Goal: Task Accomplishment & Management: Manage account settings

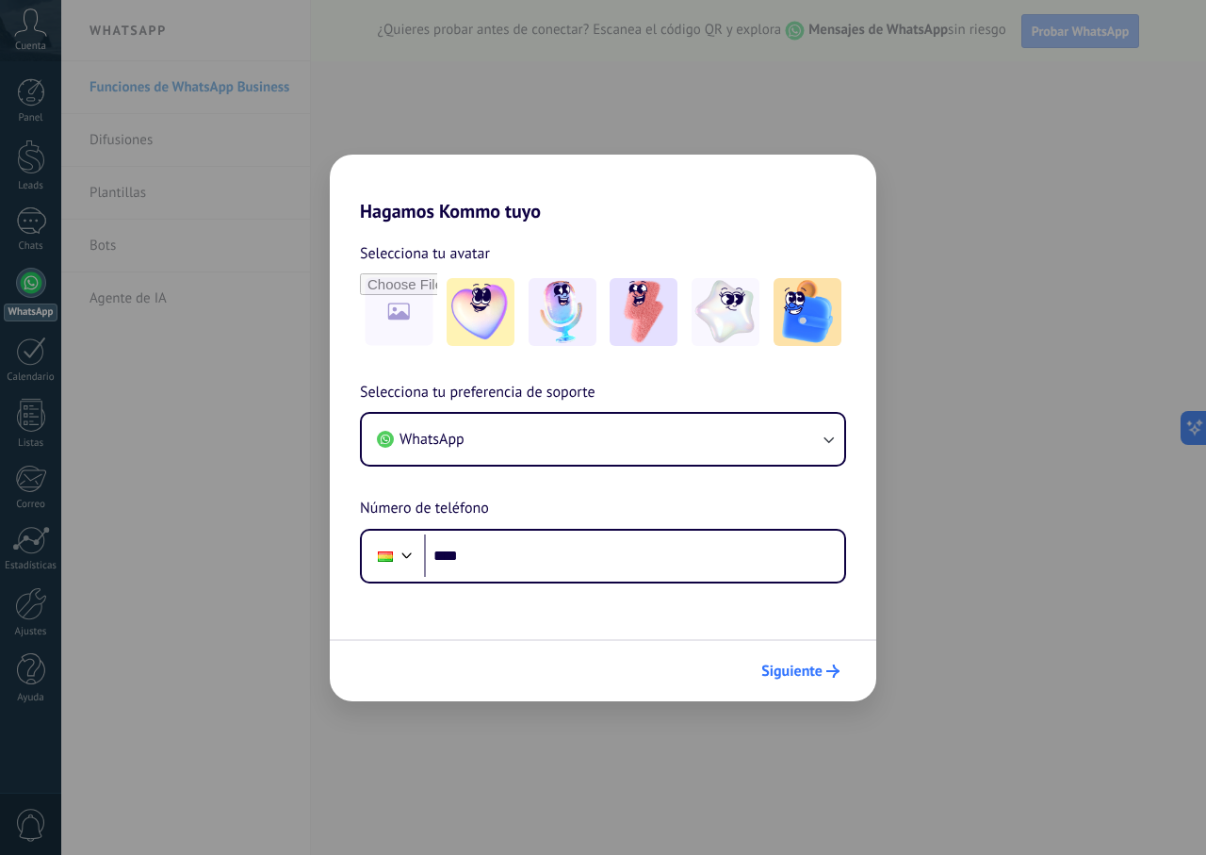
click at [831, 666] on icon "submit" at bounding box center [832, 670] width 13 height 13
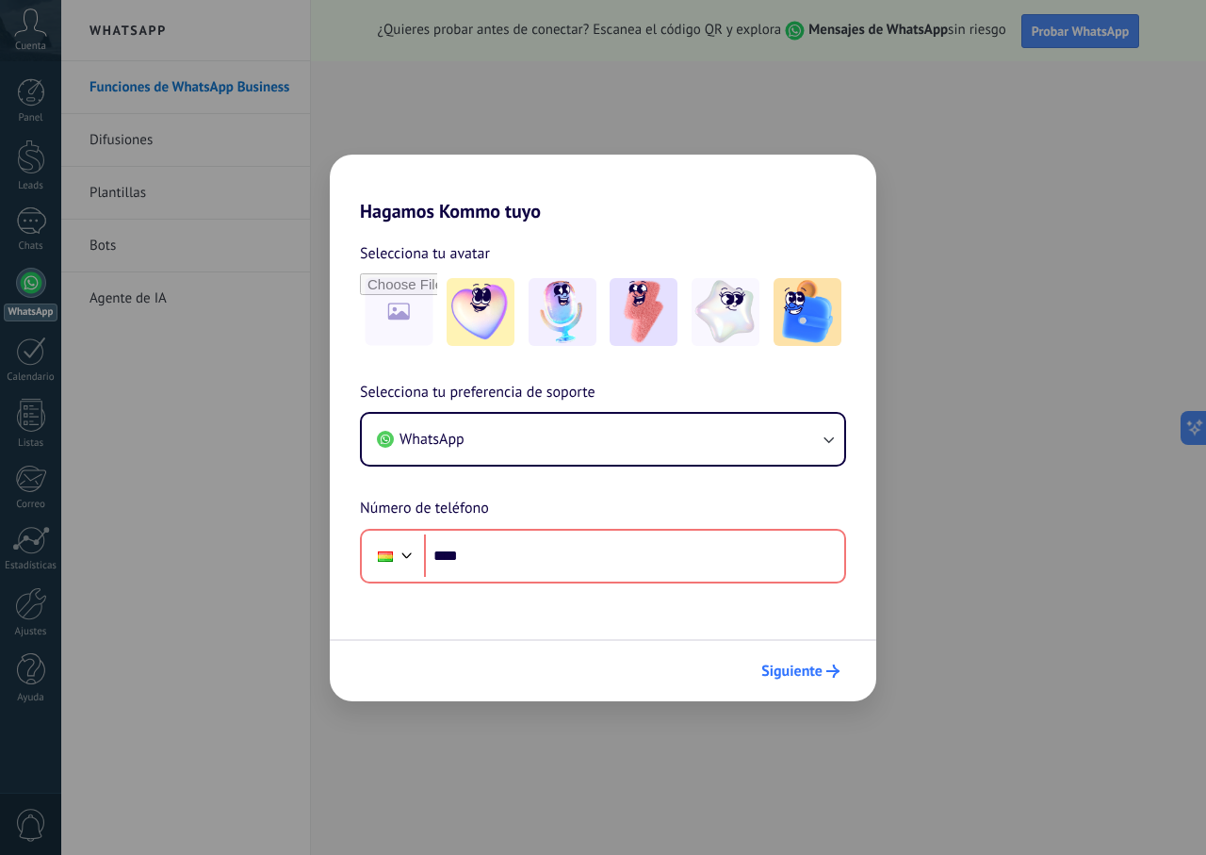
click at [781, 672] on span "Siguiente" at bounding box center [791, 670] width 61 height 13
click at [787, 672] on span "Siguiente" at bounding box center [791, 670] width 61 height 13
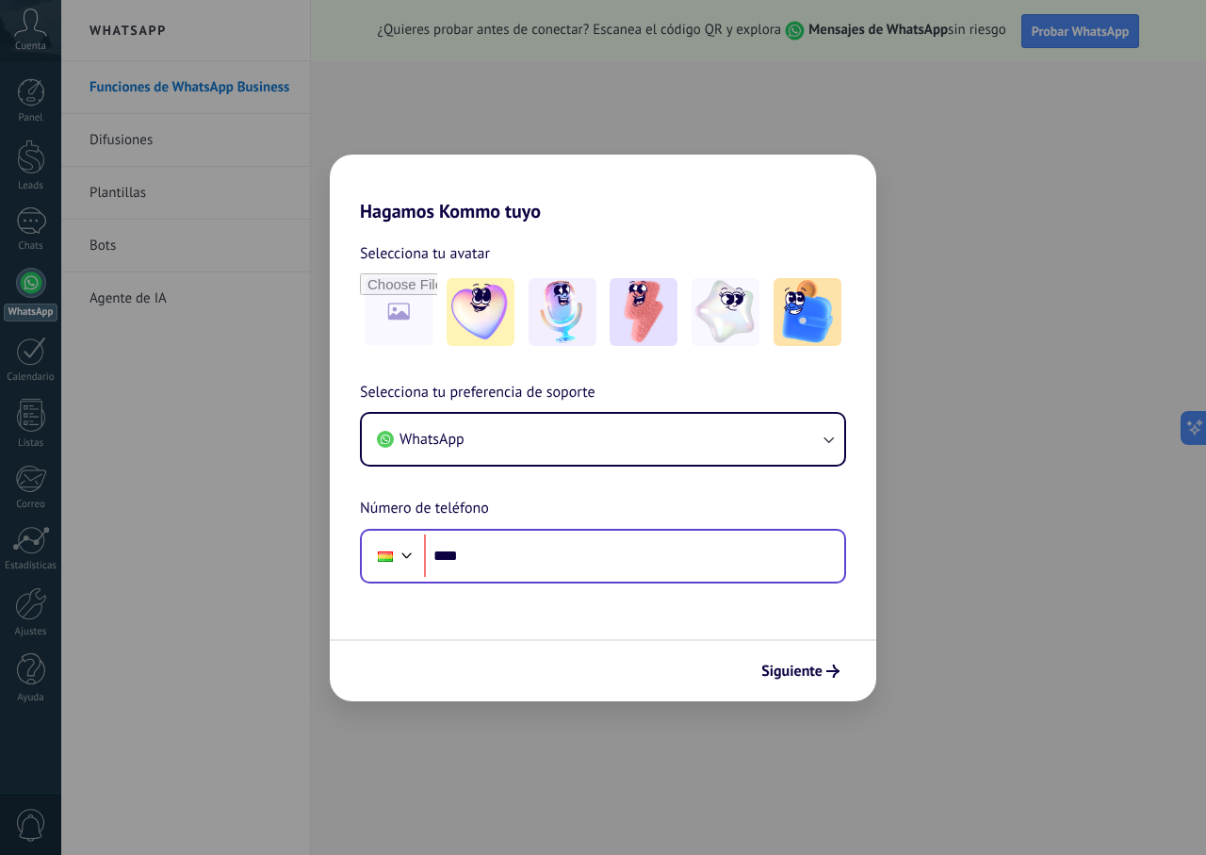
click at [561, 578] on div "Phone ****" at bounding box center [603, 556] width 486 height 55
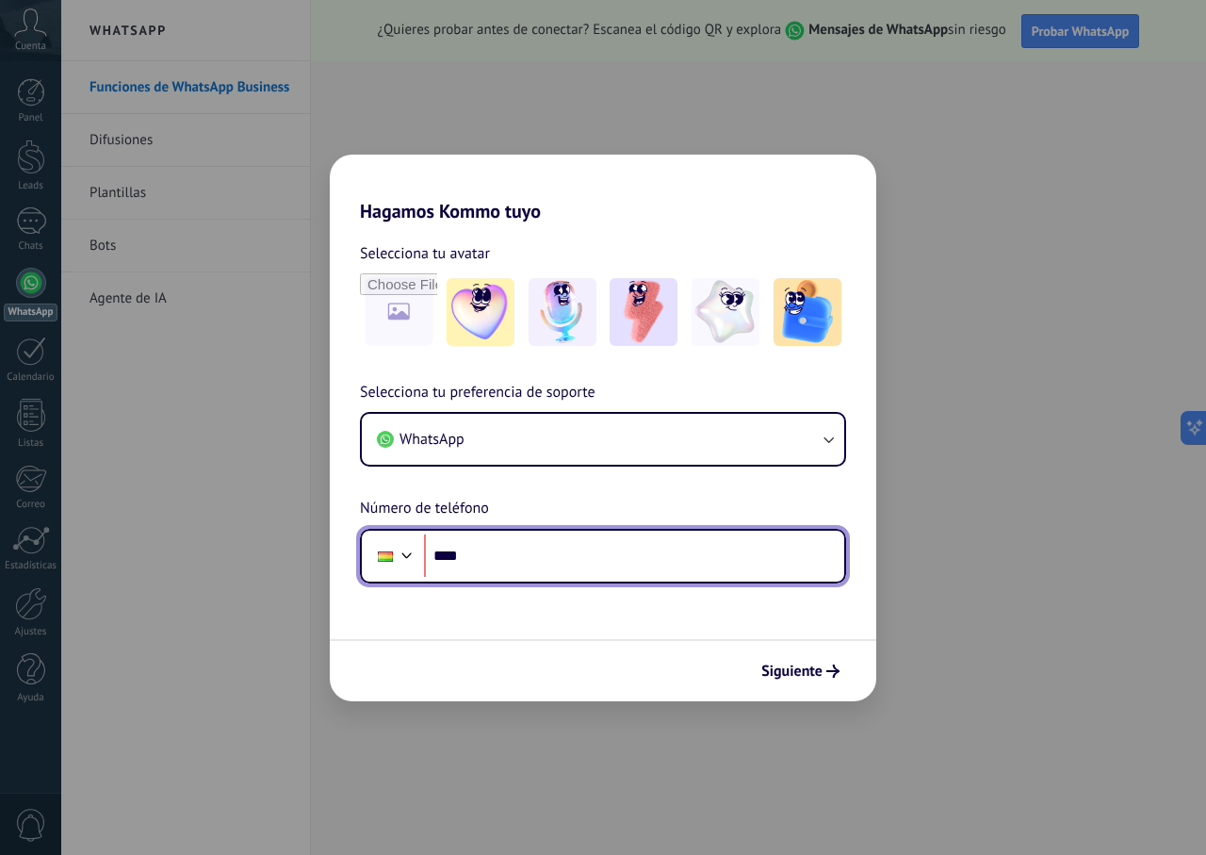
click at [572, 571] on input "****" at bounding box center [634, 555] width 420 height 43
type input "**********"
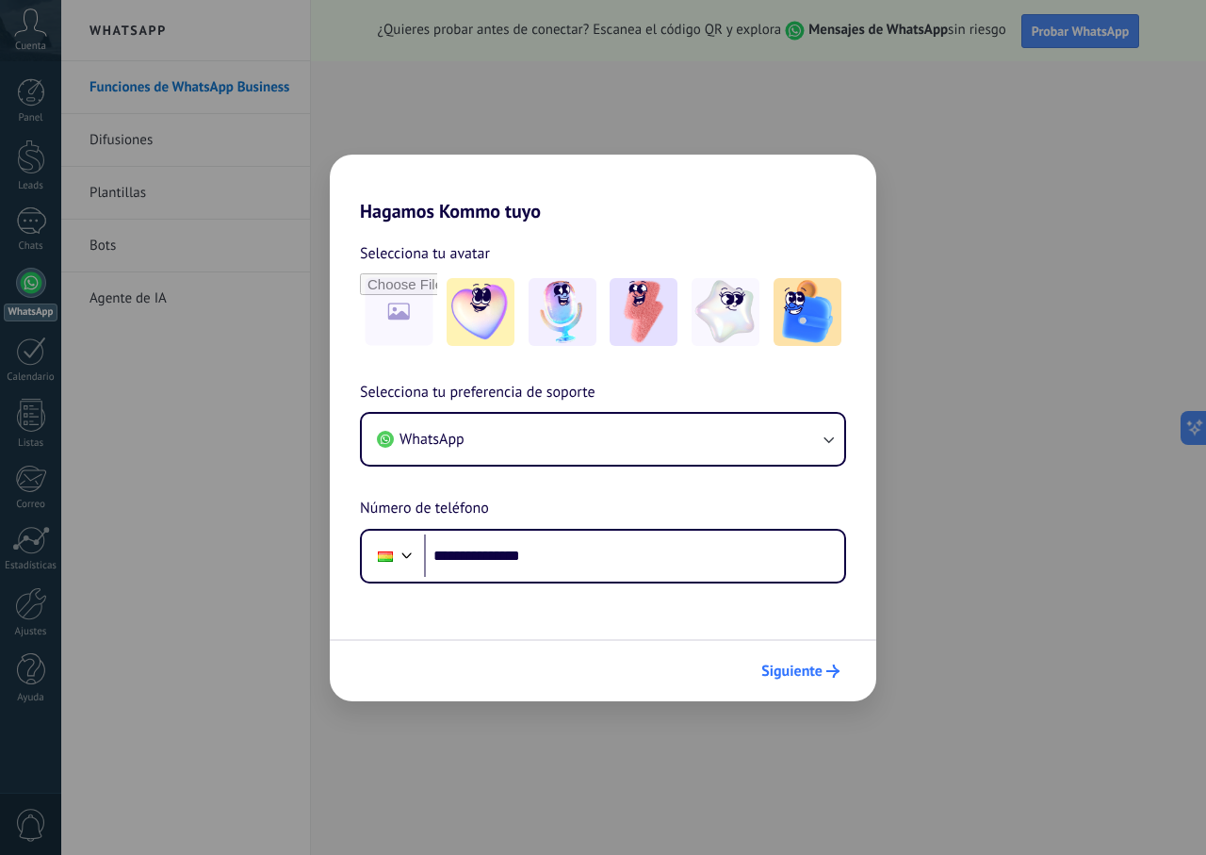
click at [841, 668] on button "Siguiente" at bounding box center [800, 671] width 95 height 32
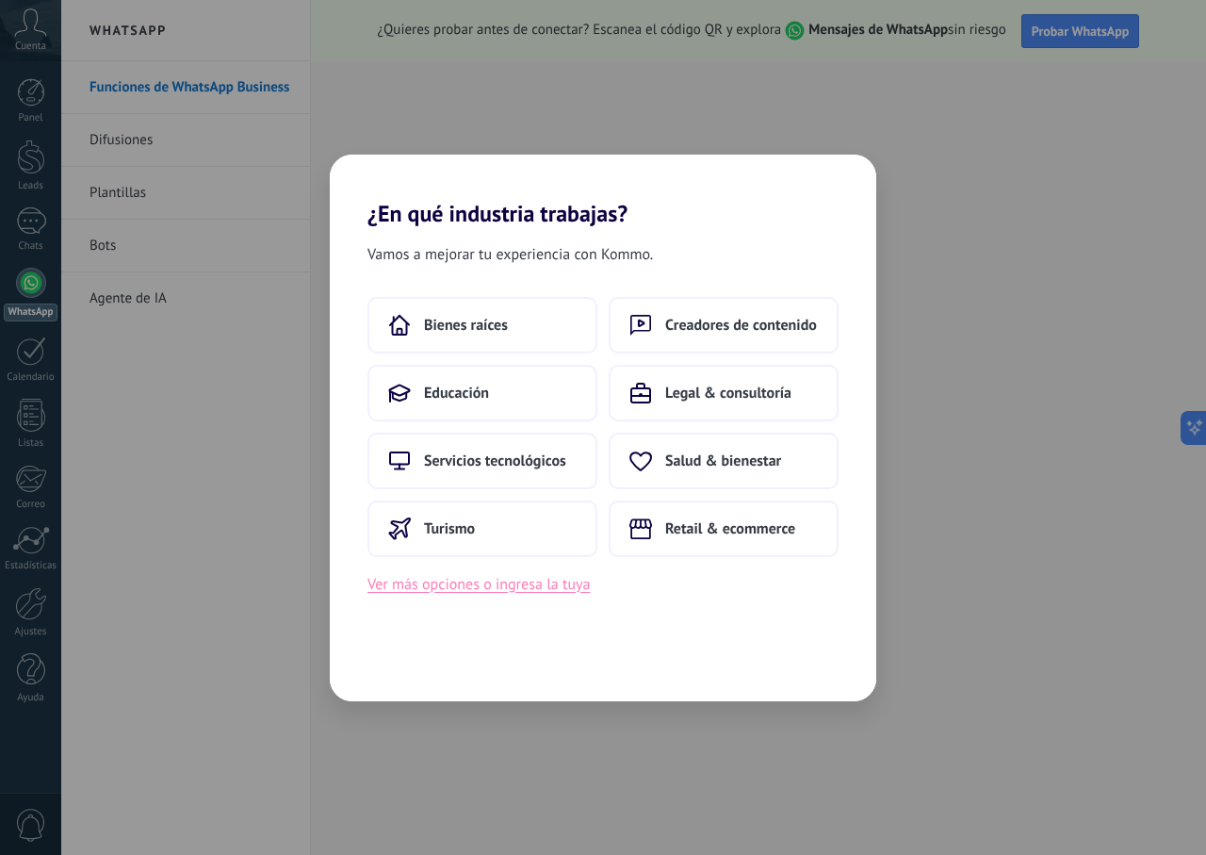
click at [451, 583] on button "Ver más opciones o ingresa la tuya" at bounding box center [478, 584] width 222 height 24
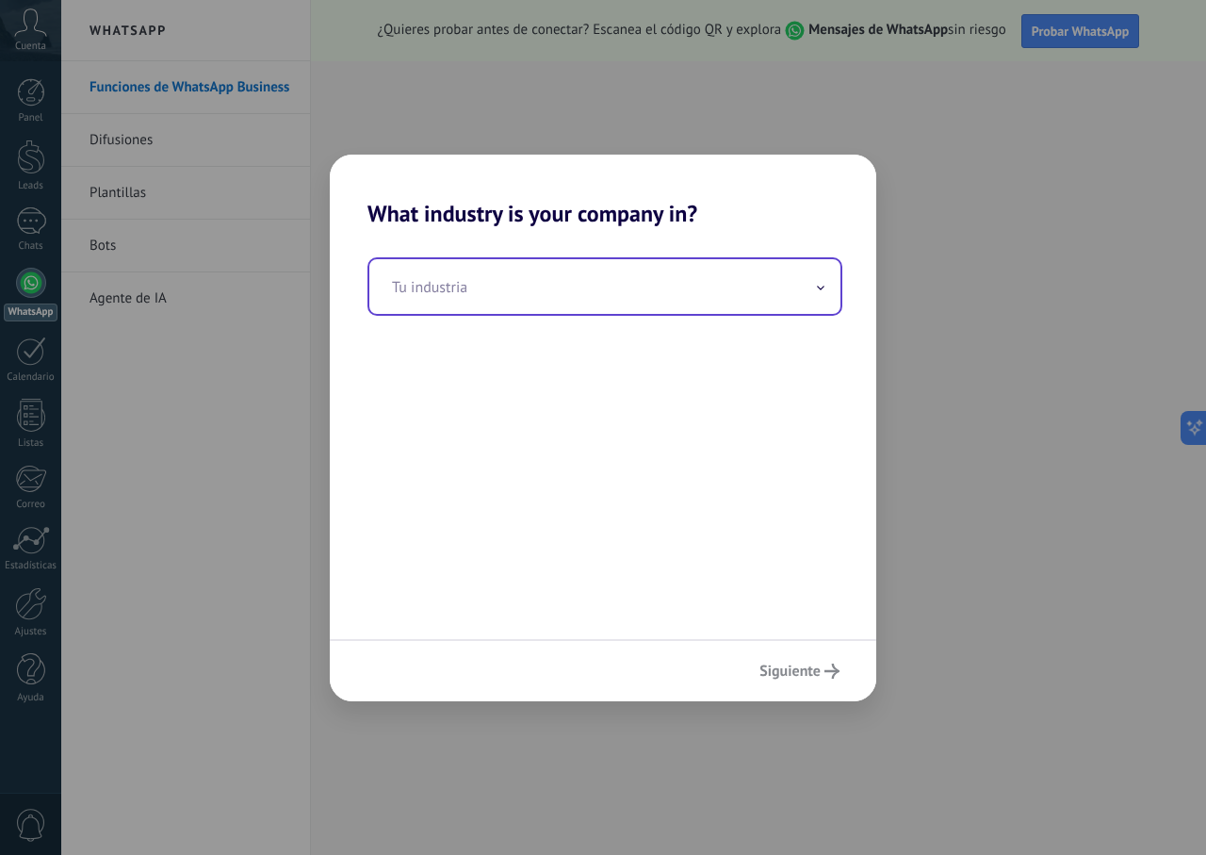
click at [679, 302] on input "text" at bounding box center [604, 286] width 471 height 55
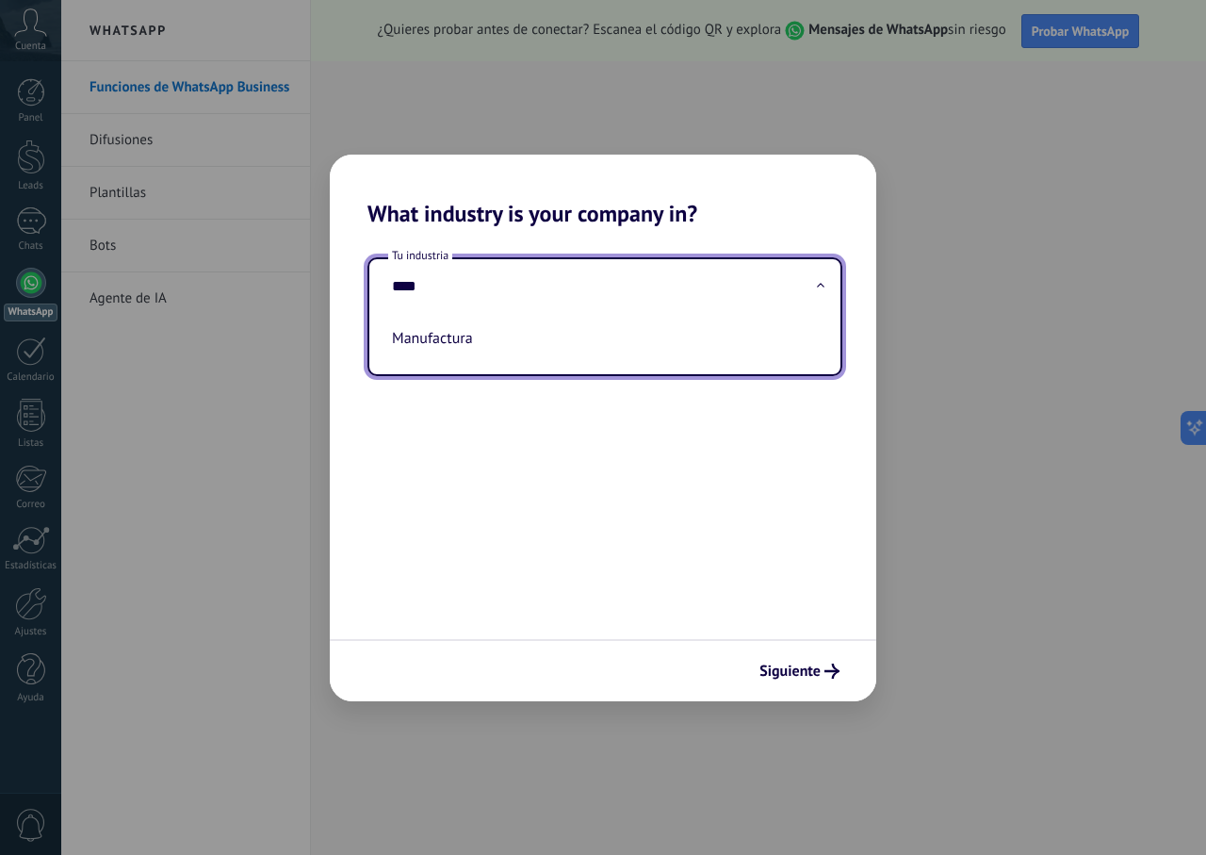
click at [672, 323] on li "Manufactura" at bounding box center [600, 338] width 433 height 41
type input "**********"
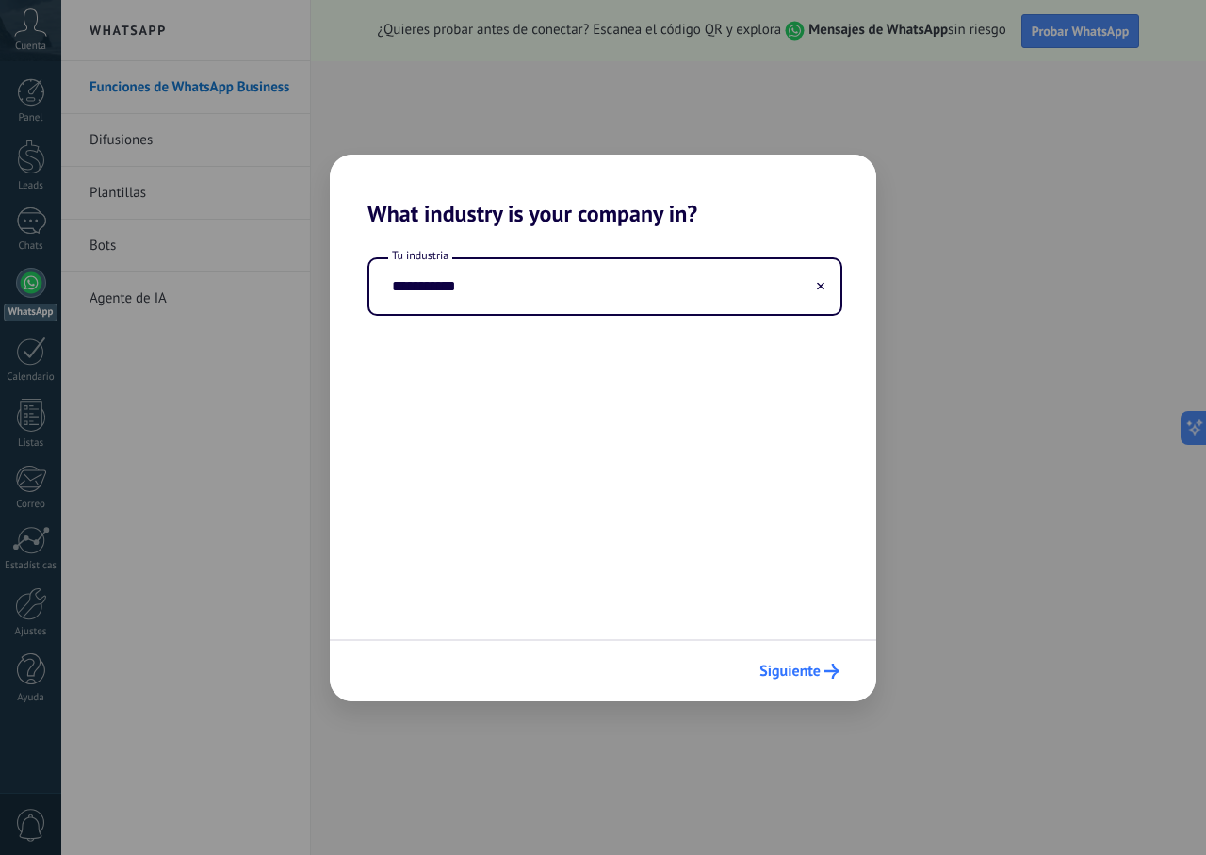
click at [835, 683] on button "Siguiente" at bounding box center [799, 671] width 97 height 32
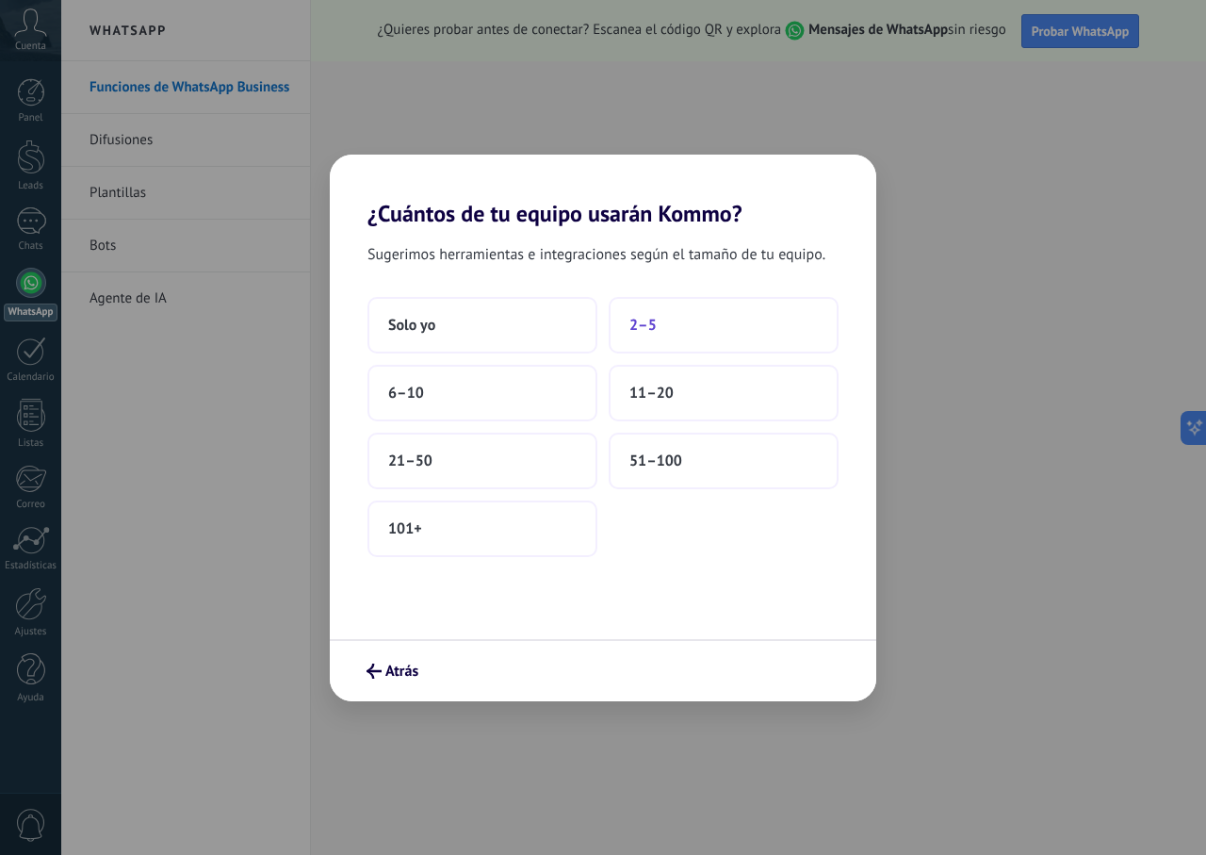
click at [775, 324] on button "2–5" at bounding box center [724, 325] width 230 height 57
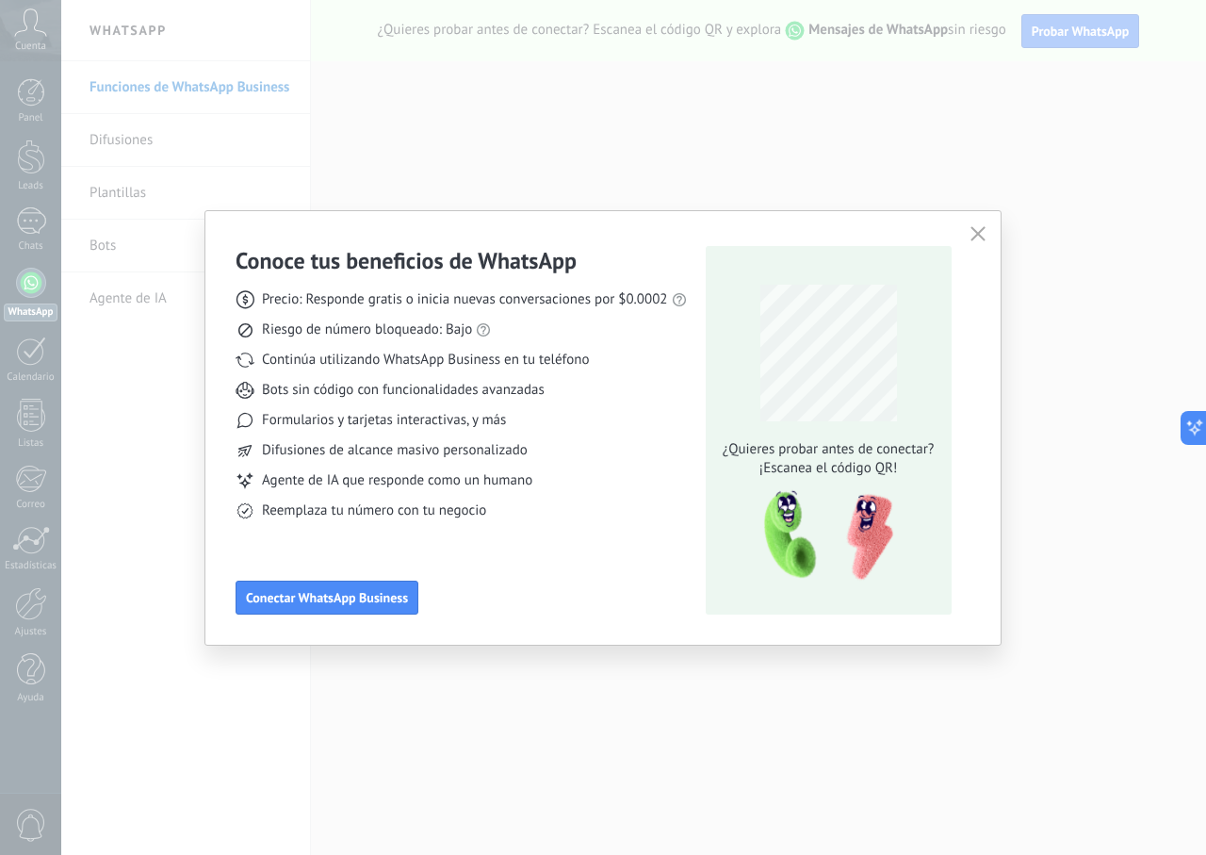
click at [977, 235] on use "button" at bounding box center [978, 233] width 14 height 14
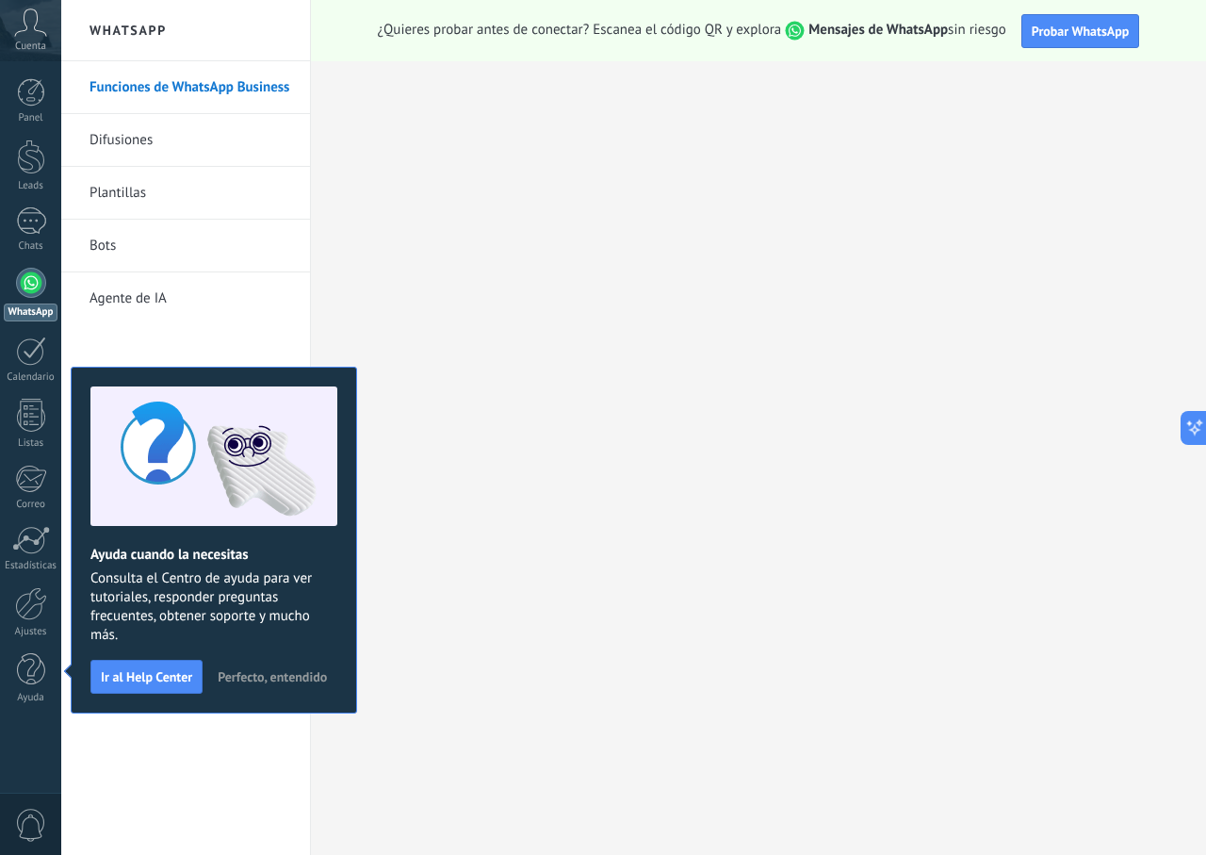
click at [18, 286] on div at bounding box center [31, 283] width 30 height 30
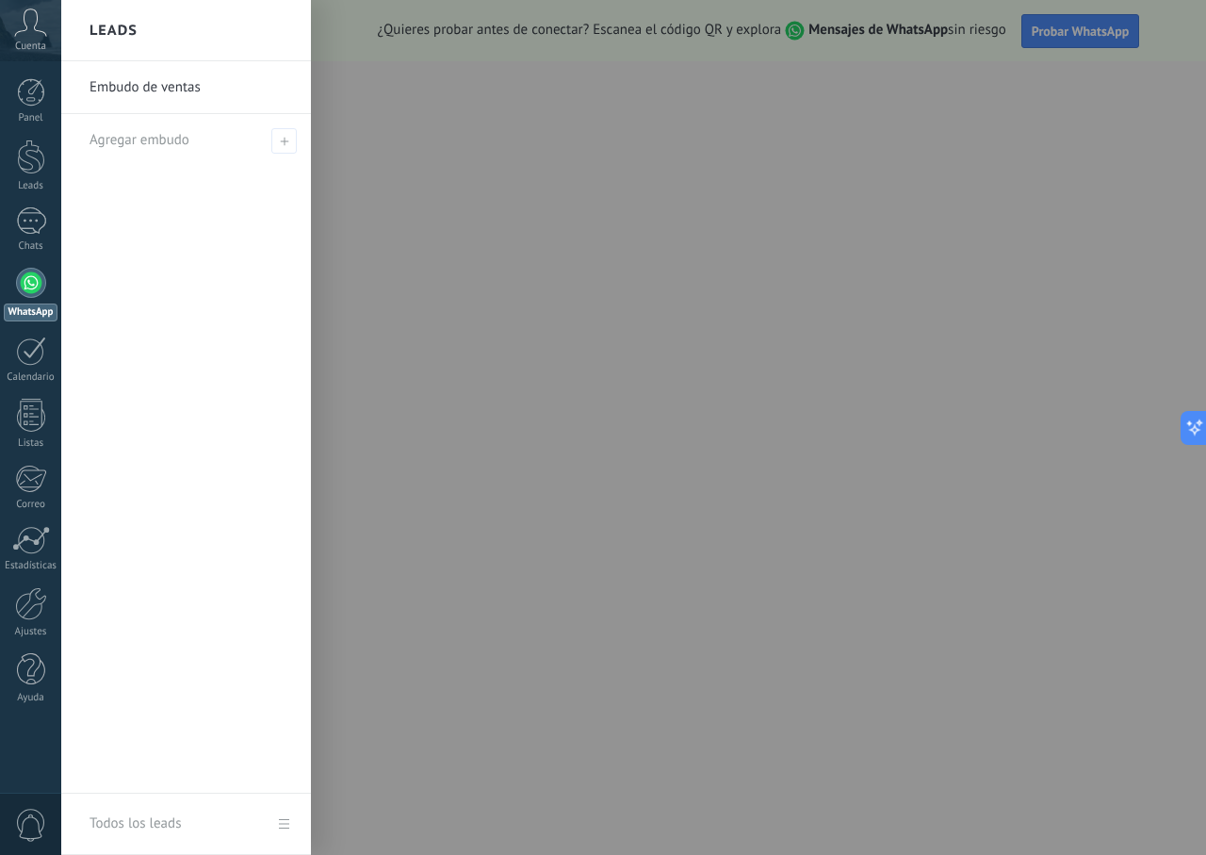
click at [536, 430] on div at bounding box center [664, 427] width 1206 height 855
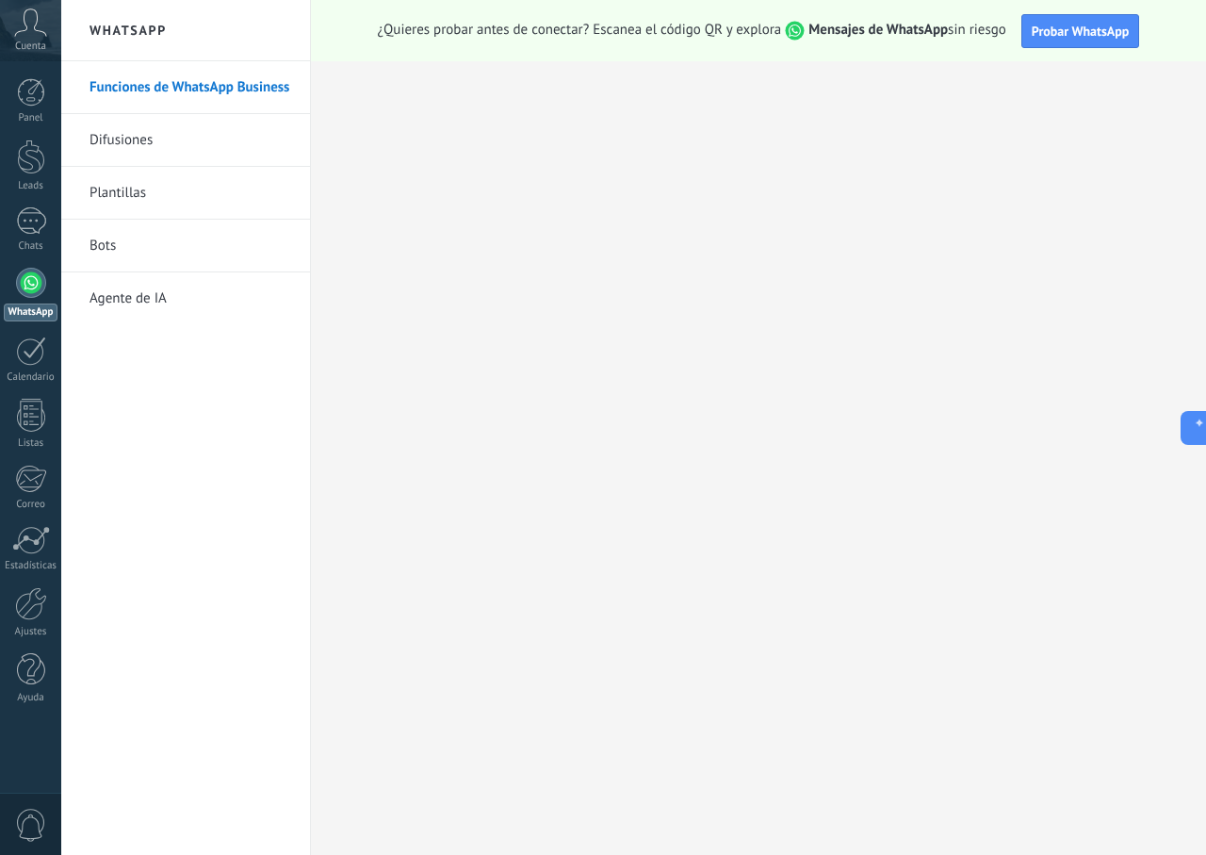
click at [24, 35] on icon at bounding box center [30, 22] width 33 height 28
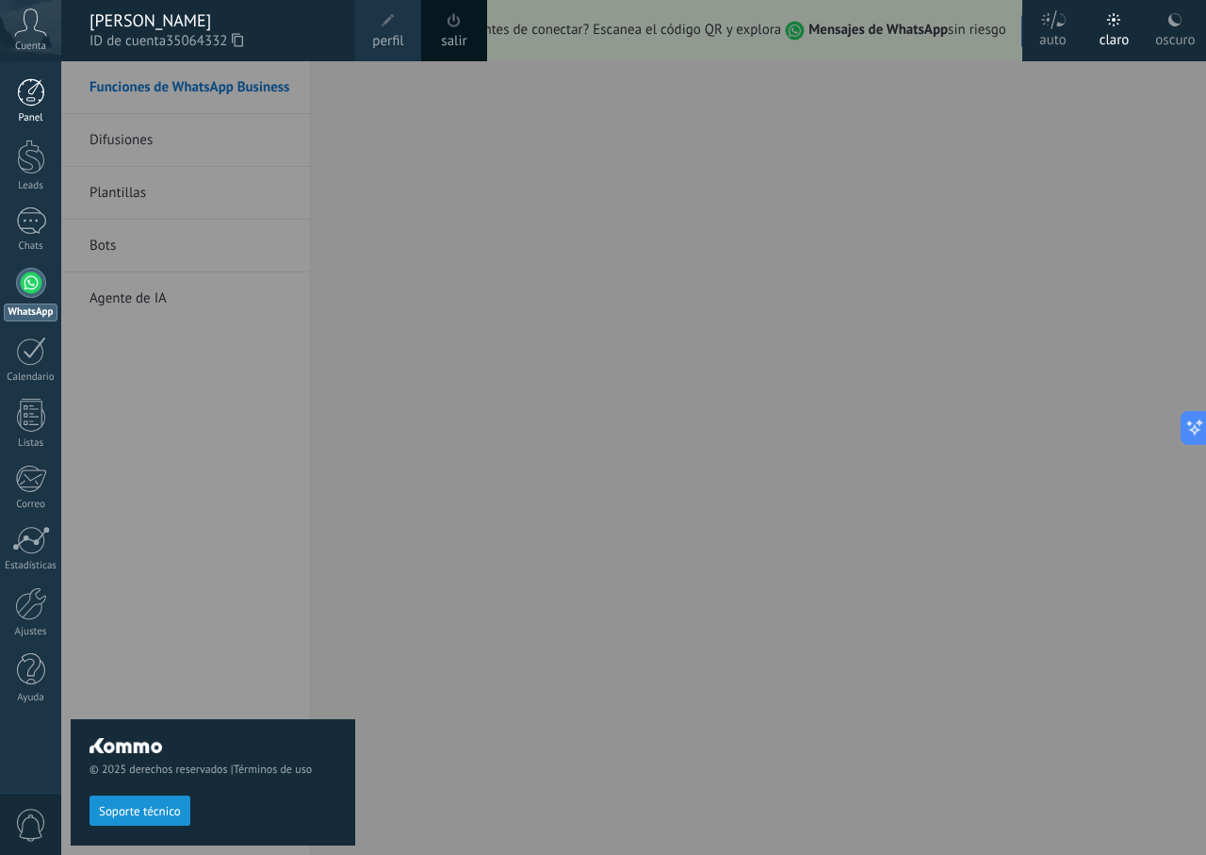
click at [28, 107] on link "Panel" at bounding box center [30, 101] width 61 height 46
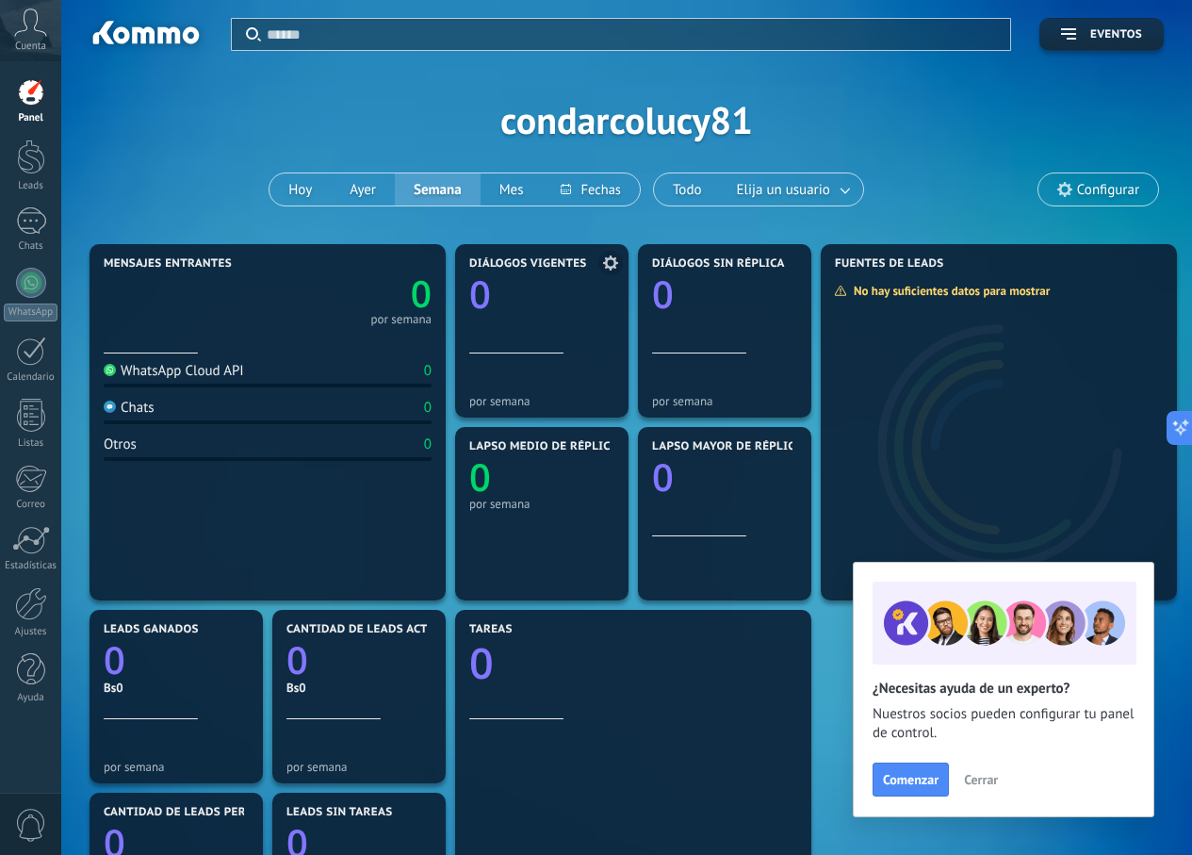
click at [511, 319] on div at bounding box center [541, 322] width 145 height 16
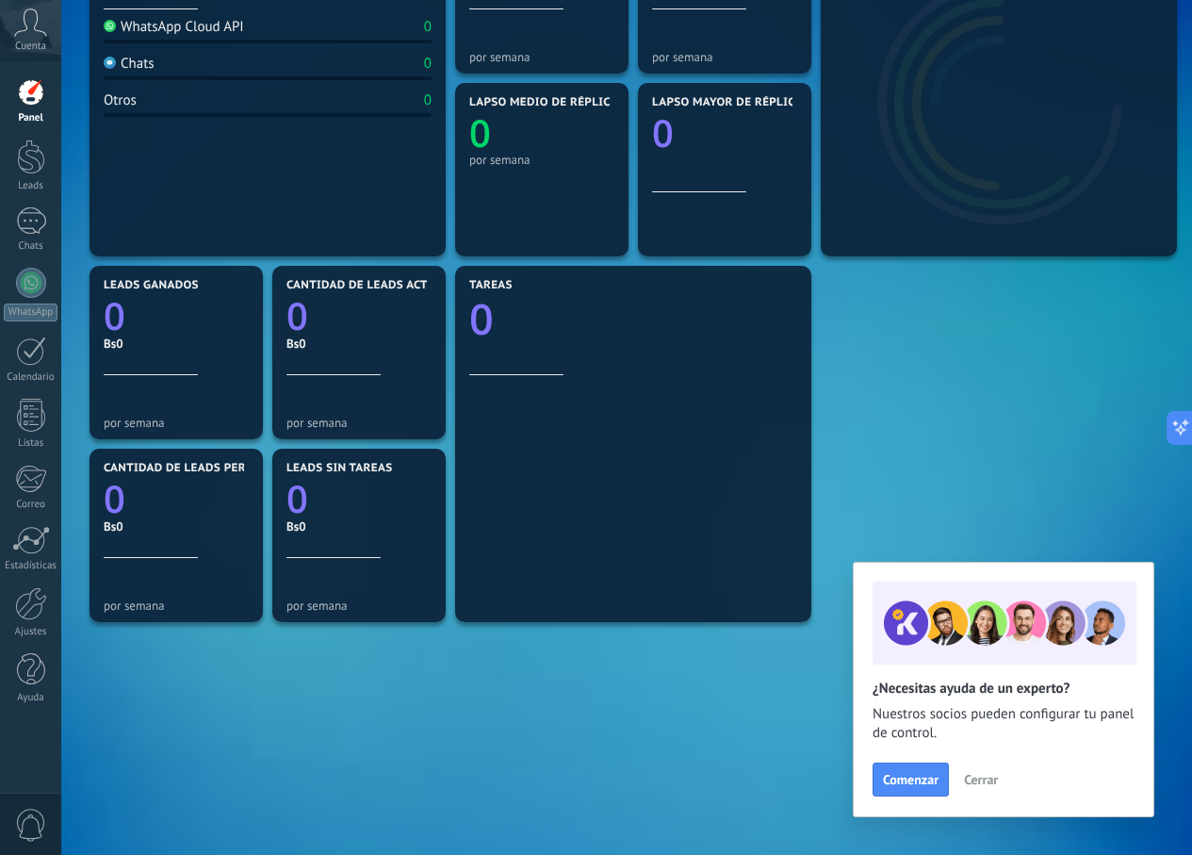
scroll to position [356, 0]
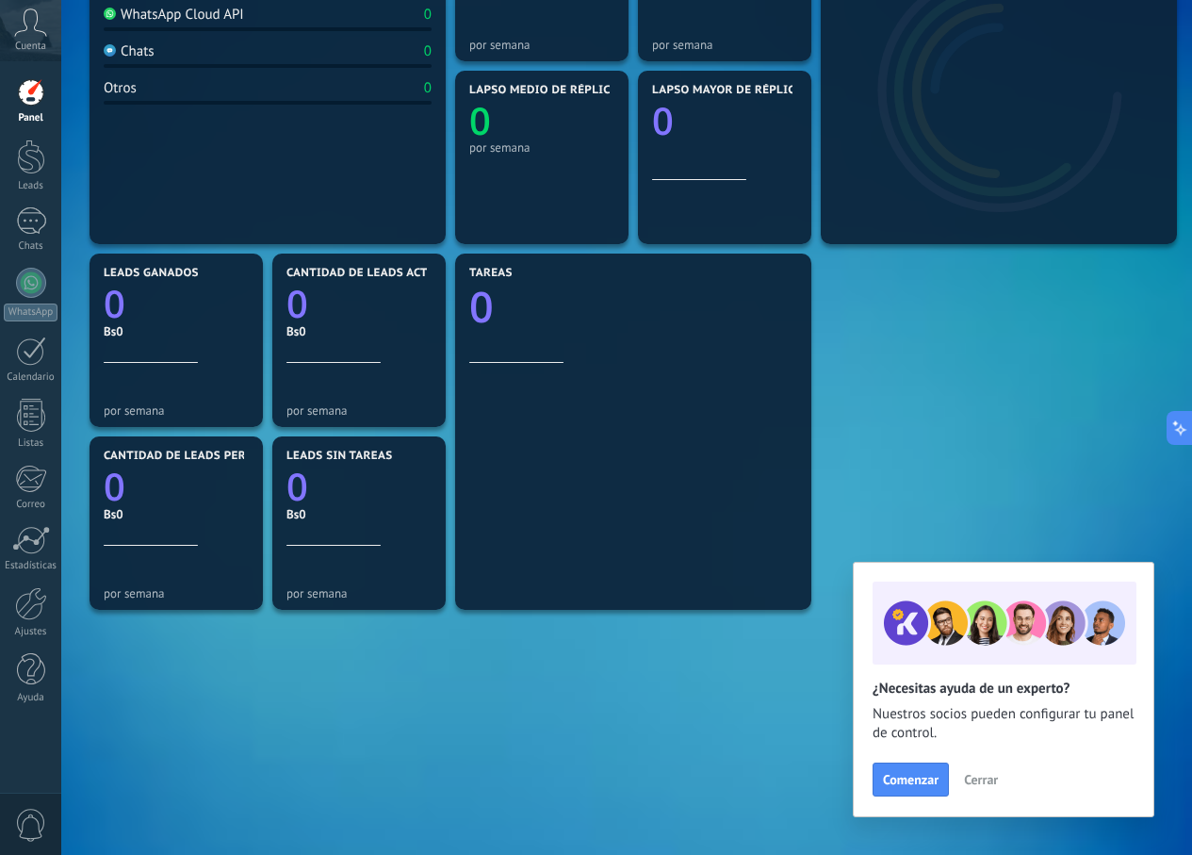
click at [995, 764] on div "Comenzar Cerrar" at bounding box center [1004, 779] width 262 height 34
click at [990, 770] on button "Cerrar" at bounding box center [980, 779] width 51 height 28
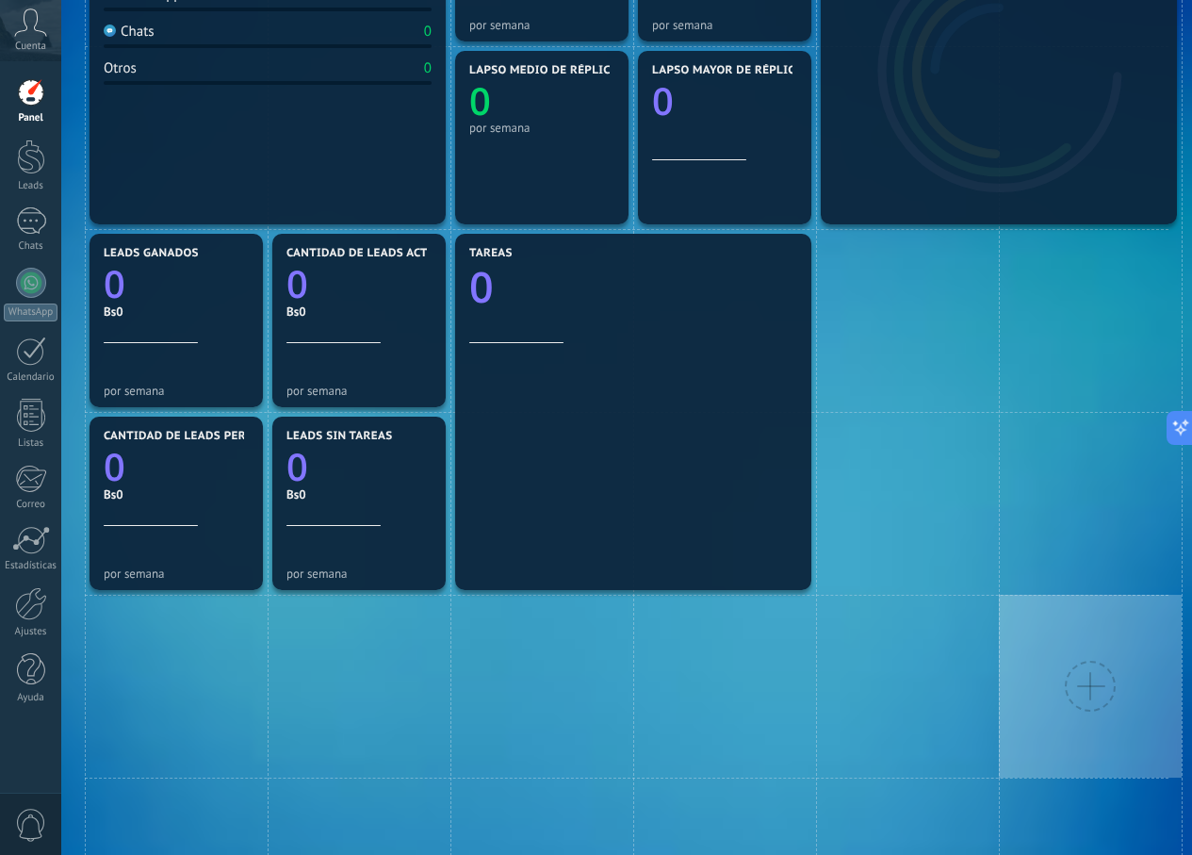
scroll to position [377, 0]
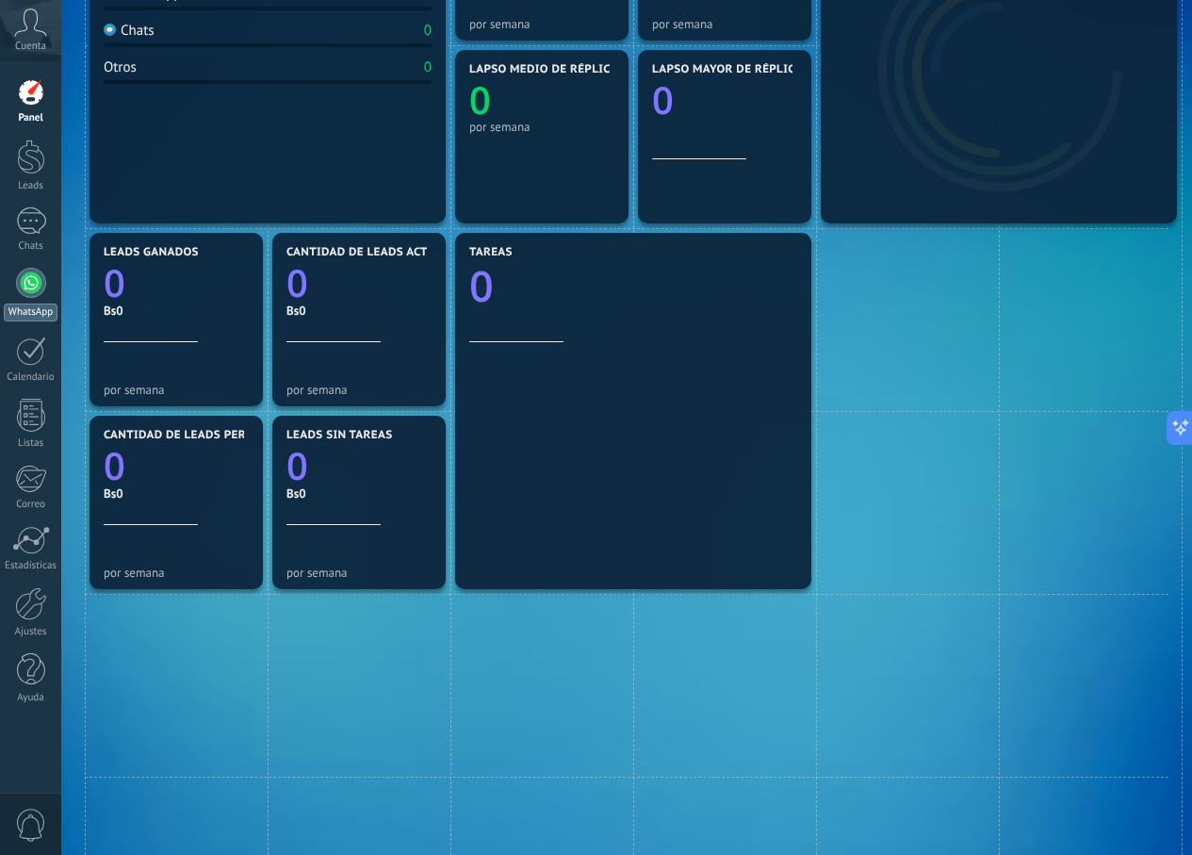
click at [37, 286] on div at bounding box center [31, 283] width 30 height 30
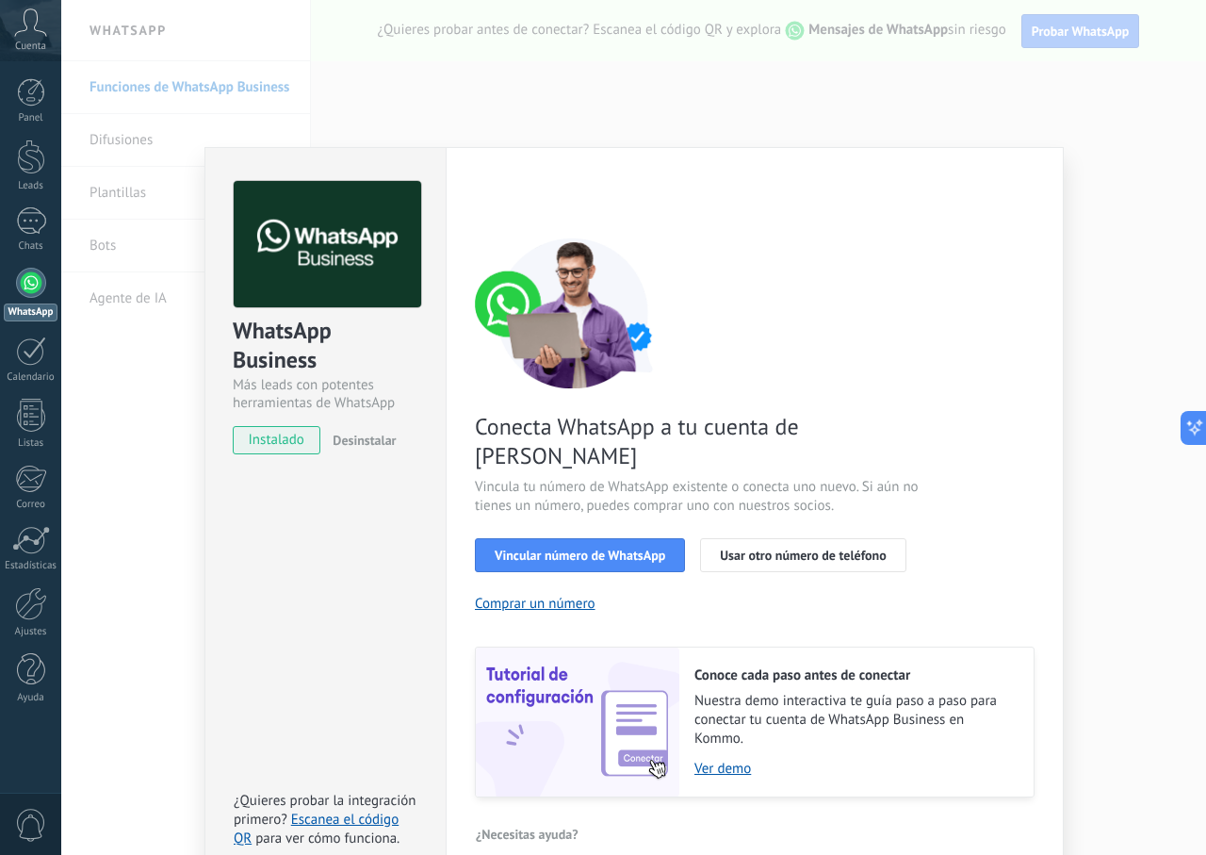
drag, startPoint x: 538, startPoint y: 499, endPoint x: 548, endPoint y: 514, distance: 17.5
click at [539, 500] on div "Conecta WhatsApp a tu cuenta de Kommo Vincula tu número de WhatsApp existente o…" at bounding box center [755, 517] width 560 height 560
click at [575, 548] on span "Vincular número de WhatsApp" at bounding box center [580, 554] width 171 height 13
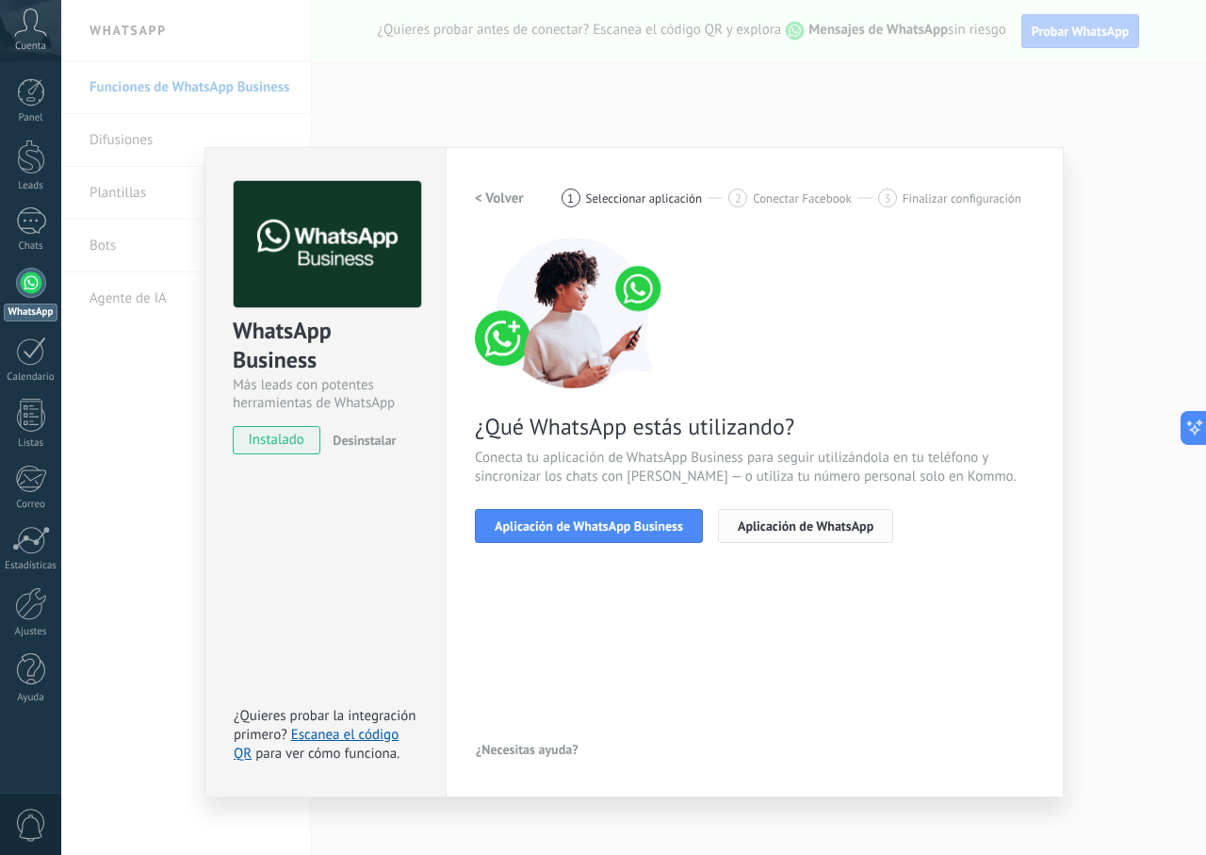
click at [800, 522] on span "Aplicación de WhatsApp" at bounding box center [806, 525] width 136 height 13
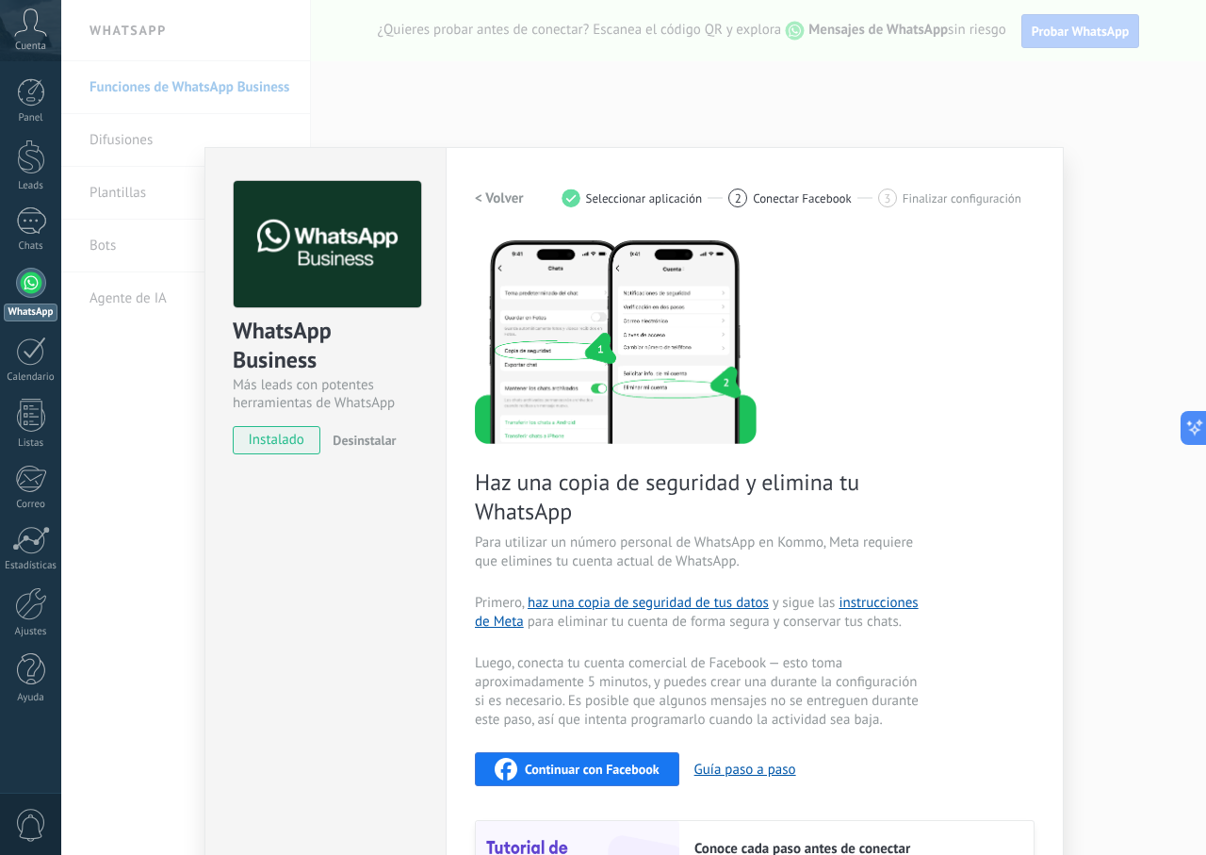
click at [367, 434] on span "Desinstalar" at bounding box center [364, 440] width 63 height 17
click at [296, 449] on span "instalado" at bounding box center [277, 440] width 86 height 28
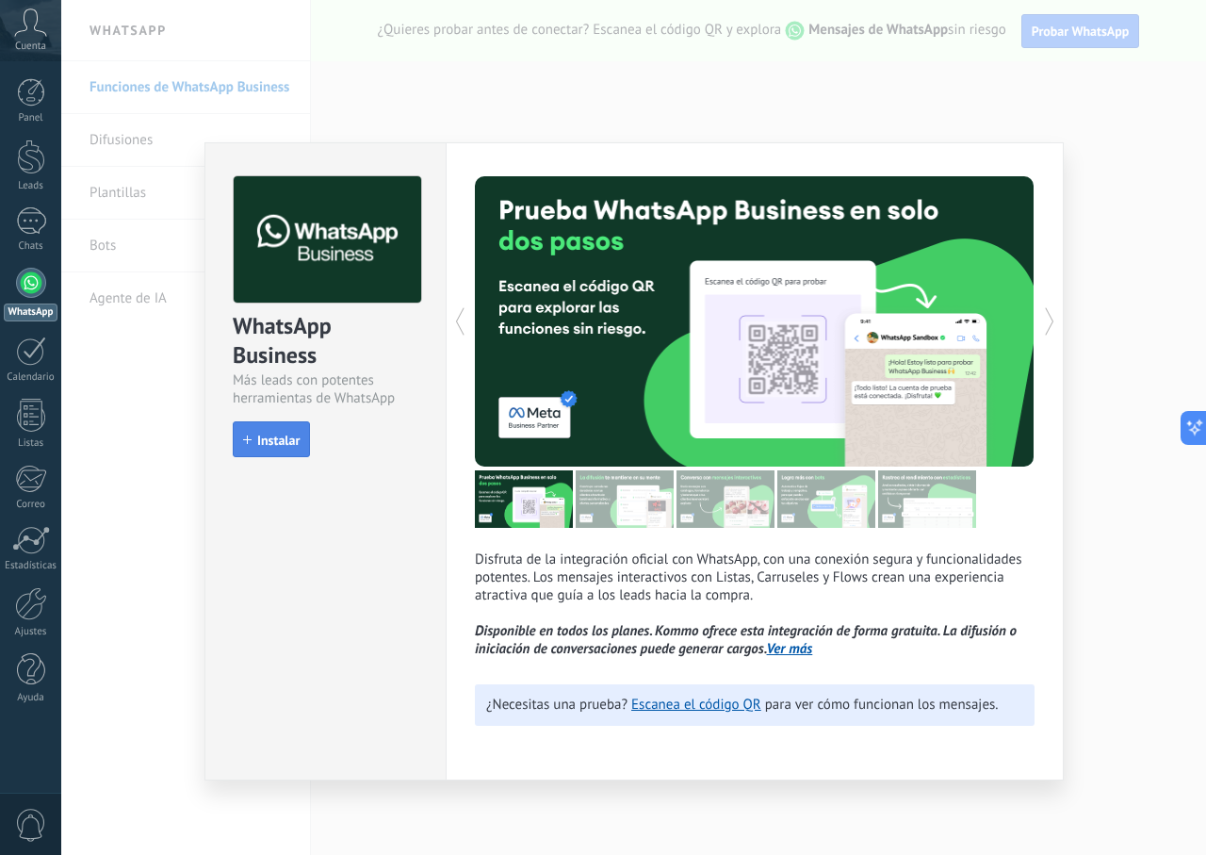
click at [280, 433] on span "Instalar" at bounding box center [278, 439] width 42 height 13
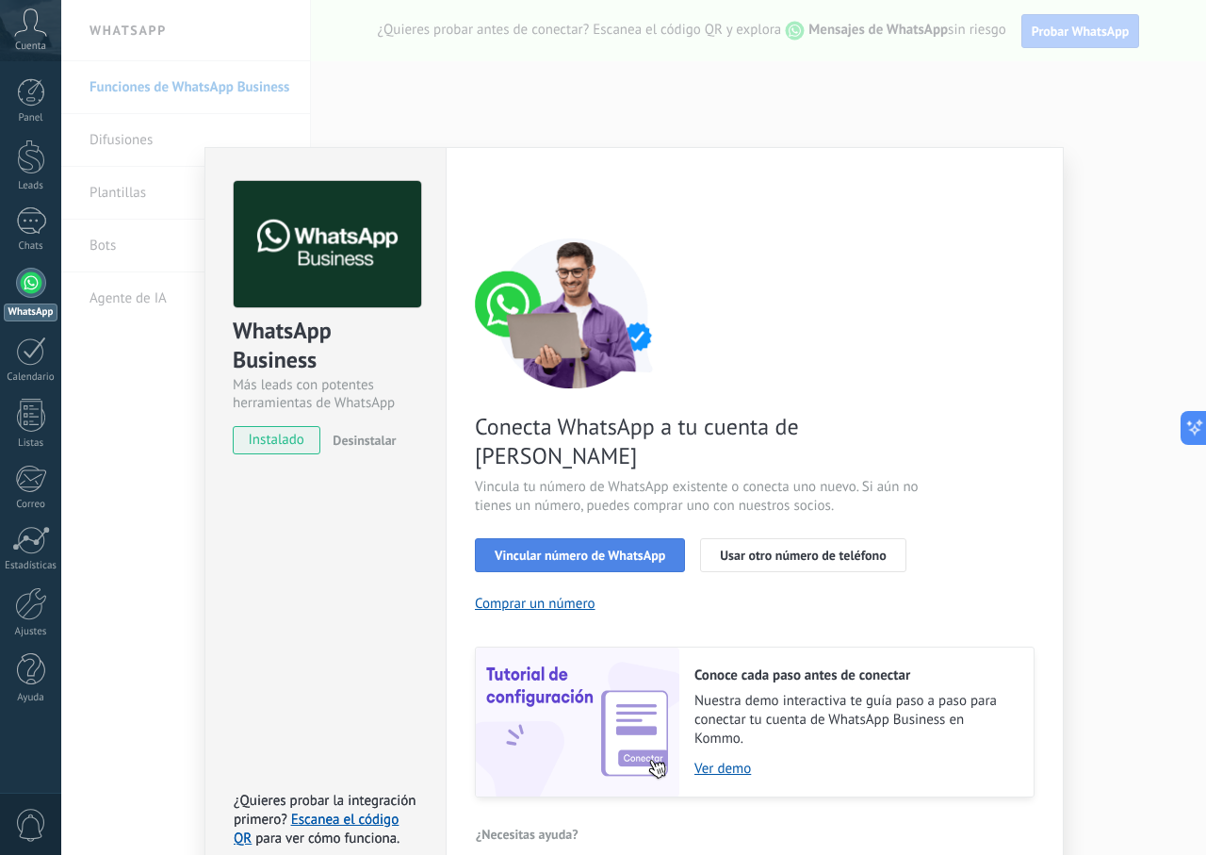
click at [638, 548] on span "Vincular número de WhatsApp" at bounding box center [580, 554] width 171 height 13
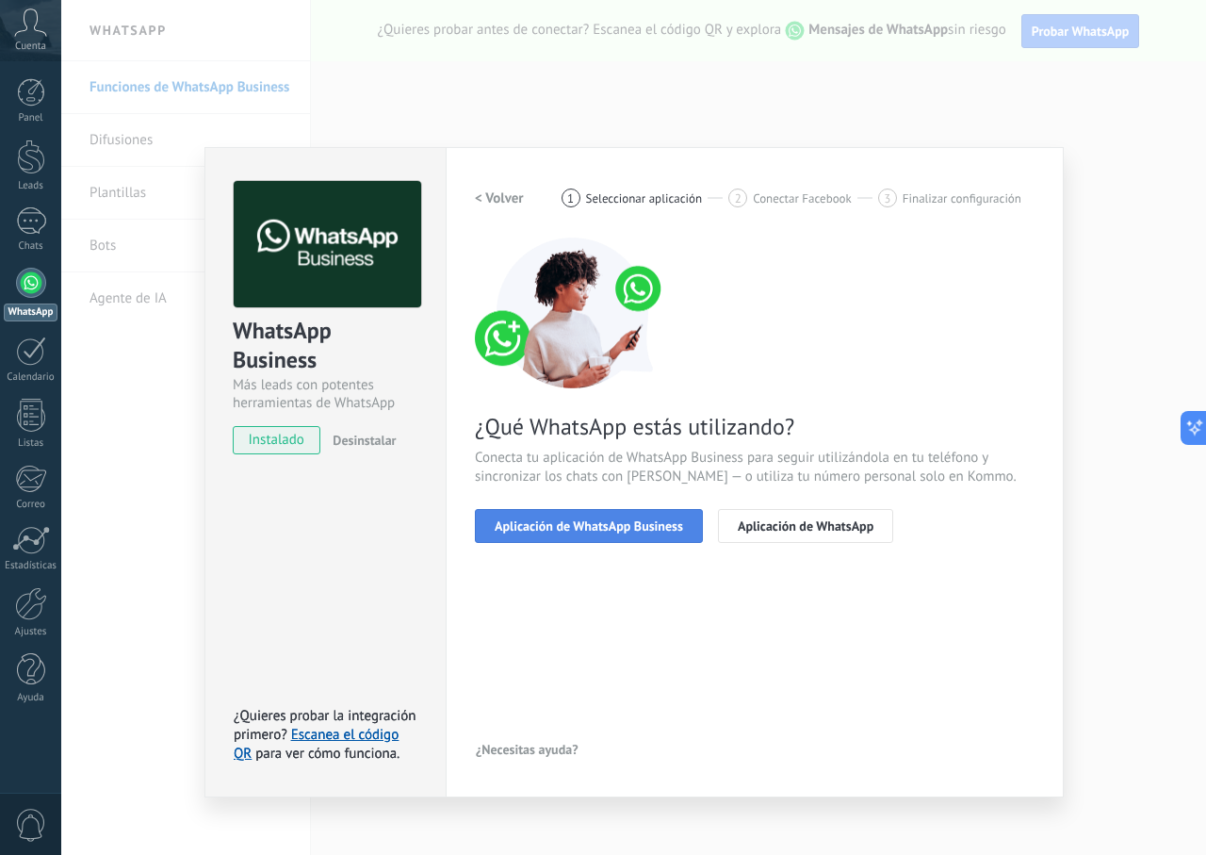
click at [691, 534] on button "Aplicación de WhatsApp Business" at bounding box center [589, 526] width 228 height 34
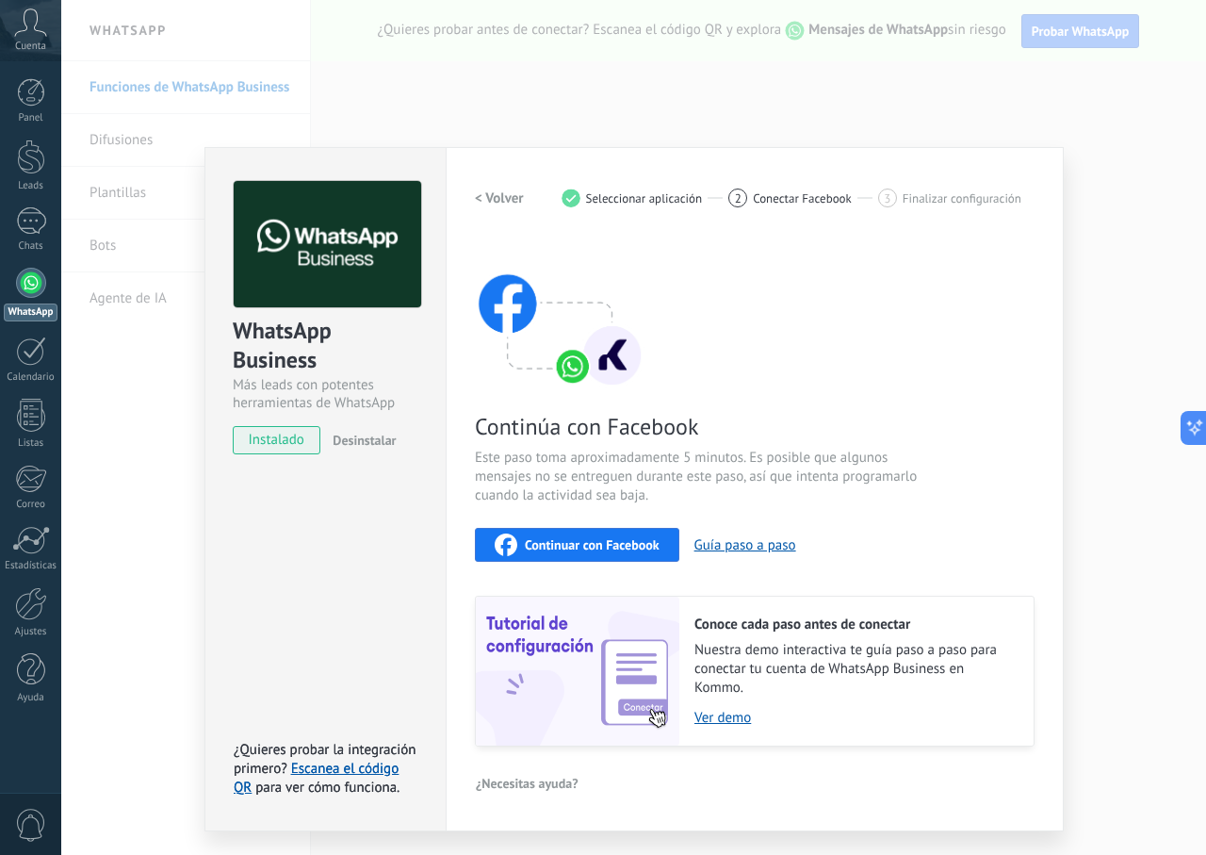
click at [503, 189] on h2 "< Volver" at bounding box center [499, 198] width 49 height 18
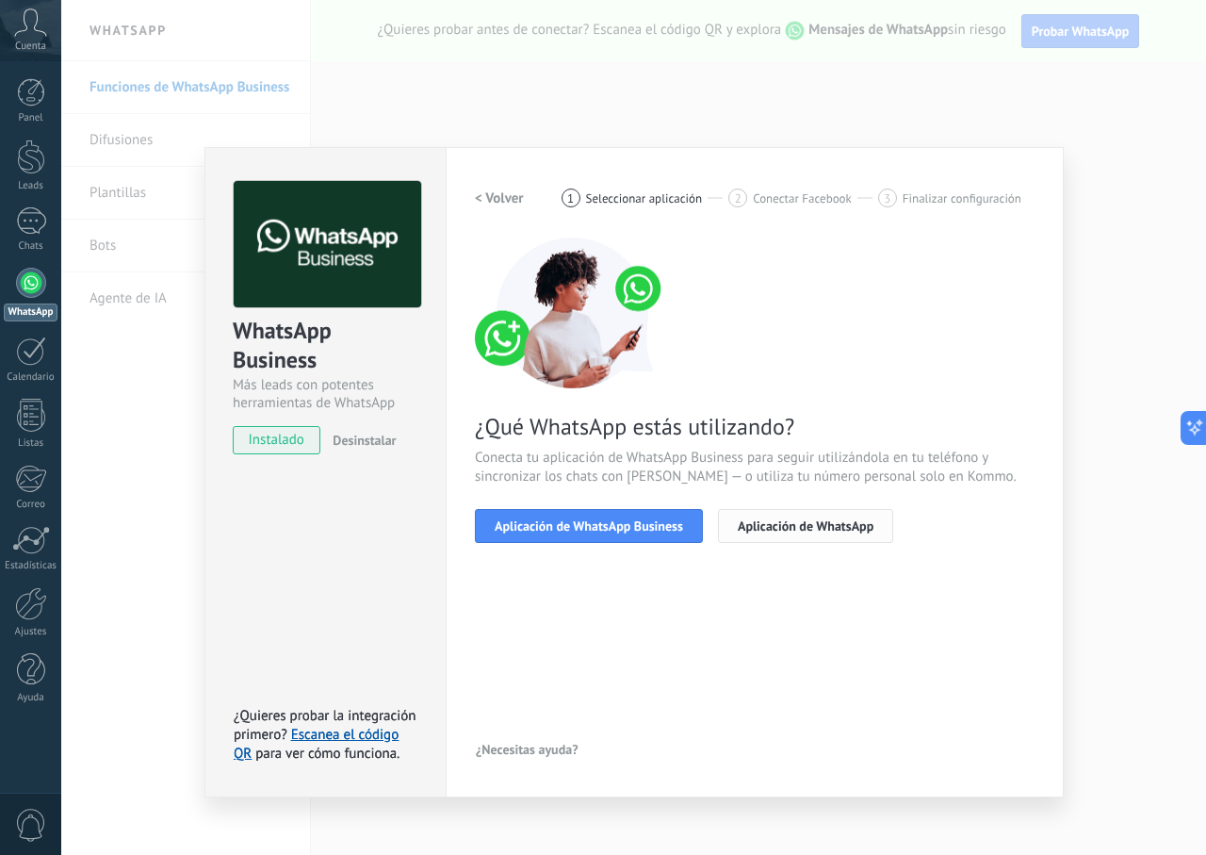
click at [796, 523] on span "Aplicación de WhatsApp" at bounding box center [806, 525] width 136 height 13
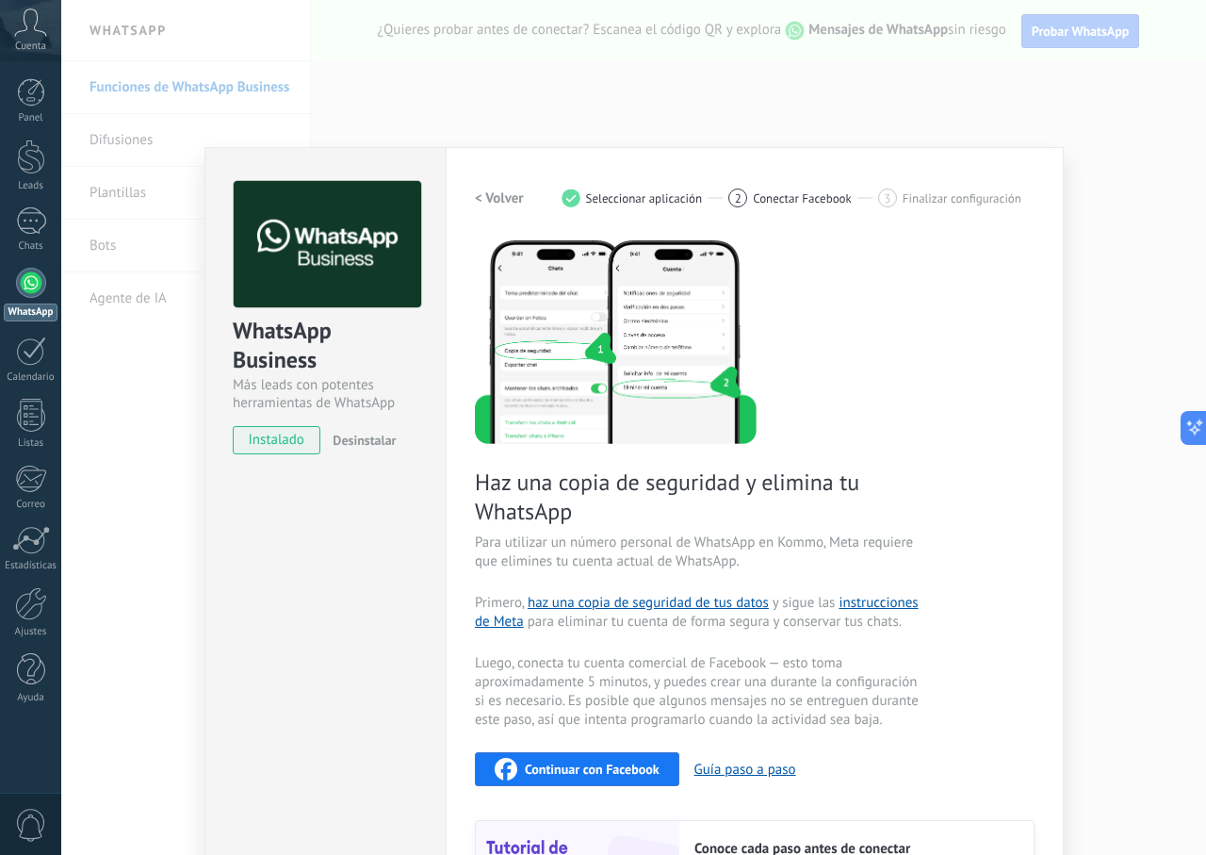
click at [500, 204] on h2 "< Volver" at bounding box center [499, 198] width 49 height 18
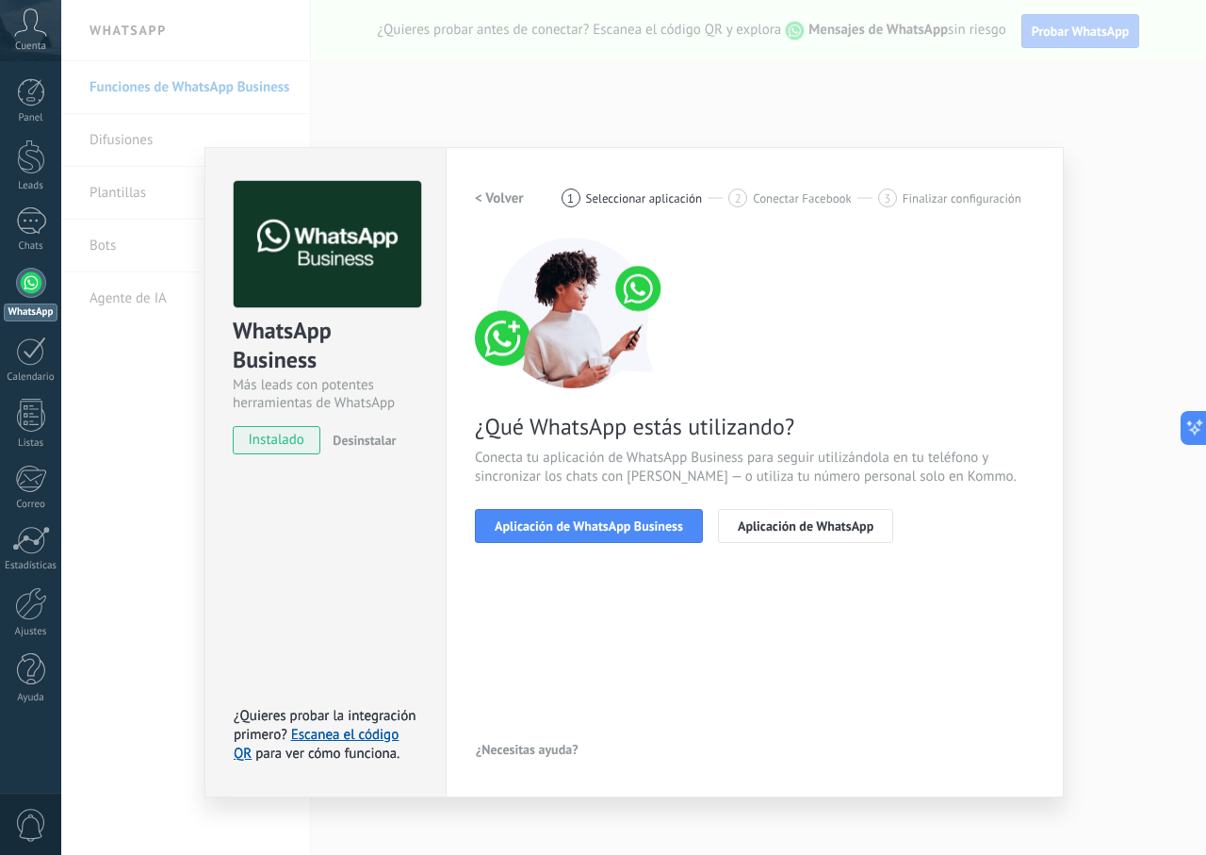
click at [500, 204] on h2 "< Volver" at bounding box center [499, 198] width 49 height 18
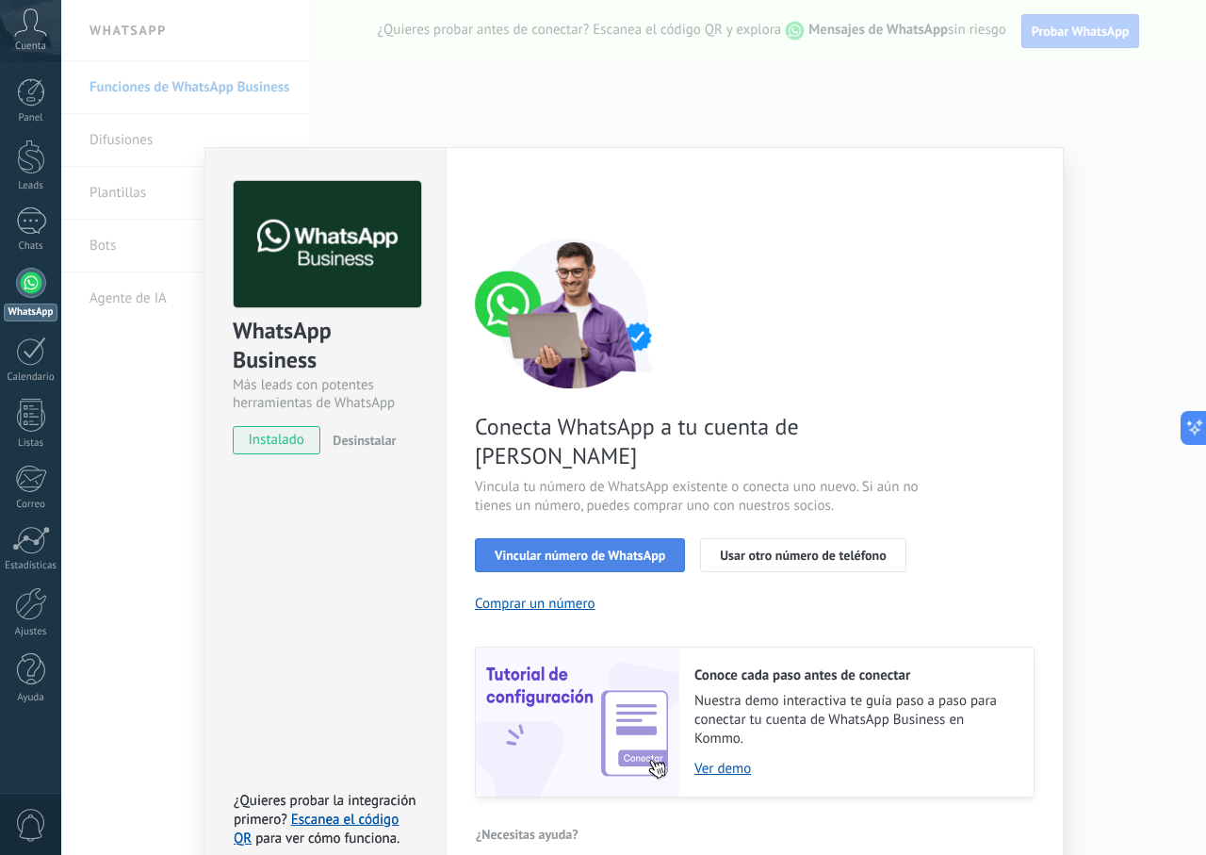
click at [570, 538] on div "Vincular número de WhatsApp Usar otro número de teléfono" at bounding box center [755, 555] width 560 height 34
click at [638, 538] on button "Vincular número de WhatsApp" at bounding box center [580, 555] width 210 height 34
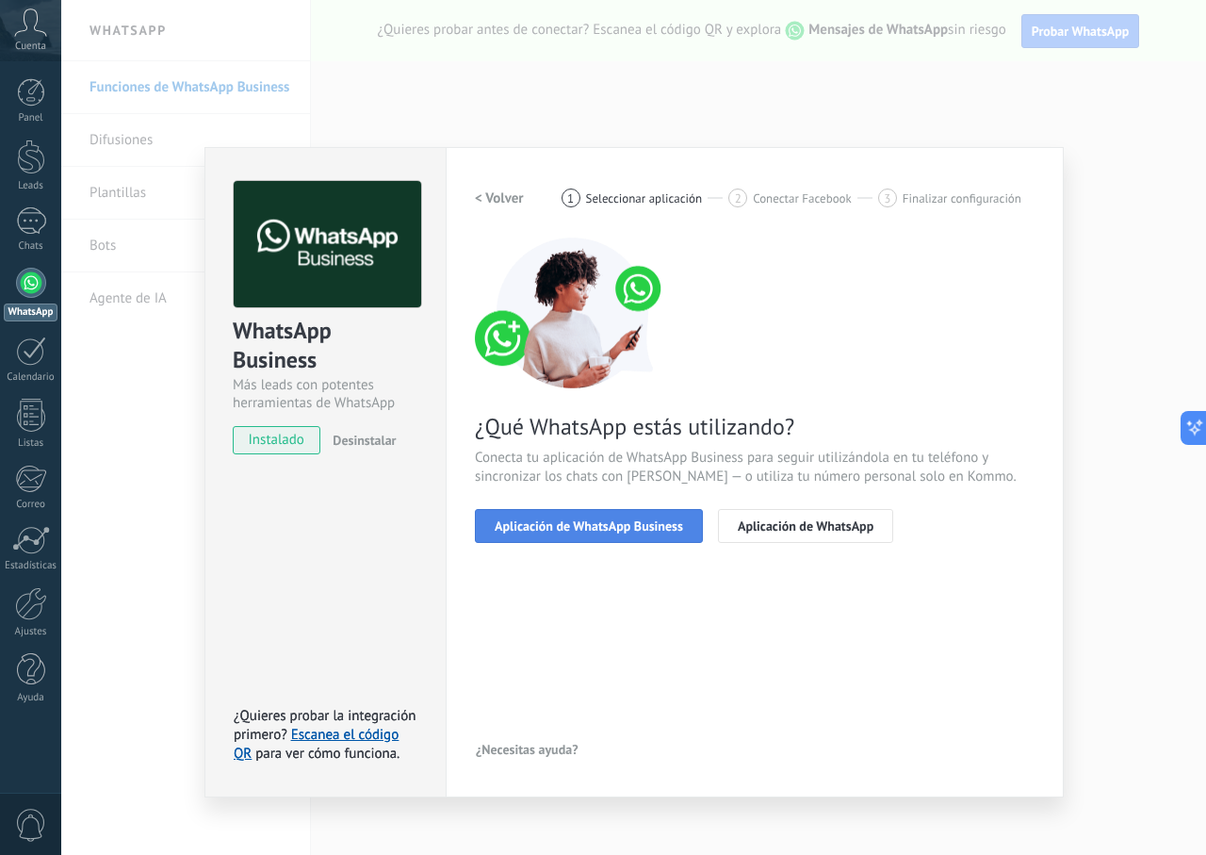
click at [659, 531] on span "Aplicación de WhatsApp Business" at bounding box center [589, 525] width 188 height 13
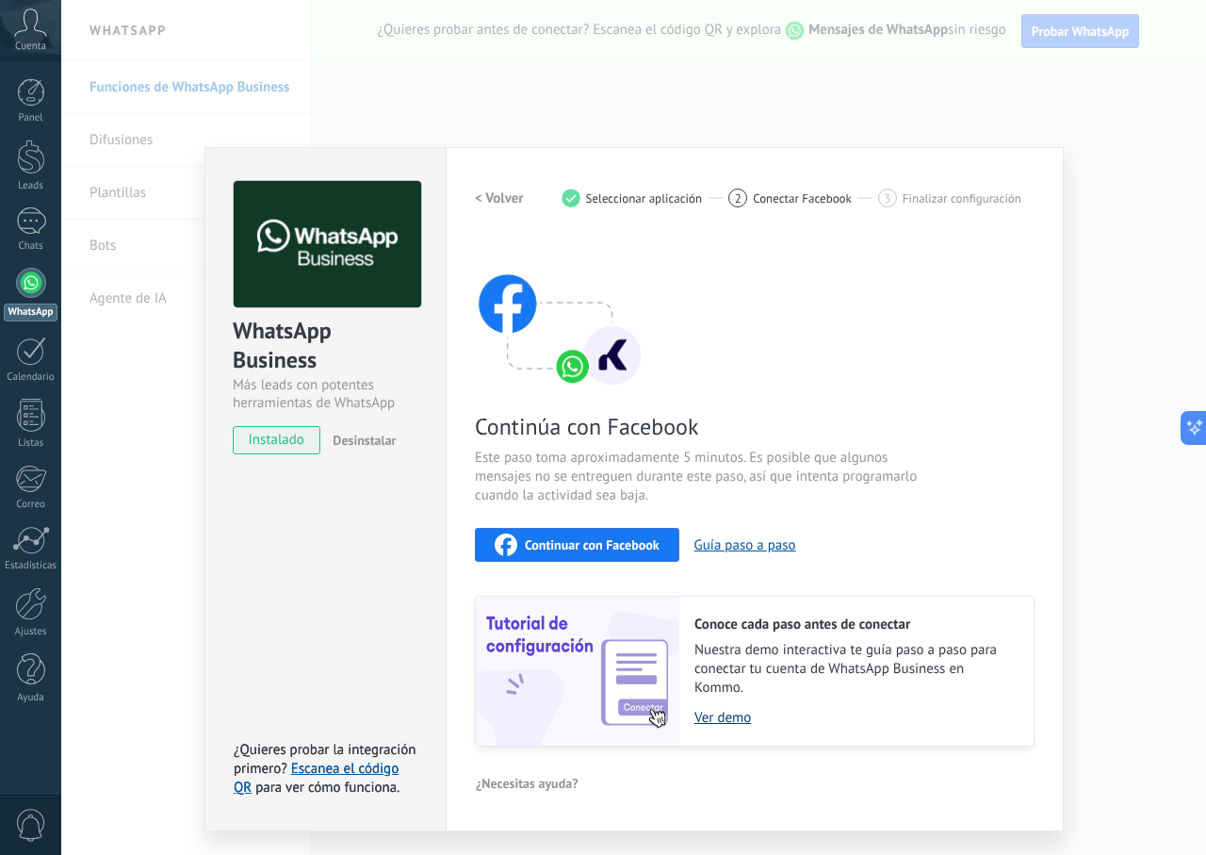
click at [710, 713] on link "Ver demo" at bounding box center [854, 718] width 320 height 18
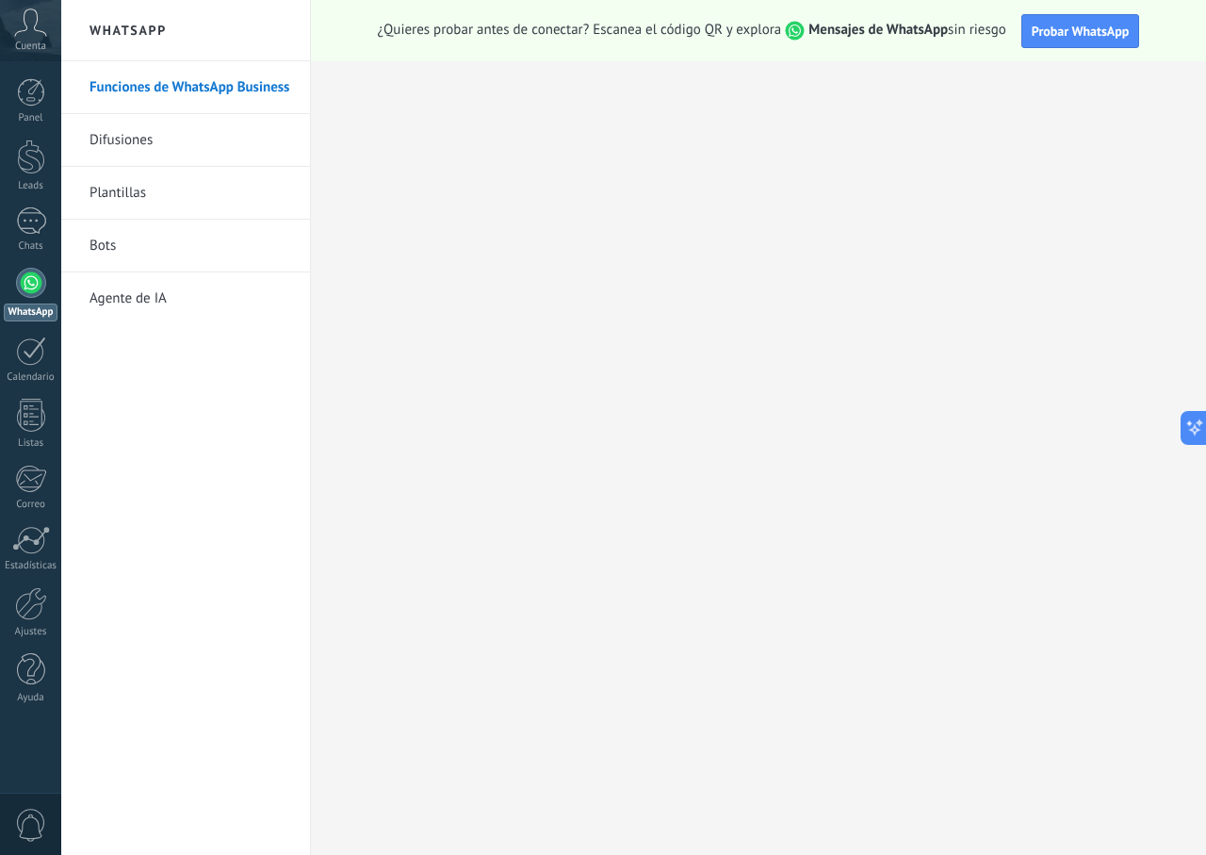
click at [21, 279] on div at bounding box center [31, 283] width 30 height 30
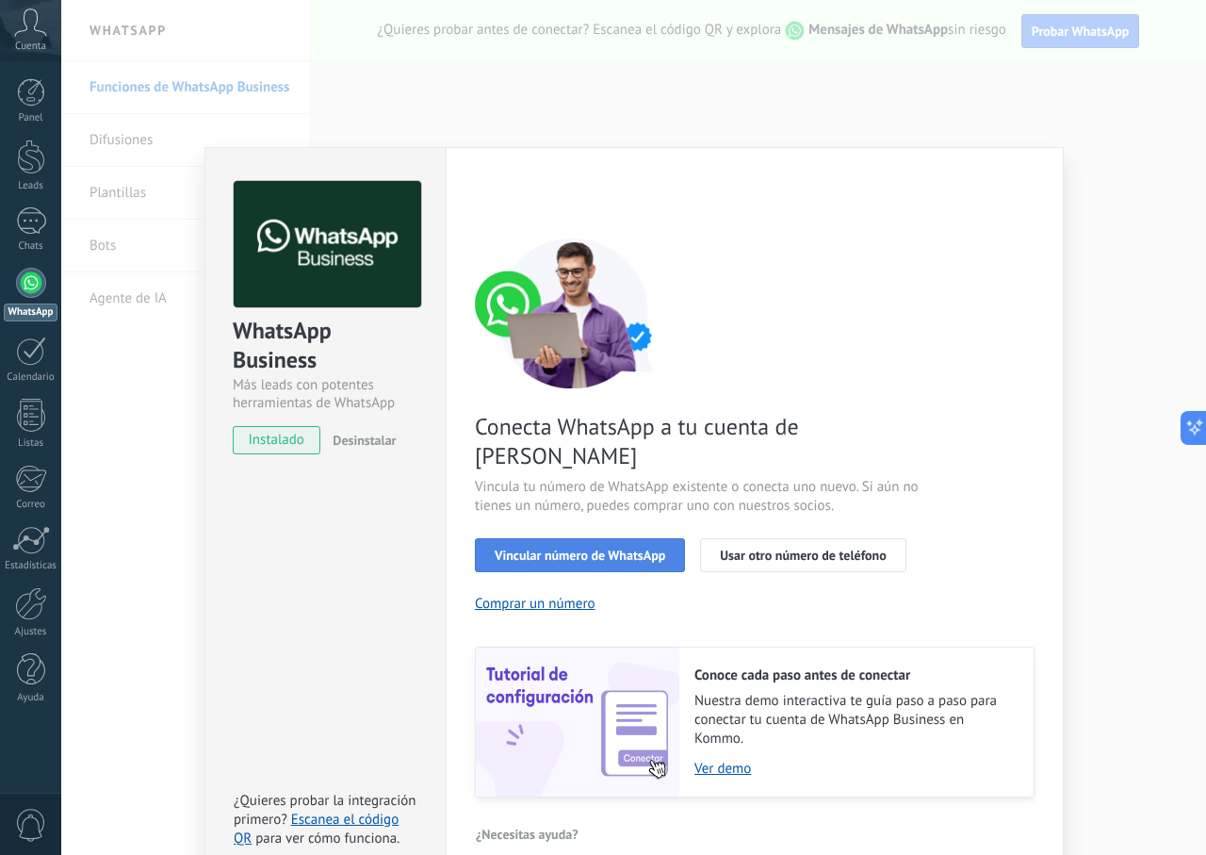
click at [642, 548] on span "Vincular número de WhatsApp" at bounding box center [580, 554] width 171 height 13
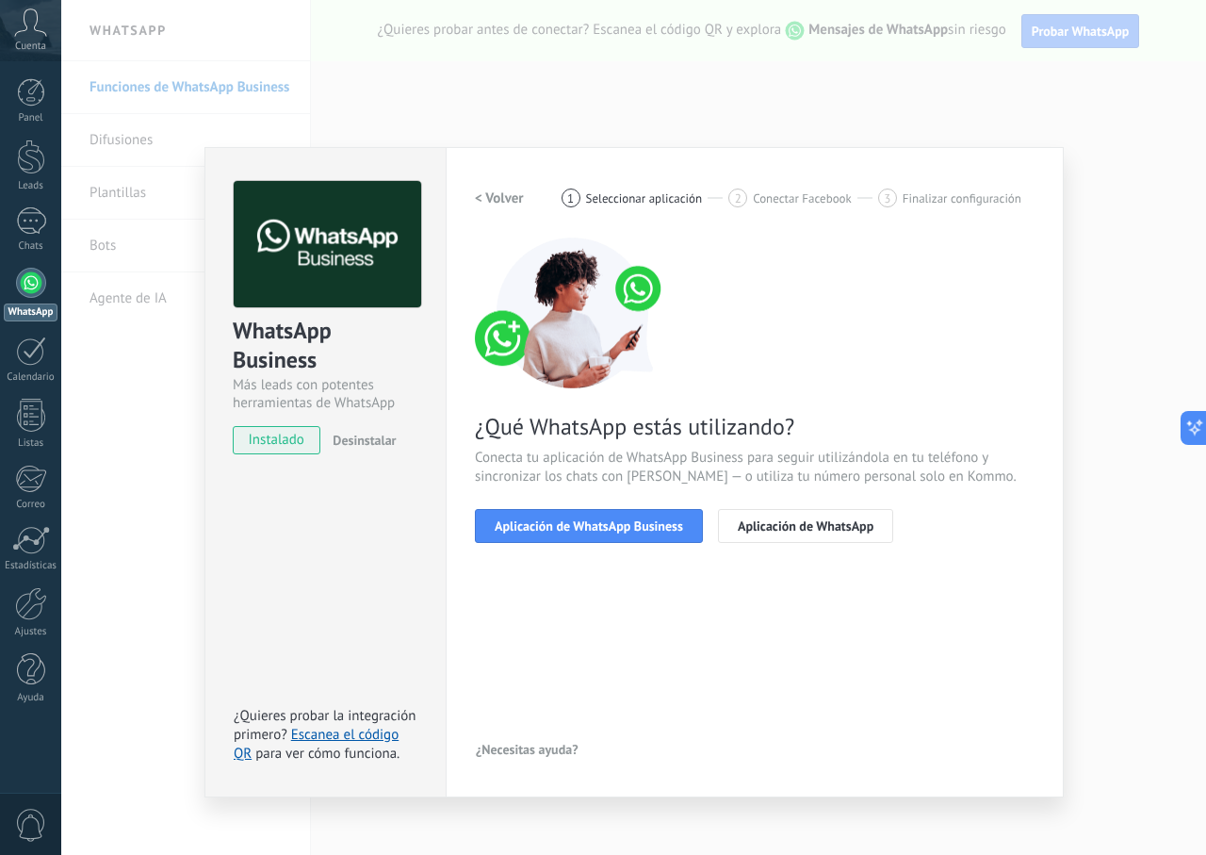
click at [642, 522] on span "Aplicación de WhatsApp Business" at bounding box center [589, 525] width 188 height 13
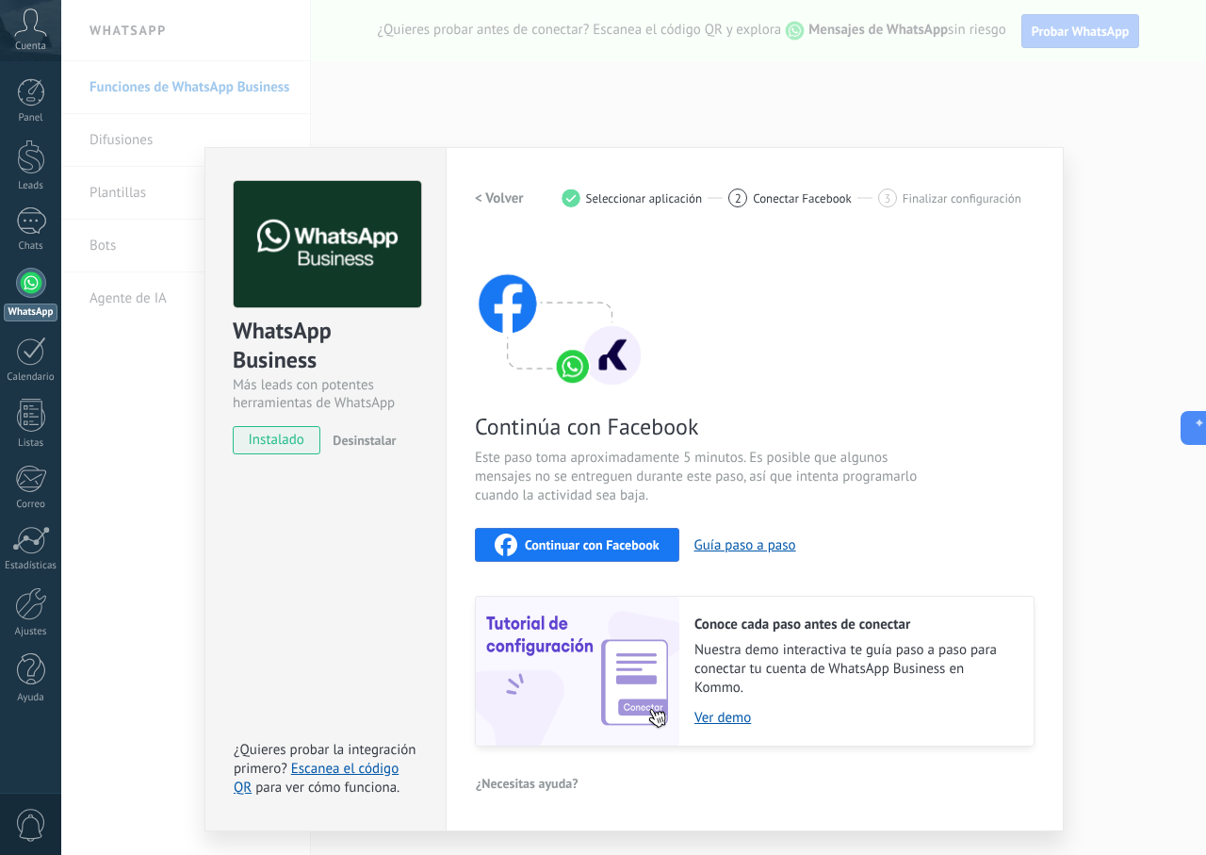
click at [648, 539] on span "Continuar con Facebook" at bounding box center [592, 544] width 135 height 13
click at [284, 441] on span "instalado" at bounding box center [277, 440] width 86 height 28
click at [387, 434] on span "Desinstalar" at bounding box center [364, 440] width 63 height 17
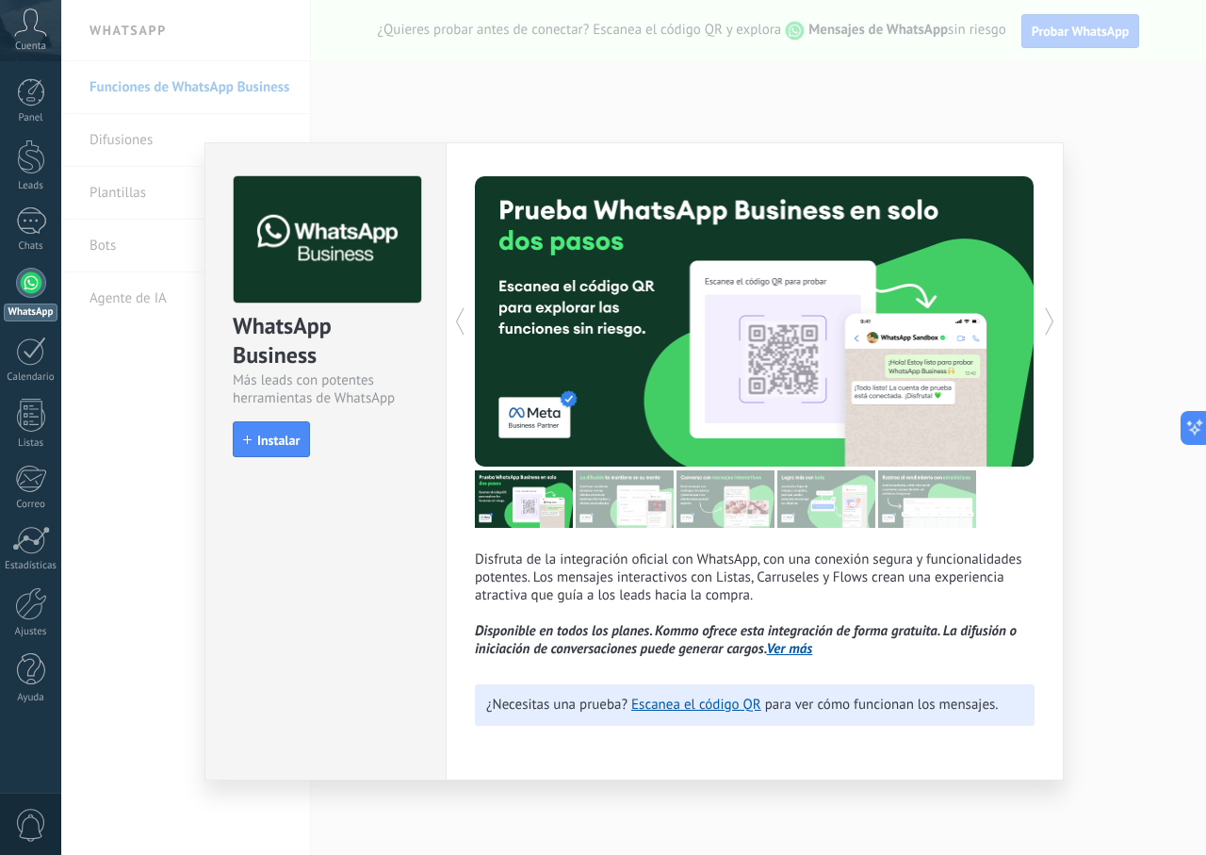
click at [1137, 204] on div "WhatsApp Business Más leads con potentes herramientas de WhatsApp install Insta…" at bounding box center [633, 427] width 1145 height 855
click at [803, 647] on link "Ver más" at bounding box center [790, 649] width 46 height 18
click at [694, 130] on div "WhatsApp Business Más leads con potentes herramientas de WhatsApp install Insta…" at bounding box center [633, 427] width 1145 height 855
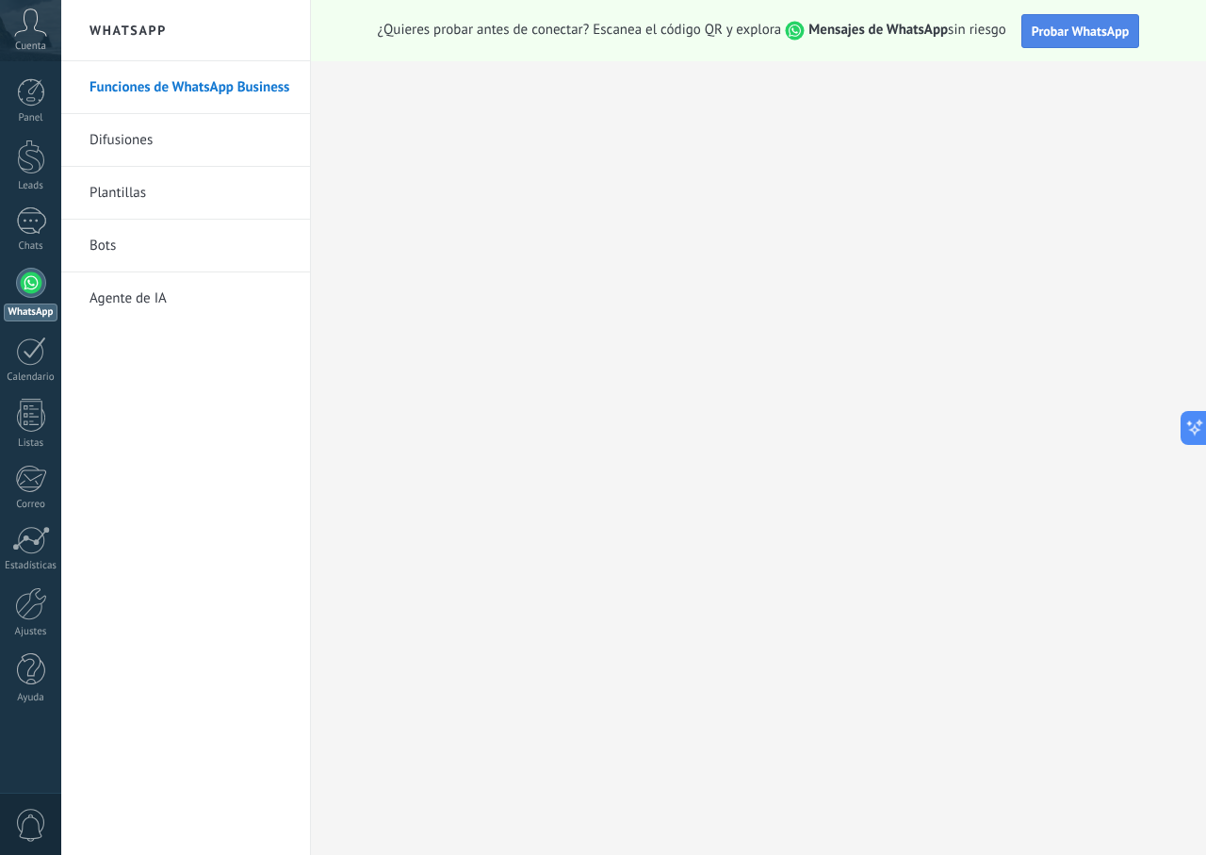
click at [1110, 24] on span "Probar WhatsApp" at bounding box center [1081, 31] width 98 height 17
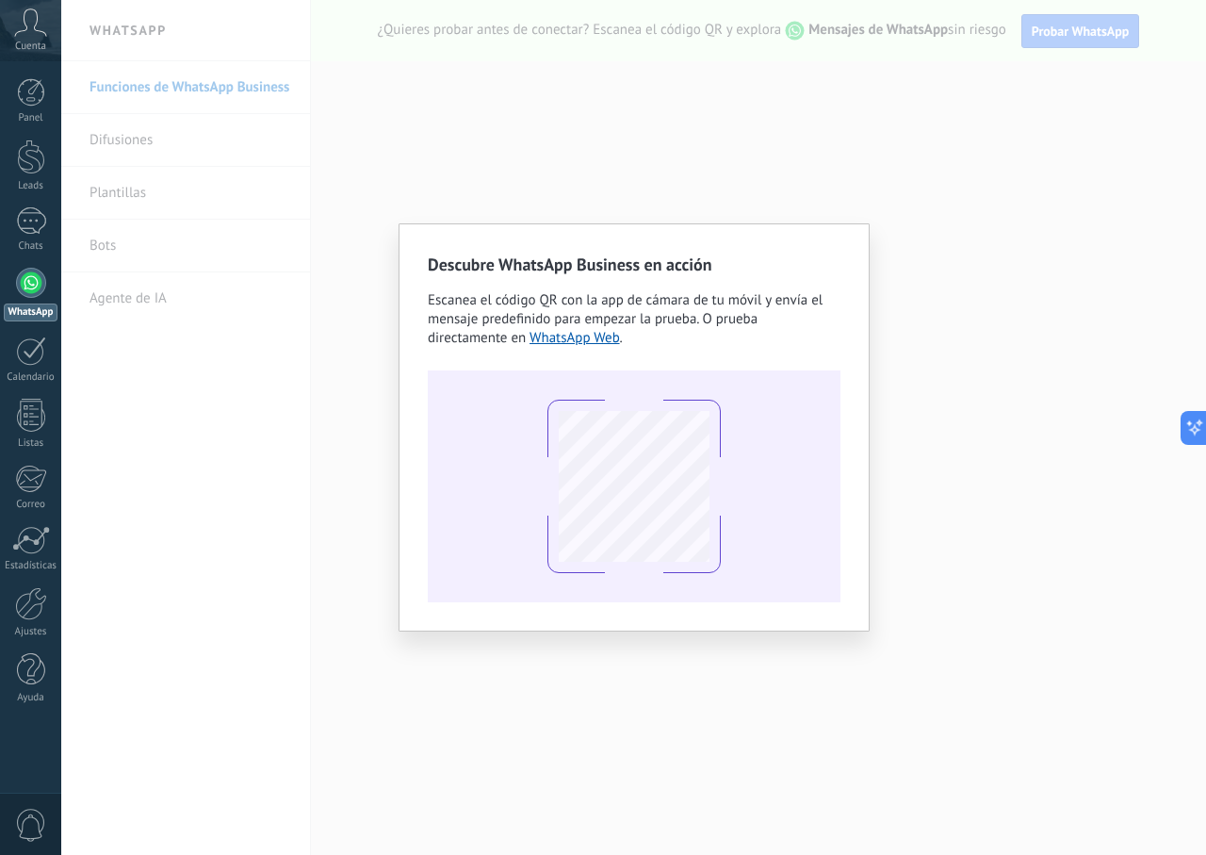
click at [1178, 95] on div "Descubre WhatsApp Business en acción Escanea el código QR con la app de cámara …" at bounding box center [633, 427] width 1145 height 855
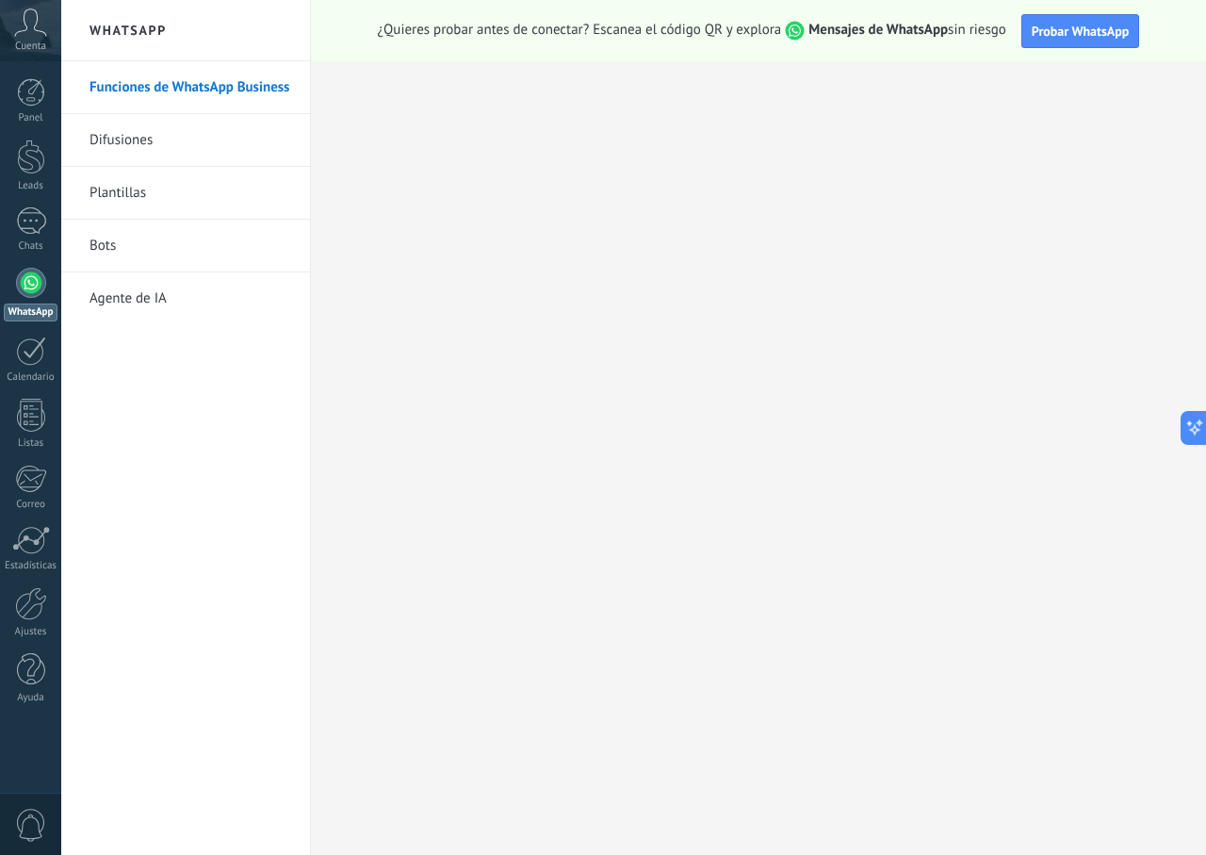
click at [38, 34] on icon at bounding box center [30, 22] width 33 height 28
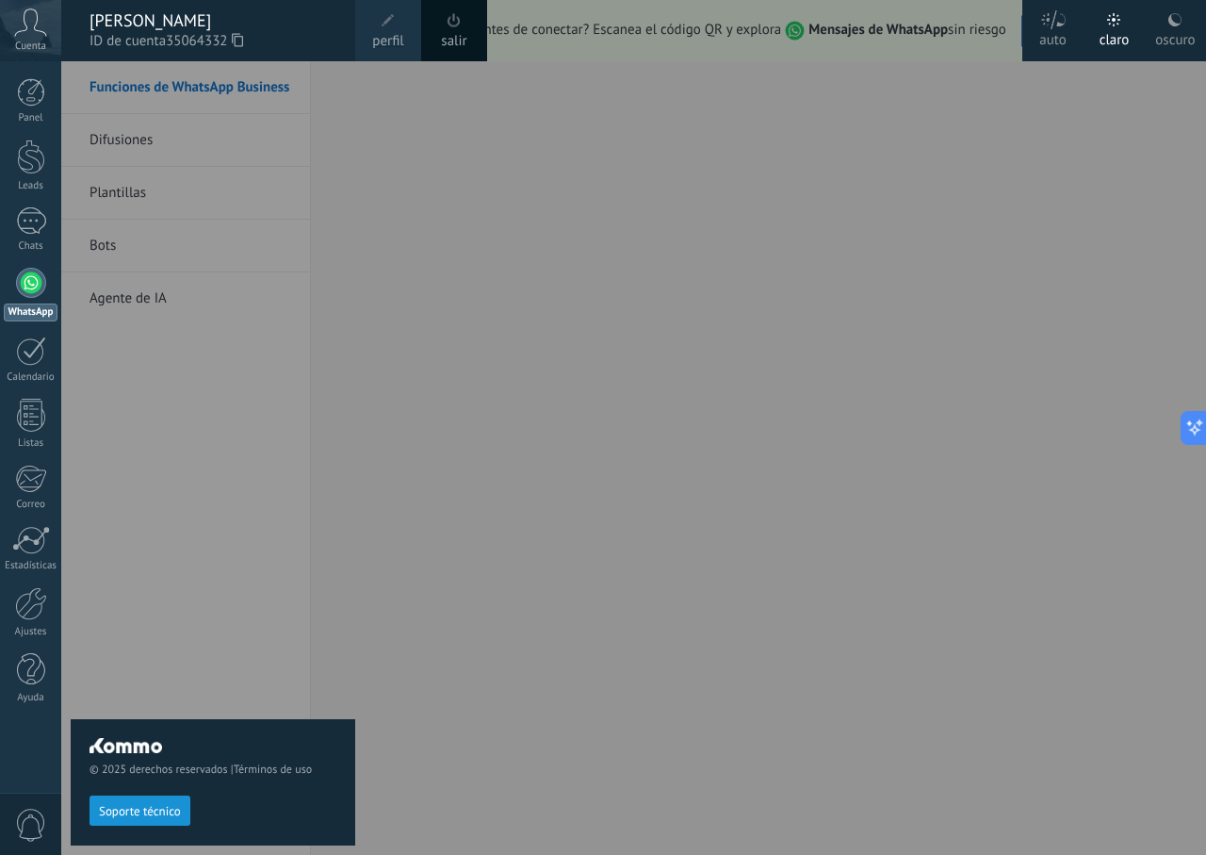
click at [482, 369] on div at bounding box center [664, 427] width 1206 height 855
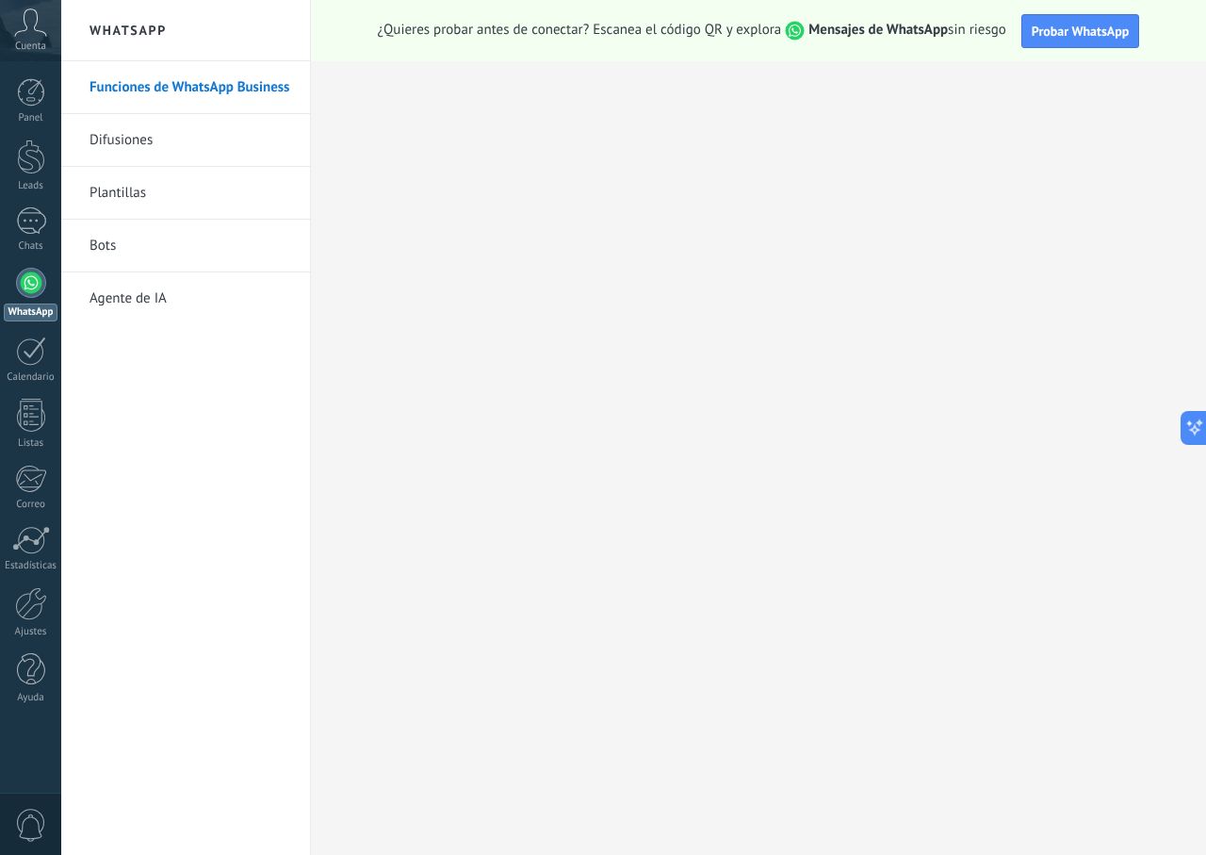
click at [164, 148] on link "Difusiones" at bounding box center [191, 140] width 202 height 53
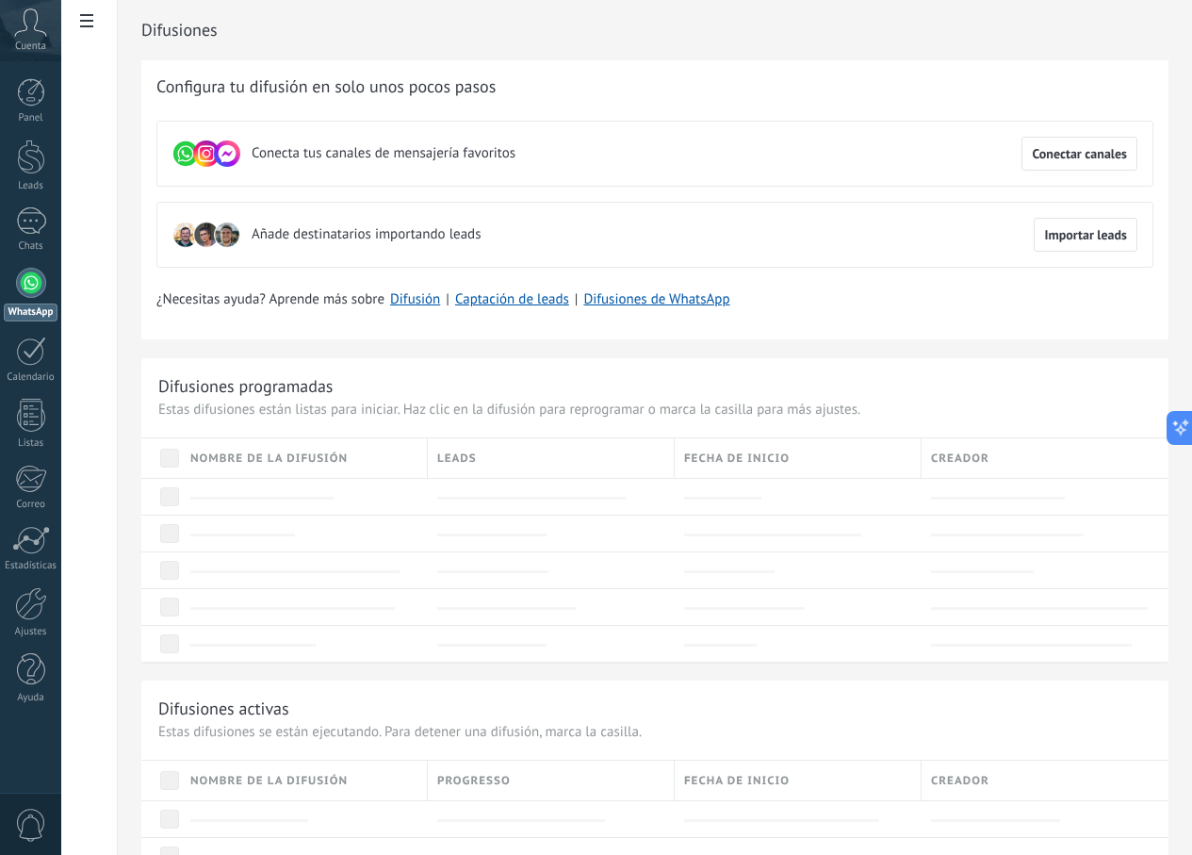
click at [31, 280] on div at bounding box center [31, 283] width 30 height 30
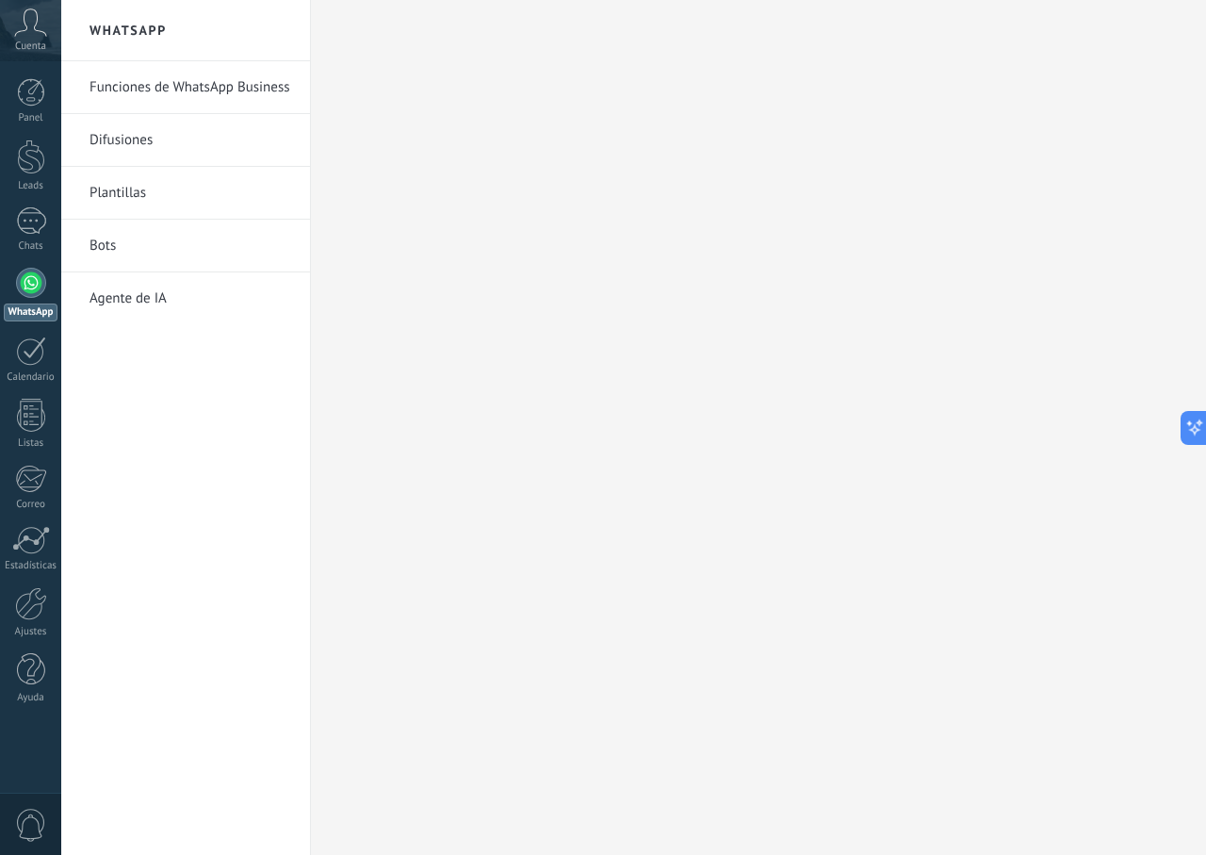
click at [188, 88] on link "Funciones de WhatsApp Business" at bounding box center [191, 87] width 202 height 53
click at [251, 91] on link "Funciones de WhatsApp Business" at bounding box center [191, 87] width 202 height 53
click at [250, 90] on link "Funciones de WhatsApp Business" at bounding box center [191, 87] width 202 height 53
click at [259, 95] on link "Funciones de WhatsApp Business" at bounding box center [191, 87] width 202 height 53
click at [139, 146] on link "Difusiones" at bounding box center [191, 140] width 202 height 53
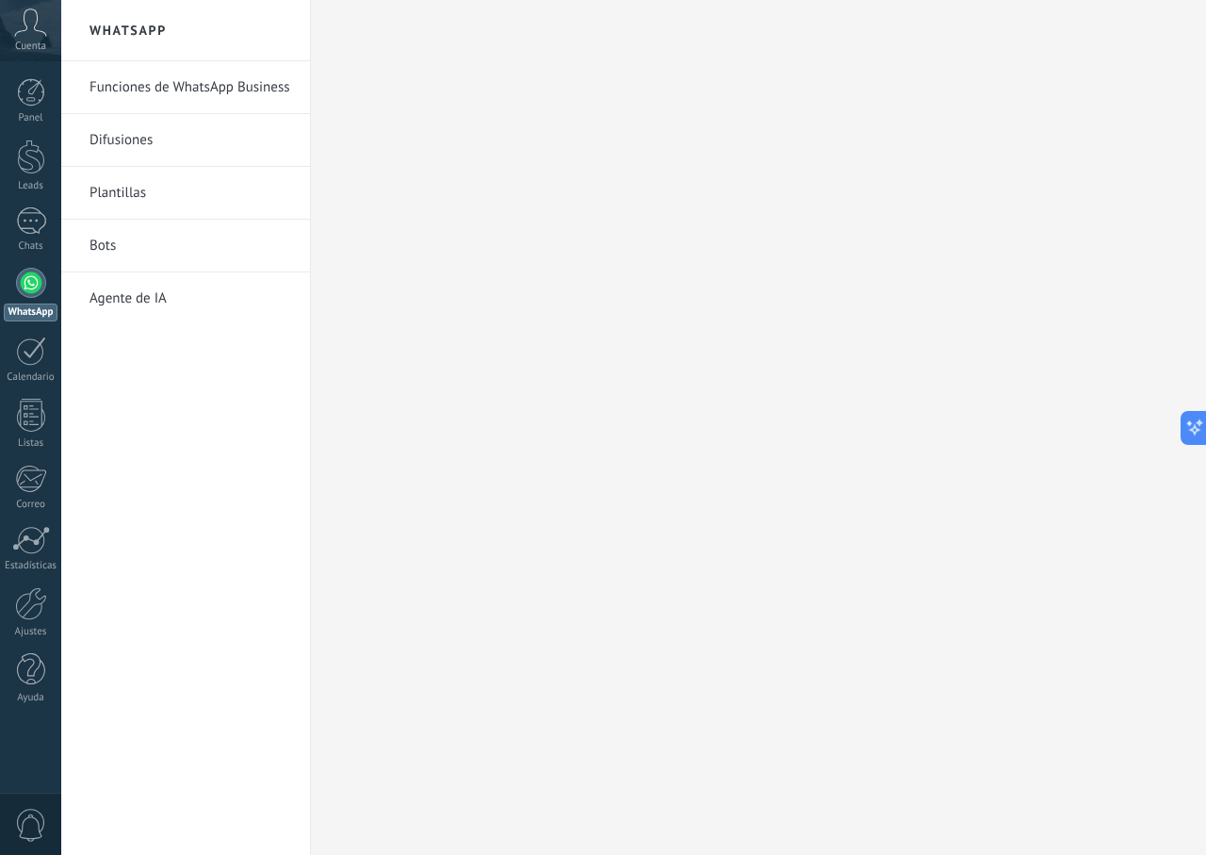
click at [90, 248] on link "Bots" at bounding box center [191, 246] width 202 height 53
click at [164, 91] on link "Funciones de WhatsApp Business" at bounding box center [191, 87] width 202 height 53
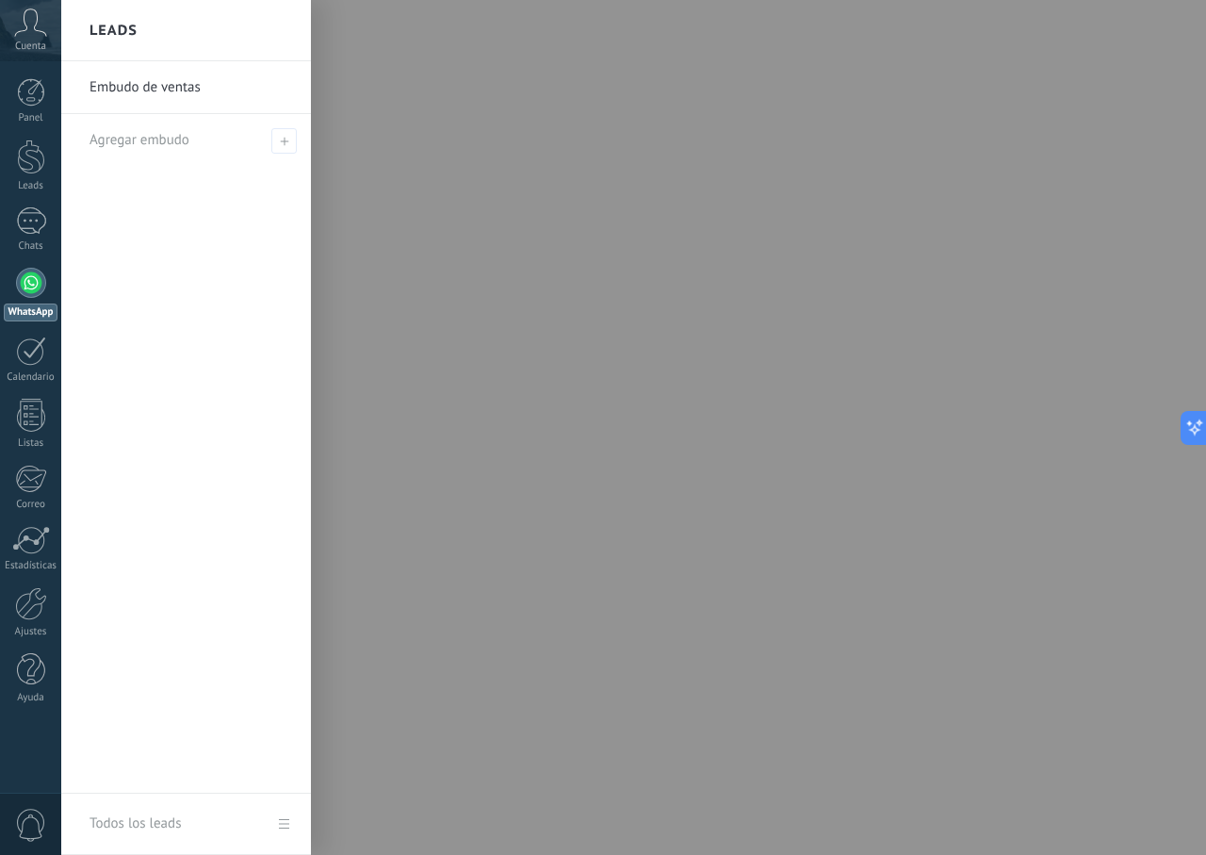
click at [176, 84] on link "Embudo de ventas" at bounding box center [191, 87] width 203 height 53
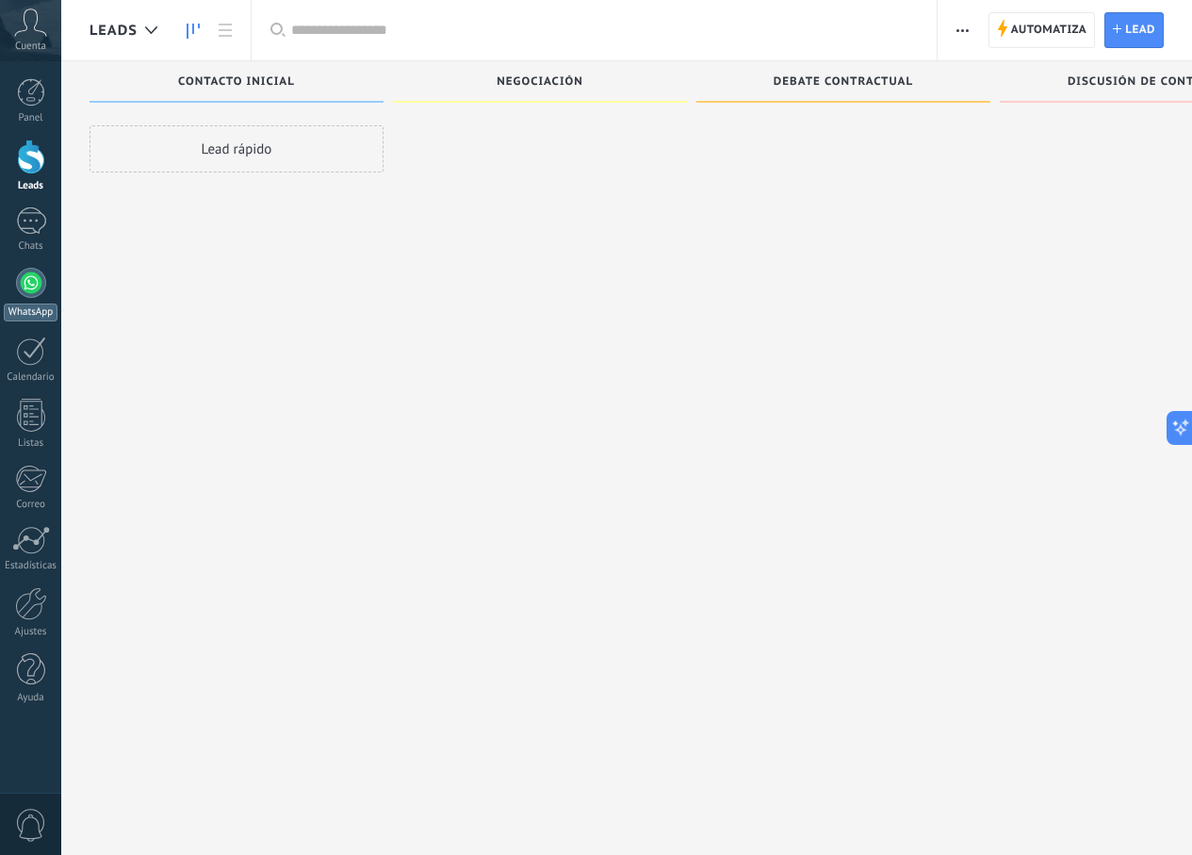
click at [24, 297] on link "WhatsApp" at bounding box center [30, 295] width 61 height 54
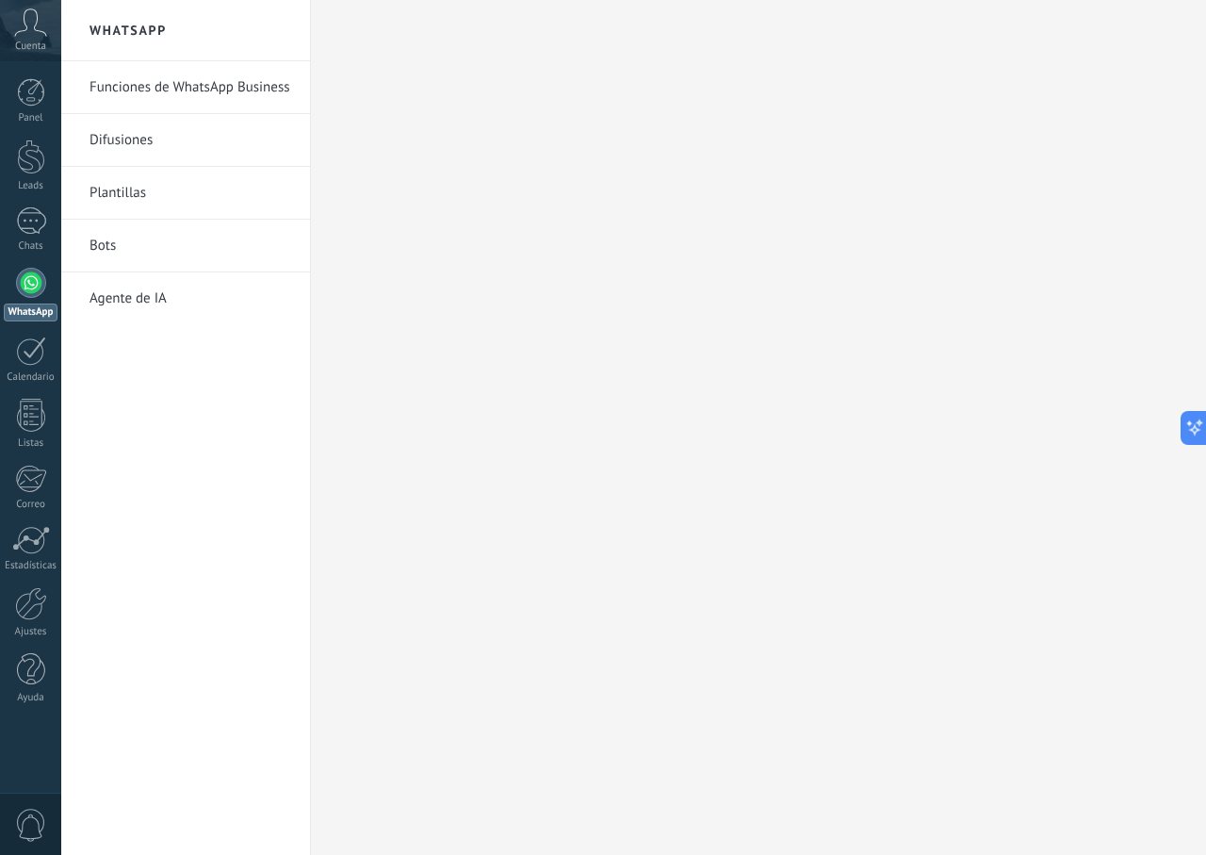
click at [203, 77] on link "Funciones de WhatsApp Business" at bounding box center [191, 87] width 202 height 53
click at [242, 86] on link "Funciones de WhatsApp Business" at bounding box center [191, 87] width 202 height 53
click at [126, 139] on link "Difusiones" at bounding box center [191, 140] width 202 height 53
click at [31, 301] on link "WhatsApp" at bounding box center [30, 295] width 61 height 54
click at [33, 299] on link "WhatsApp" at bounding box center [30, 295] width 61 height 54
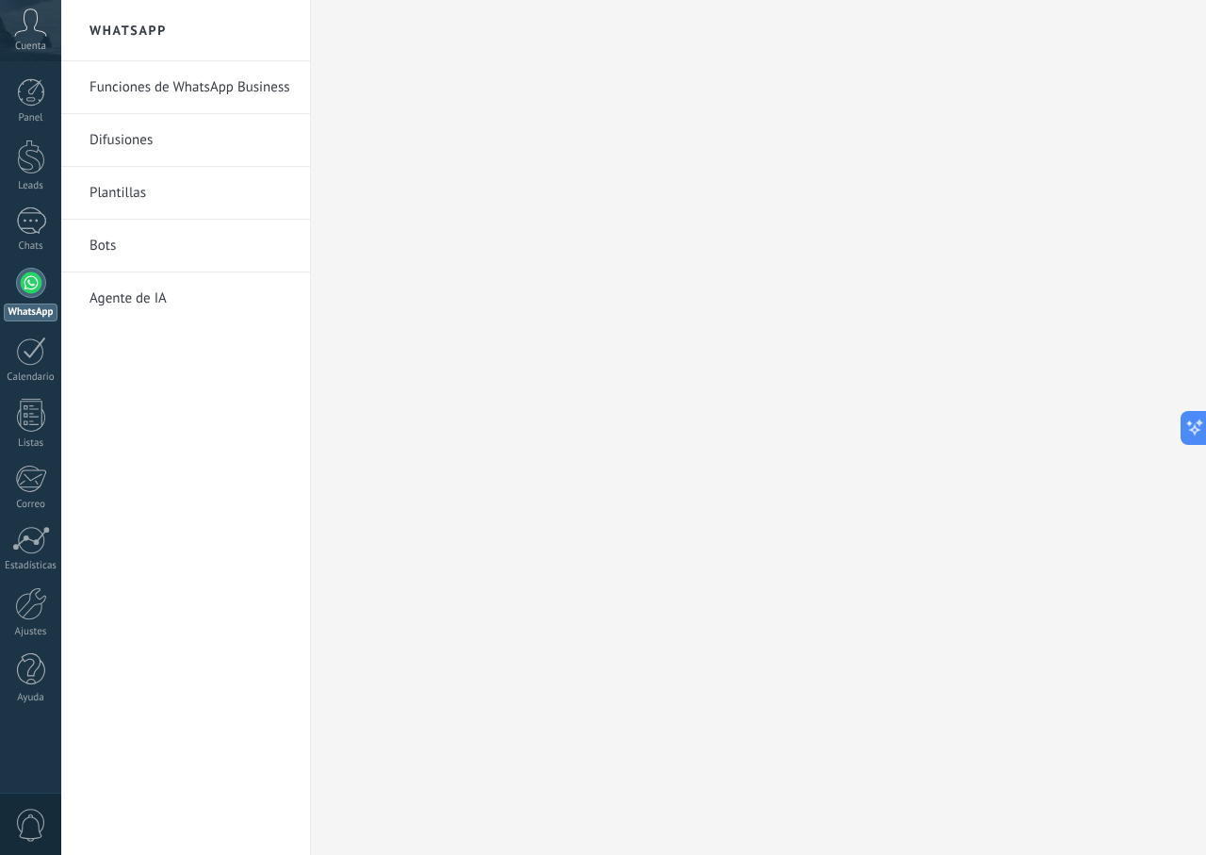
click at [152, 297] on link "Agente de IA" at bounding box center [191, 298] width 202 height 53
click at [30, 42] on span "Cuenta" at bounding box center [30, 47] width 31 height 12
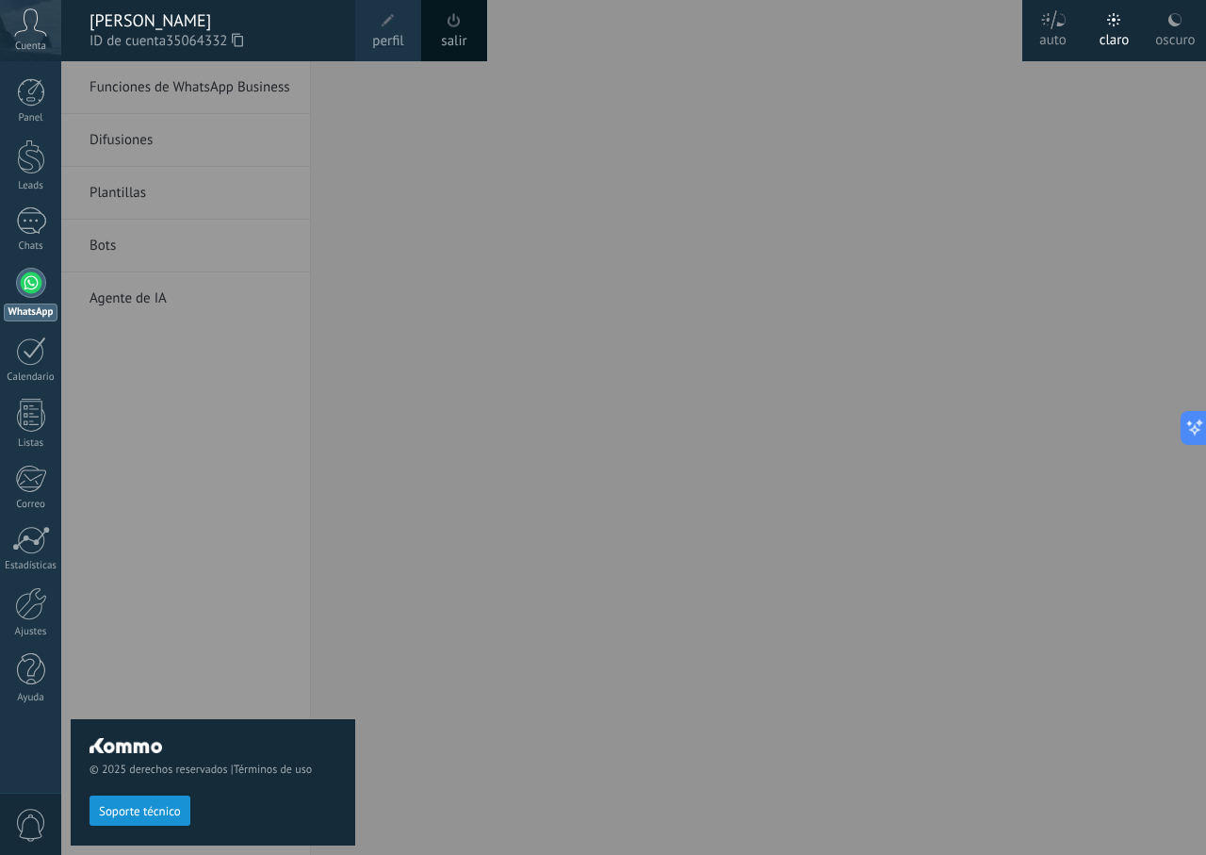
click at [394, 723] on div at bounding box center [664, 427] width 1206 height 855
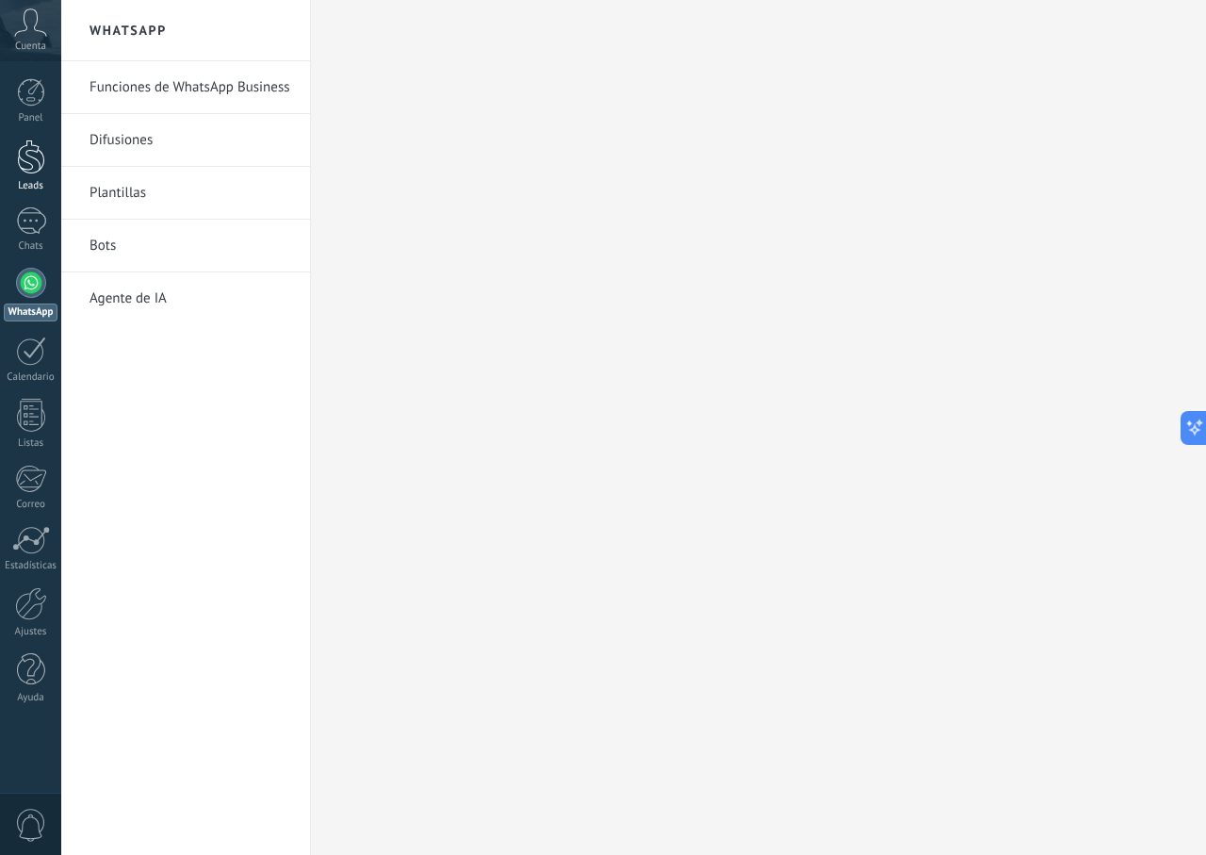
click at [20, 140] on div at bounding box center [31, 156] width 28 height 35
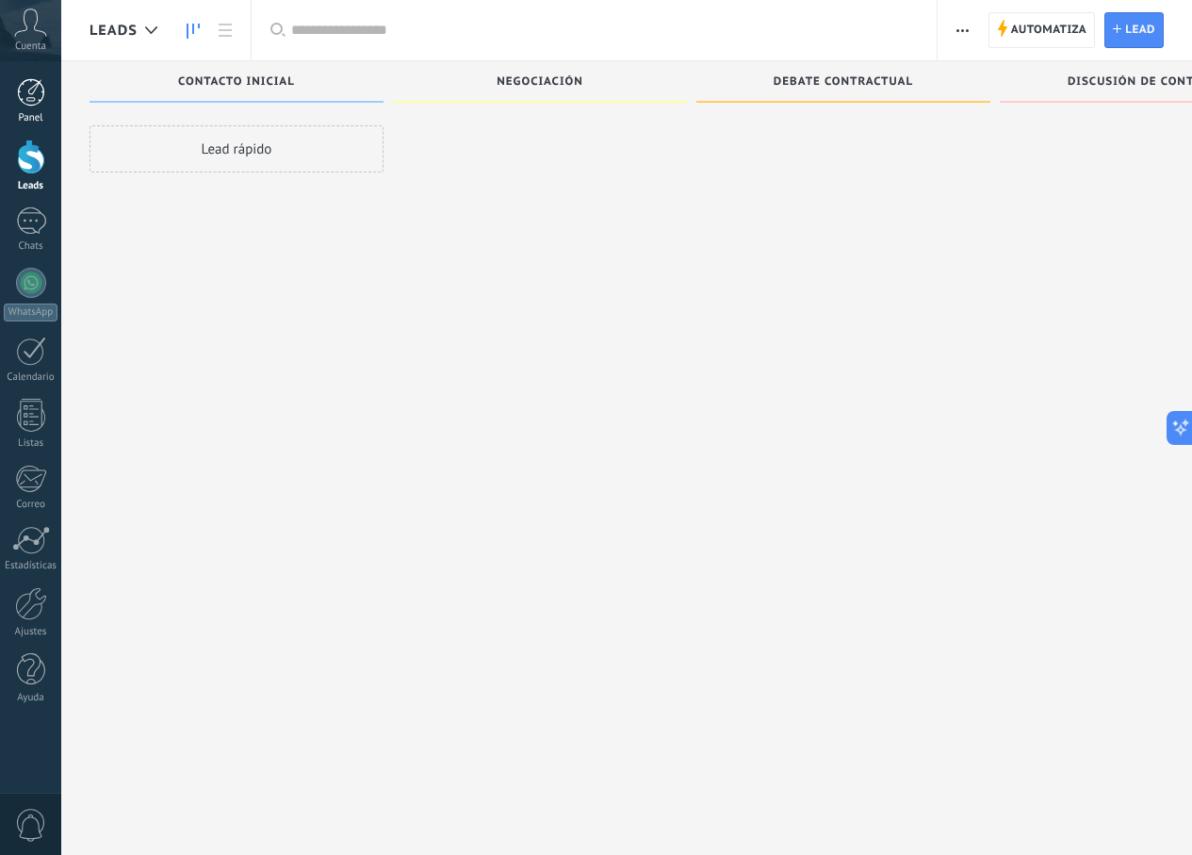
click at [27, 98] on div at bounding box center [31, 92] width 28 height 28
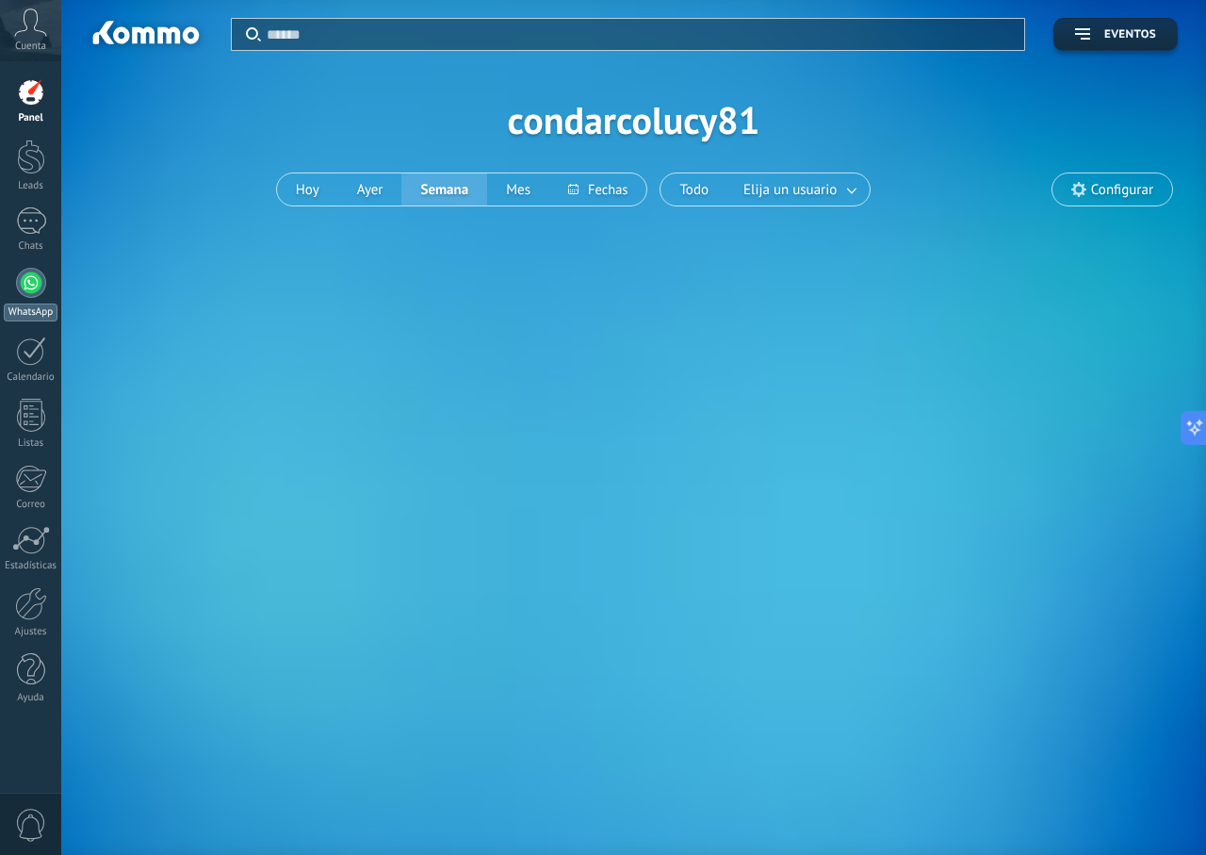
click at [44, 316] on div "WhatsApp" at bounding box center [31, 312] width 54 height 18
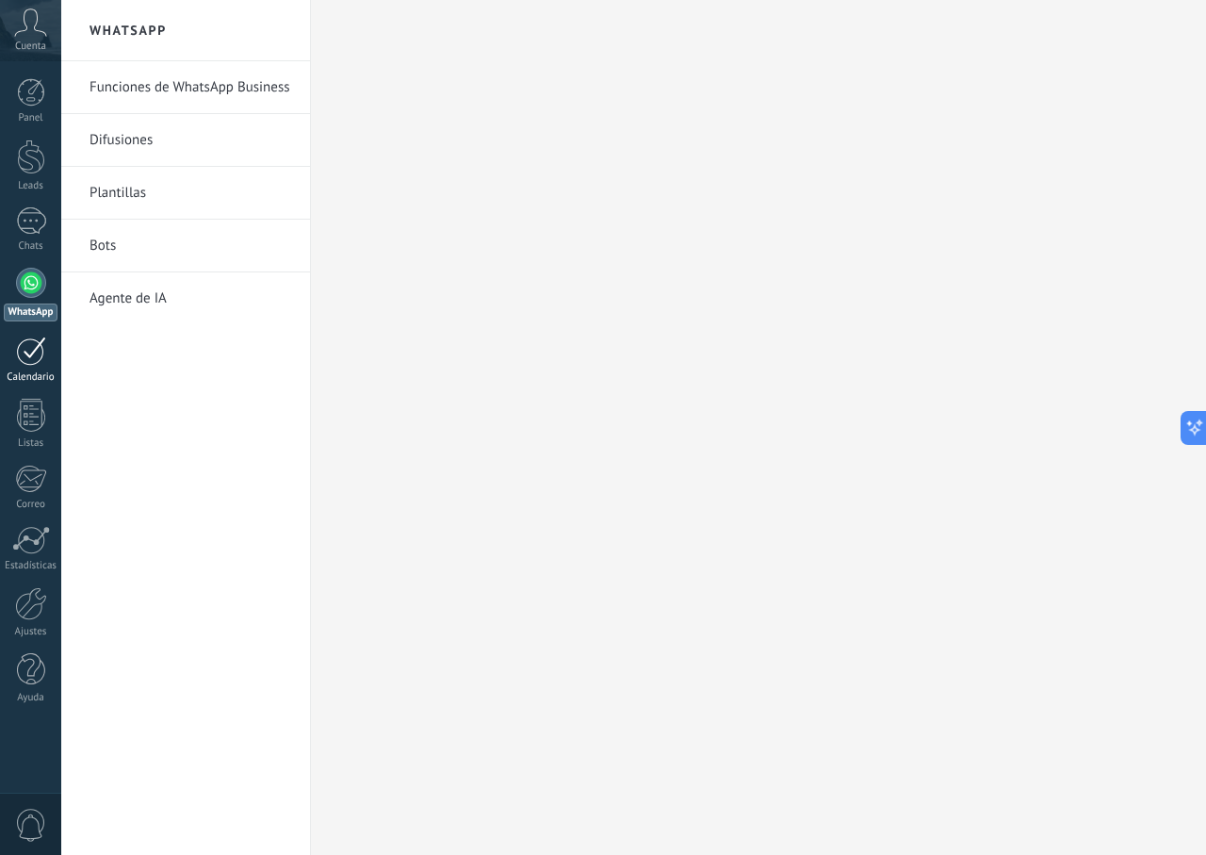
click at [24, 370] on link "Calendario" at bounding box center [30, 359] width 61 height 47
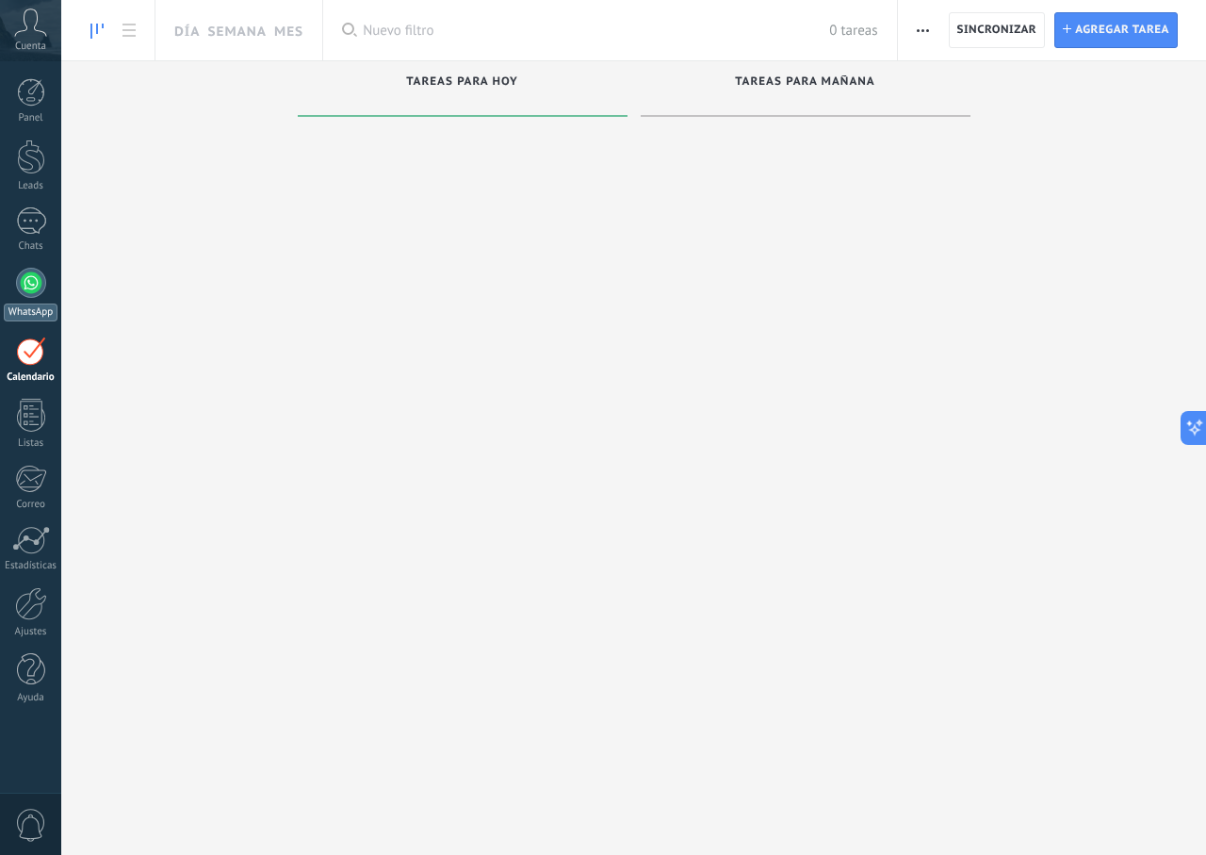
click at [38, 287] on div at bounding box center [31, 283] width 30 height 30
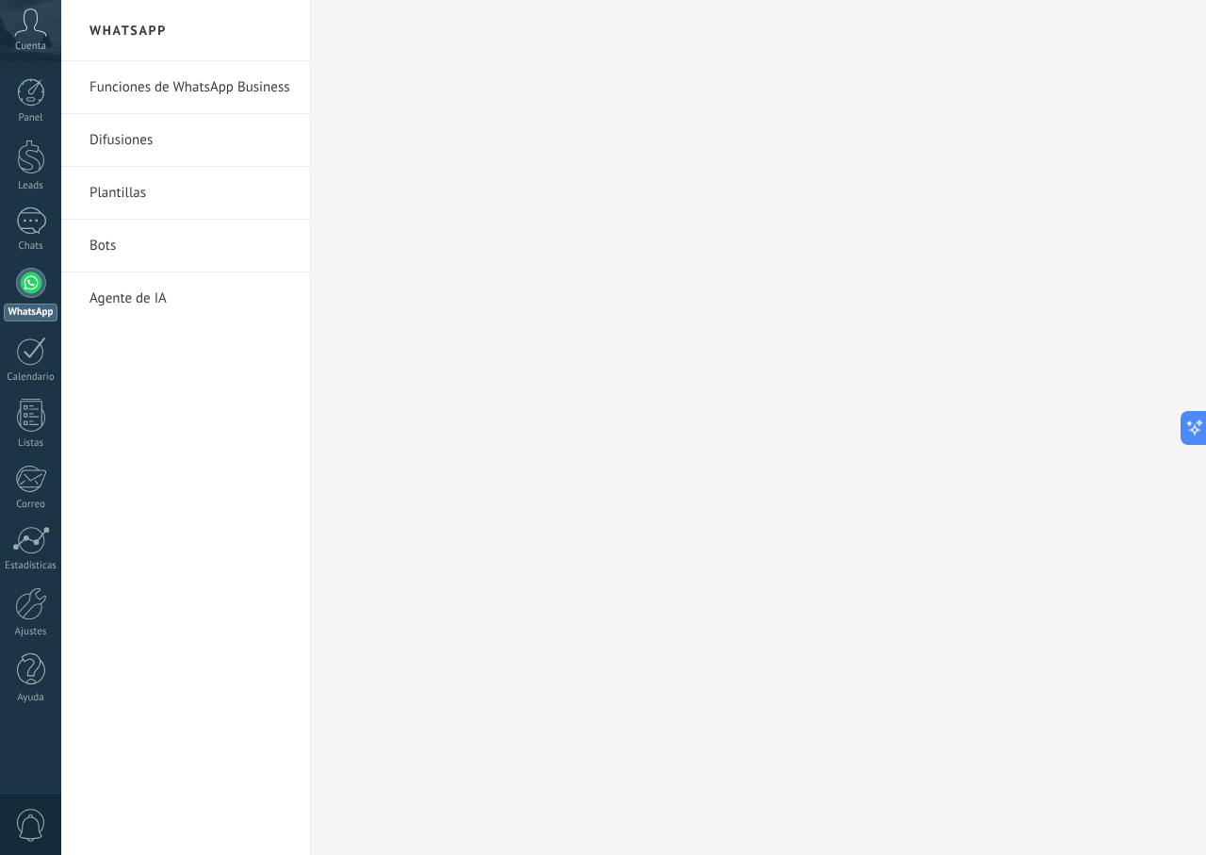
click at [189, 91] on link "Funciones de WhatsApp Business" at bounding box center [191, 87] width 202 height 53
click at [136, 146] on link "Difusiones" at bounding box center [191, 140] width 202 height 53
click at [146, 79] on link "Funciones de WhatsApp Business" at bounding box center [191, 87] width 202 height 53
click at [155, 22] on body ".abccls-1,.abccls-2{fill-rule:evenodd}.abccls-2{fill:#fff} .abfcls-1{fill:none}…" at bounding box center [603, 427] width 1206 height 855
click at [175, 45] on h2 "WhatsApp" at bounding box center [186, 30] width 202 height 61
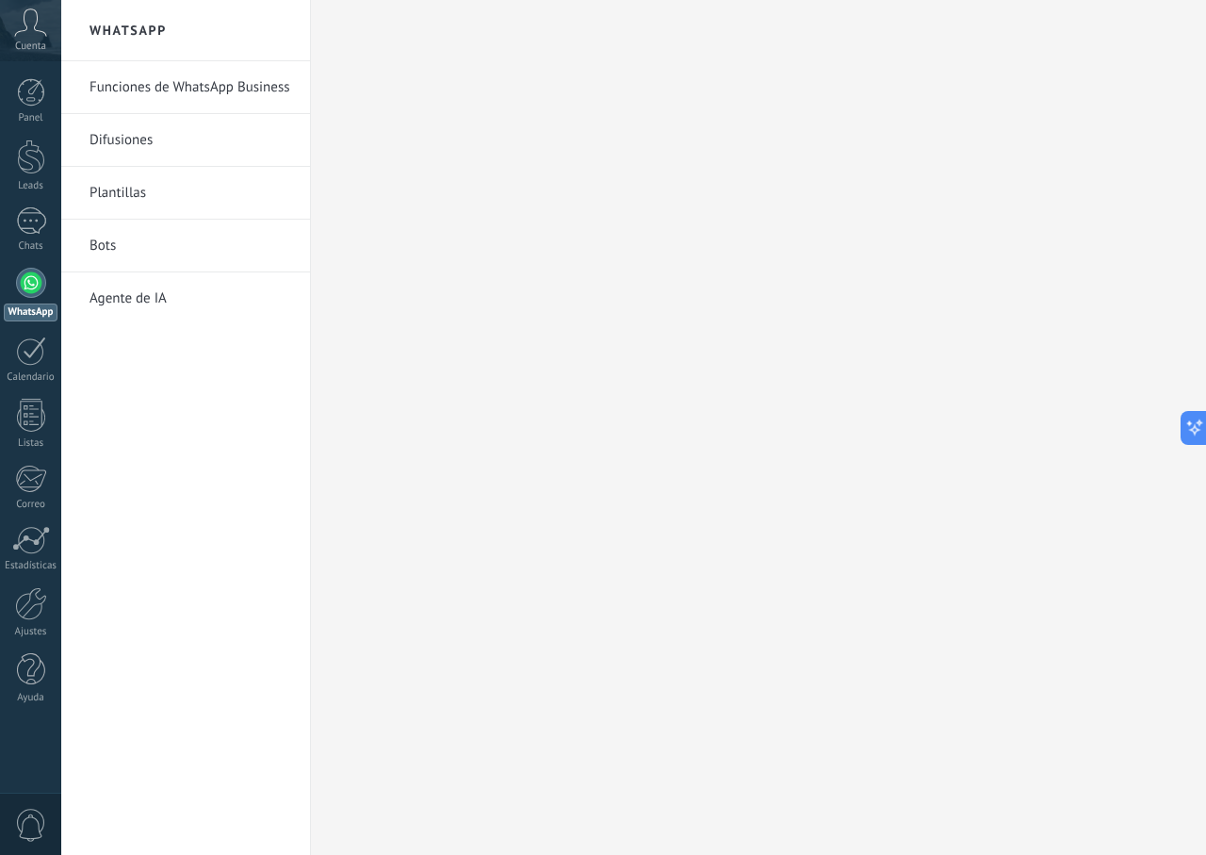
click at [171, 41] on h2 "WhatsApp" at bounding box center [186, 30] width 202 height 61
click at [232, 89] on link "Funciones de WhatsApp Business" at bounding box center [191, 87] width 202 height 53
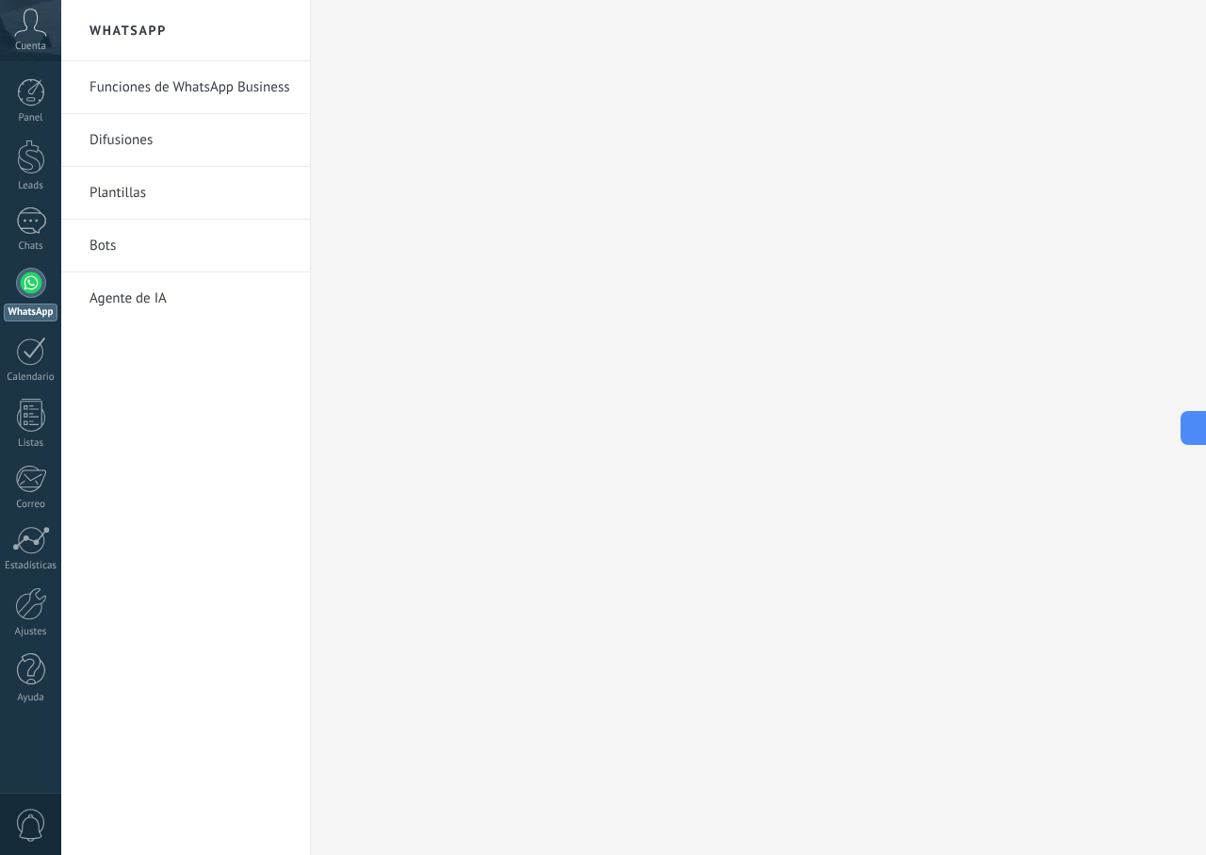
click at [232, 89] on link "Funciones de WhatsApp Business" at bounding box center [191, 87] width 202 height 53
click at [717, 172] on div at bounding box center [758, 427] width 895 height 855
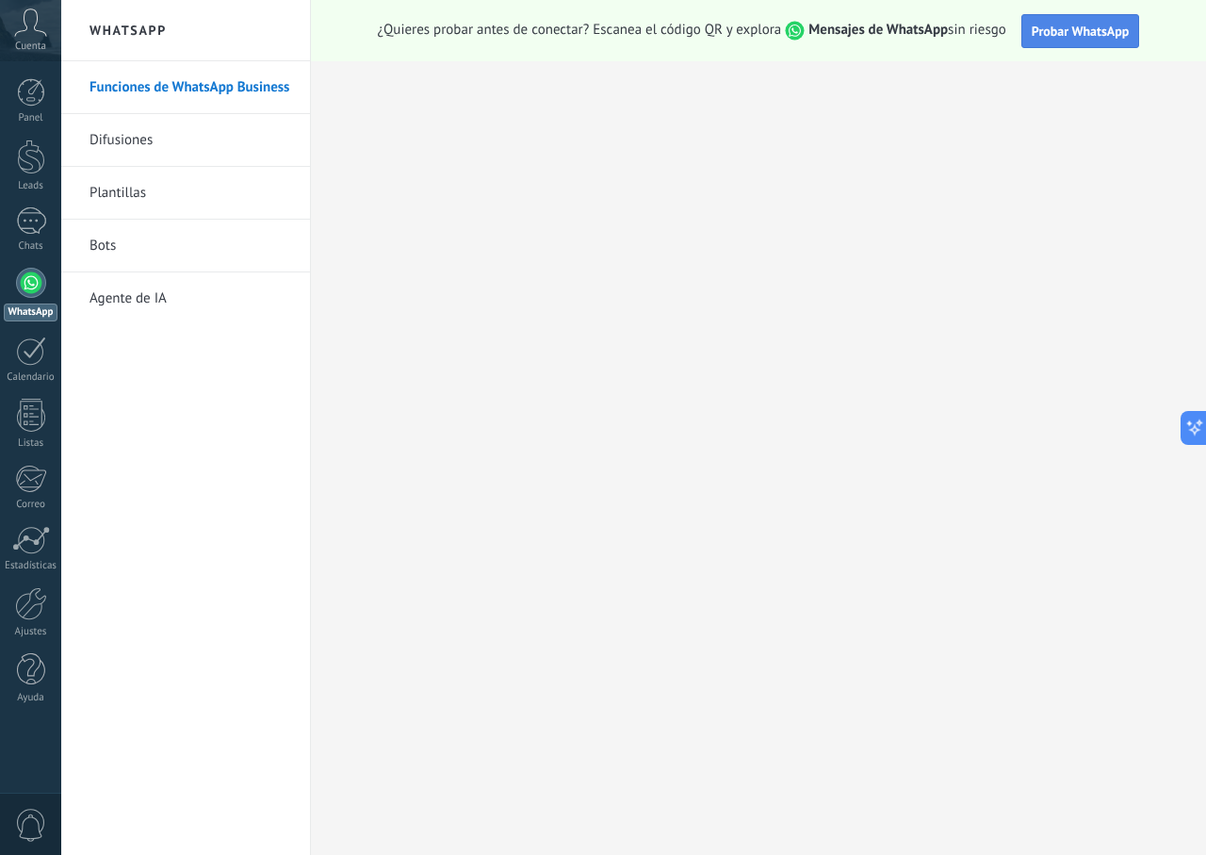
click at [1086, 29] on span "Probar WhatsApp" at bounding box center [1081, 31] width 98 height 17
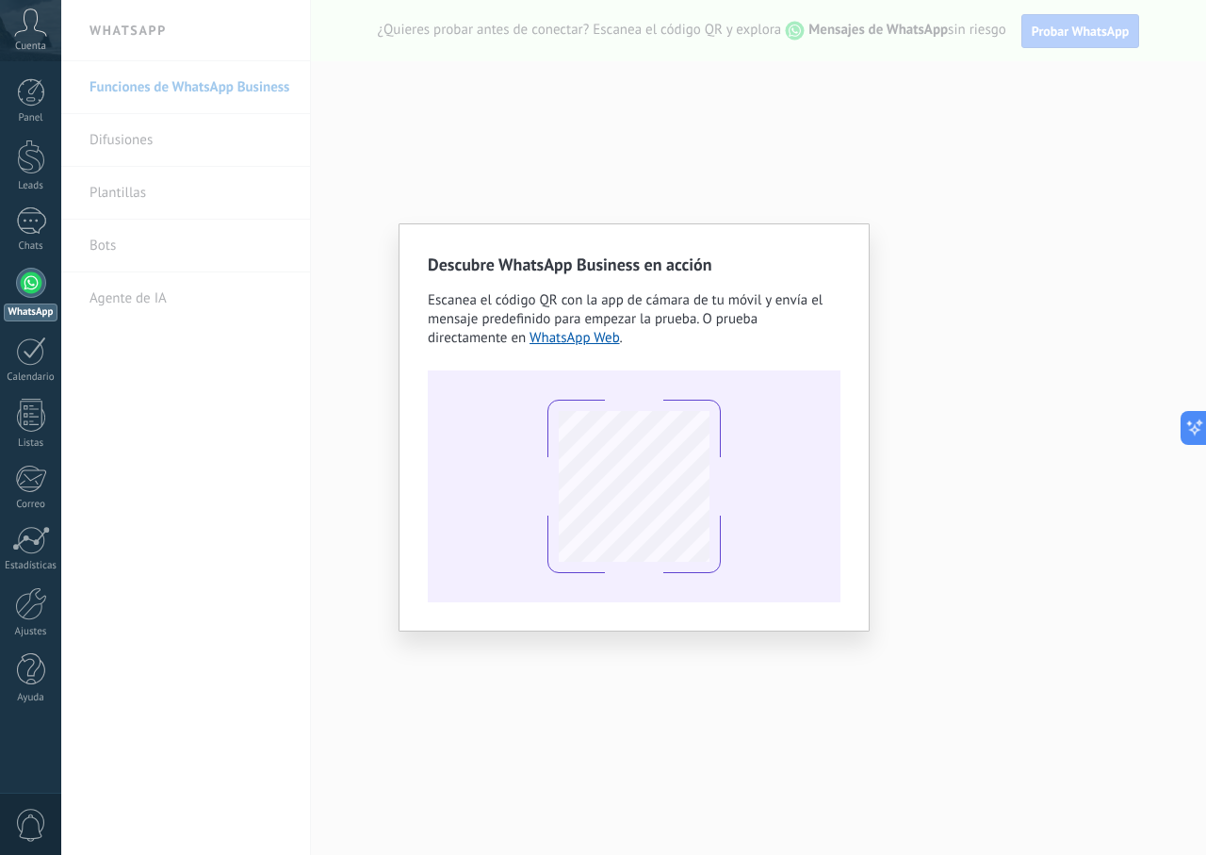
click at [891, 152] on div "Descubre WhatsApp Business en acción Escanea el código QR con la app [PERSON_NA…" at bounding box center [633, 427] width 1145 height 855
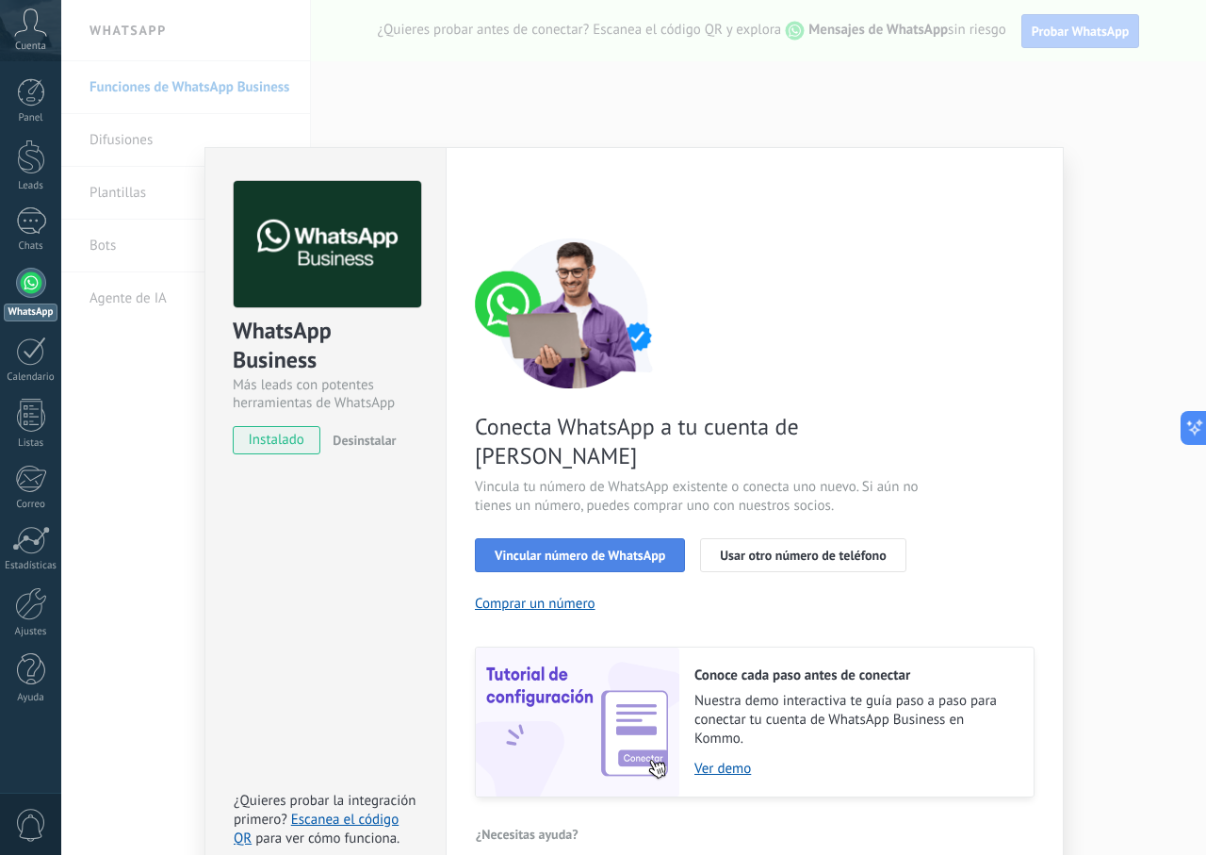
click at [621, 548] on span "Vincular número de WhatsApp" at bounding box center [580, 554] width 171 height 13
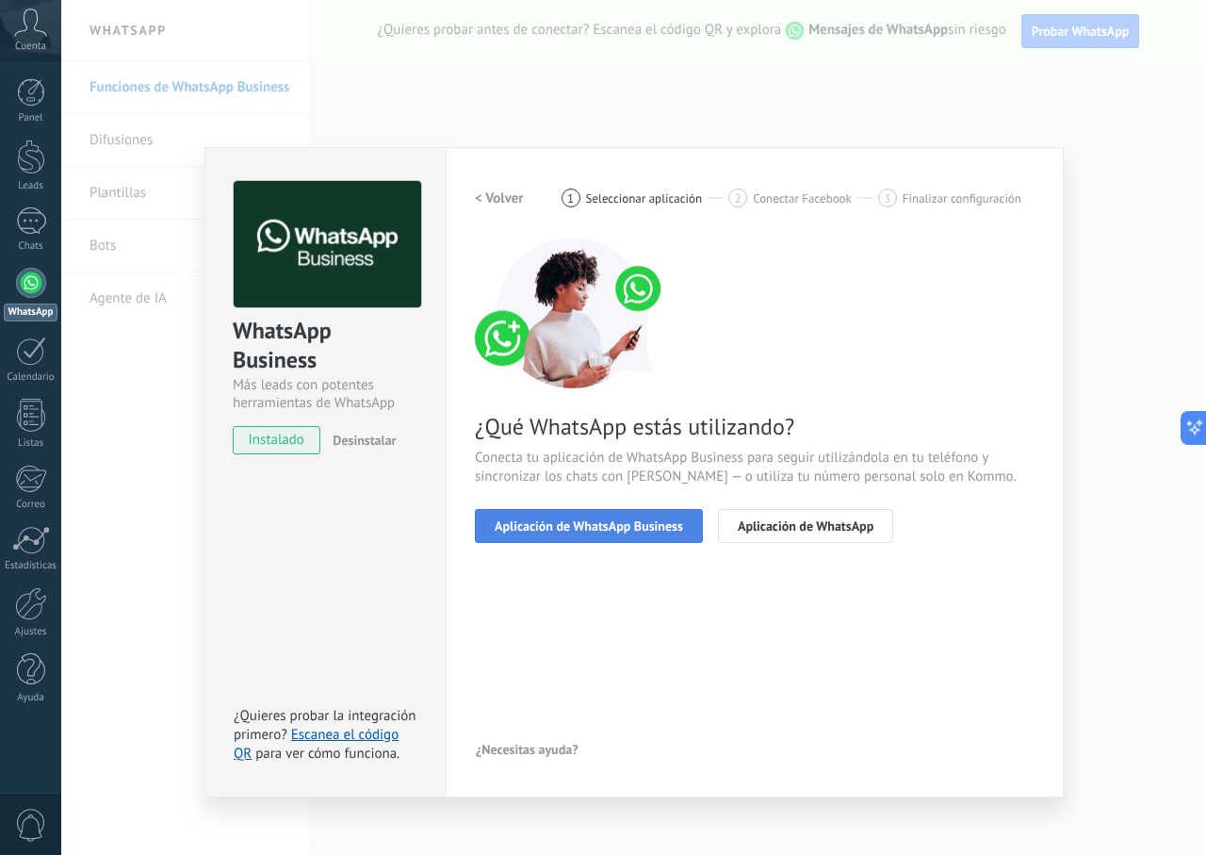
click at [649, 521] on span "Aplicación de WhatsApp Business" at bounding box center [589, 525] width 188 height 13
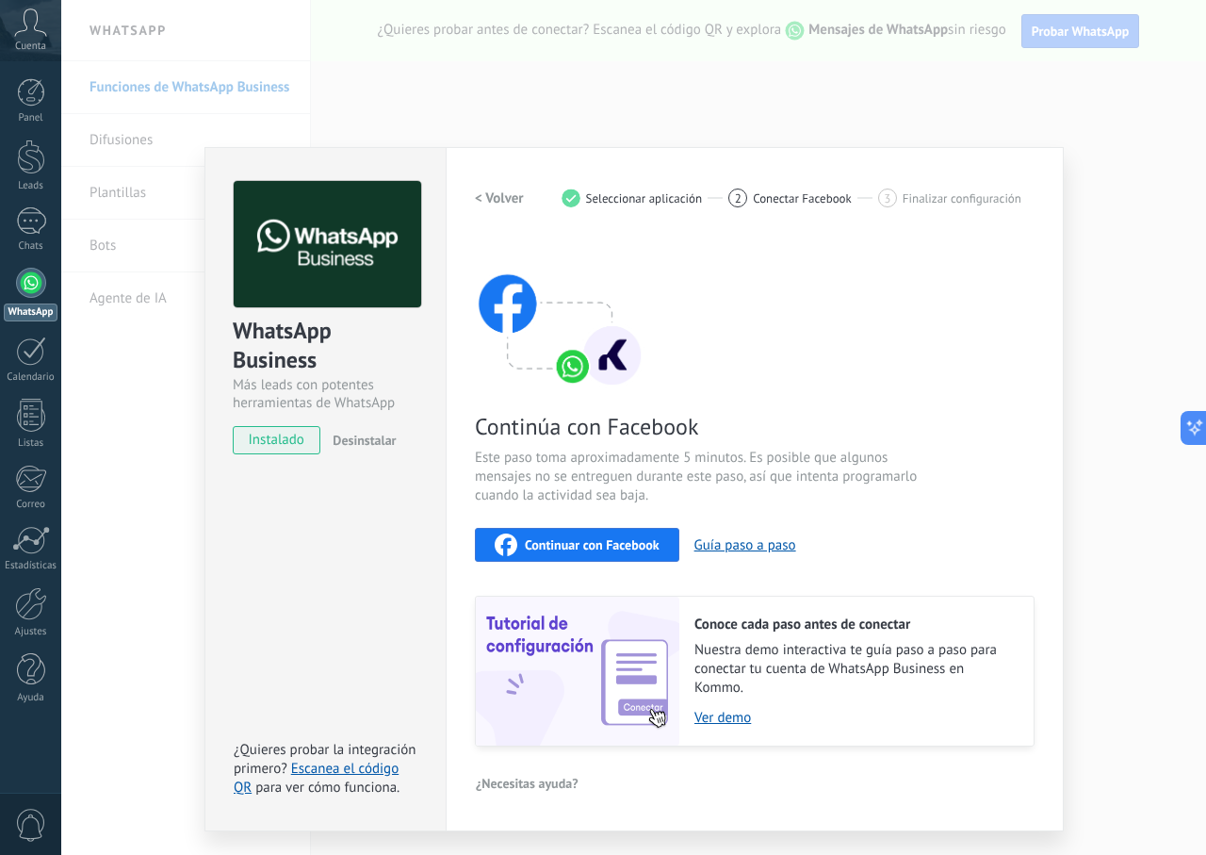
click at [573, 542] on span "Continuar con Facebook" at bounding box center [592, 544] width 135 height 13
click at [369, 761] on link "Escanea el código QR" at bounding box center [316, 777] width 165 height 37
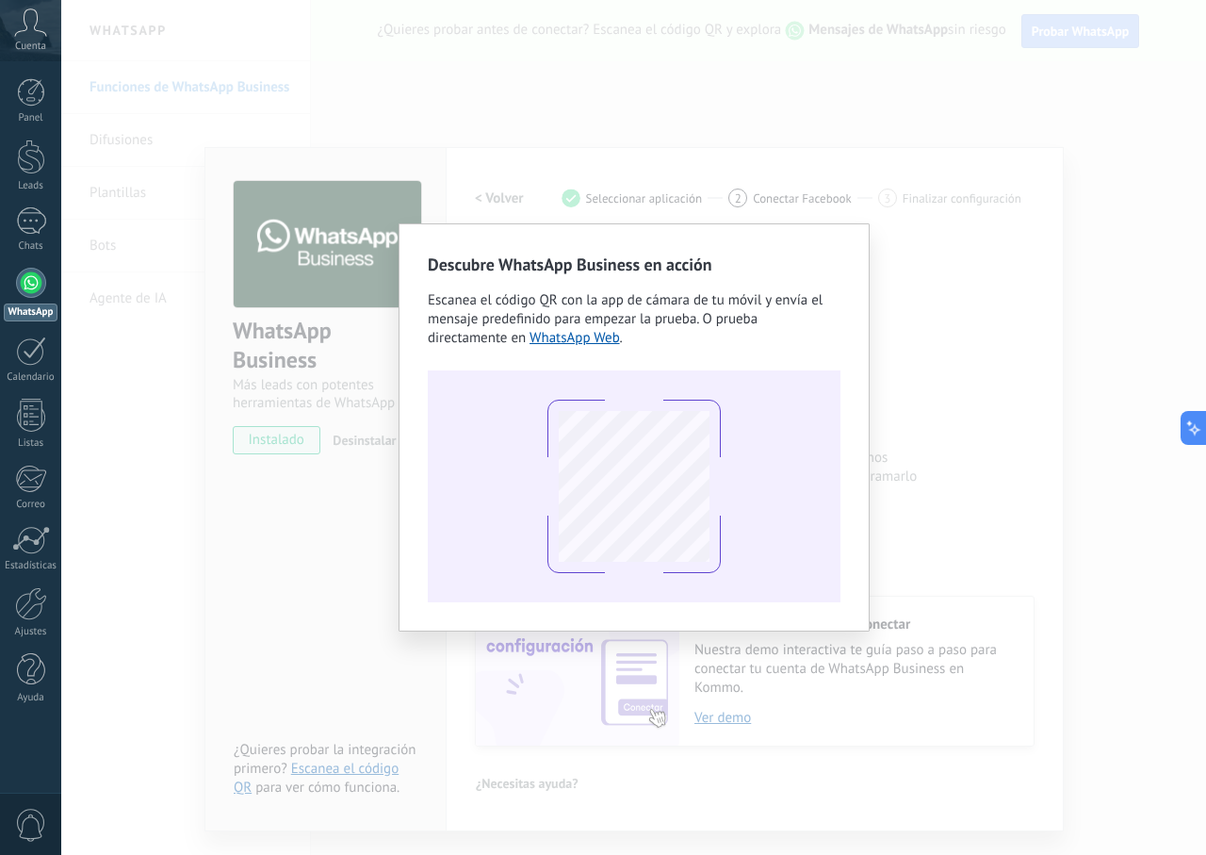
click at [922, 400] on div "Descubre WhatsApp Business en acción Escanea el código QR con la app de cámara …" at bounding box center [633, 427] width 1145 height 855
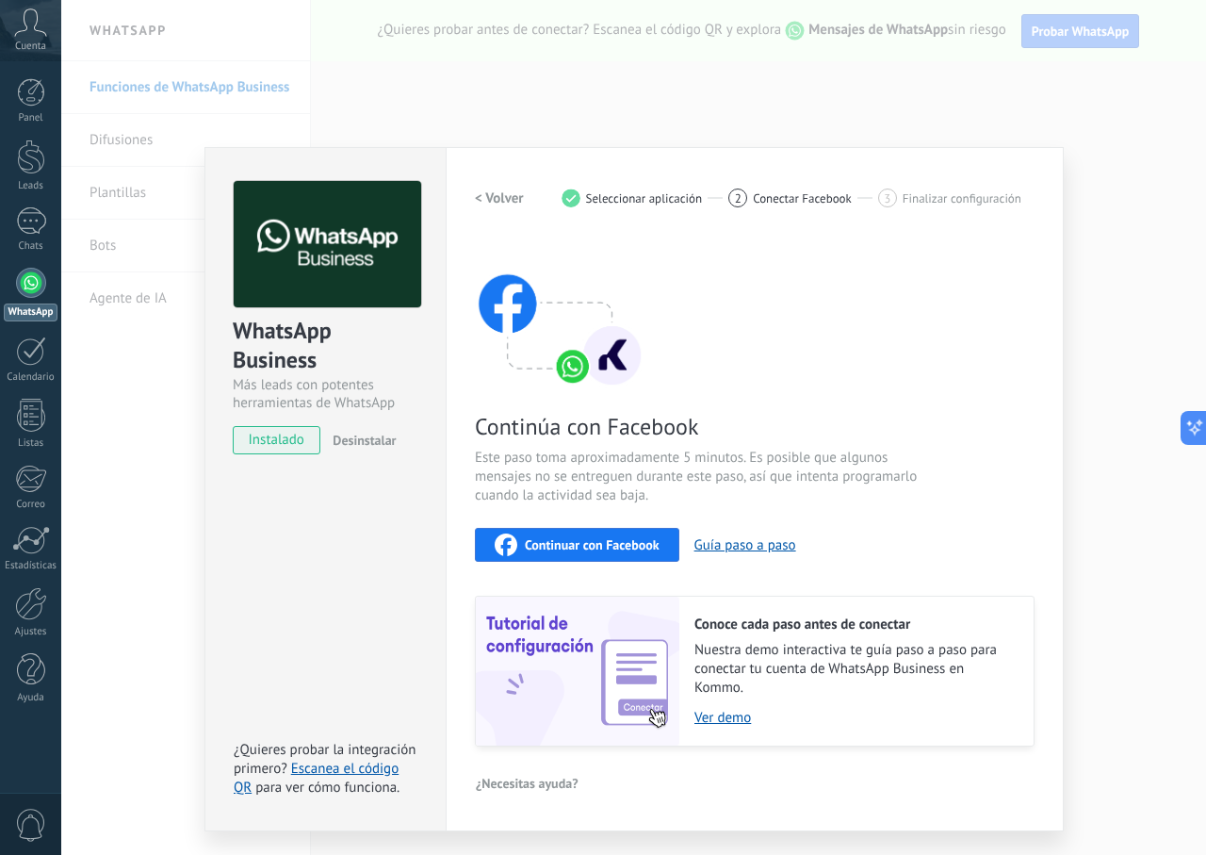
click at [1087, 270] on div "WhatsApp Business Más leads con potentes herramientas de WhatsApp instalado Des…" at bounding box center [633, 427] width 1145 height 855
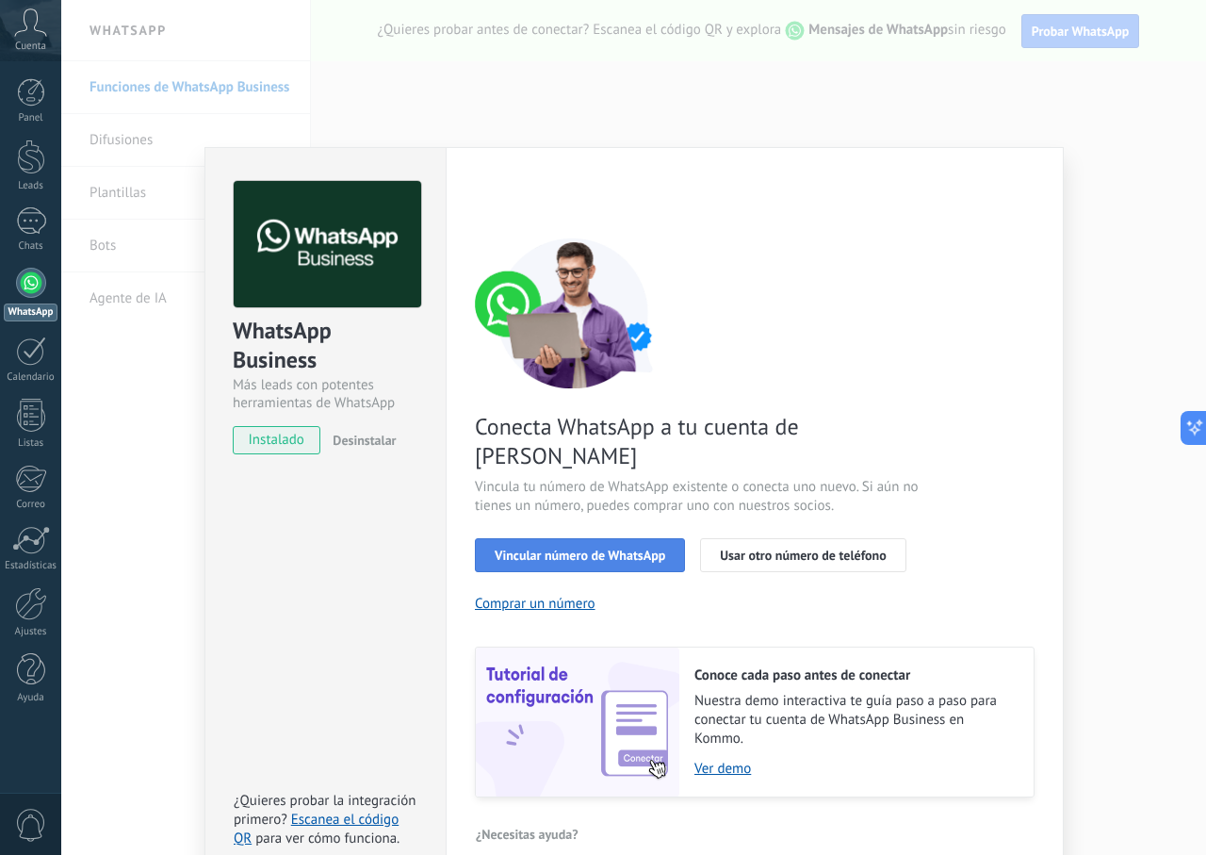
click at [625, 548] on span "Vincular número de WhatsApp" at bounding box center [580, 554] width 171 height 13
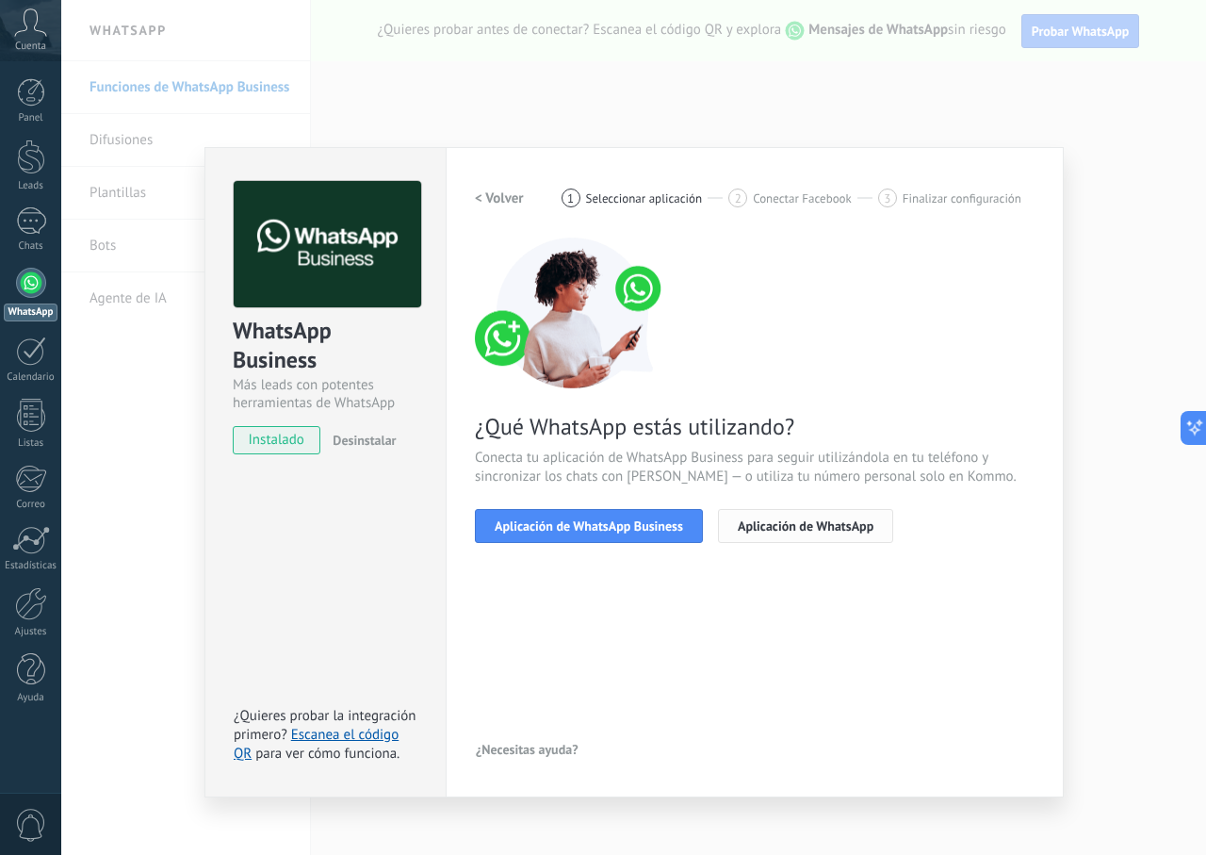
click at [773, 531] on span "Aplicación de WhatsApp" at bounding box center [806, 525] width 136 height 13
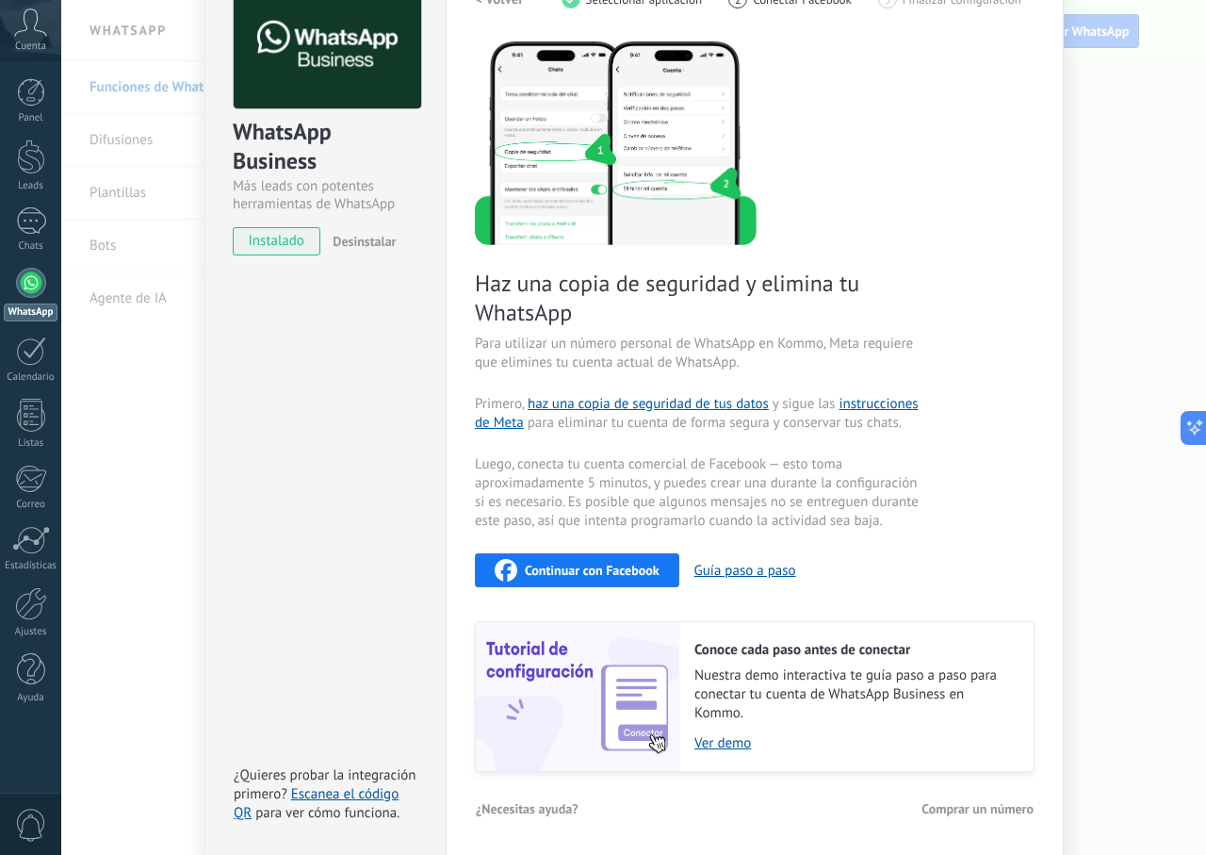
scroll to position [200, 0]
click at [759, 573] on button "Guía paso a paso" at bounding box center [745, 570] width 102 height 18
drag, startPoint x: 296, startPoint y: 632, endPoint x: 286, endPoint y: 618, distance: 17.5
click at [292, 625] on div "WhatsApp Business Más leads con potentes herramientas de WhatsApp instalado Des…" at bounding box center [324, 401] width 241 height 908
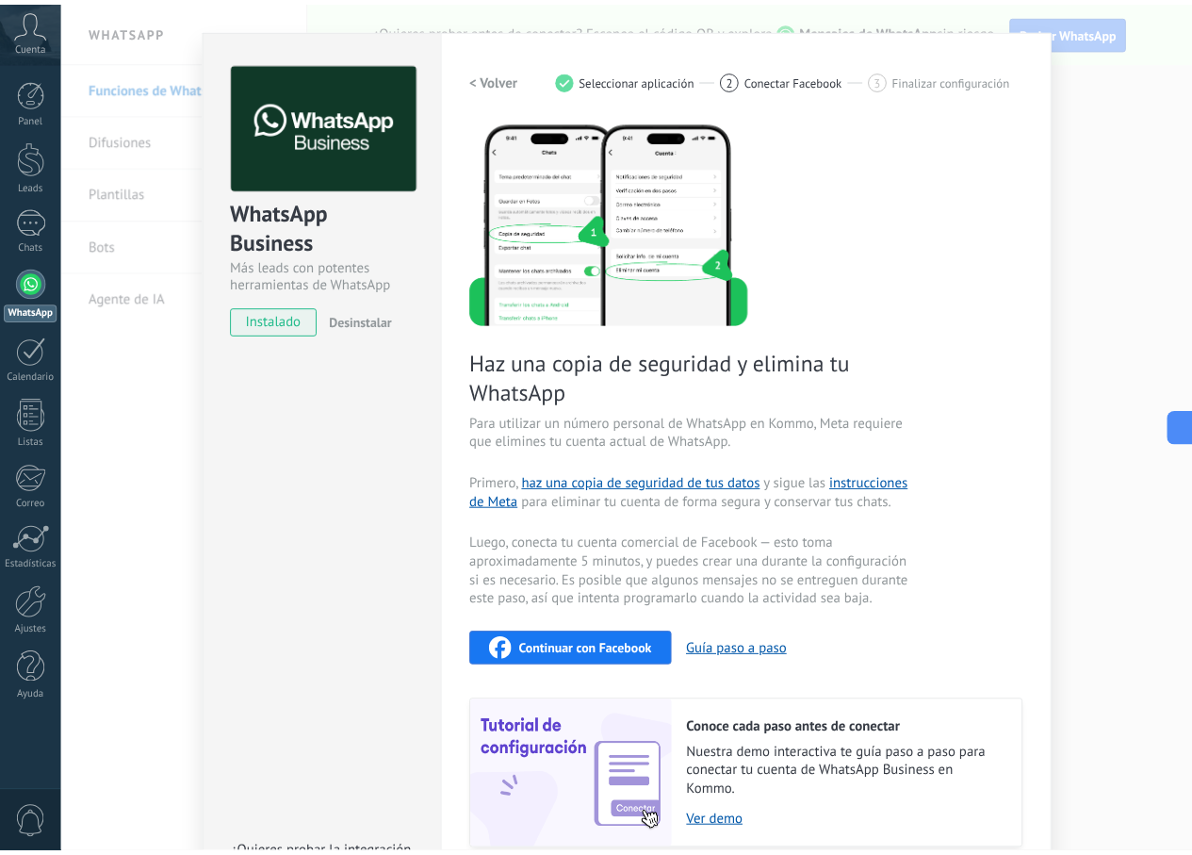
scroll to position [0, 0]
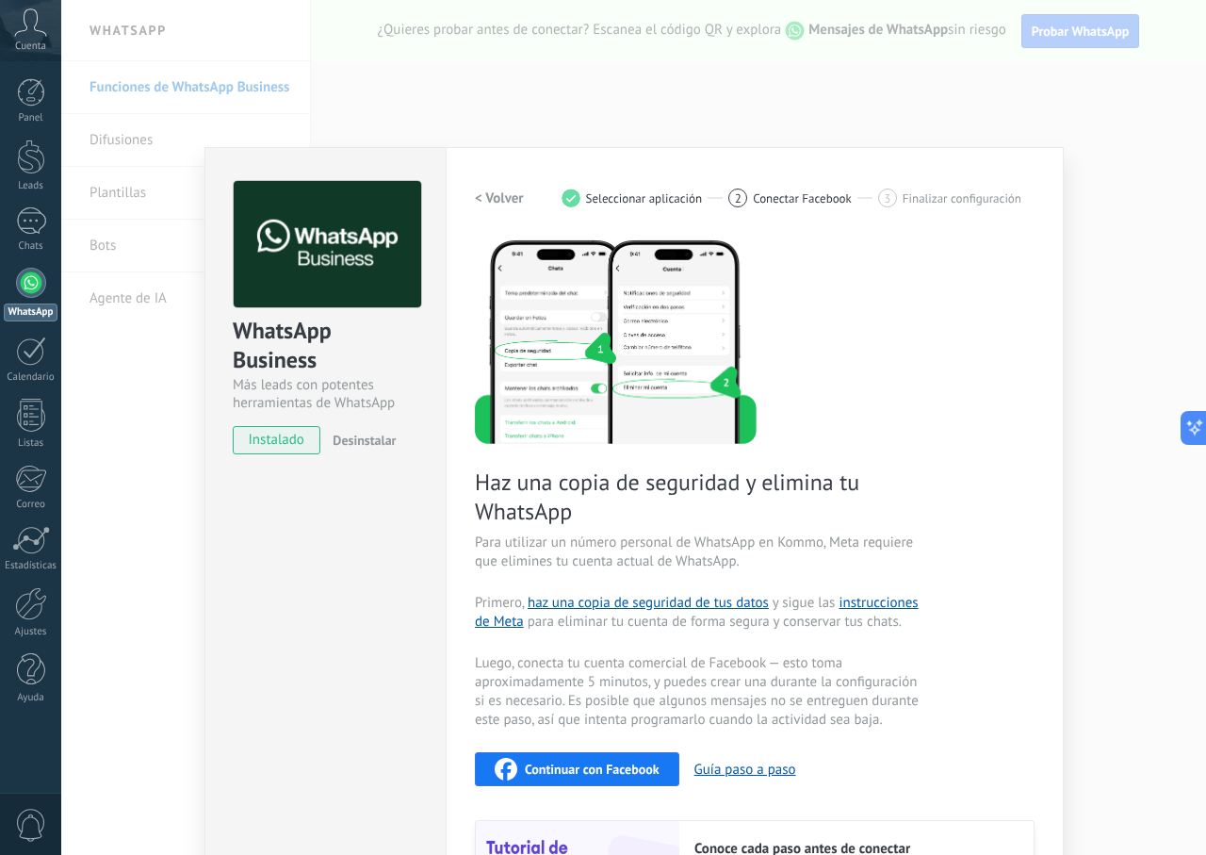
click at [364, 110] on div "WhatsApp Business Más leads con potentes herramientas de WhatsApp instalado Des…" at bounding box center [633, 427] width 1145 height 855
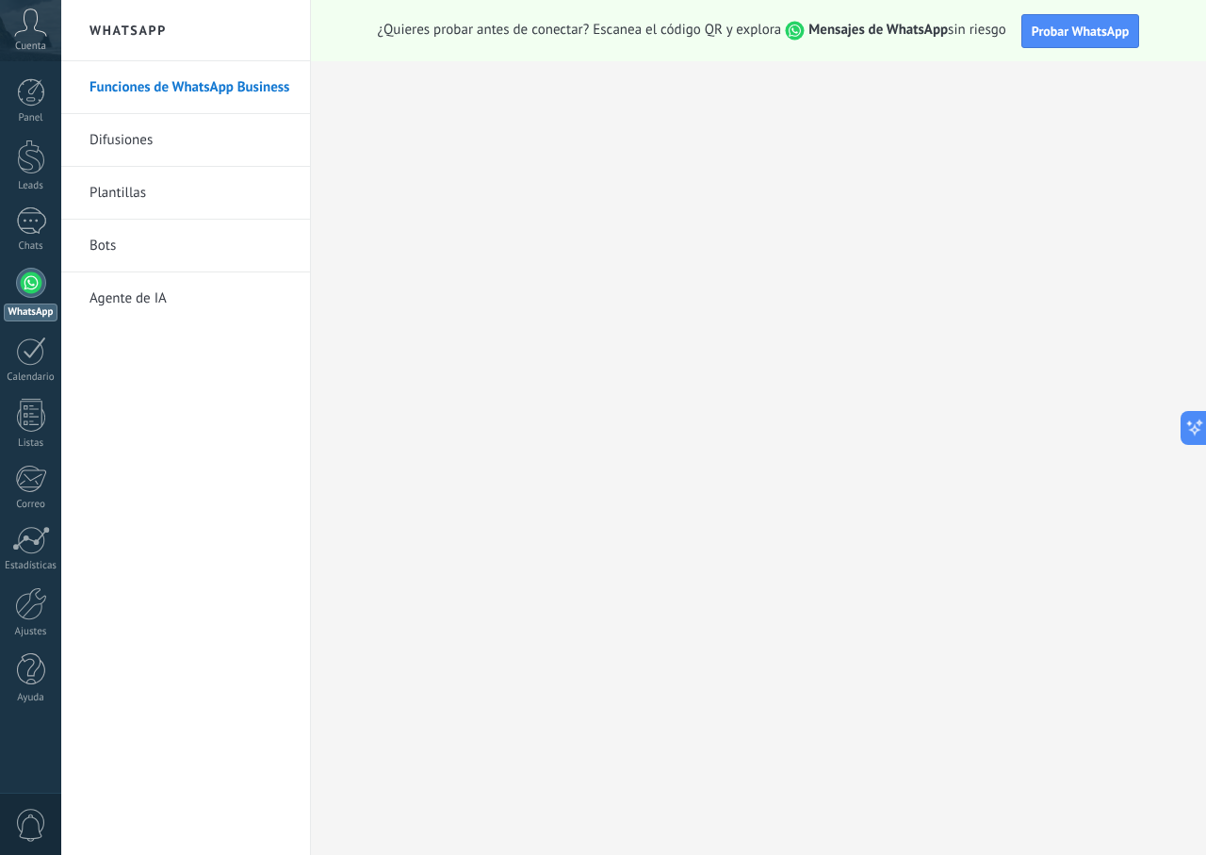
click at [189, 80] on link "Funciones de WhatsApp Business" at bounding box center [191, 87] width 202 height 53
click at [1199, 416] on button at bounding box center [1190, 428] width 34 height 34
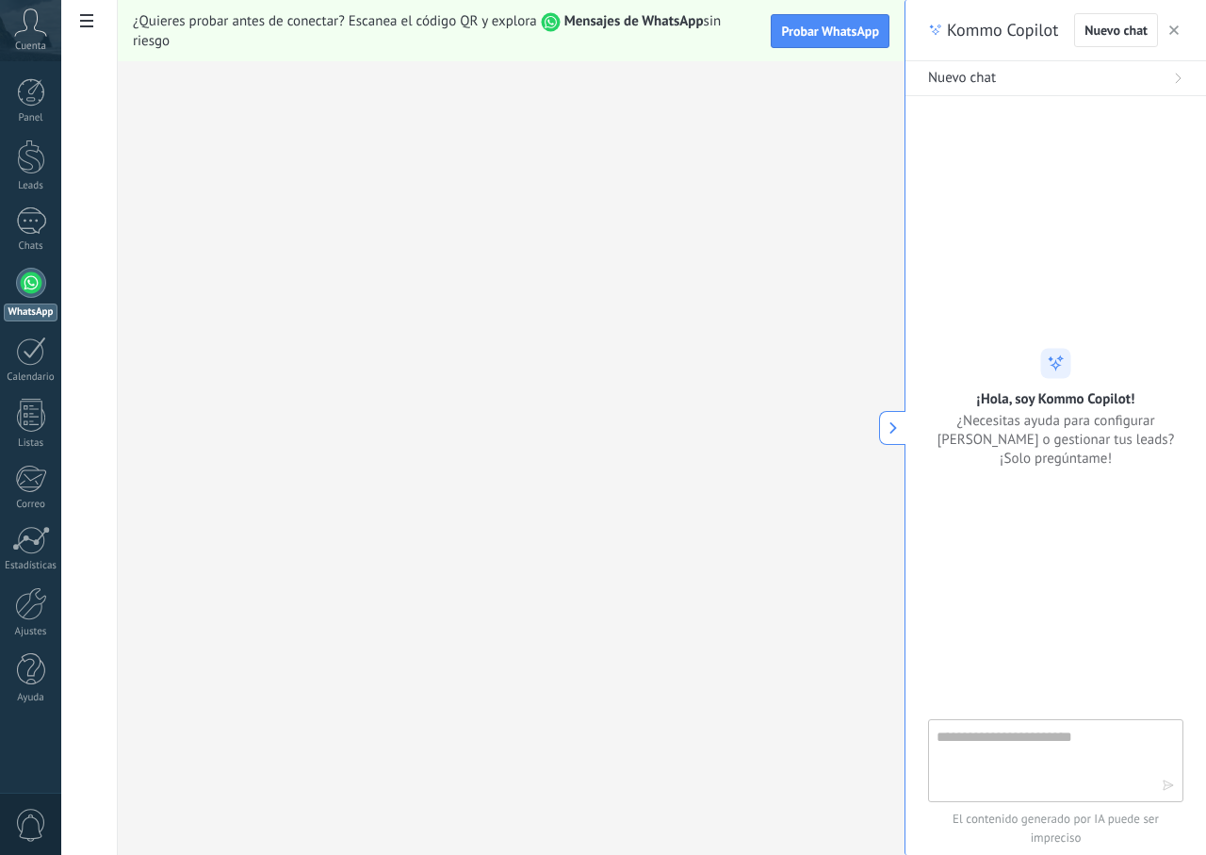
click at [1035, 739] on textarea at bounding box center [1043, 760] width 212 height 68
click at [1172, 36] on span "button" at bounding box center [1173, 30] width 9 height 13
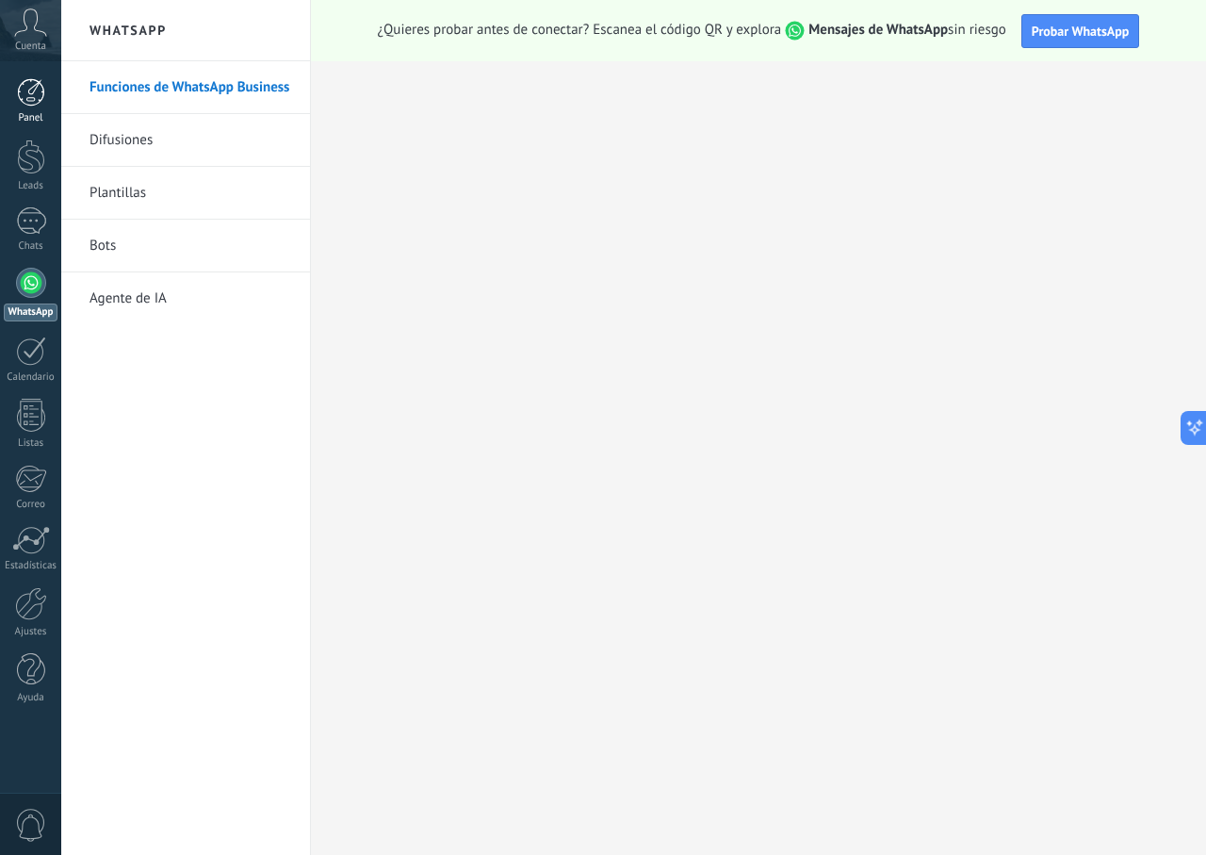
click at [32, 108] on link "Panel" at bounding box center [30, 101] width 61 height 46
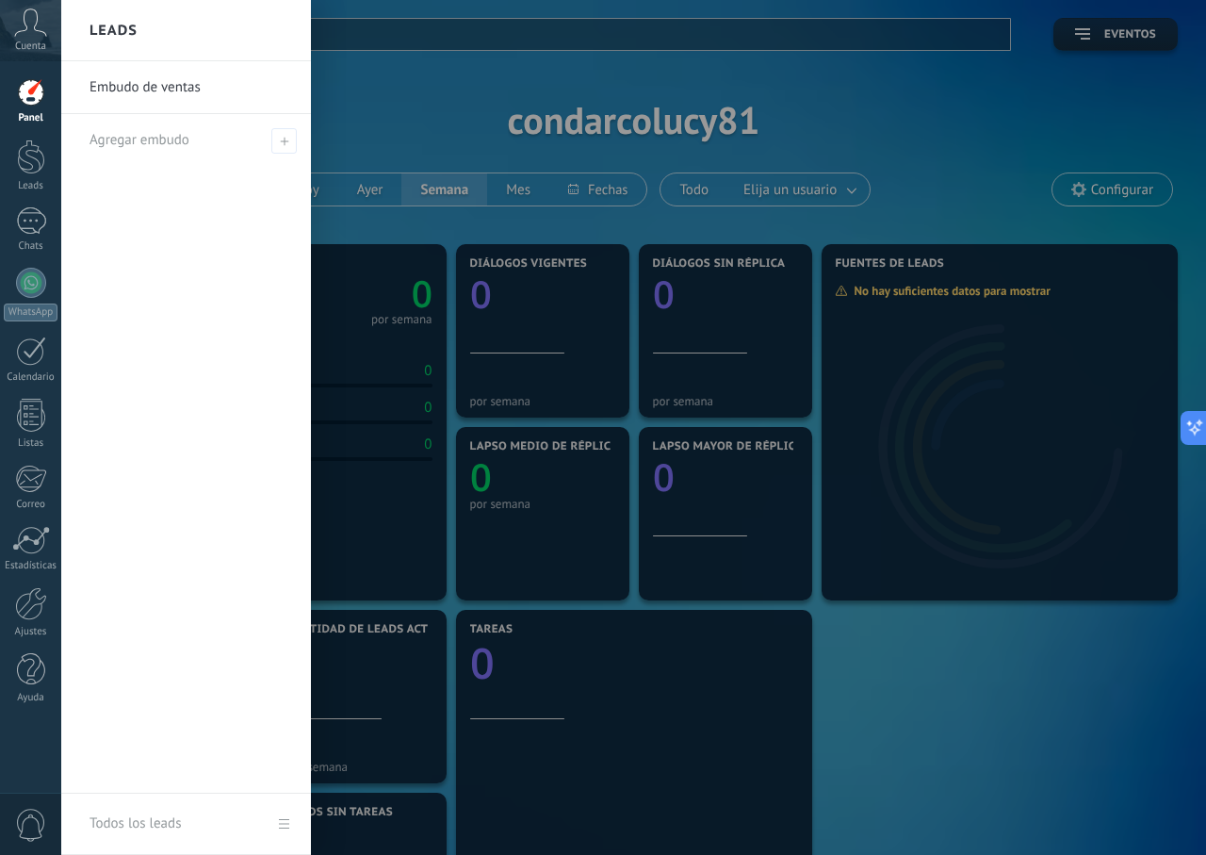
click at [344, 213] on div at bounding box center [664, 427] width 1206 height 855
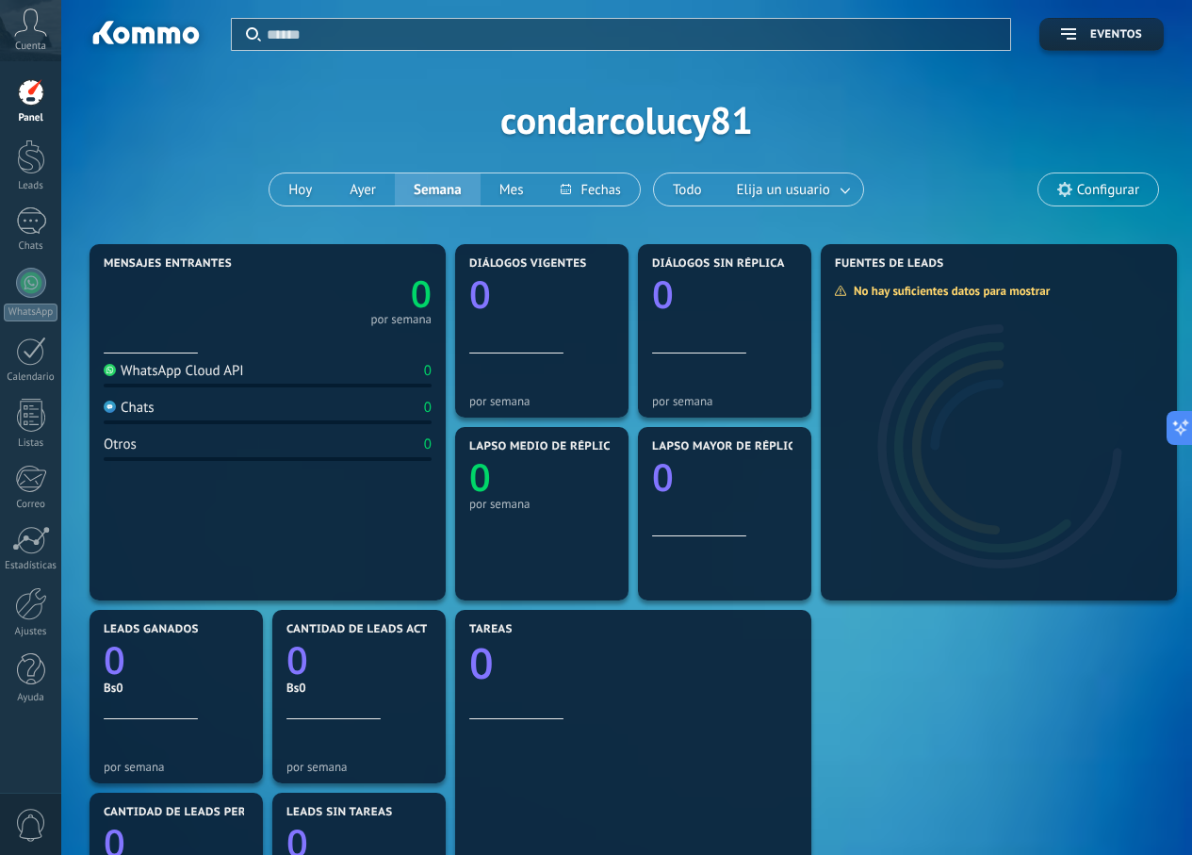
click at [381, 306] on icon "0" at bounding box center [350, 288] width 164 height 37
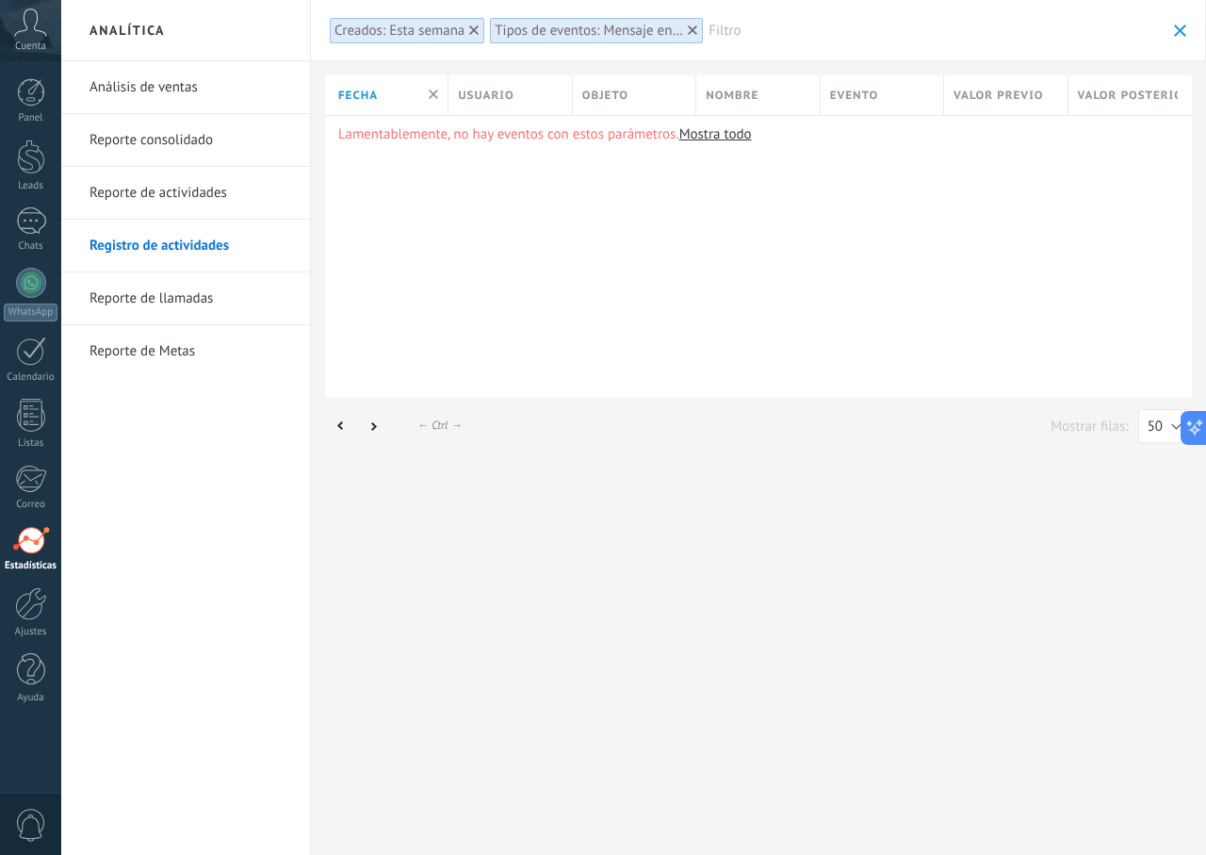
click at [234, 79] on link "Análisis de ventas" at bounding box center [191, 87] width 202 height 53
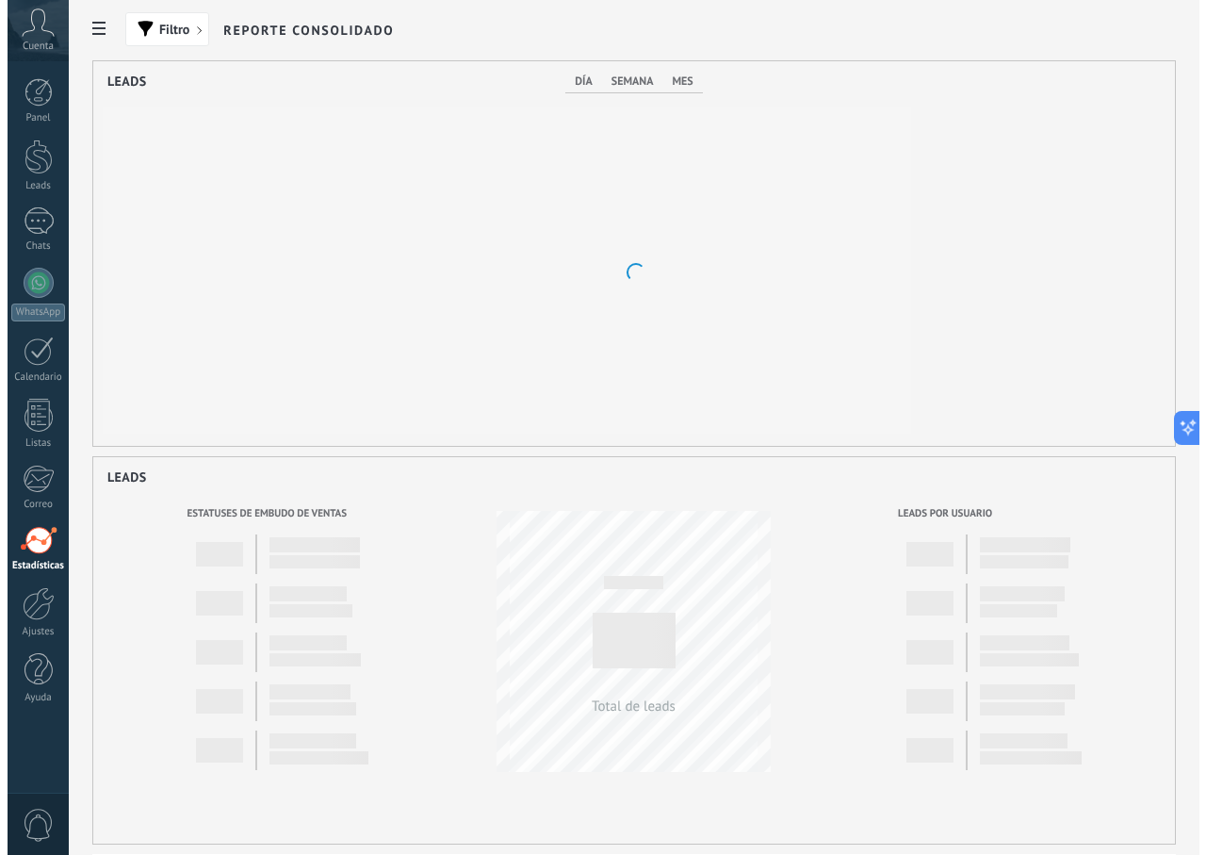
scroll to position [384, 832]
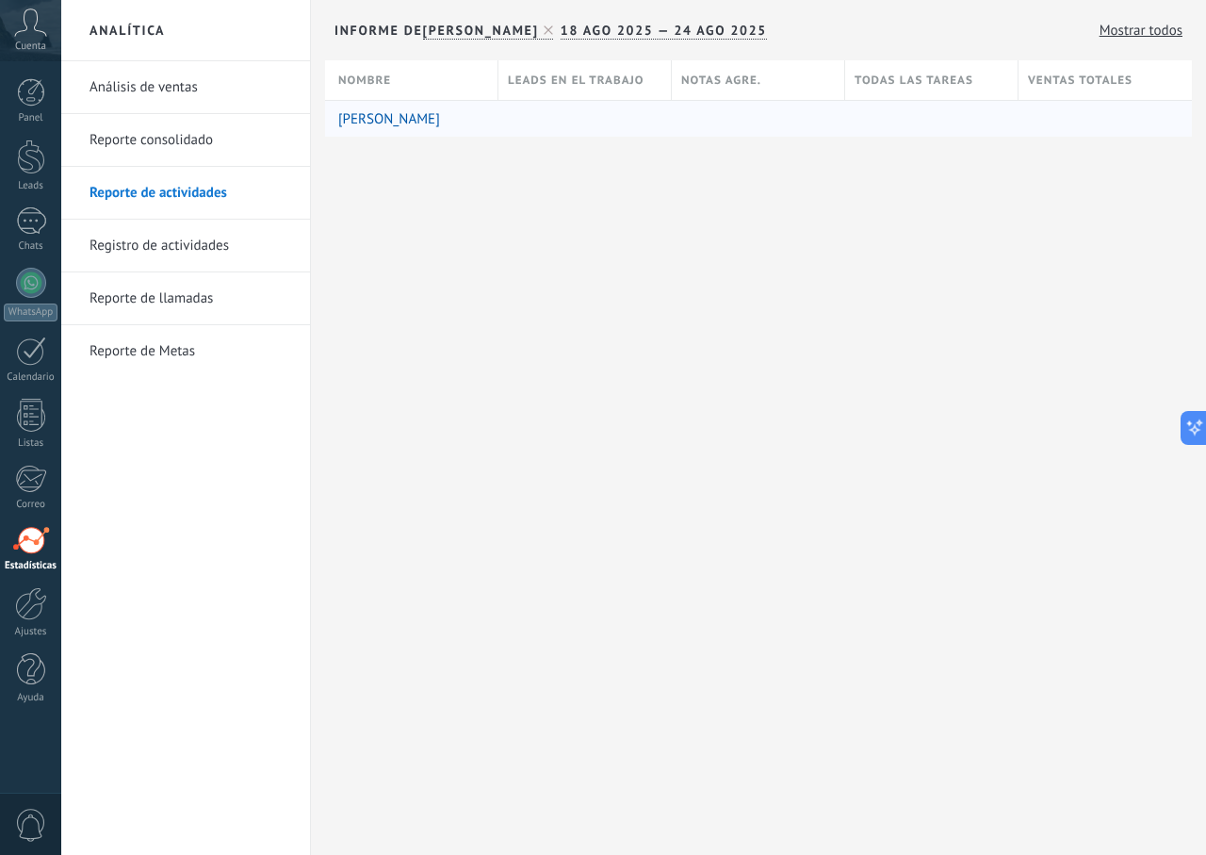
click at [549, 130] on div at bounding box center [580, 119] width 164 height 36
click at [588, 113] on div at bounding box center [580, 119] width 164 height 36
click at [1163, 22] on link "Mostrar todos" at bounding box center [1141, 31] width 83 height 18
click at [163, 291] on link "Reporte de llamadas" at bounding box center [191, 298] width 202 height 53
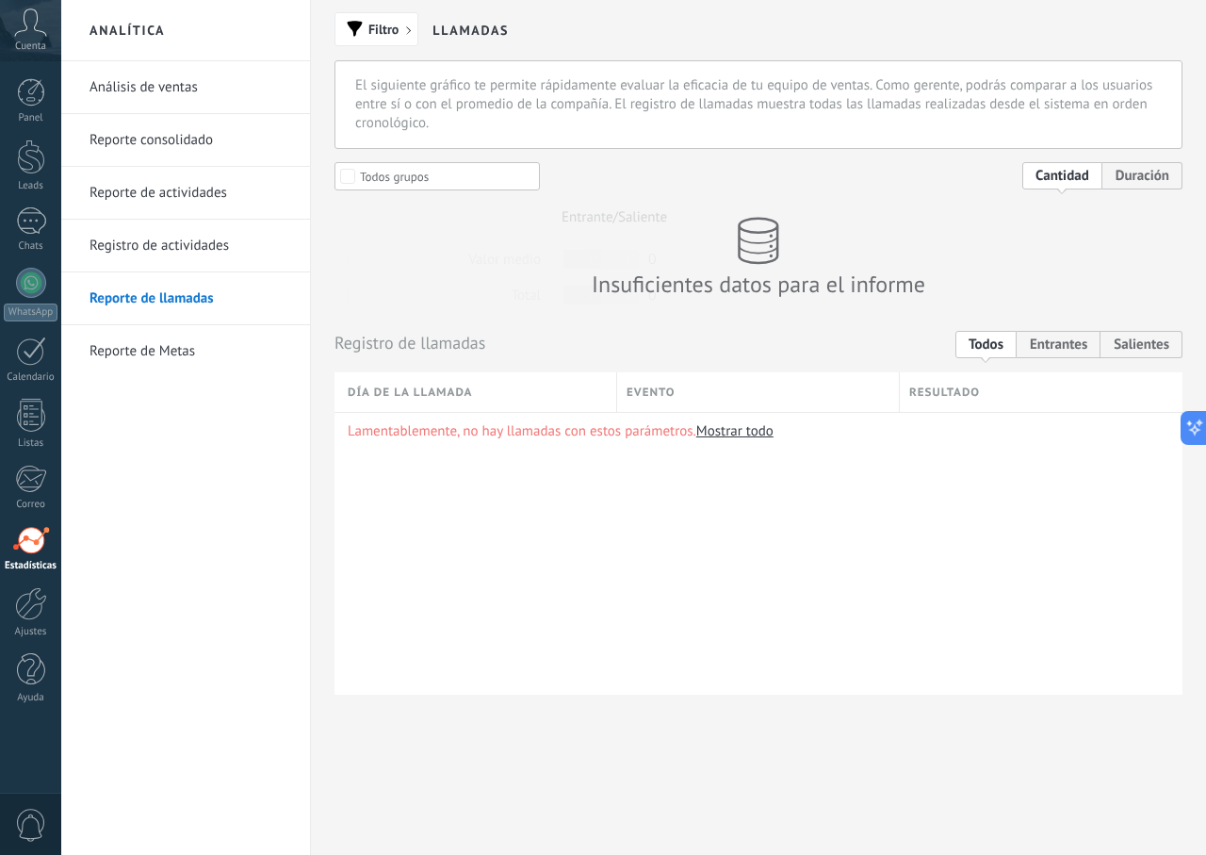
click at [220, 248] on link "Registro de actividades" at bounding box center [191, 246] width 202 height 53
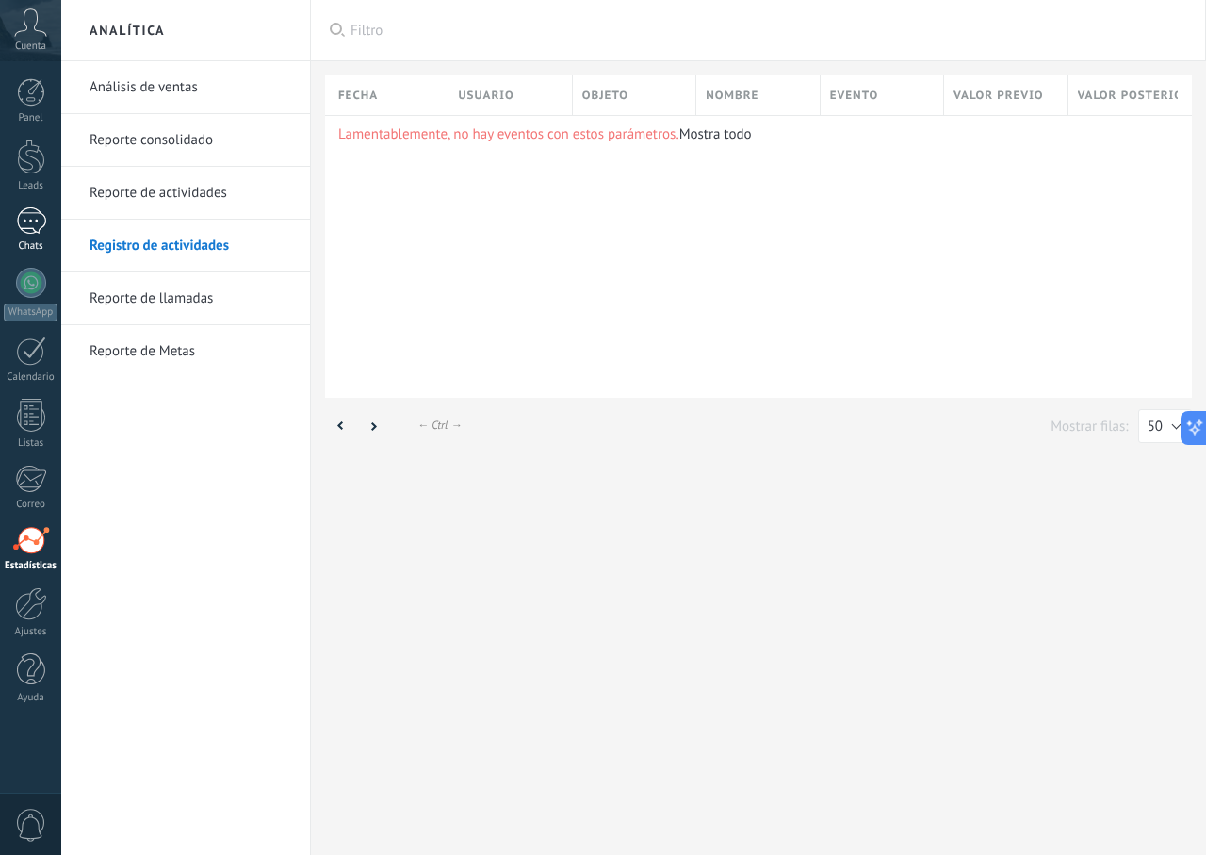
click at [36, 232] on div at bounding box center [31, 220] width 30 height 27
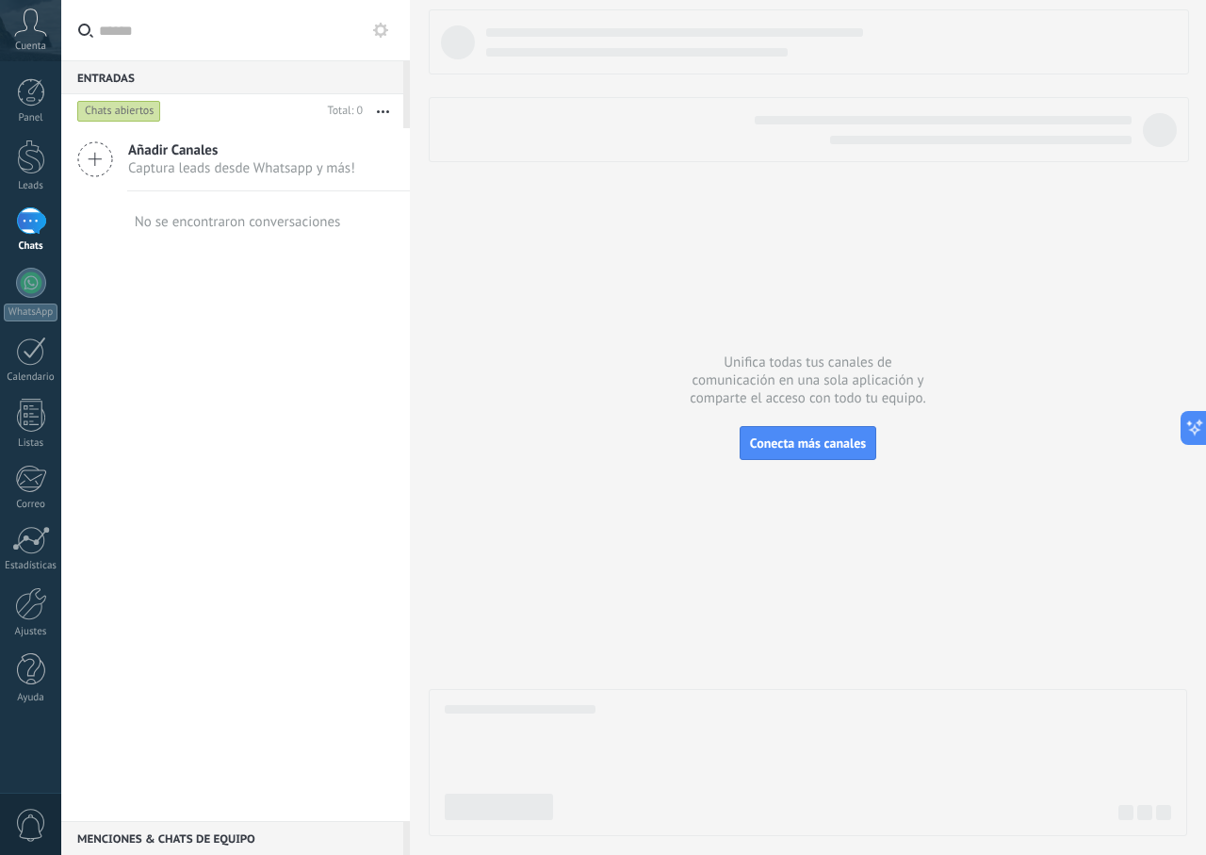
click at [293, 142] on span "Añadir Canales" at bounding box center [241, 150] width 227 height 18
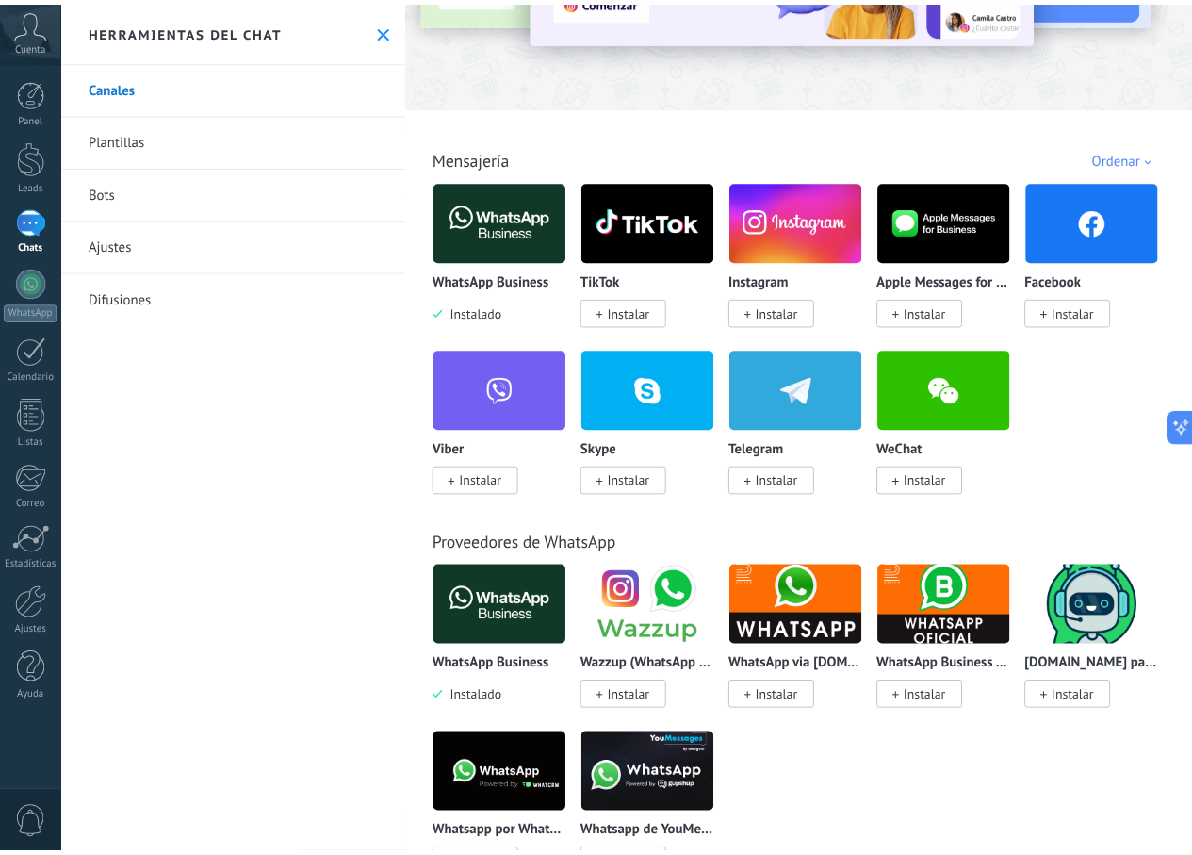
scroll to position [188, 0]
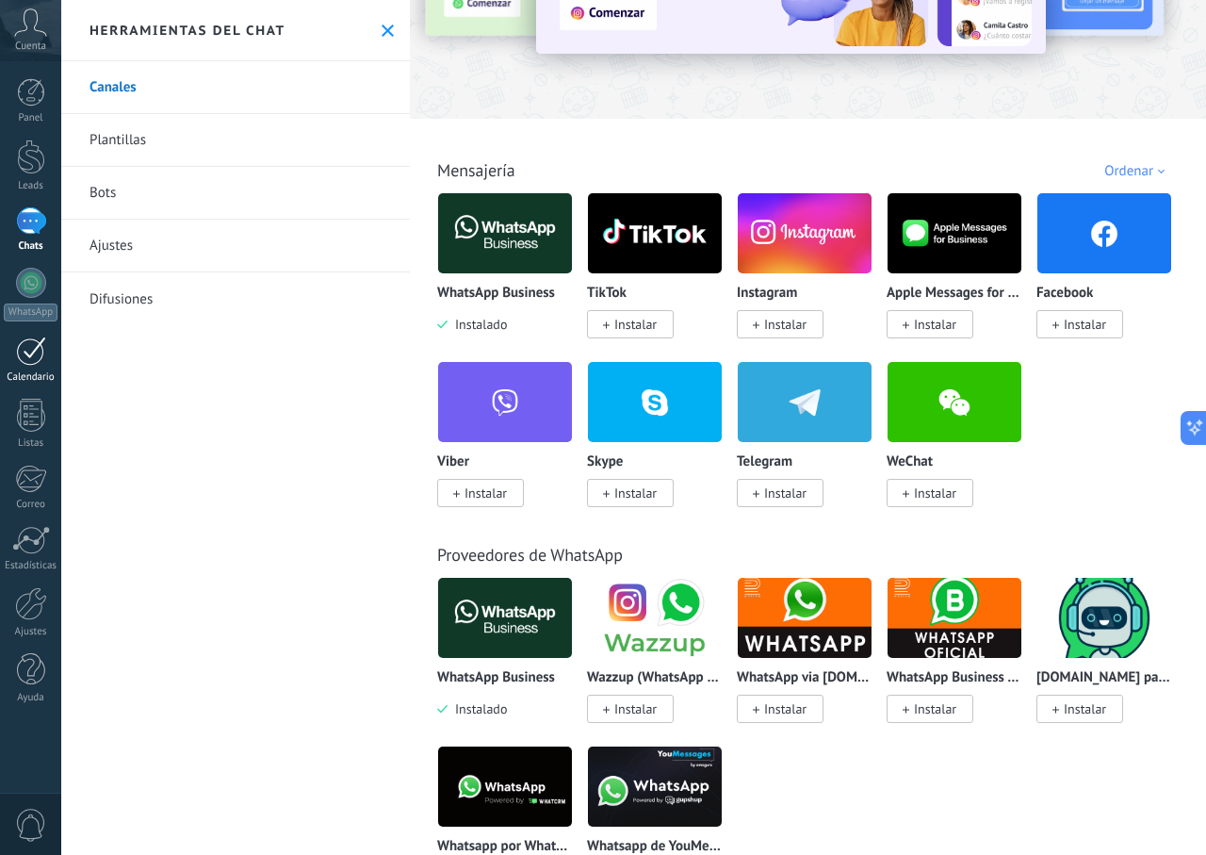
click at [44, 356] on div at bounding box center [31, 350] width 30 height 29
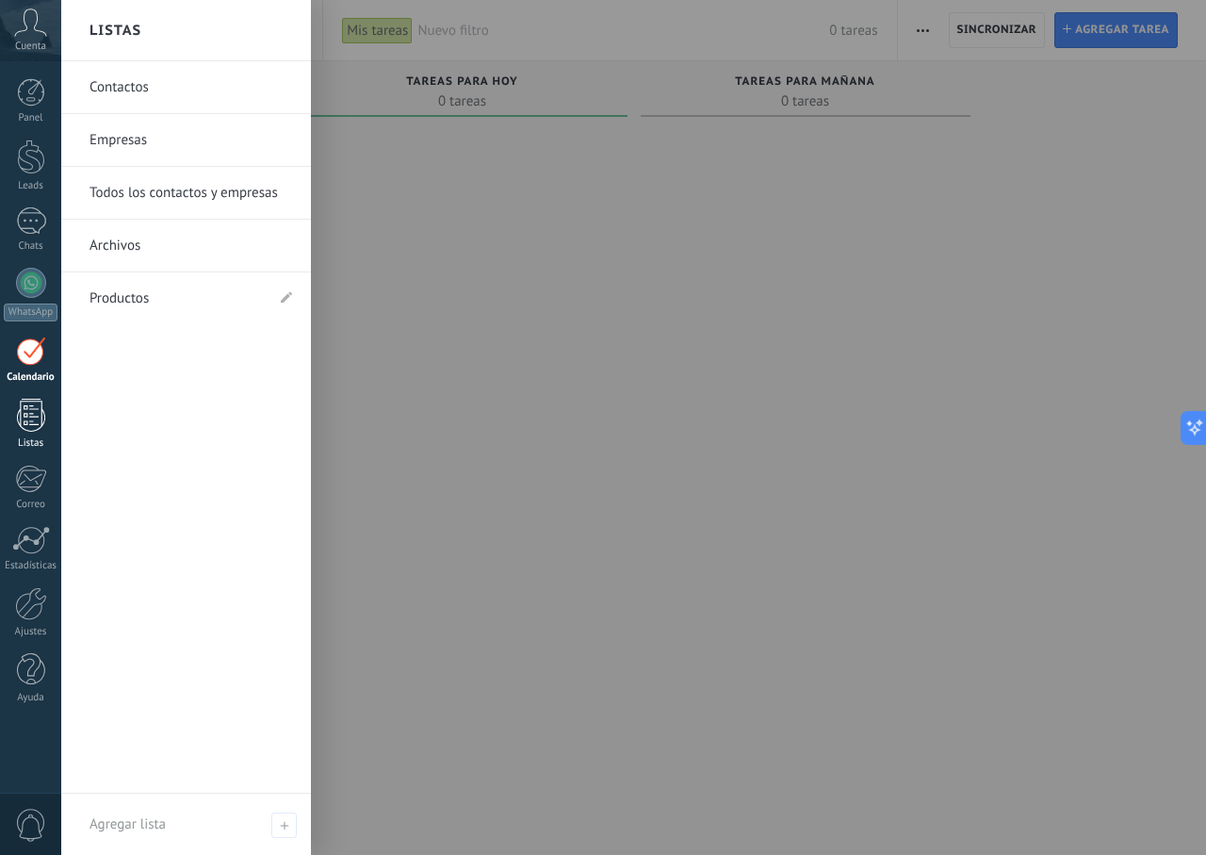
click at [26, 404] on div at bounding box center [31, 415] width 28 height 33
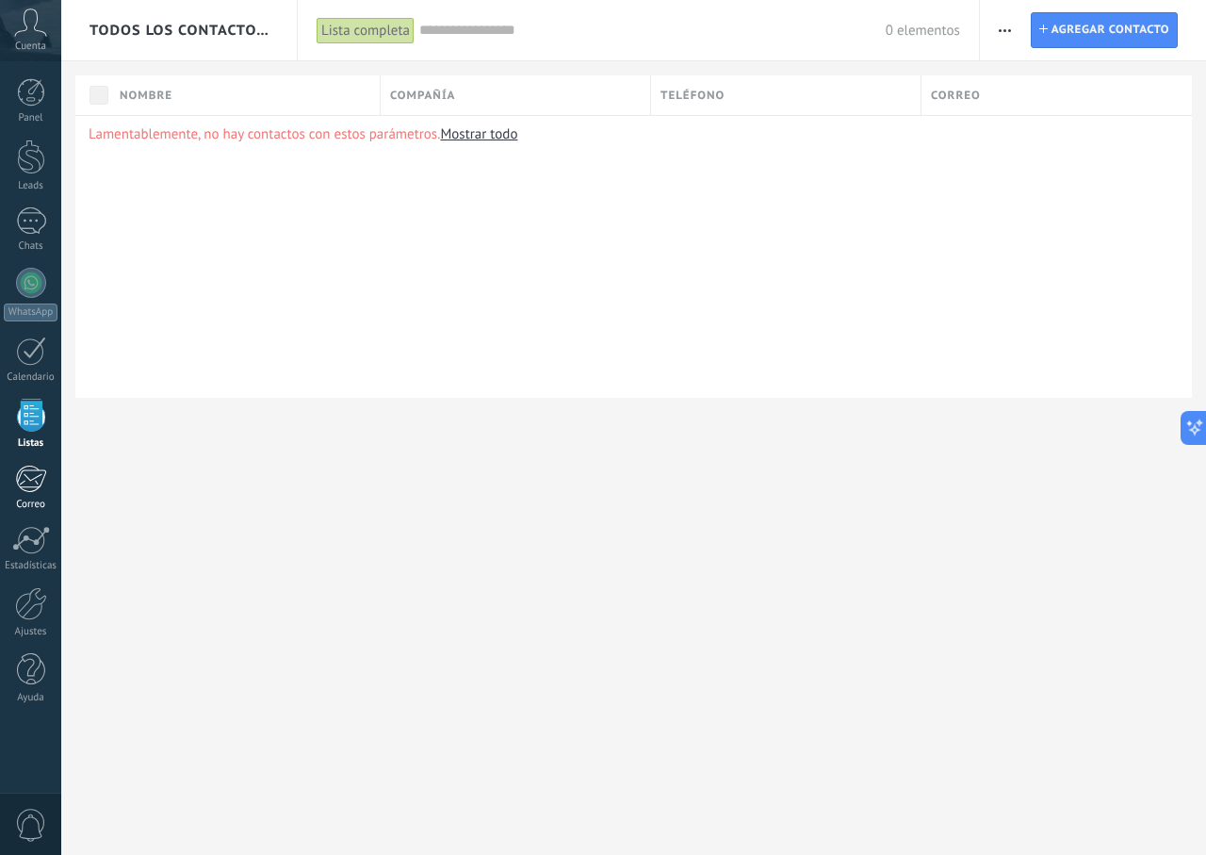
click at [35, 491] on div at bounding box center [30, 479] width 31 height 28
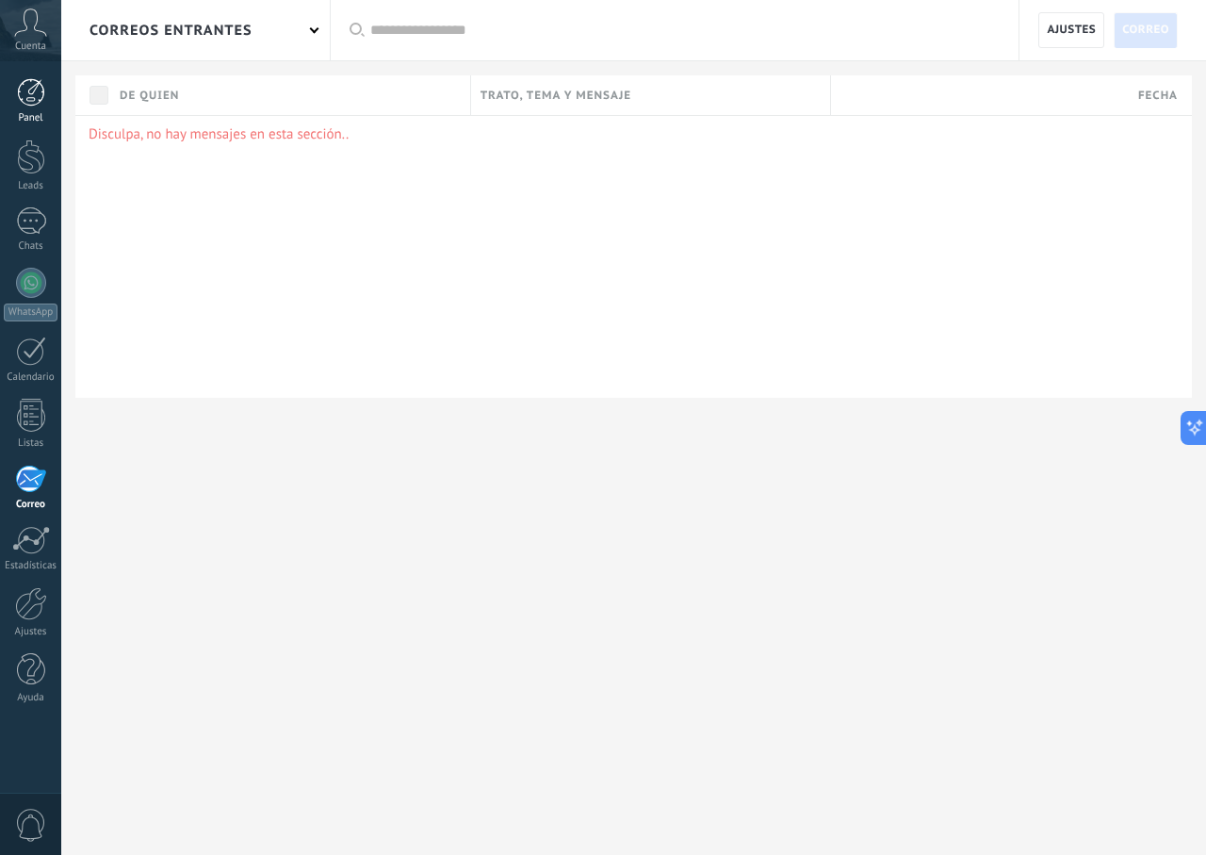
click at [40, 83] on div at bounding box center [31, 92] width 28 height 28
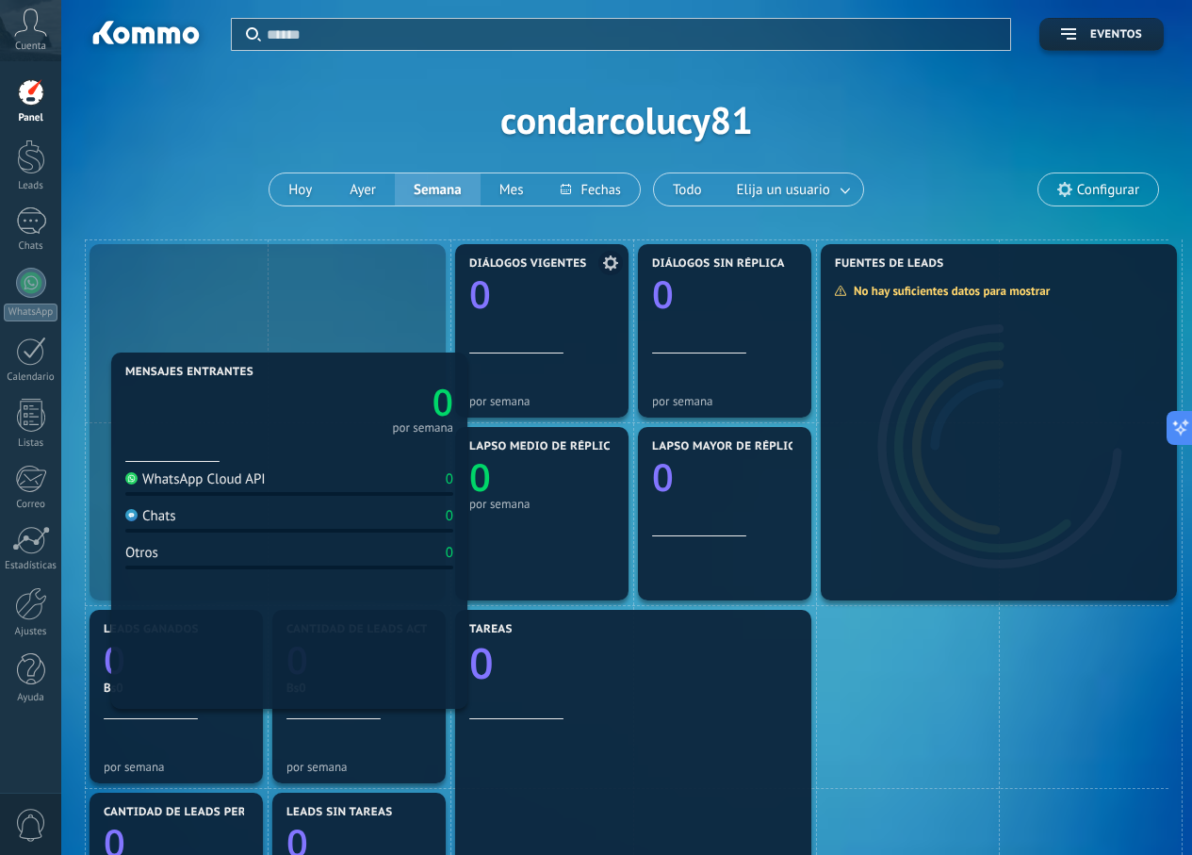
drag, startPoint x: 418, startPoint y: 297, endPoint x: 622, endPoint y: 393, distance: 225.1
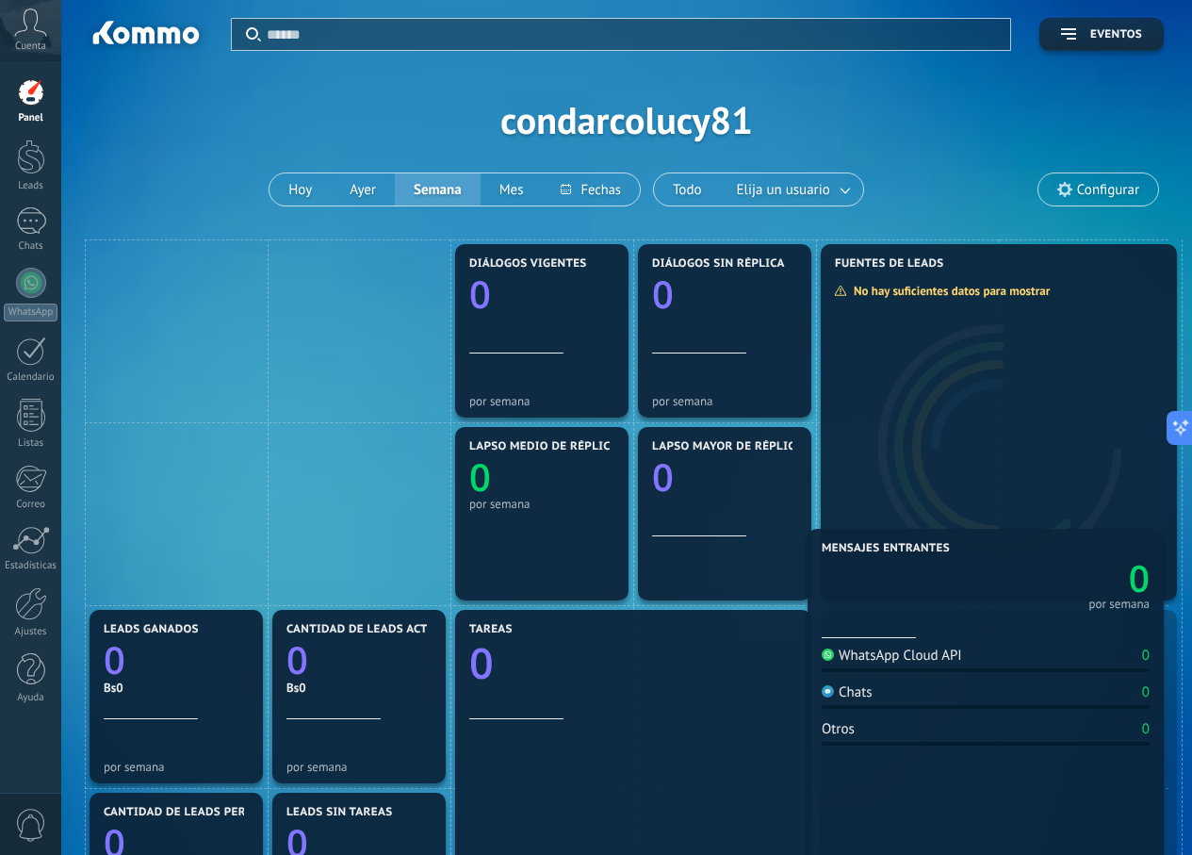
drag, startPoint x: 339, startPoint y: 379, endPoint x: 1146, endPoint y: 725, distance: 877.6
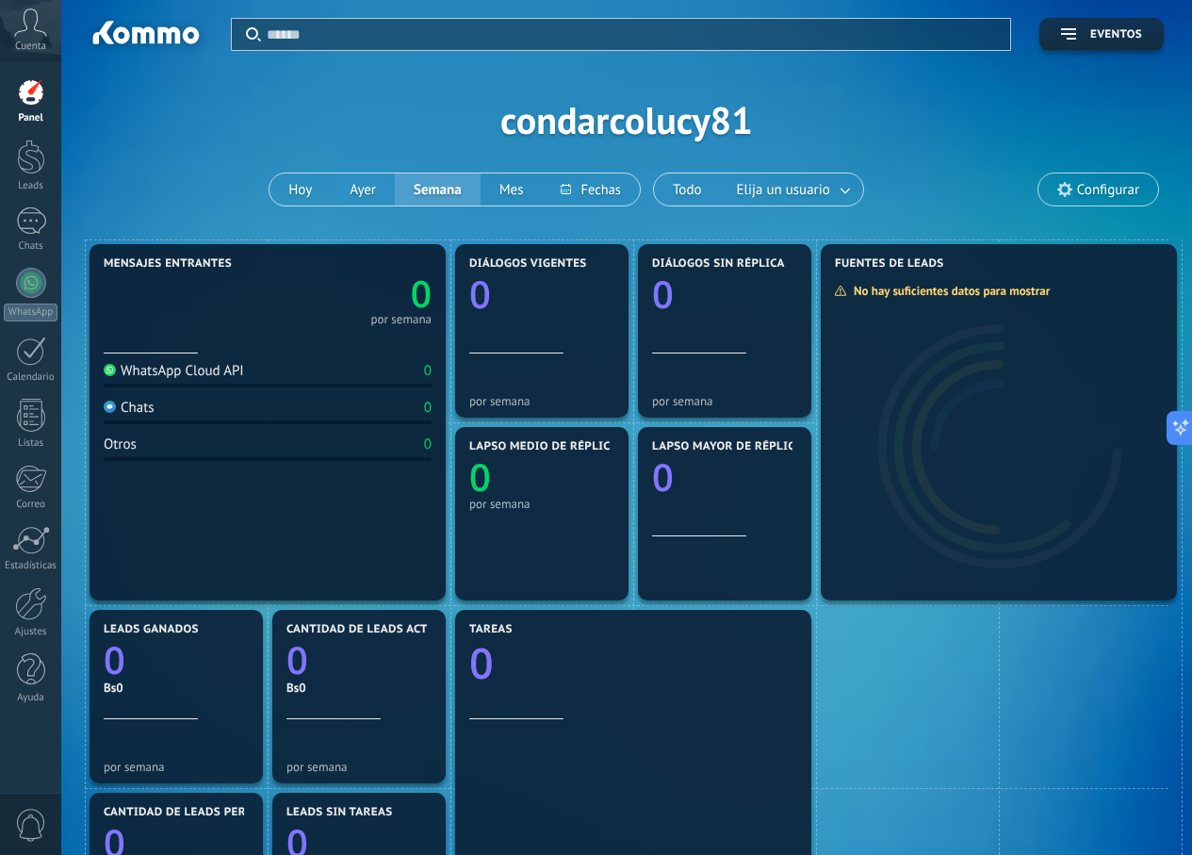
drag, startPoint x: 1111, startPoint y: 708, endPoint x: 364, endPoint y: 341, distance: 832.3
click at [554, 308] on div "0" at bounding box center [541, 289] width 145 height 38
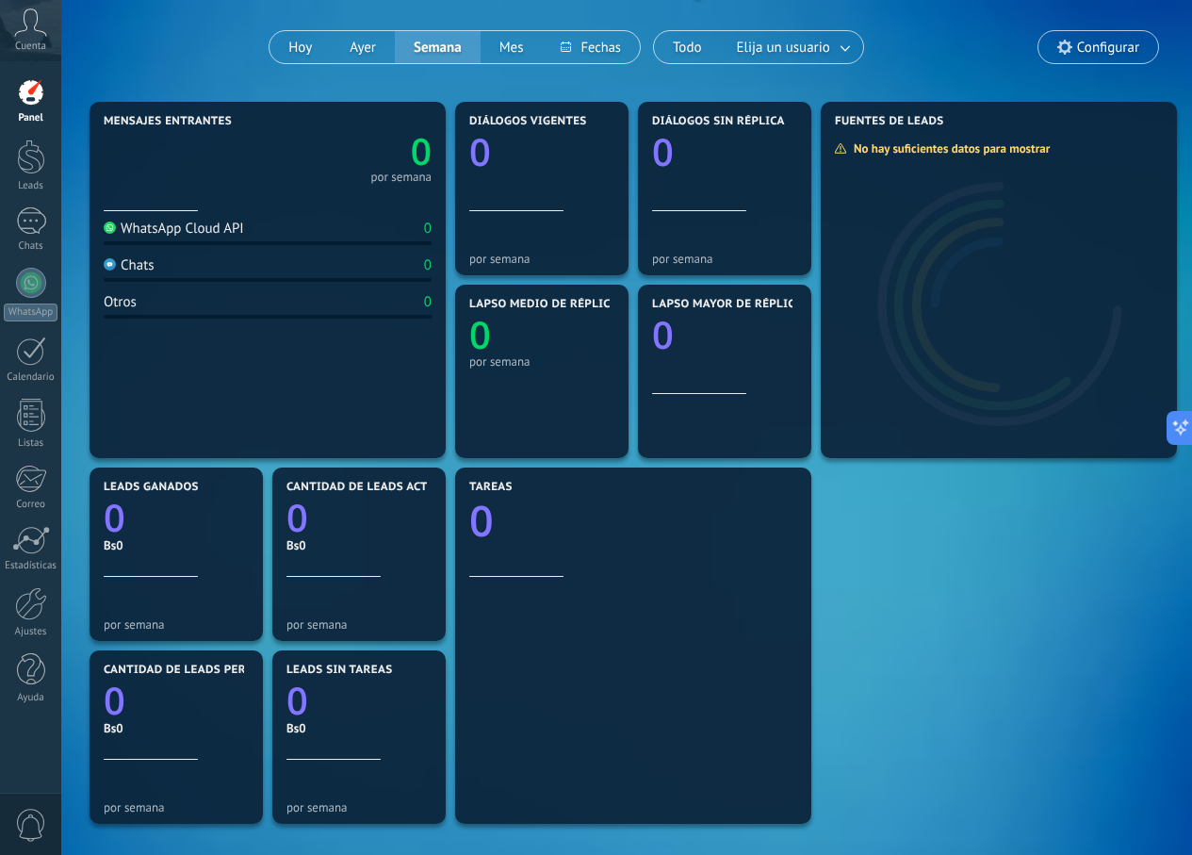
scroll to position [356, 0]
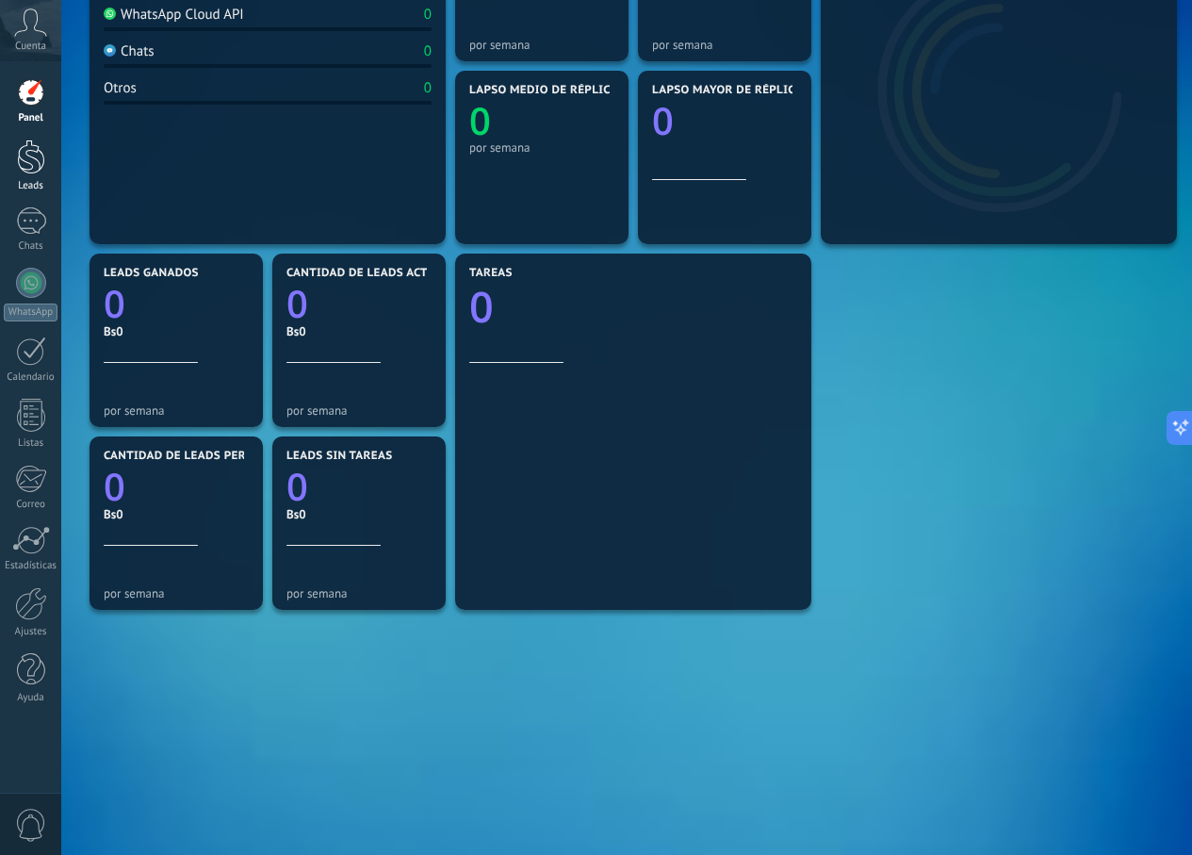
click at [35, 162] on div at bounding box center [31, 156] width 28 height 35
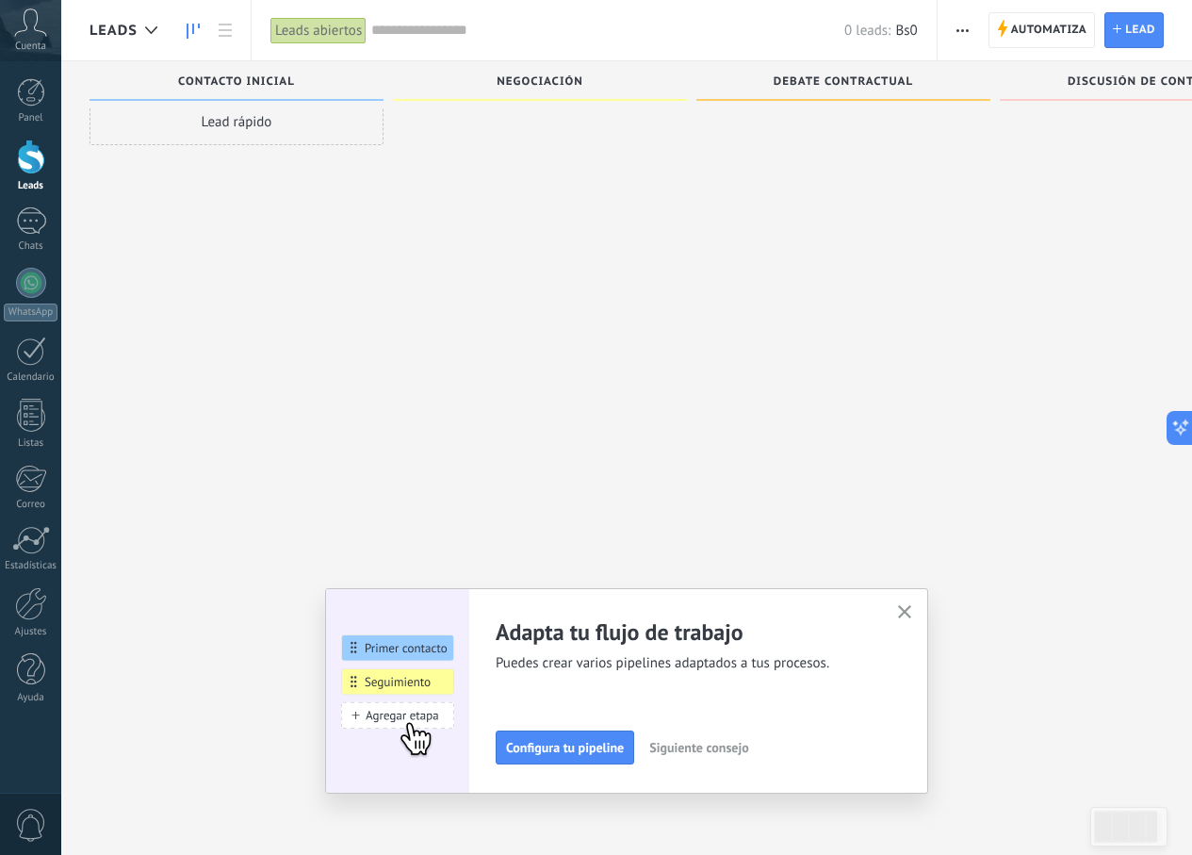
scroll to position [32, 0]
click at [426, 634] on img at bounding box center [397, 690] width 143 height 205
click at [428, 651] on img at bounding box center [397, 690] width 143 height 205
click at [405, 697] on img at bounding box center [397, 690] width 143 height 205
click at [917, 598] on div "Adapta tu flujo de trabajo Puedes crear varios pipelines adaptados a tus proces…" at bounding box center [626, 690] width 603 height 205
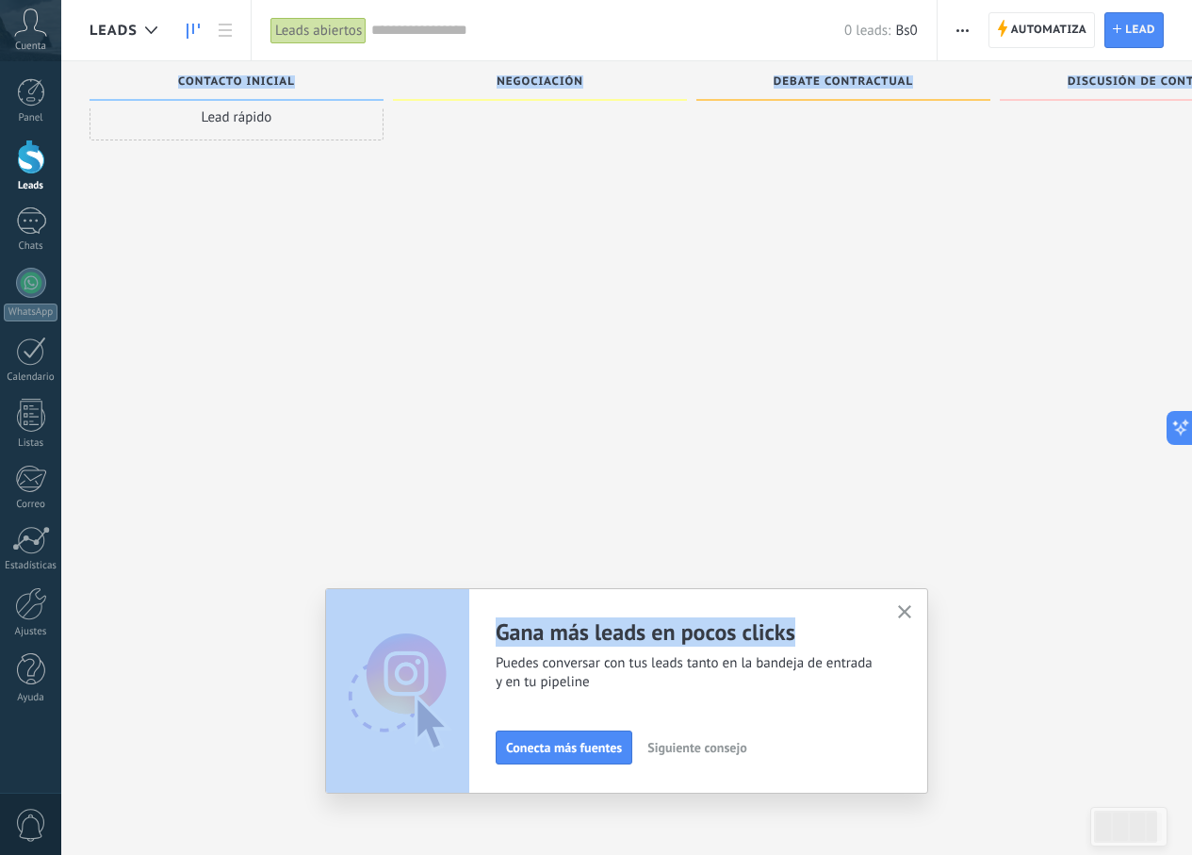
click at [954, 600] on div "Leads Leads abiertos Aplicar 0 leads: Bs0 Leads abiertos Mis leads Leads ganado…" at bounding box center [626, 411] width 1131 height 887
click at [907, 604] on button "button" at bounding box center [905, 612] width 24 height 25
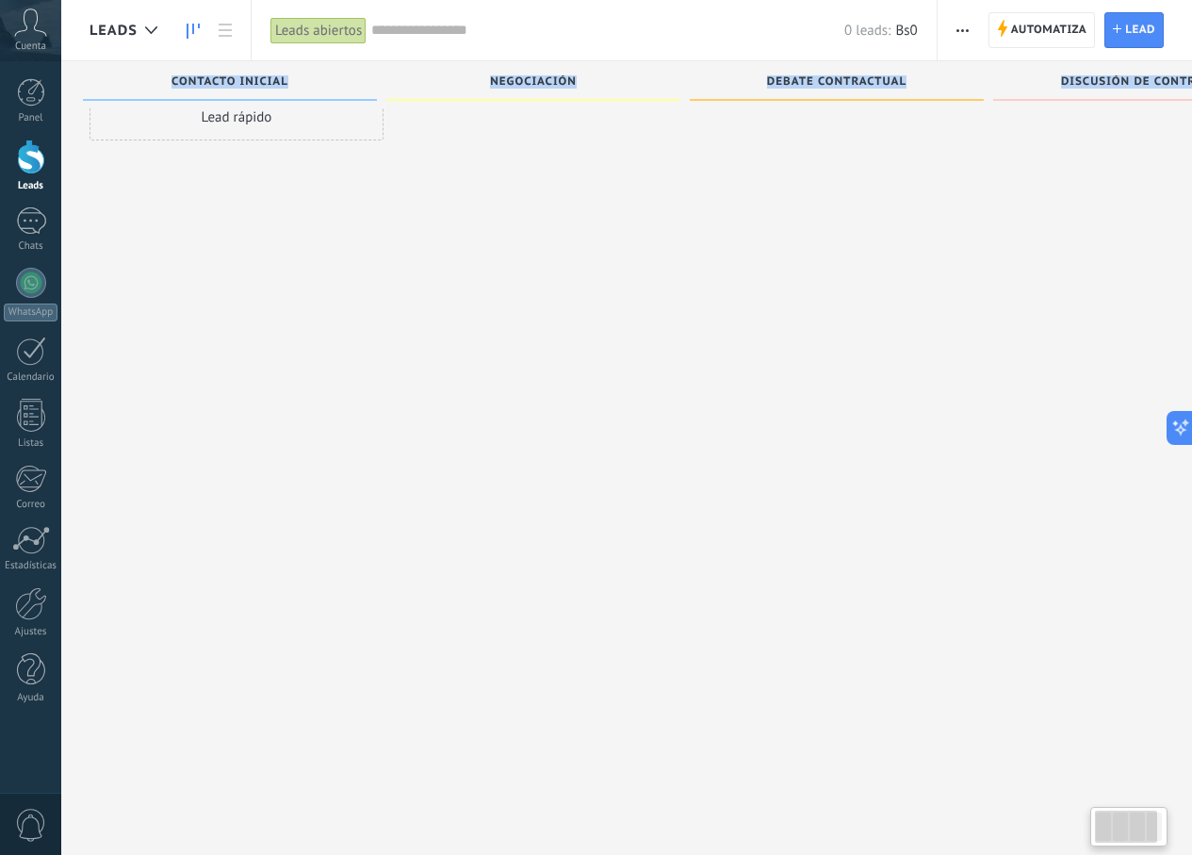
click at [514, 315] on div at bounding box center [540, 397] width 294 height 609
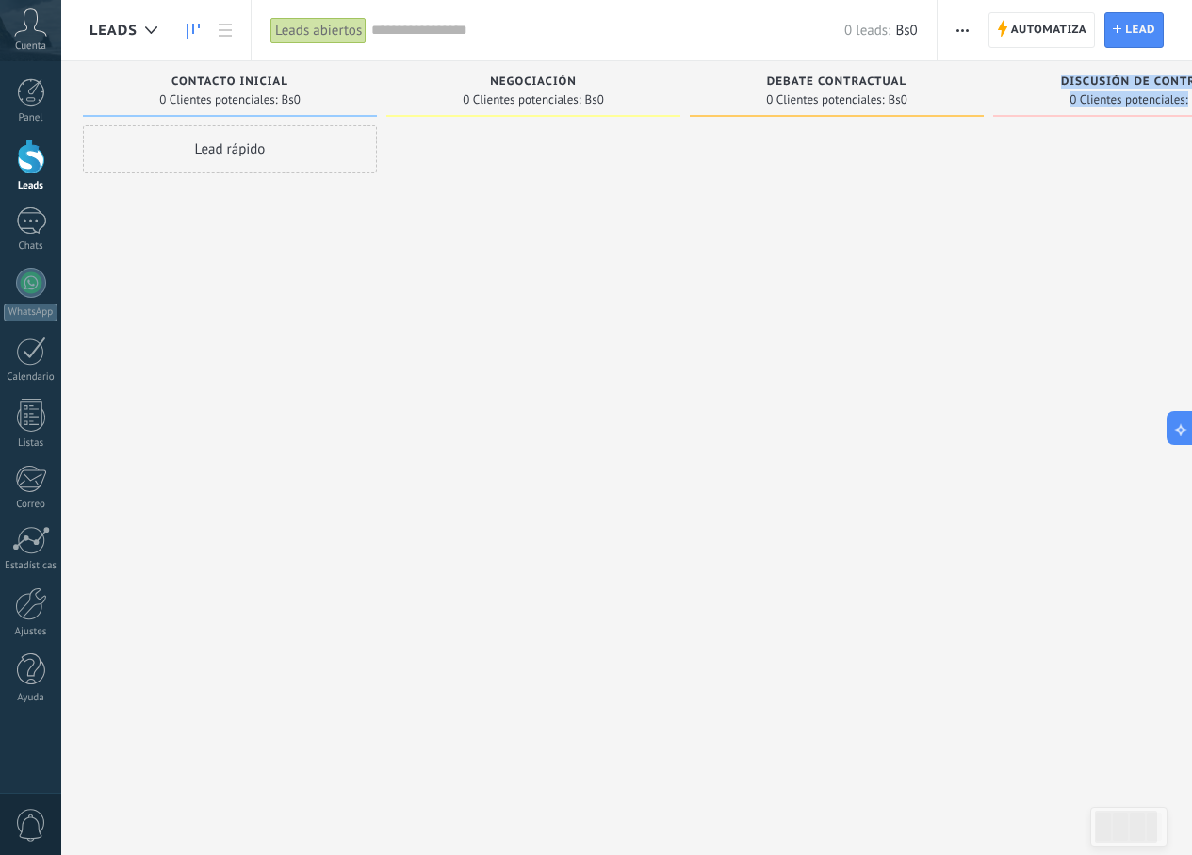
click at [246, 158] on div "Lead rápido" at bounding box center [230, 148] width 294 height 47
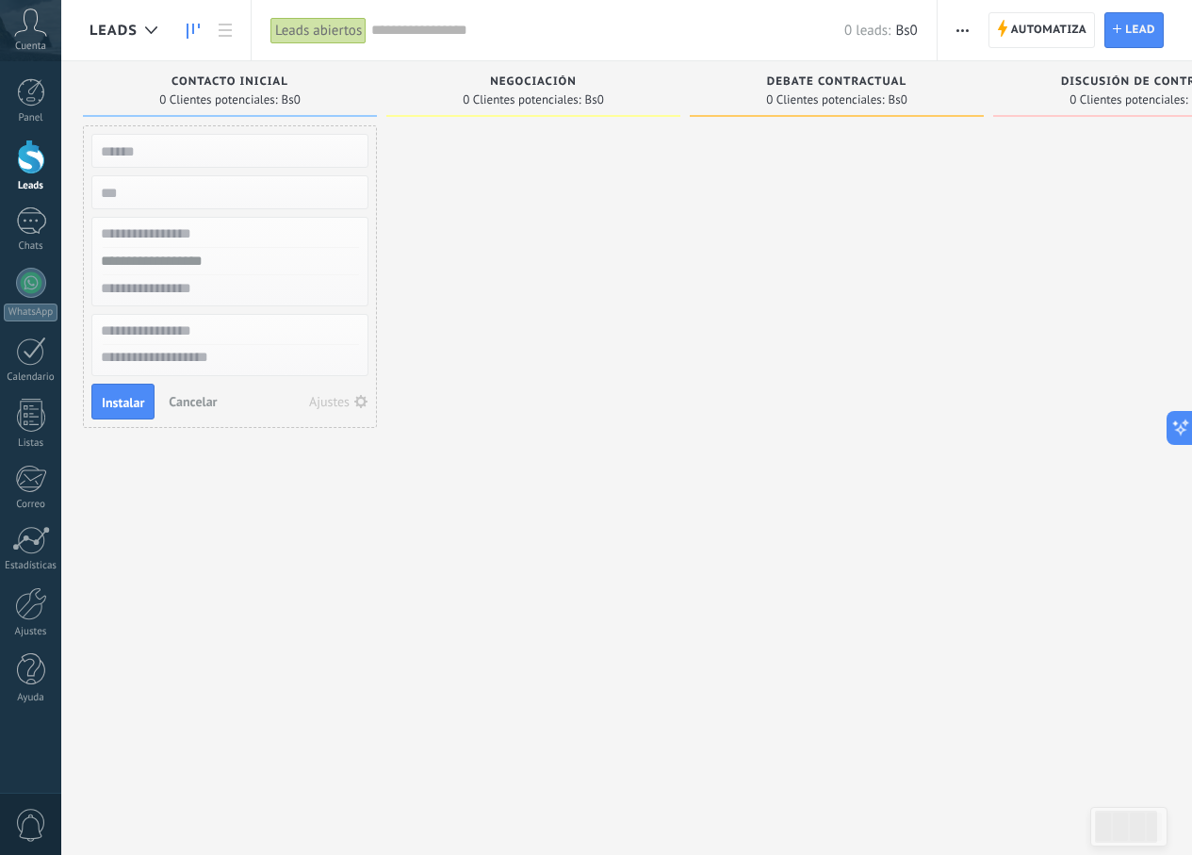
click at [420, 255] on div at bounding box center [533, 429] width 294 height 609
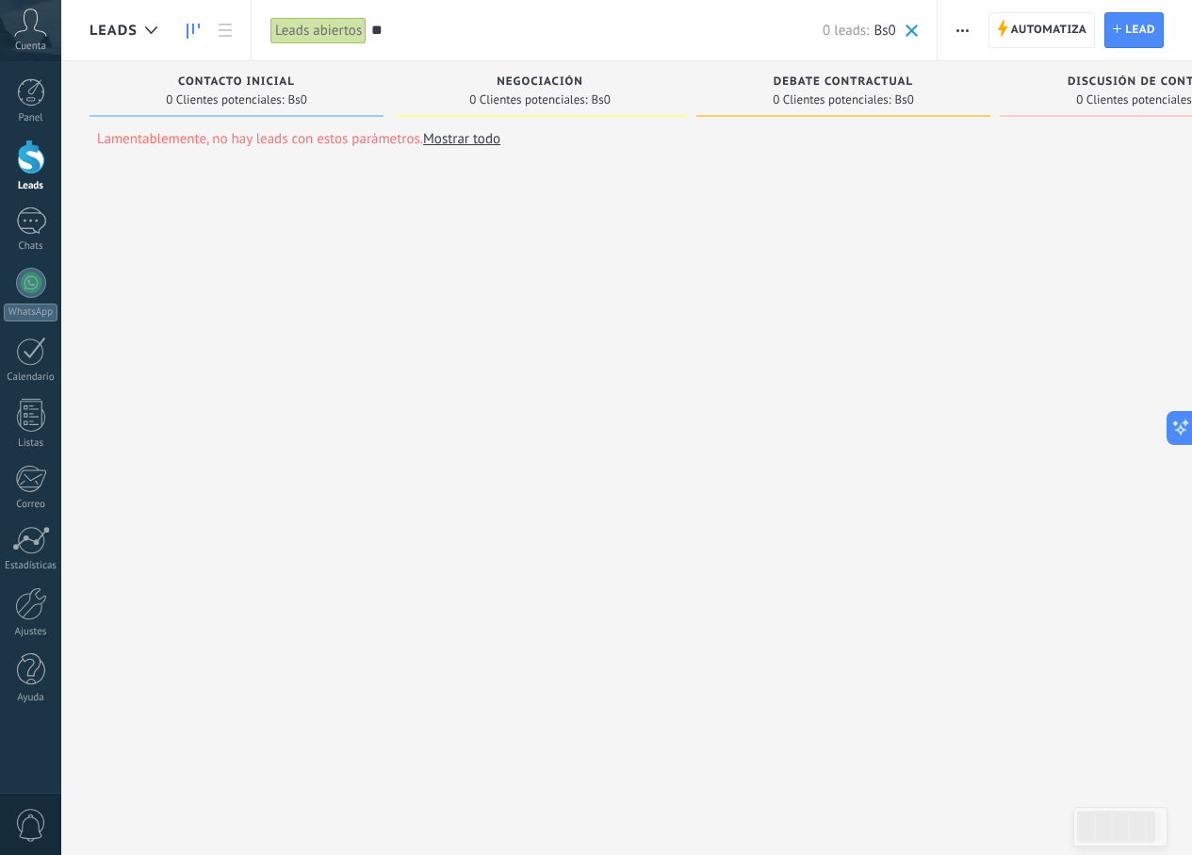
type input "*"
click at [49, 85] on link "Panel" at bounding box center [30, 101] width 61 height 46
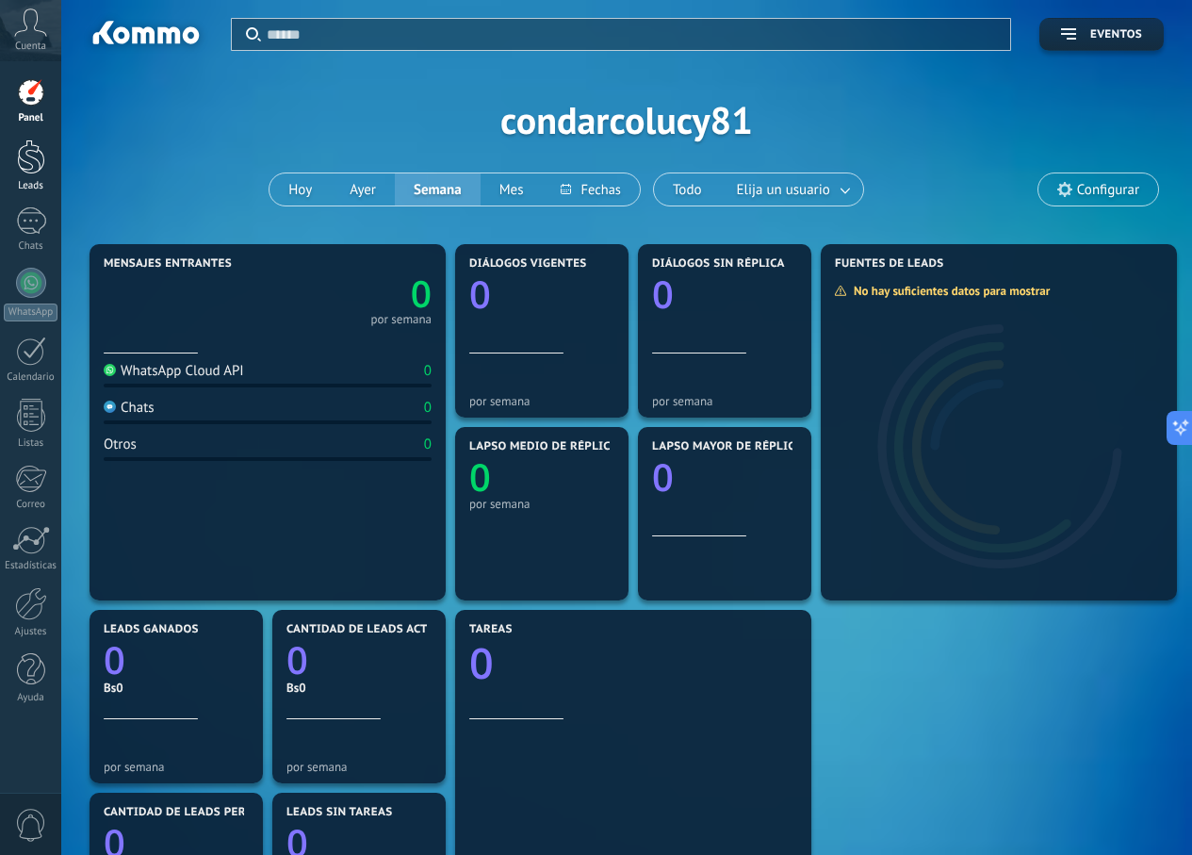
click at [46, 158] on link "Leads" at bounding box center [30, 165] width 61 height 53
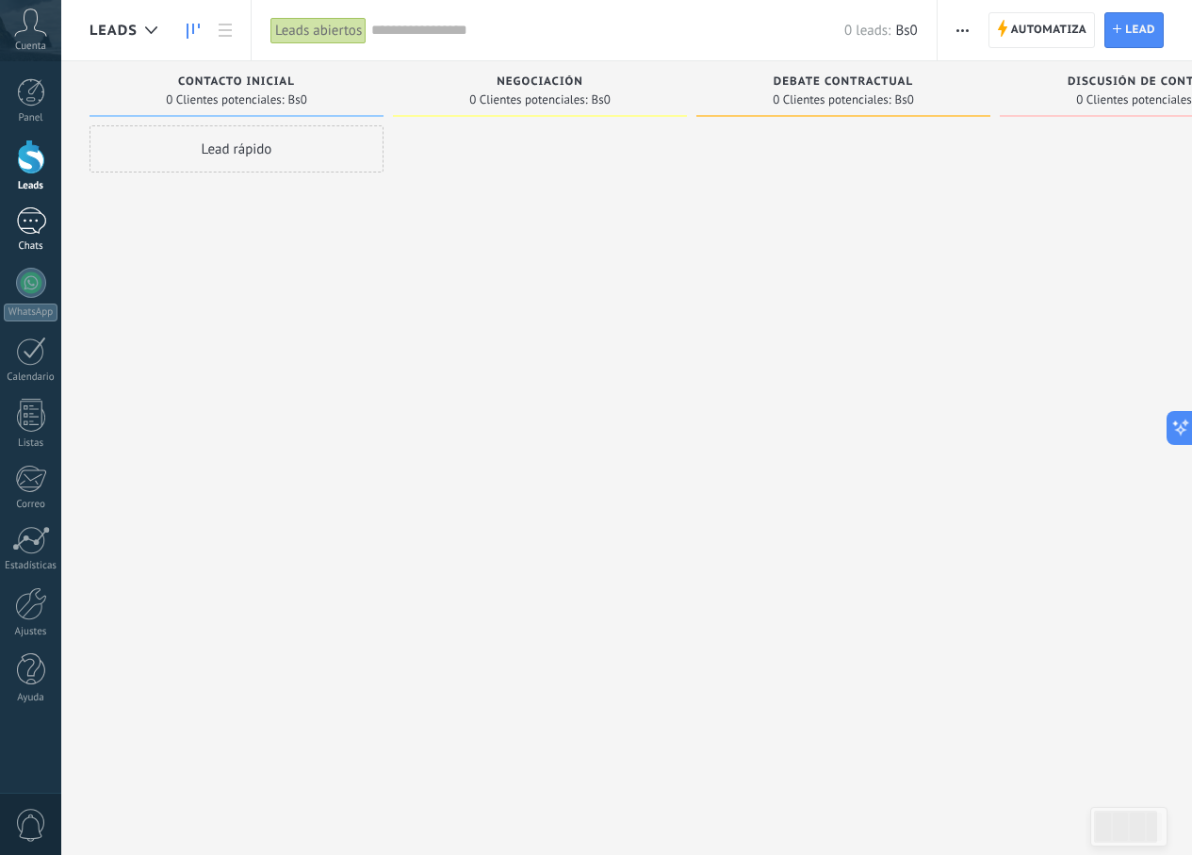
click at [17, 228] on div at bounding box center [31, 220] width 30 height 27
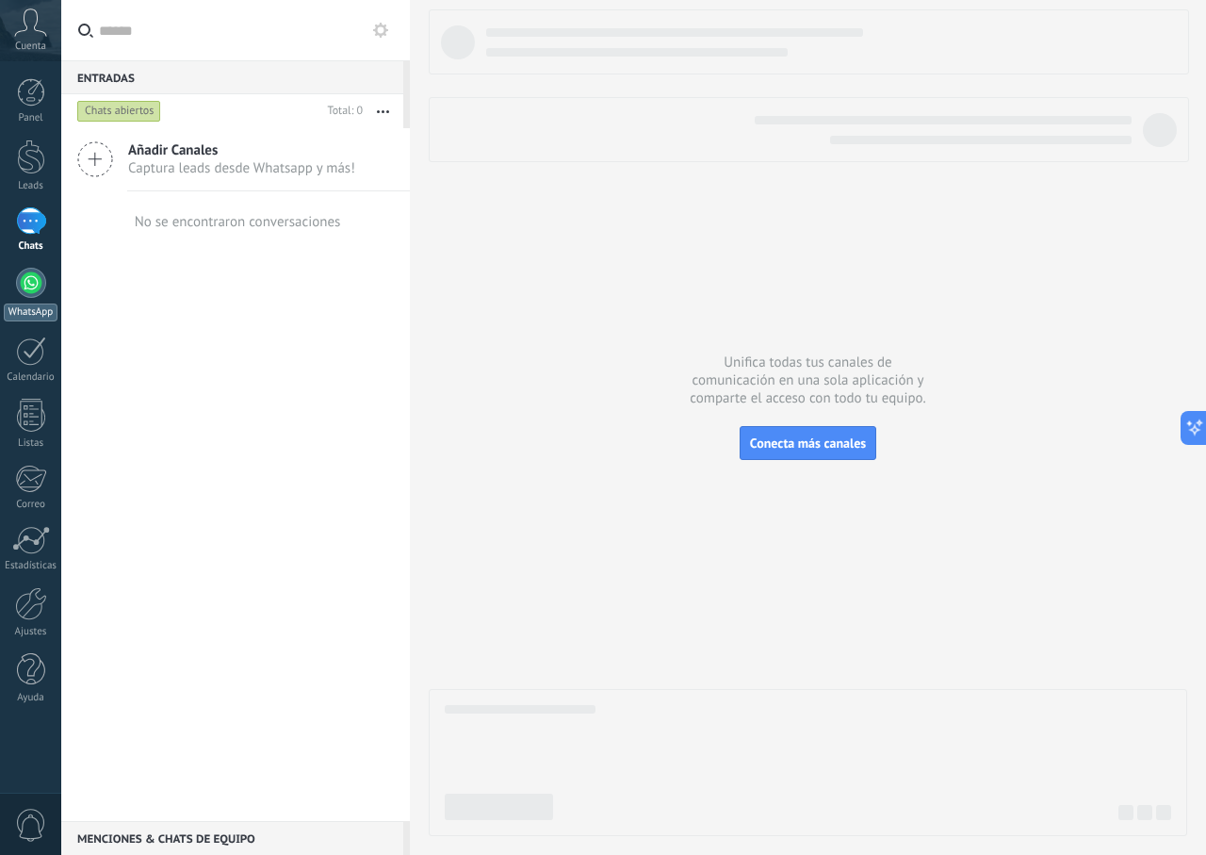
drag, startPoint x: 30, startPoint y: 272, endPoint x: 34, endPoint y: 283, distance: 11.0
click at [30, 273] on div at bounding box center [31, 283] width 30 height 30
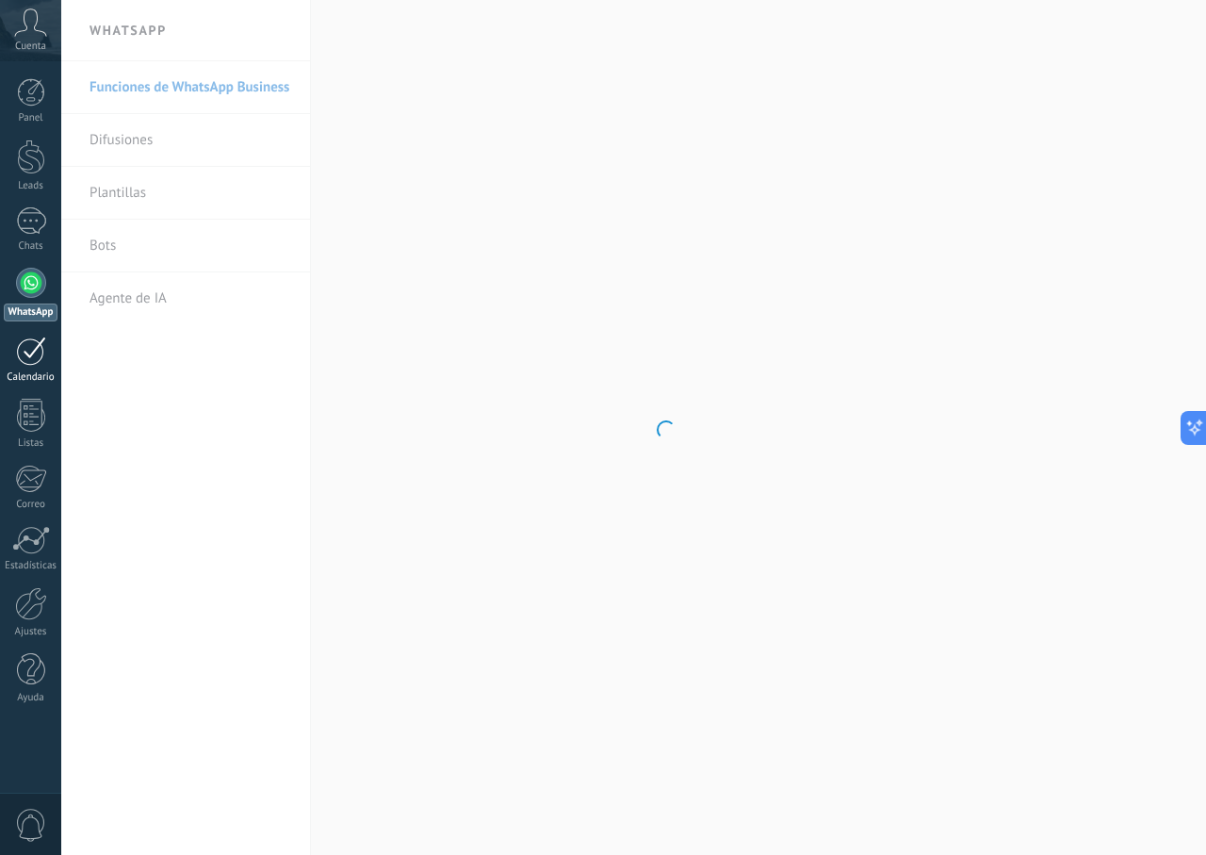
click at [49, 359] on link "Calendario" at bounding box center [30, 359] width 61 height 47
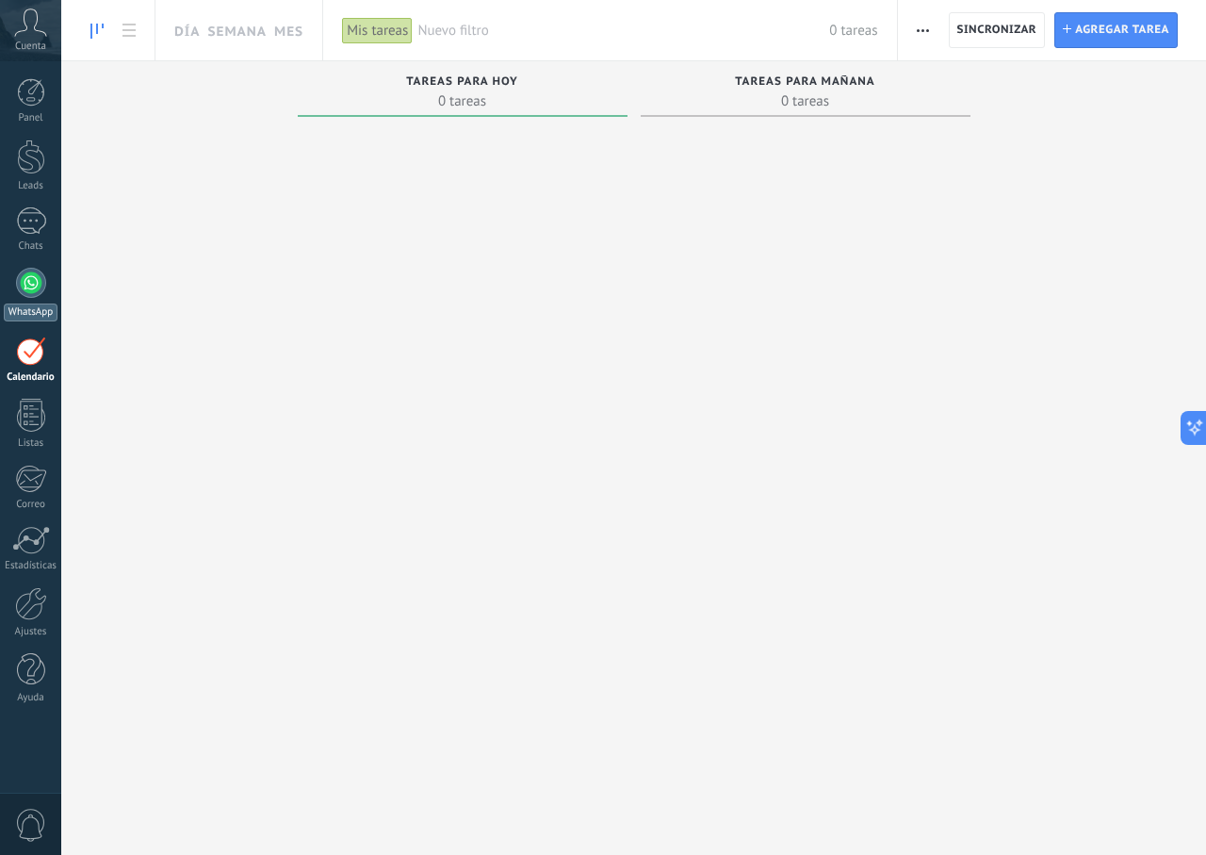
click at [26, 295] on div at bounding box center [31, 283] width 30 height 30
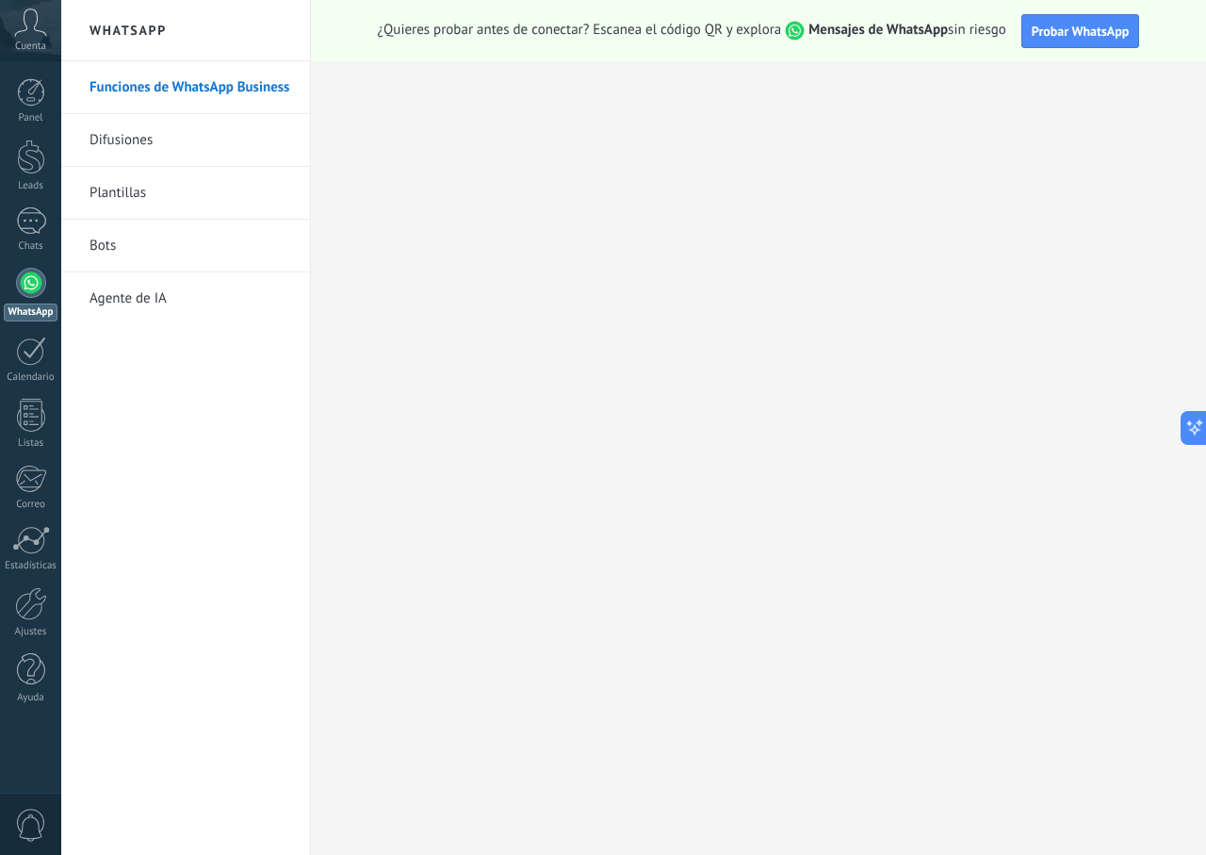
click at [151, 188] on link "Plantillas" at bounding box center [191, 193] width 202 height 53
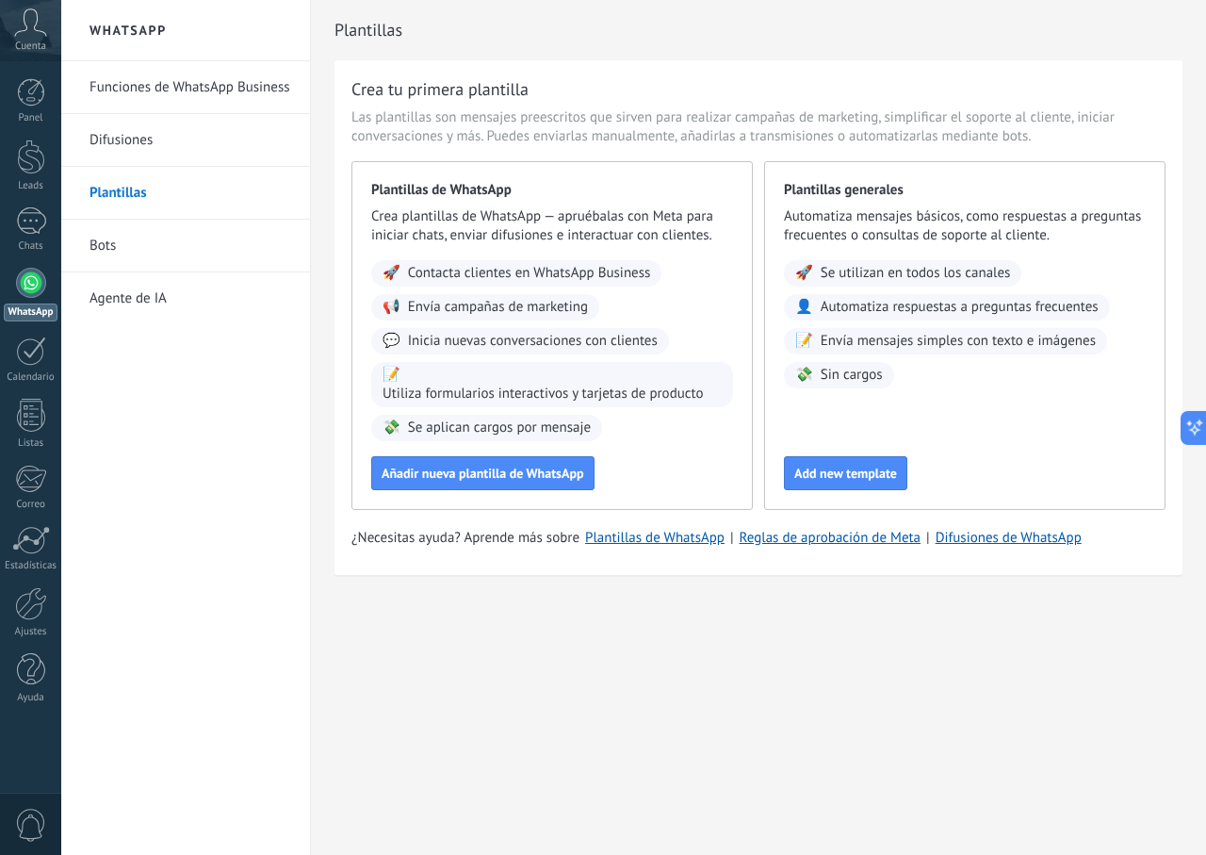
click at [152, 139] on link "Difusiones" at bounding box center [191, 140] width 202 height 53
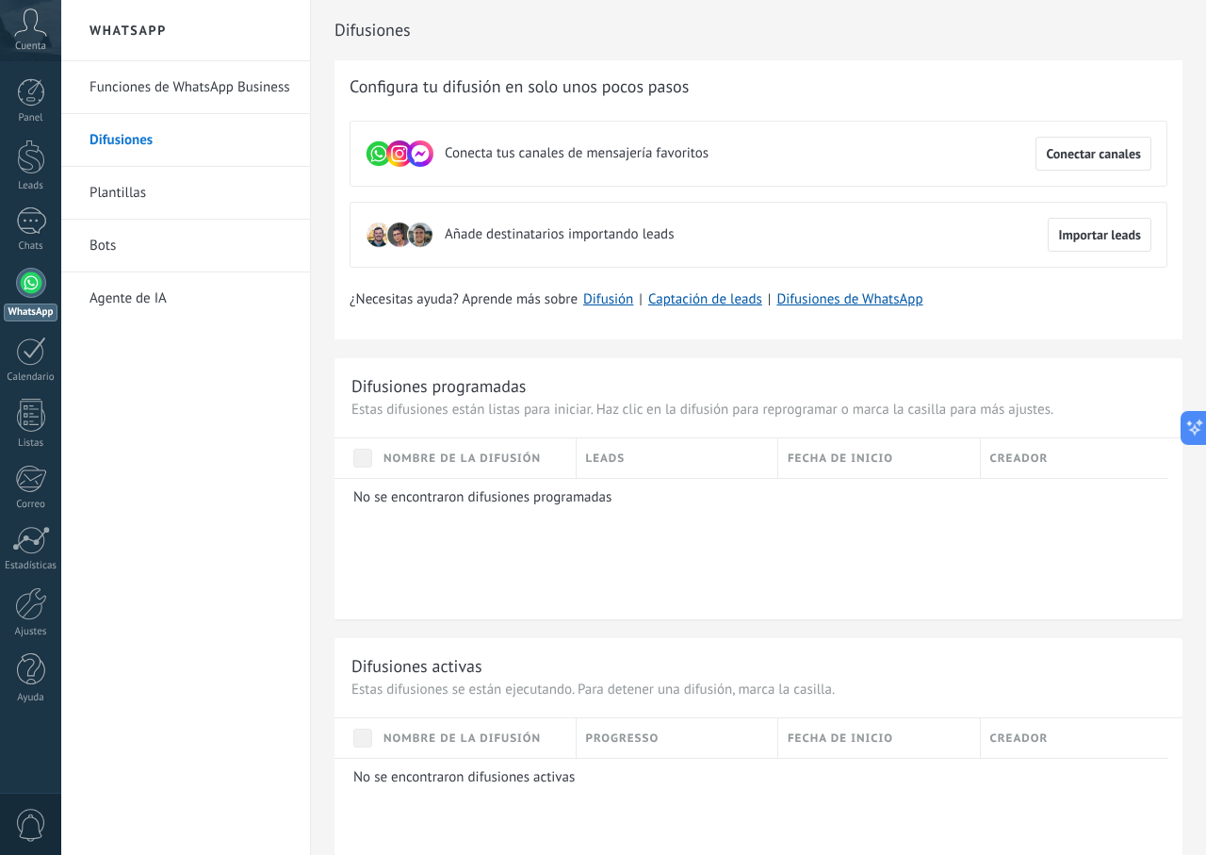
click at [146, 302] on link "Agente de IA" at bounding box center [191, 298] width 202 height 53
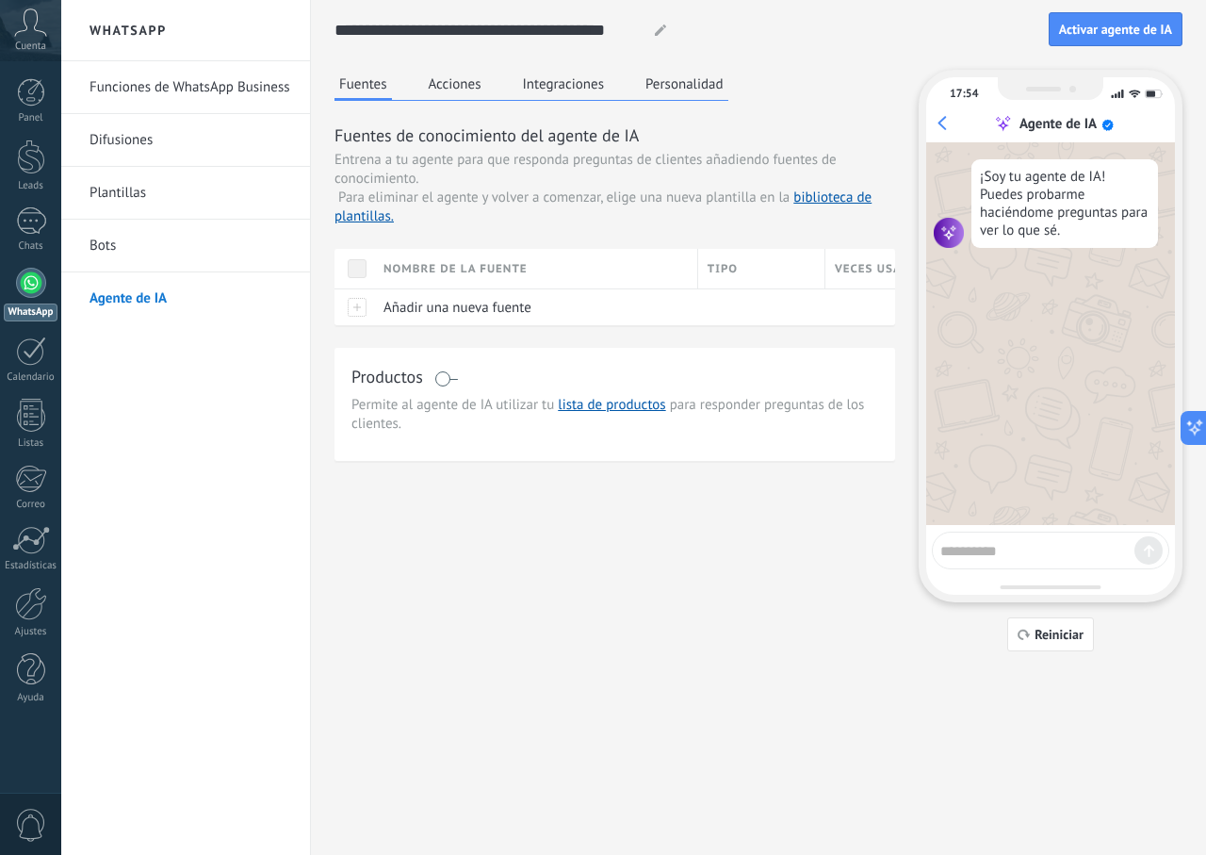
click at [151, 83] on link "Funciones de WhatsApp Business" at bounding box center [191, 87] width 202 height 53
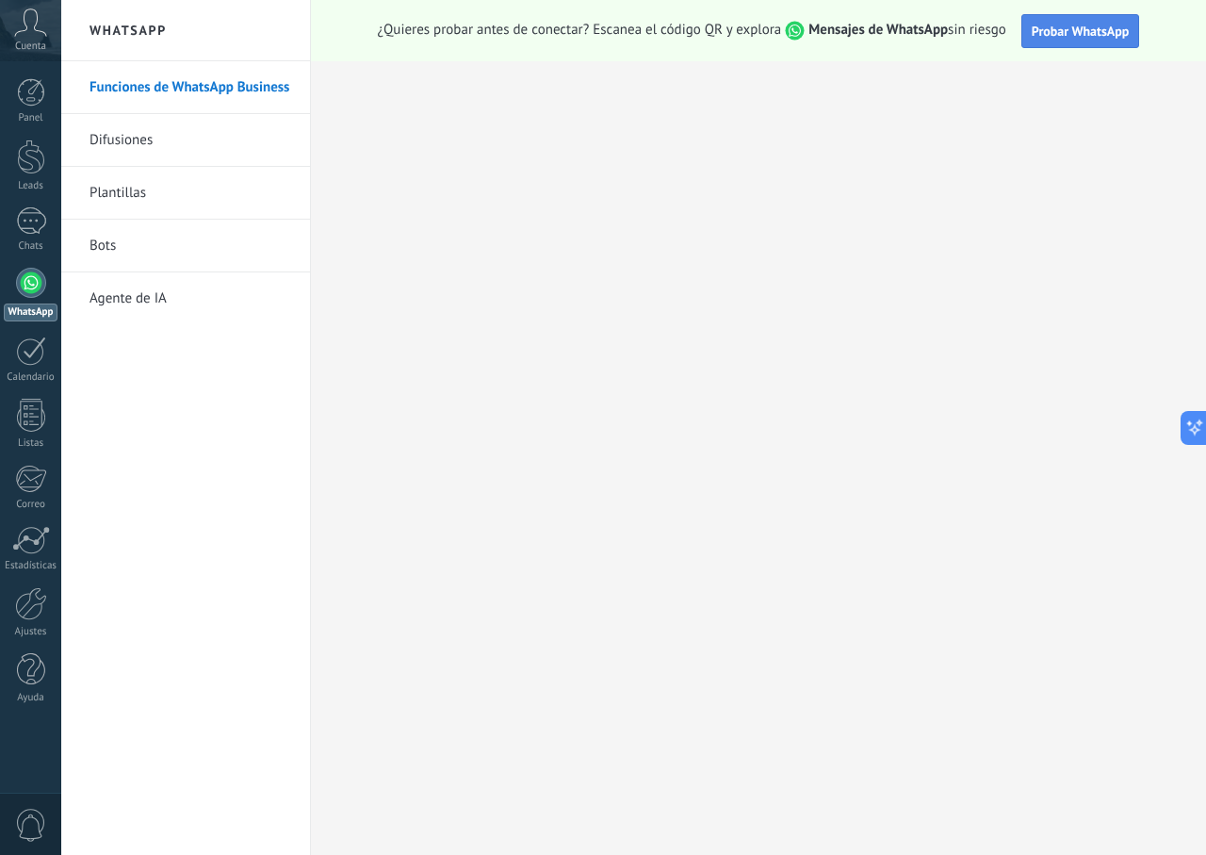
click at [1037, 25] on span "Probar WhatsApp" at bounding box center [1081, 31] width 98 height 17
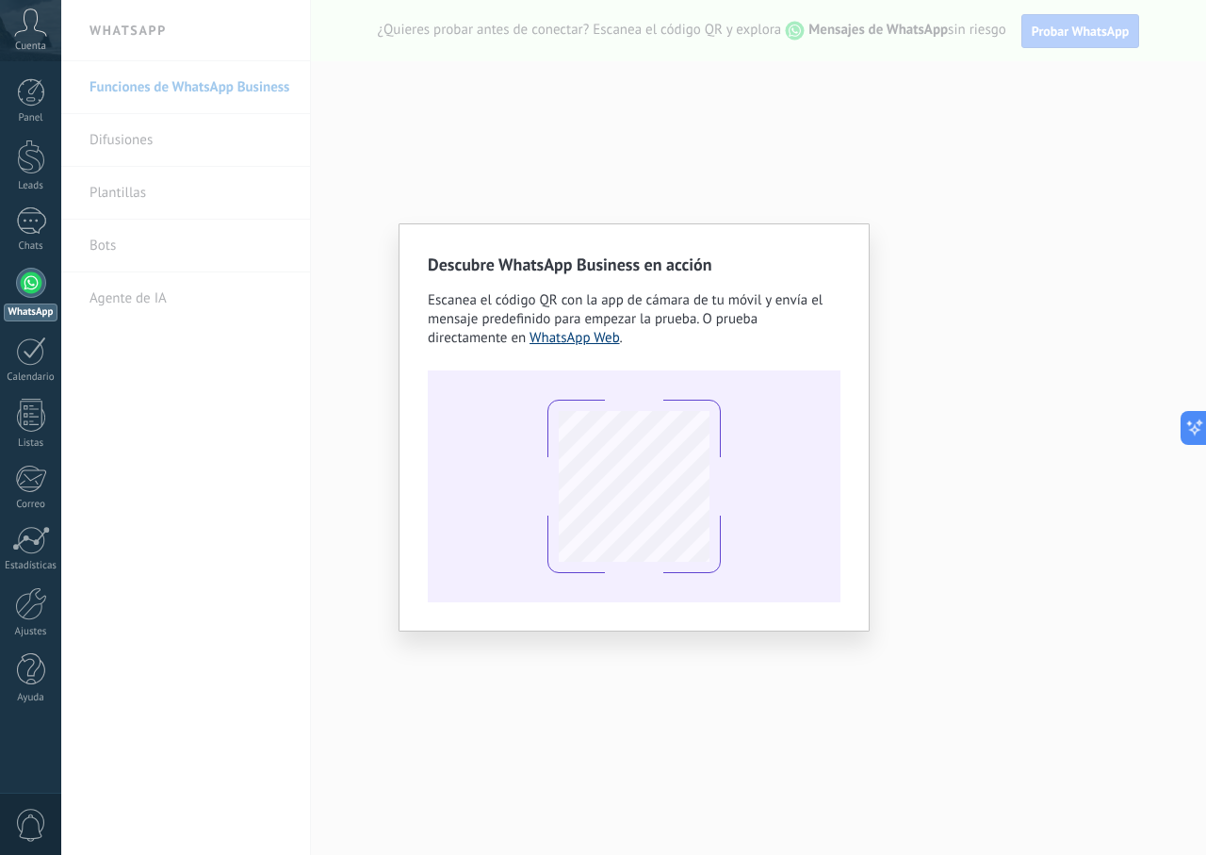
click at [595, 342] on link "WhatsApp Web" at bounding box center [575, 338] width 90 height 18
click at [696, 178] on div "Descubre WhatsApp Business en acción Escanea el código QR con la app de cámara …" at bounding box center [633, 427] width 1145 height 855
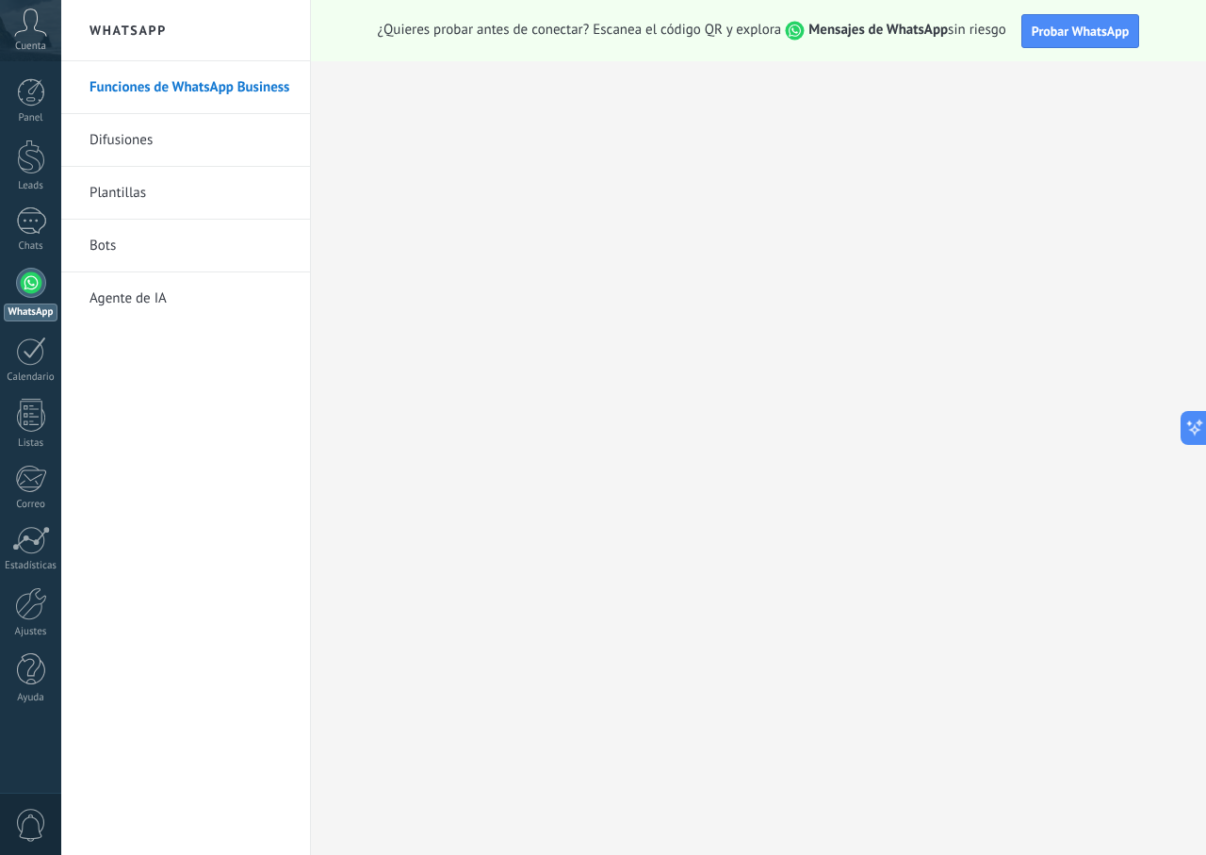
click at [883, 33] on strong "Mensajes de WhatsApp" at bounding box center [877, 30] width 139 height 18
click at [1083, 8] on div "¿Quieres probar antes de conectar? Escanea el código QR y explora Mensajes de W…" at bounding box center [758, 30] width 895 height 61
click at [1084, 28] on span "Probar WhatsApp" at bounding box center [1081, 31] width 98 height 17
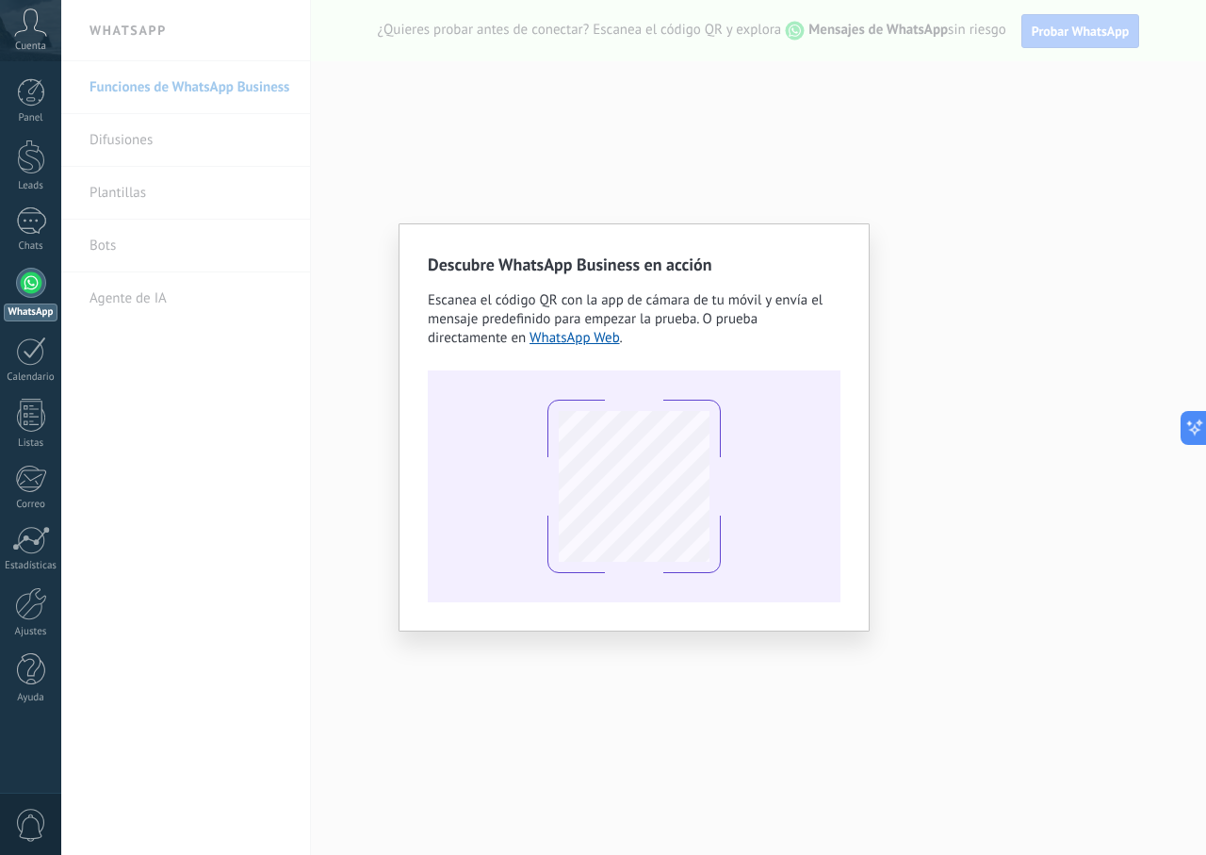
click at [270, 395] on div "Descubre WhatsApp Business en acción Escanea el código QR con la app de cámara …" at bounding box center [633, 427] width 1145 height 855
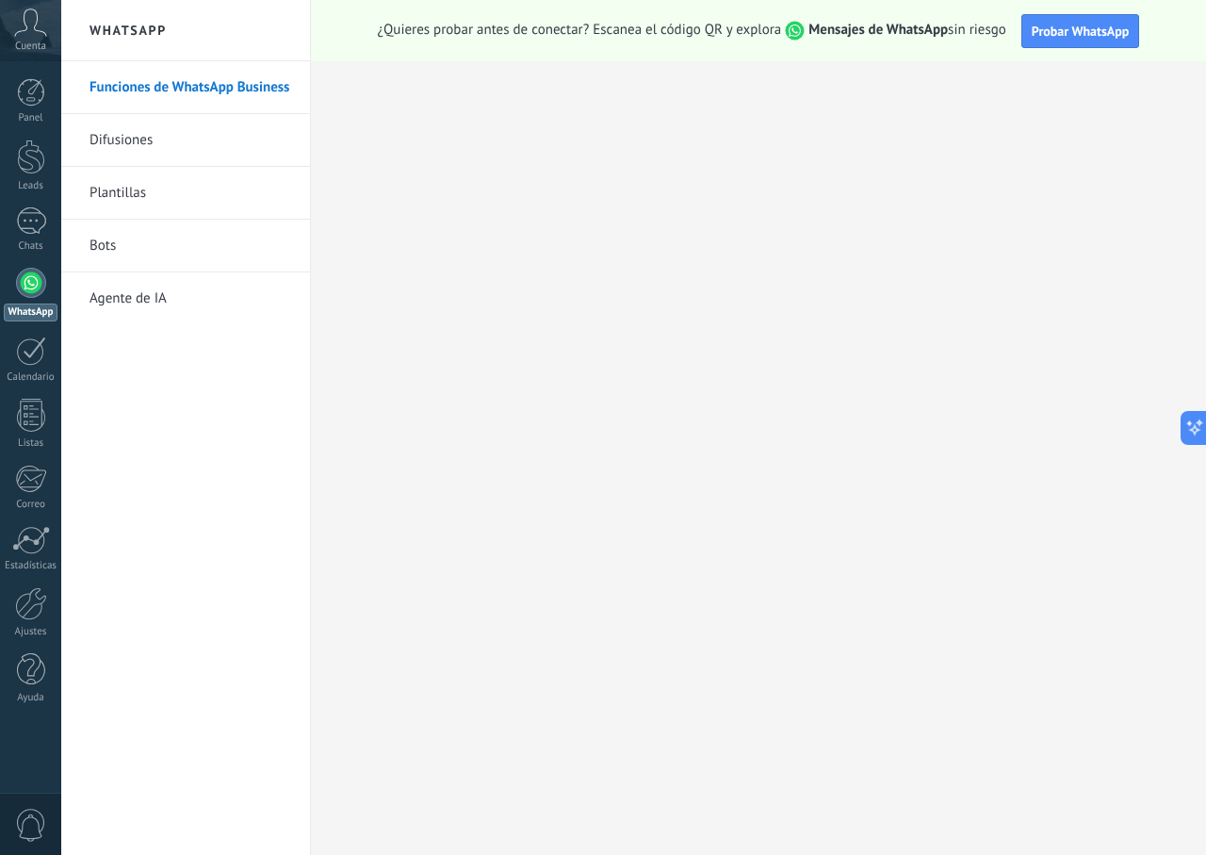
click at [156, 125] on link "Difusiones" at bounding box center [191, 140] width 202 height 53
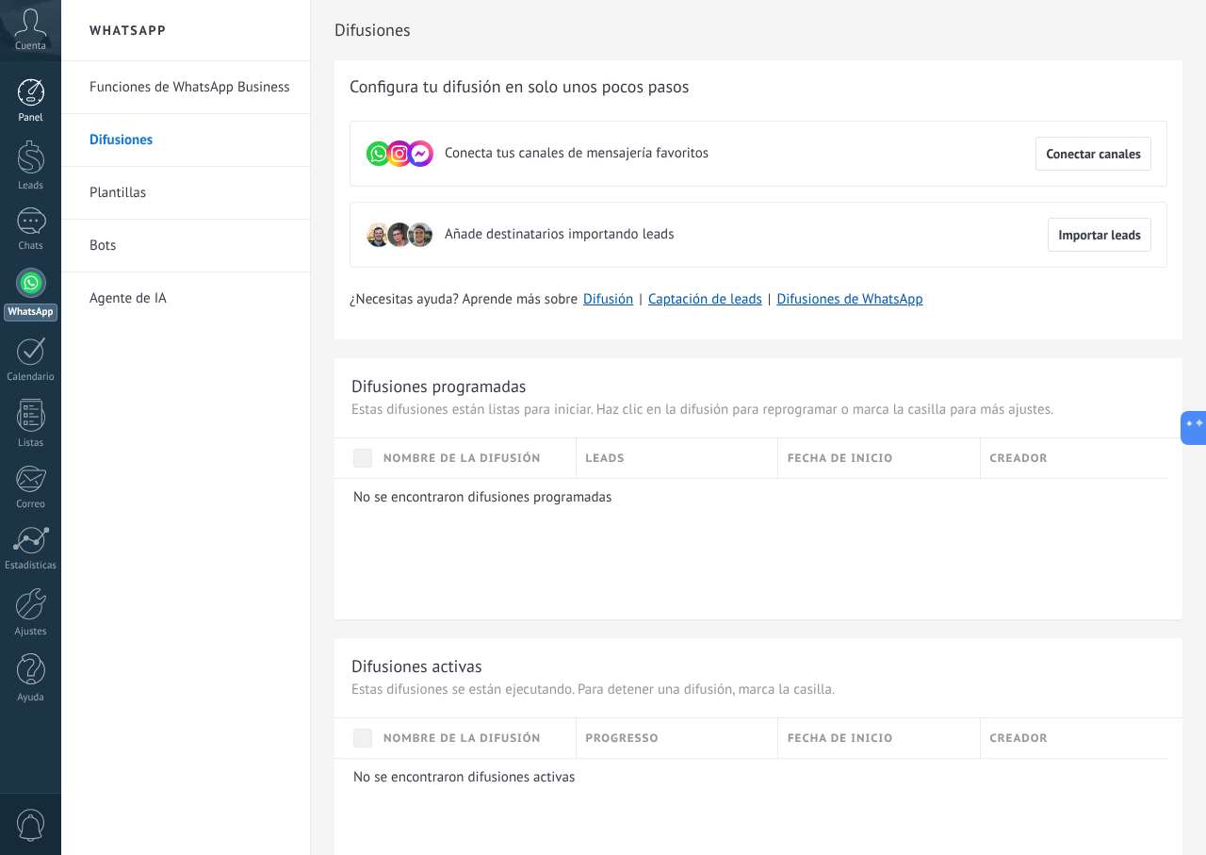
click at [0, 100] on link "Panel" at bounding box center [30, 101] width 61 height 46
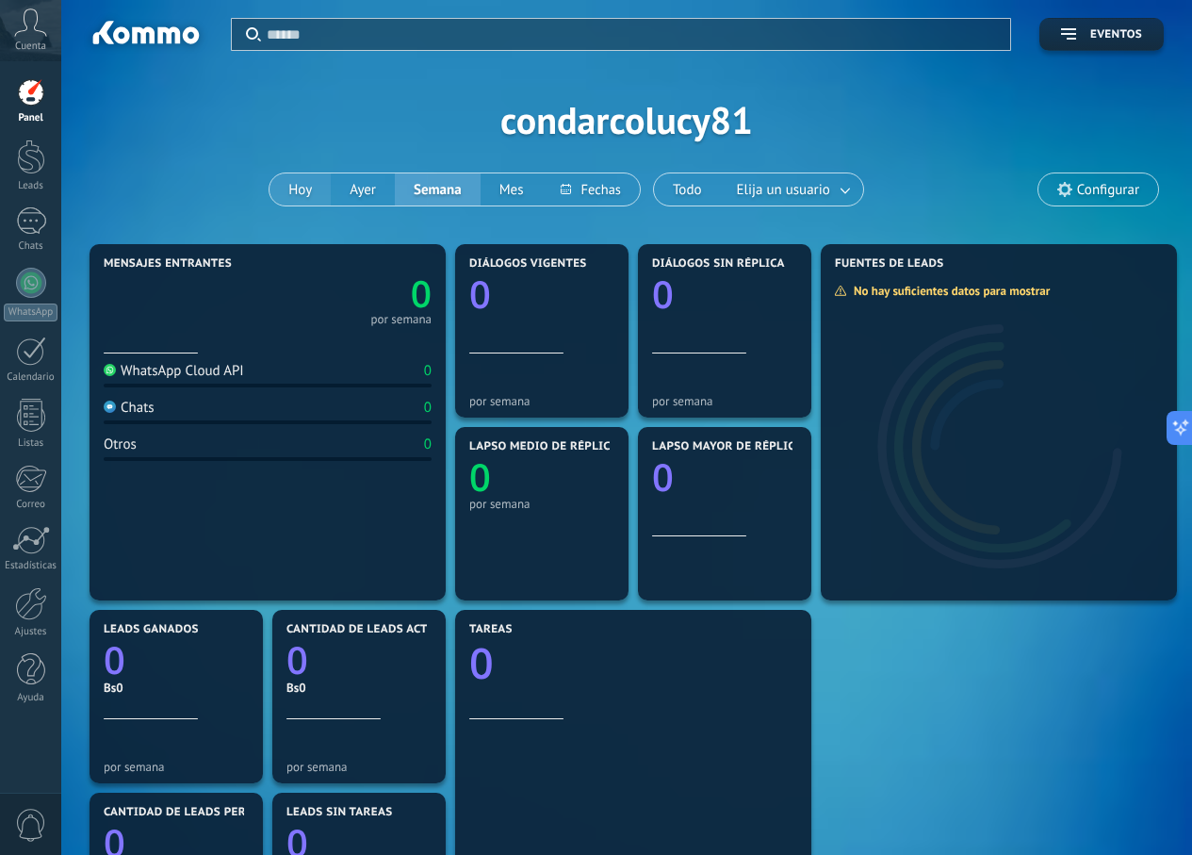
click at [298, 188] on button "Hoy" at bounding box center [299, 189] width 61 height 32
click at [251, 35] on icon at bounding box center [253, 34] width 15 height 14
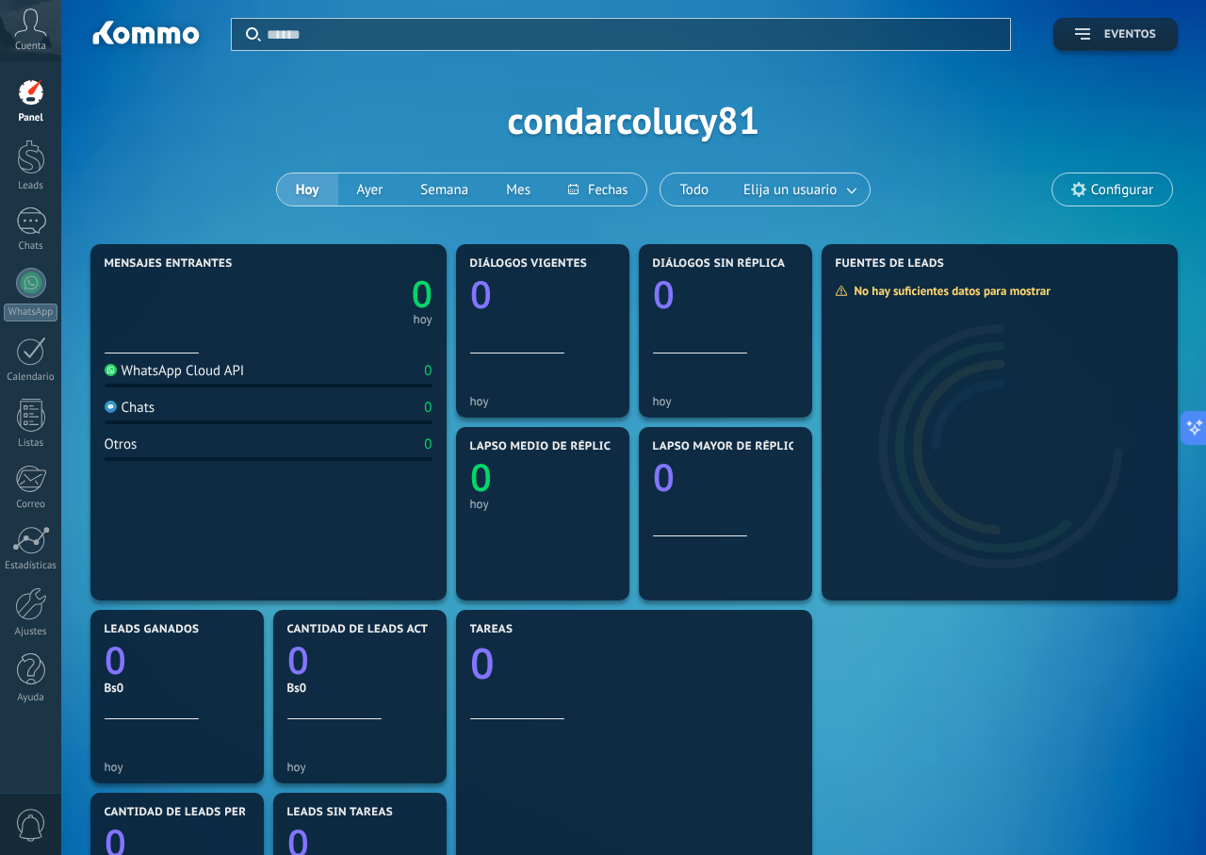
click at [1066, 41] on button "Eventos" at bounding box center [1115, 34] width 124 height 33
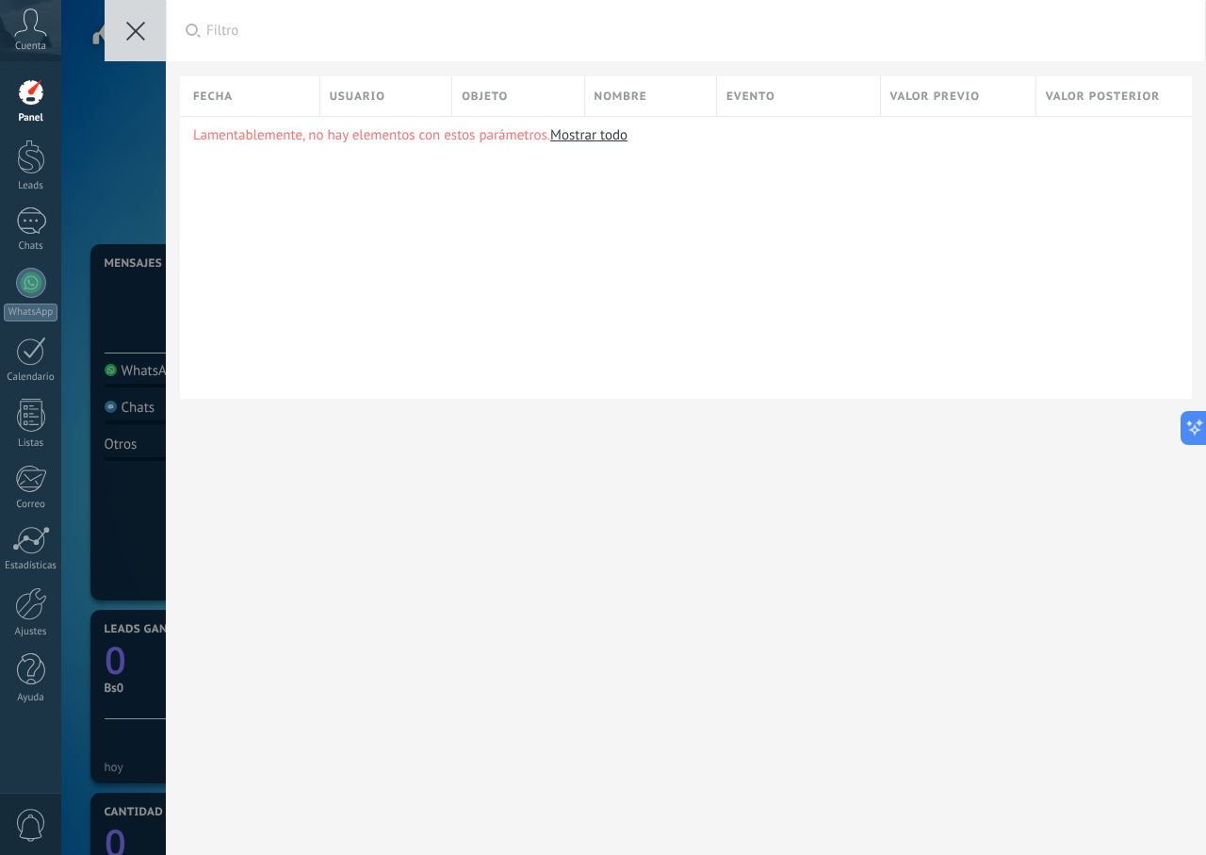
click at [613, 132] on link "Mostrar todo" at bounding box center [588, 135] width 77 height 18
click at [259, 102] on div "Fecha" at bounding box center [256, 96] width 126 height 40
click at [228, 32] on div at bounding box center [603, 57] width 1206 height 115
click at [271, 114] on div "Fecha" at bounding box center [256, 96] width 126 height 40
click at [339, 176] on span "Todo el tiempo" at bounding box center [409, 170] width 171 height 14
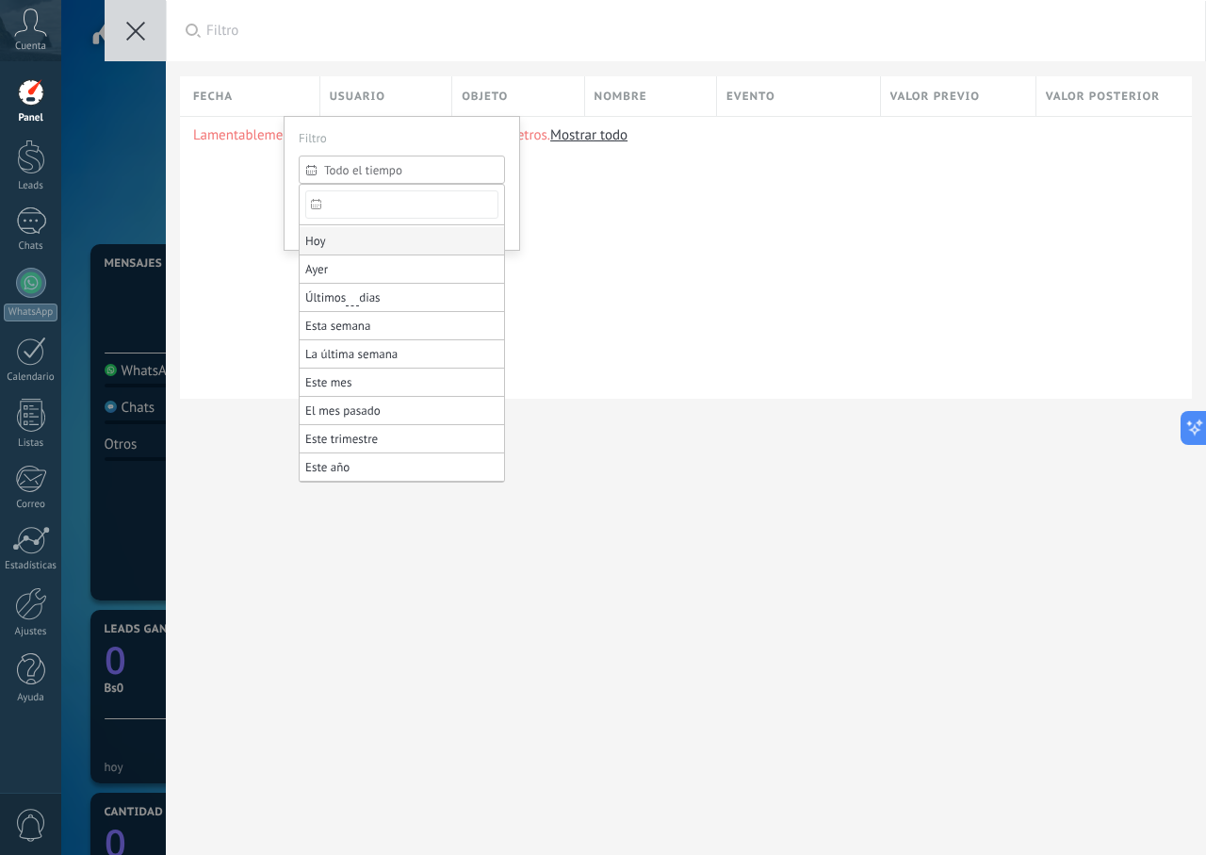
click at [334, 253] on li "Hoy" at bounding box center [402, 241] width 204 height 28
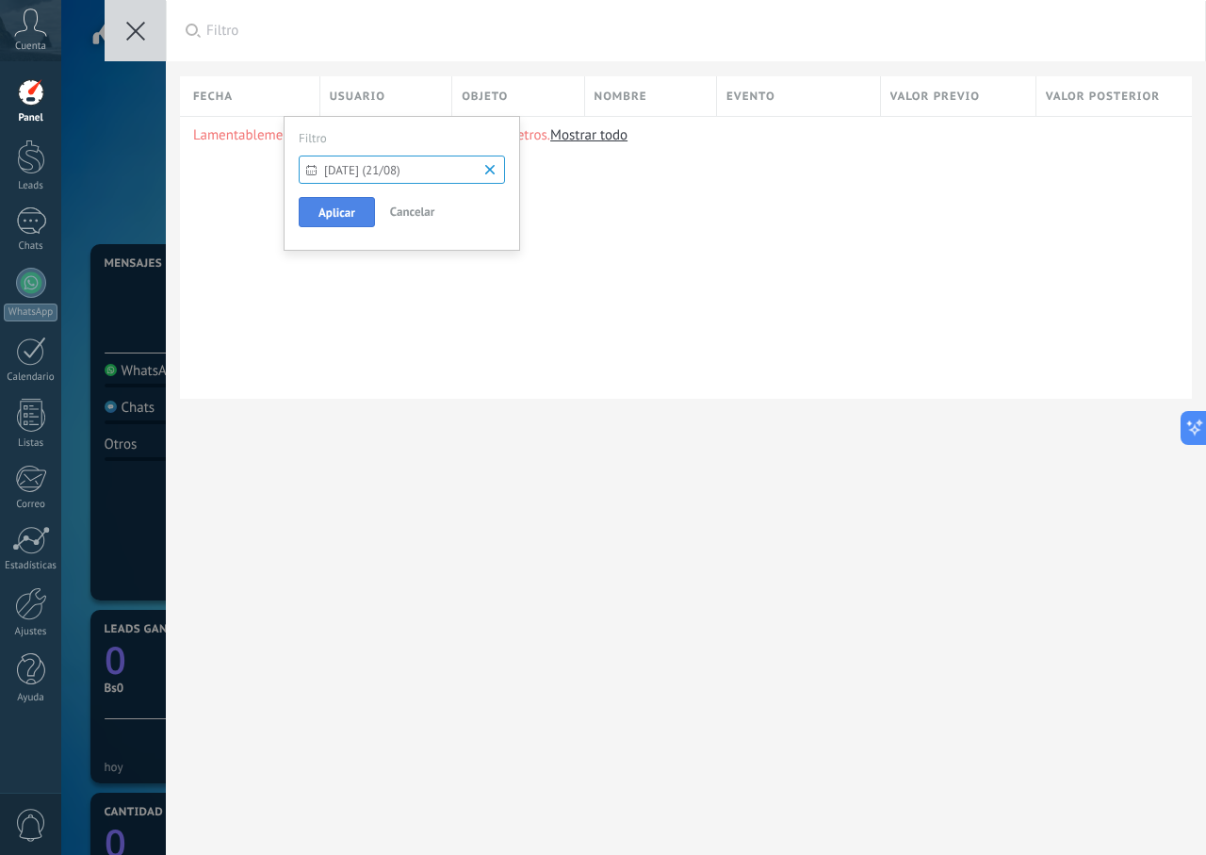
click at [351, 220] on button "Aplicar" at bounding box center [337, 212] width 76 height 30
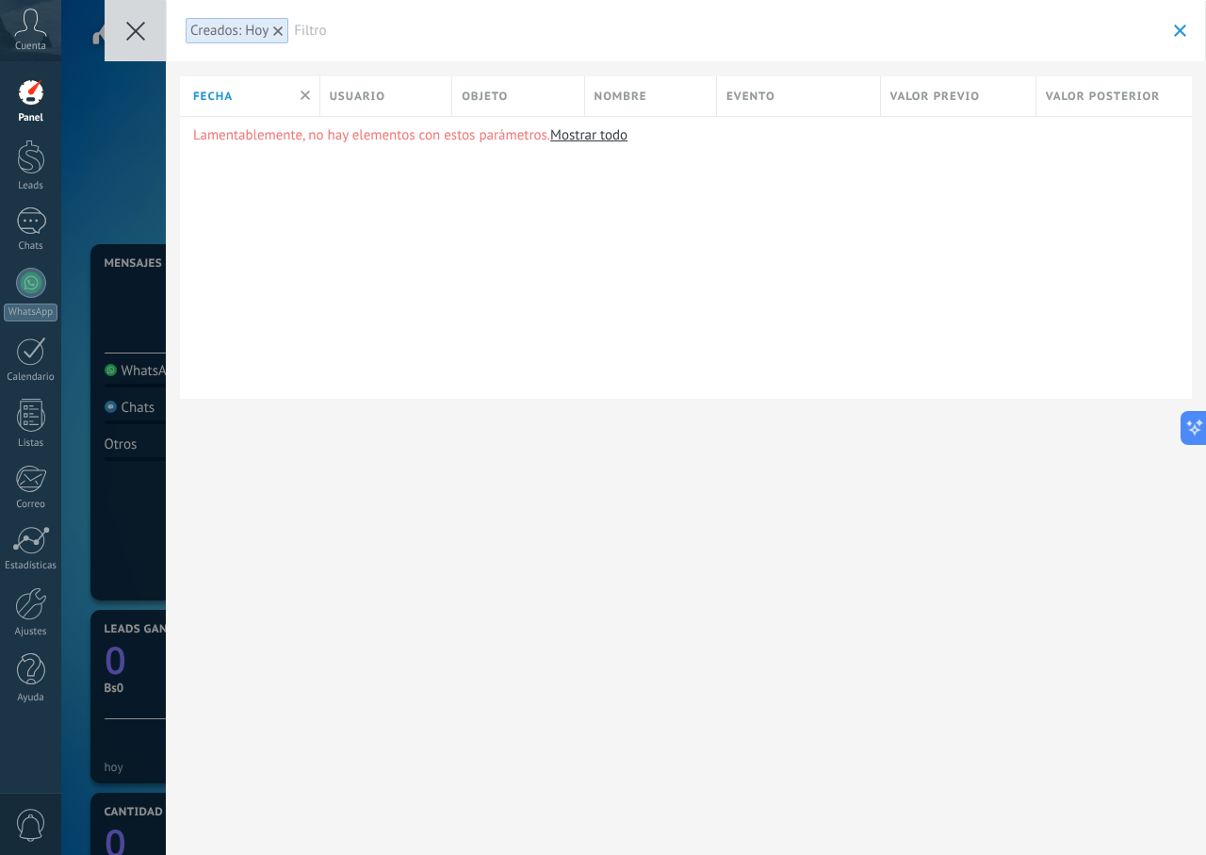
click at [391, 106] on div "Usuario" at bounding box center [385, 96] width 131 height 40
click at [489, 85] on div at bounding box center [603, 57] width 1206 height 115
click at [489, 85] on div "Objeto" at bounding box center [517, 96] width 131 height 40
click at [662, 176] on span "Todo objetos" at bounding box center [671, 170] width 156 height 14
click at [664, 166] on div "Seleccionar todo" at bounding box center [636, 170] width 87 height 13
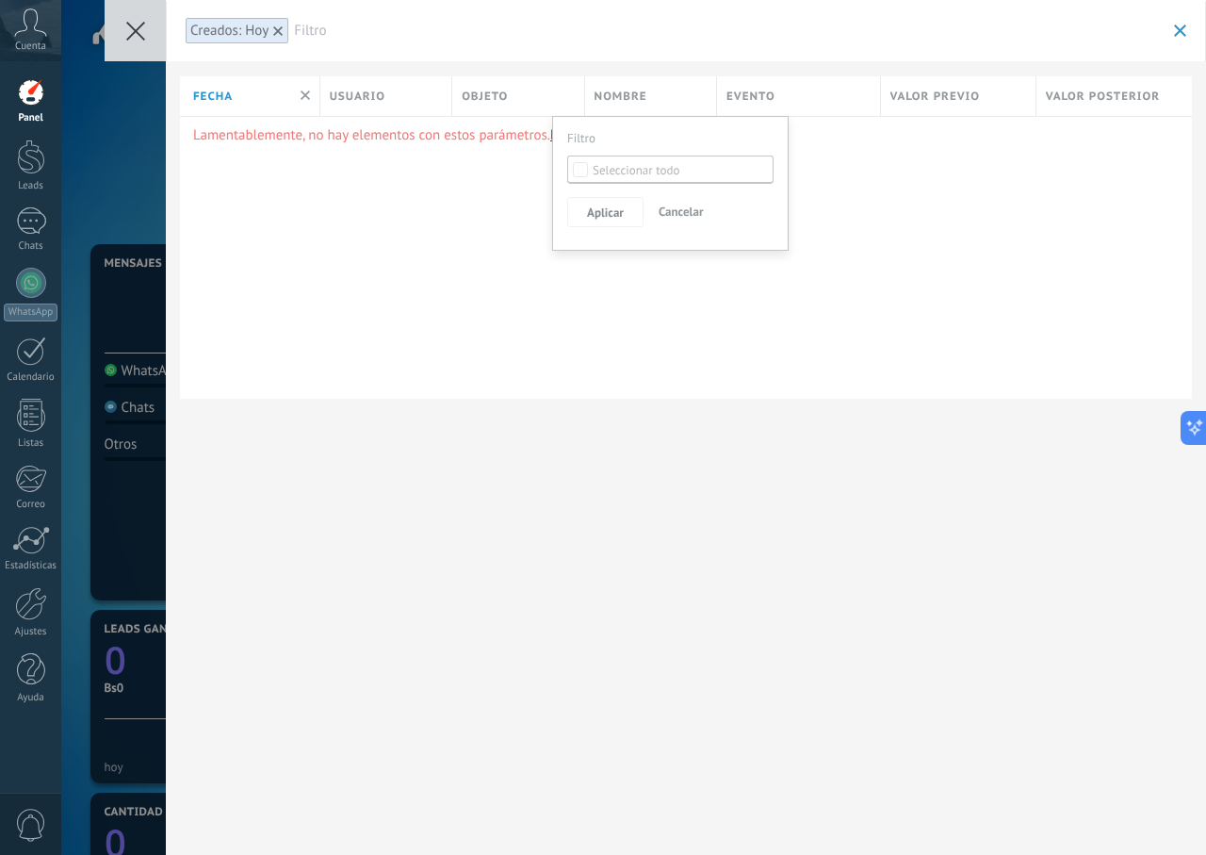
click at [636, 81] on div at bounding box center [603, 57] width 1206 height 115
click at [647, 105] on div "Nombre" at bounding box center [650, 96] width 131 height 40
click at [647, 95] on div "Nombre" at bounding box center [650, 96] width 131 height 40
click at [614, 92] on span "Nombre" at bounding box center [621, 97] width 53 height 18
click at [639, 124] on div "Lamentablemente, no hay elementos con estos parámetros. Mostrar todo" at bounding box center [686, 257] width 1012 height 283
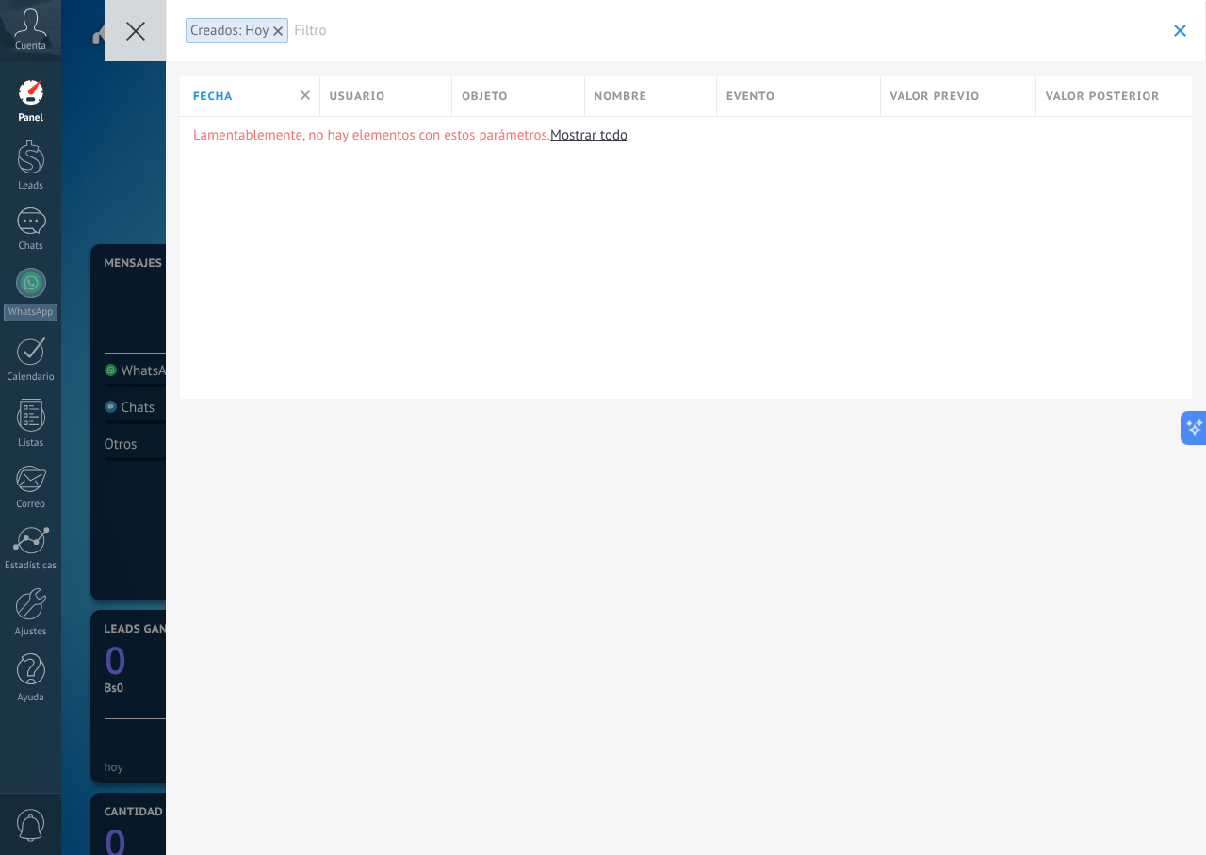
click at [595, 136] on link "Mostrar todo" at bounding box center [588, 135] width 77 height 18
click at [604, 129] on link "Mostrar todo" at bounding box center [588, 135] width 77 height 18
click at [610, 91] on span "Nombre" at bounding box center [621, 97] width 53 height 18
click at [155, 21] on button at bounding box center [135, 30] width 61 height 61
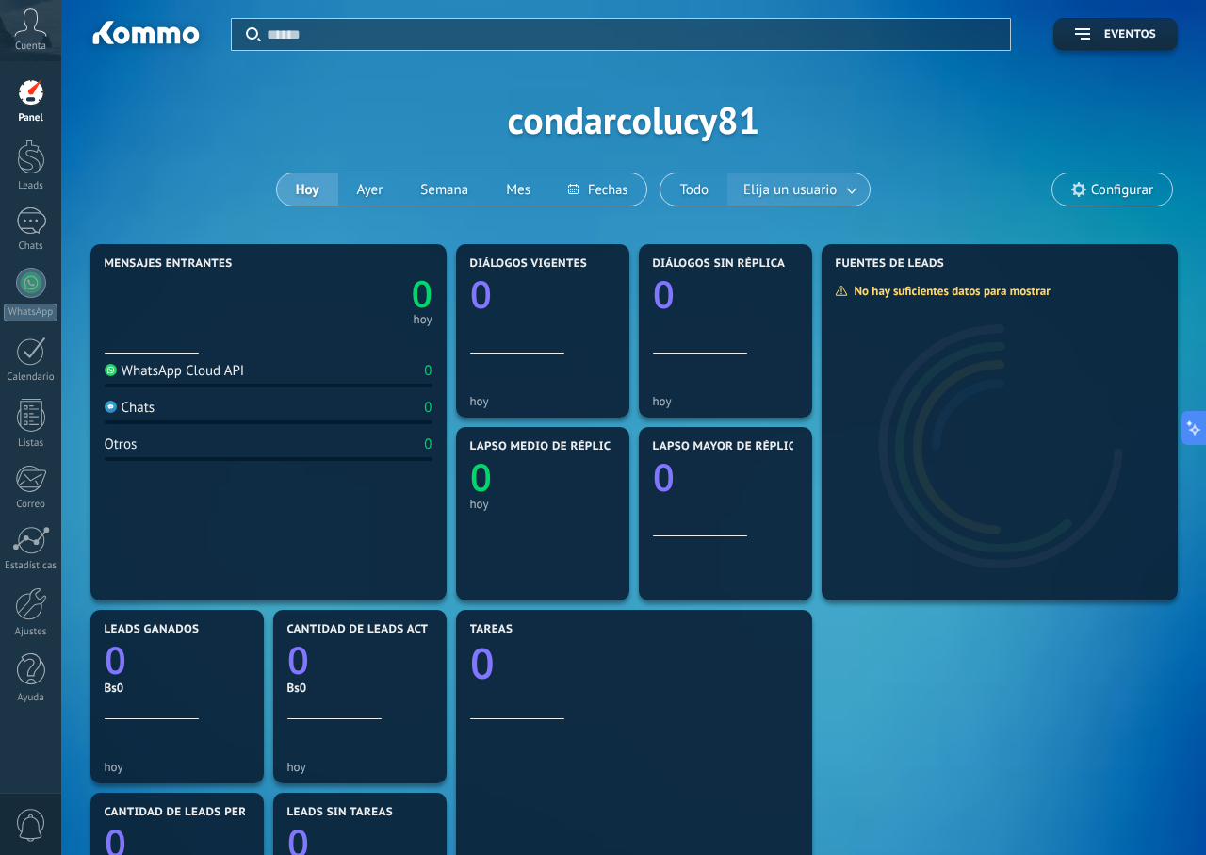
click at [793, 199] on div at bounding box center [603, 427] width 1206 height 855
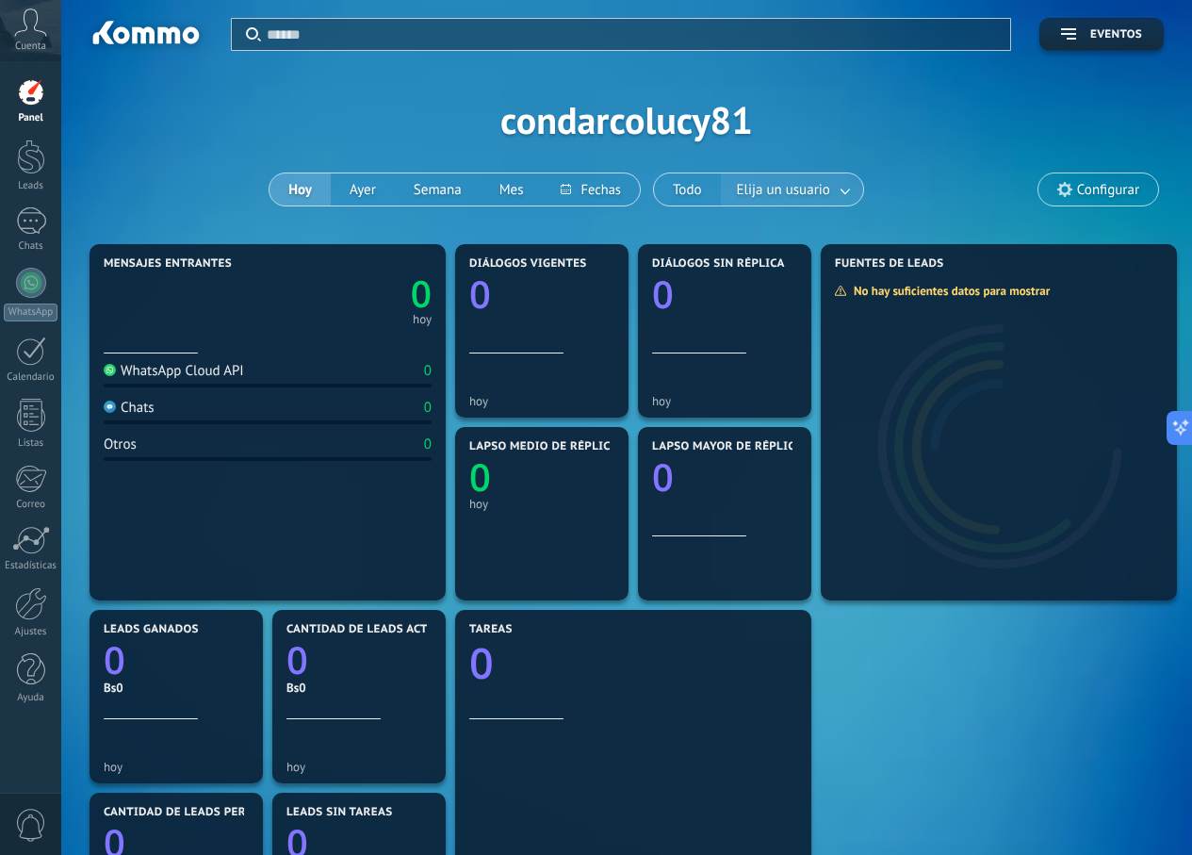
click at [835, 183] on link at bounding box center [846, 189] width 34 height 31
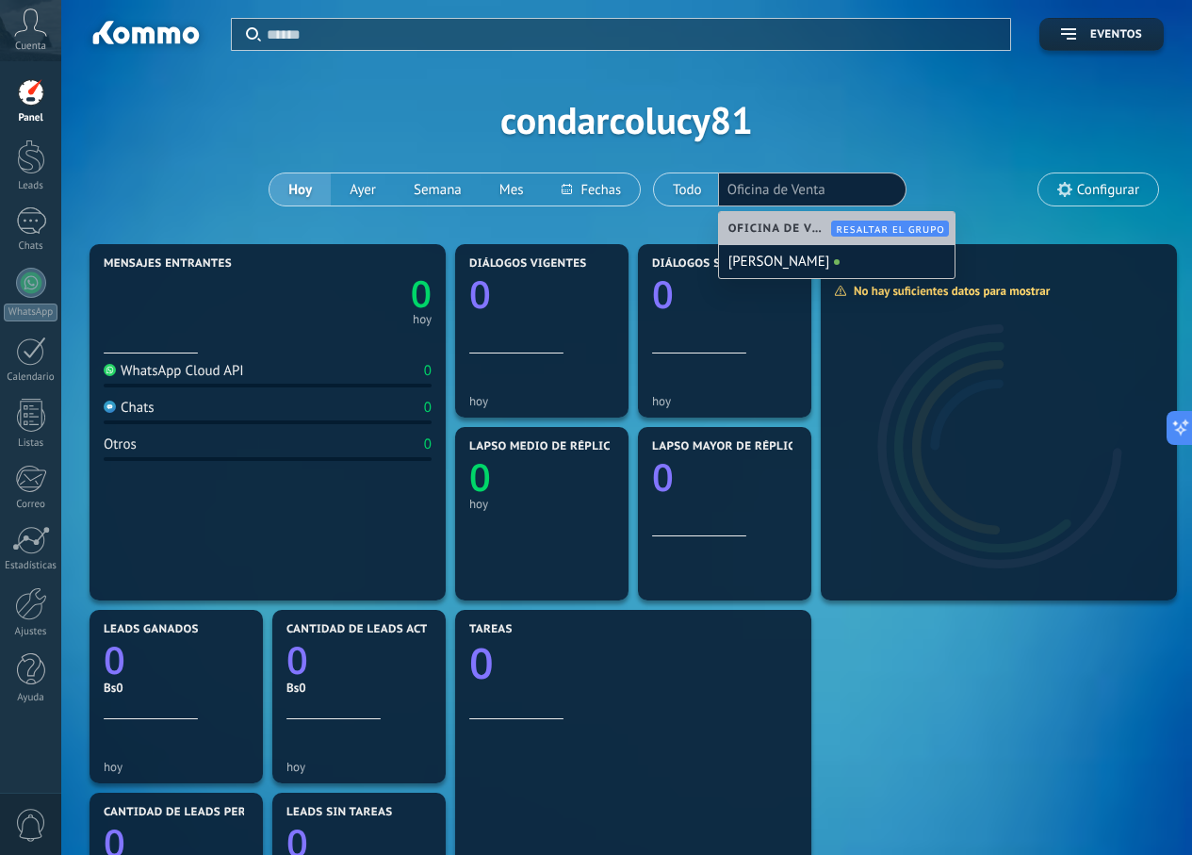
click at [835, 183] on li "Oficina de Venta" at bounding box center [812, 189] width 170 height 26
click at [688, 200] on button "Todo" at bounding box center [687, 189] width 67 height 32
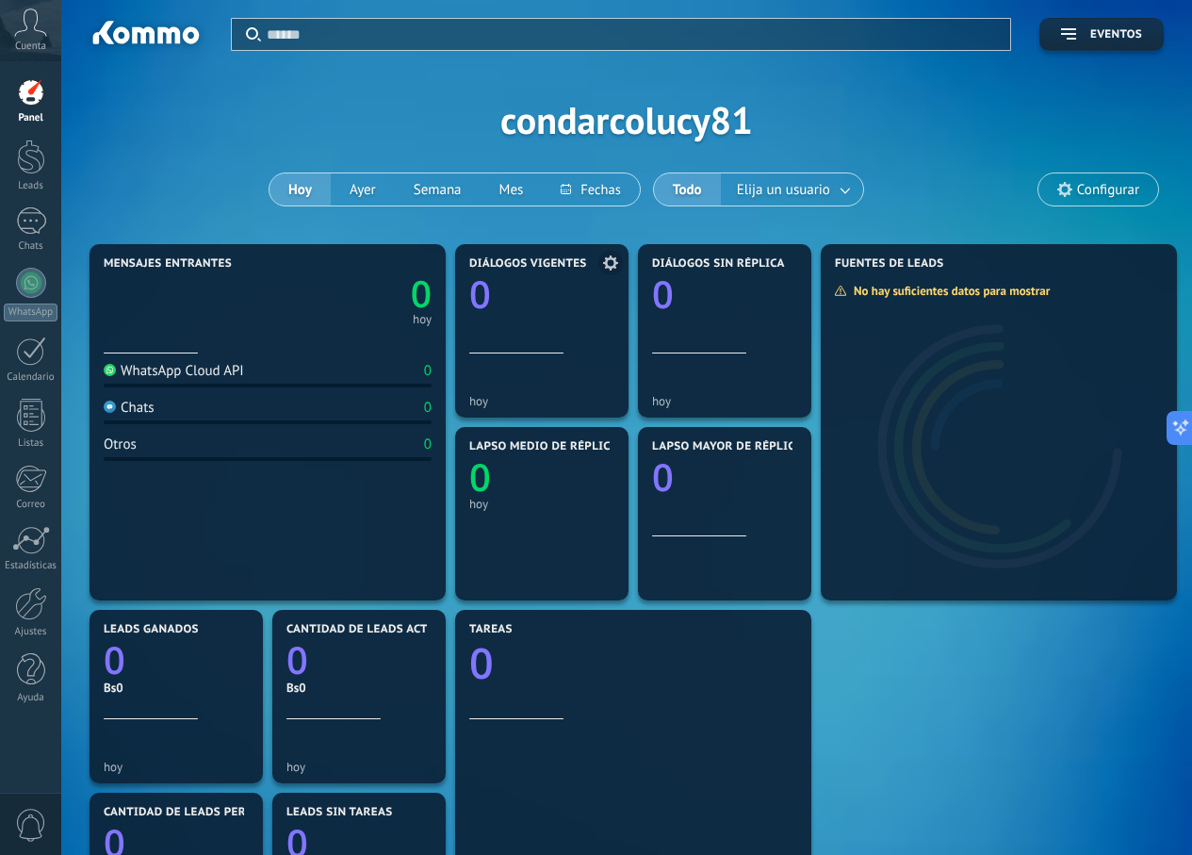
click at [547, 355] on div "hoy" at bounding box center [541, 380] width 145 height 55
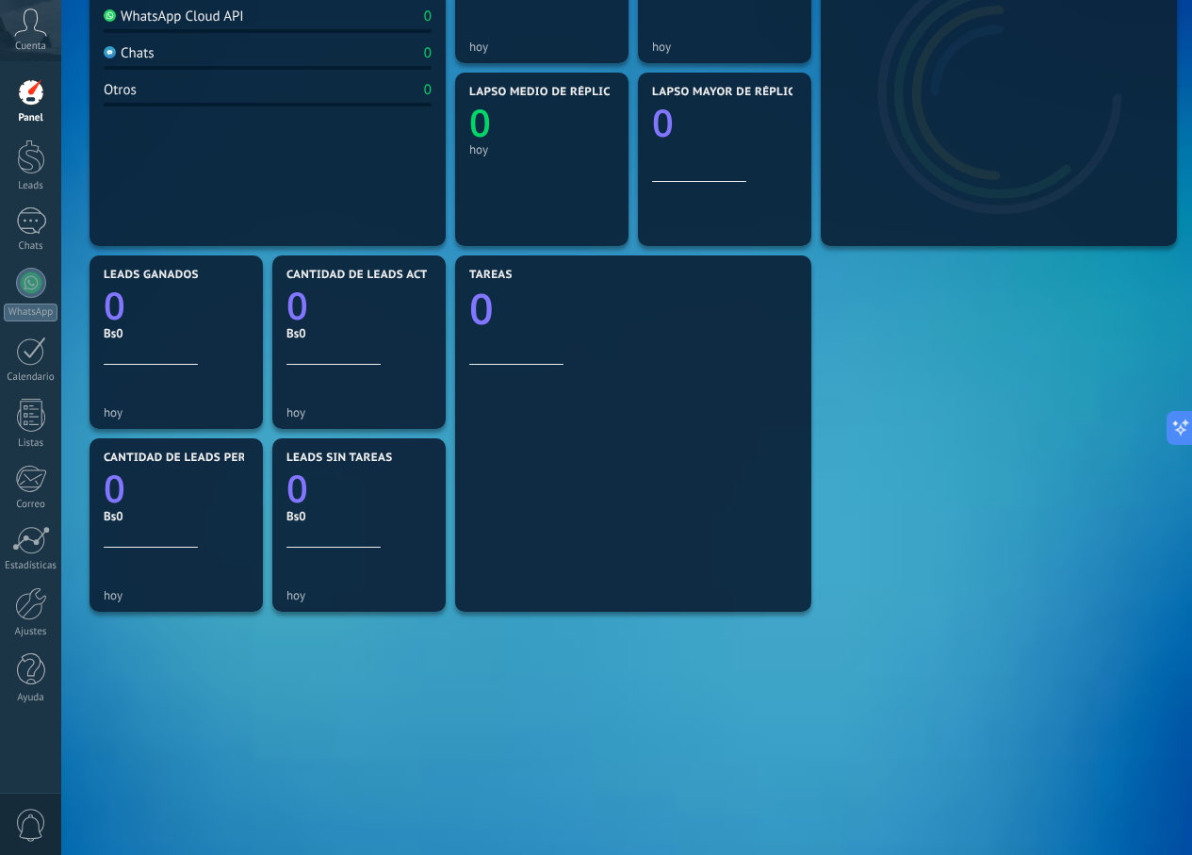
scroll to position [356, 0]
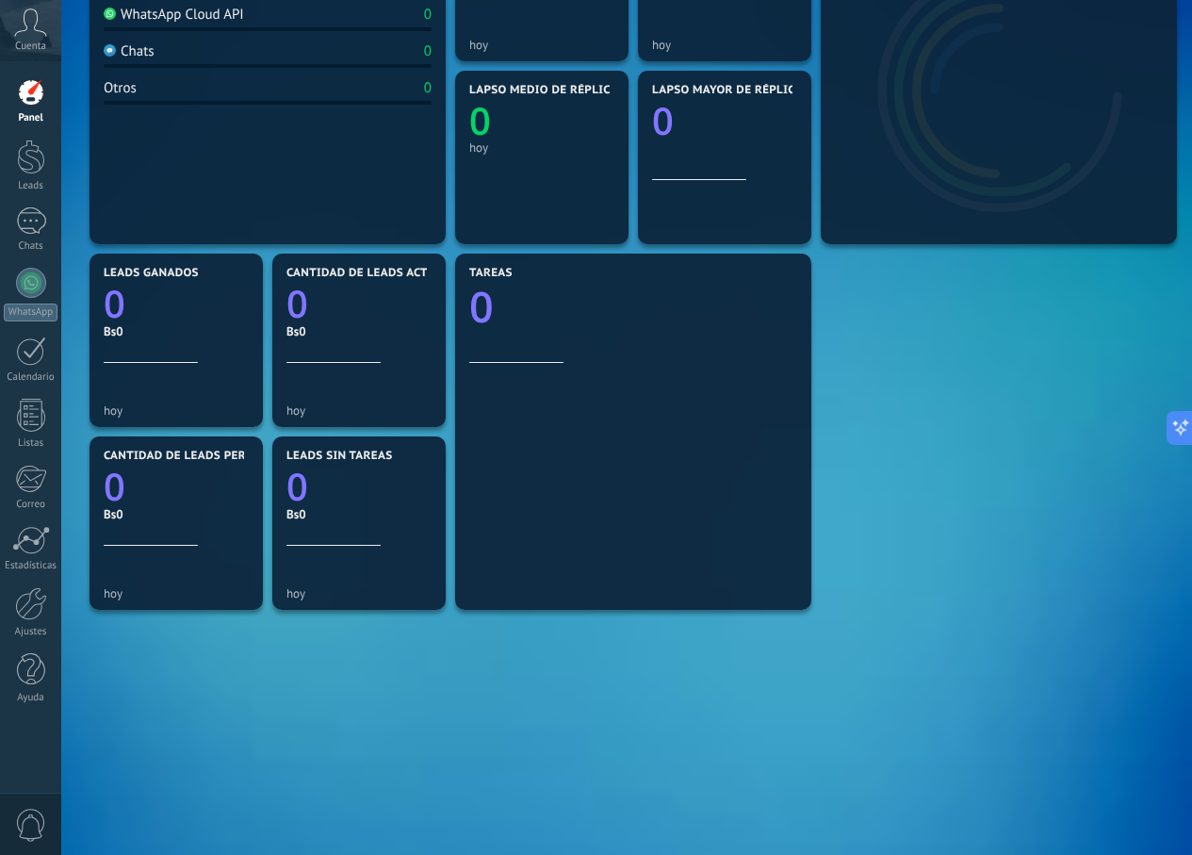
click at [41, 388] on div "Panel Leads Chats WhatsApp Clientes" at bounding box center [30, 400] width 61 height 645
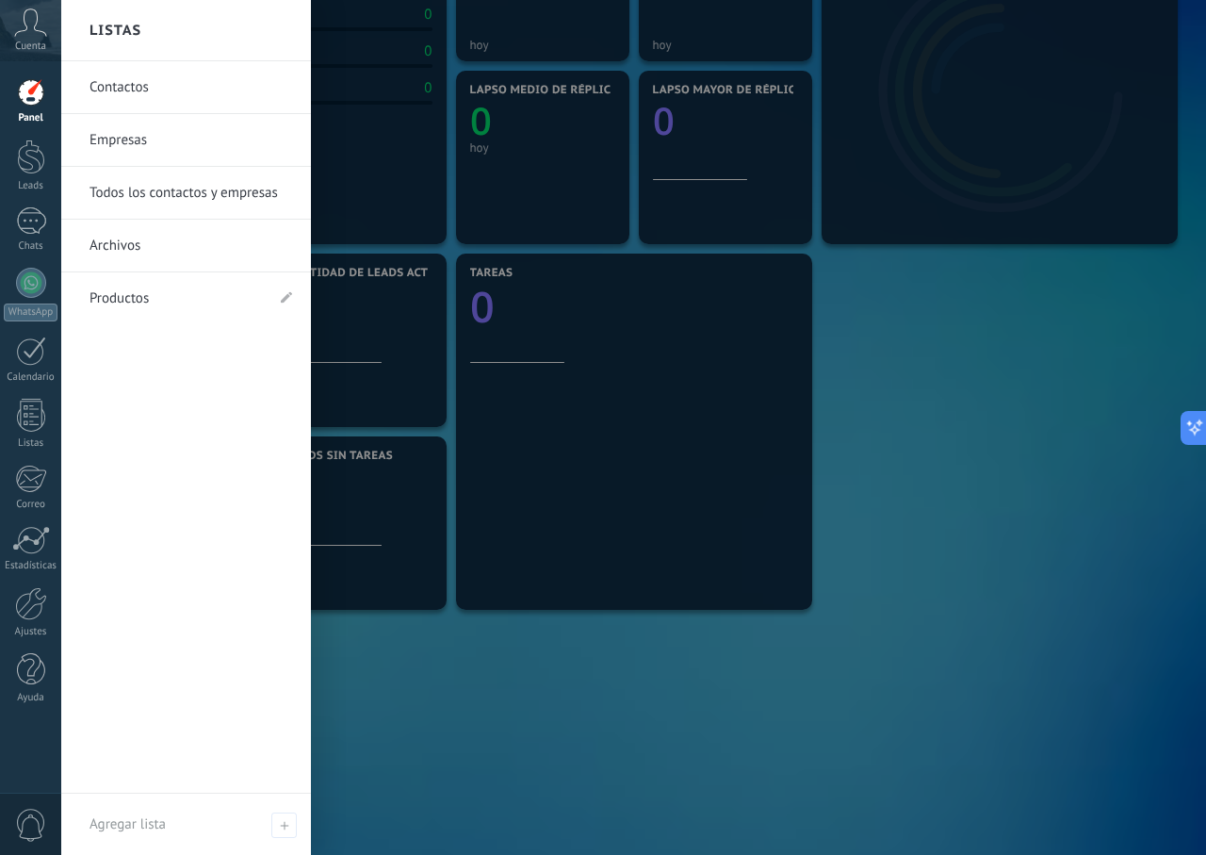
click at [126, 303] on link "Productos" at bounding box center [177, 298] width 174 height 53
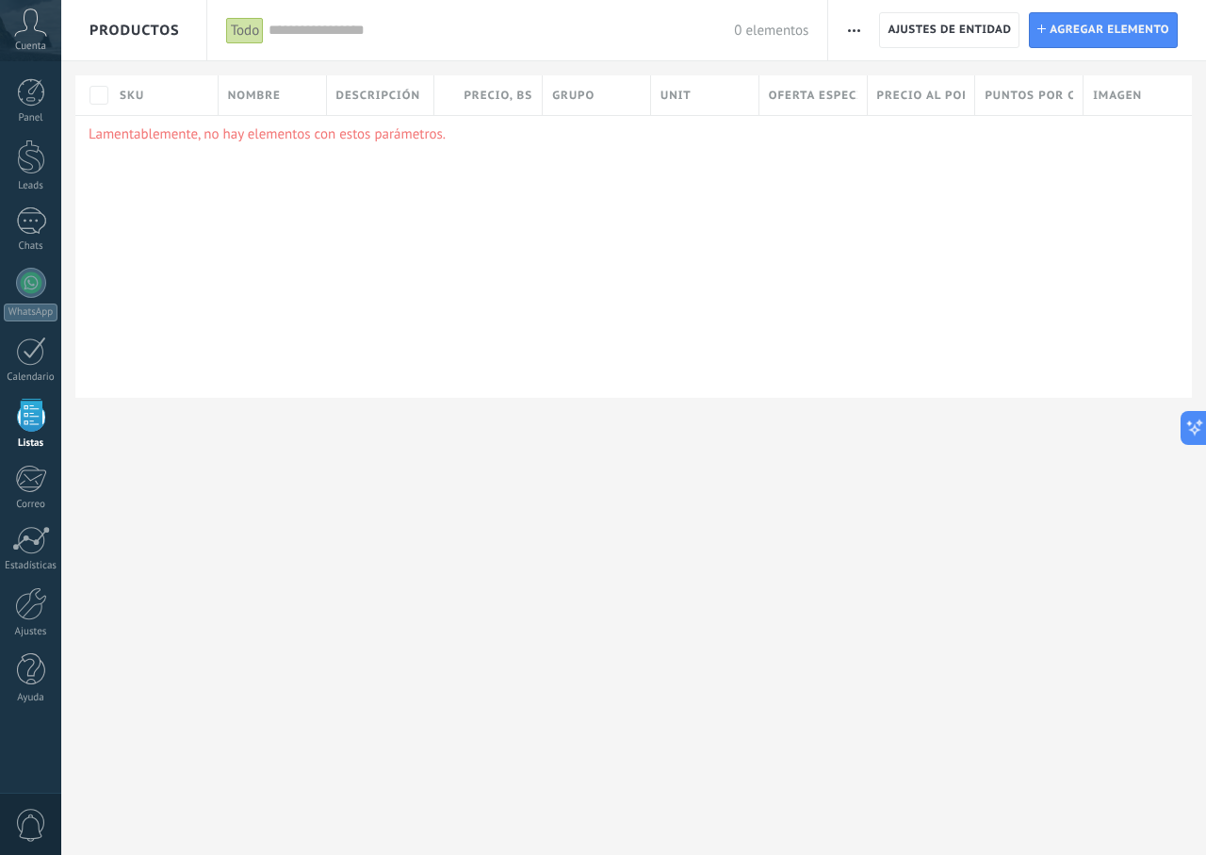
click at [334, 48] on div "0 elementos" at bounding box center [539, 30] width 540 height 60
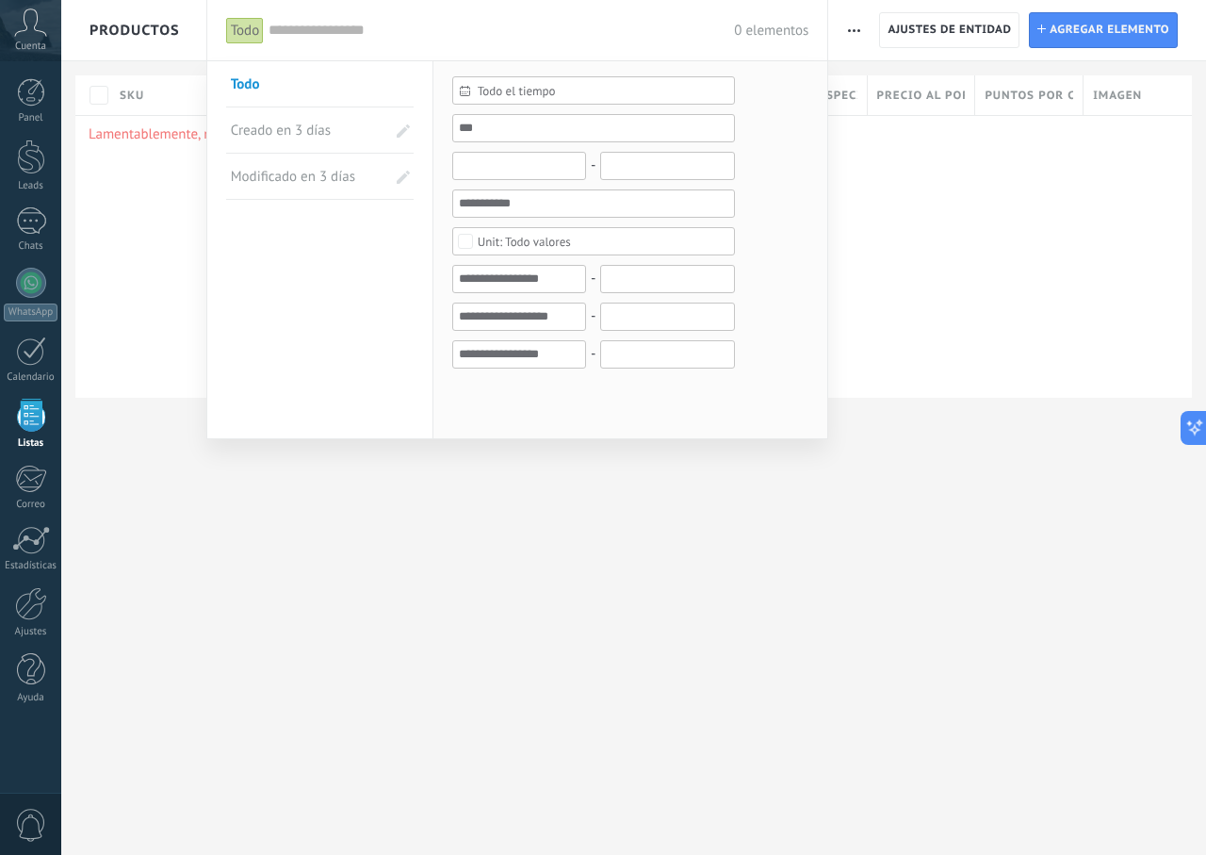
click at [538, 168] on input "text" at bounding box center [519, 166] width 134 height 28
click at [512, 134] on input "text" at bounding box center [593, 128] width 283 height 28
click at [624, 91] on span "Todo el tiempo" at bounding box center [601, 91] width 247 height 14
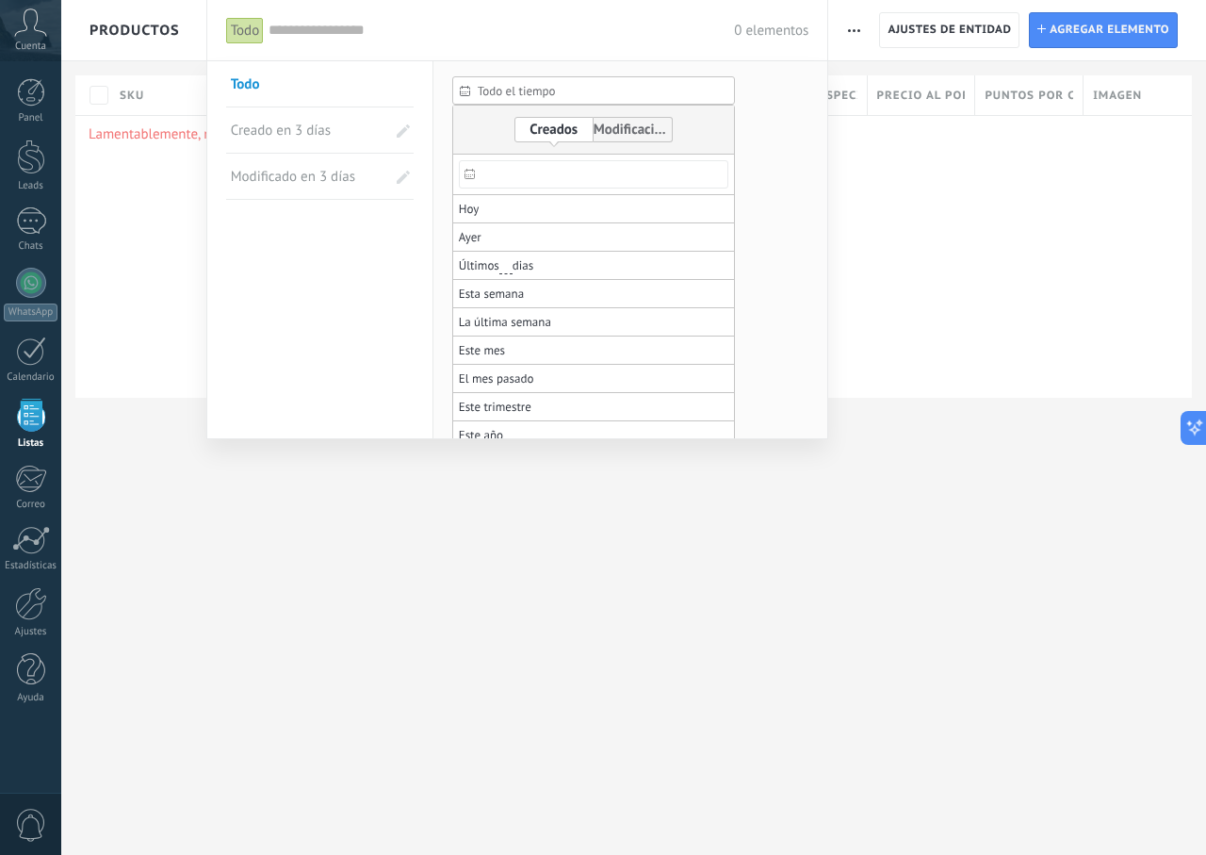
click at [624, 91] on span "Todo el tiempo" at bounding box center [601, 91] width 247 height 14
click at [329, 113] on span "Creado en 3 días" at bounding box center [295, 129] width 129 height 45
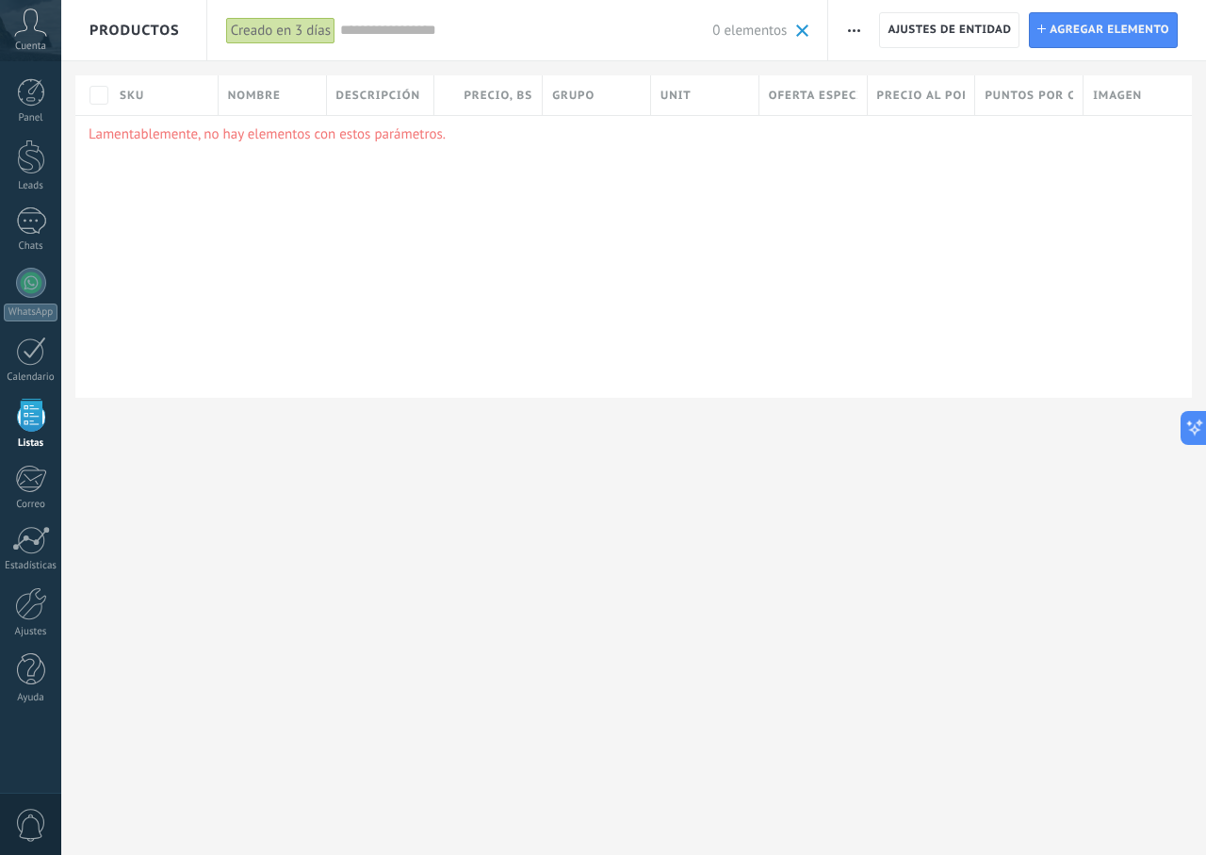
click at [258, 34] on div "Creado en 3 días" at bounding box center [280, 30] width 109 height 27
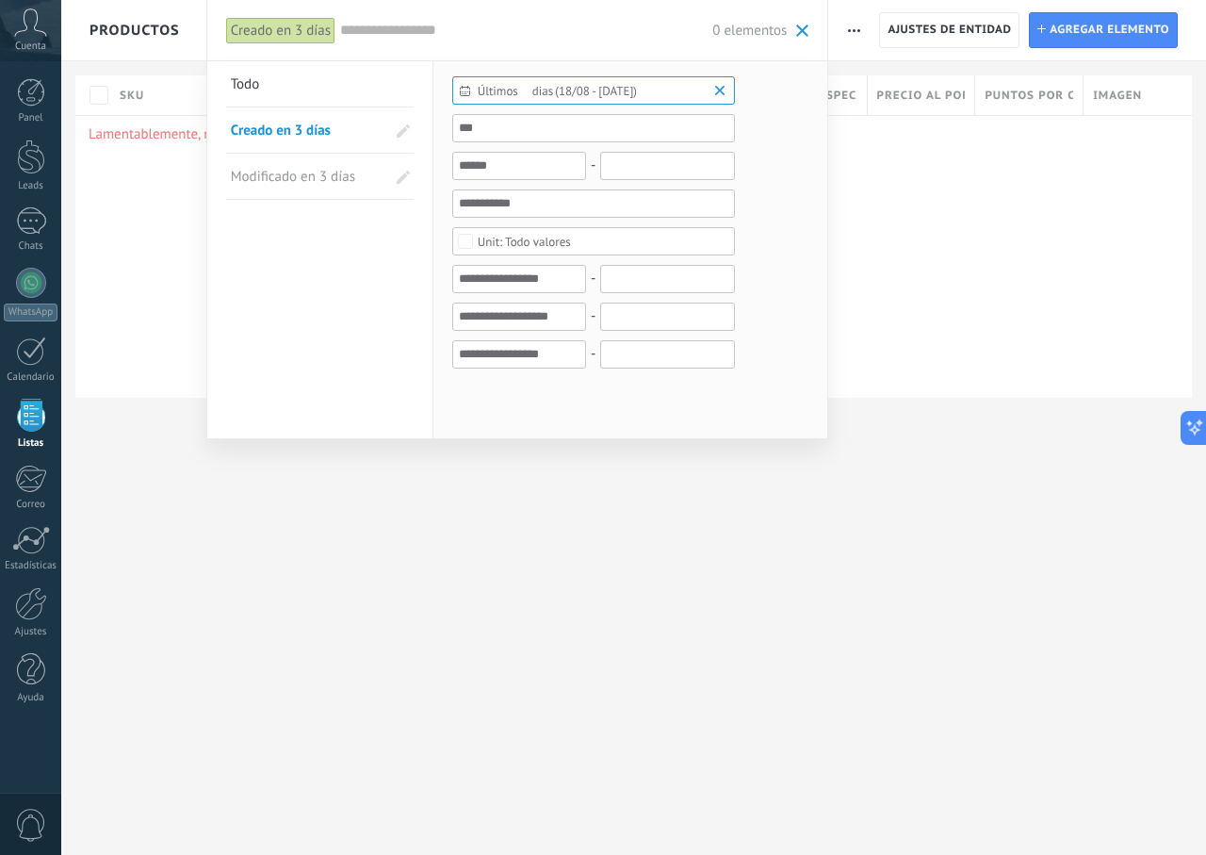
click at [809, 29] on div "**********" at bounding box center [517, 30] width 623 height 60
click at [805, 28] on span at bounding box center [802, 30] width 12 height 12
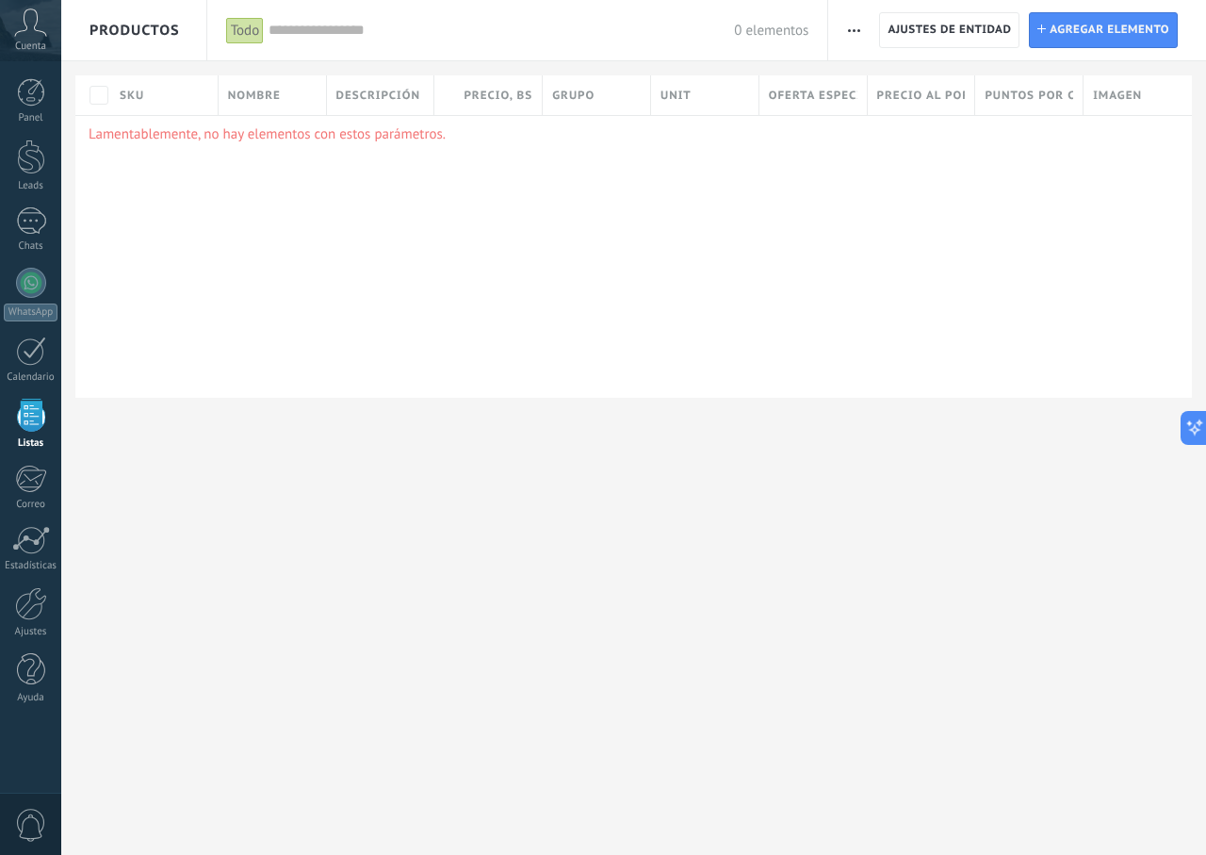
click at [148, 93] on div "SKU" at bounding box center [163, 95] width 107 height 40
click at [202, 161] on div "Ascendiente" at bounding box center [227, 162] width 235 height 26
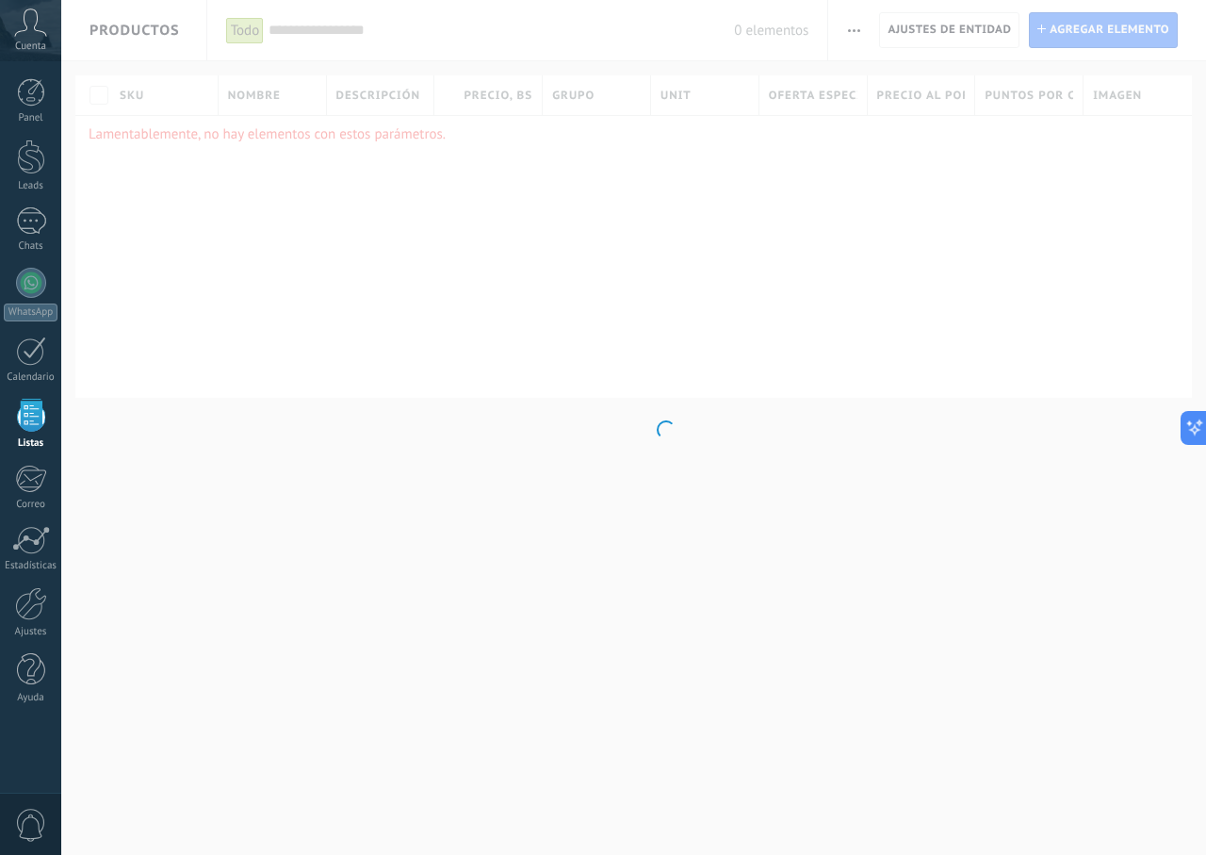
click at [254, 101] on body ".abccls-1,.abccls-2{fill-rule:evenodd}.abccls-2{fill:#fff} .abfcls-1{fill:none}…" at bounding box center [603, 427] width 1206 height 855
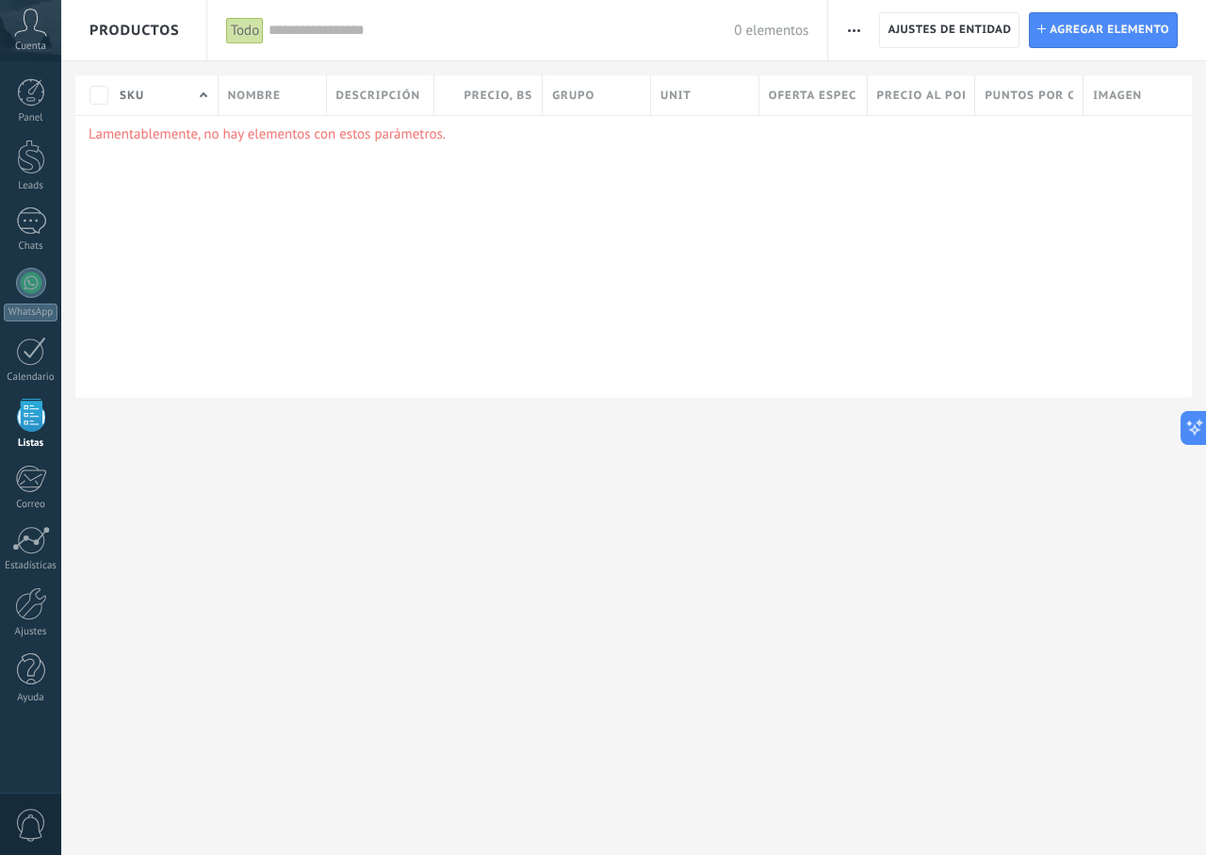
click at [254, 101] on span "Nombre" at bounding box center [254, 96] width 53 height 18
click at [303, 28] on div at bounding box center [603, 30] width 1206 height 61
click at [249, 28] on div "Todo" at bounding box center [245, 30] width 39 height 27
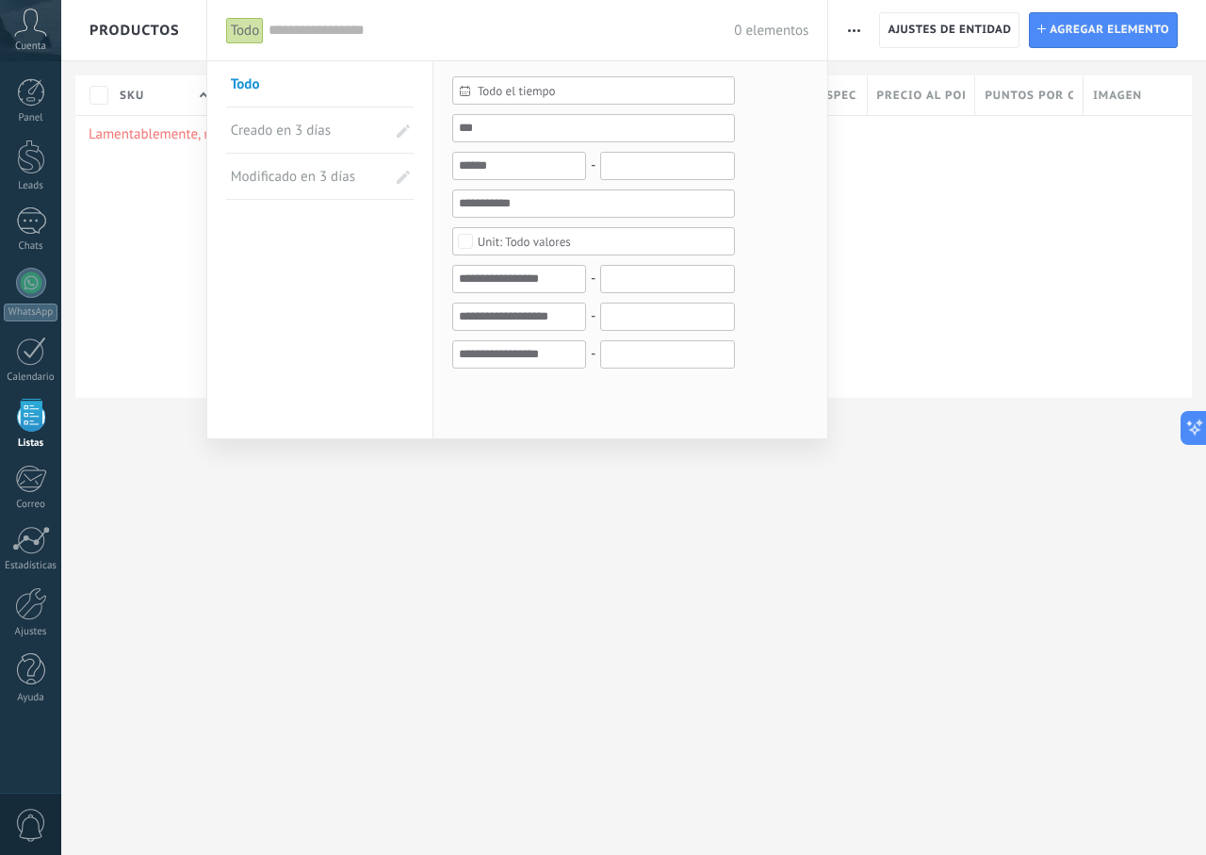
click at [501, 97] on span "Todo el tiempo" at bounding box center [601, 91] width 247 height 14
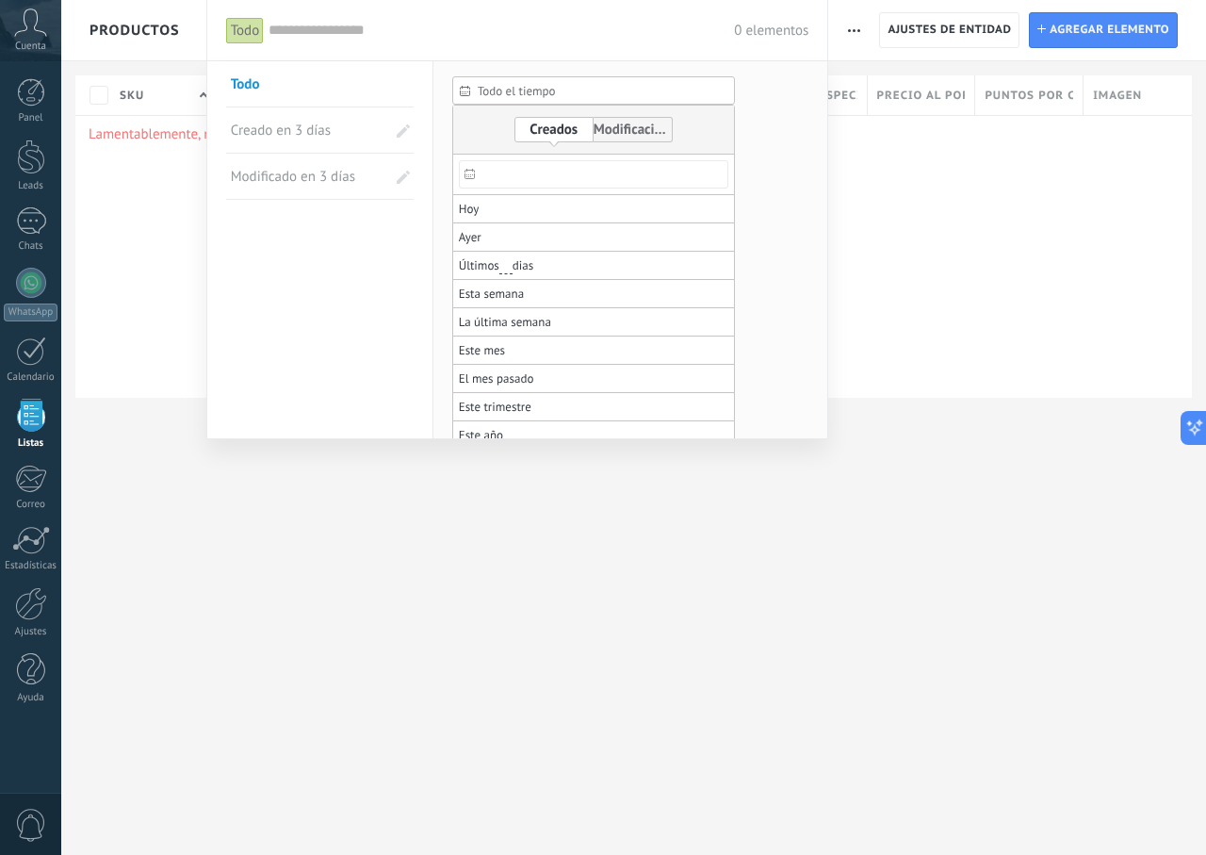
click at [505, 96] on span "Todo el tiempo" at bounding box center [601, 91] width 247 height 14
click at [286, 97] on link "Todo" at bounding box center [308, 83] width 155 height 45
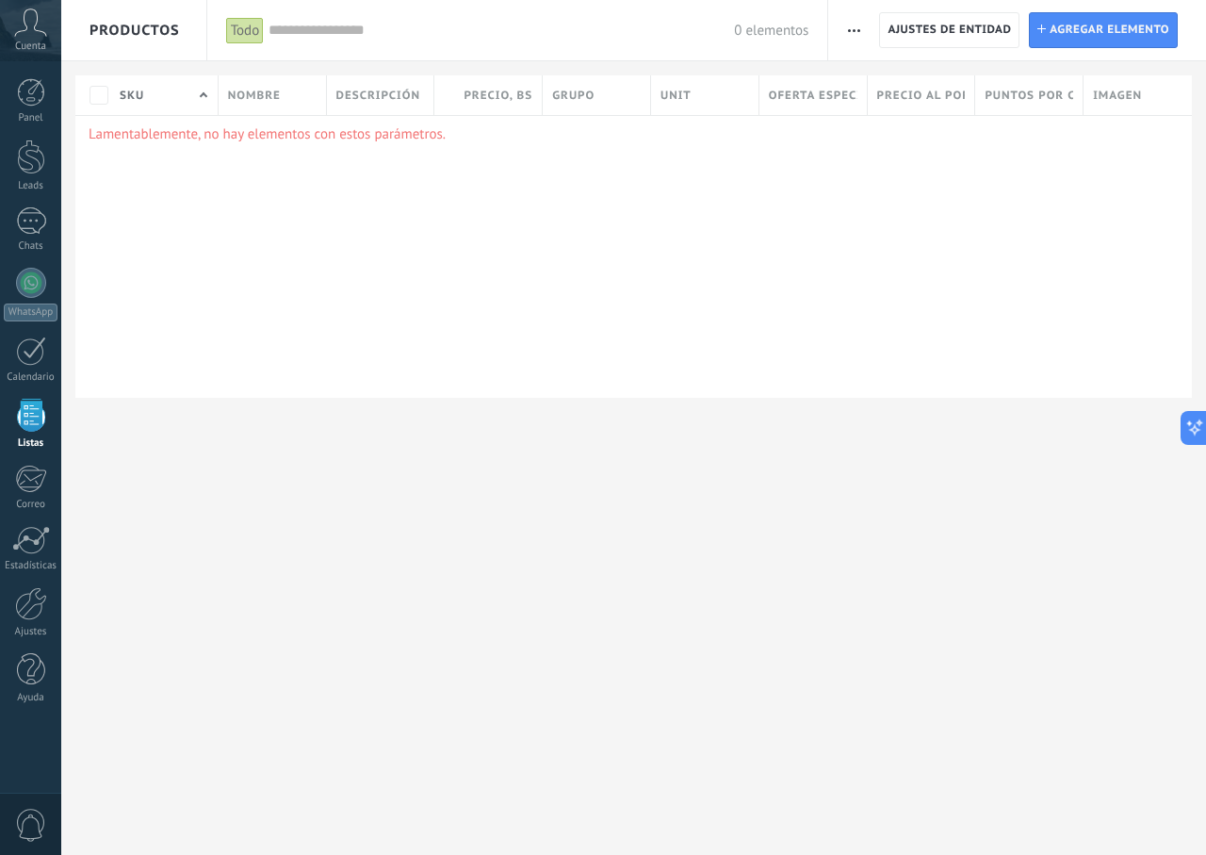
drag, startPoint x: 249, startPoint y: 11, endPoint x: 283, endPoint y: 24, distance: 36.4
click at [261, 17] on div "Todo" at bounding box center [247, 30] width 43 height 60
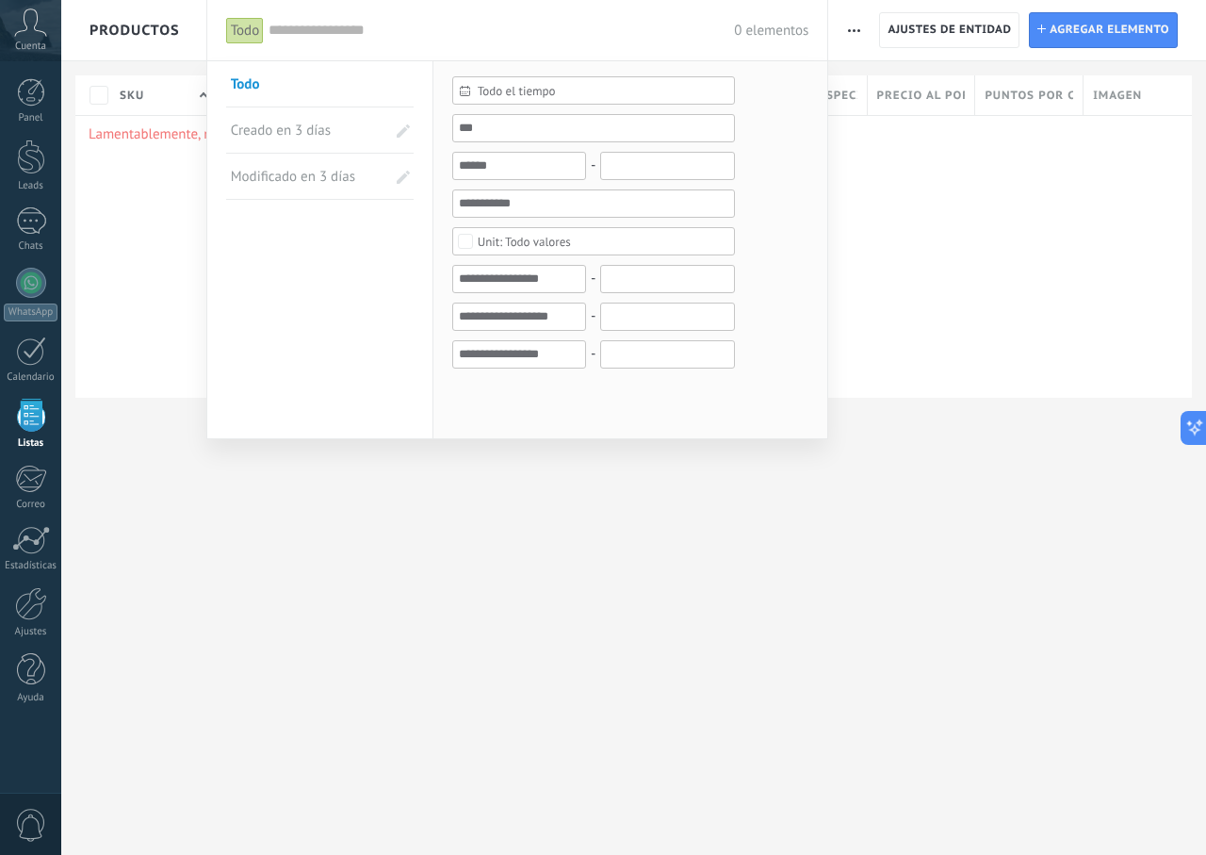
click at [237, 45] on div "Todo" at bounding box center [247, 30] width 43 height 60
click at [577, 91] on span "Todo el tiempo" at bounding box center [601, 91] width 247 height 14
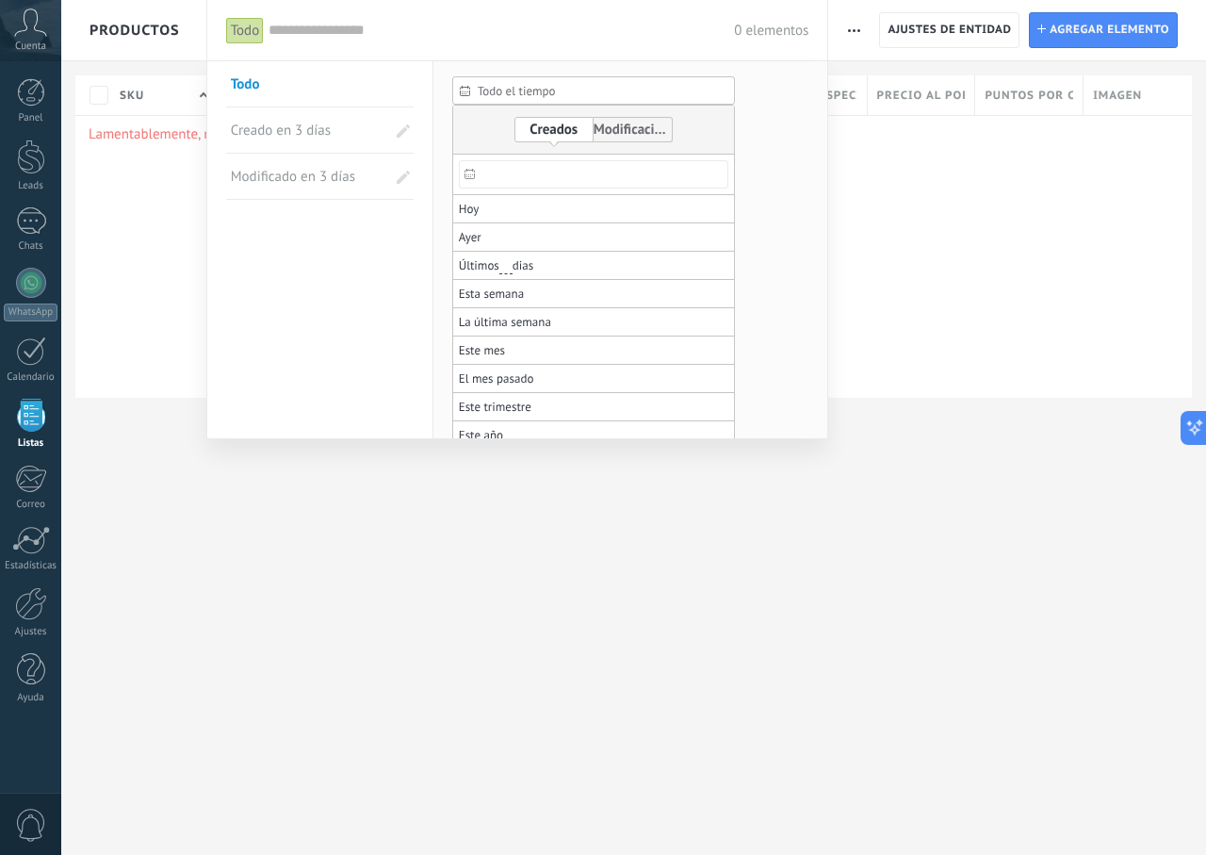
click at [583, 95] on span "Todo el tiempo" at bounding box center [601, 91] width 247 height 14
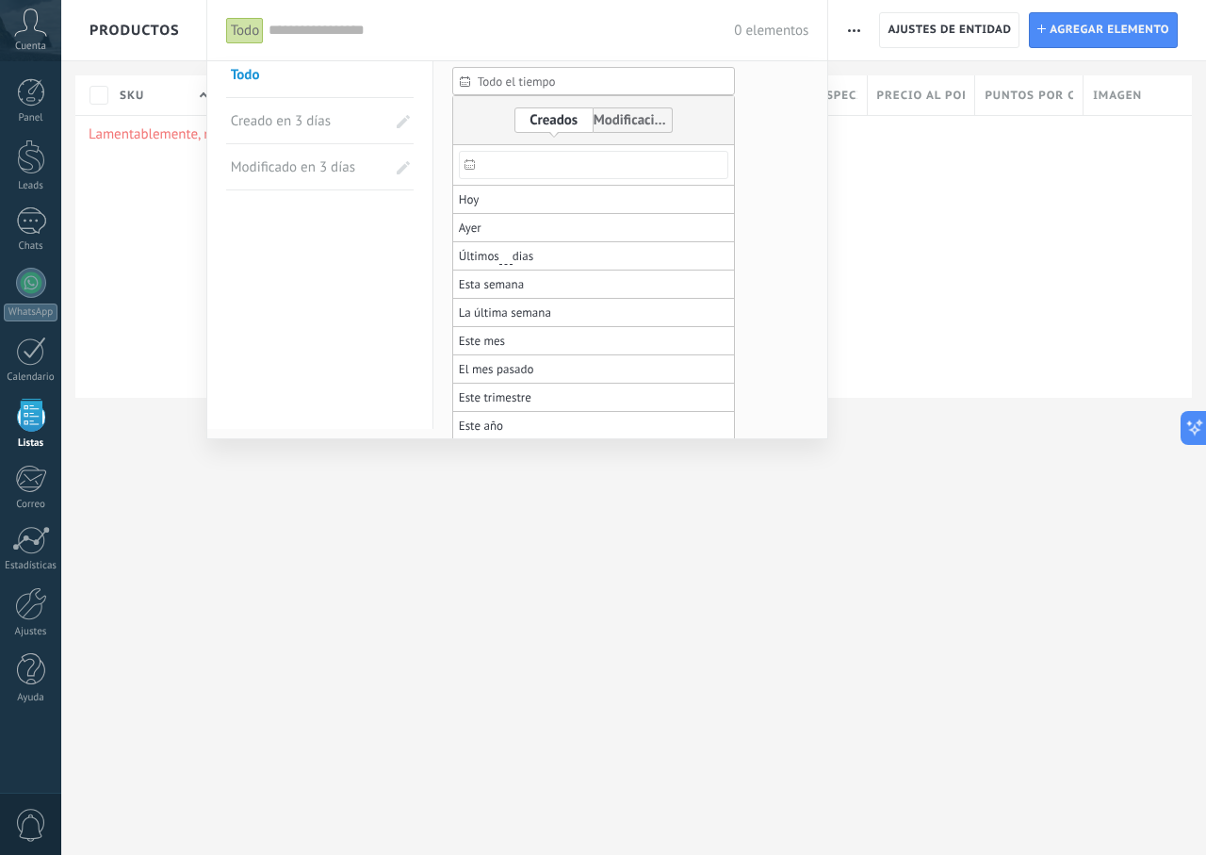
scroll to position [12, 0]
click at [968, 237] on div at bounding box center [603, 427] width 1206 height 855
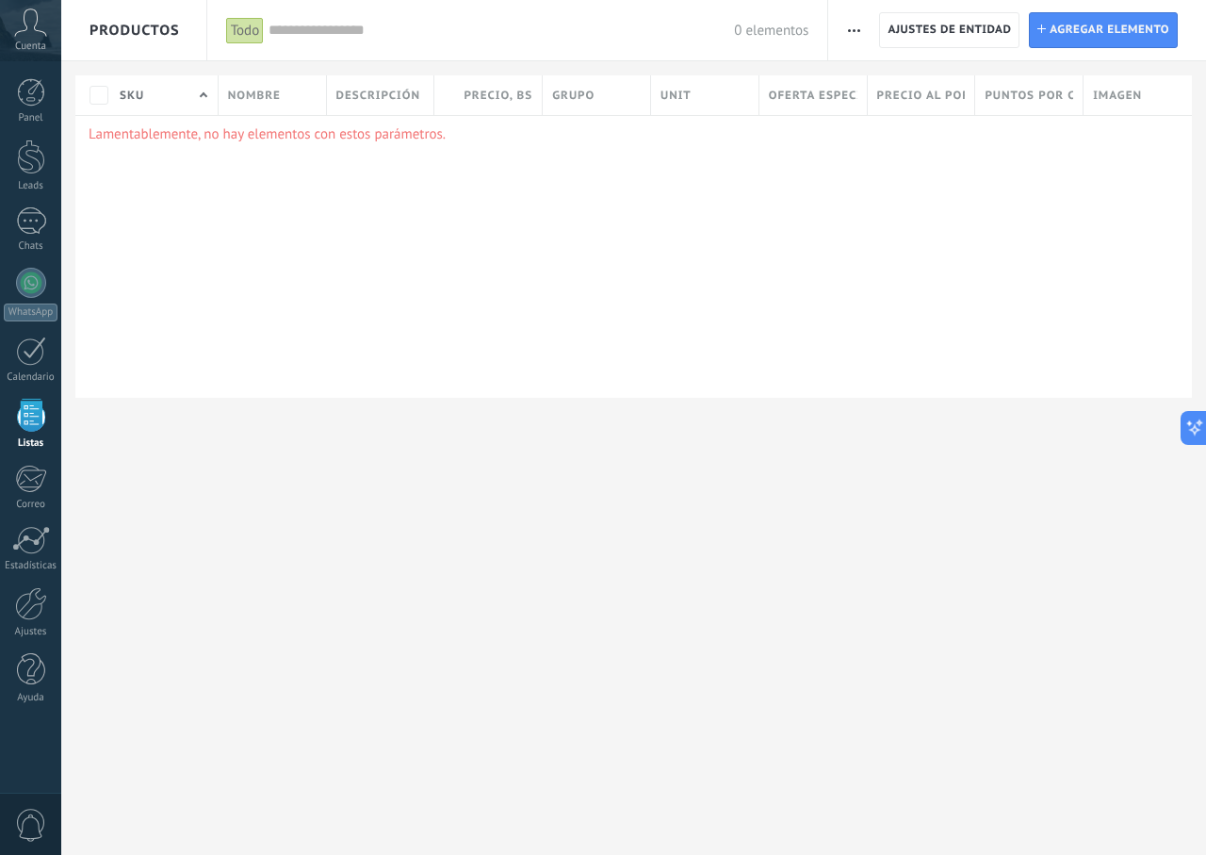
click at [253, 31] on div "Todo" at bounding box center [245, 30] width 39 height 27
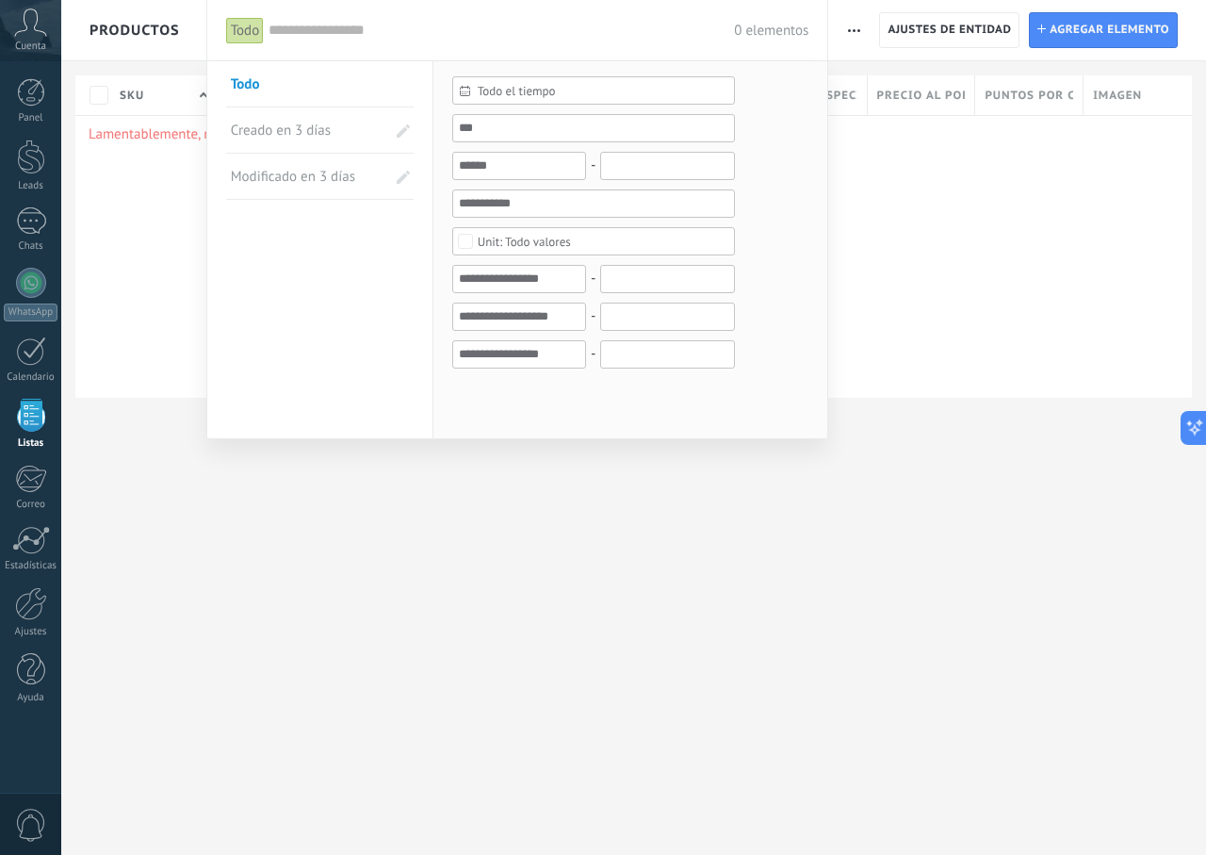
scroll to position [0, 0]
click at [504, 146] on div "Todo el tiempo Todo el tiempo Hoy Ayer Últimos ** 30 dias Esta semana La última…" at bounding box center [593, 222] width 283 height 292
click at [518, 130] on input "text" at bounding box center [593, 128] width 283 height 28
drag, startPoint x: 518, startPoint y: 130, endPoint x: 490, endPoint y: 122, distance: 29.5
click at [490, 122] on input "text" at bounding box center [593, 128] width 283 height 28
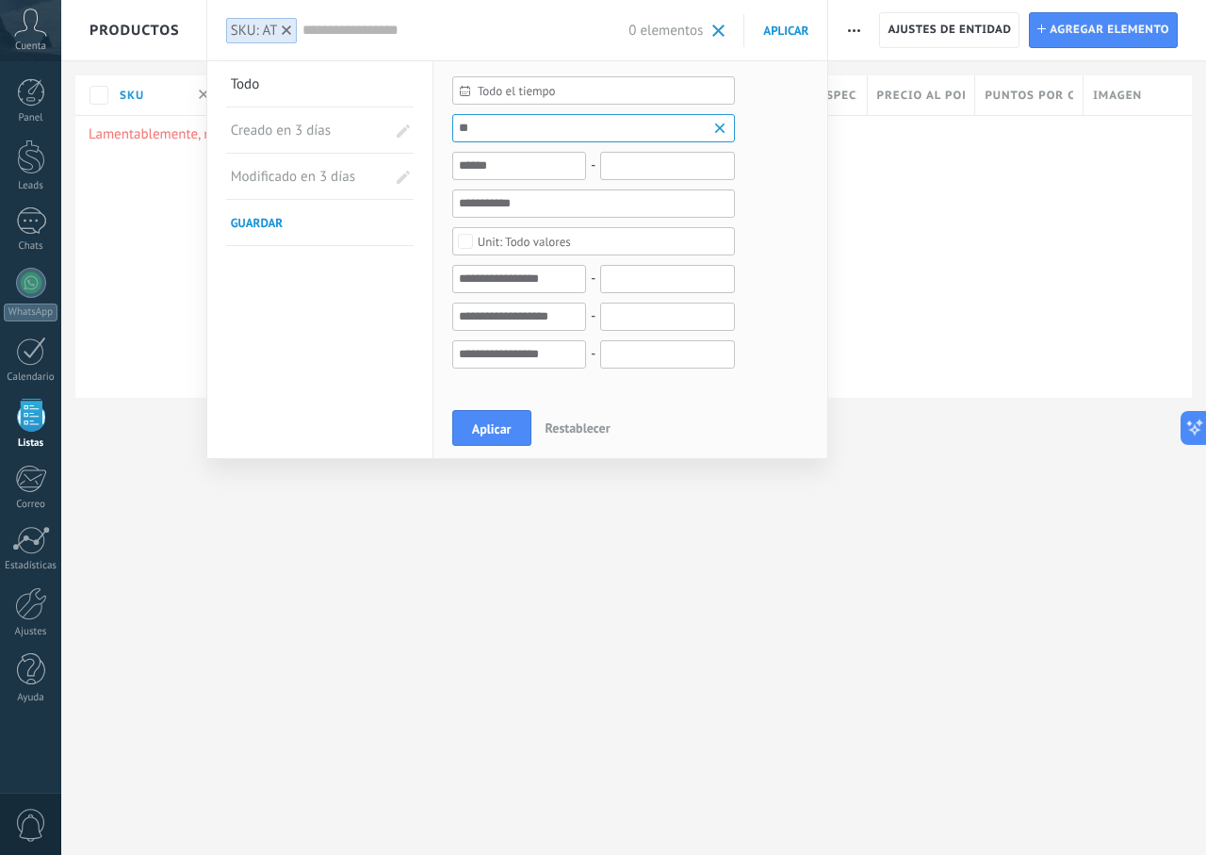
type input "*"
type input "********"
click at [531, 170] on input "text" at bounding box center [519, 166] width 134 height 28
click at [740, 193] on form "Todo el tiempo Todo el tiempo Hoy Ayer Últimos ** 30 dias Esta semana La última…" at bounding box center [630, 234] width 357 height 316
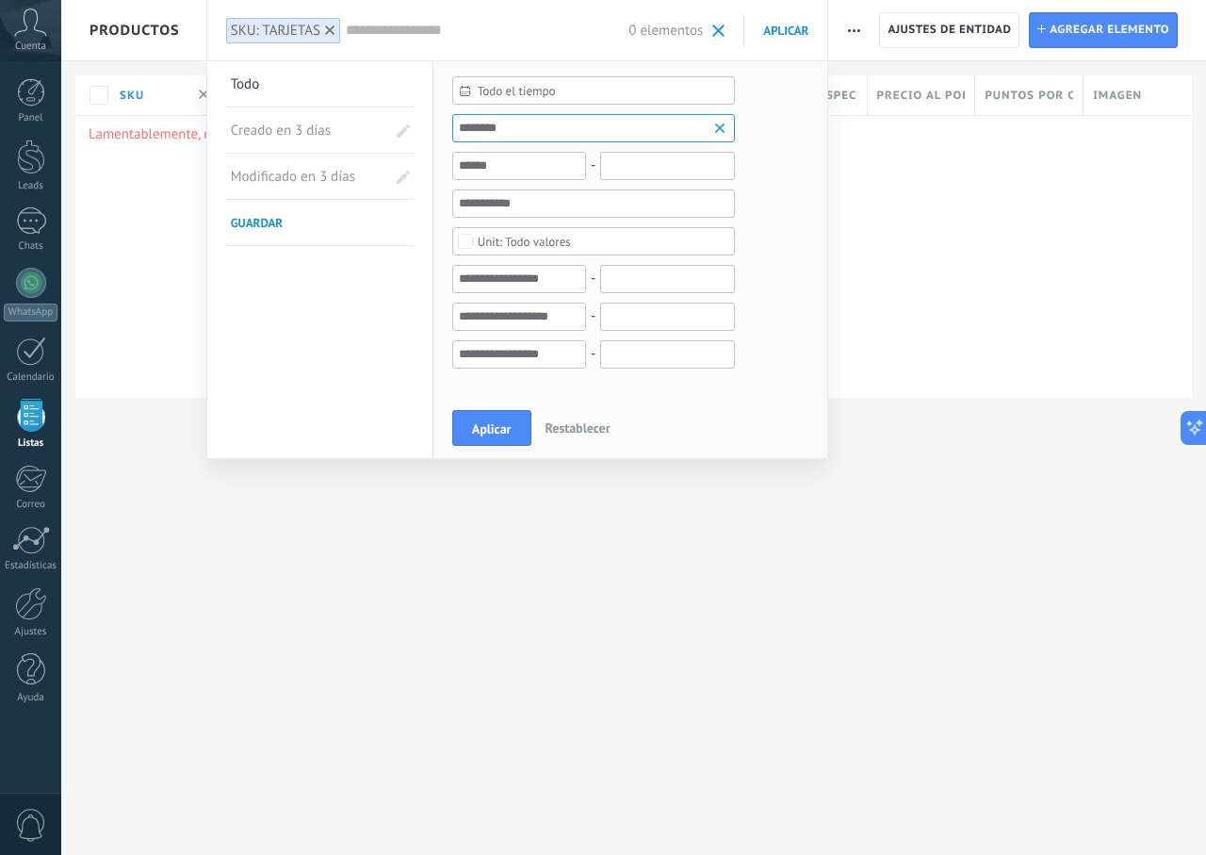
click at [680, 258] on div "Todo el tiempo Todo el tiempo Hoy Ayer Últimos ** 30 dias Esta semana La última…" at bounding box center [593, 222] width 283 height 292
click at [501, 168] on input "text" at bounding box center [519, 166] width 134 height 28
type input "**"
click at [514, 237] on div "Todo valores" at bounding box center [524, 242] width 93 height 14
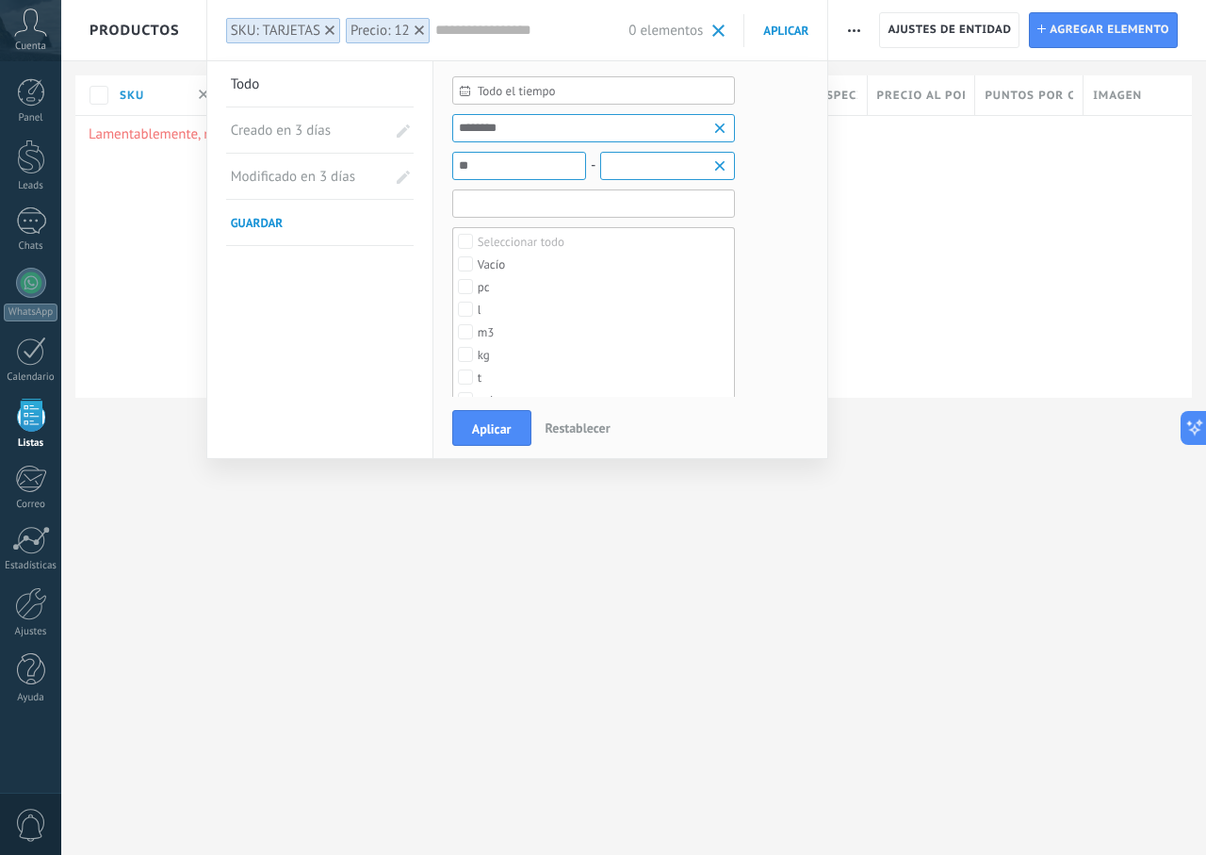
click at [517, 215] on input "text" at bounding box center [593, 203] width 283 height 28
click at [532, 276] on input "text" at bounding box center [519, 279] width 134 height 28
click at [561, 327] on input "text" at bounding box center [519, 316] width 134 height 28
click at [511, 422] on span "Aplicar" at bounding box center [492, 428] width 40 height 13
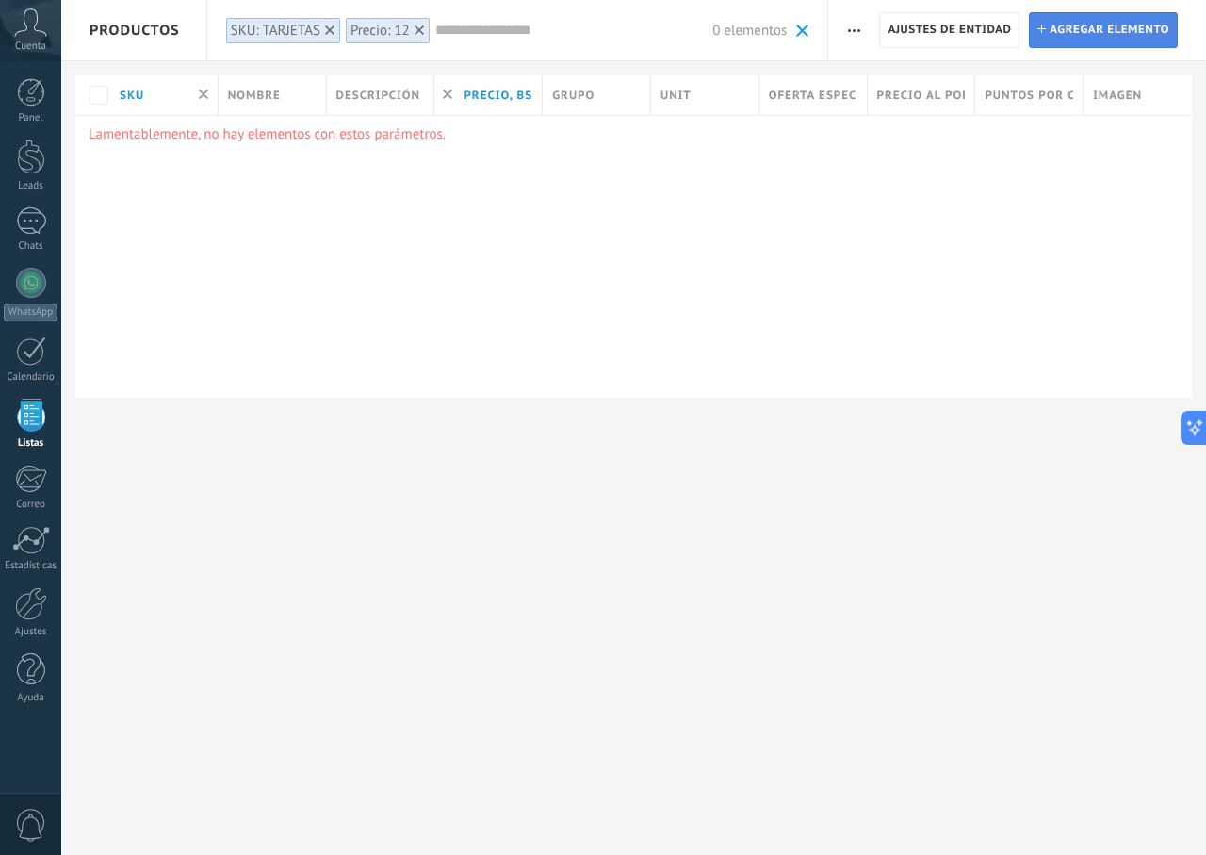
click at [1070, 30] on span "Agregar elemento" at bounding box center [1110, 30] width 120 height 34
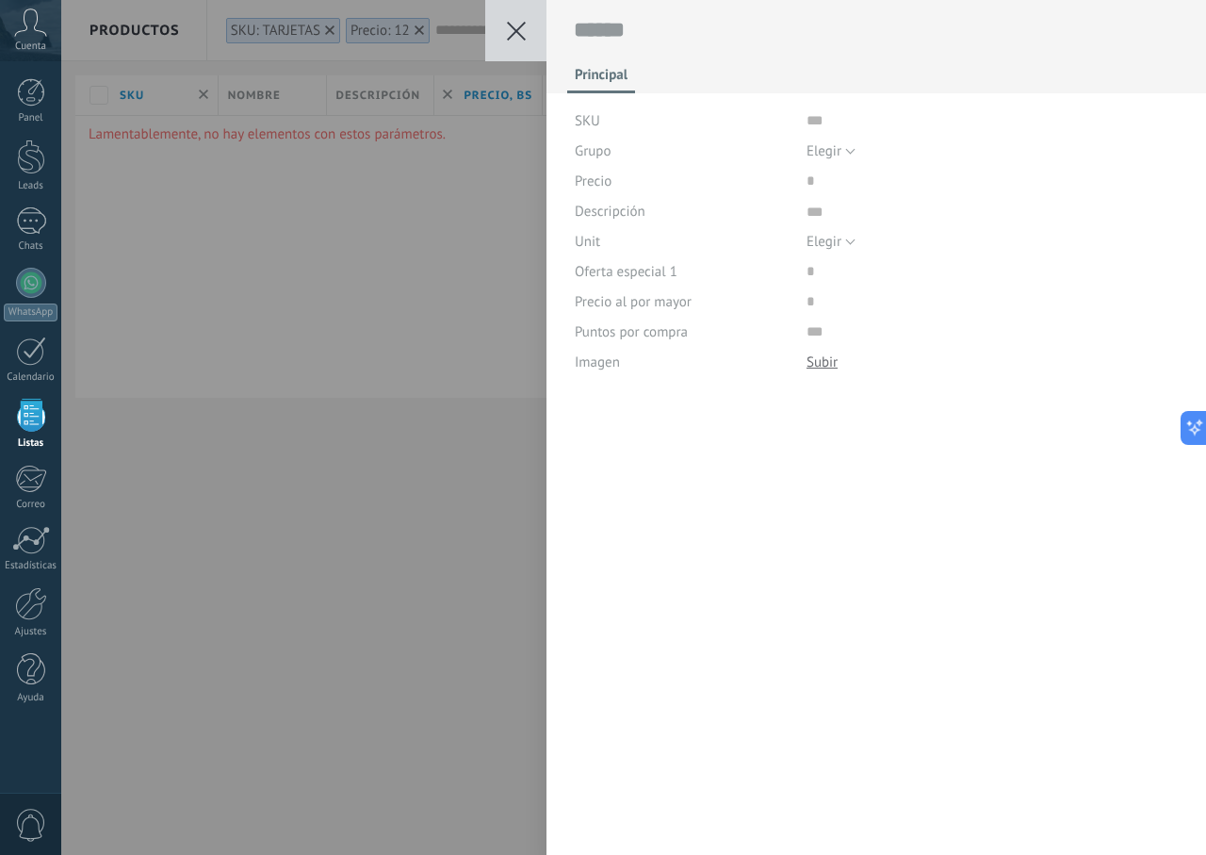
scroll to position [19, 0]
drag, startPoint x: 608, startPoint y: 95, endPoint x: 605, endPoint y: 122, distance: 26.5
click at [605, 102] on div "Principal SKU Grupo Elegir Todos los productos Elegir Precio Descripción Unit E…" at bounding box center [877, 188] width 661 height 377
click at [605, 122] on div "SKU" at bounding box center [684, 121] width 218 height 30
click at [614, 63] on div at bounding box center [877, 33] width 661 height 66
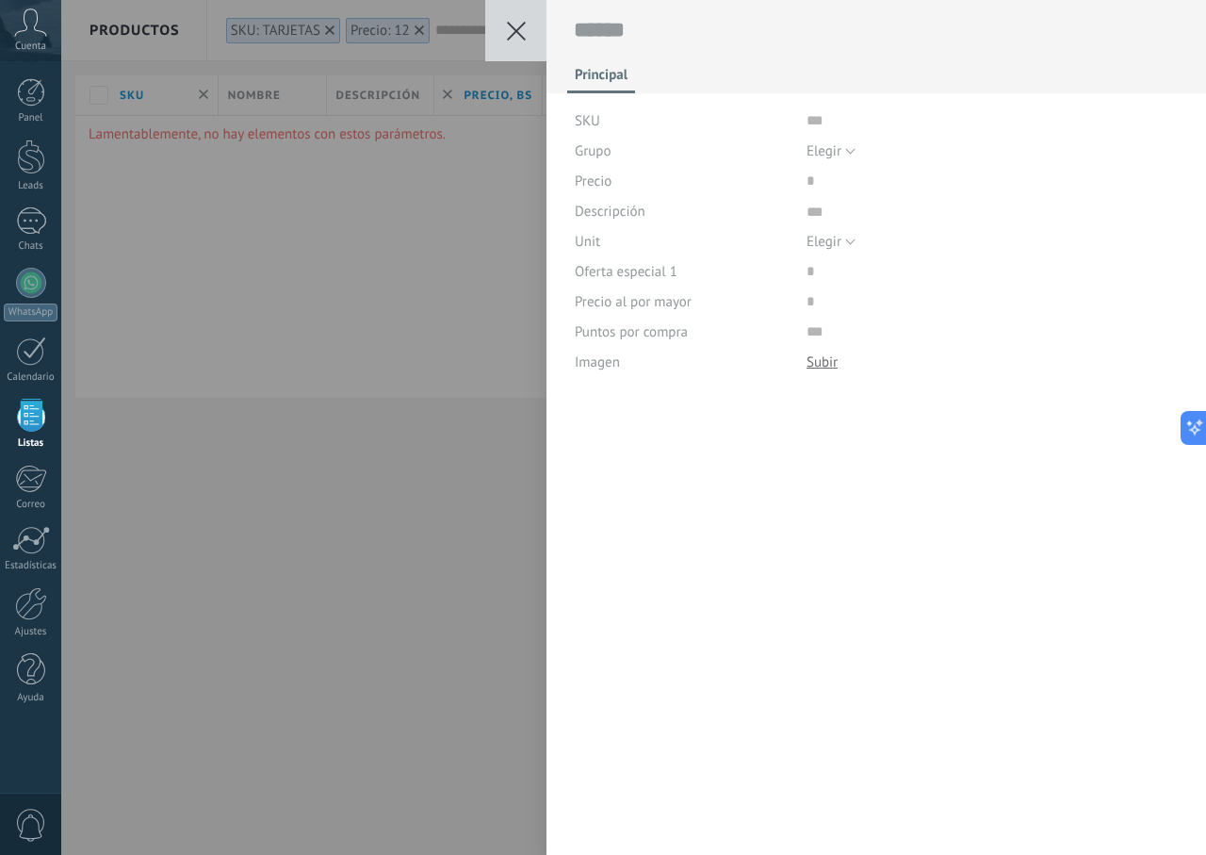
click at [614, 82] on span "Principal" at bounding box center [601, 79] width 53 height 27
drag, startPoint x: 661, startPoint y: 329, endPoint x: 622, endPoint y: 265, distance: 75.3
click at [662, 326] on span "Puntos por compra" at bounding box center [631, 332] width 113 height 14
click at [590, 137] on div "Grupo" at bounding box center [684, 151] width 218 height 30
click at [598, 122] on span "SKU" at bounding box center [587, 121] width 25 height 14
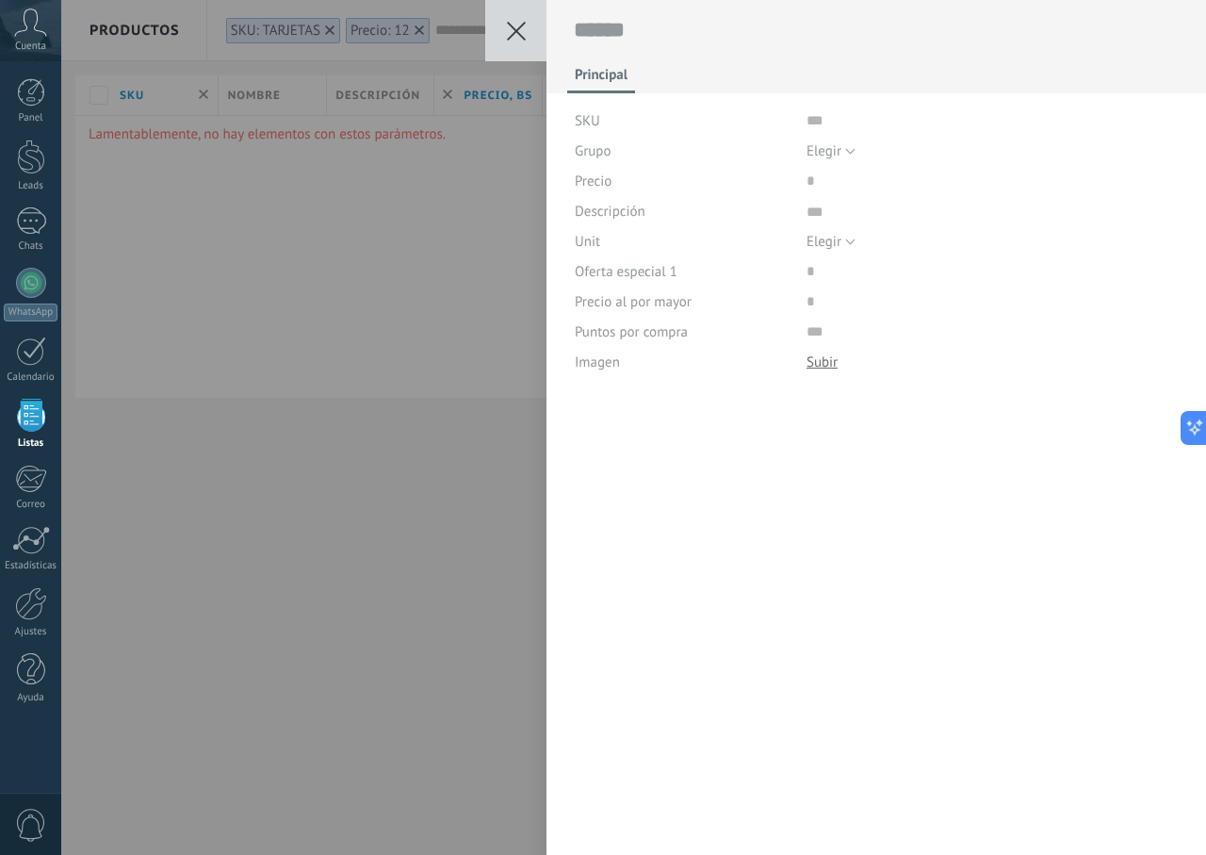
click at [598, 122] on span "SKU" at bounding box center [587, 121] width 25 height 14
drag, startPoint x: 889, startPoint y: 171, endPoint x: 835, endPoint y: 156, distance: 55.8
click at [864, 166] on input "price" at bounding box center [867, 181] width 120 height 30
click at [835, 156] on span "Elegir" at bounding box center [824, 151] width 35 height 18
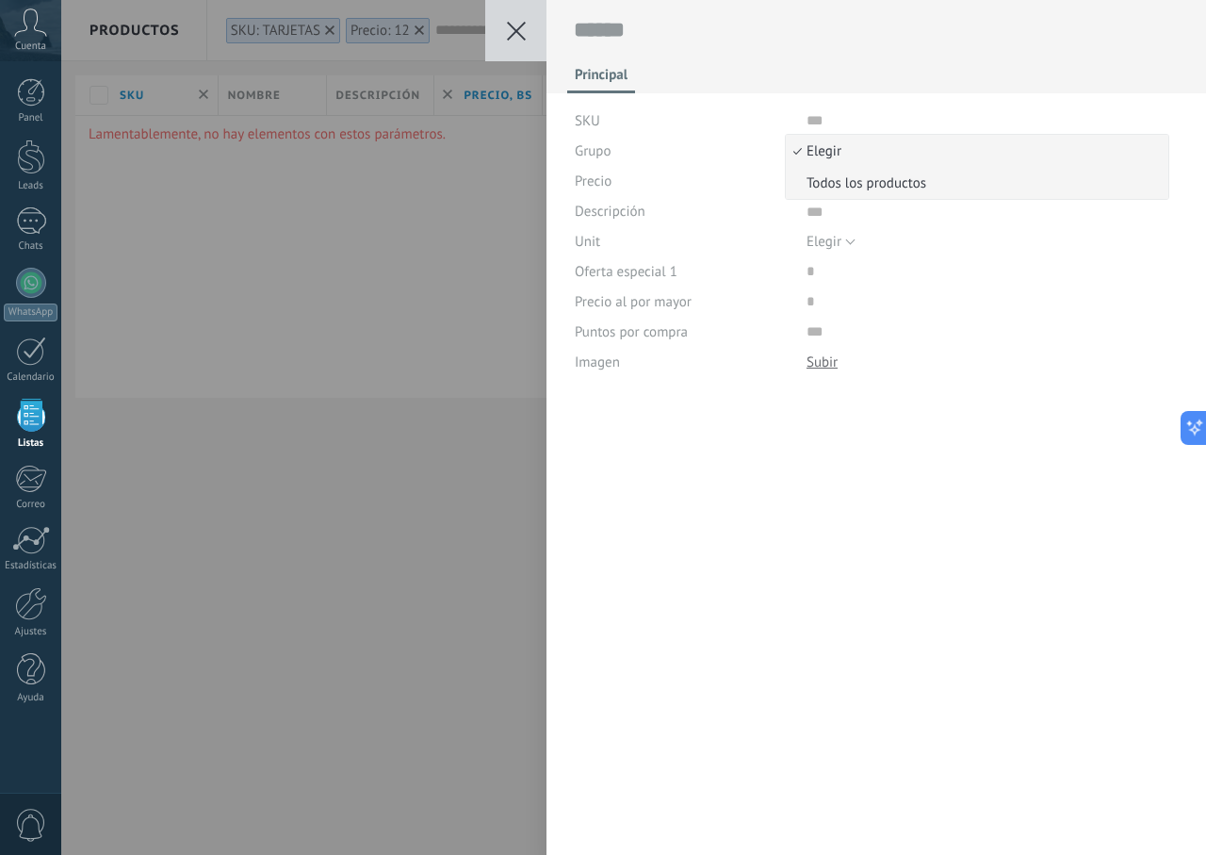
click at [833, 194] on li "Todos los productos" at bounding box center [977, 183] width 383 height 32
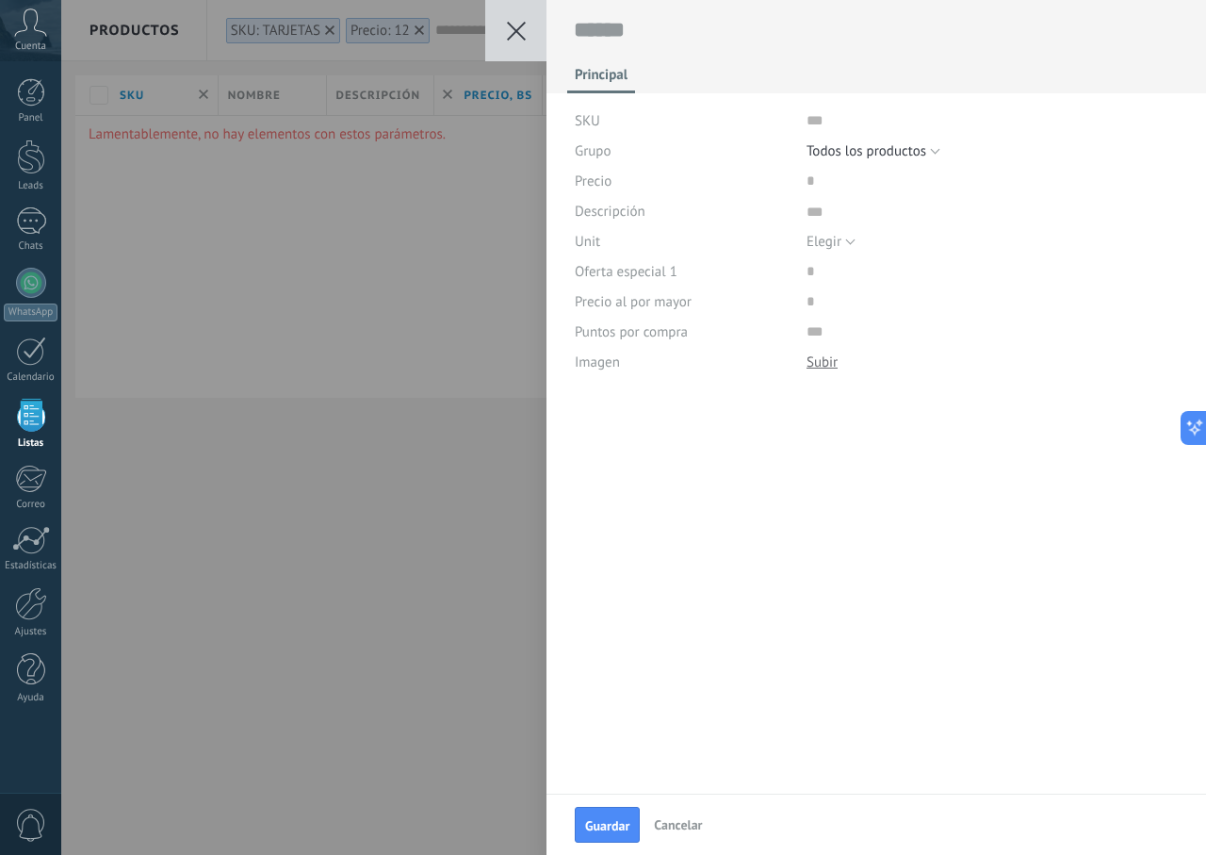
click at [672, 180] on div "Precio" at bounding box center [684, 181] width 218 height 30
click at [792, 179] on div "Precio" at bounding box center [877, 181] width 604 height 30
click at [820, 176] on input "price" at bounding box center [867, 181] width 120 height 30
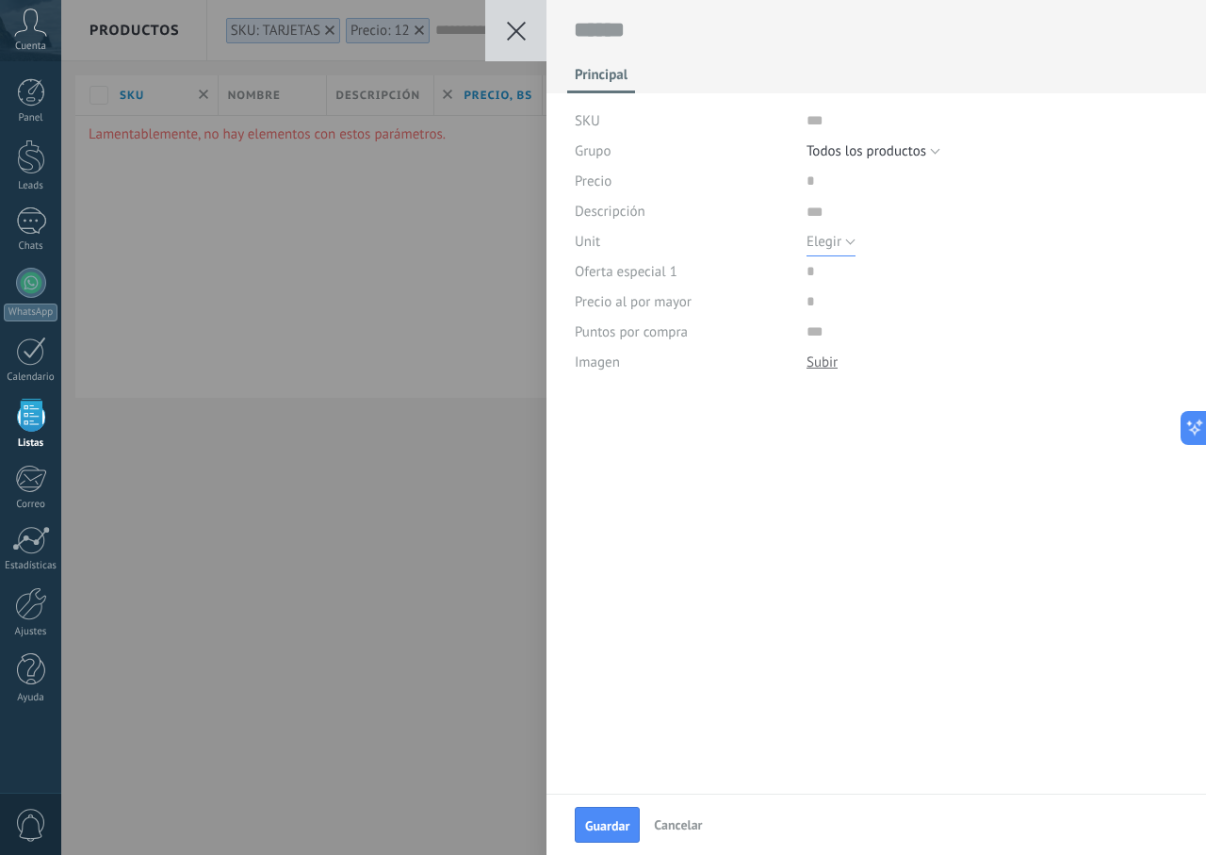
click at [831, 252] on button "Elegir" at bounding box center [831, 241] width 49 height 30
drag, startPoint x: 660, startPoint y: 360, endPoint x: 719, endPoint y: 276, distance: 102.8
click at [667, 349] on div "Imagen" at bounding box center [684, 362] width 218 height 30
click at [809, 297] on input "price" at bounding box center [867, 301] width 120 height 30
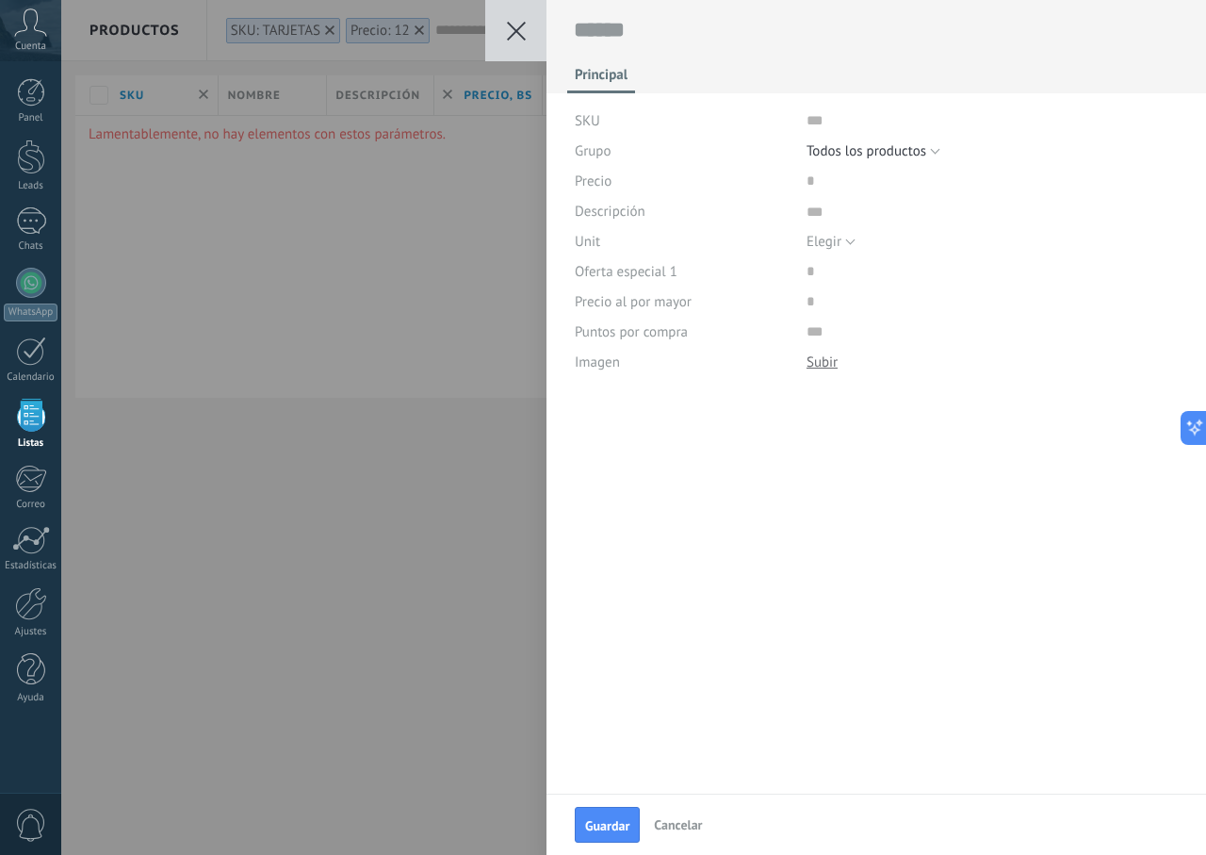
drag, startPoint x: 850, startPoint y: 369, endPoint x: 820, endPoint y: 367, distance: 30.2
click at [825, 368] on div "Descargar Reemplazar Descargar Versiones Eliminar" at bounding box center [993, 362] width 372 height 30
click at [811, 366] on div at bounding box center [822, 362] width 31 height 18
click at [534, 40] on button at bounding box center [515, 30] width 61 height 61
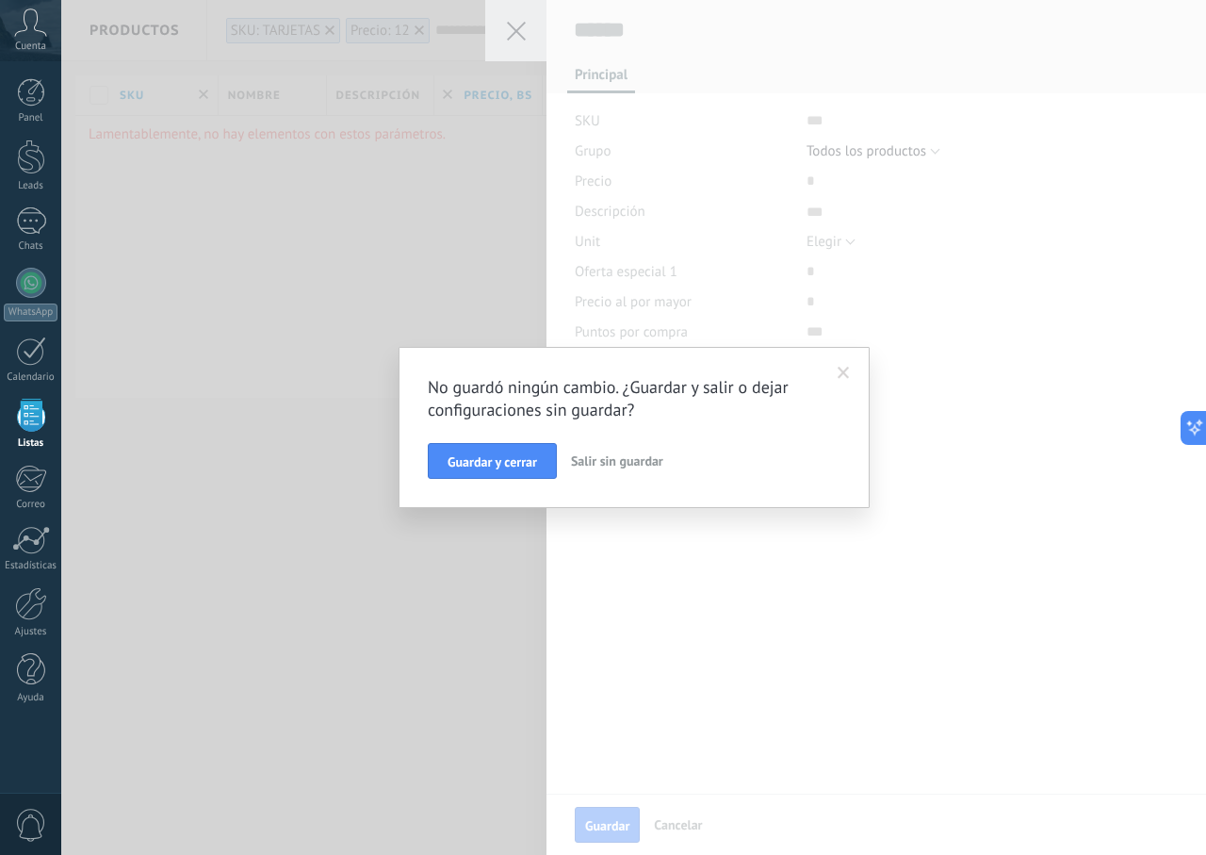
click at [609, 461] on span "Salir sin guardar" at bounding box center [617, 460] width 92 height 17
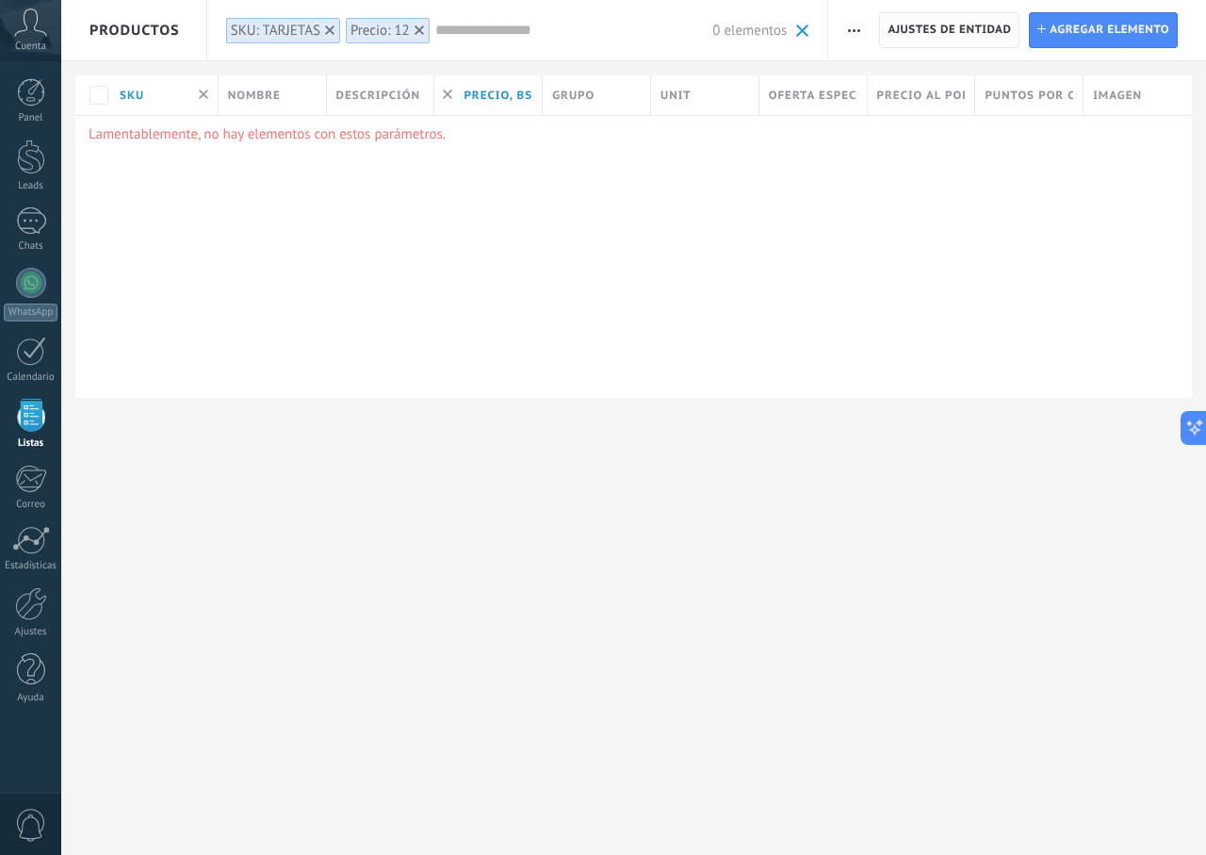
click at [938, 30] on span "Ajustes de entidad" at bounding box center [949, 30] width 123 height 34
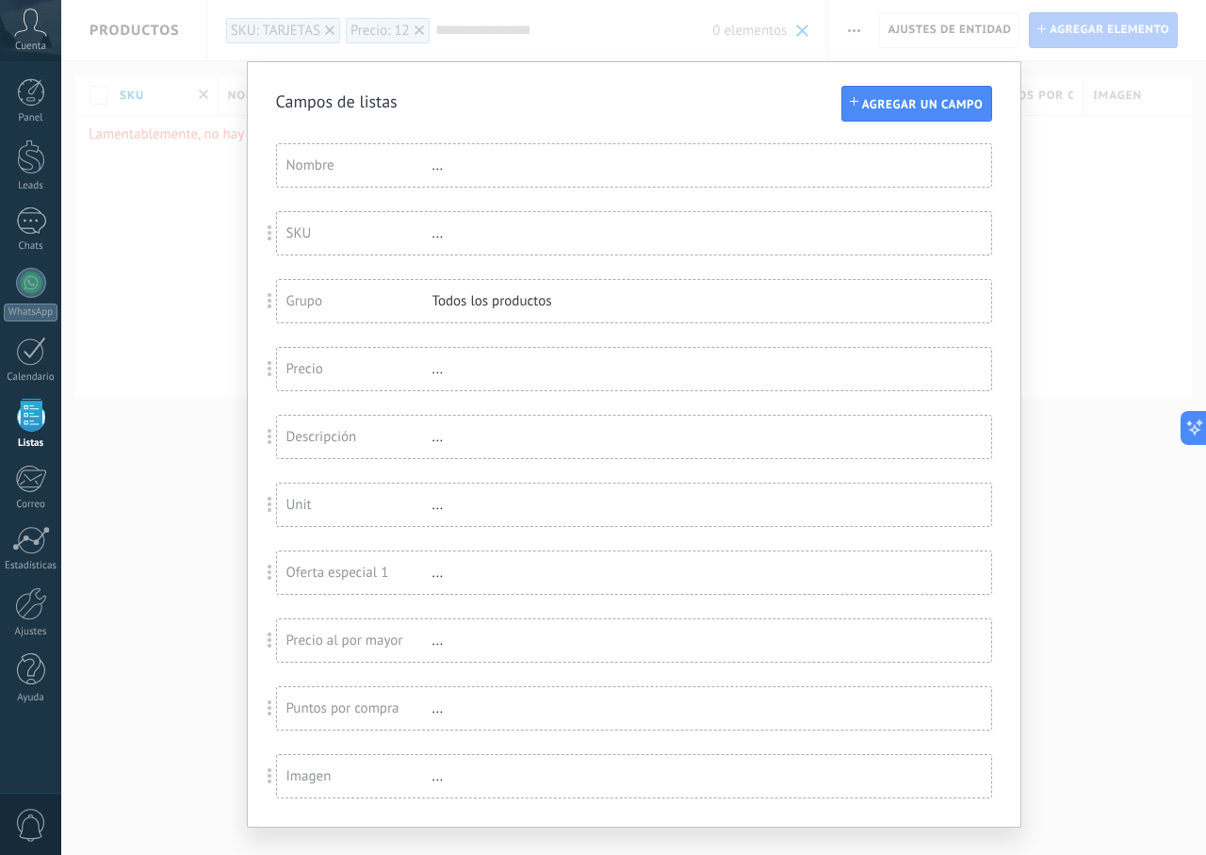
click at [375, 155] on div "Nombre ..." at bounding box center [634, 165] width 714 height 42
click at [862, 104] on span "Agregar un campo" at bounding box center [923, 104] width 122 height 13
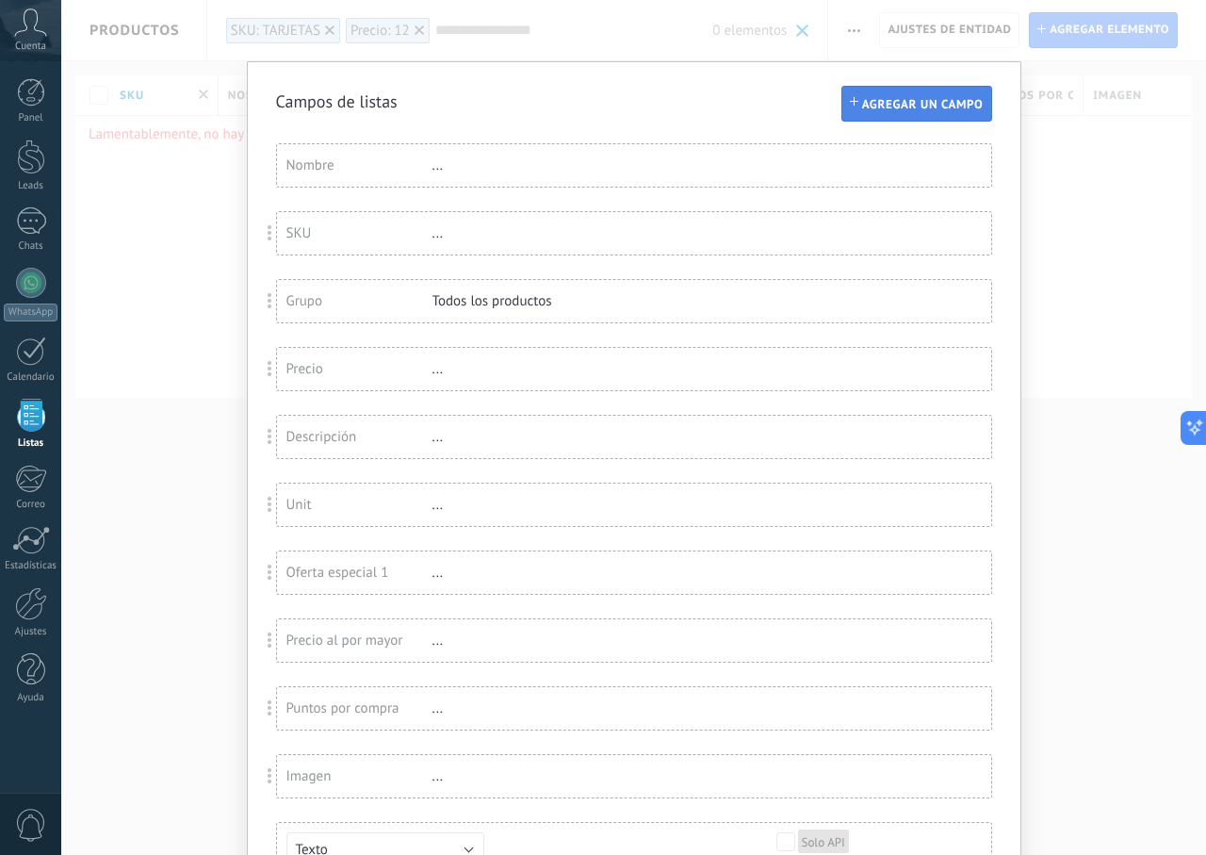
scroll to position [237, 0]
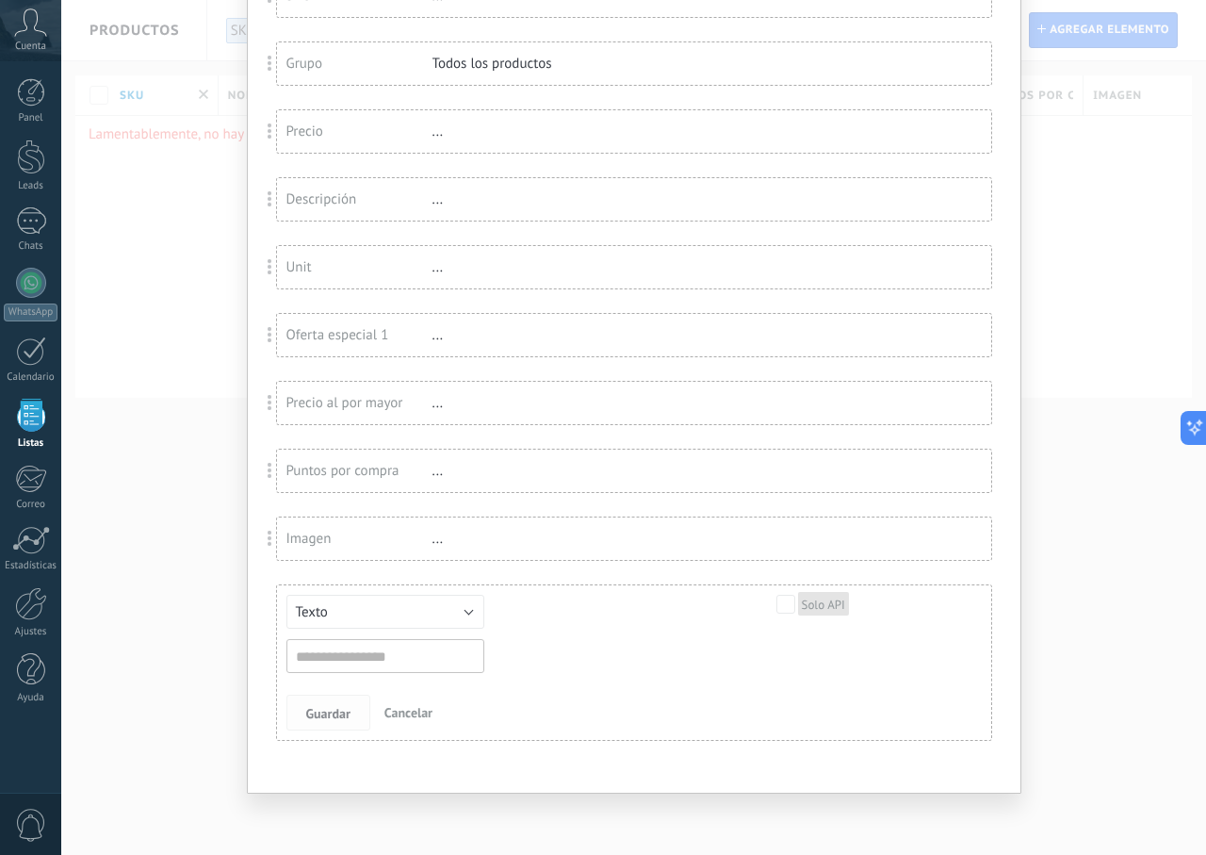
click at [333, 720] on span "Guardar" at bounding box center [328, 713] width 44 height 13
click at [405, 711] on span "Cancelar" at bounding box center [408, 712] width 48 height 17
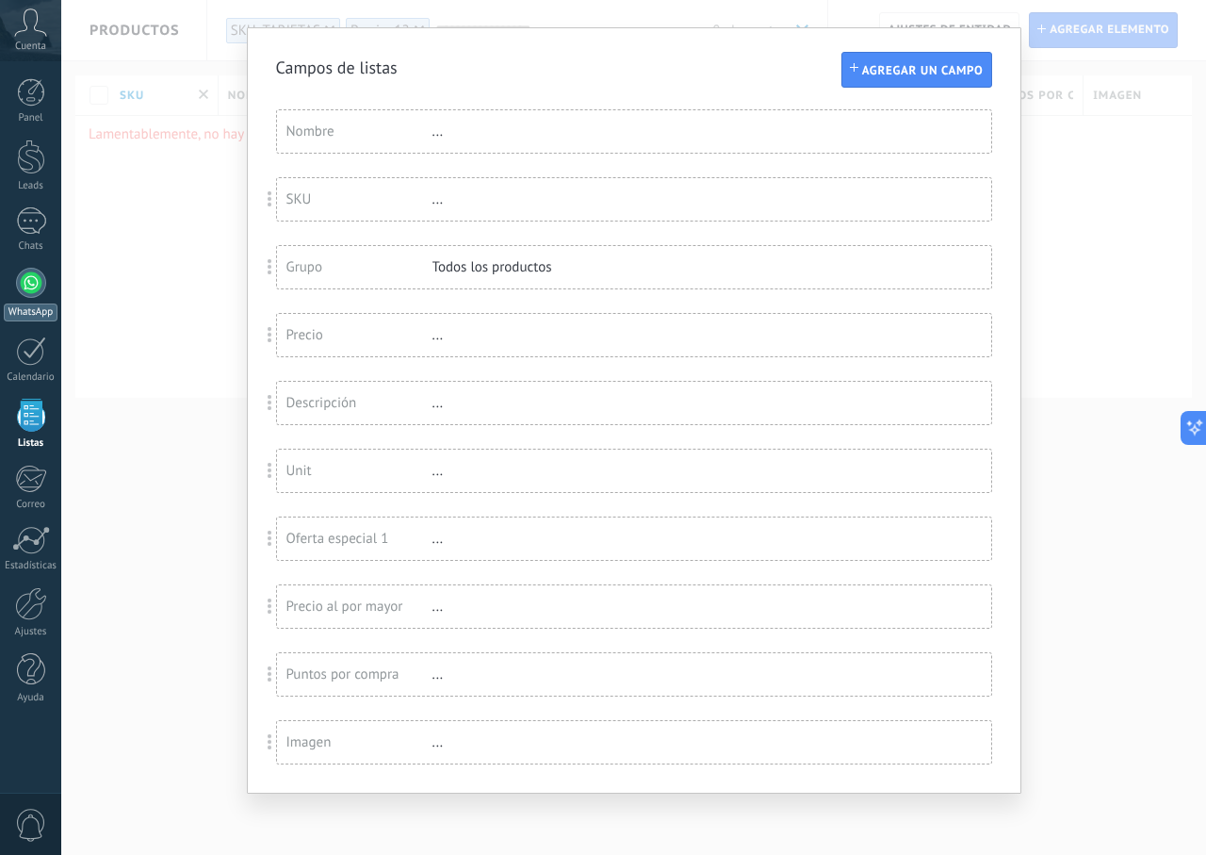
click at [44, 318] on div "WhatsApp" at bounding box center [31, 312] width 54 height 18
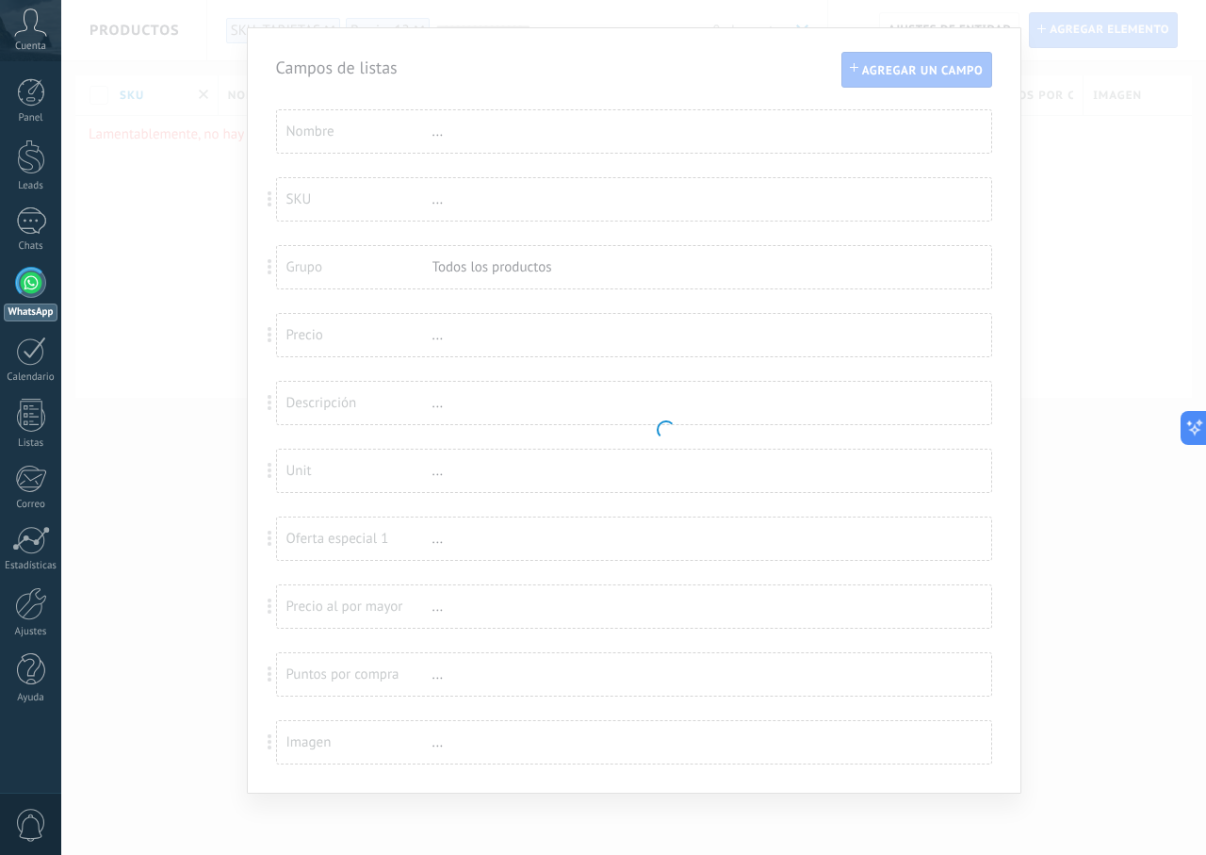
click at [112, 284] on body ".abccls-1,.abccls-2{fill-rule:evenodd}.abccls-2{fill:#fff} .abfcls-1{fill:none}…" at bounding box center [603, 427] width 1206 height 855
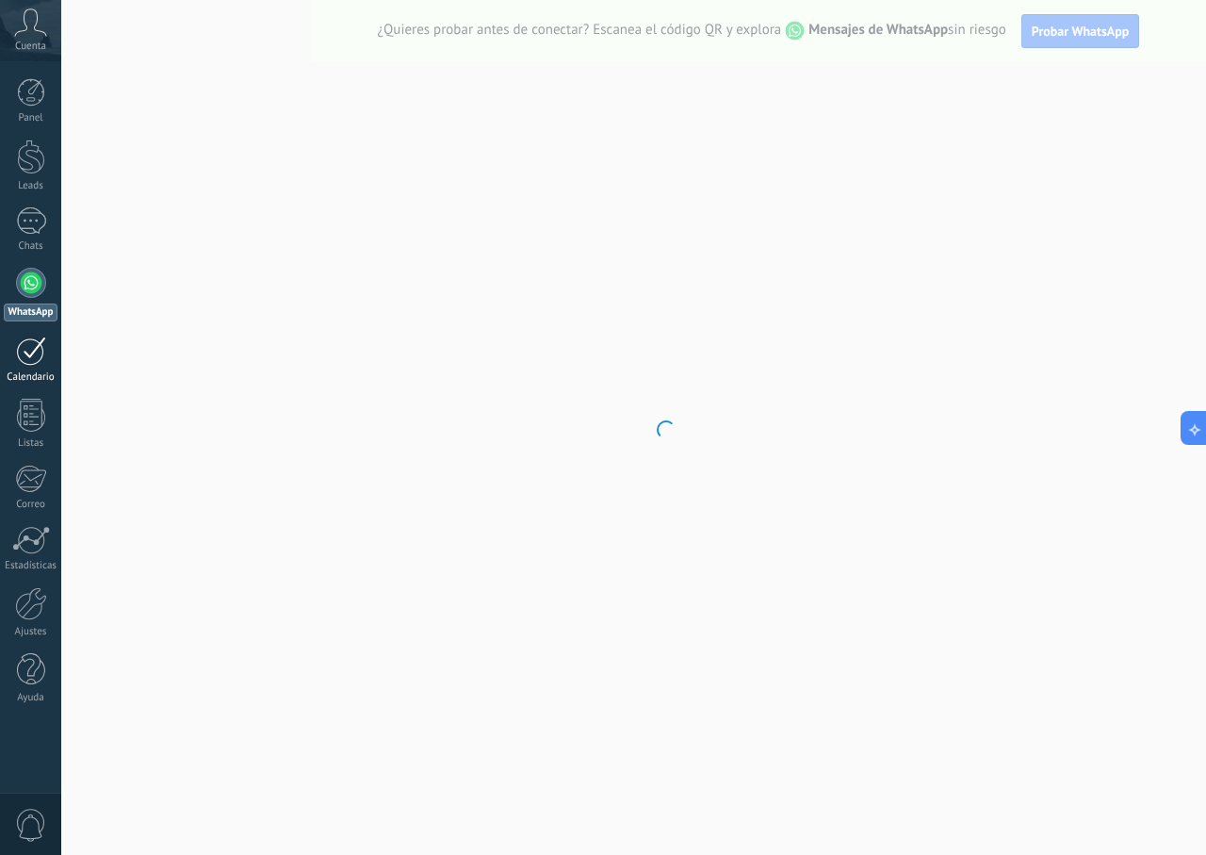
click at [28, 364] on div at bounding box center [31, 350] width 30 height 29
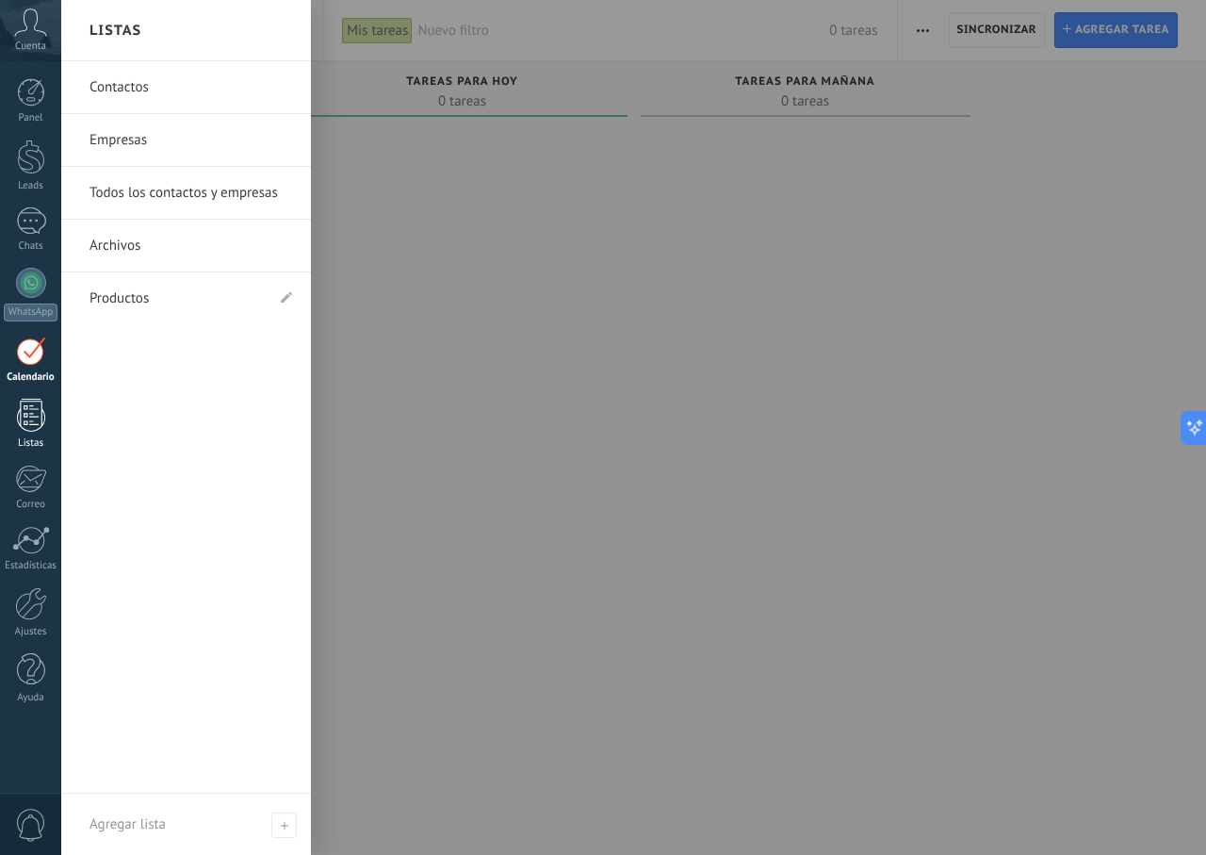
click at [28, 422] on div at bounding box center [31, 415] width 28 height 33
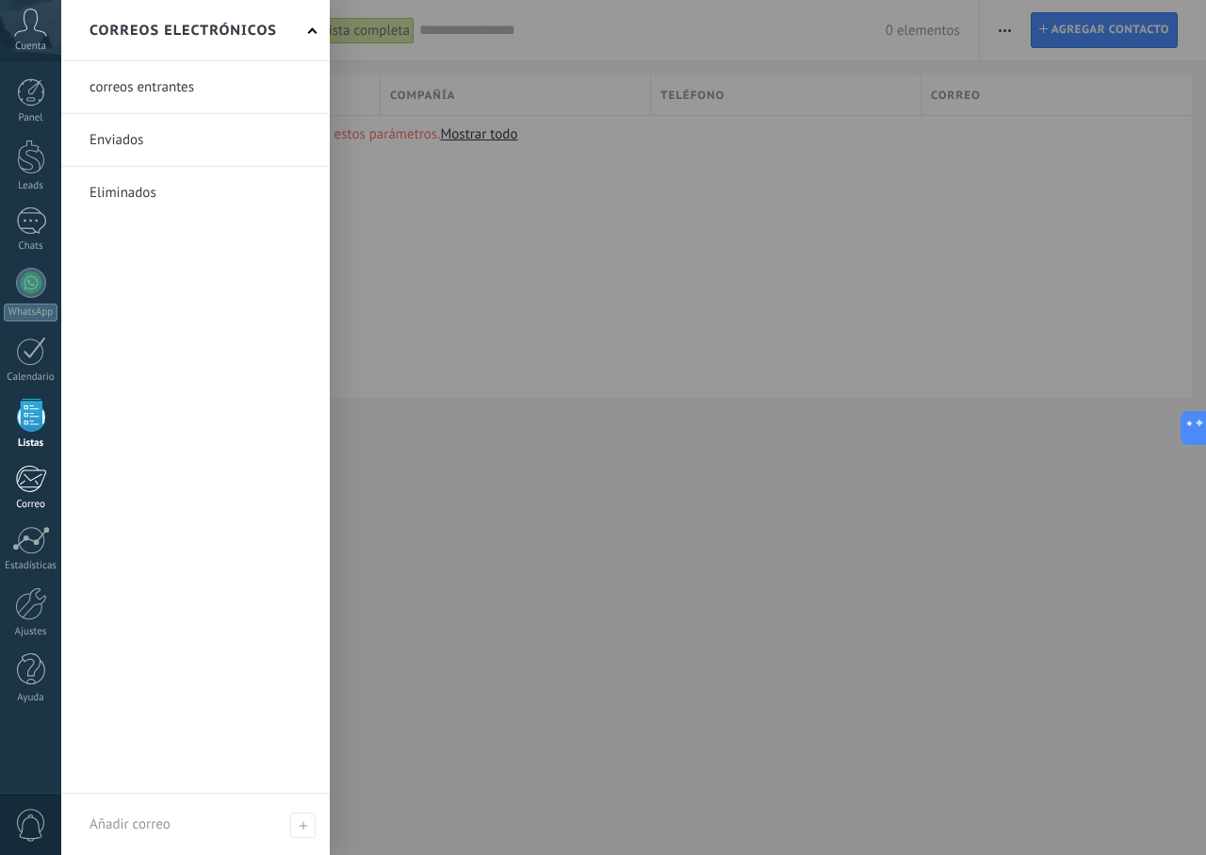
click at [48, 479] on link "Correo" at bounding box center [30, 488] width 61 height 46
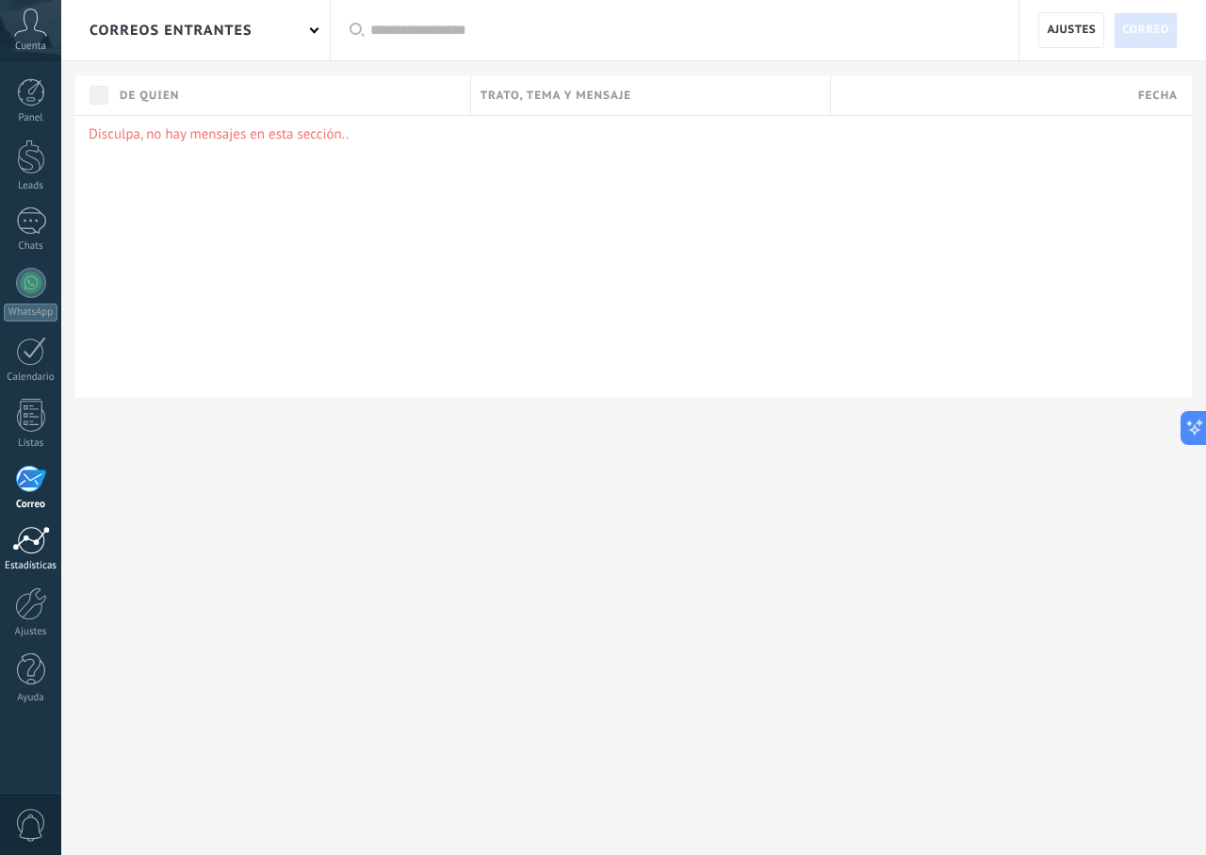
click at [41, 529] on div at bounding box center [31, 540] width 38 height 28
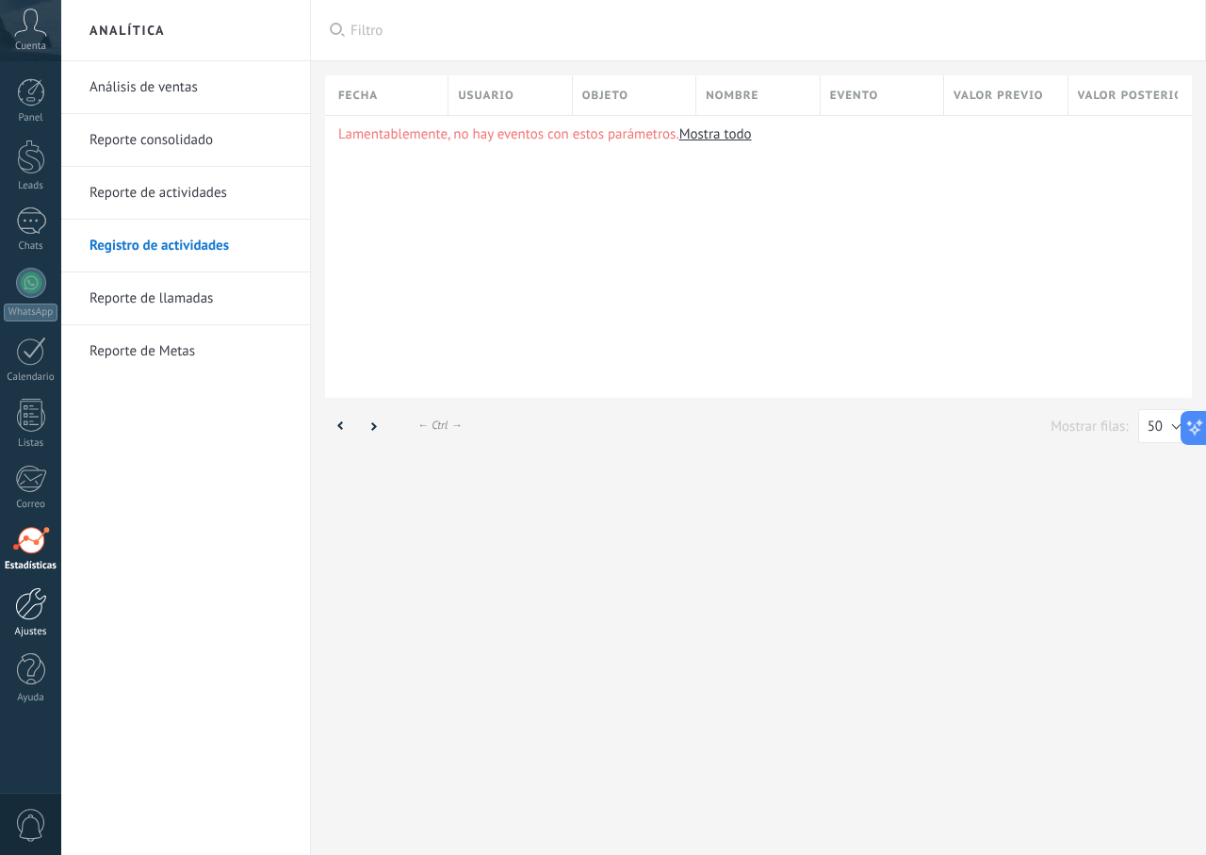
click at [39, 599] on div at bounding box center [31, 603] width 32 height 33
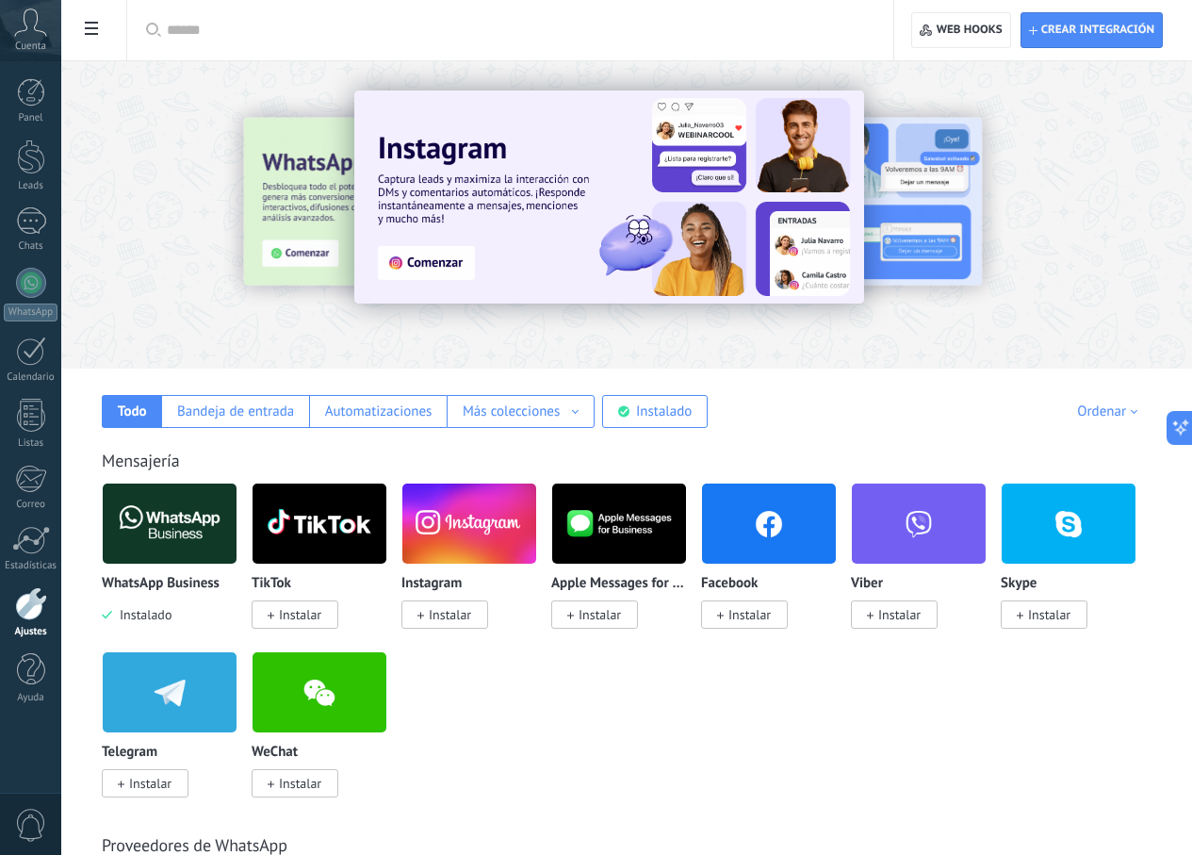
click at [25, 612] on div at bounding box center [31, 603] width 32 height 33
click at [24, 684] on div at bounding box center [31, 669] width 28 height 33
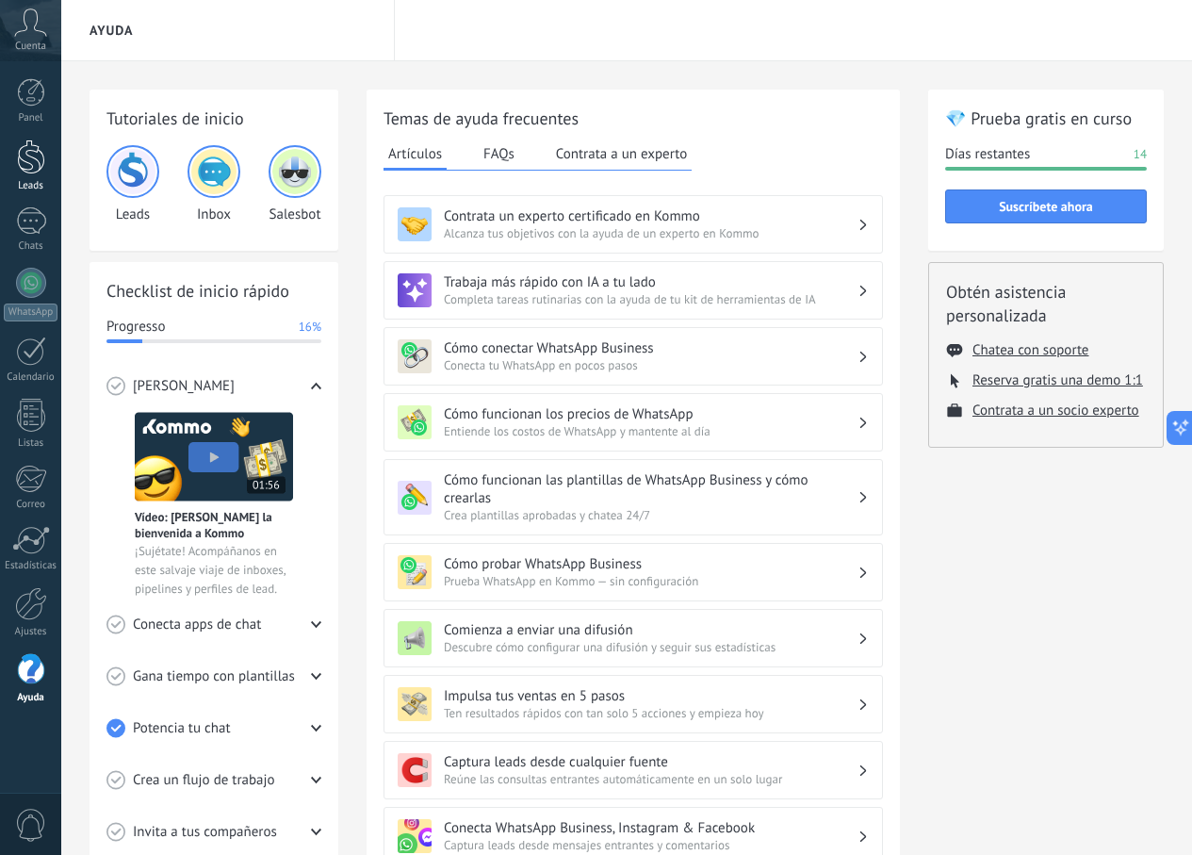
click at [27, 173] on div at bounding box center [31, 156] width 28 height 35
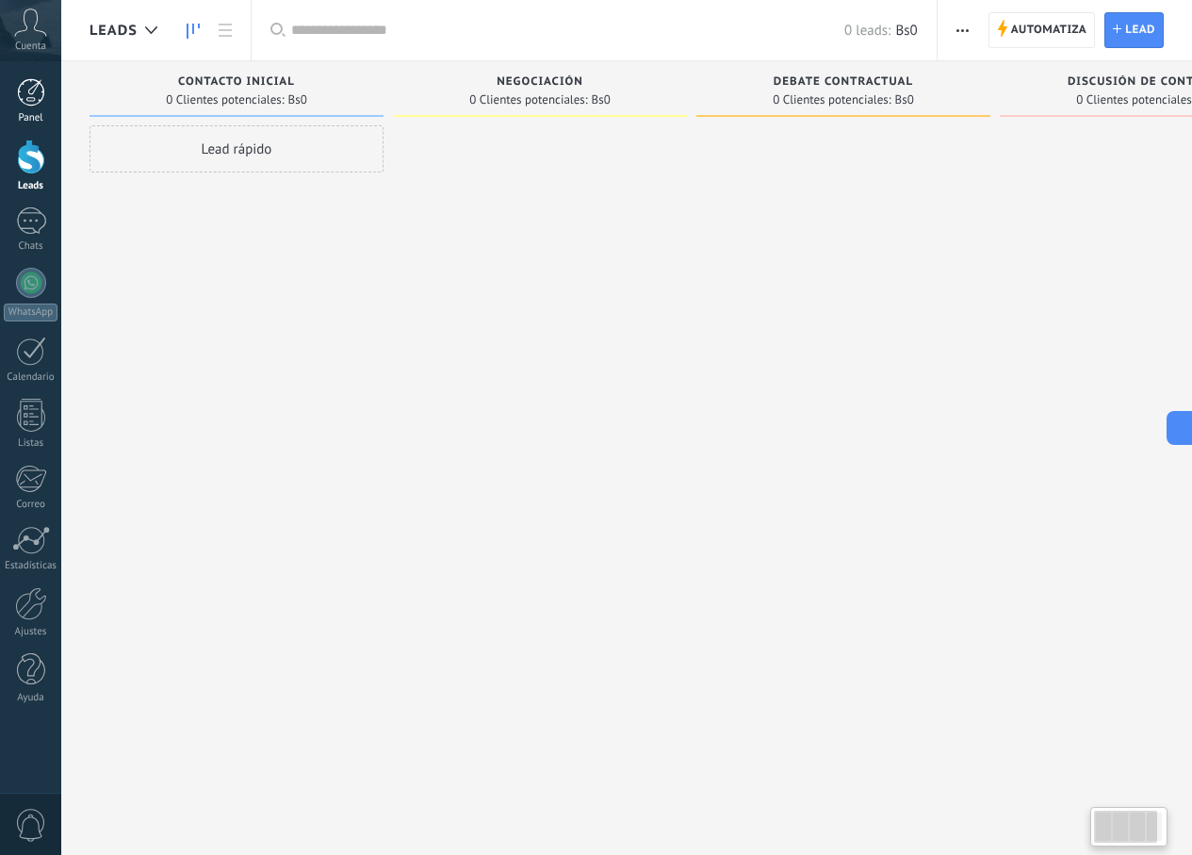
click at [32, 112] on div "Panel" at bounding box center [31, 118] width 55 height 12
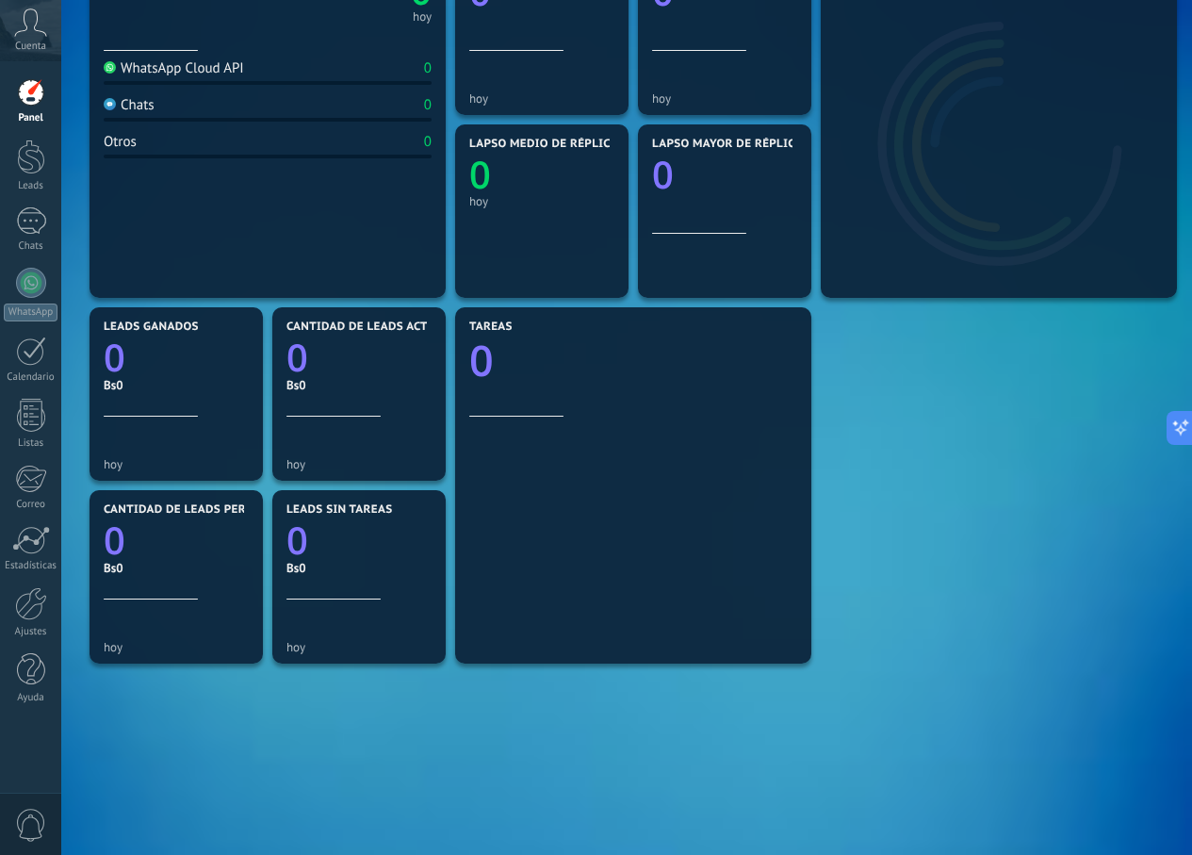
scroll to position [356, 0]
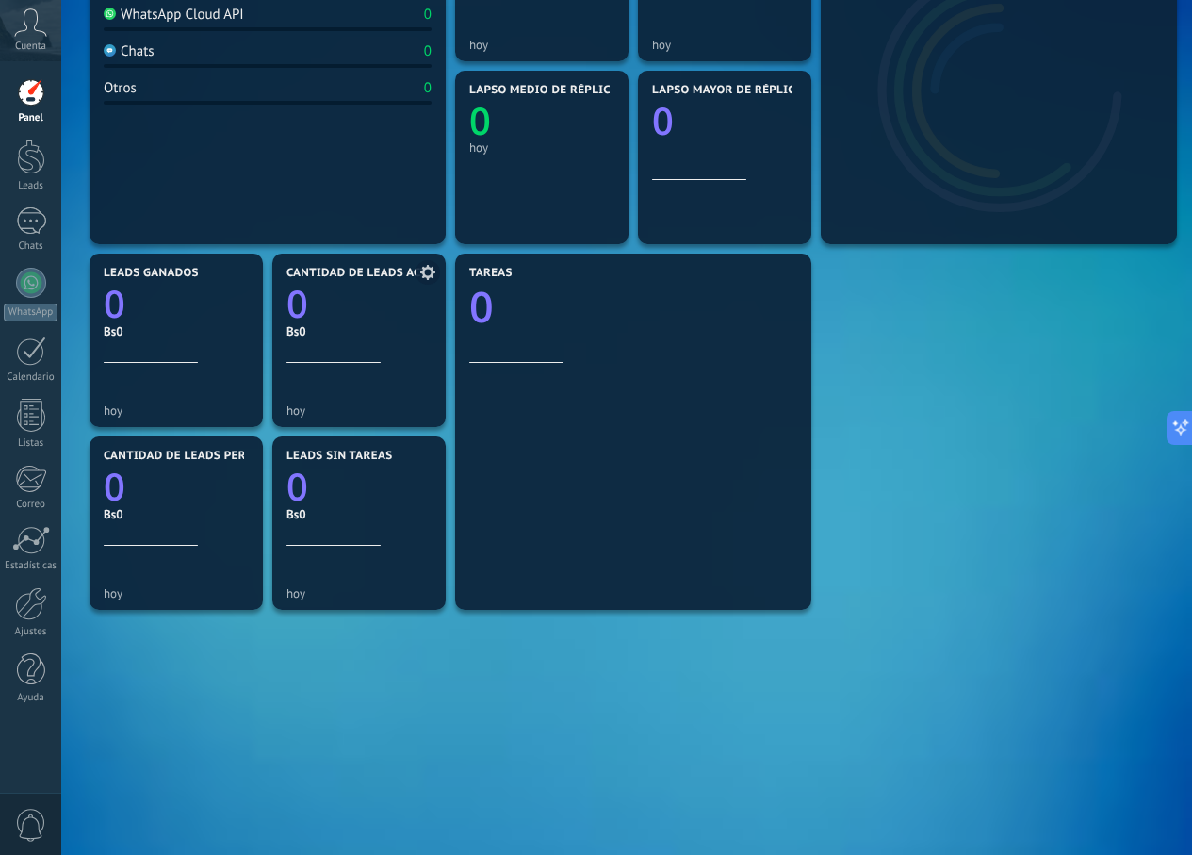
click at [362, 356] on div "Cantidad de leads activos 0 Bs0" at bounding box center [358, 315] width 145 height 96
click at [311, 298] on icon "0" at bounding box center [358, 299] width 145 height 38
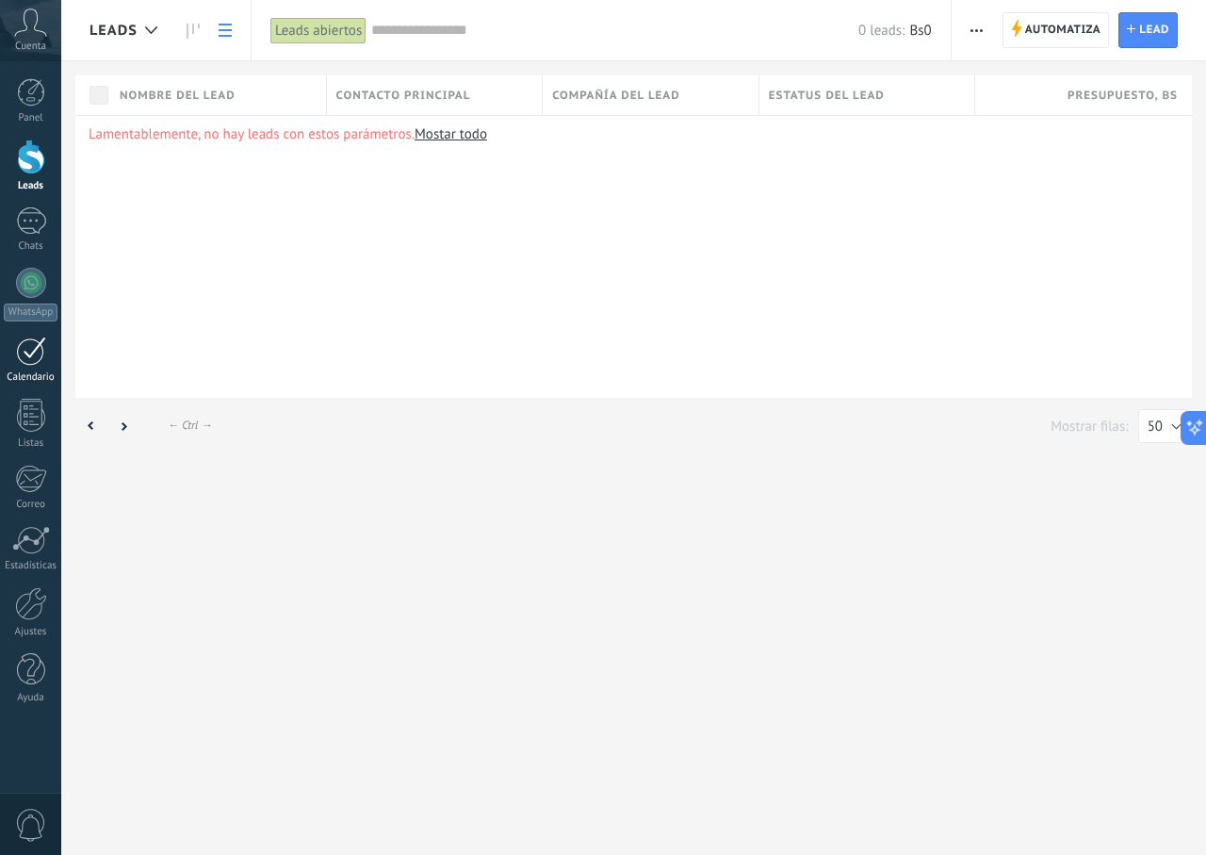
click at [24, 381] on div "Calendario" at bounding box center [31, 377] width 55 height 12
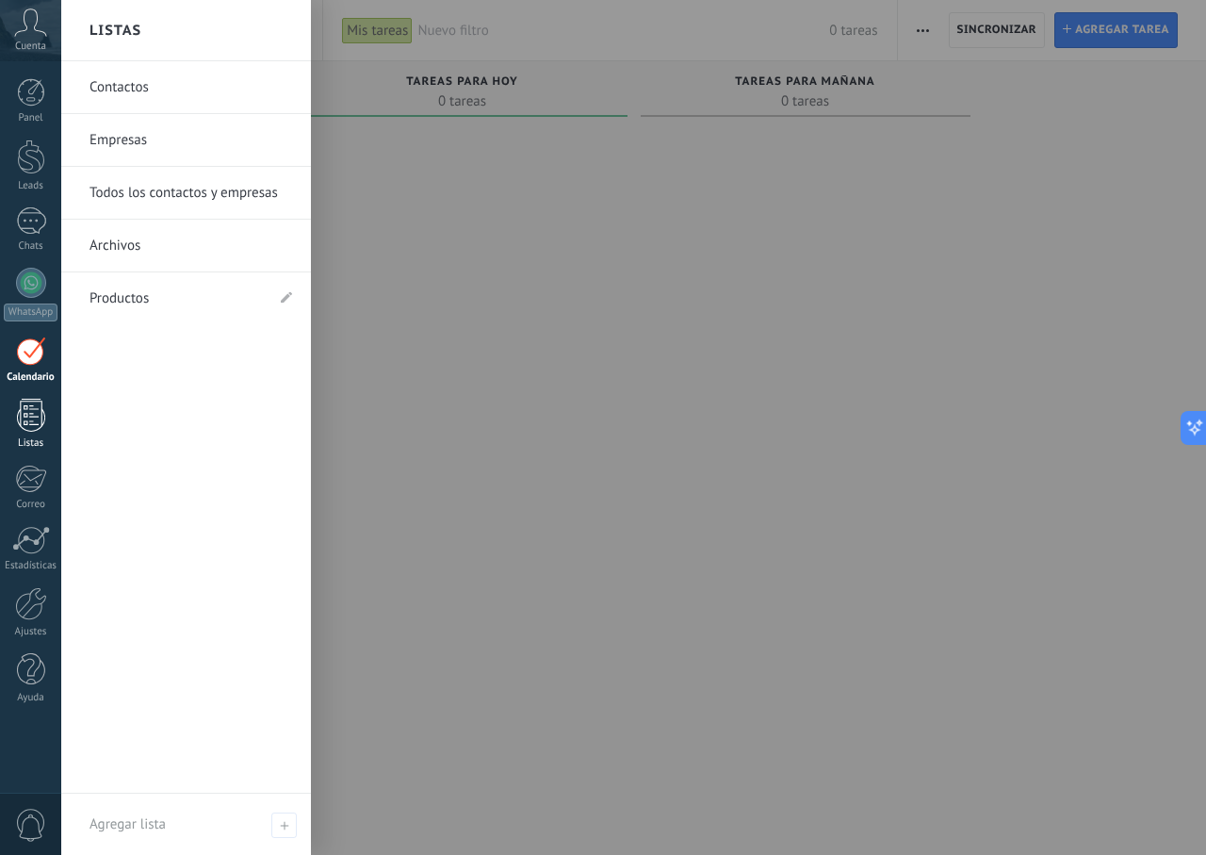
click at [27, 443] on div "Listas" at bounding box center [31, 443] width 55 height 12
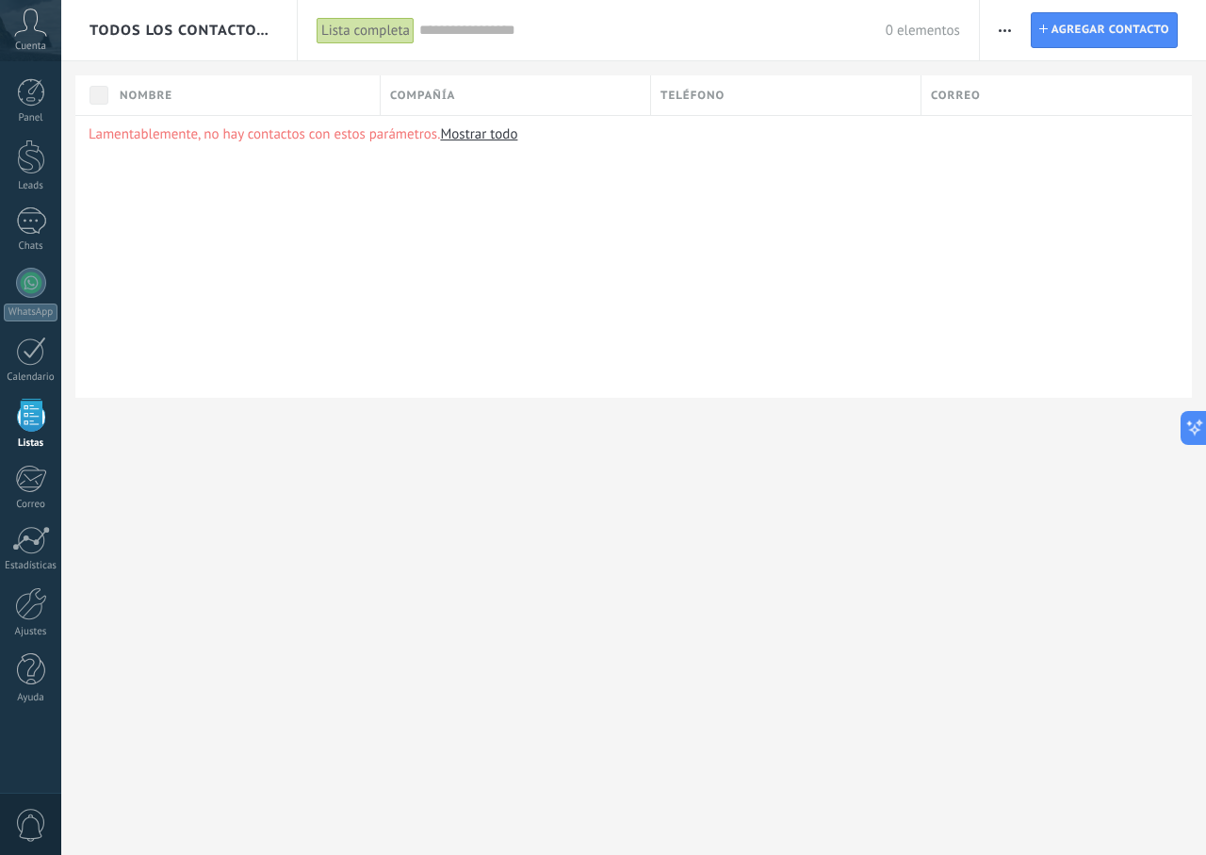
click at [41, 49] on span "Cuenta" at bounding box center [30, 47] width 31 height 12
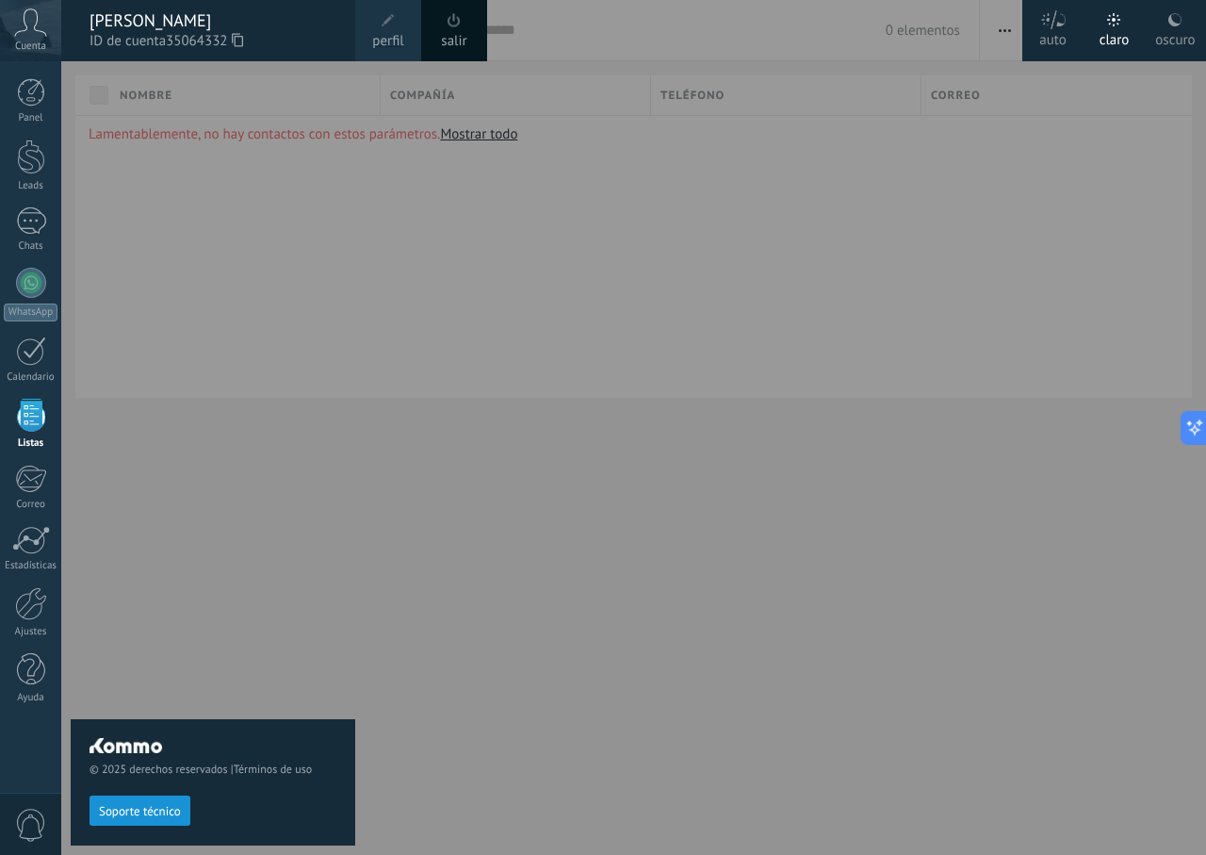
click at [212, 142] on div "© 2025 derechos reservados | Términos de uso Soporte técnico" at bounding box center [213, 457] width 285 height 793
click at [285, 96] on div "© 2025 derechos reservados | Términos de uso Soporte técnico" at bounding box center [213, 457] width 285 height 793
click at [1094, 48] on label "claro" at bounding box center [1114, 30] width 61 height 61
click at [1168, 23] on icon at bounding box center [1175, 19] width 15 height 15
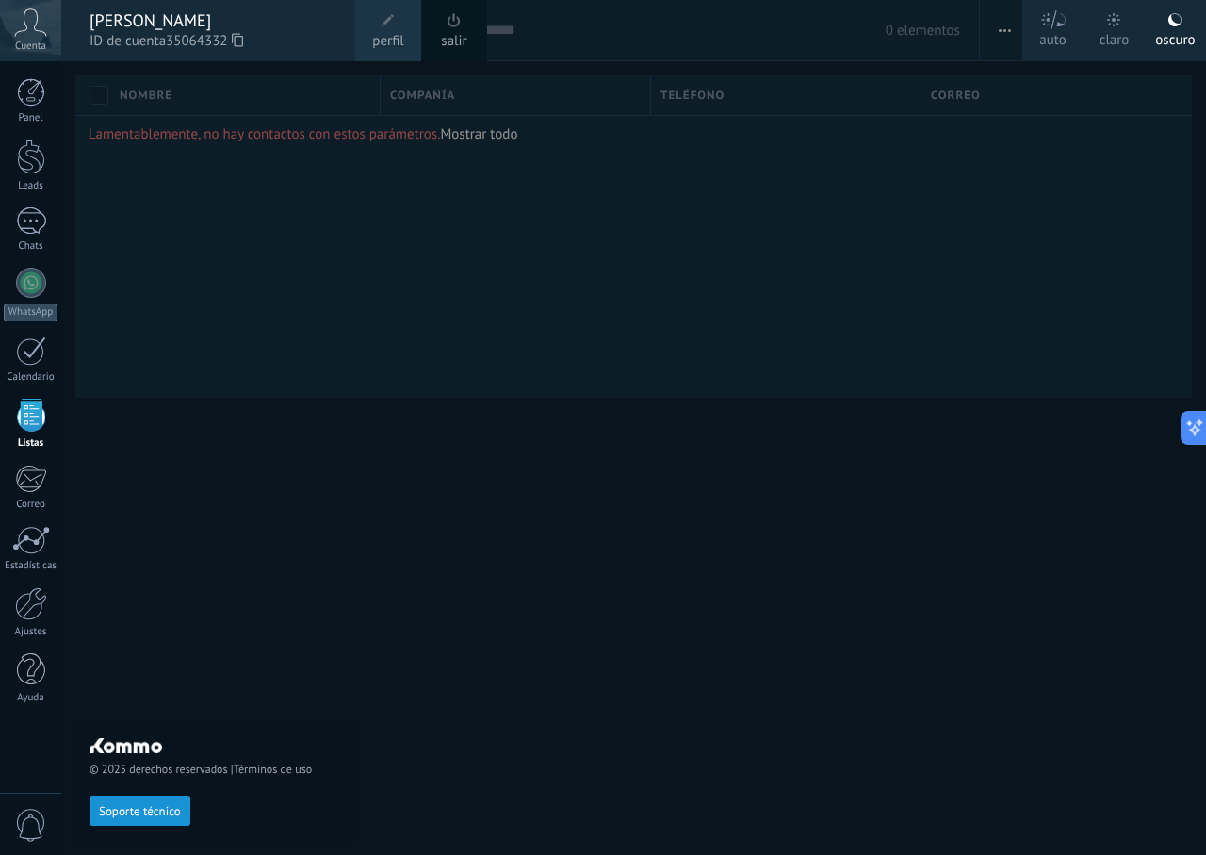
drag, startPoint x: 689, startPoint y: 165, endPoint x: 614, endPoint y: 149, distance: 76.1
click at [688, 165] on div at bounding box center [664, 427] width 1206 height 855
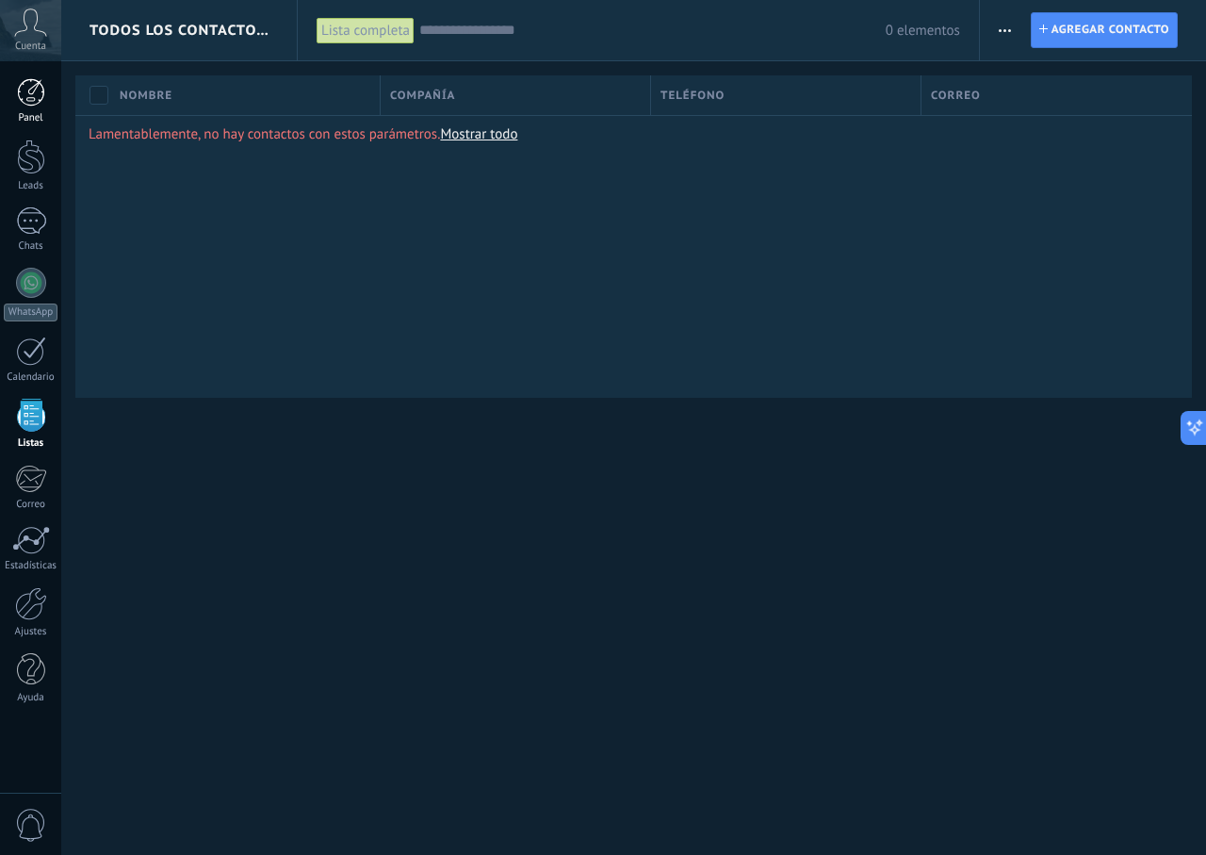
click at [30, 113] on div "Panel" at bounding box center [31, 118] width 55 height 12
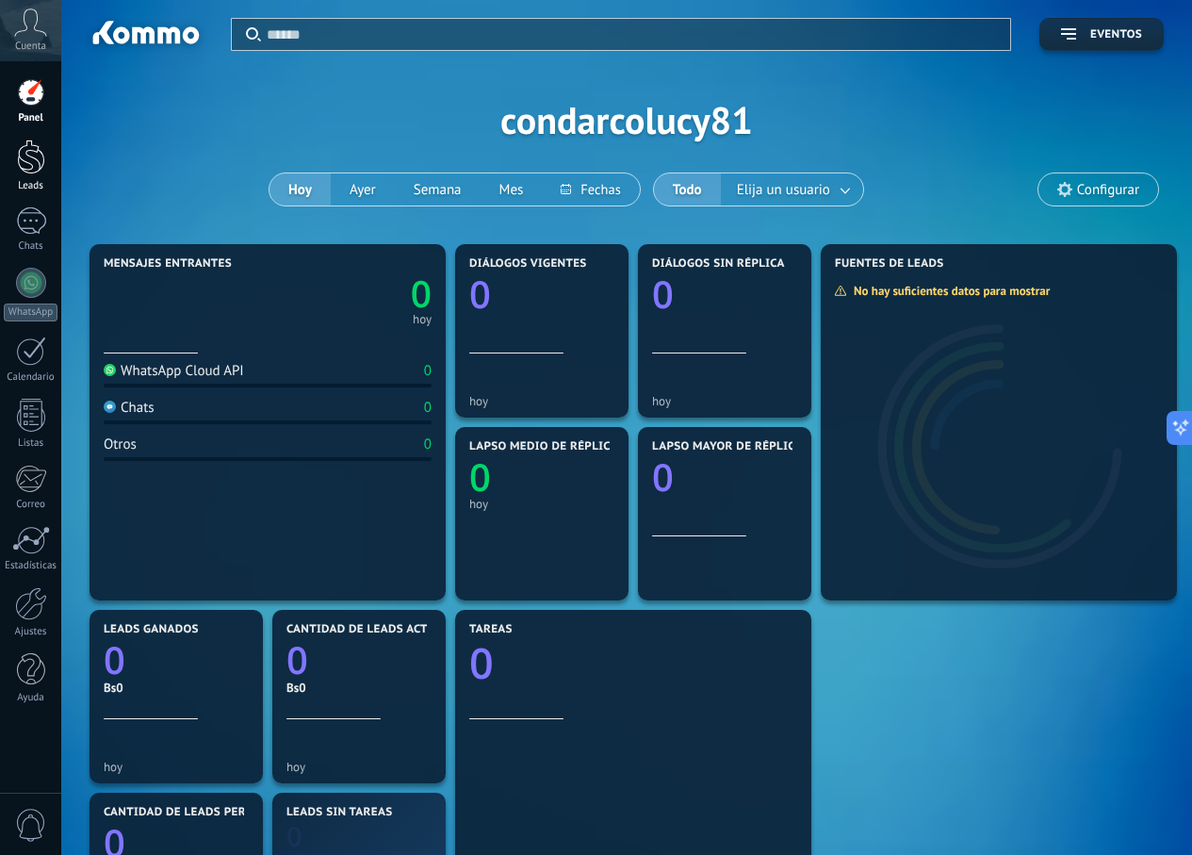
click at [42, 152] on div at bounding box center [31, 156] width 28 height 35
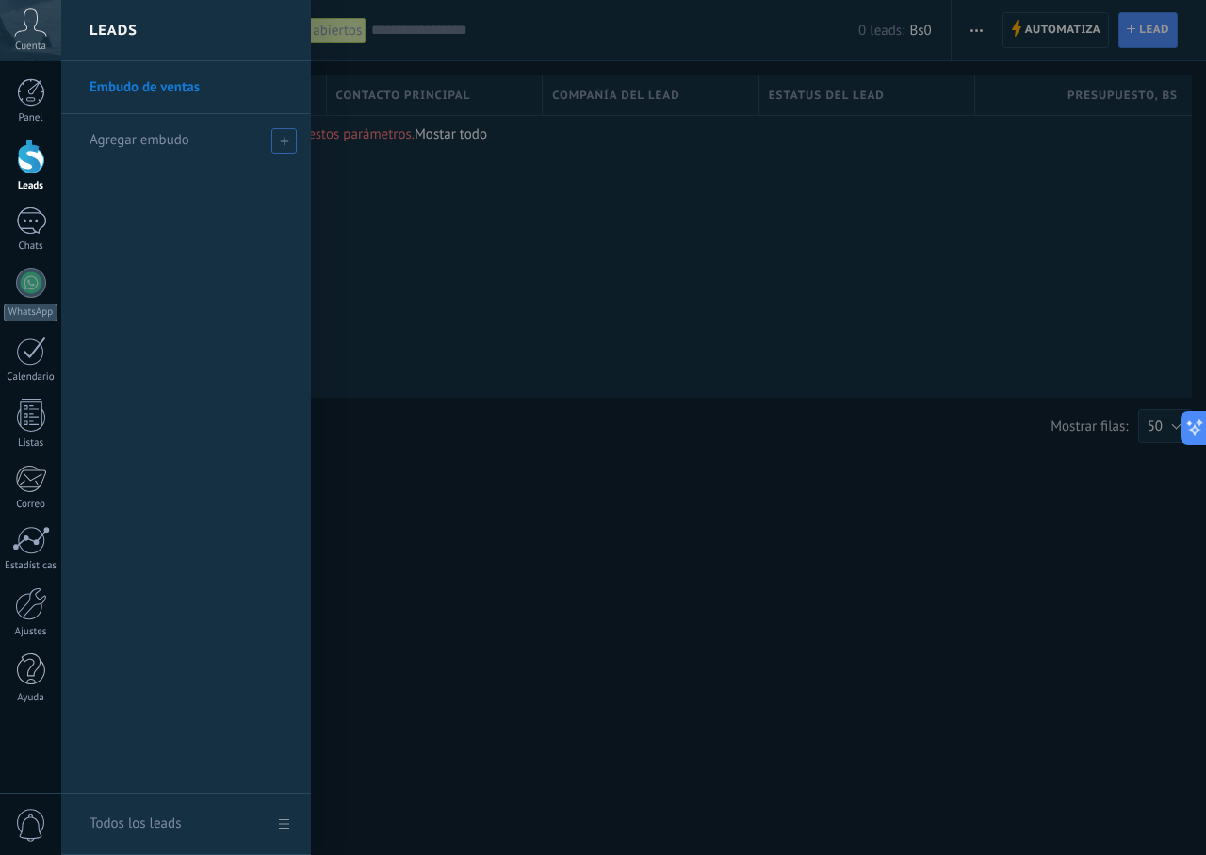
click at [280, 146] on span at bounding box center [283, 140] width 25 height 25
click at [172, 149] on input "text" at bounding box center [178, 140] width 177 height 30
type input "********"
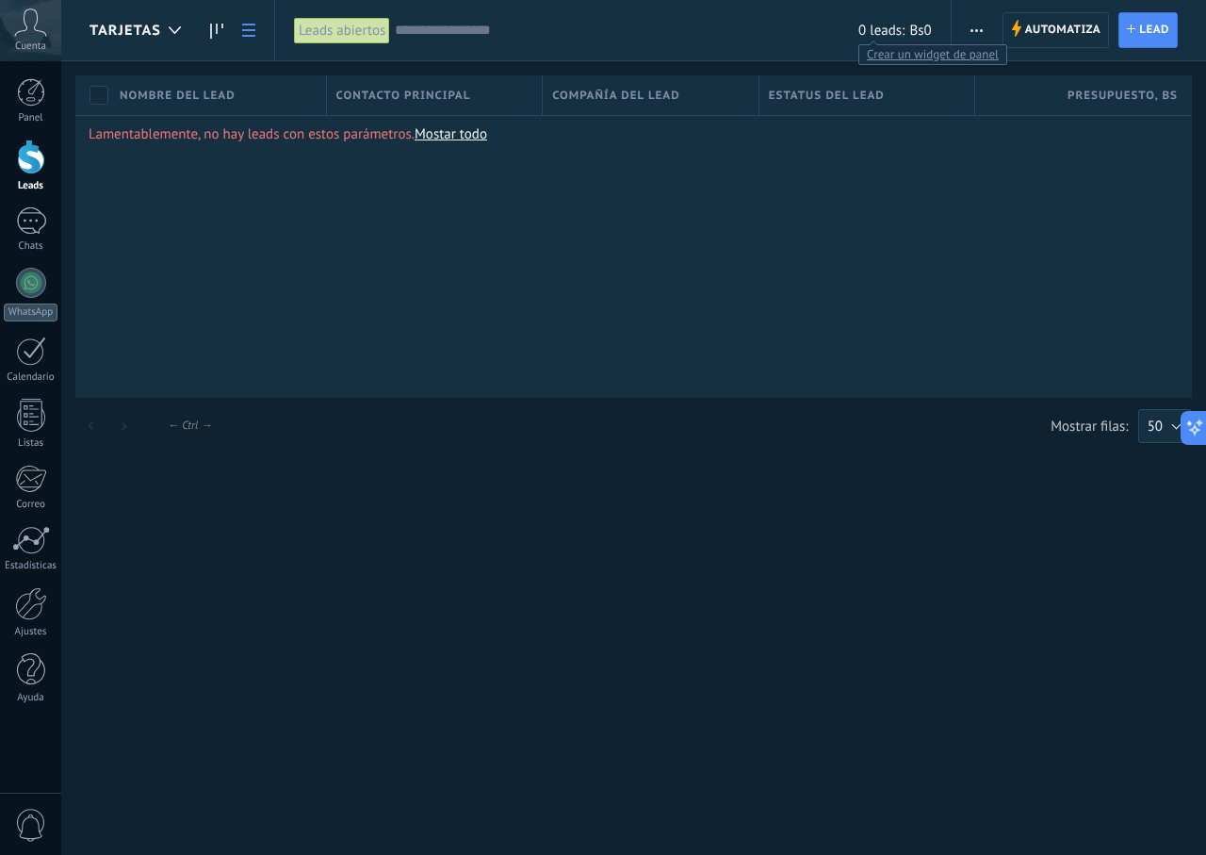
click at [901, 35] on span "0 leads:" at bounding box center [881, 31] width 46 height 18
click at [936, 24] on div "Leads abiertos Aplicar 0 leads: Bs0 Leads abiertos Mis leads Leads ganados Lead…" at bounding box center [613, 30] width 678 height 60
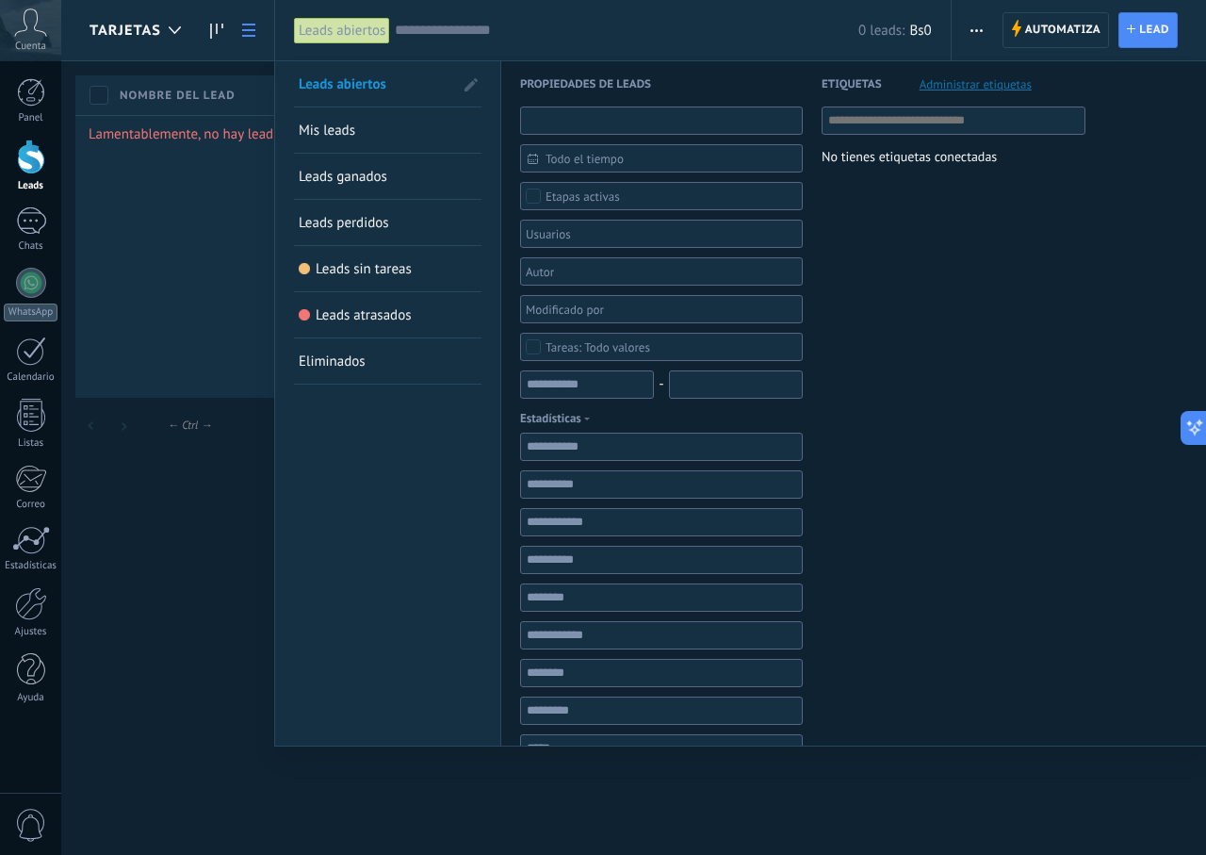
click at [596, 113] on input "text" at bounding box center [661, 120] width 283 height 28
click at [687, 160] on span "Todo el tiempo" at bounding box center [669, 159] width 247 height 14
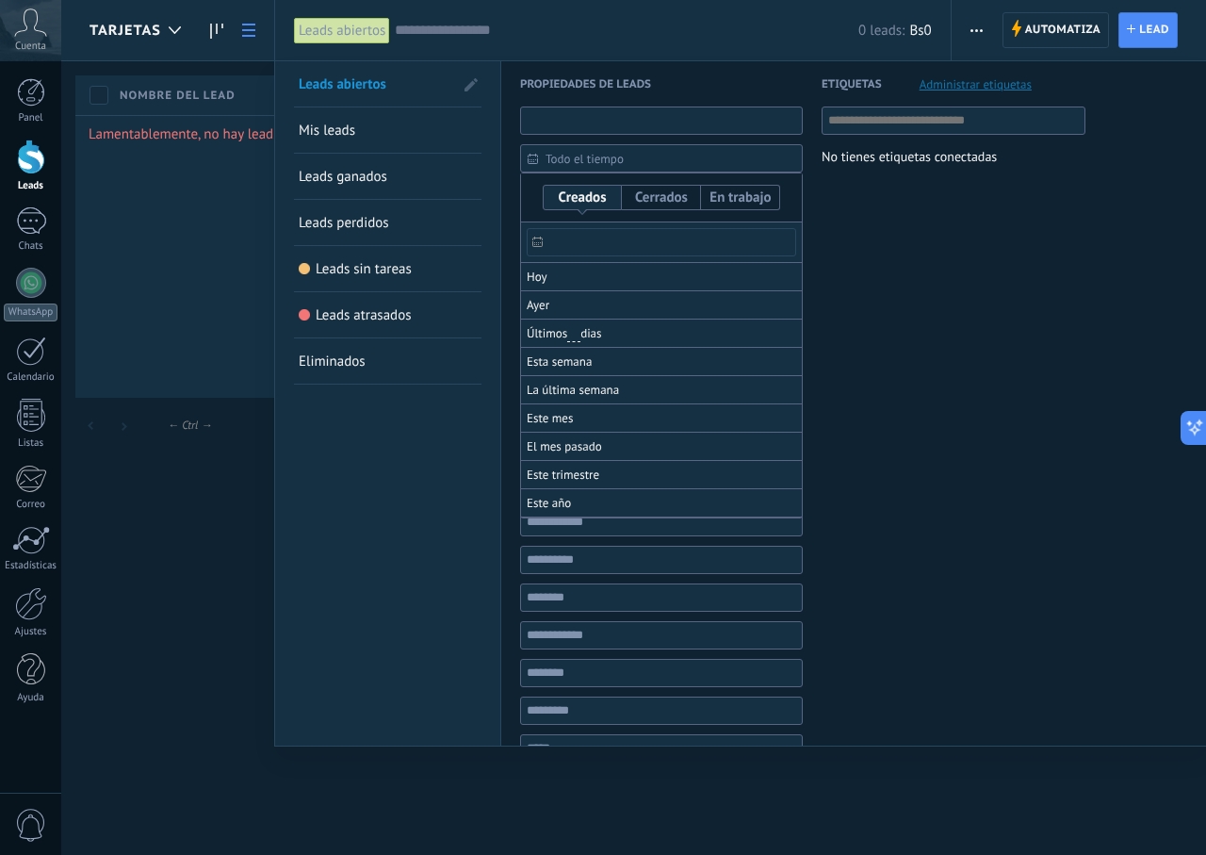
click at [691, 133] on input "text" at bounding box center [661, 120] width 283 height 28
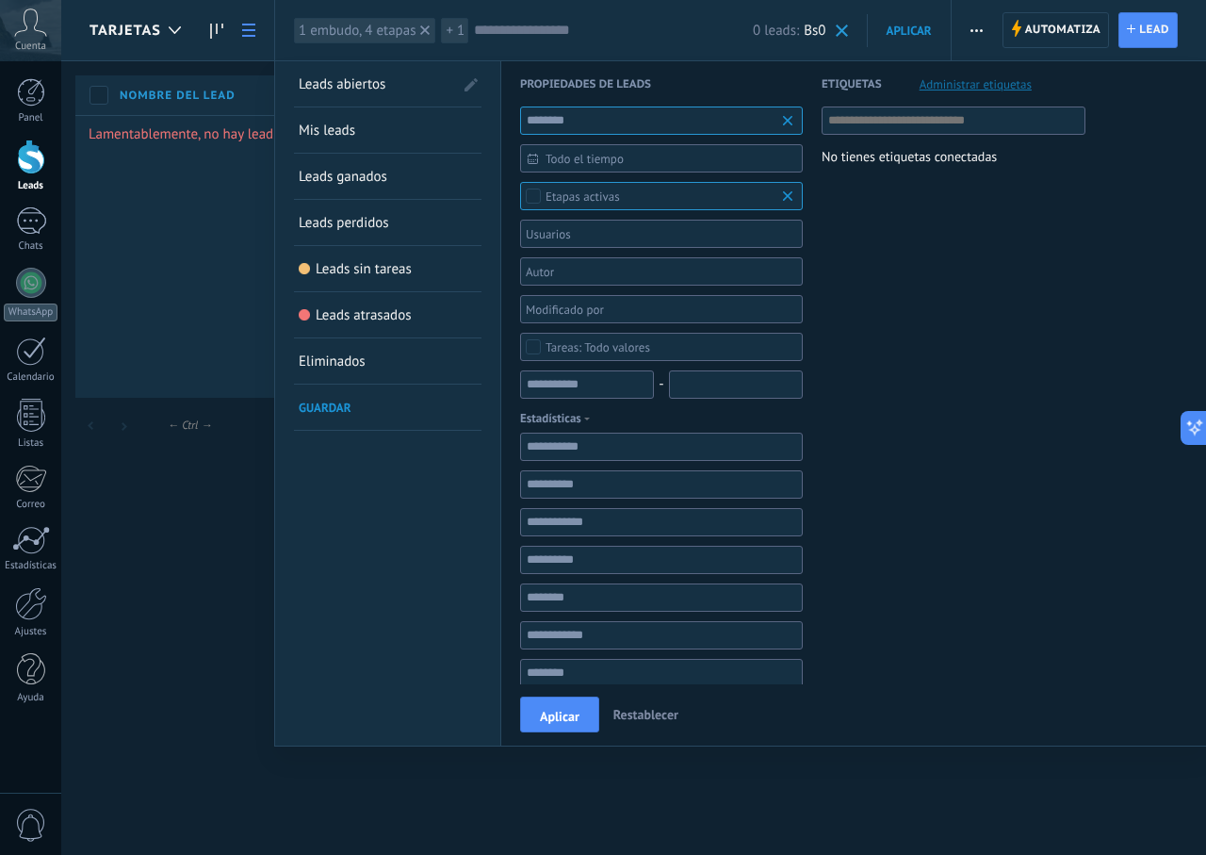
type input "********"
click at [655, 215] on div "******** Todo el tiempo Todo el tiempo Hoy Ayer Últimos ** 30 dias Esta semana …" at bounding box center [661, 471] width 283 height 731
click at [653, 227] on div at bounding box center [655, 233] width 264 height 23
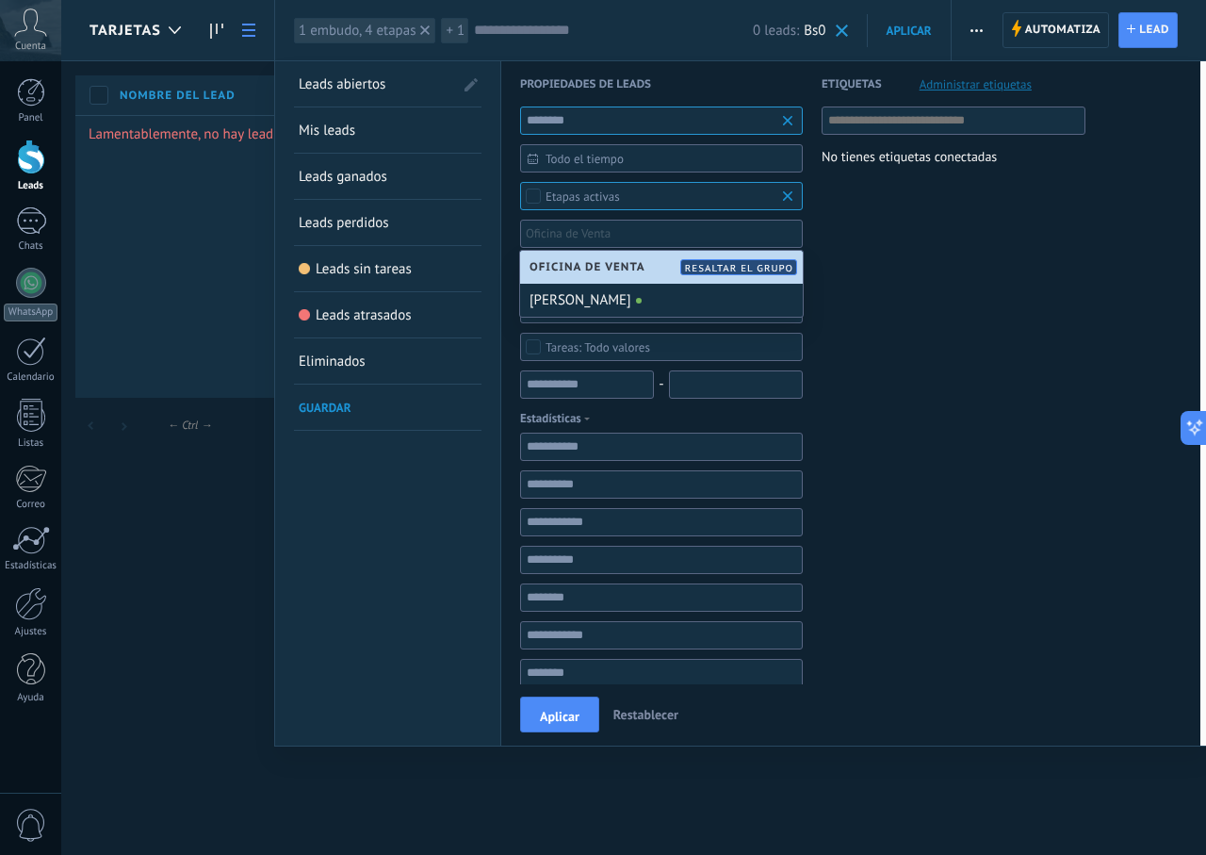
click at [592, 269] on span "Oficina de Venta" at bounding box center [592, 267] width 125 height 14
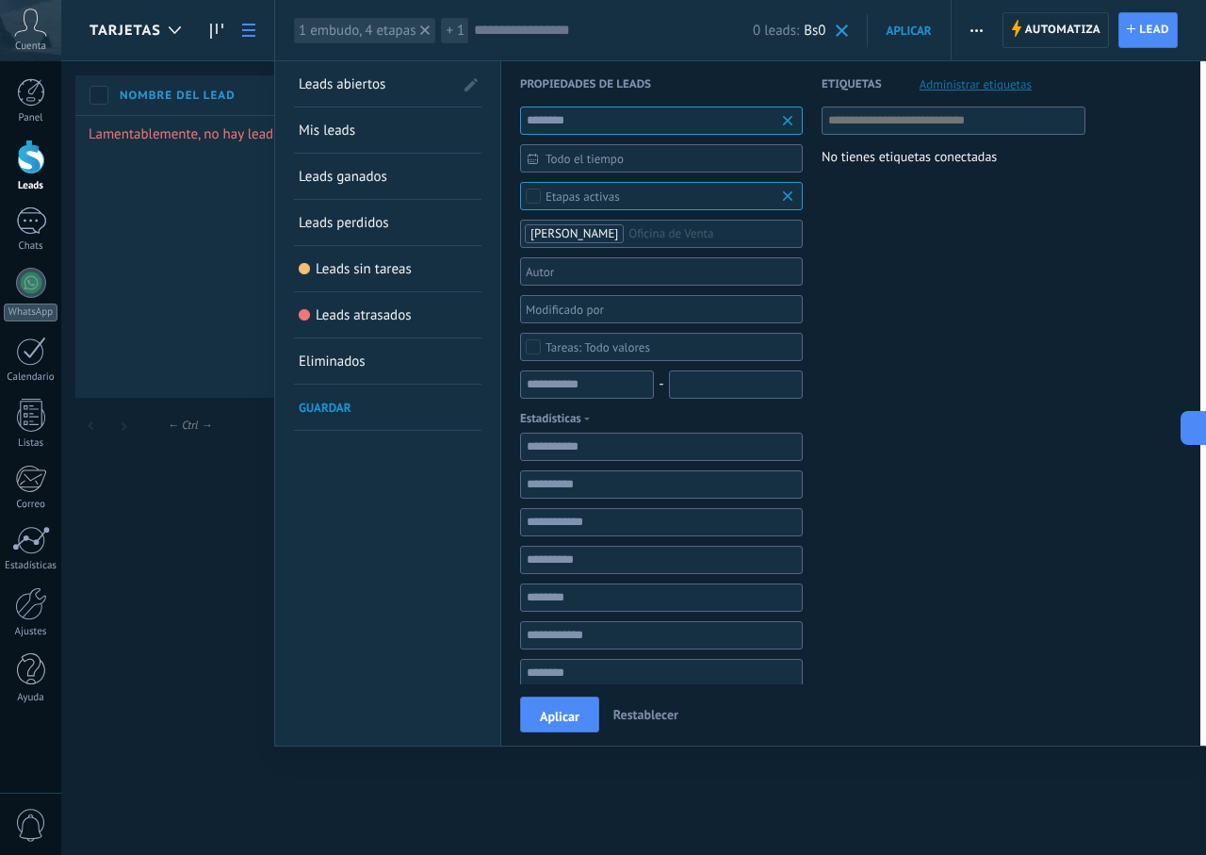
click at [612, 279] on div at bounding box center [655, 271] width 264 height 23
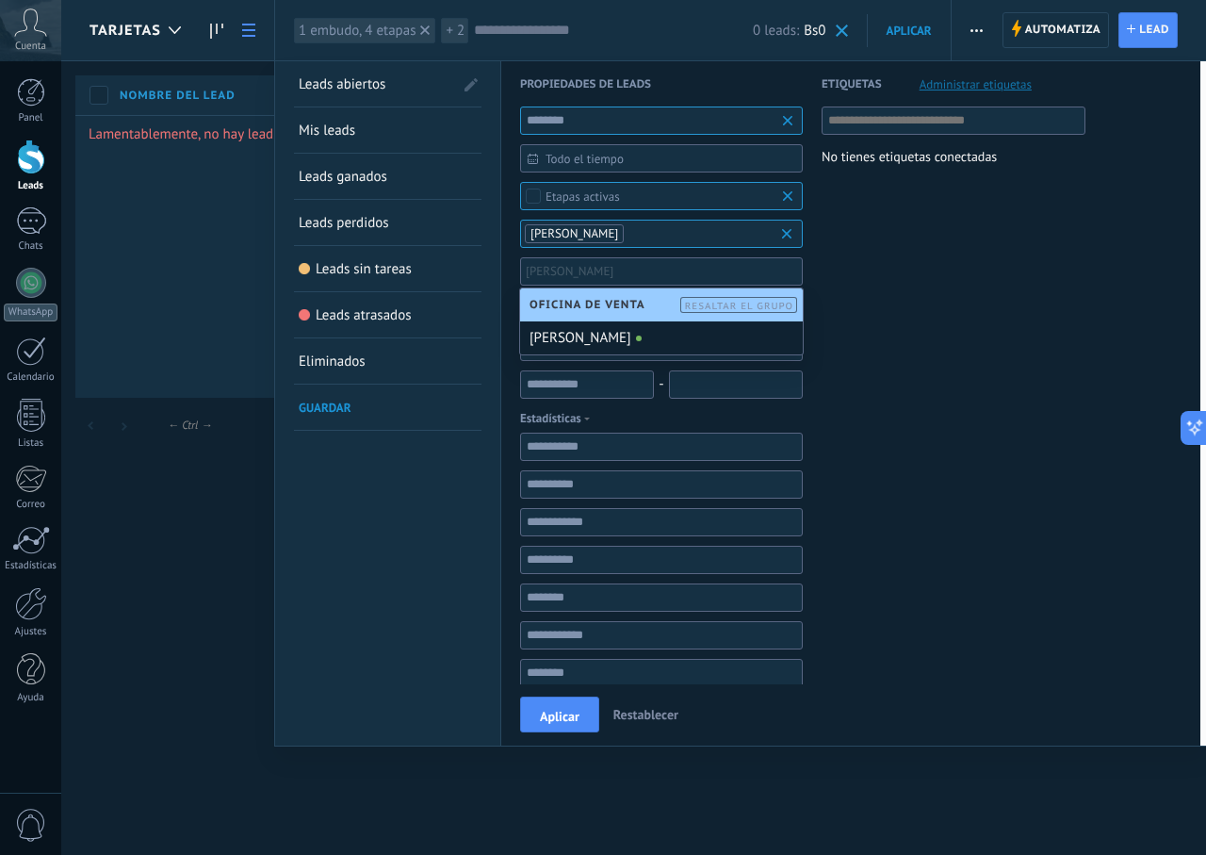
click at [671, 359] on div "Todo valores" at bounding box center [661, 347] width 283 height 28
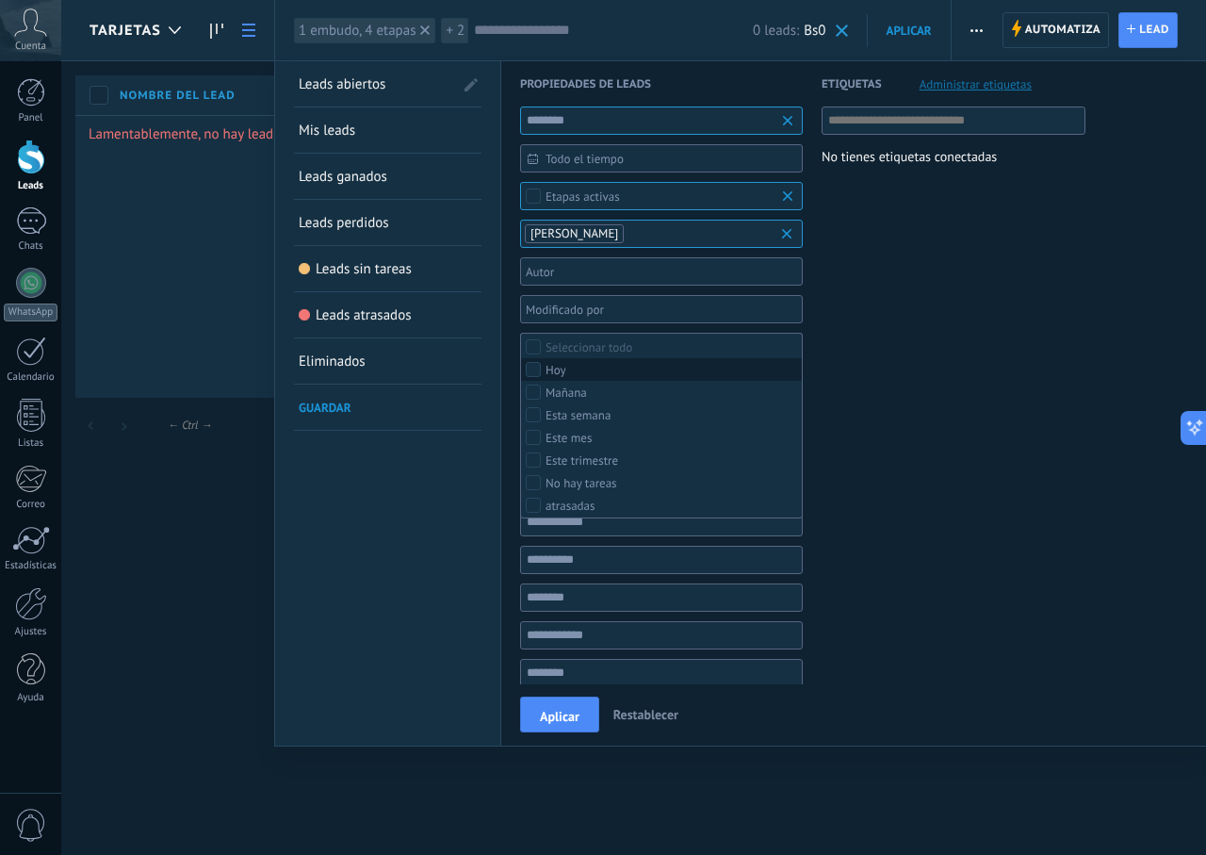
click at [588, 371] on label "Hoy" at bounding box center [661, 369] width 281 height 23
click at [679, 245] on div at bounding box center [655, 233] width 264 height 23
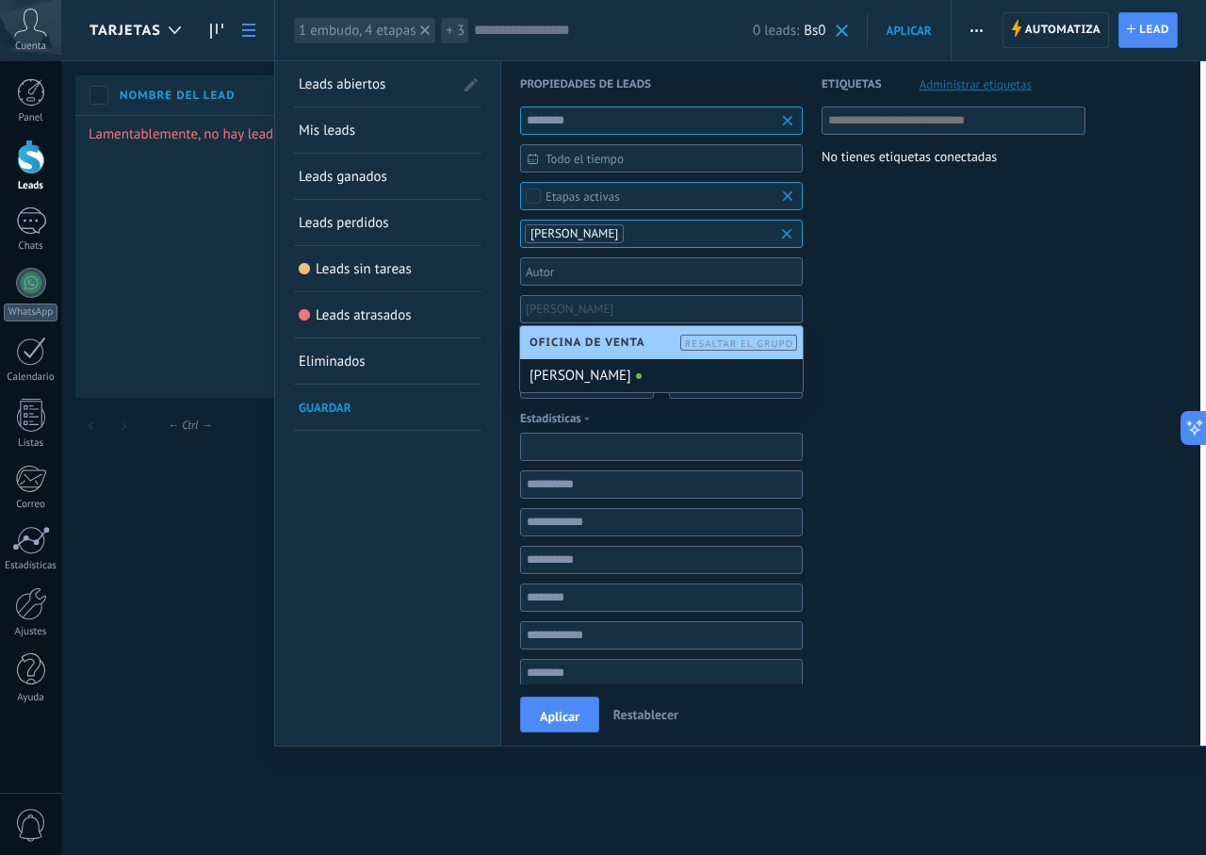
click at [588, 451] on input "text" at bounding box center [661, 447] width 283 height 28
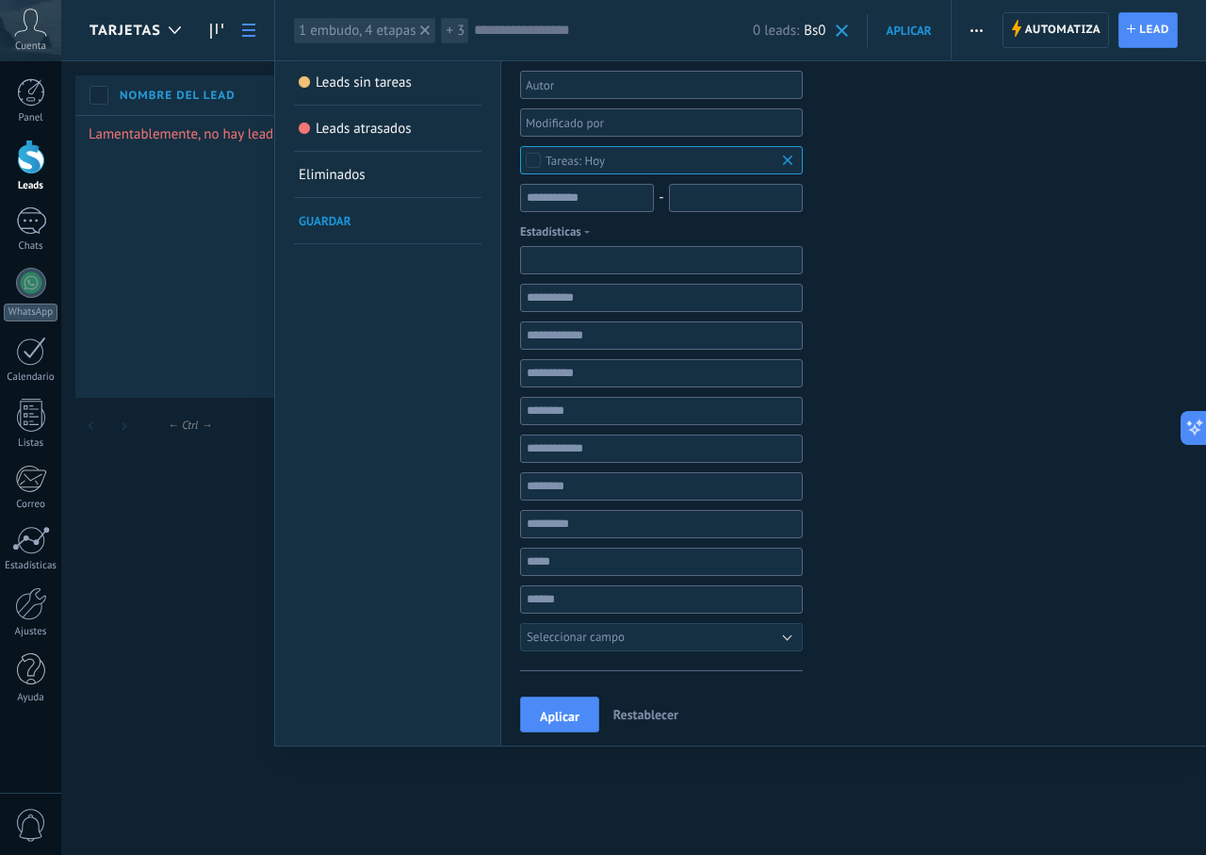
scroll to position [188, 0]
click at [568, 723] on span "Aplicar" at bounding box center [560, 716] width 40 height 13
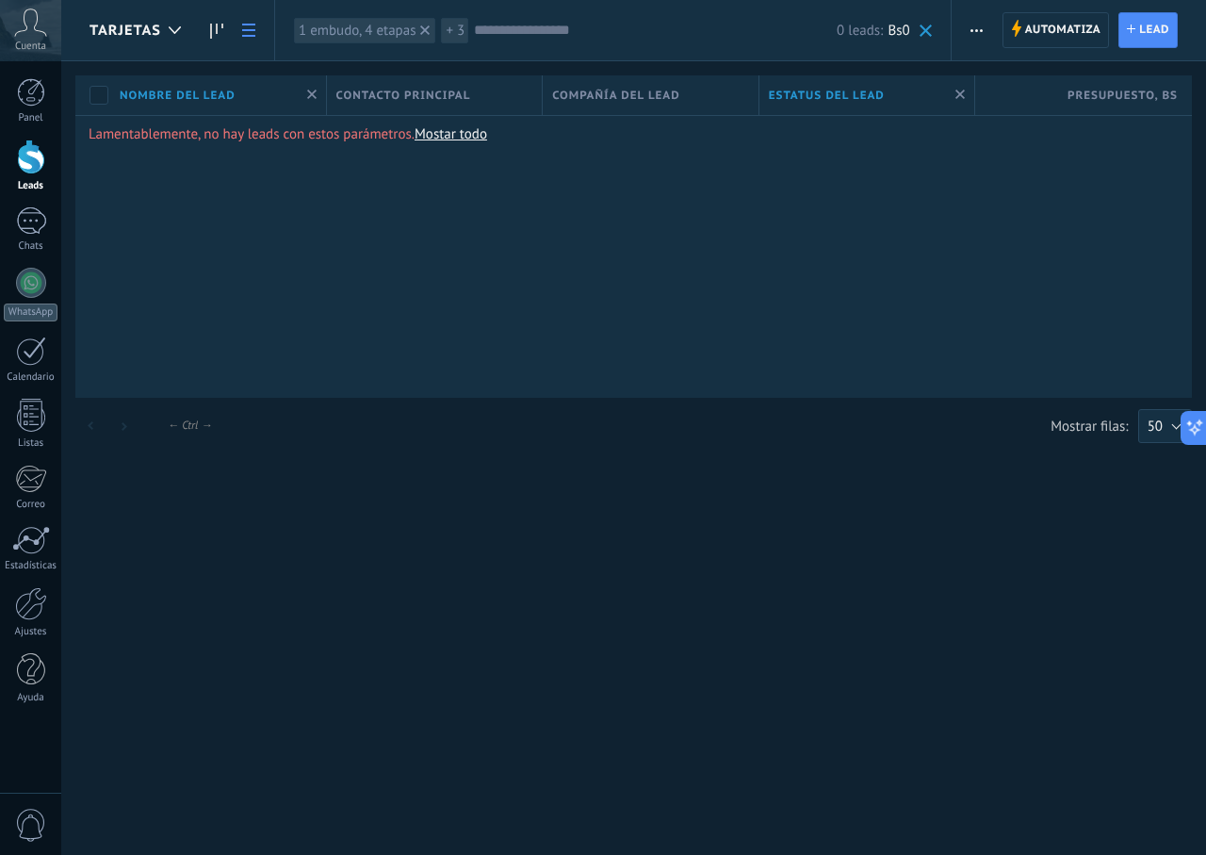
click at [439, 135] on link "Mostar todo" at bounding box center [451, 134] width 73 height 18
click at [162, 91] on span "Nombre del lead" at bounding box center [178, 96] width 116 height 18
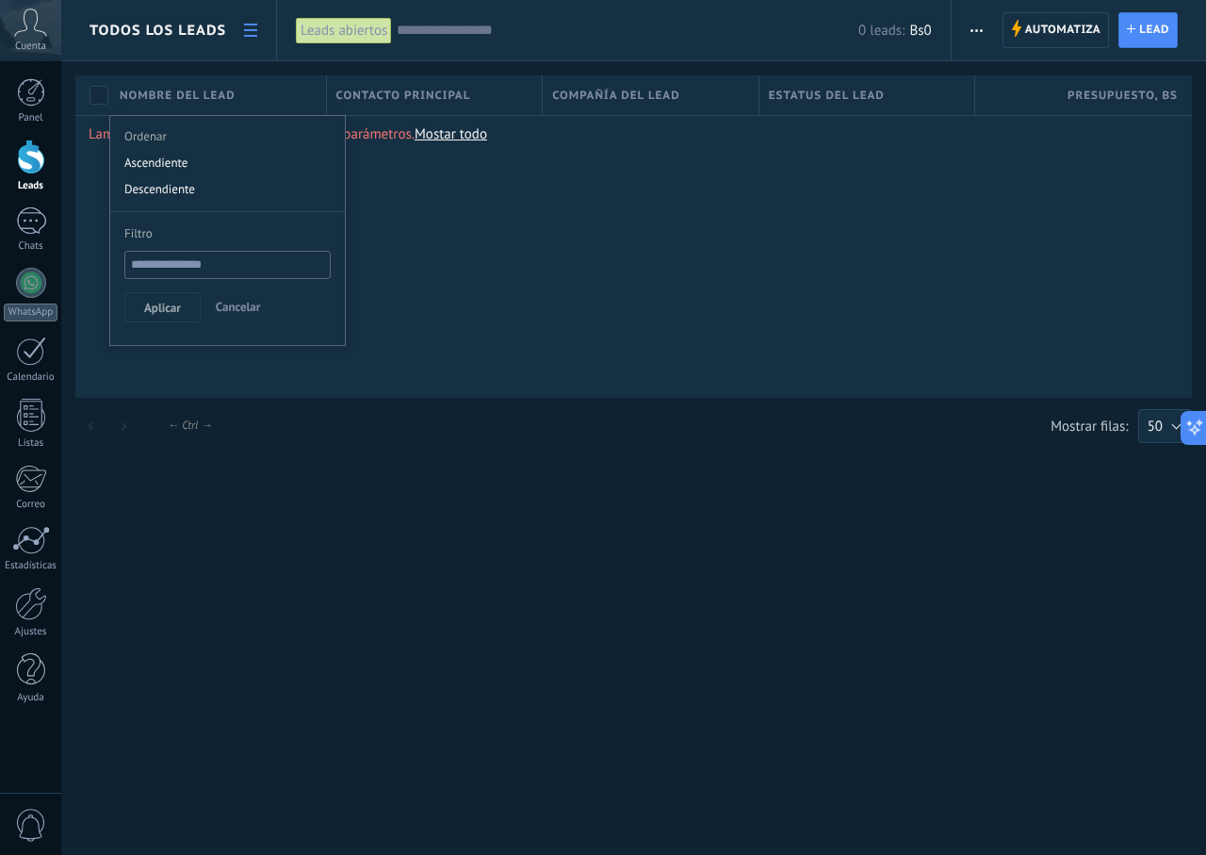
click at [252, 312] on span "Cancelar" at bounding box center [238, 307] width 45 height 16
click at [435, 97] on span "Contacto principal" at bounding box center [403, 96] width 135 height 18
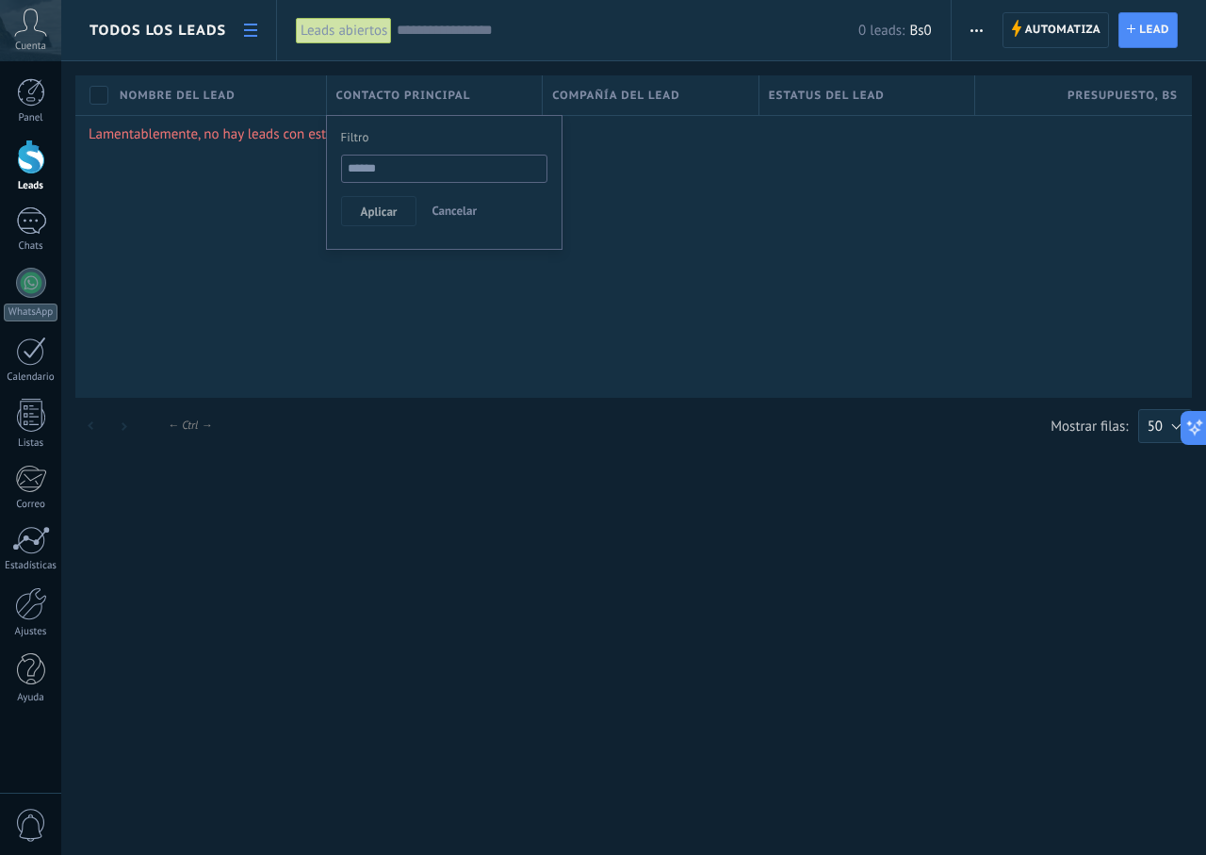
click at [451, 207] on span "Cancelar" at bounding box center [454, 211] width 45 height 16
click at [29, 237] on link "Chats" at bounding box center [30, 229] width 61 height 45
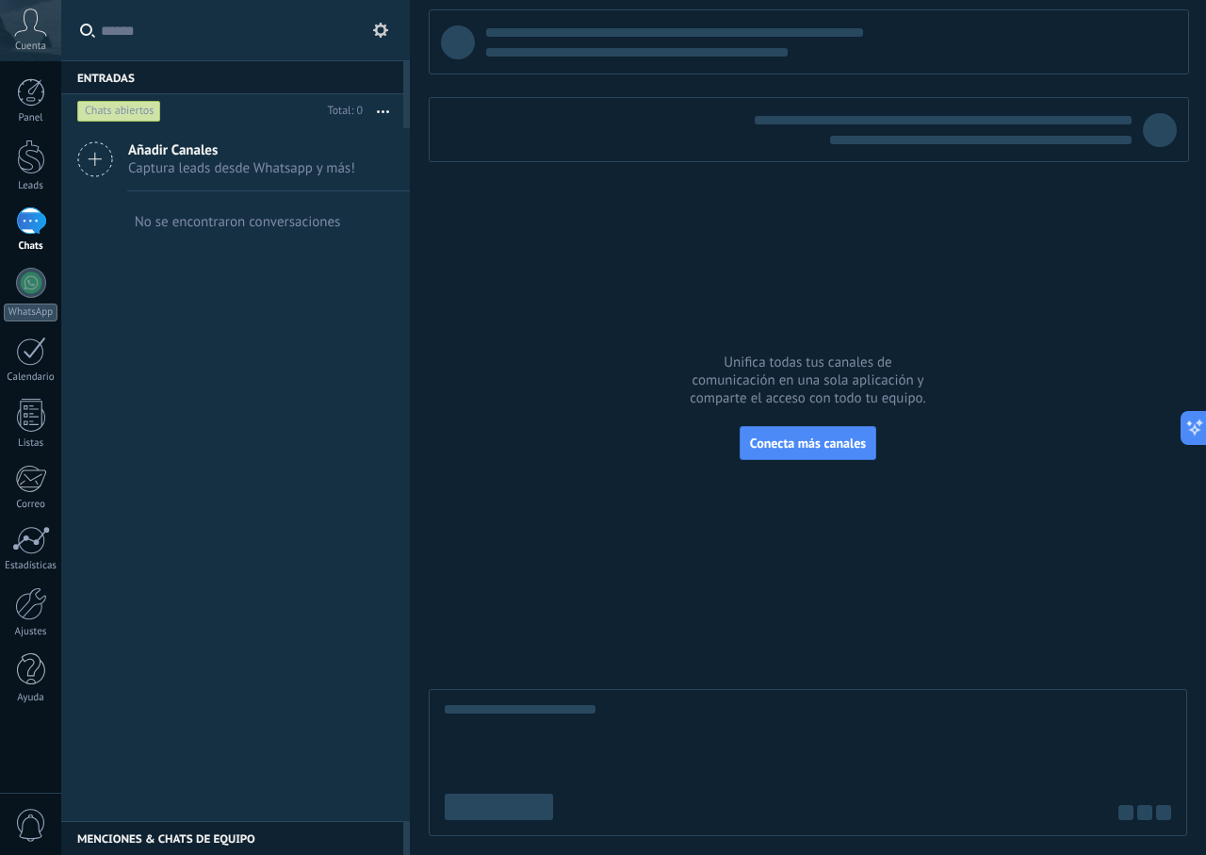
click at [38, 332] on div "Panel Leads Chats WhatsApp Clientes" at bounding box center [30, 400] width 61 height 645
click at [40, 434] on link "Listas" at bounding box center [30, 424] width 61 height 51
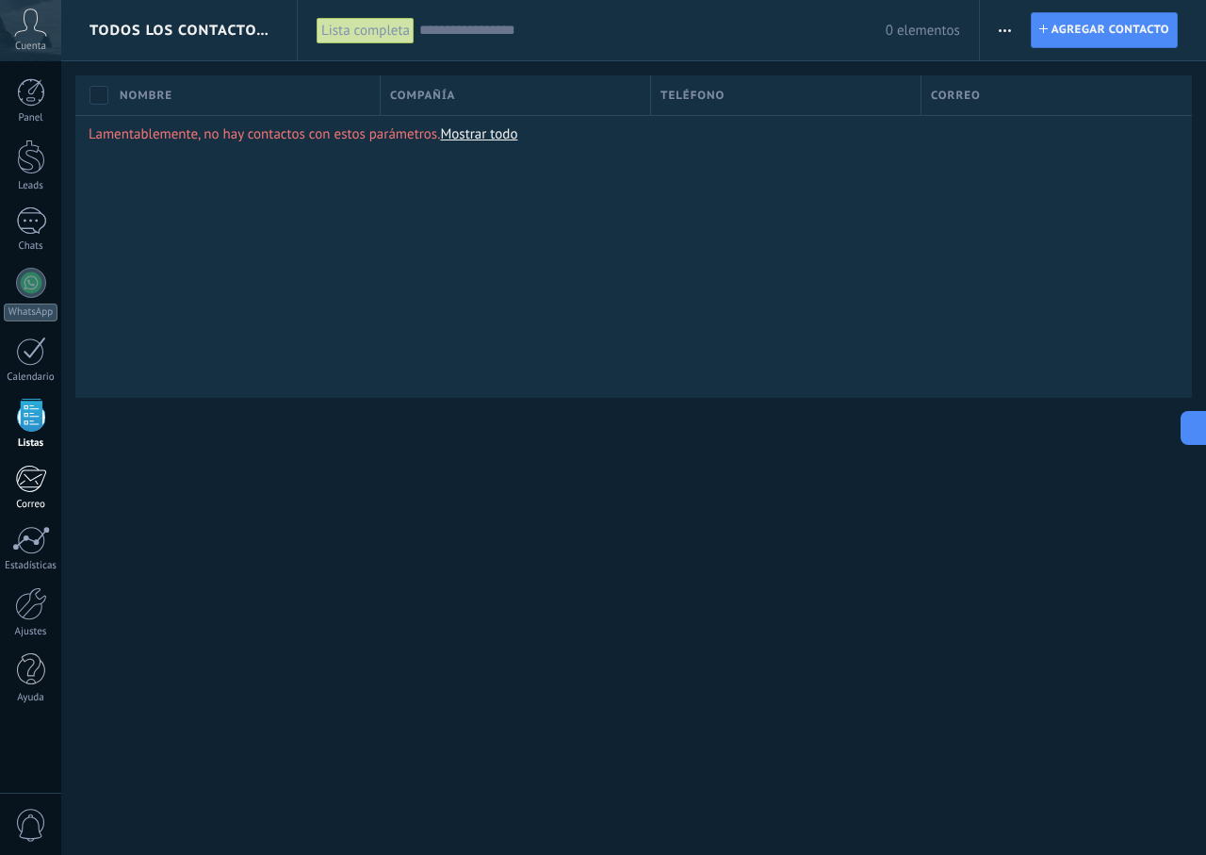
click at [35, 475] on div at bounding box center [30, 479] width 31 height 28
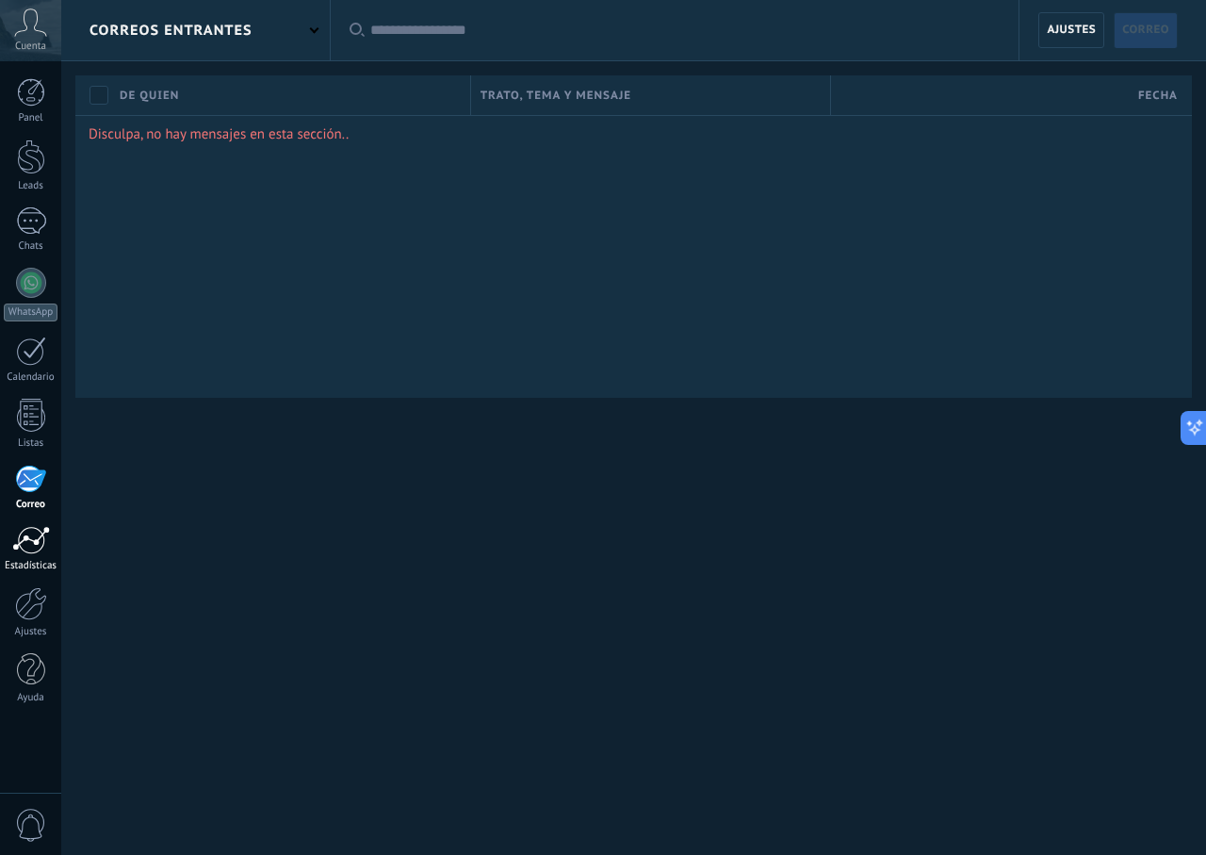
click at [30, 550] on div at bounding box center [31, 540] width 38 height 28
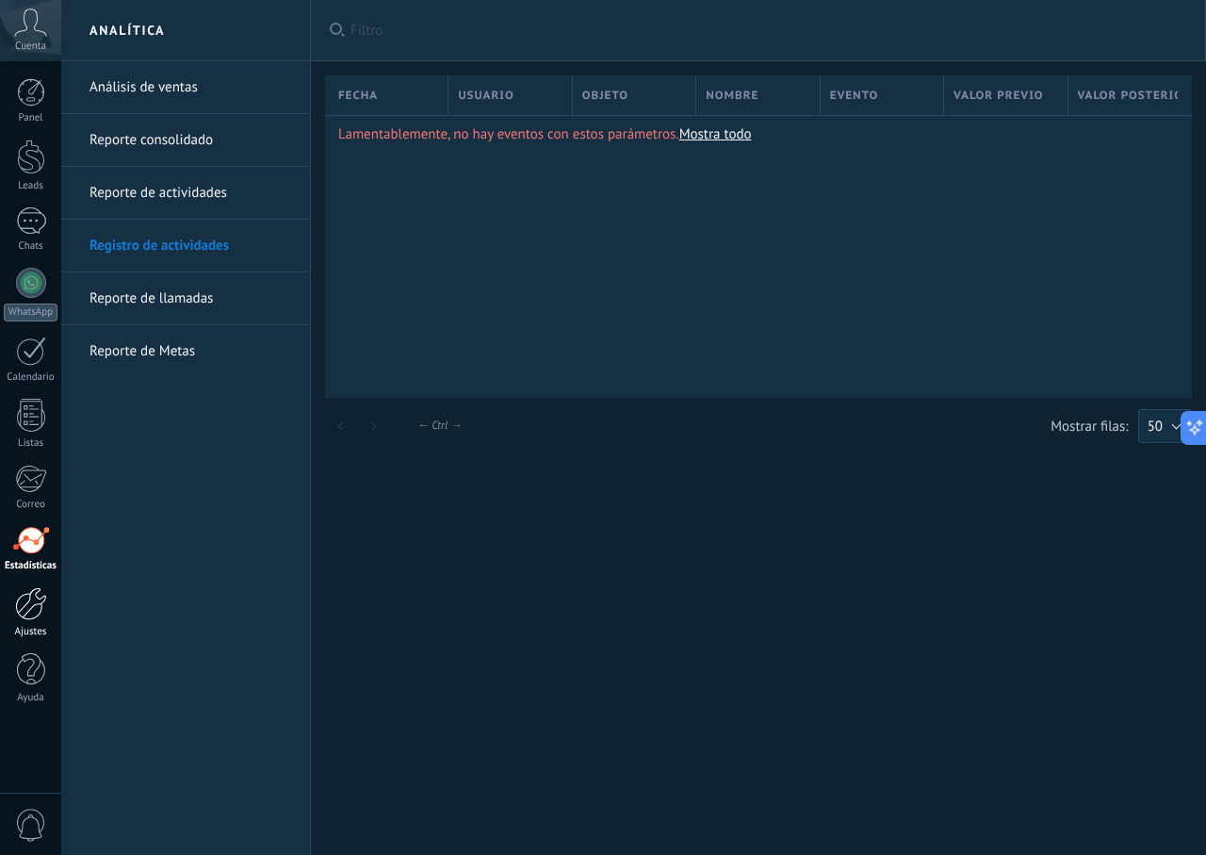
click at [34, 613] on div at bounding box center [31, 603] width 32 height 33
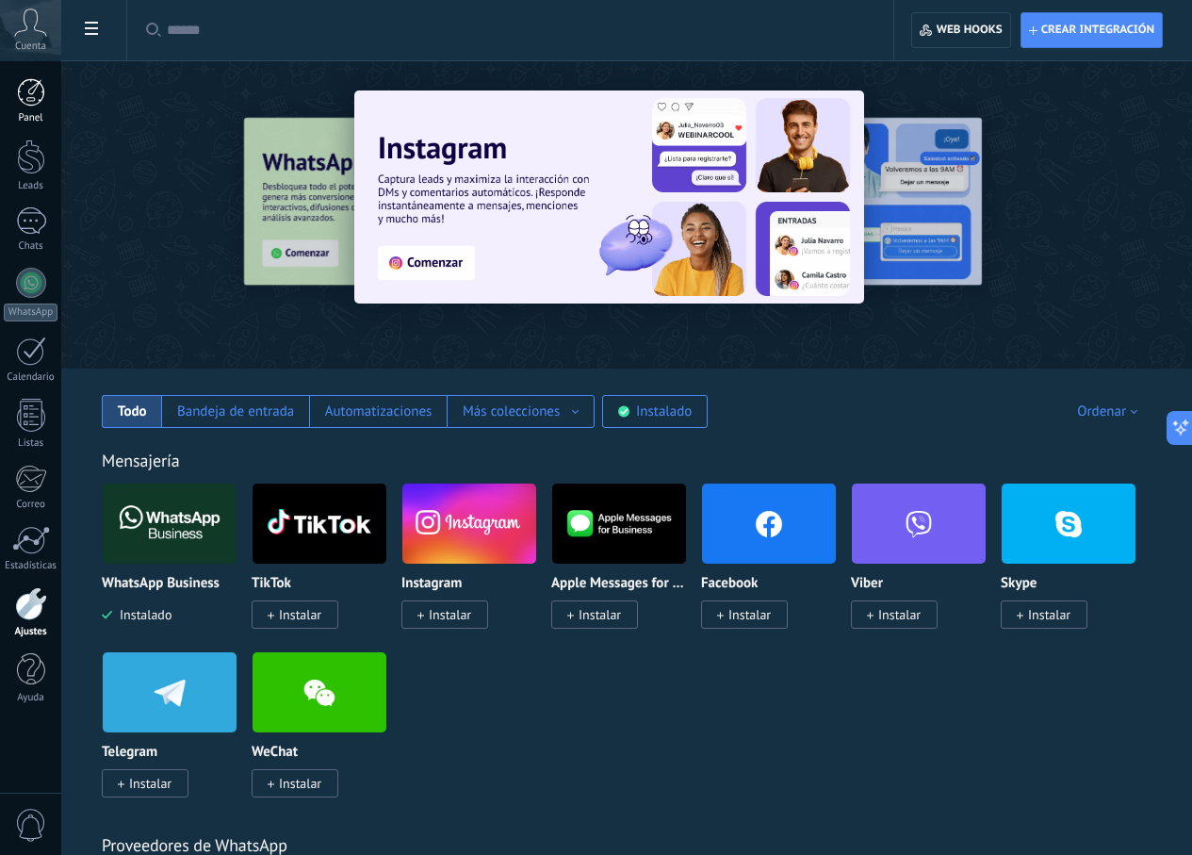
click at [50, 85] on link "Panel" at bounding box center [30, 101] width 61 height 46
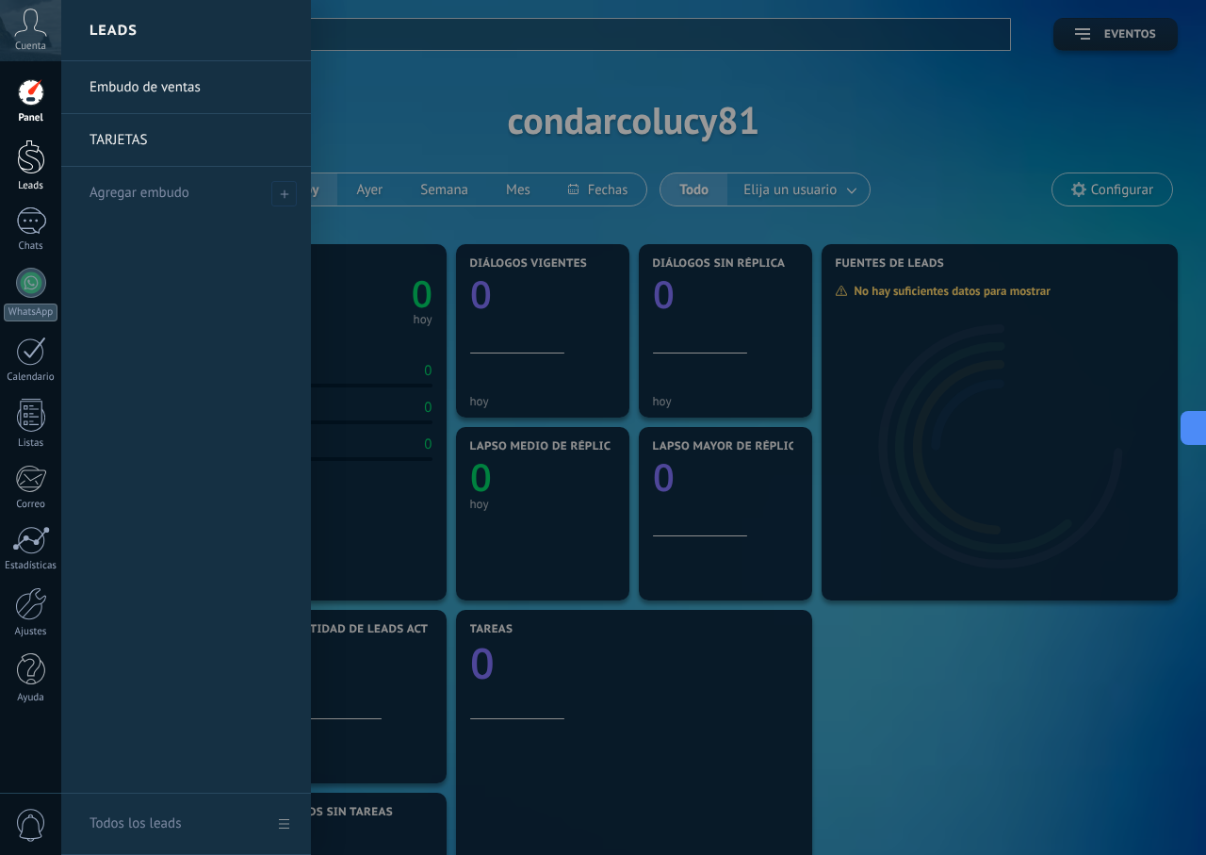
click at [15, 181] on div "Leads" at bounding box center [31, 186] width 55 height 12
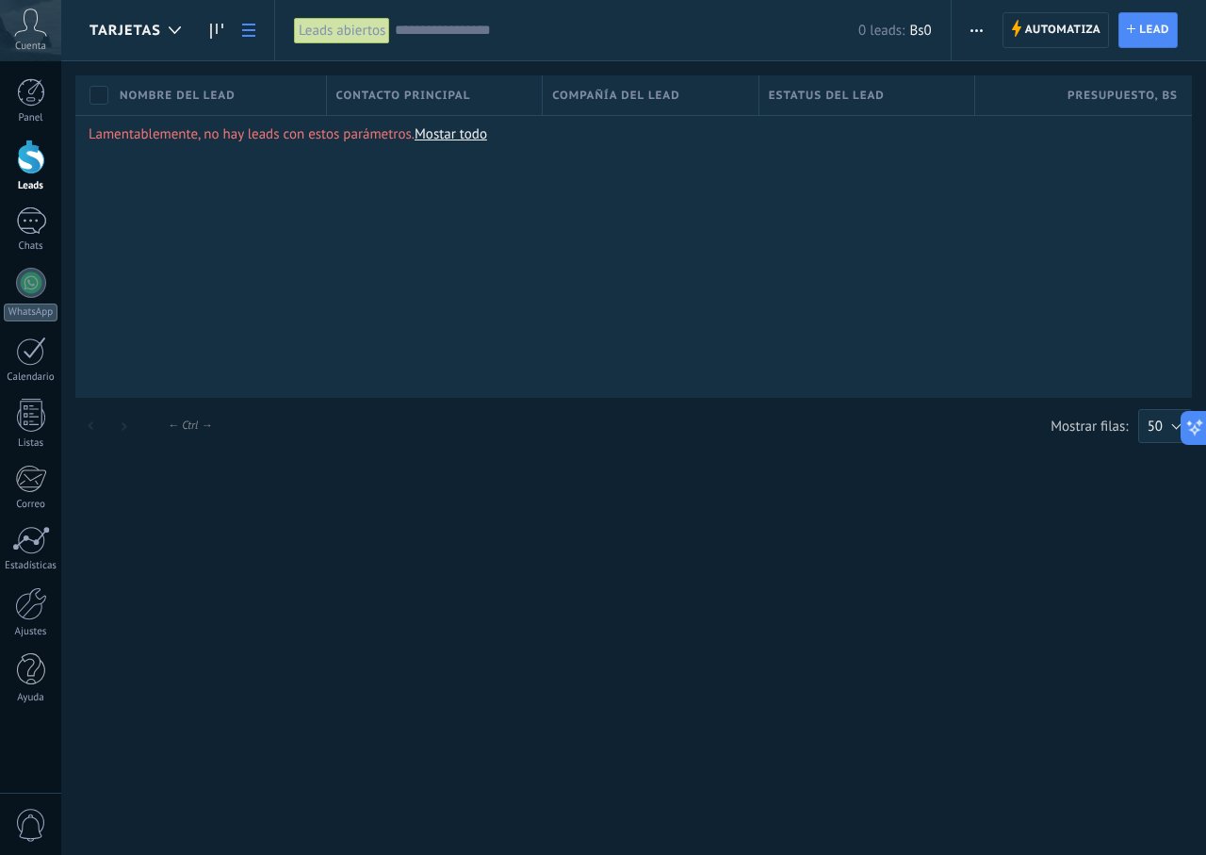
click at [251, 32] on icon at bounding box center [248, 30] width 13 height 13
click at [377, 29] on div "Leads abiertos" at bounding box center [342, 30] width 96 height 27
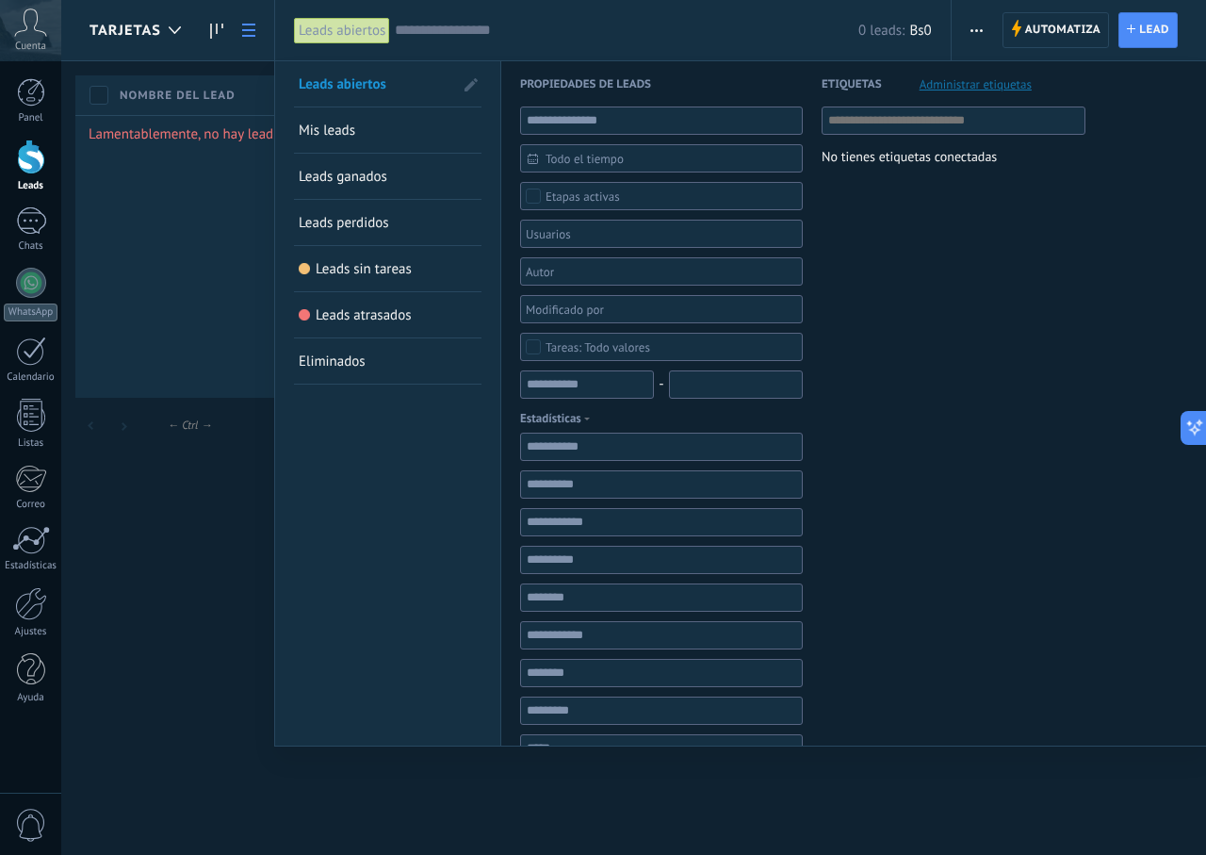
click at [344, 362] on span "Eliminados" at bounding box center [332, 361] width 67 height 18
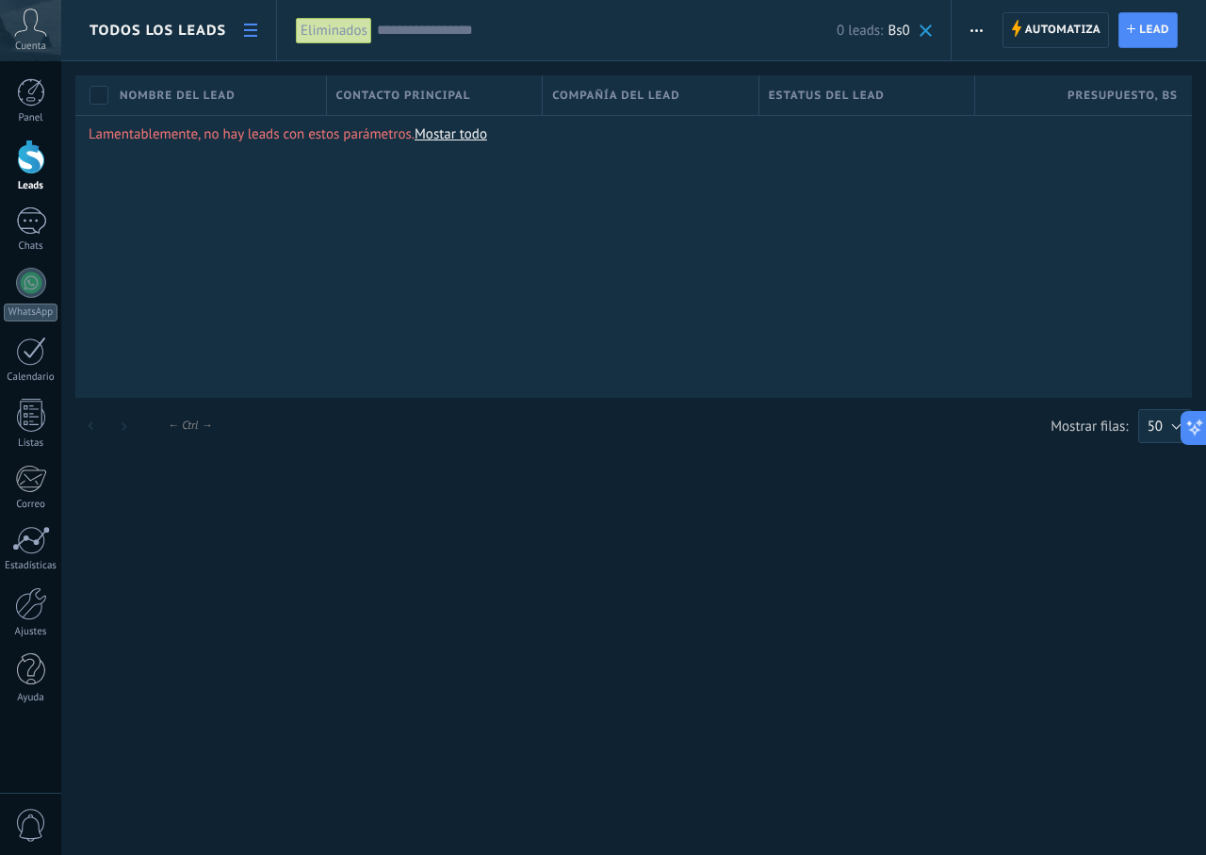
click at [354, 32] on div "Eliminados" at bounding box center [334, 30] width 76 height 27
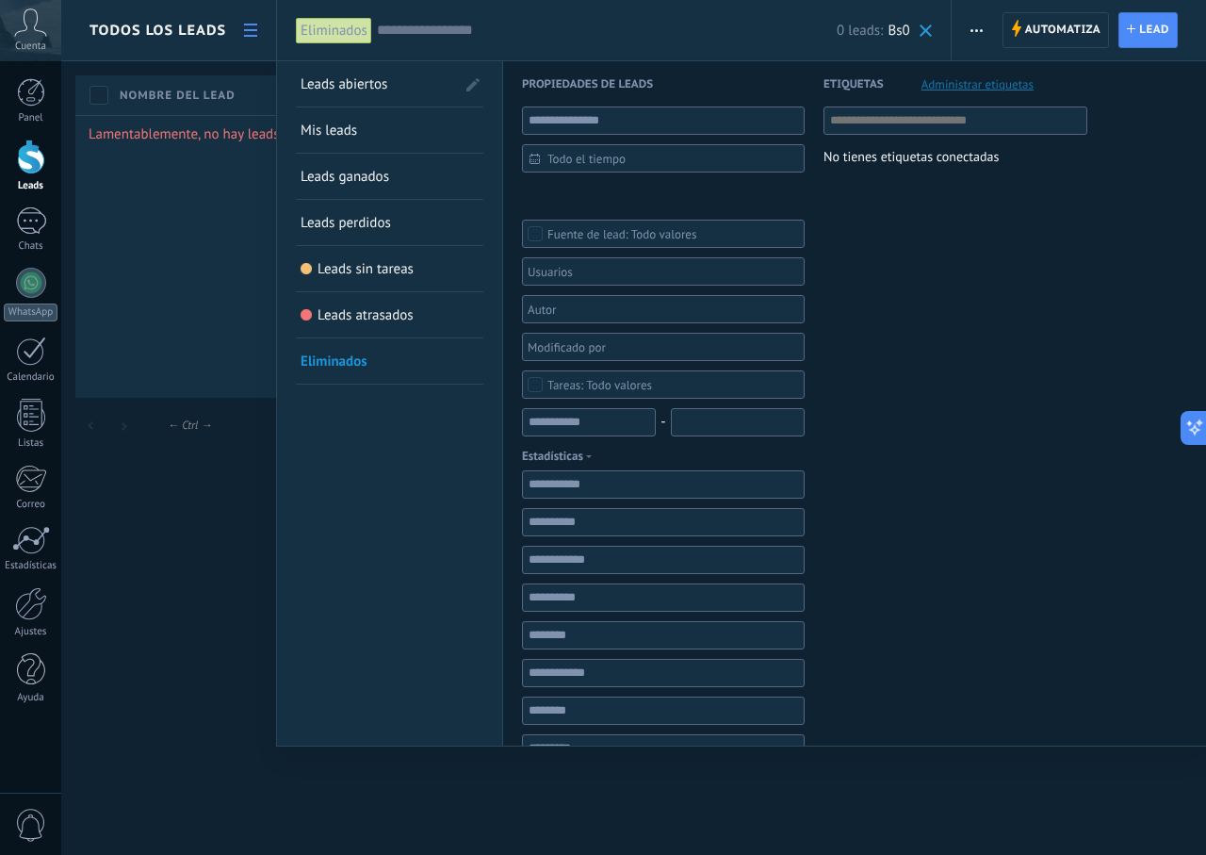
click at [367, 89] on span "Leads abiertos" at bounding box center [344, 84] width 87 height 18
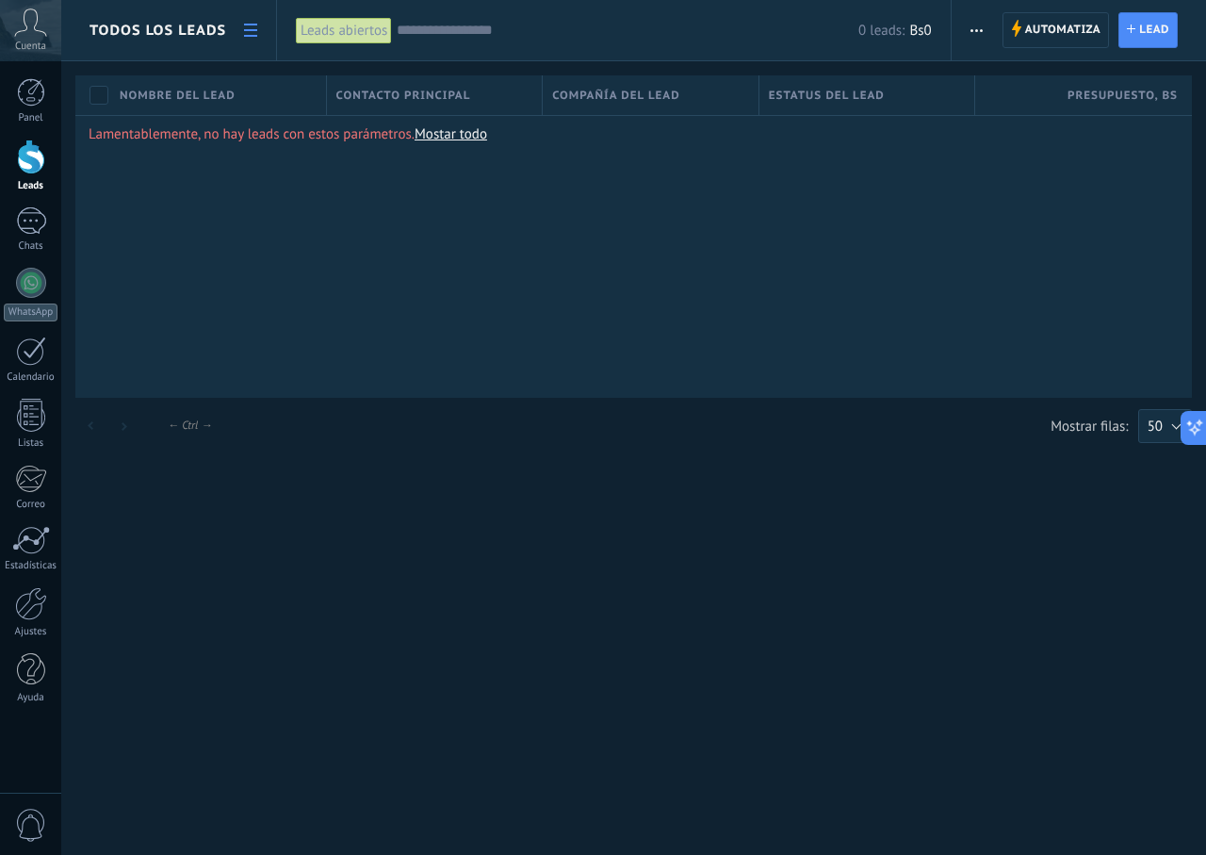
click at [367, 89] on span "Contacto principal" at bounding box center [403, 96] width 135 height 18
click at [367, 34] on div at bounding box center [603, 30] width 1206 height 61
click at [367, 34] on div "Leads abiertos" at bounding box center [344, 30] width 96 height 27
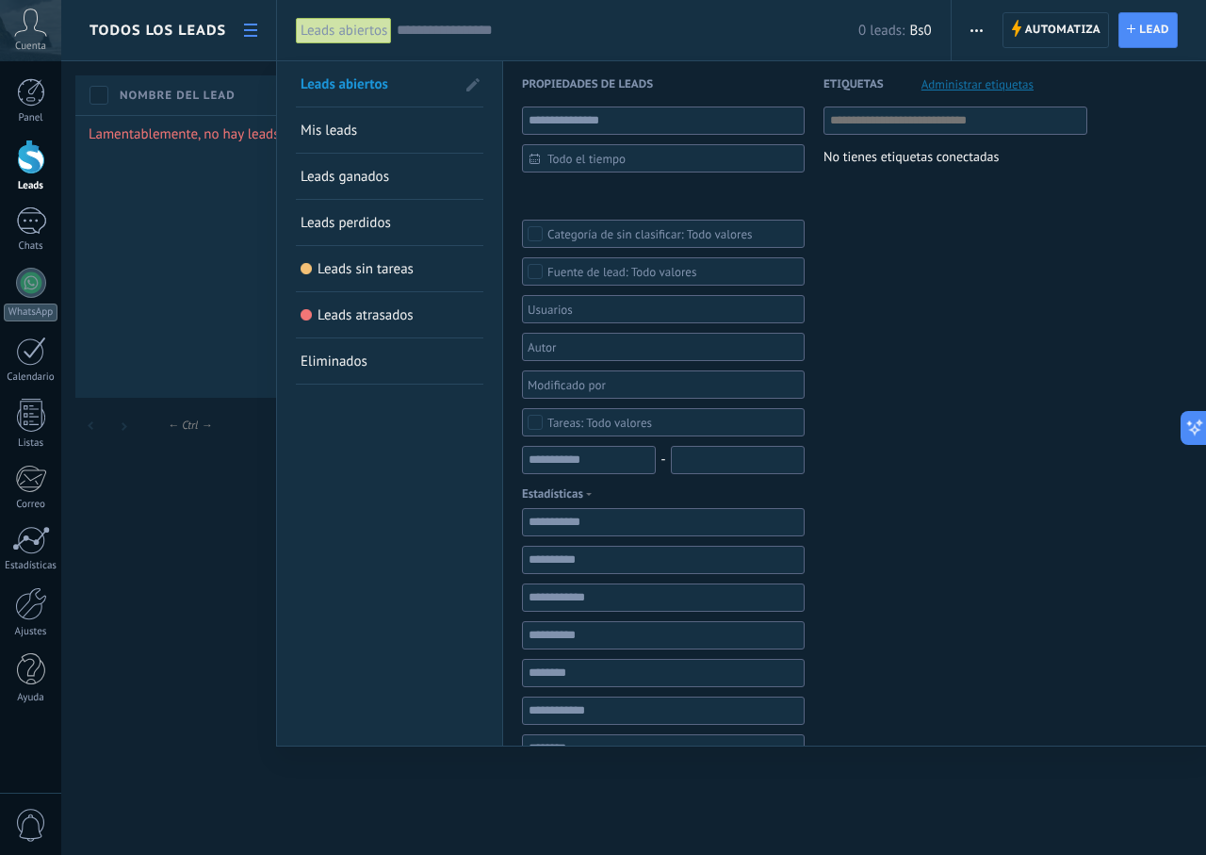
click at [400, 184] on link "Leads ganados" at bounding box center [390, 176] width 178 height 45
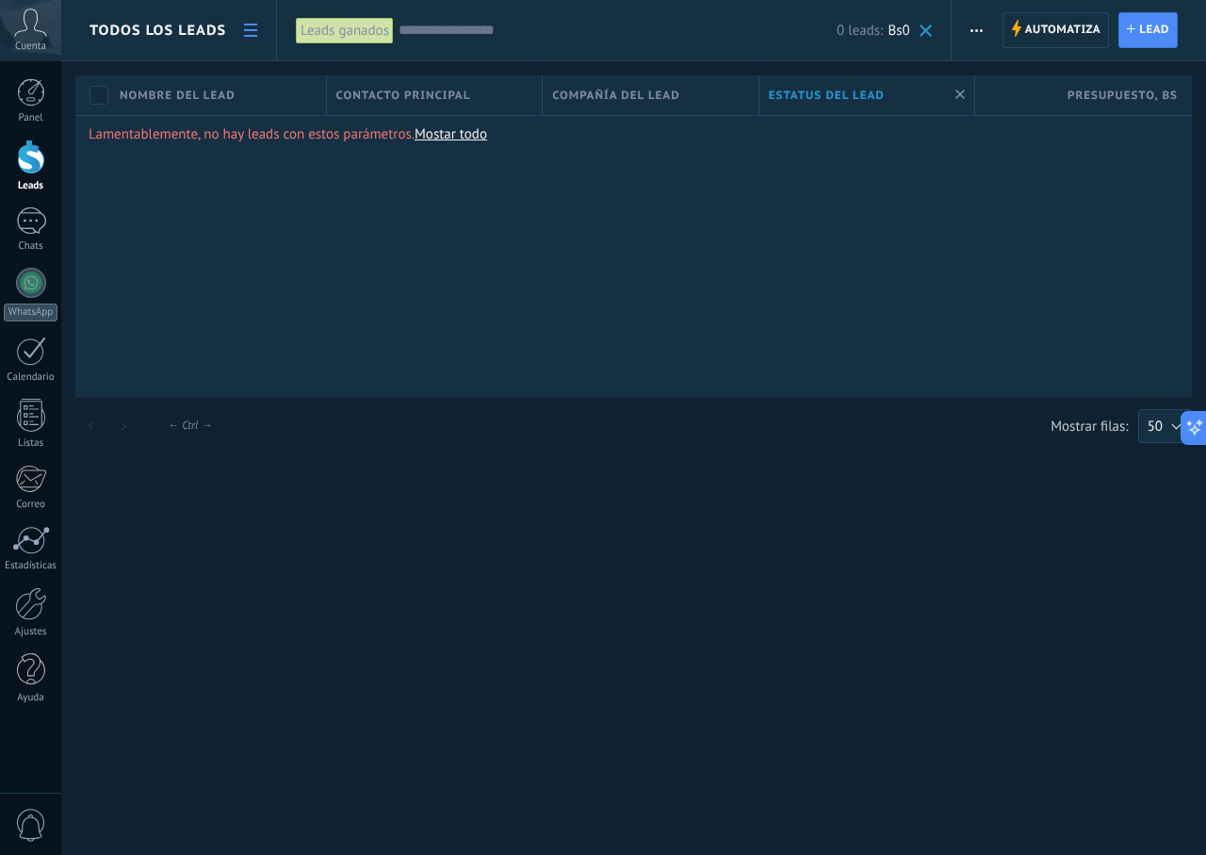
click at [471, 97] on div "Contacto principal" at bounding box center [435, 95] width 216 height 40
type input "*******"
click at [948, 95] on span at bounding box center [960, 95] width 28 height 40
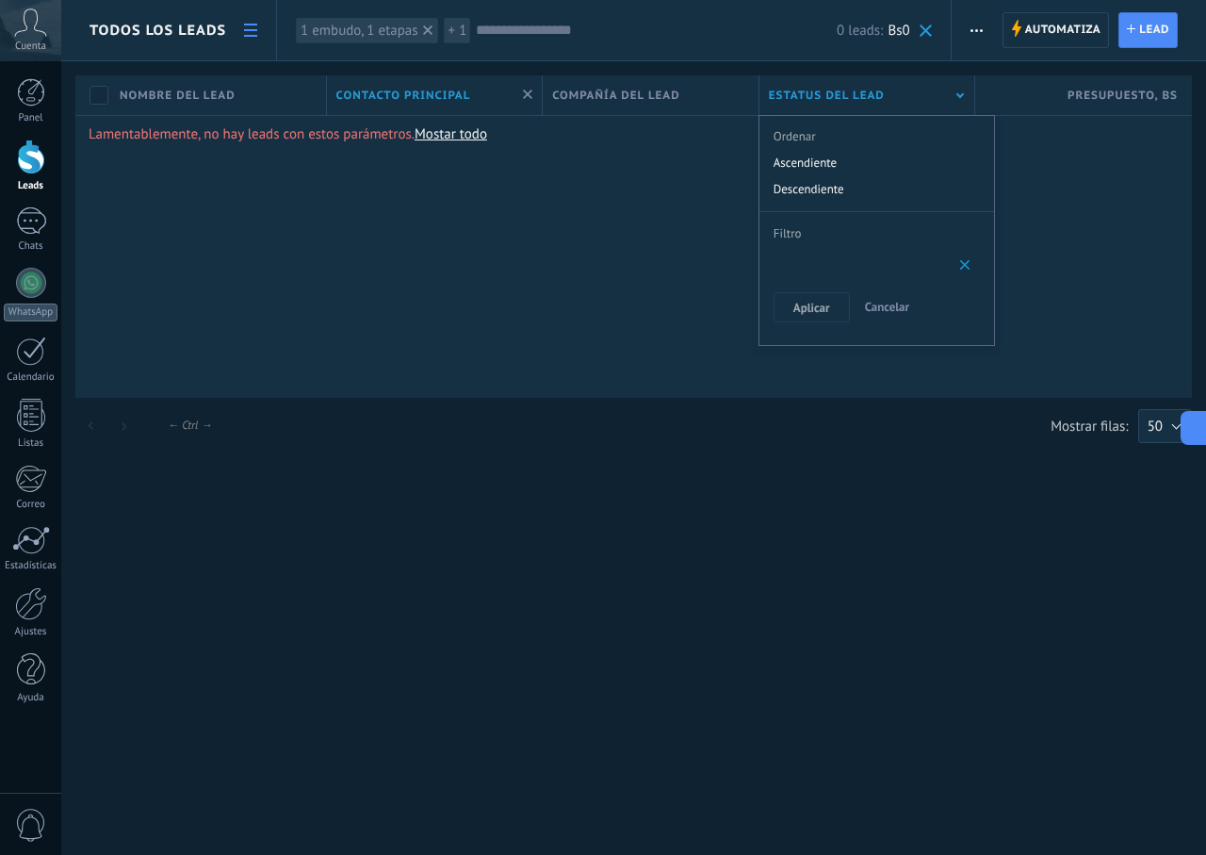
click at [971, 92] on span at bounding box center [960, 95] width 28 height 40
click at [1145, 104] on span "Presupuesto , Bs" at bounding box center [1123, 96] width 110 height 18
click at [1082, 303] on span "Cancelar" at bounding box center [1084, 307] width 45 height 16
click at [587, 86] on div "Compañía del lead" at bounding box center [651, 95] width 216 height 40
click at [513, 22] on input "text" at bounding box center [656, 31] width 361 height 20
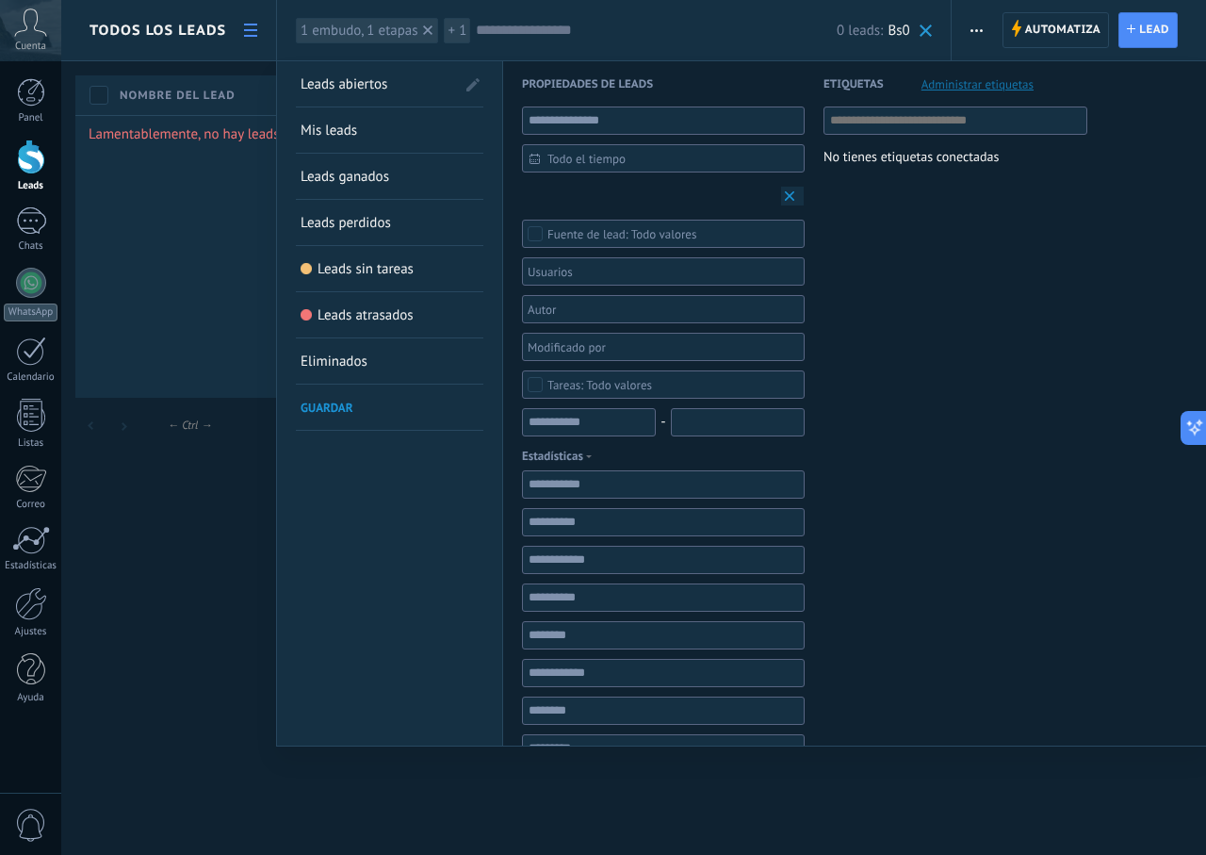
click at [925, 28] on span at bounding box center [926, 30] width 12 height 12
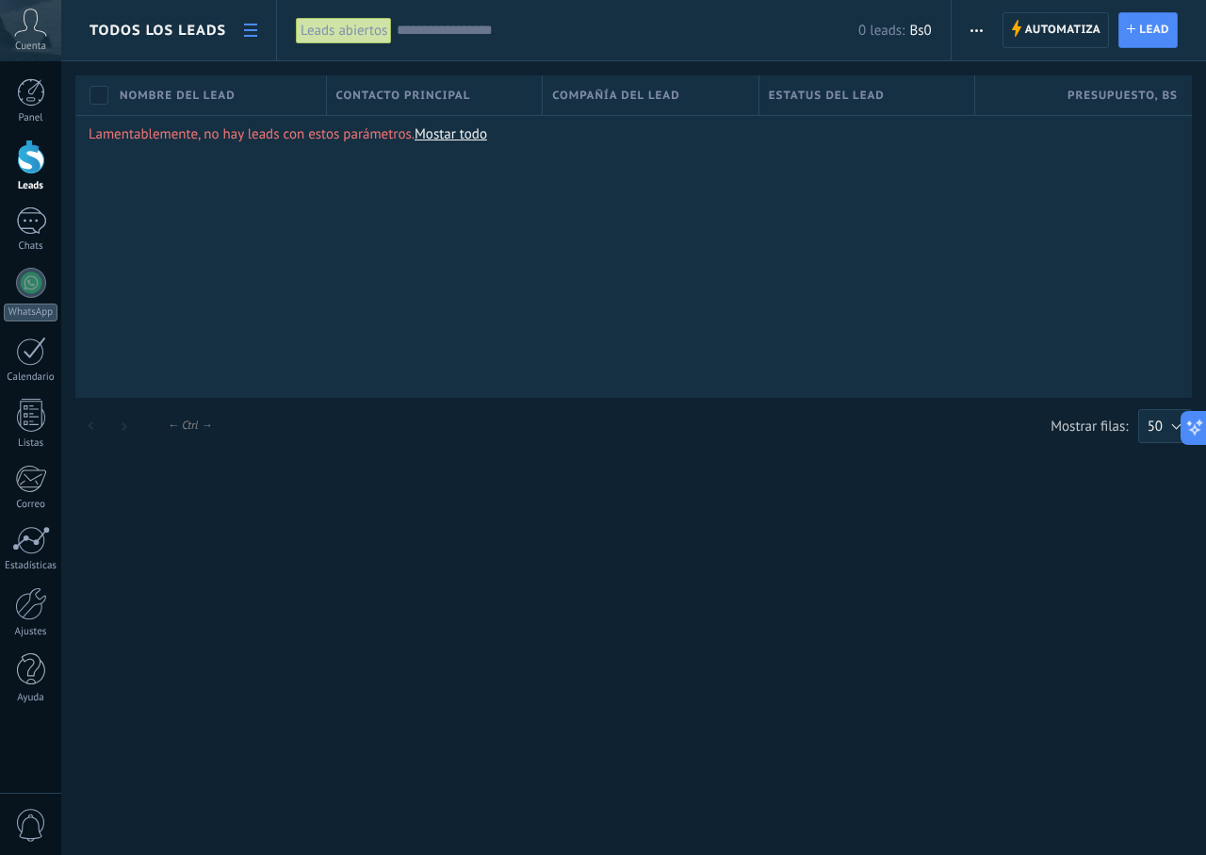
click at [934, 33] on div "Leads abiertos Aplicar 0 leads: Bs0 Leads abiertos Mis leads Leads ganados Lead…" at bounding box center [614, 30] width 676 height 60
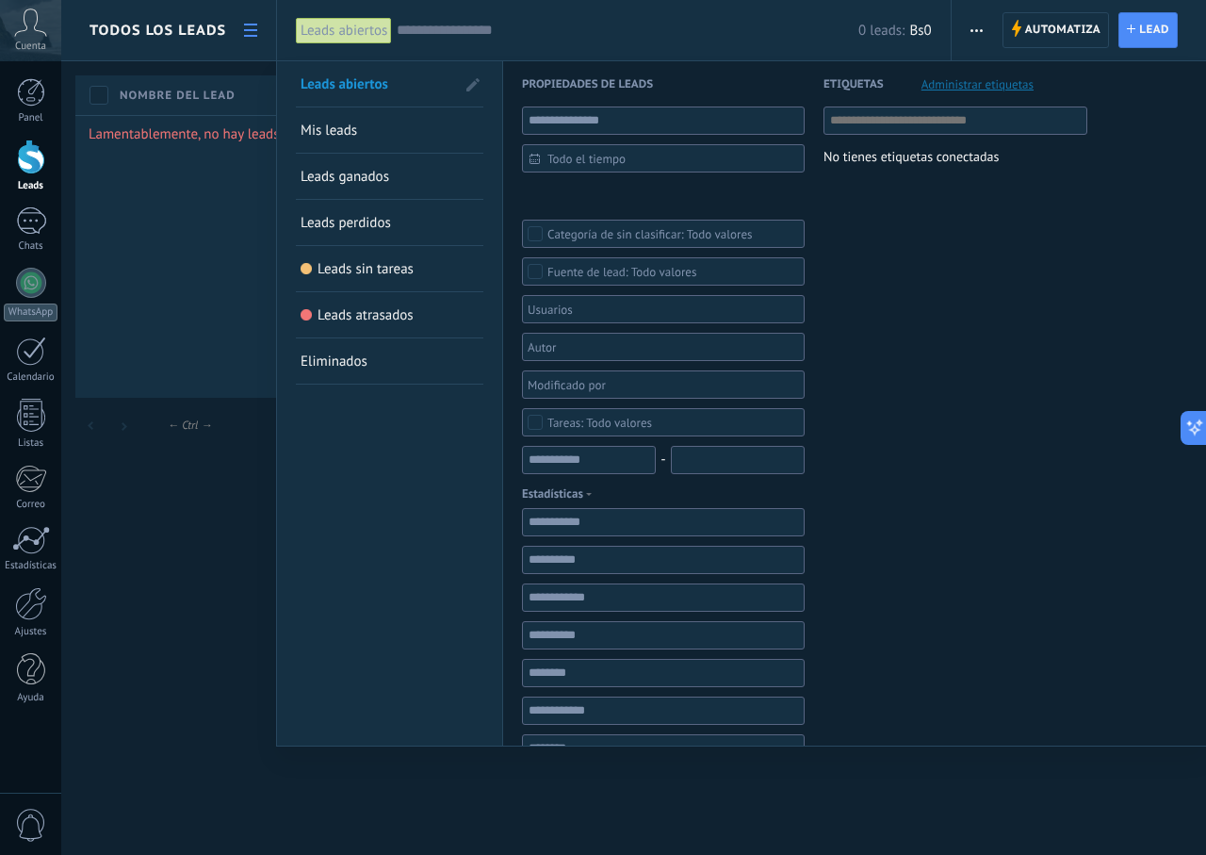
click at [923, 30] on span "Bs0" at bounding box center [920, 31] width 22 height 18
click at [936, 29] on div "Leads abiertos Aplicar 0 leads: Bs0 Leads abiertos Mis leads Leads ganados Lead…" at bounding box center [614, 30] width 676 height 60
click at [358, 346] on link "Eliminados" at bounding box center [390, 360] width 178 height 45
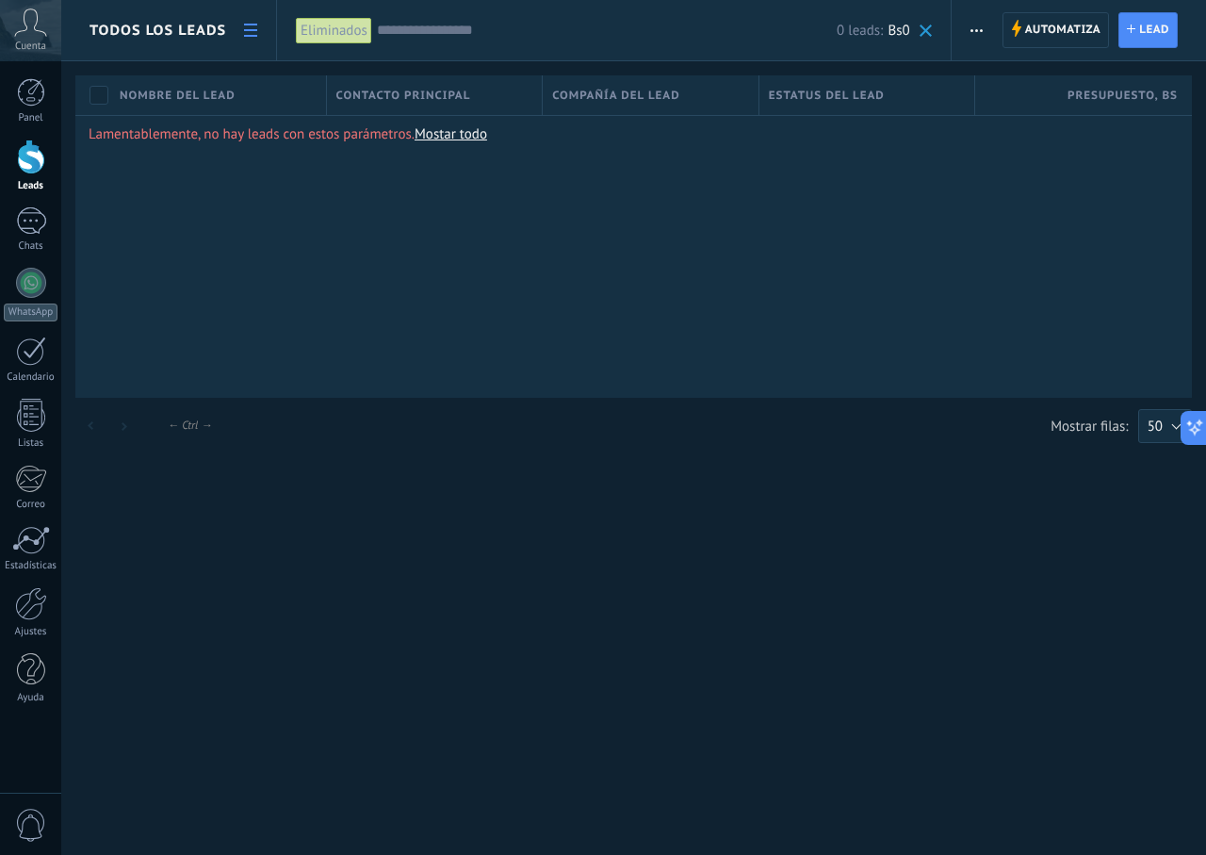
click at [400, 28] on input "text" at bounding box center [607, 31] width 460 height 20
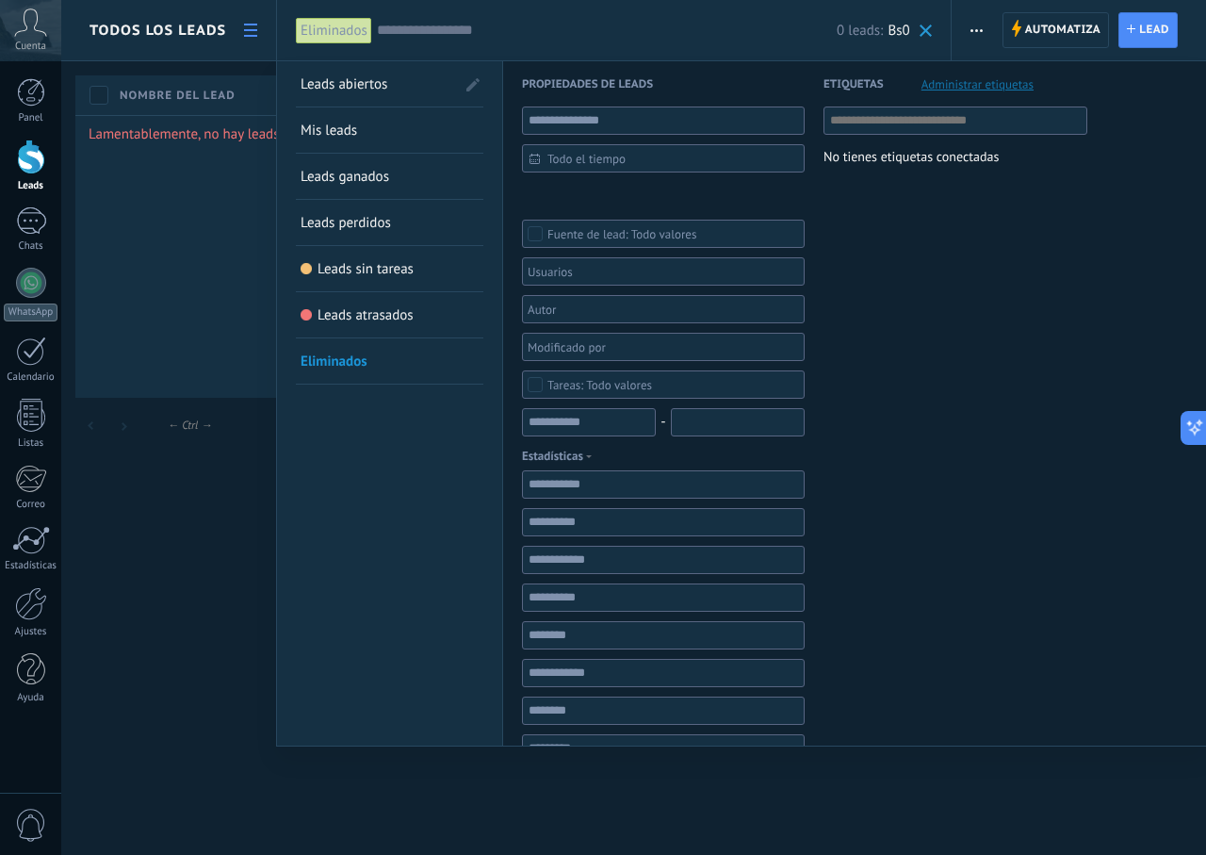
click at [393, 90] on link "Leads abiertos" at bounding box center [378, 83] width 155 height 45
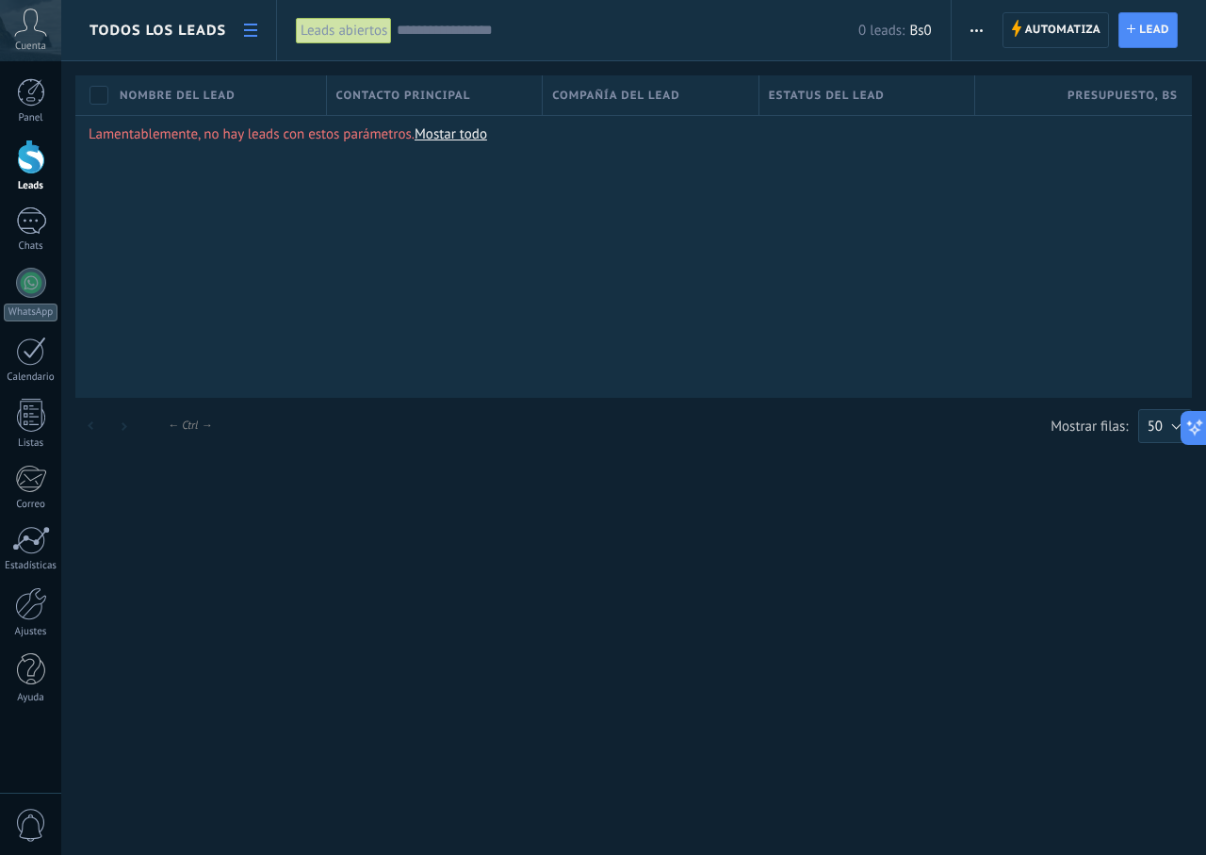
drag, startPoint x: 354, startPoint y: 12, endPoint x: 366, endPoint y: 88, distance: 76.2
click at [366, 88] on div "Todos los leads Automatiza Nueva difusión Imprimir Importar Exportar Buscar dup…" at bounding box center [633, 229] width 1145 height 459
click at [457, 17] on div "0 leads: Bs0" at bounding box center [664, 30] width 534 height 60
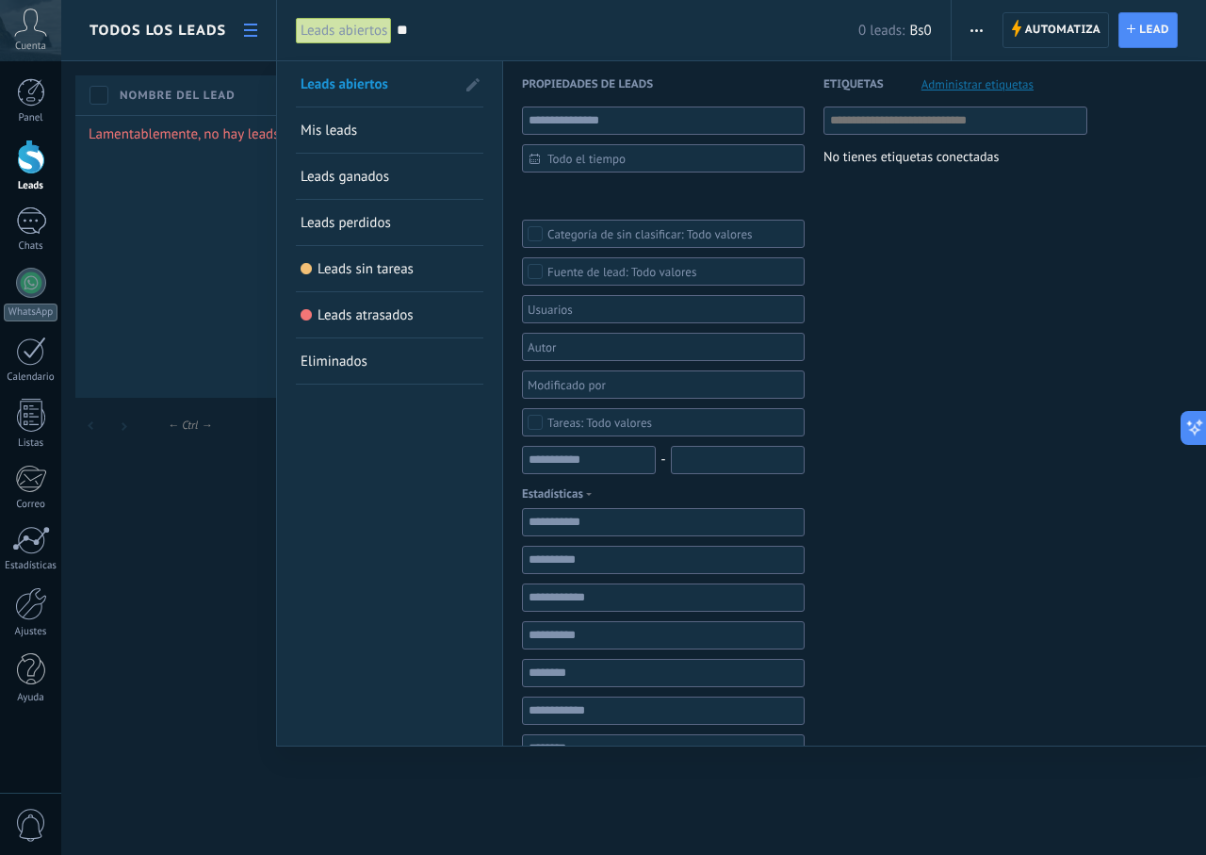
type input "*"
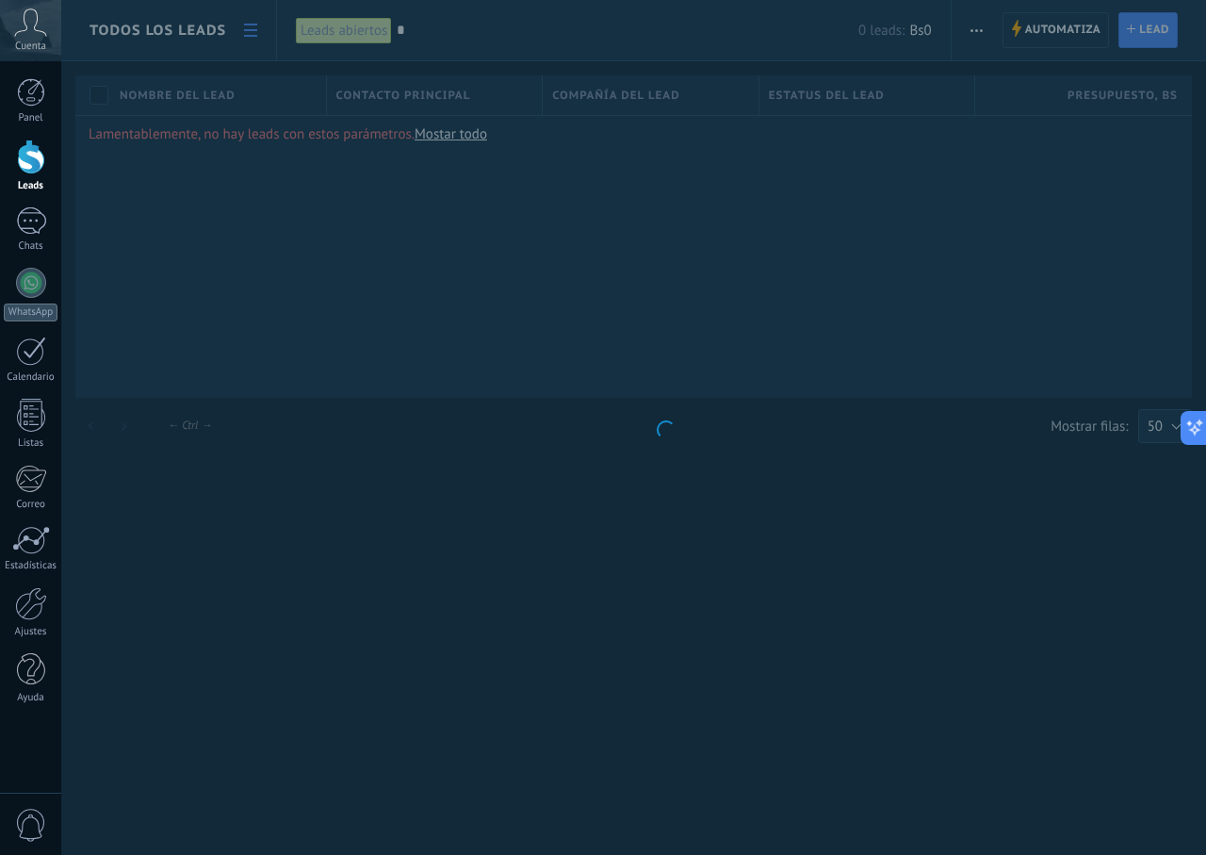
type input "**"
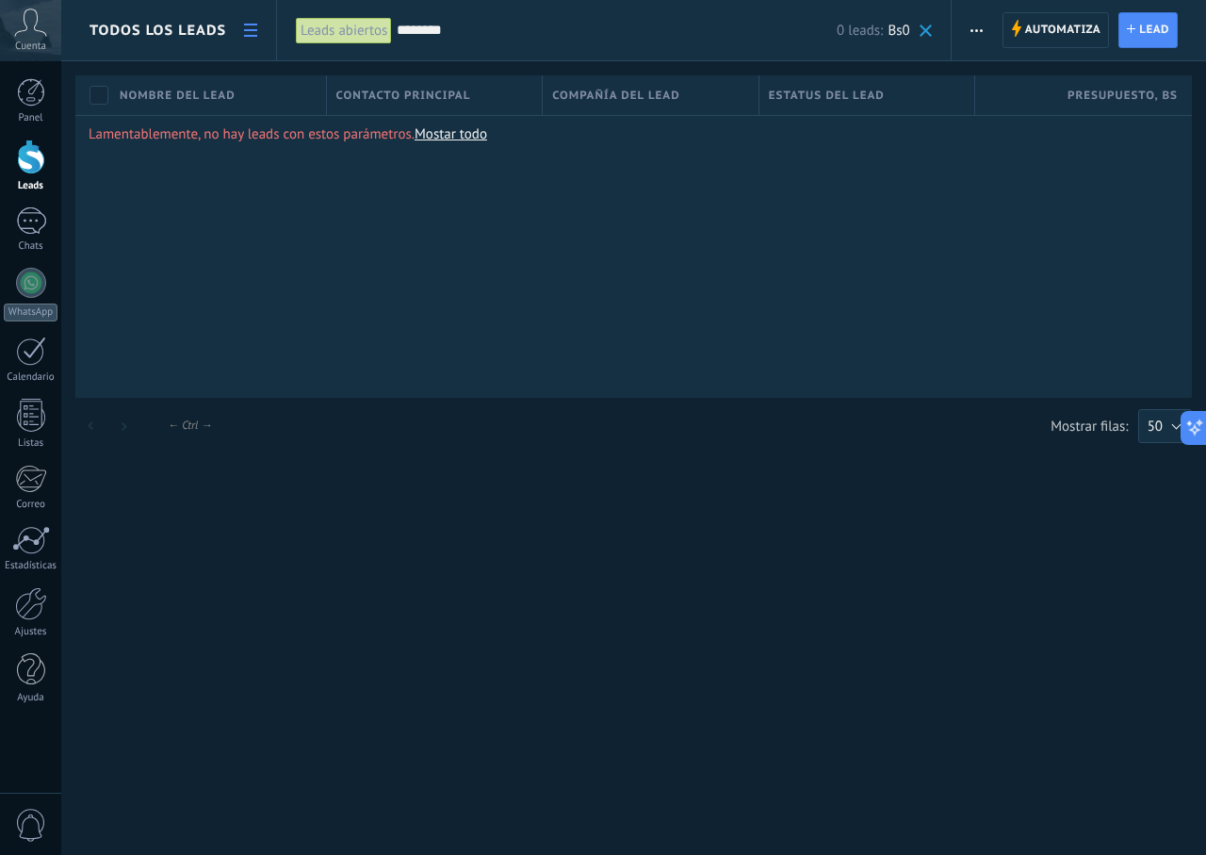
type input "********"
click at [435, 26] on input "********" at bounding box center [617, 31] width 440 height 20
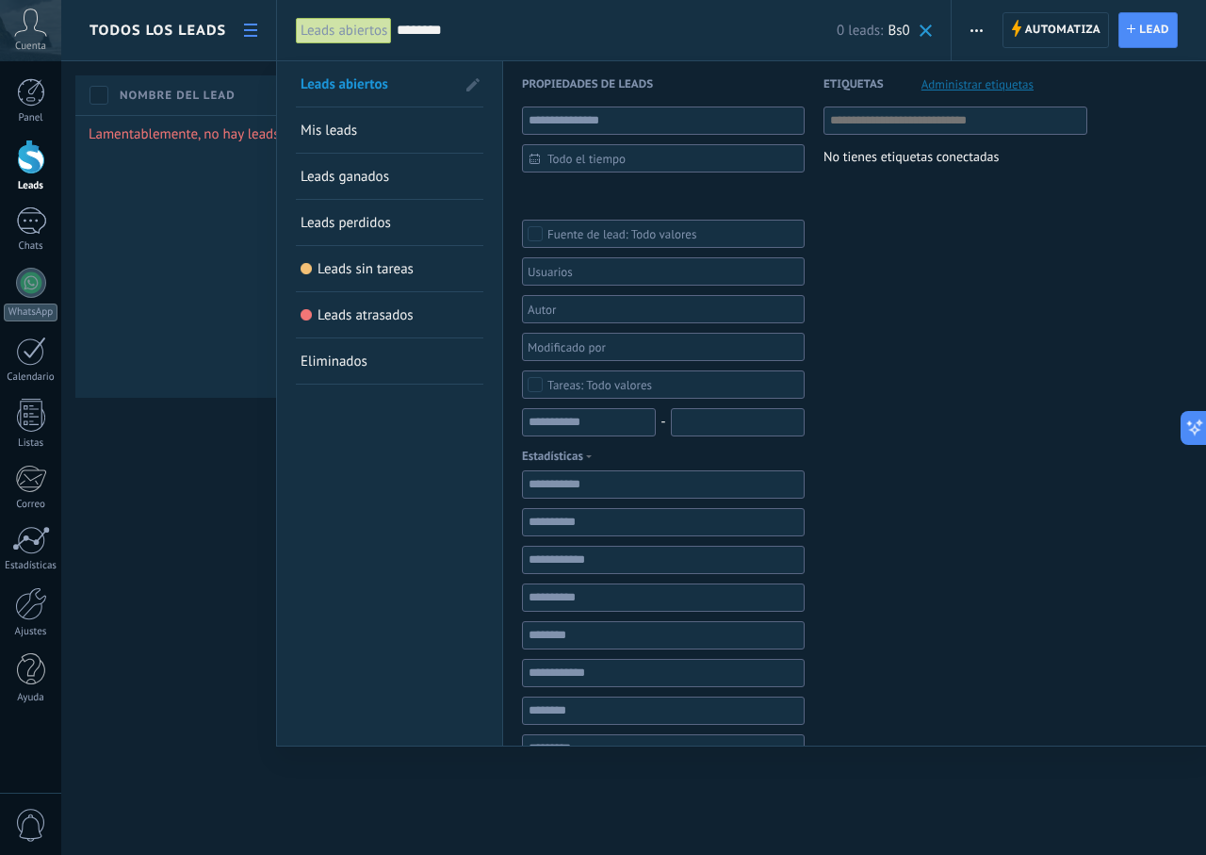
click at [452, 27] on input "********" at bounding box center [617, 31] width 440 height 20
click at [563, 110] on input "text" at bounding box center [663, 120] width 283 height 28
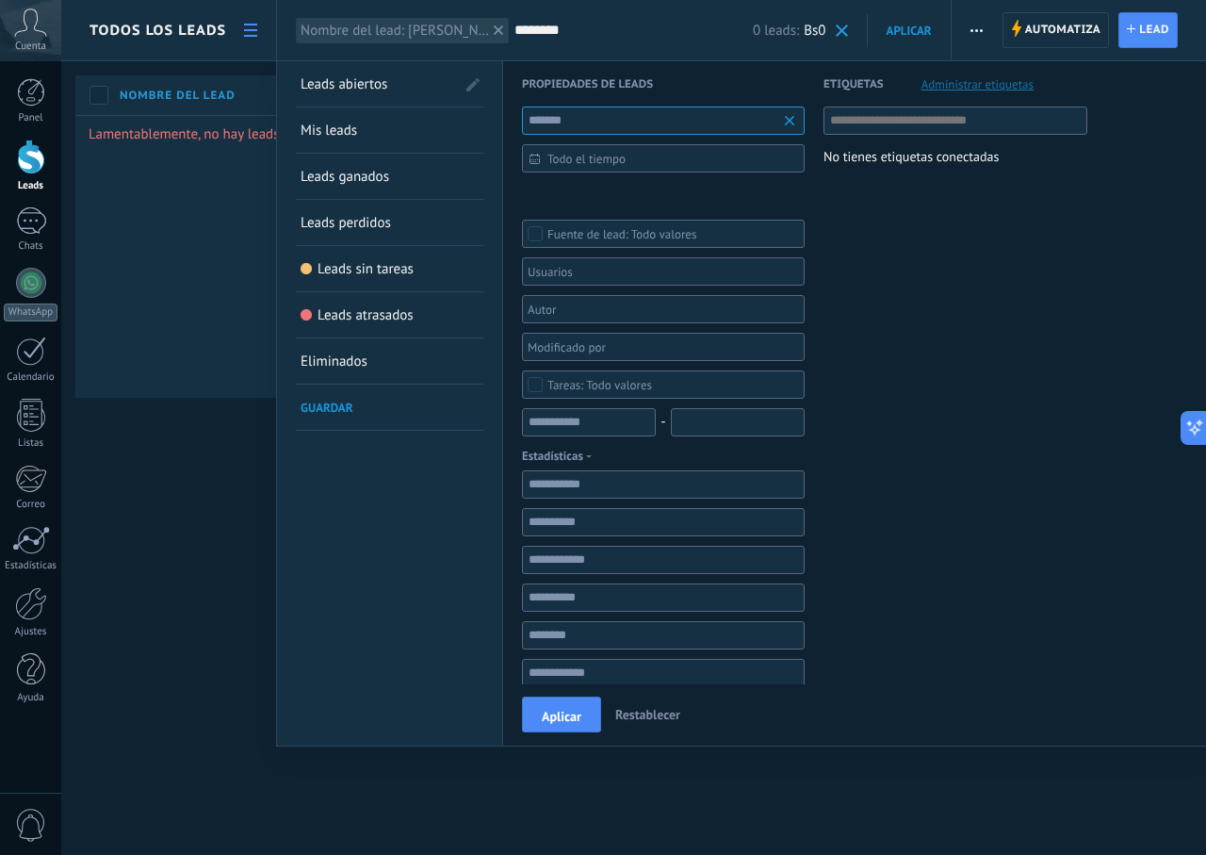
type input "*******"
click at [0, 0] on div "Contacto inicial Negociación Debate contractual Discusión de contrato Logrado c…" at bounding box center [0, 0] width 0 height 0
click at [0, 0] on label "Logrado con éxito" at bounding box center [0, 0] width 0 height 0
click at [639, 444] on div "Contacto inicial Negociación Debate contractual Discusión de contrato Logrado c…" at bounding box center [663, 533] width 283 height 702
click at [630, 235] on div "Todo valores" at bounding box center [621, 234] width 149 height 14
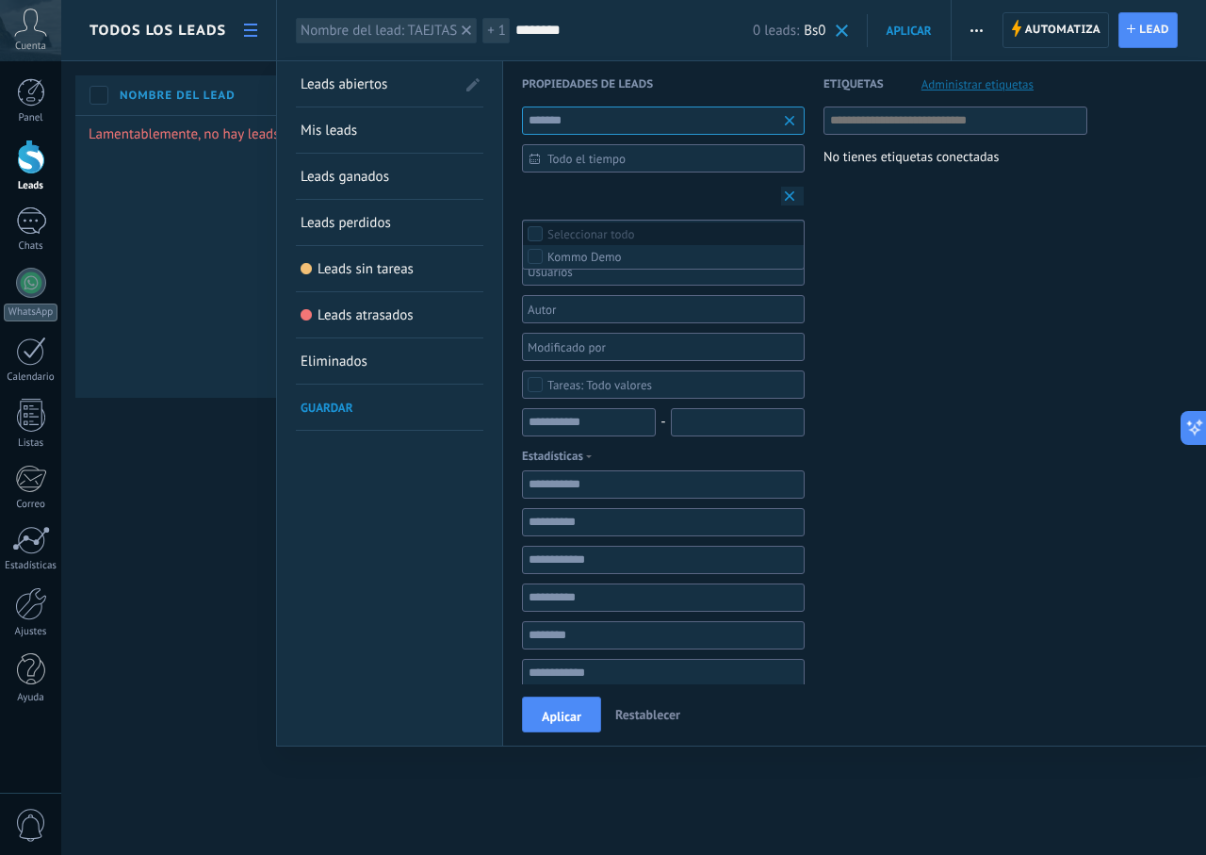
click at [645, 237] on label "Seleccionar todo" at bounding box center [663, 233] width 281 height 23
click at [645, 237] on label "Ninguno" at bounding box center [663, 233] width 281 height 23
click at [659, 283] on div at bounding box center [657, 271] width 264 height 23
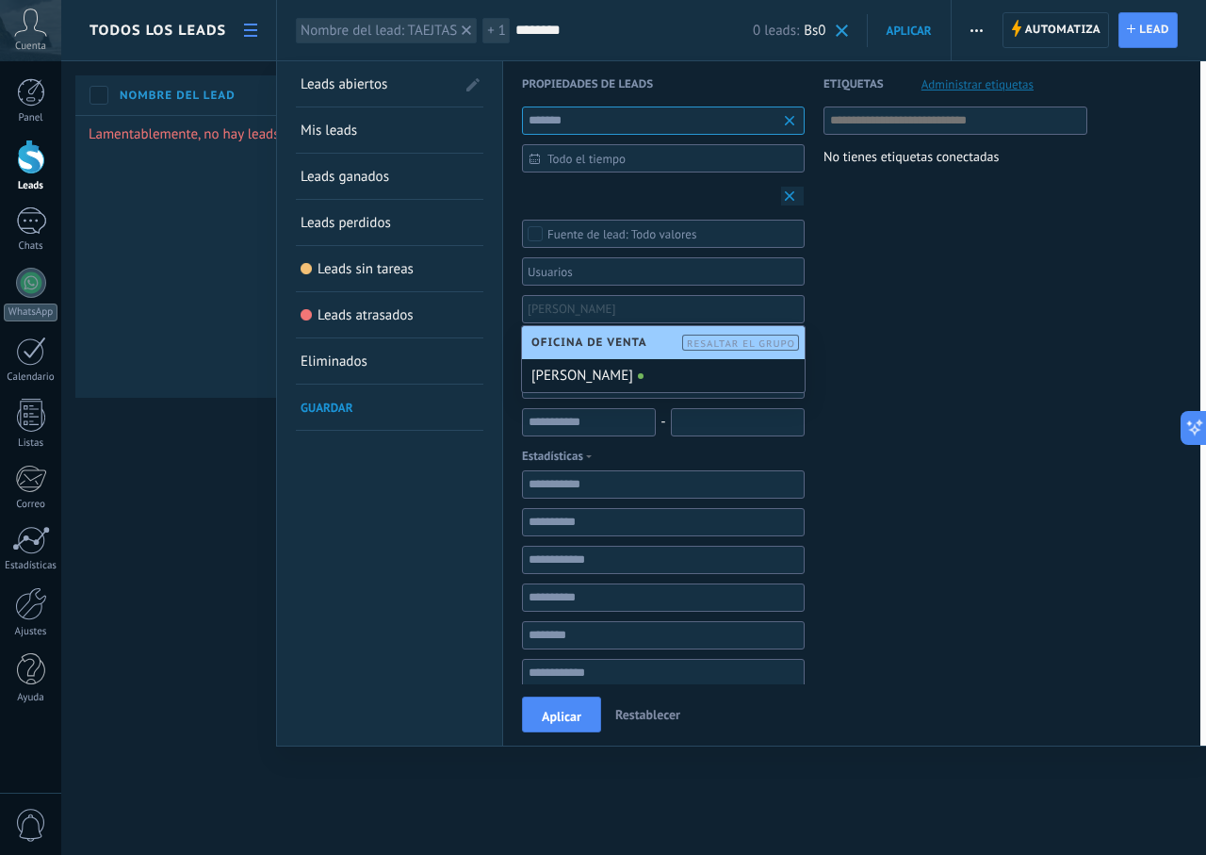
click at [650, 237] on div "Todo valores" at bounding box center [621, 234] width 149 height 14
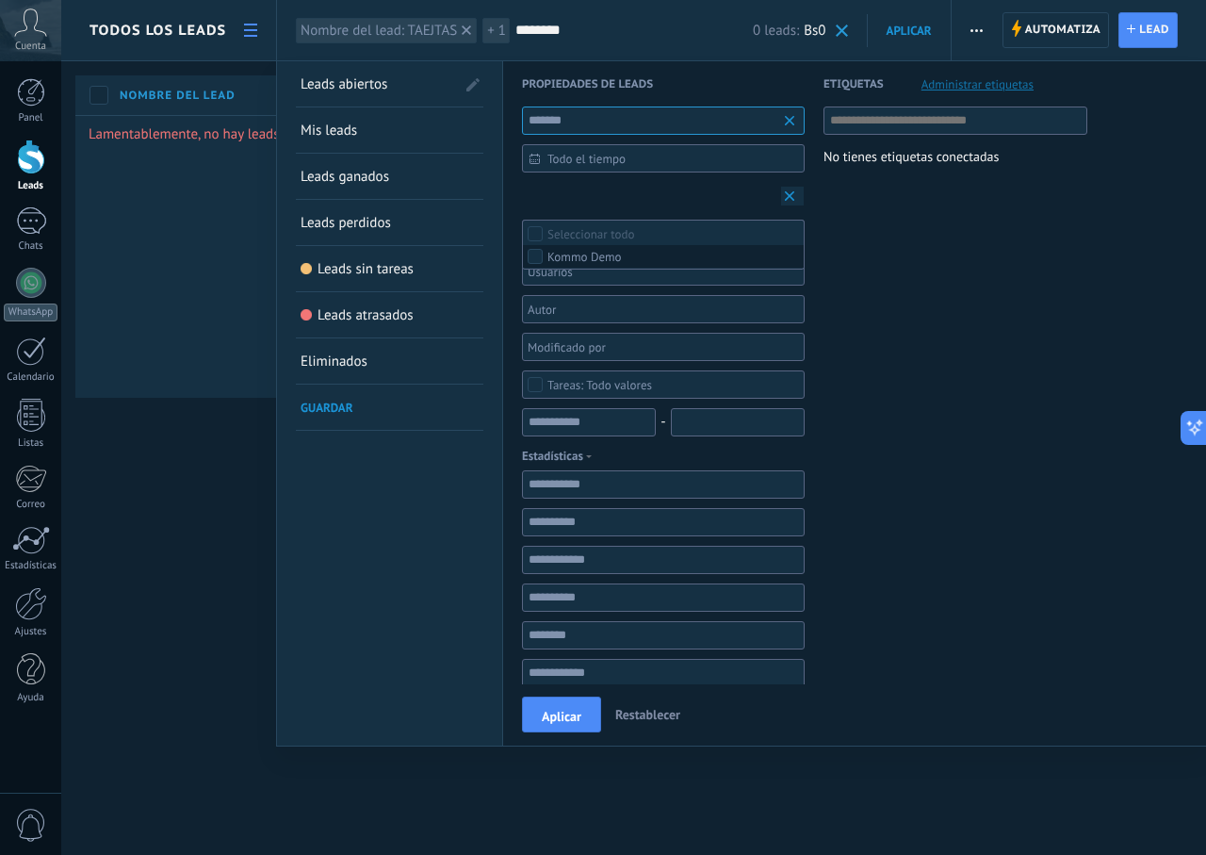
click at [628, 264] on label "Kommo Demo" at bounding box center [663, 256] width 281 height 23
click at [627, 283] on div at bounding box center [657, 271] width 264 height 23
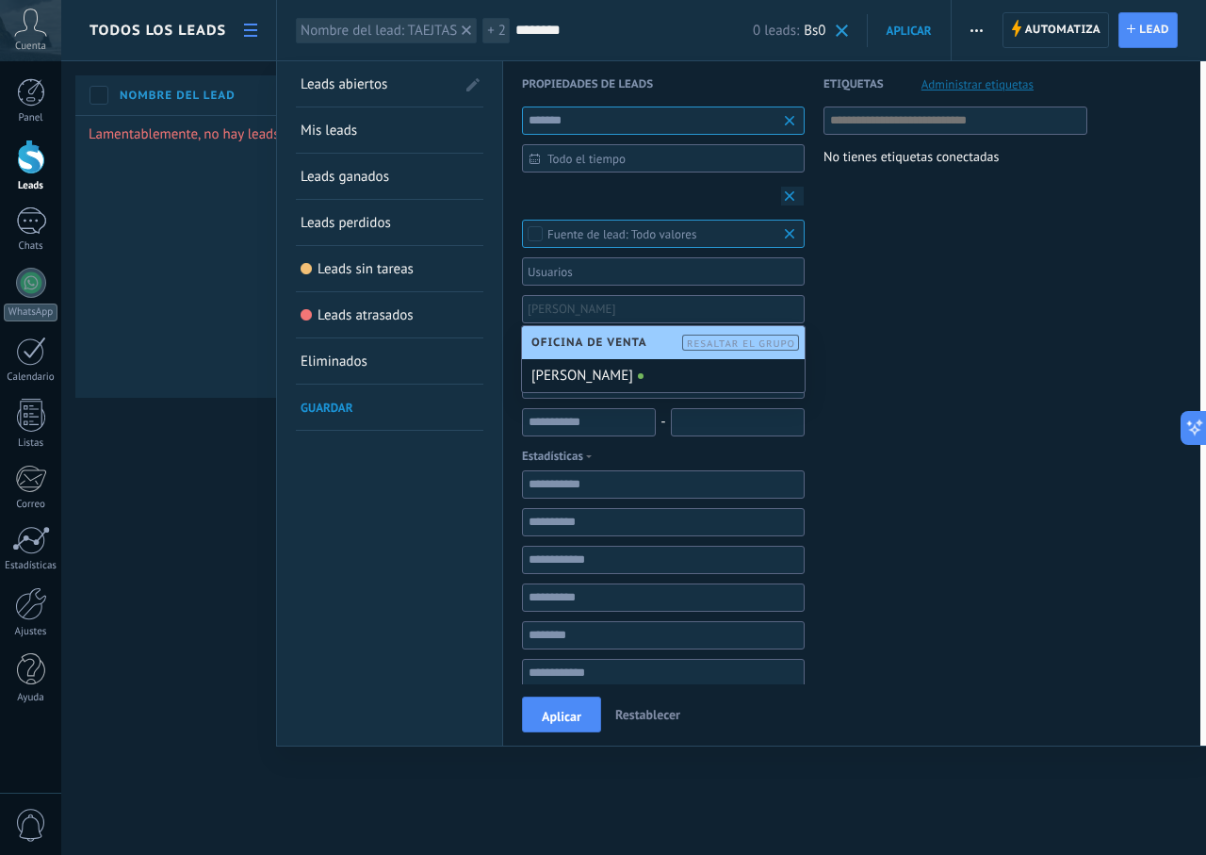
click at [633, 276] on div at bounding box center [657, 271] width 264 height 23
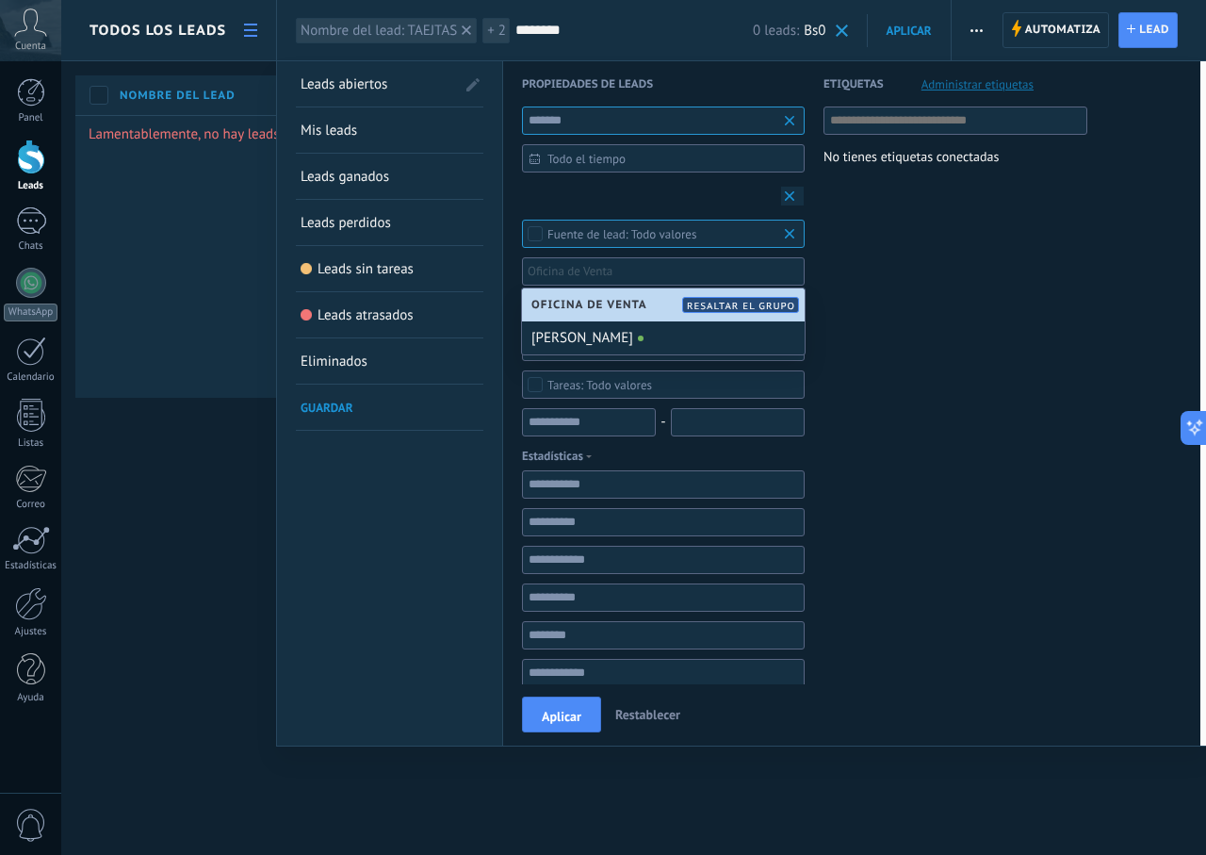
click at [647, 309] on span "Oficina de Venta" at bounding box center [593, 305] width 125 height 14
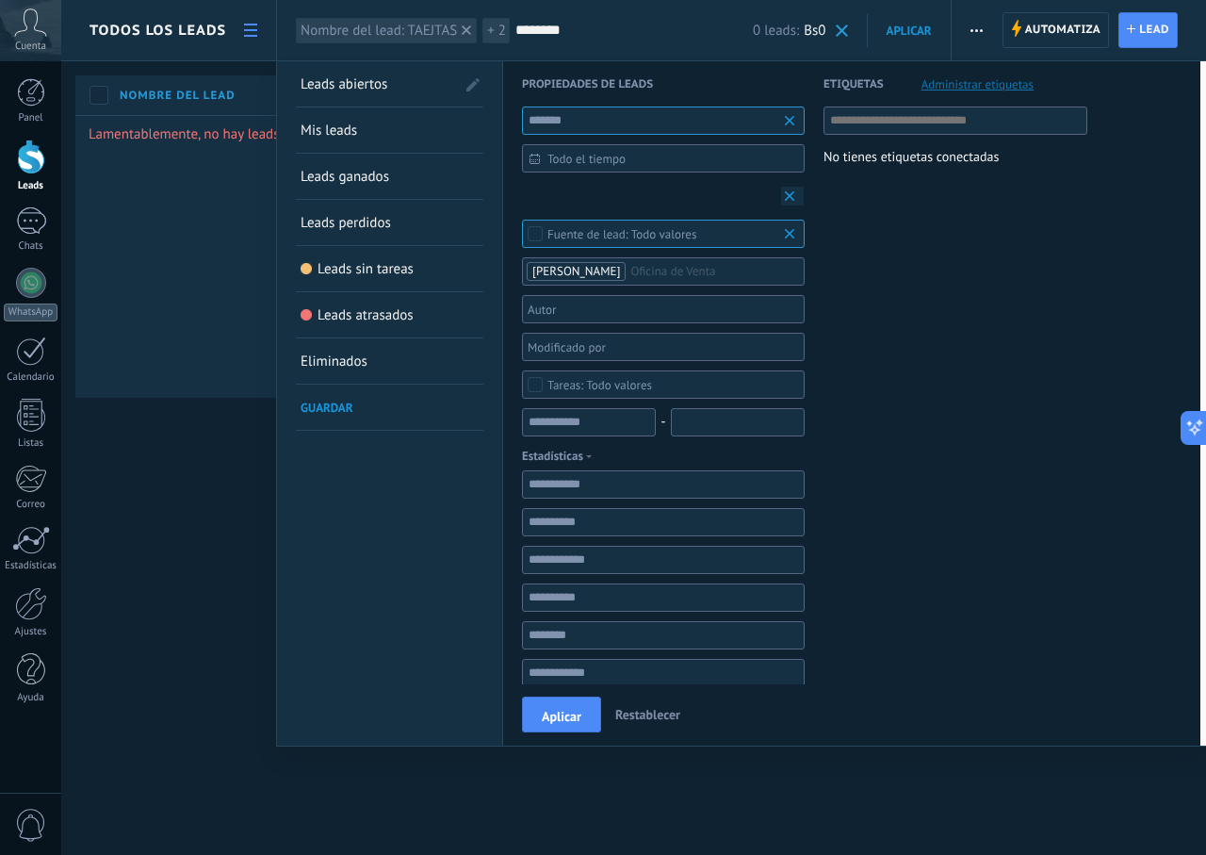
click at [645, 315] on div at bounding box center [657, 309] width 264 height 23
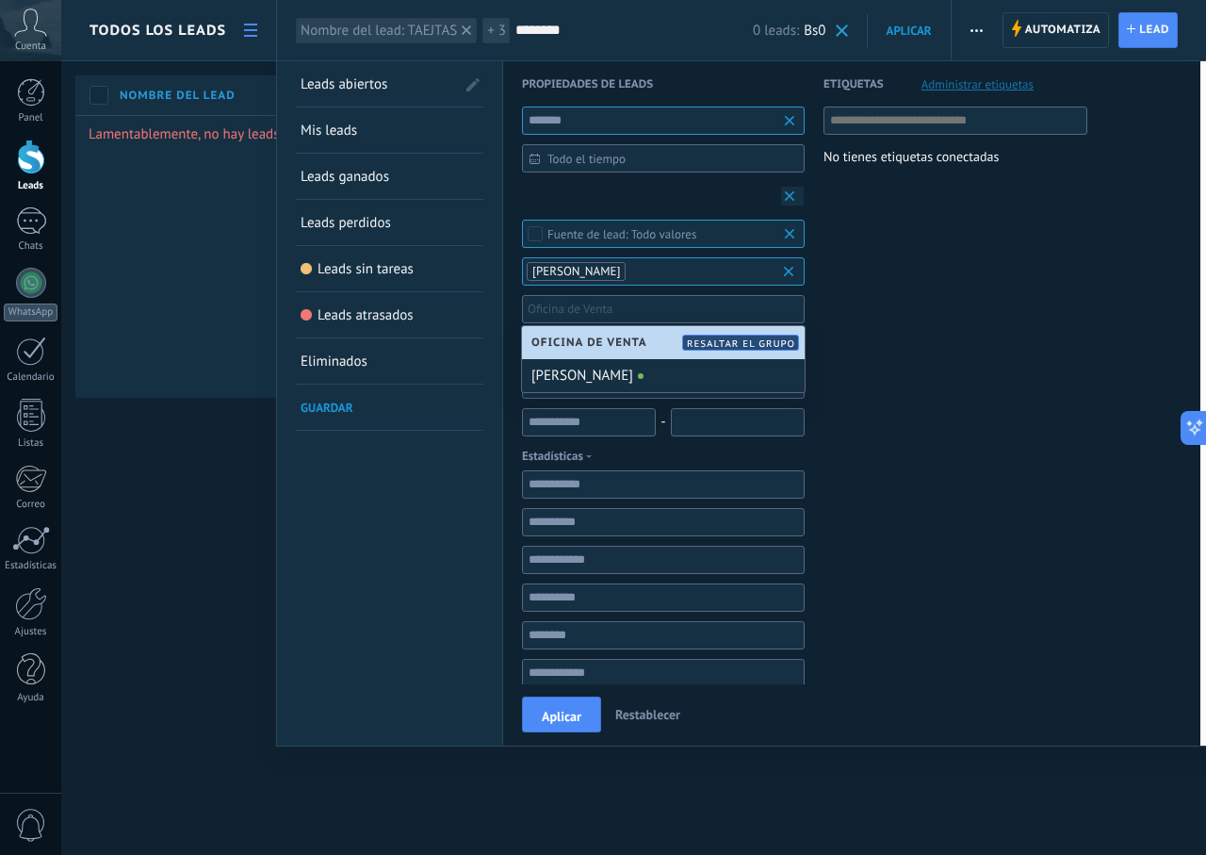
click at [659, 349] on div "Oficina de Venta Resaltar el grupo" at bounding box center [663, 342] width 283 height 33
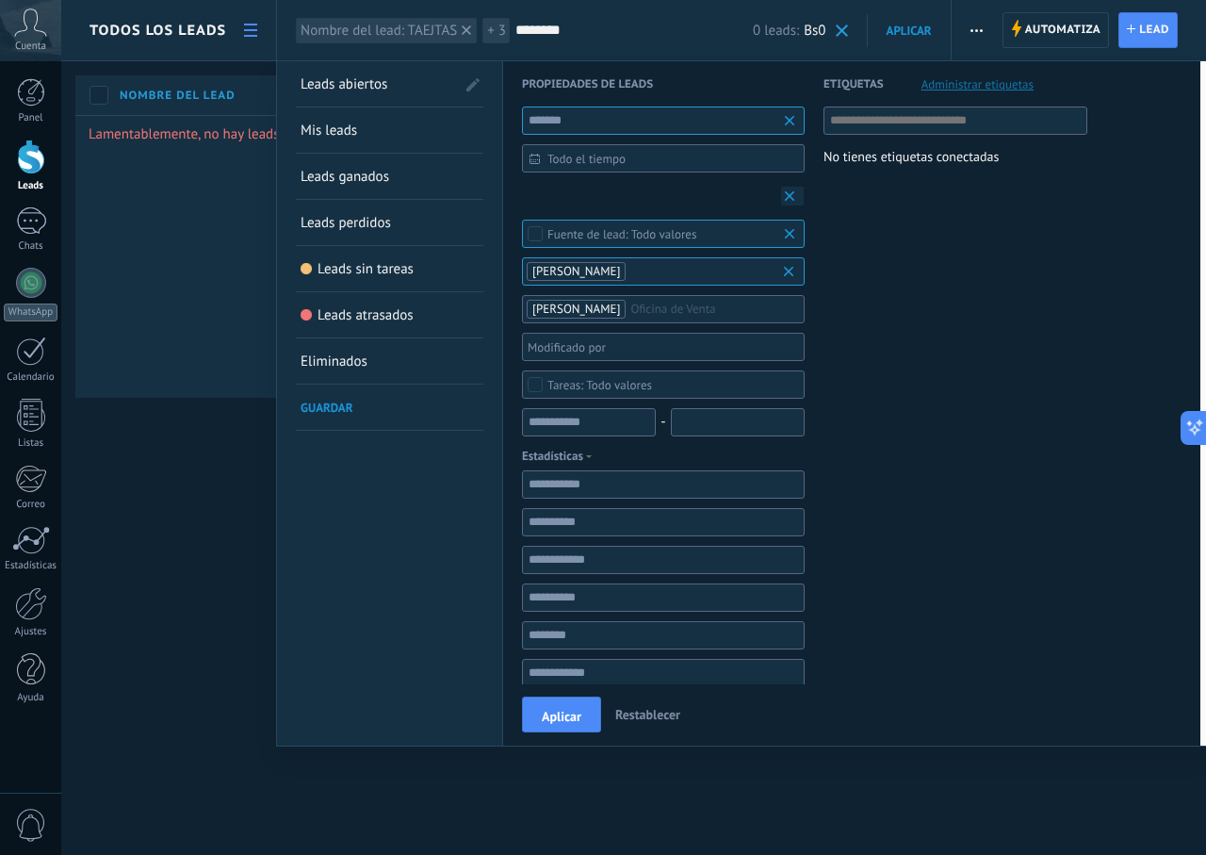
click at [645, 283] on div at bounding box center [657, 271] width 264 height 23
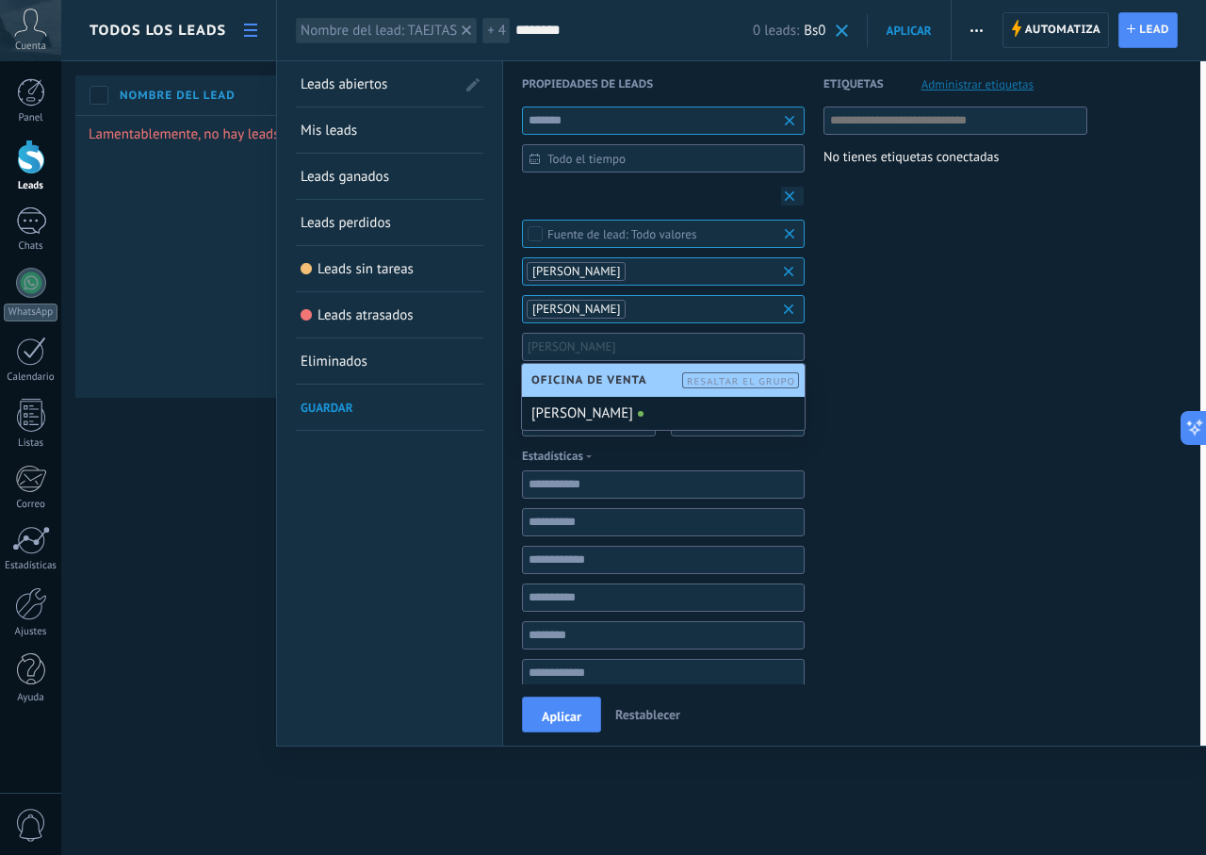
click at [645, 342] on li "[PERSON_NAME]" at bounding box center [663, 346] width 271 height 23
click at [649, 409] on div "[PERSON_NAME]" at bounding box center [663, 413] width 283 height 33
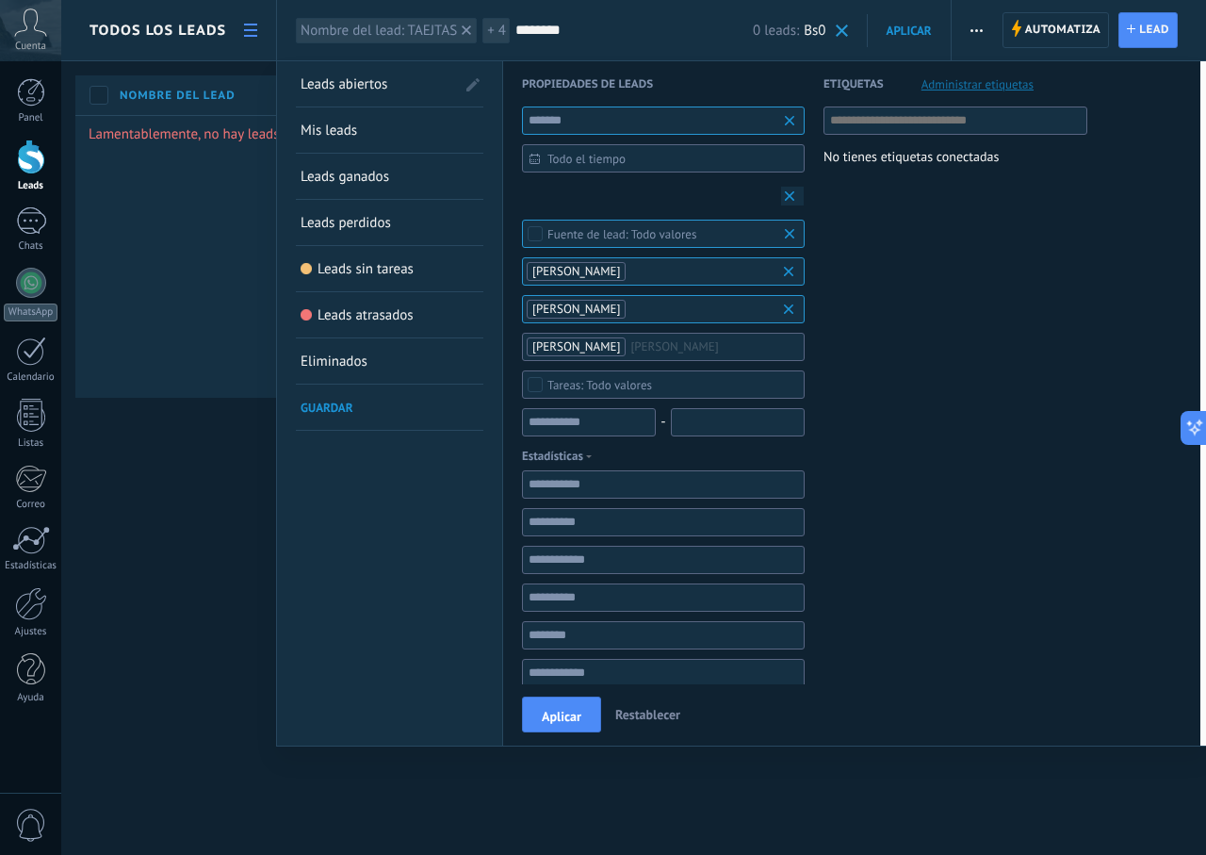
click at [658, 382] on span "Todo valores" at bounding box center [663, 385] width 233 height 14
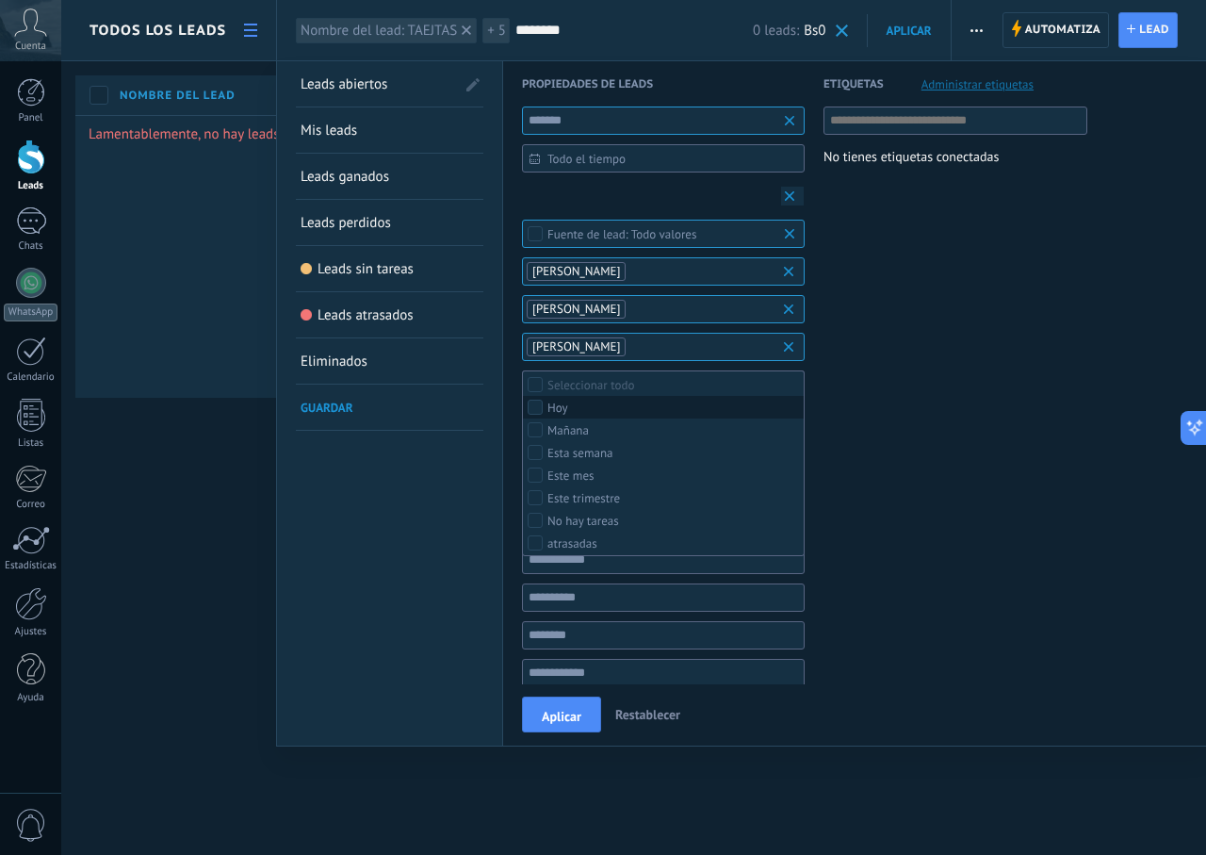
click at [593, 416] on label "Hoy" at bounding box center [663, 407] width 281 height 23
click at [641, 283] on ul "[PERSON_NAME]" at bounding box center [657, 271] width 264 height 23
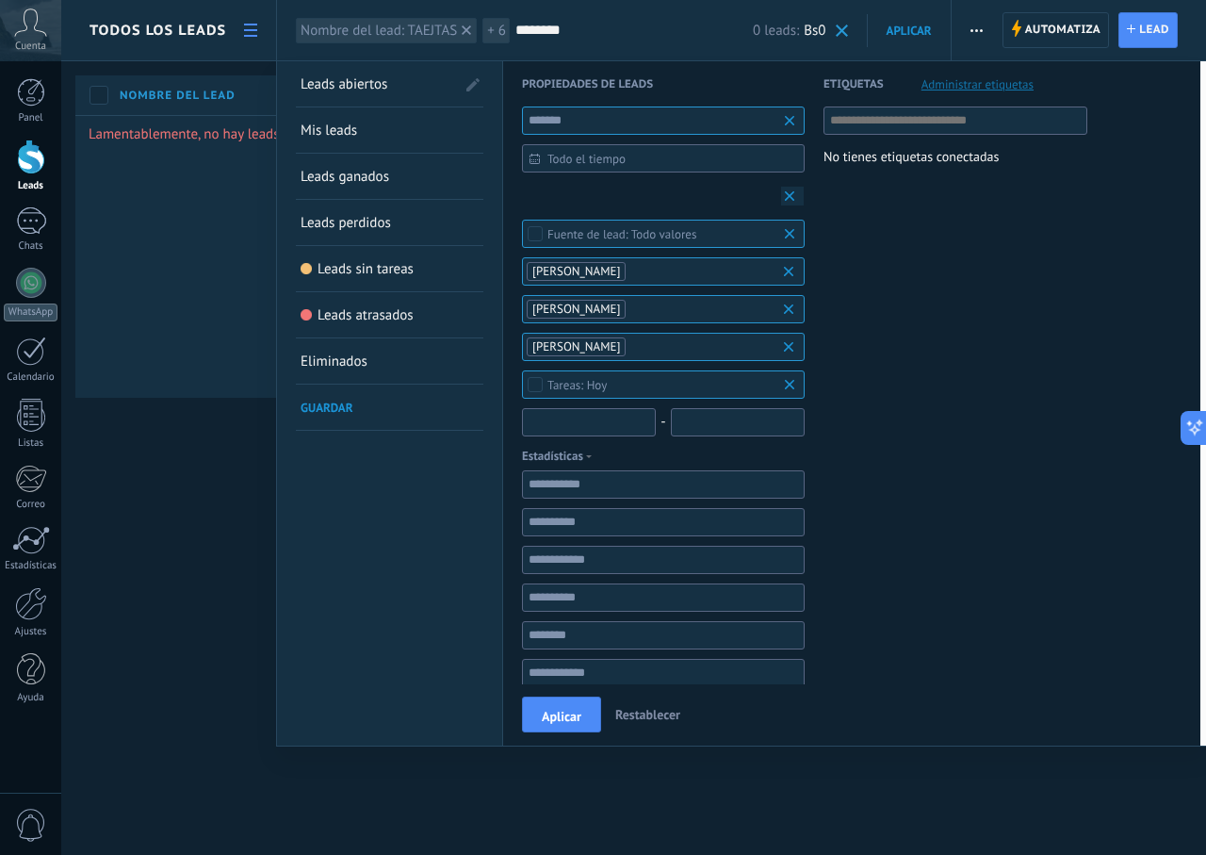
click at [616, 419] on input "text" at bounding box center [589, 422] width 134 height 28
type input "***"
drag, startPoint x: 664, startPoint y: 422, endPoint x: 746, endPoint y: 440, distance: 83.9
click at [692, 427] on div "*** -" at bounding box center [663, 422] width 283 height 28
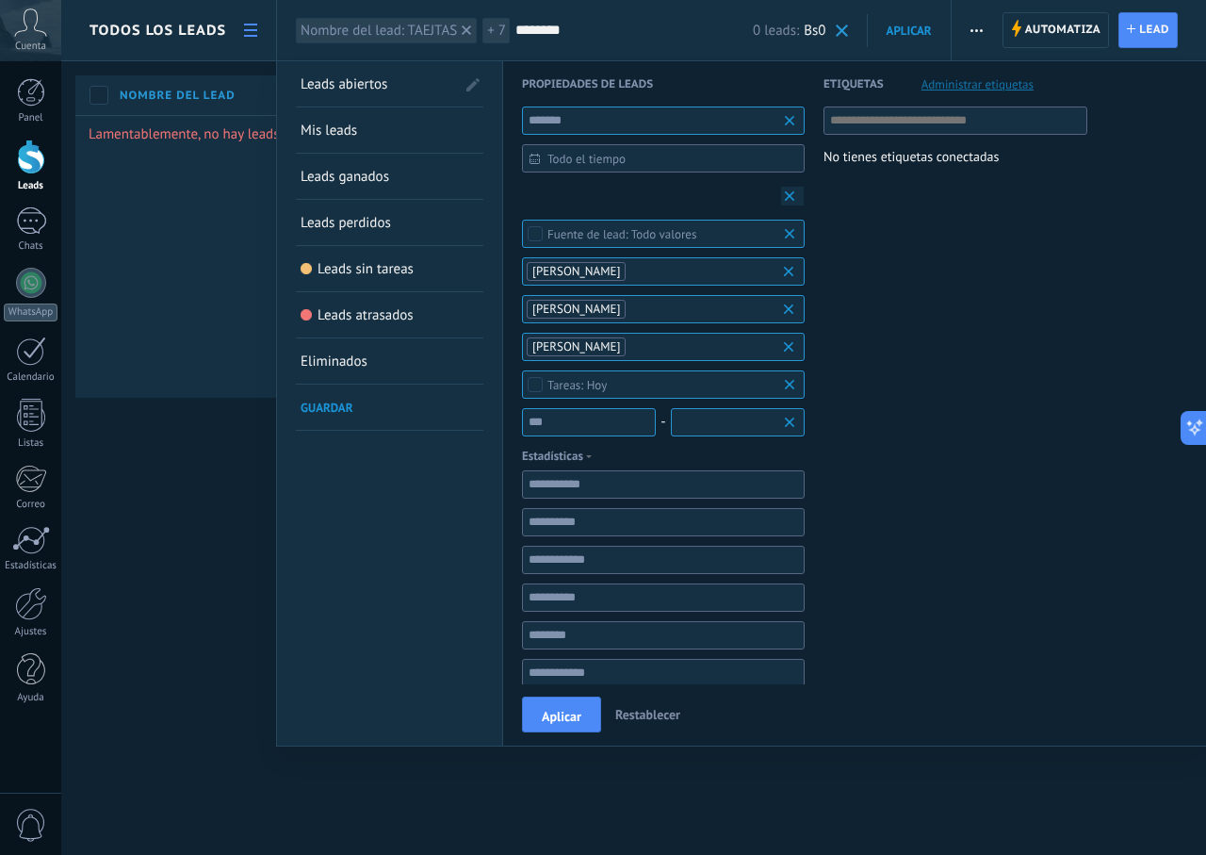
click at [746, 440] on div "******* Todo el tiempo Todo el tiempo Hoy Ayer Últimos ** 30 dias Esta semana L…" at bounding box center [663, 490] width 283 height 769
click at [731, 433] on input "text" at bounding box center [738, 422] width 134 height 28
click at [732, 426] on input "text" at bounding box center [738, 422] width 134 height 28
type input "***"
click at [736, 488] on input "text" at bounding box center [663, 484] width 283 height 28
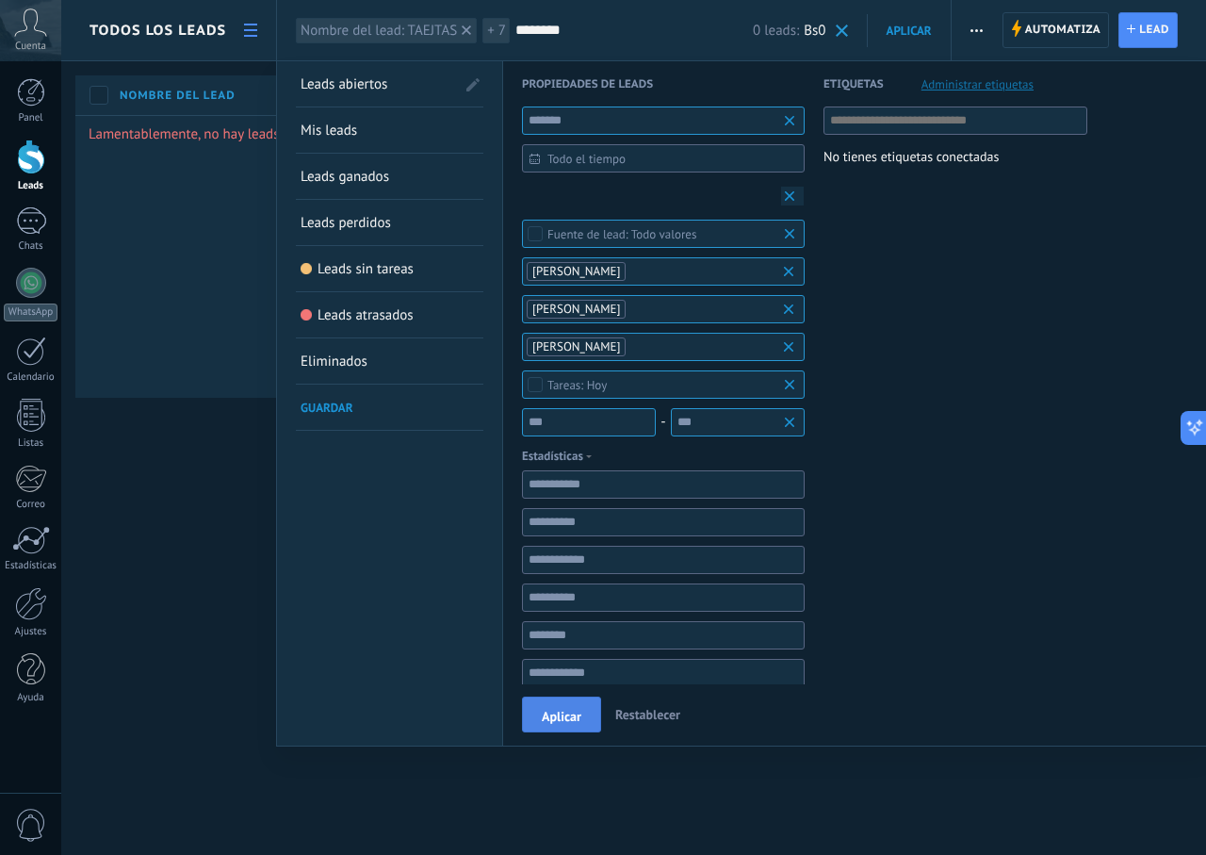
click at [567, 721] on span "Aplicar" at bounding box center [562, 716] width 40 height 13
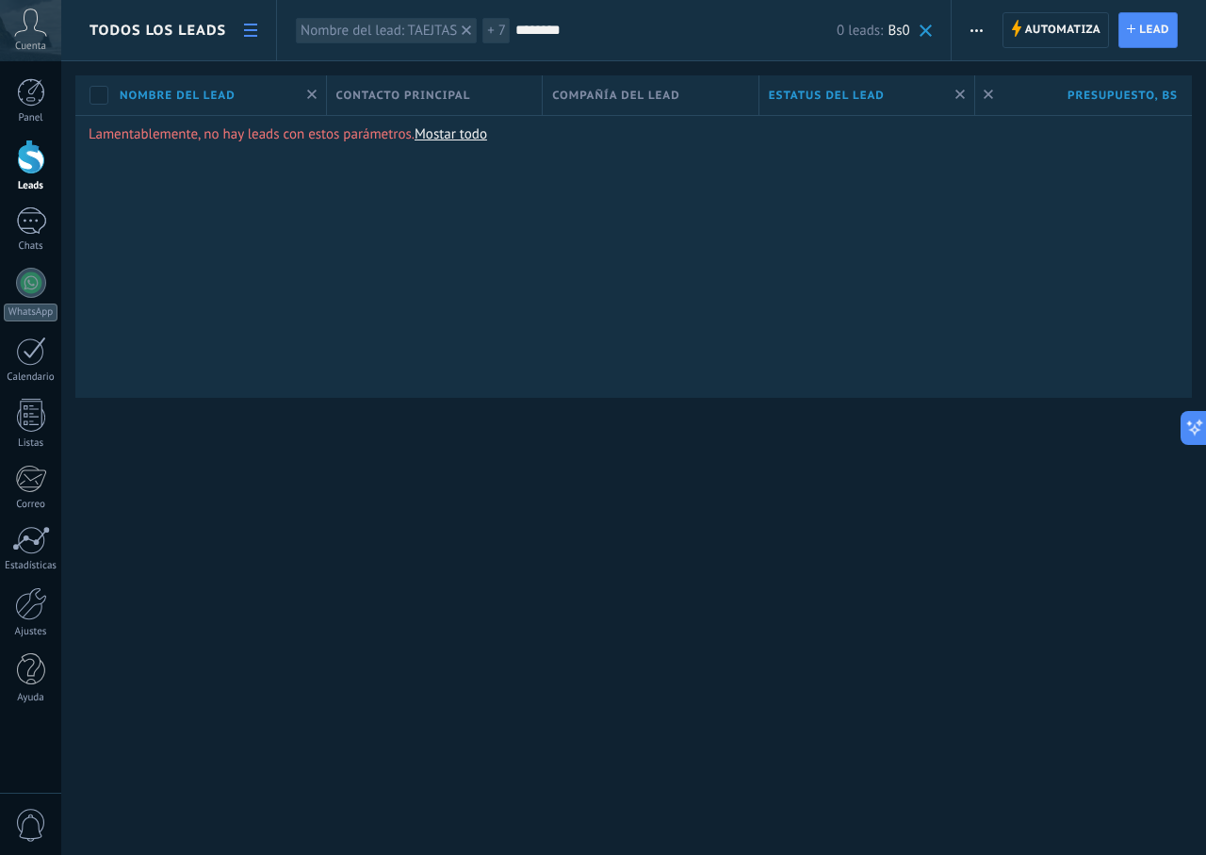
click at [502, 33] on span "+ 7" at bounding box center [496, 31] width 19 height 18
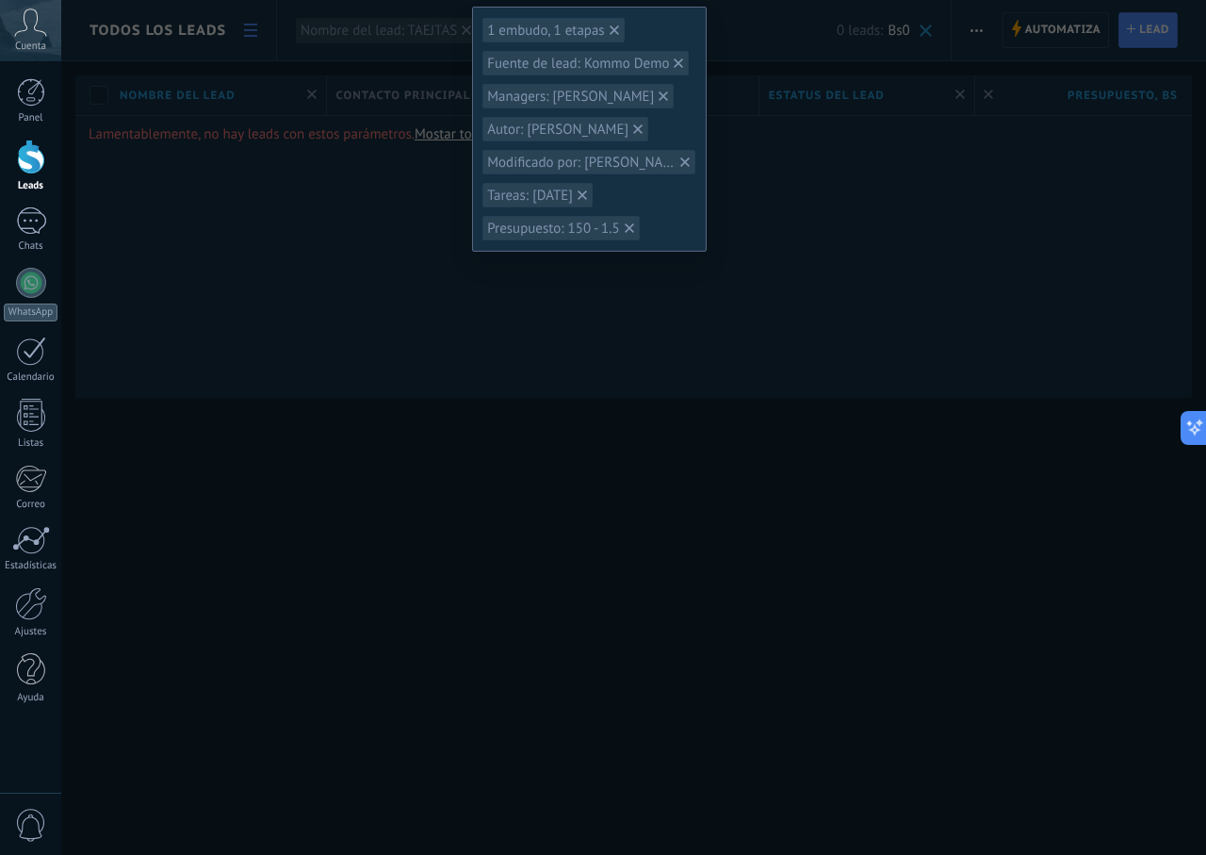
click at [425, 44] on div "1 embudo, 1 etapas Fuente de lead: Kommo Demo Managers: lucy Autor: lucy Modifi…" at bounding box center [633, 427] width 1145 height 855
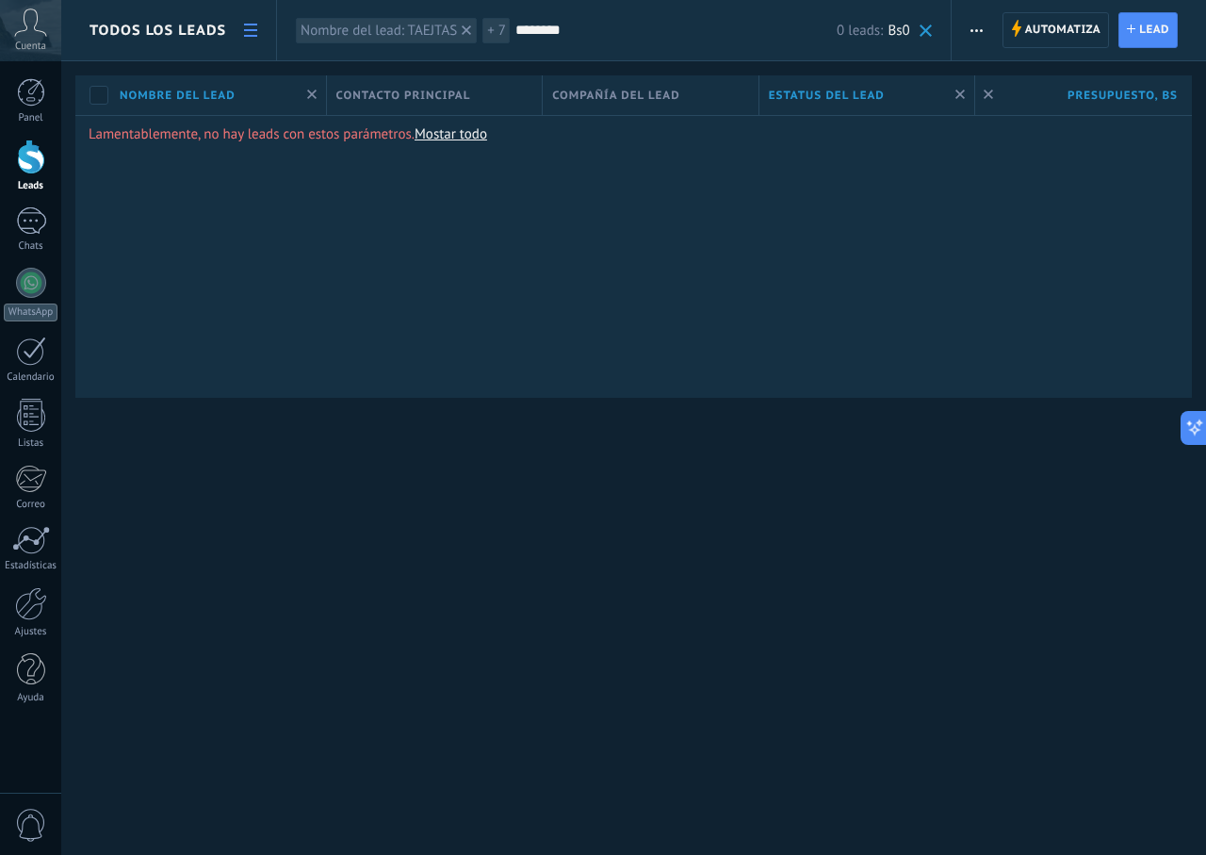
drag, startPoint x: 493, startPoint y: 33, endPoint x: 352, endPoint y: 108, distance: 159.4
click at [261, 244] on div "Todos los leads Automatiza Nueva difusión Imprimir Importar Exportar Buscar dup…" at bounding box center [633, 229] width 1145 height 459
drag, startPoint x: 374, startPoint y: 34, endPoint x: 499, endPoint y: 71, distance: 130.6
click at [438, 112] on div "Todos los leads Automatiza Nueva difusión Imprimir Importar Exportar Buscar dup…" at bounding box center [633, 229] width 1145 height 459
drag, startPoint x: 507, startPoint y: 15, endPoint x: 500, endPoint y: 40, distance: 25.4
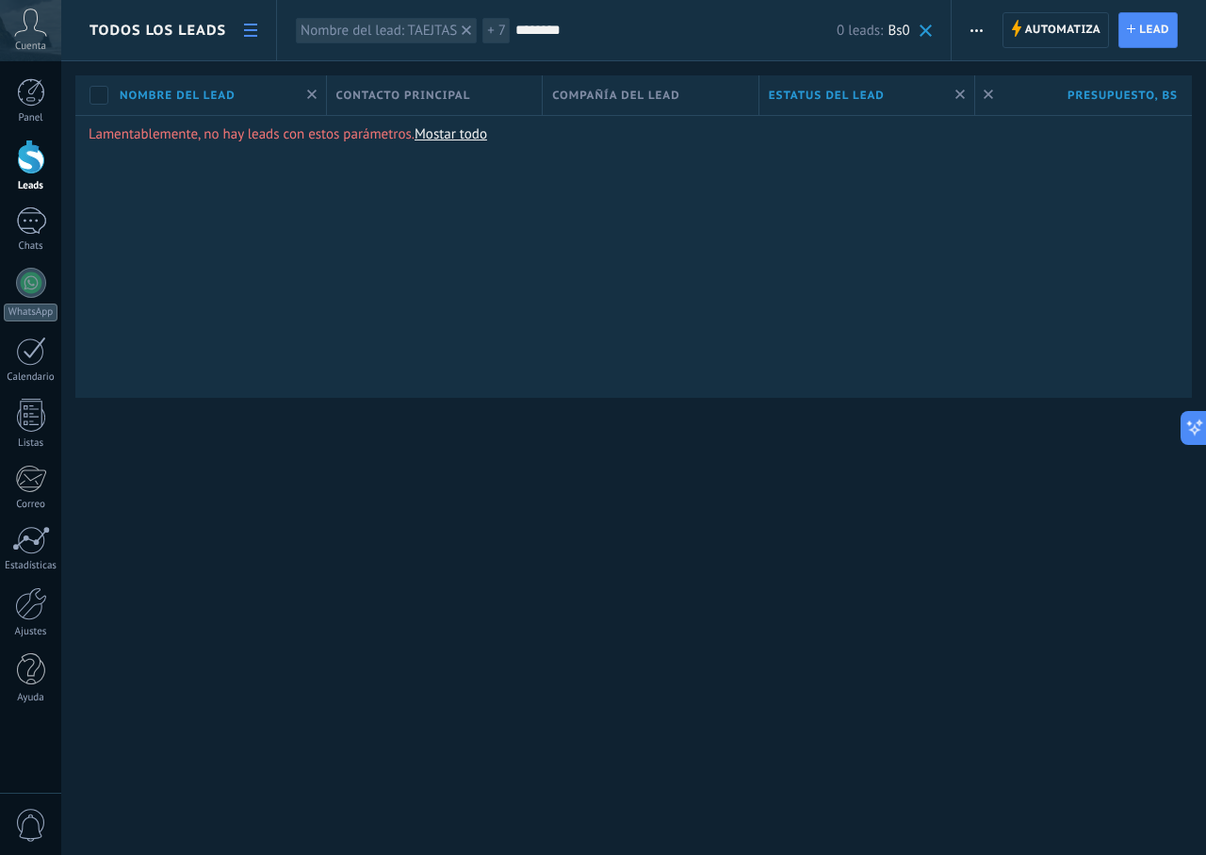
click at [503, 34] on div "Leads abiertos Nombre del lead: TAEJTAS 1 embudo, 1 etapas Fuente de lead: Komm…" at bounding box center [406, 30] width 220 height 60
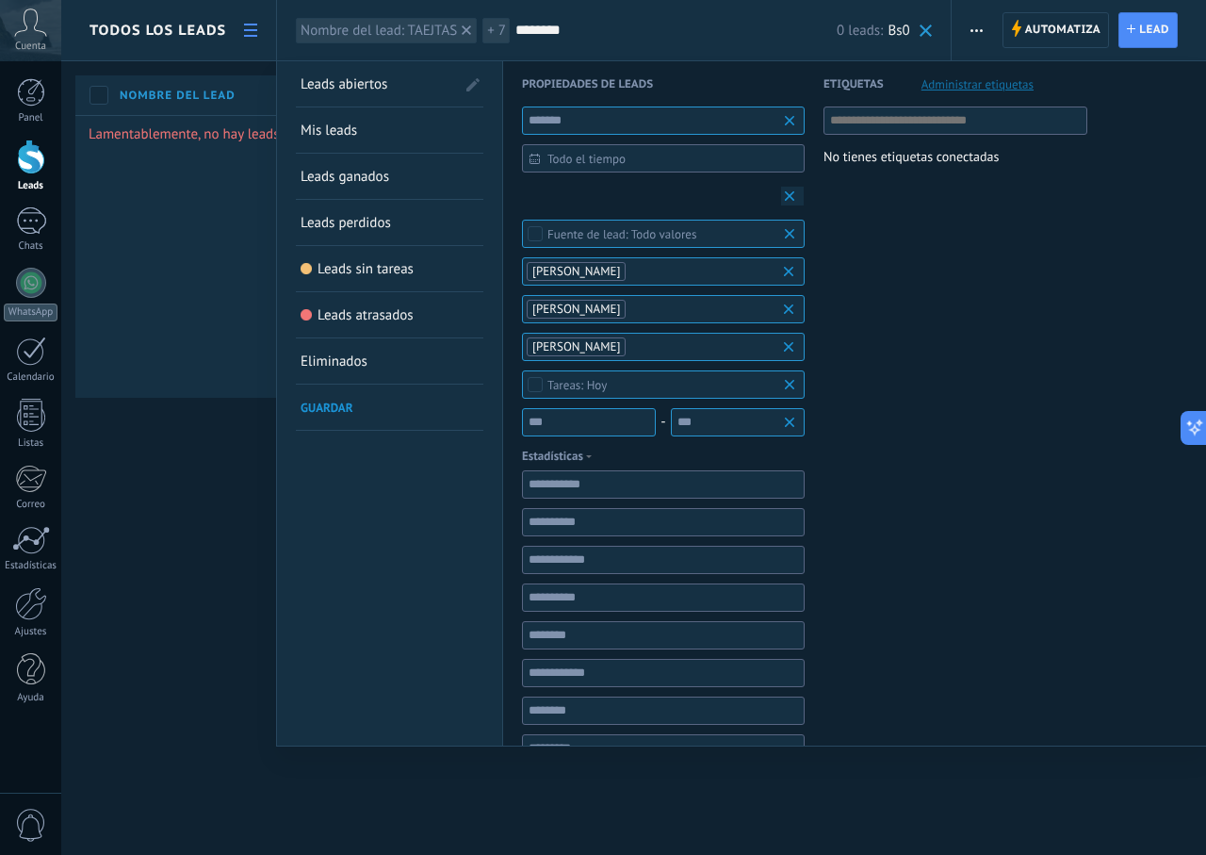
click at [497, 41] on div "+ 7" at bounding box center [496, 30] width 28 height 27
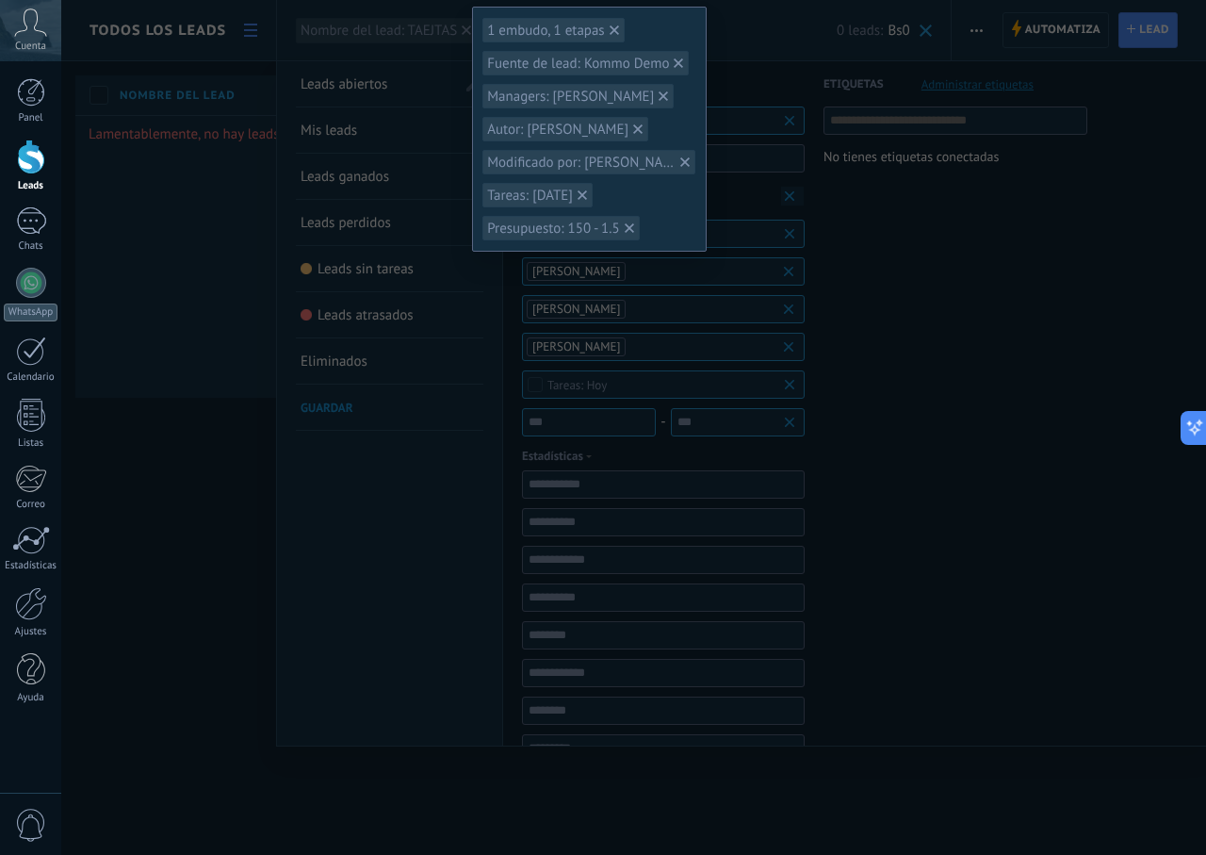
click at [897, 166] on div "1 embudo, 1 etapas Fuente de lead: Kommo Demo Managers: lucy Autor: lucy Modifi…" at bounding box center [633, 427] width 1145 height 855
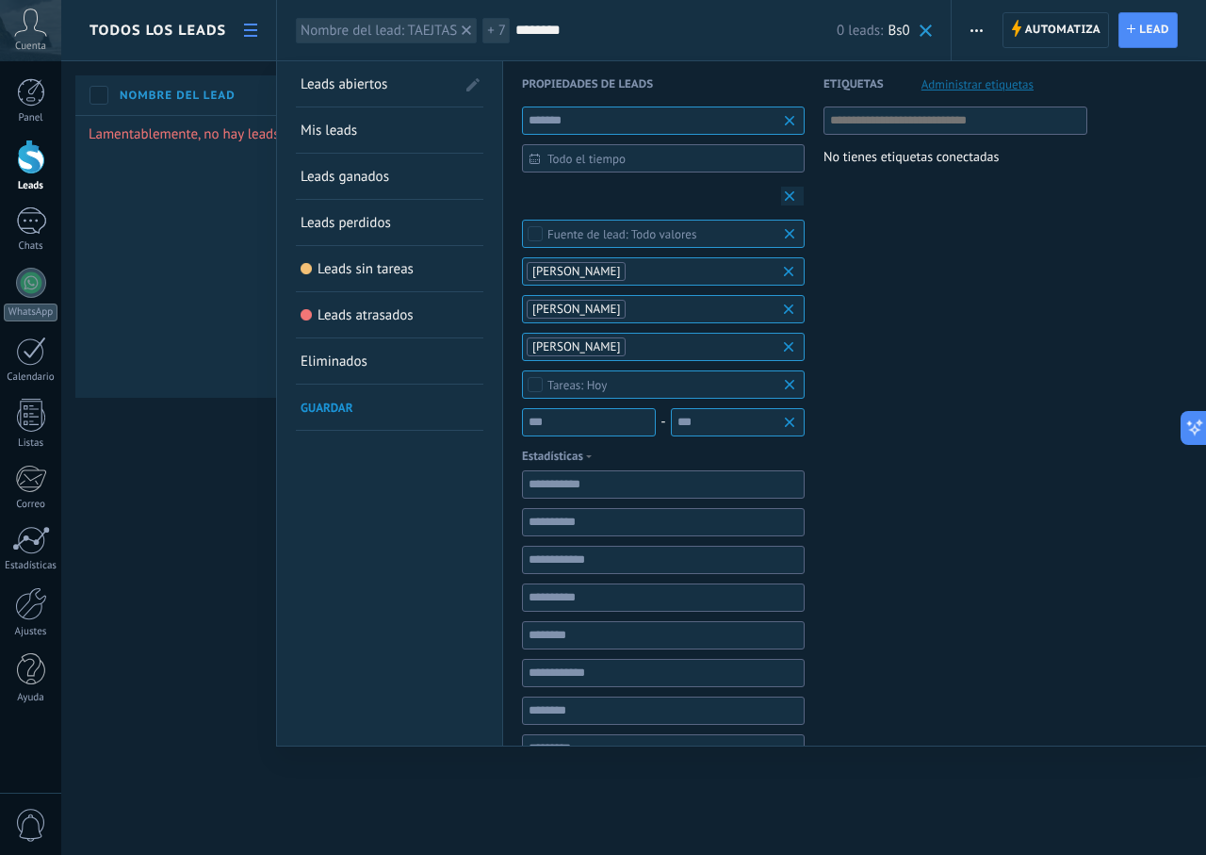
click at [955, 431] on div "Etiquetas Administrar etiquetas No tienes etiquetas conectadas" at bounding box center [946, 577] width 283 height 1032
click at [1179, 32] on div at bounding box center [603, 427] width 1206 height 855
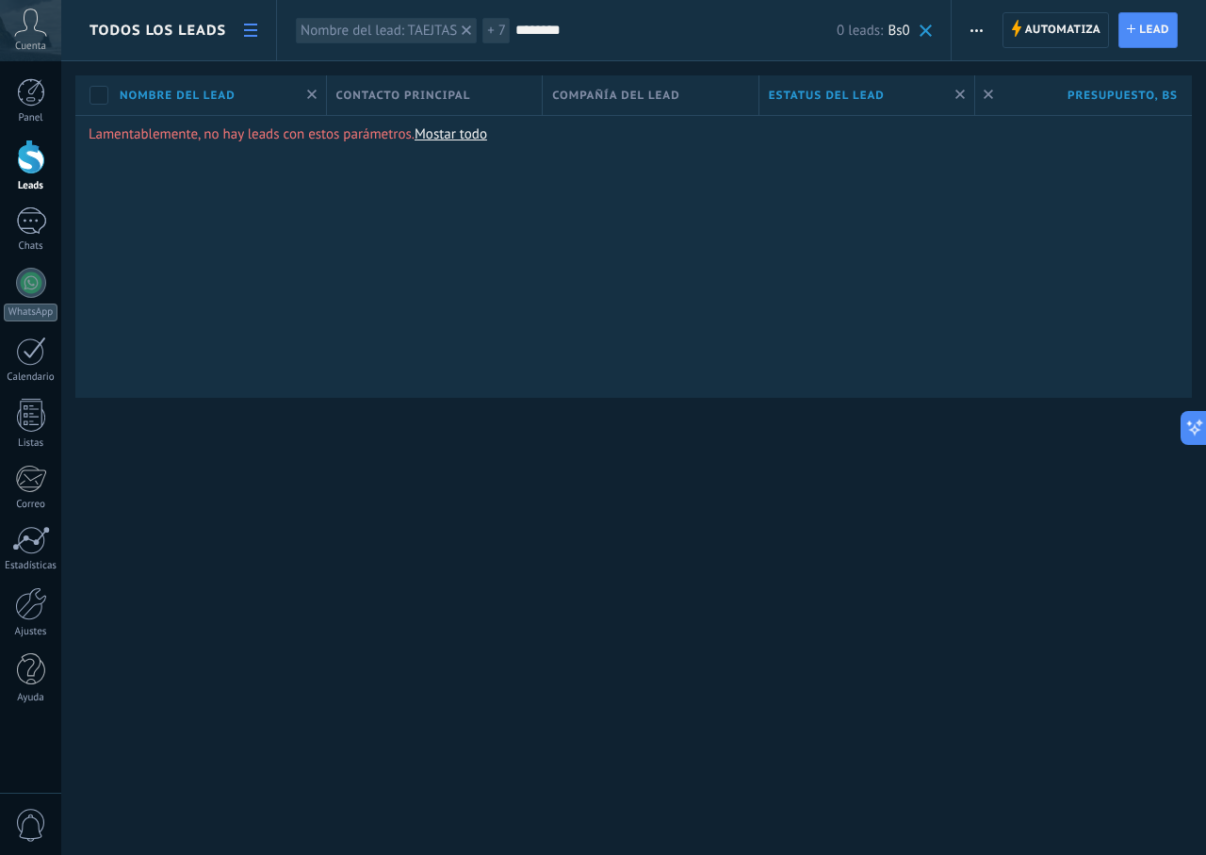
click at [1151, 32] on span "Lead" at bounding box center [1154, 30] width 30 height 34
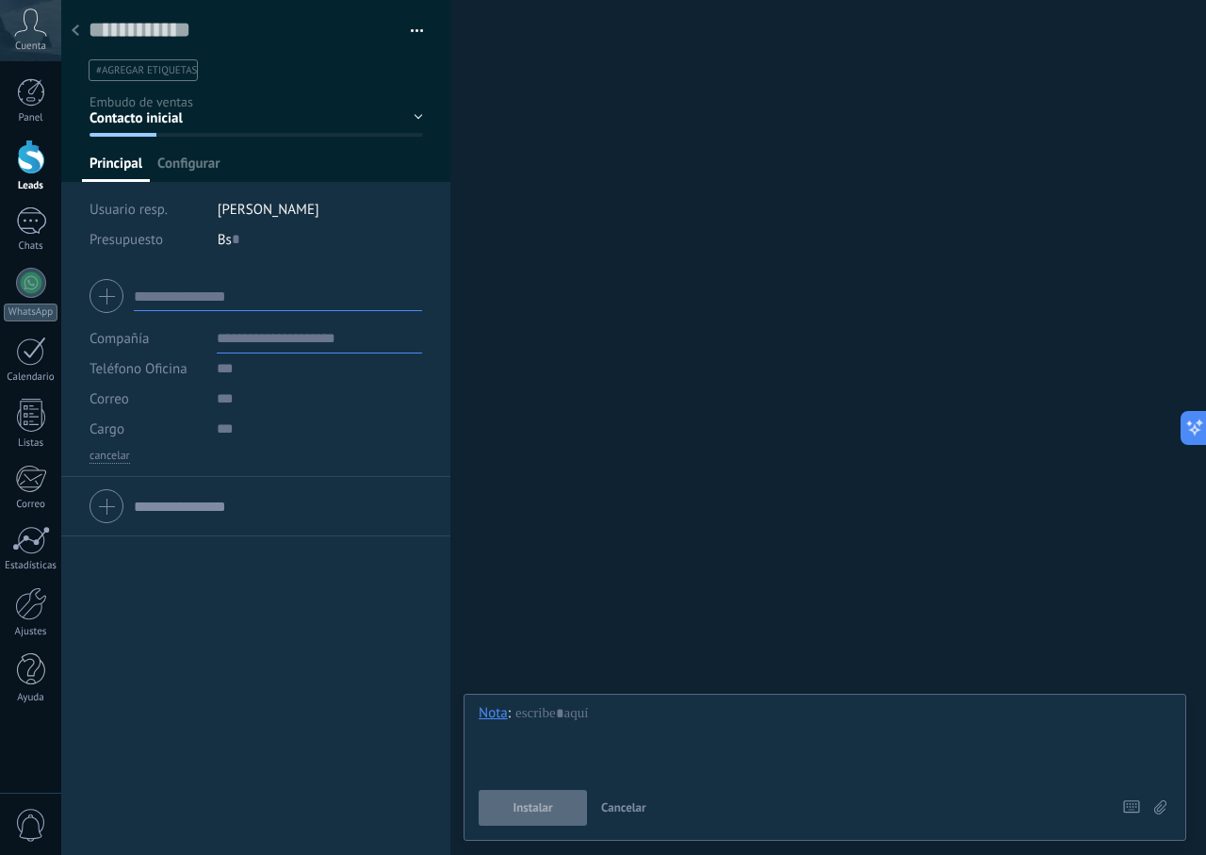
click at [283, 242] on div "Bs 0" at bounding box center [320, 239] width 205 height 30
click at [254, 416] on input "text" at bounding box center [319, 429] width 205 height 30
click at [608, 797] on button "Cancelar" at bounding box center [624, 808] width 60 height 36
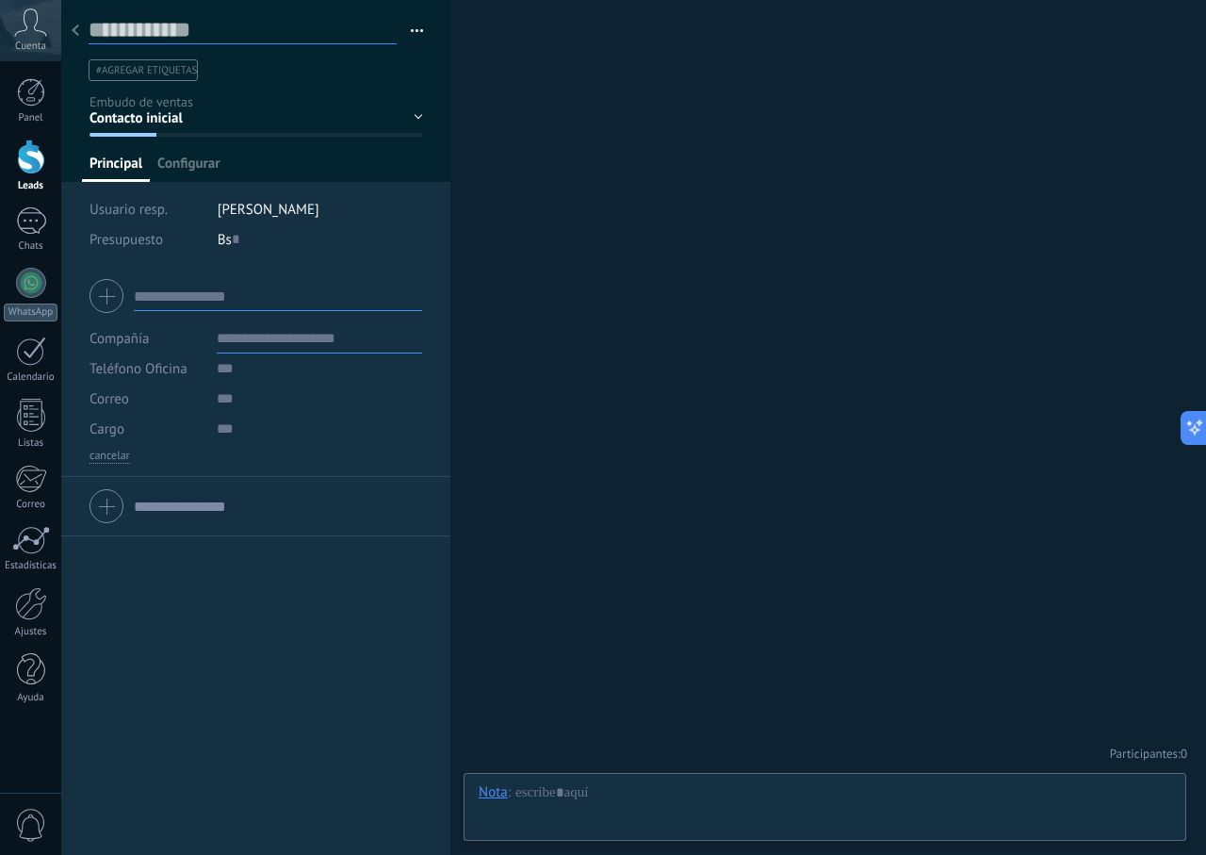
click at [91, 33] on input "text" at bounding box center [243, 30] width 308 height 28
click at [171, 70] on span "#agregar etiquetas" at bounding box center [146, 70] width 101 height 13
click at [226, 70] on input "text" at bounding box center [254, 70] width 322 height 20
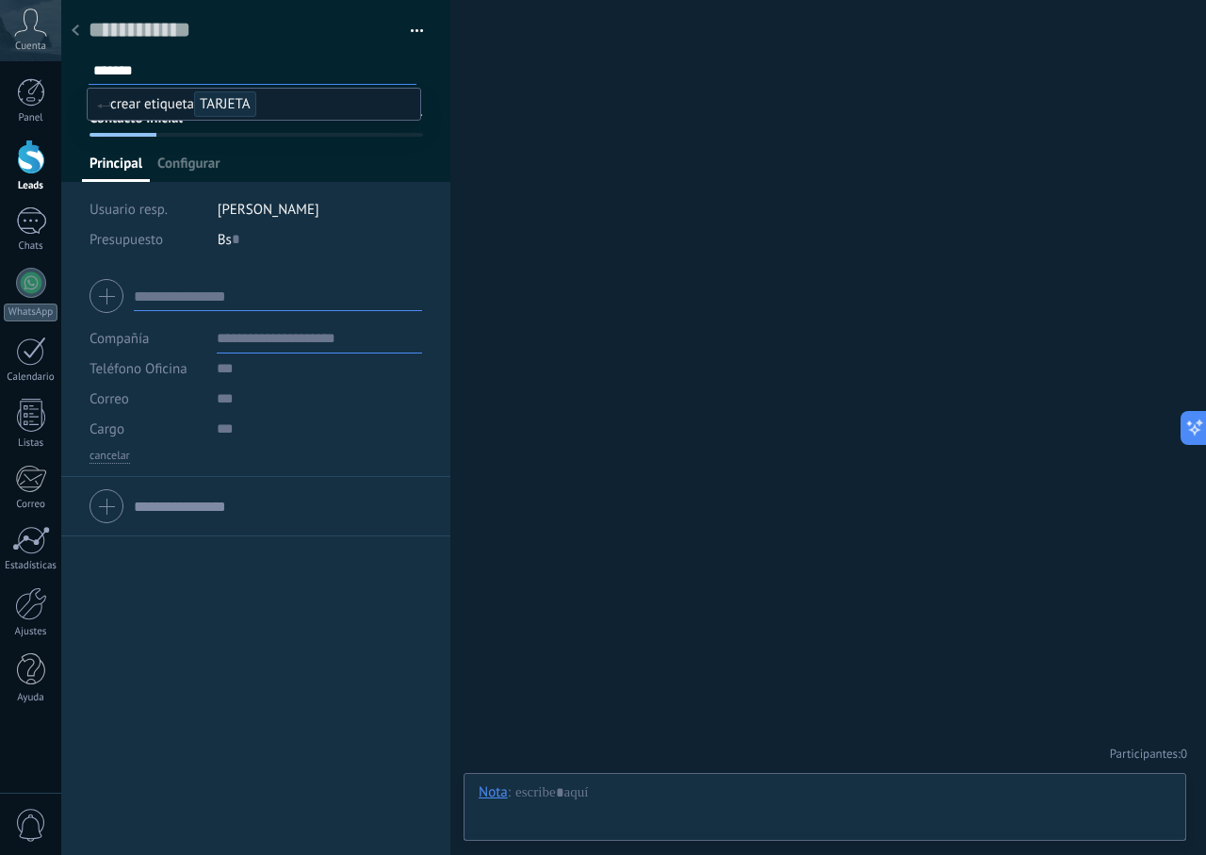
type input "********"
click at [250, 207] on li "[PERSON_NAME]" at bounding box center [320, 209] width 205 height 30
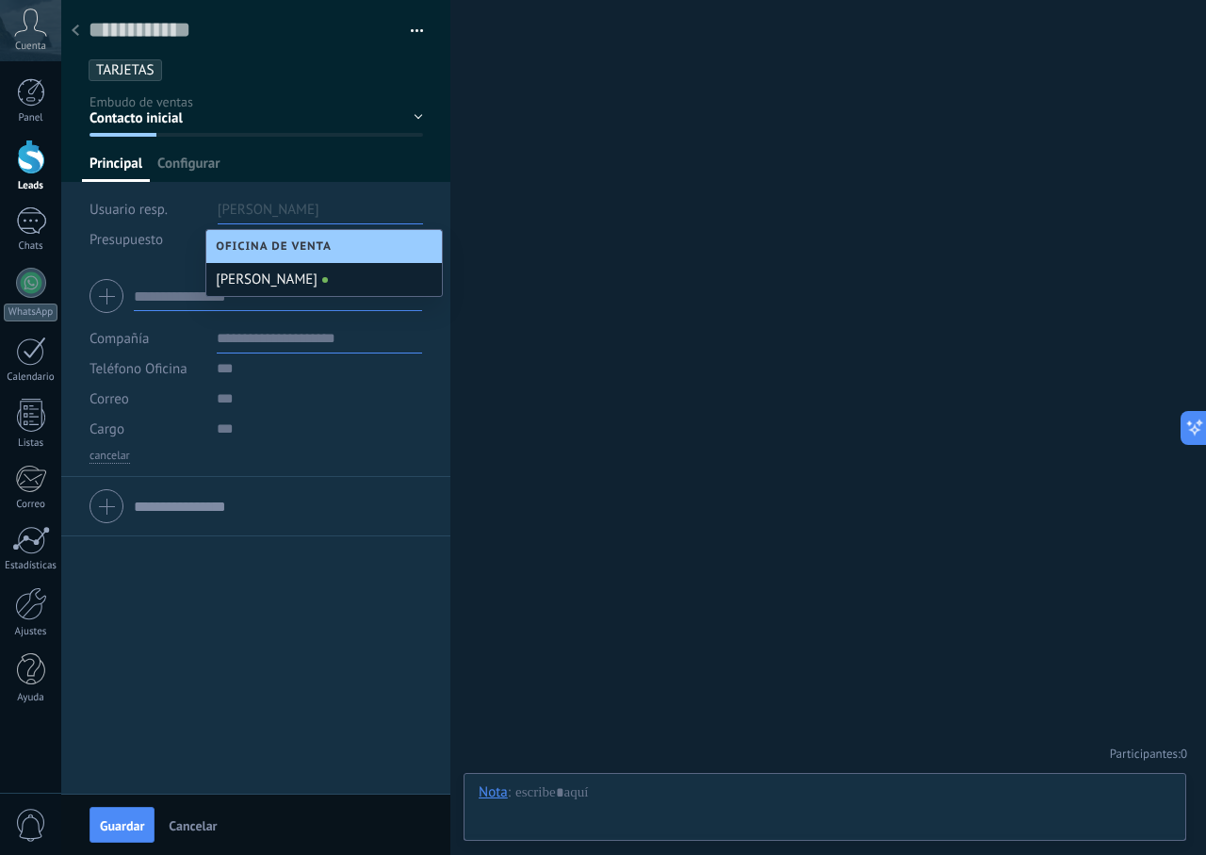
click at [297, 282] on div "[PERSON_NAME]" at bounding box center [324, 279] width 236 height 33
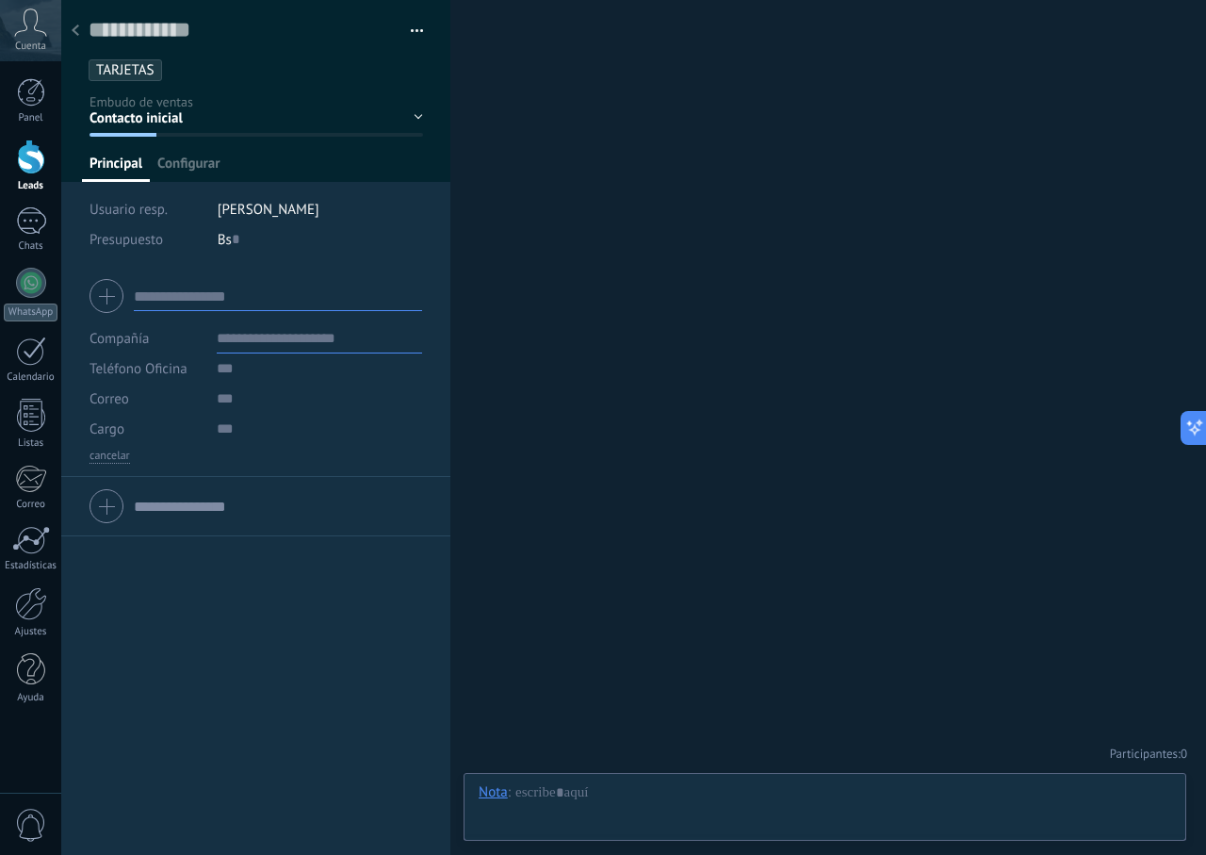
click at [257, 234] on div "Bs 0" at bounding box center [320, 239] width 205 height 30
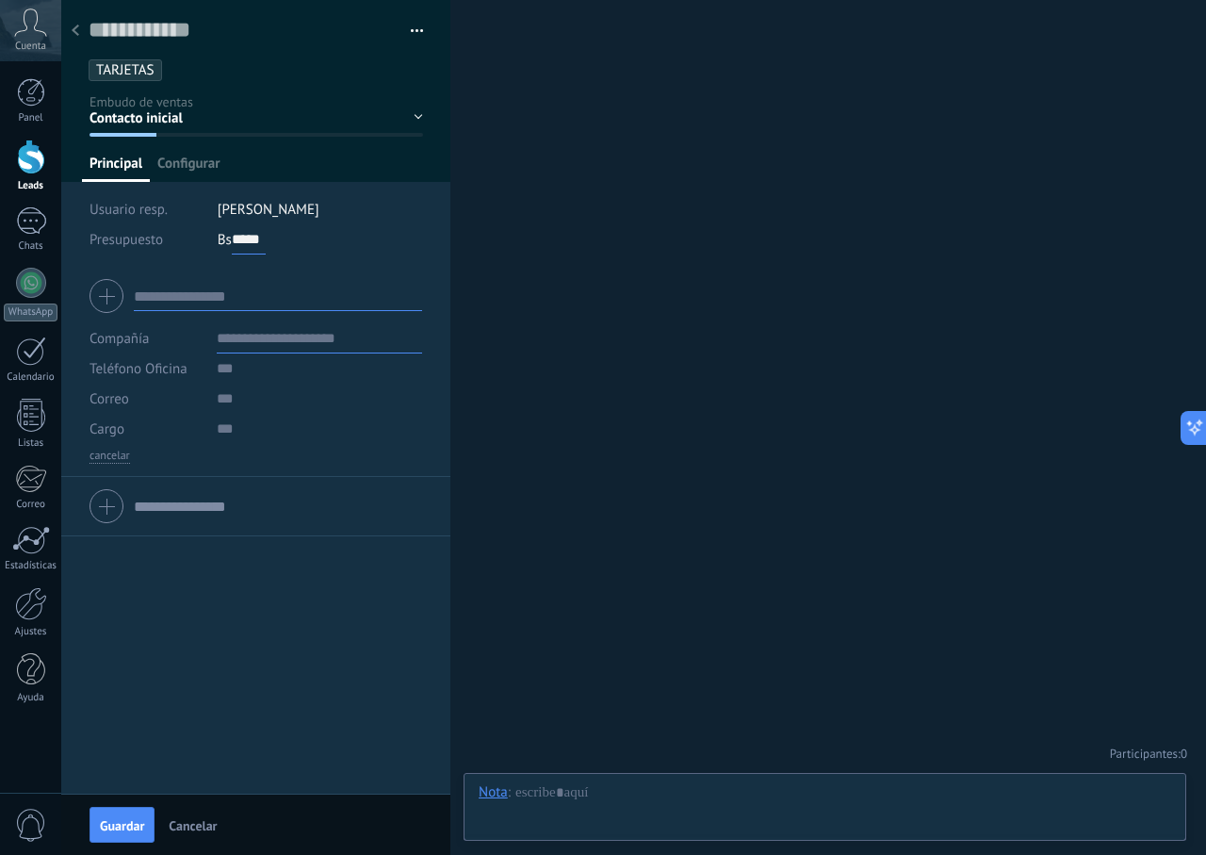
type input "*****"
click at [287, 343] on input "text" at bounding box center [319, 338] width 205 height 30
type input "****"
click at [313, 489] on div at bounding box center [256, 505] width 333 height 47
type input "****"
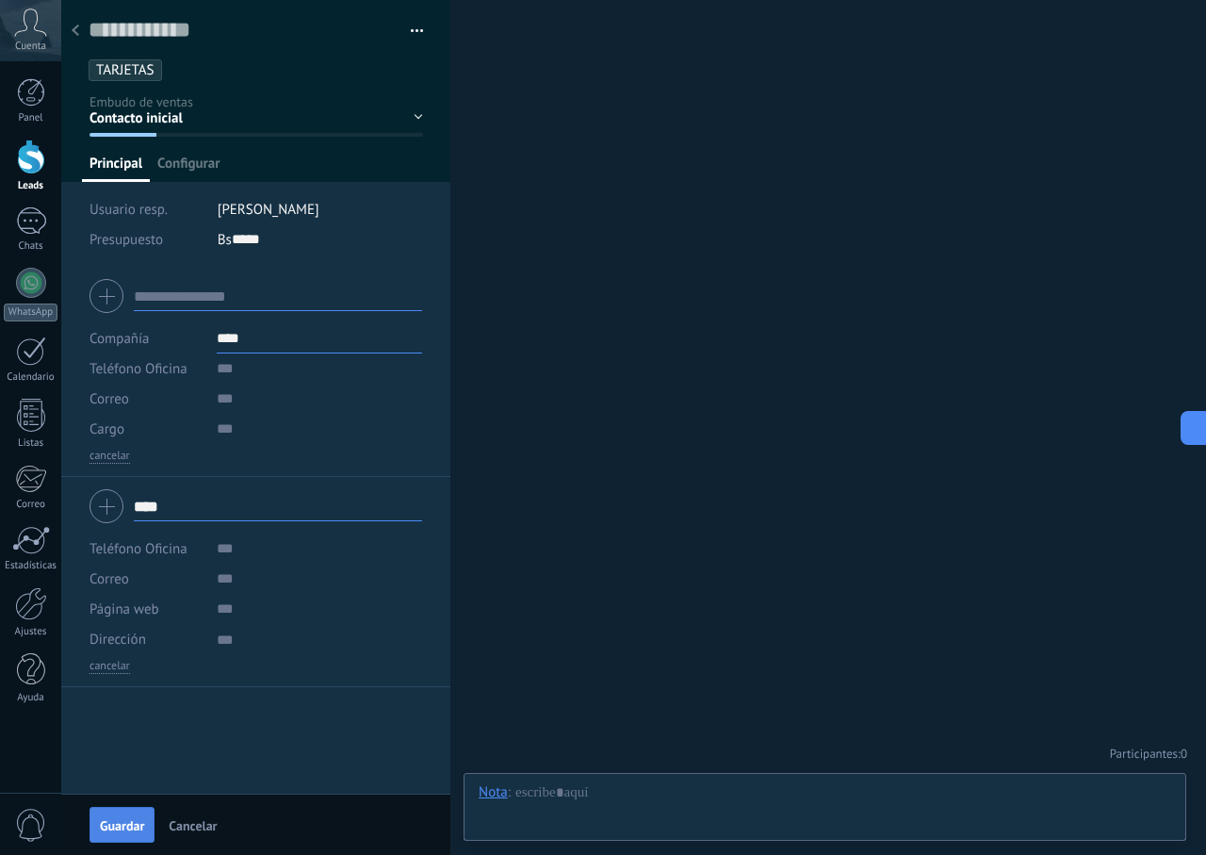
click at [114, 822] on span "Guardar" at bounding box center [122, 825] width 44 height 13
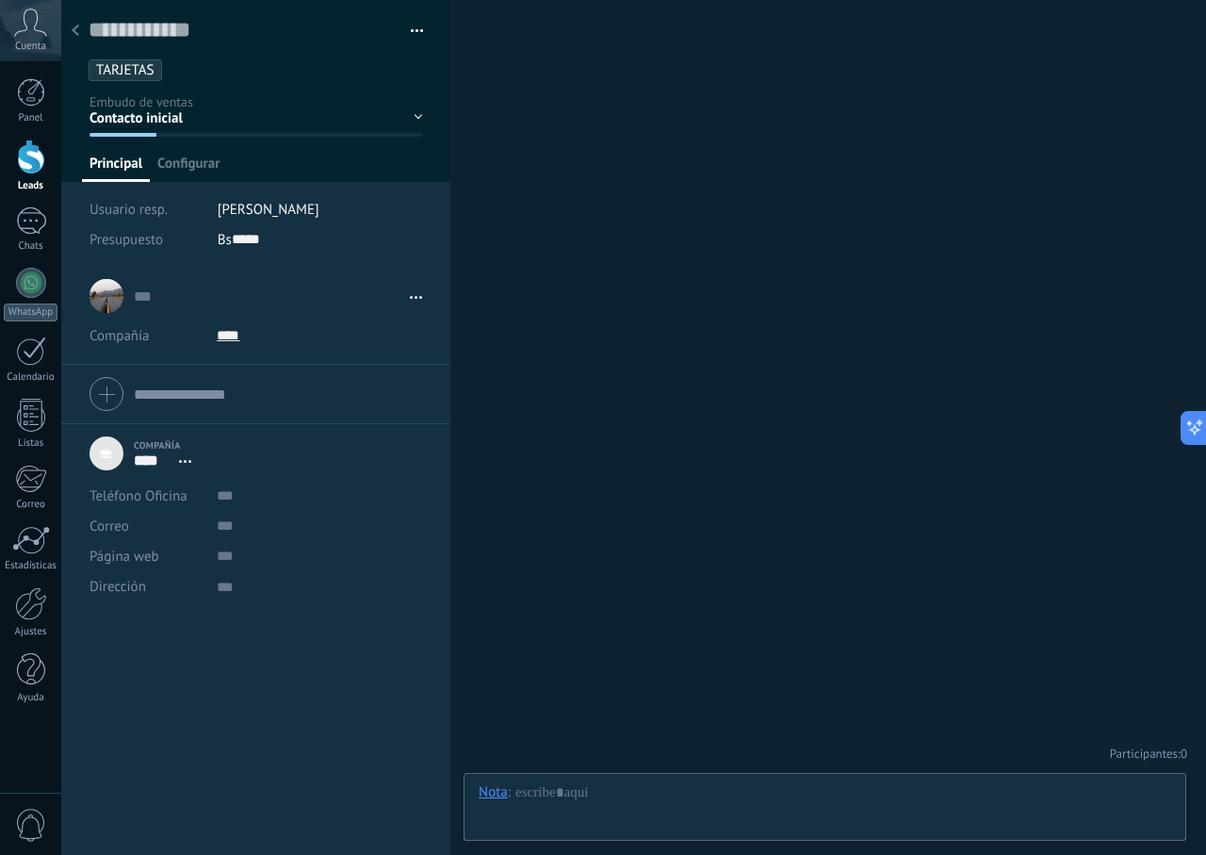
scroll to position [19, 0]
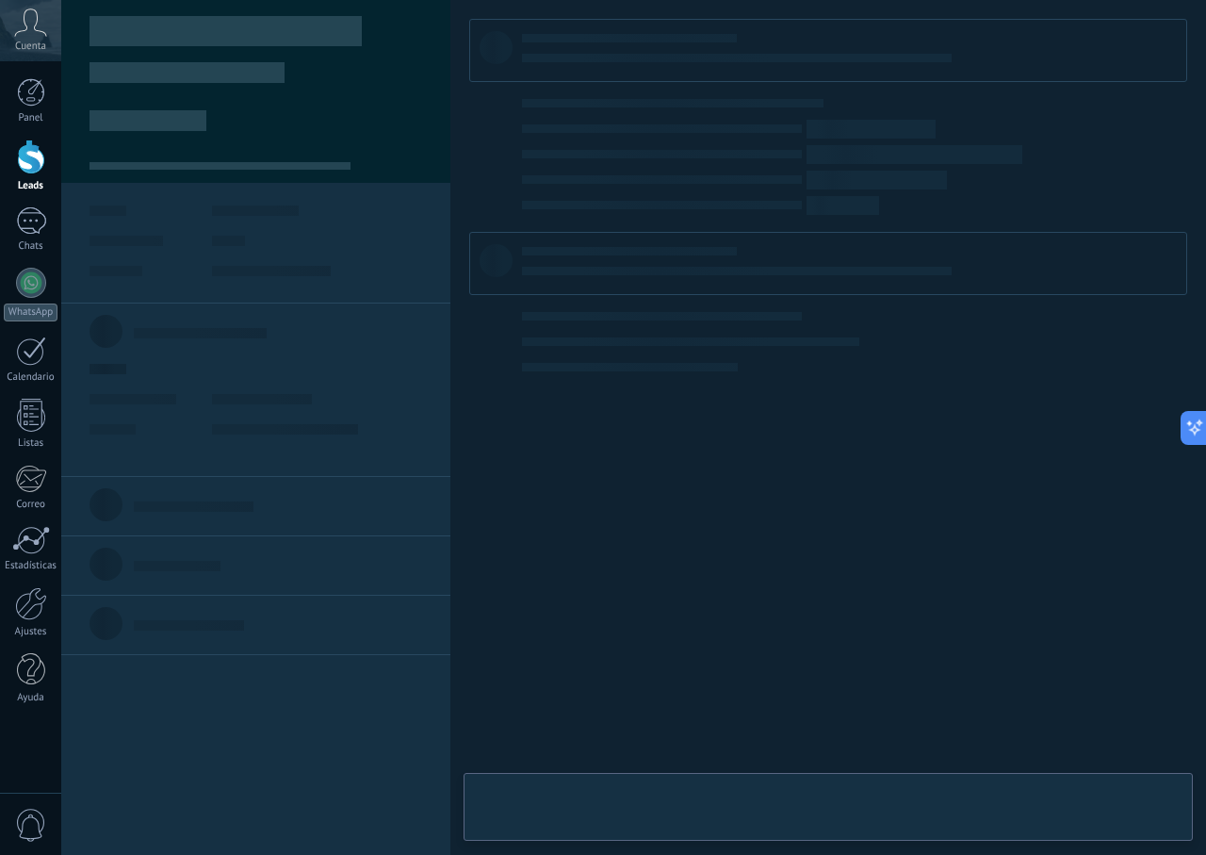
type textarea "***"
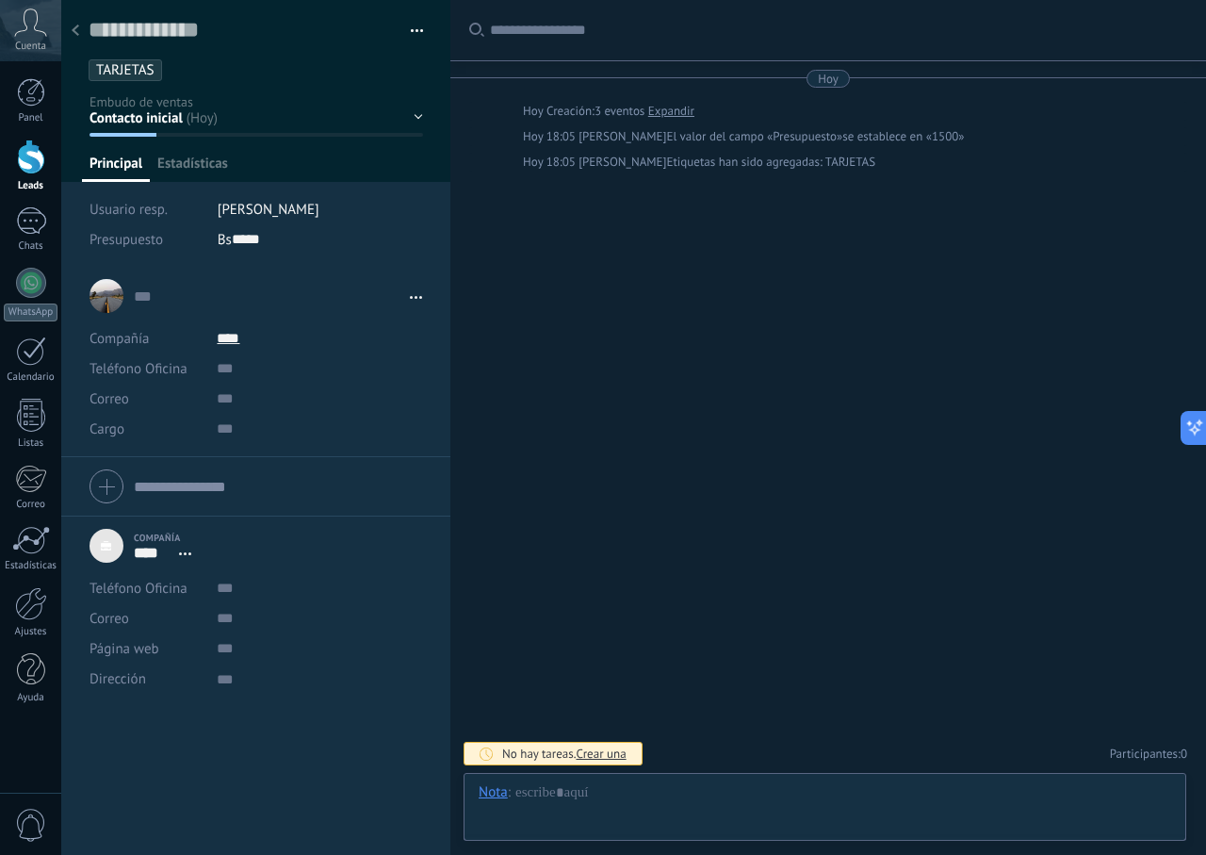
scroll to position [19, 0]
click at [72, 24] on div at bounding box center [75, 31] width 26 height 37
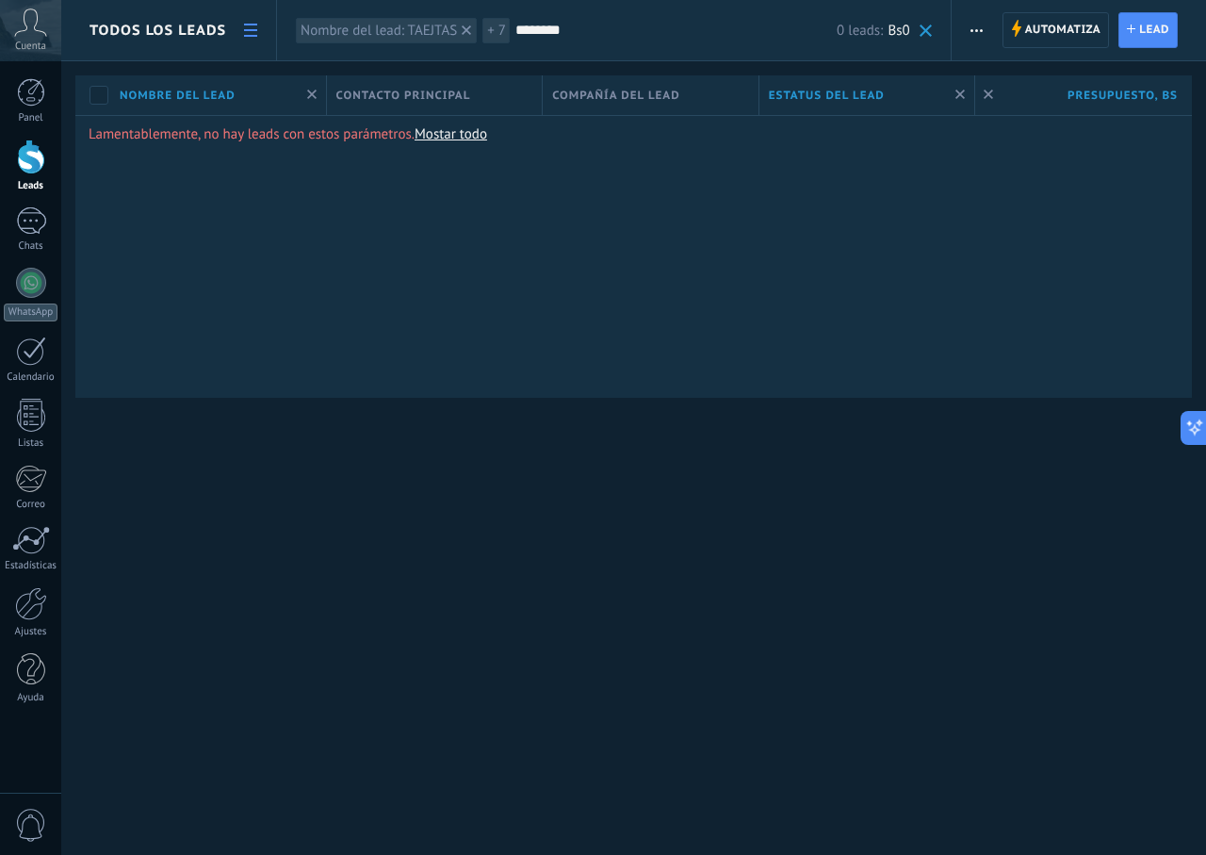
click at [260, 9] on div "Todos los leads" at bounding box center [168, 30] width 215 height 60
click at [258, 32] on link at bounding box center [251, 30] width 32 height 37
click at [972, 35] on span "button" at bounding box center [977, 30] width 12 height 36
click at [1042, 249] on ul "Automatiza Nueva difusión Imprimir Importar Exportar Buscar duplicados" at bounding box center [1031, 155] width 161 height 190
click at [1154, 18] on span "Lead" at bounding box center [1154, 30] width 30 height 34
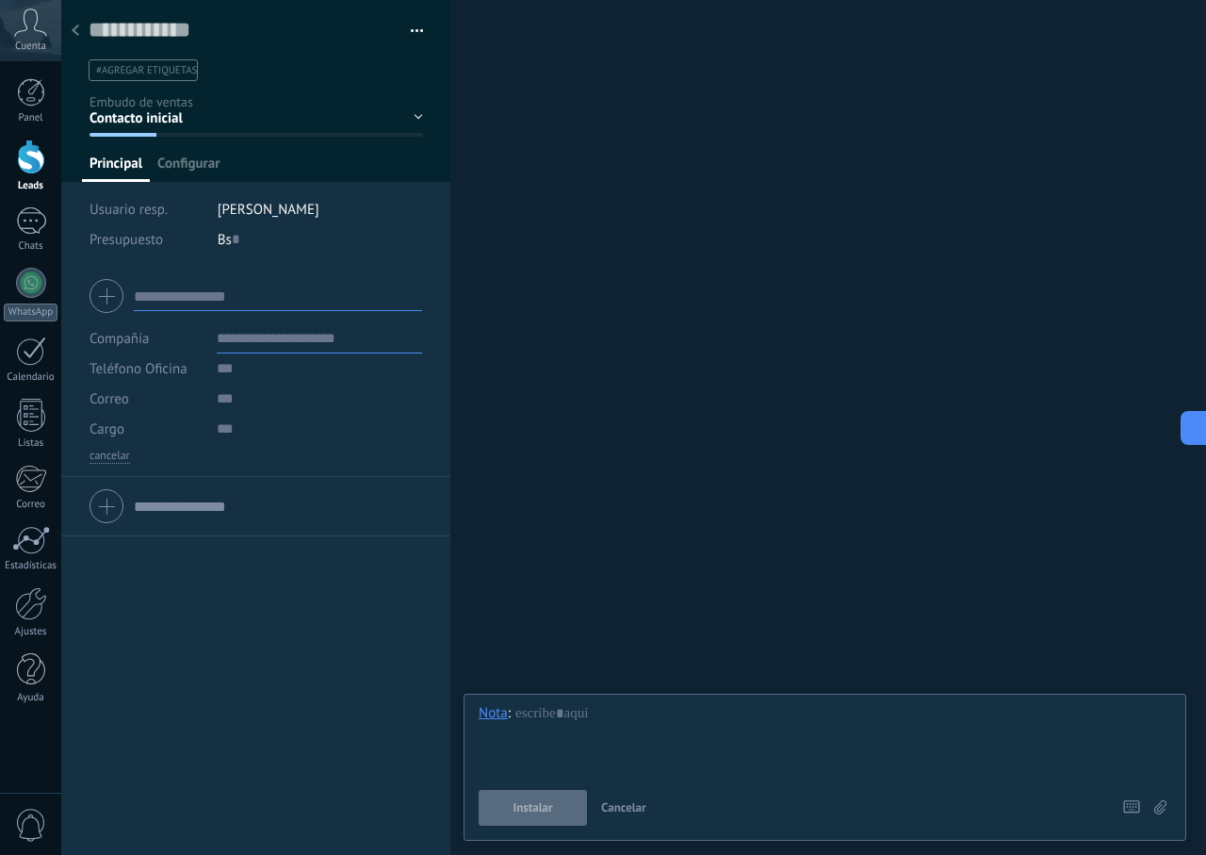
click at [410, 32] on button "button" at bounding box center [410, 31] width 27 height 28
click at [140, 80] on li "#agregar etiquetas" at bounding box center [143, 70] width 109 height 22
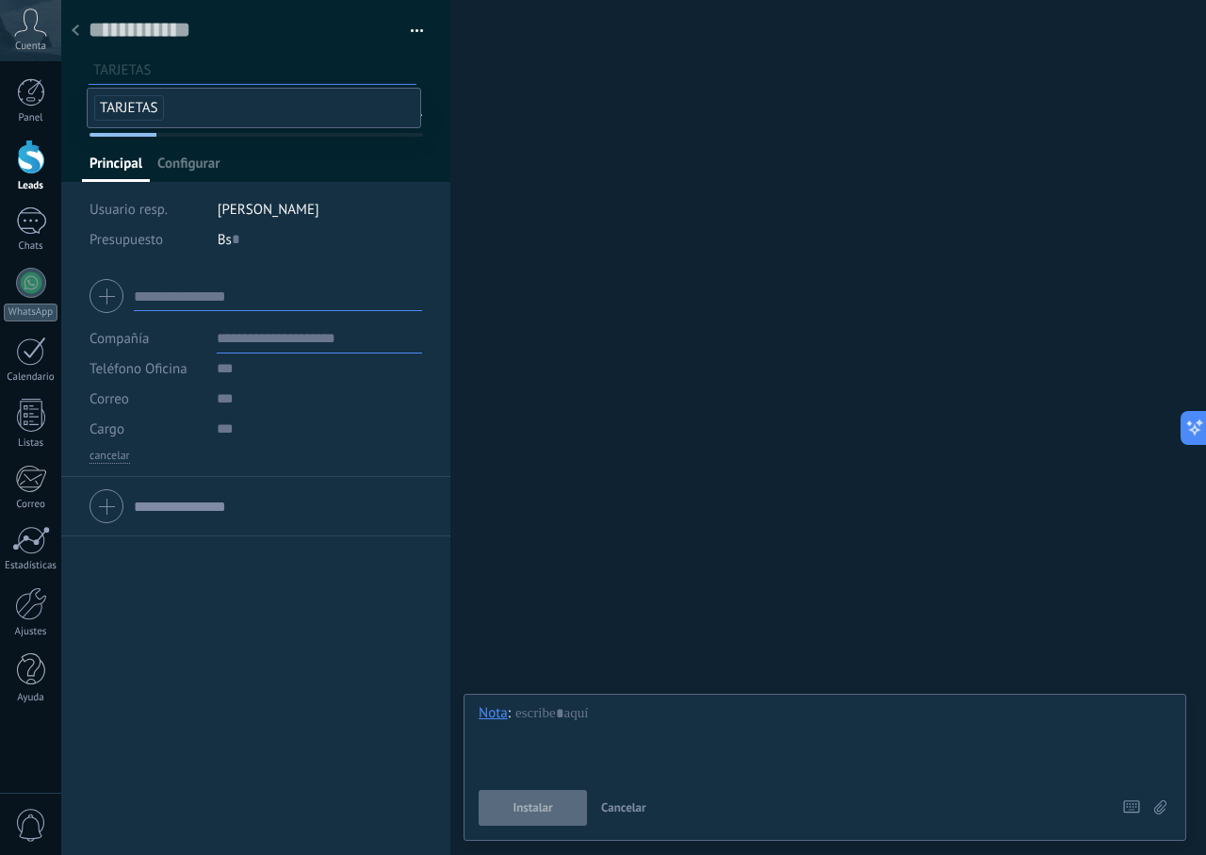
click at [144, 109] on span "TARJETAS" at bounding box center [129, 107] width 70 height 25
click at [405, 36] on button "button" at bounding box center [410, 31] width 27 height 28
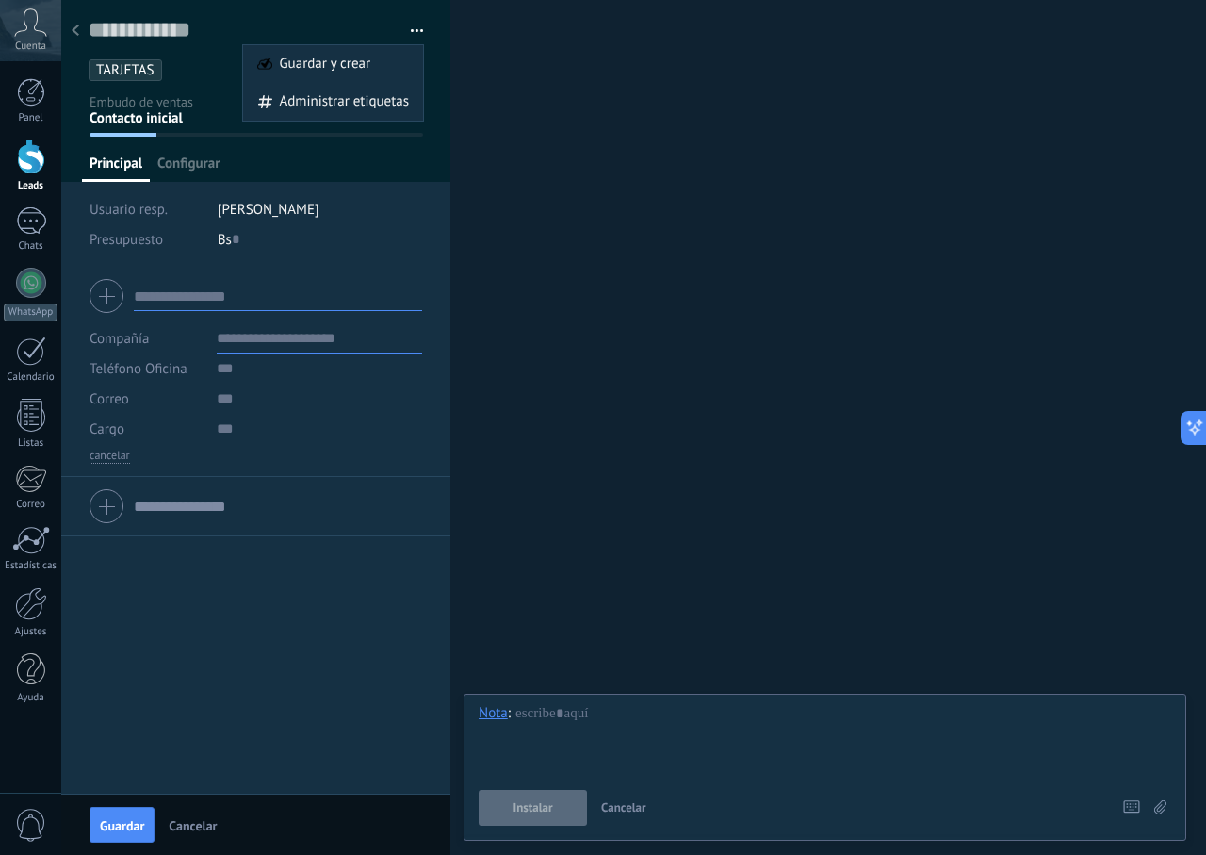
click at [231, 168] on div "Principal Configurar" at bounding box center [256, 168] width 349 height 27
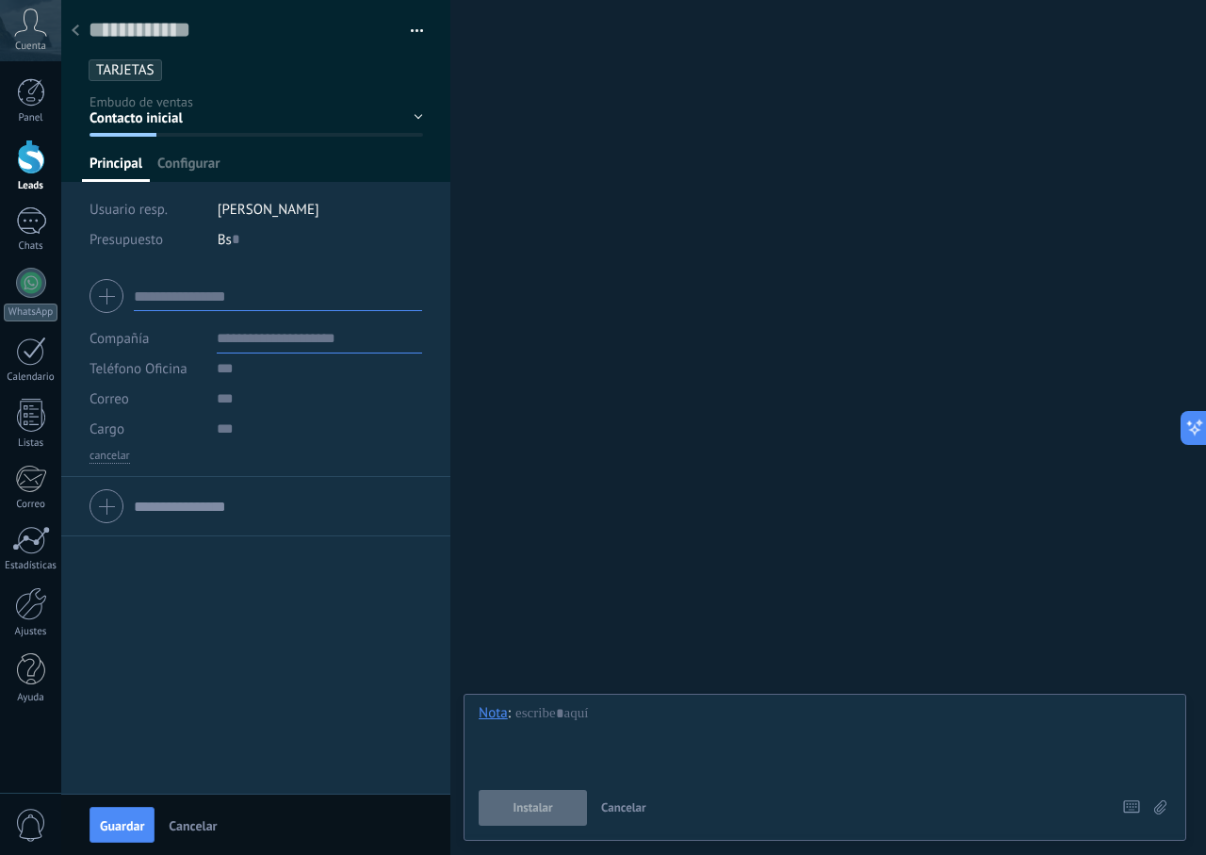
click at [0, 0] on div "Contacto inicial Negociación Debate contractual Discusión de contrato Logrado c…" at bounding box center [0, 0] width 0 height 0
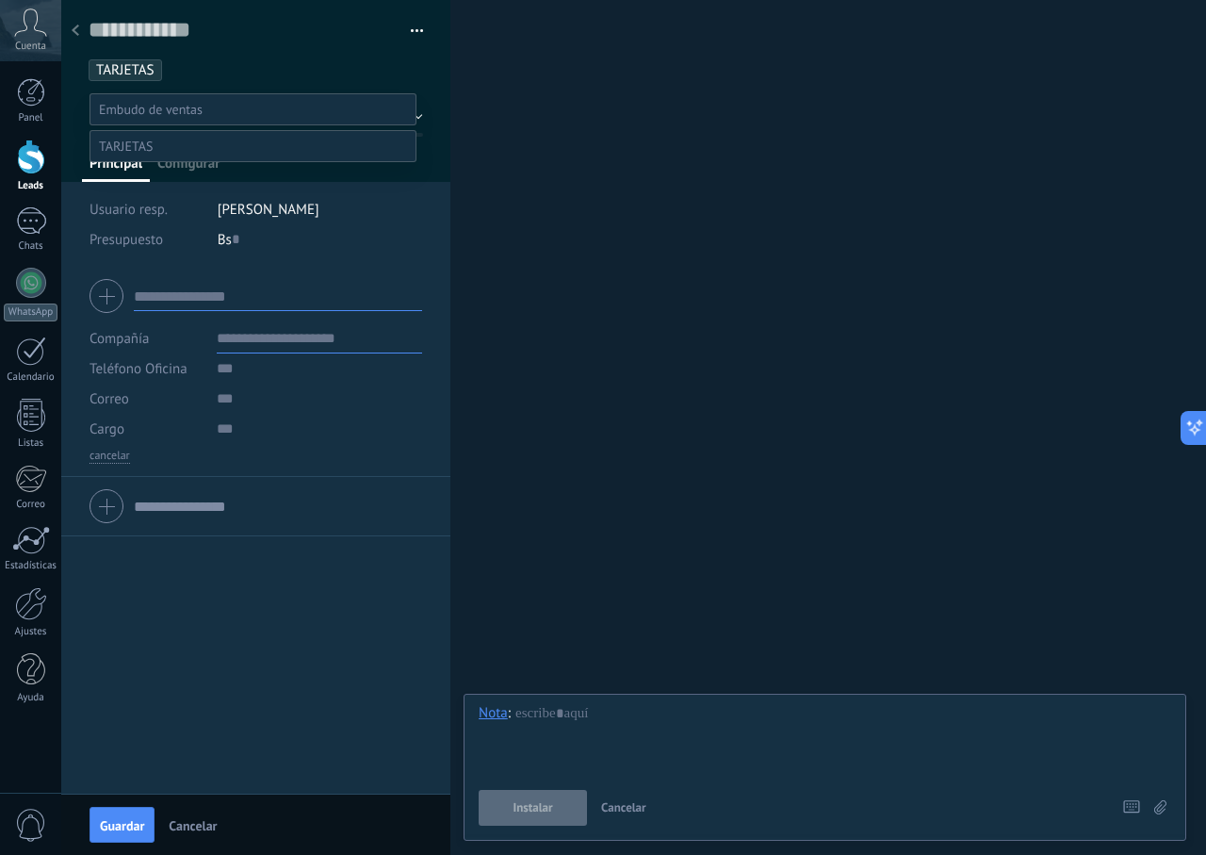
click at [0, 0] on label "Contacto inicial" at bounding box center [0, 0] width 0 height 0
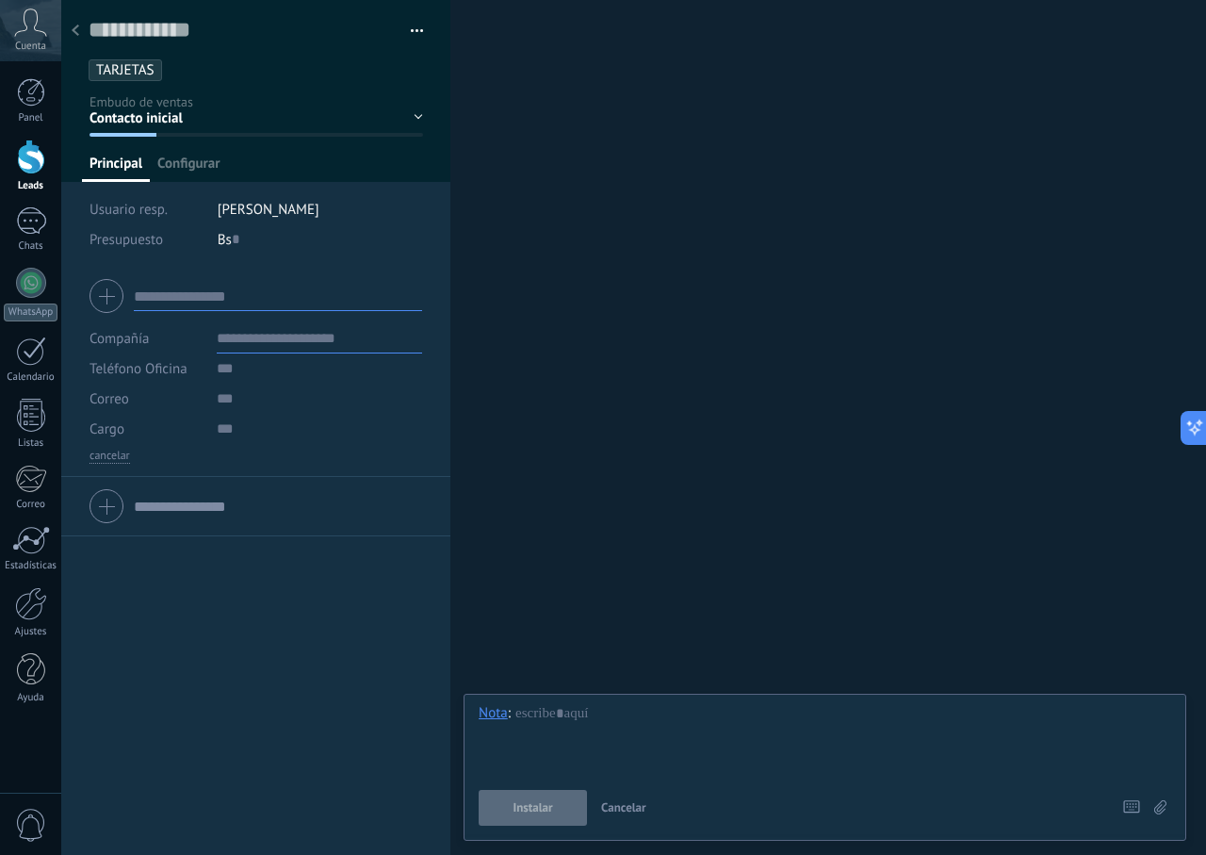
click at [245, 248] on div "Bs 0" at bounding box center [320, 239] width 205 height 30
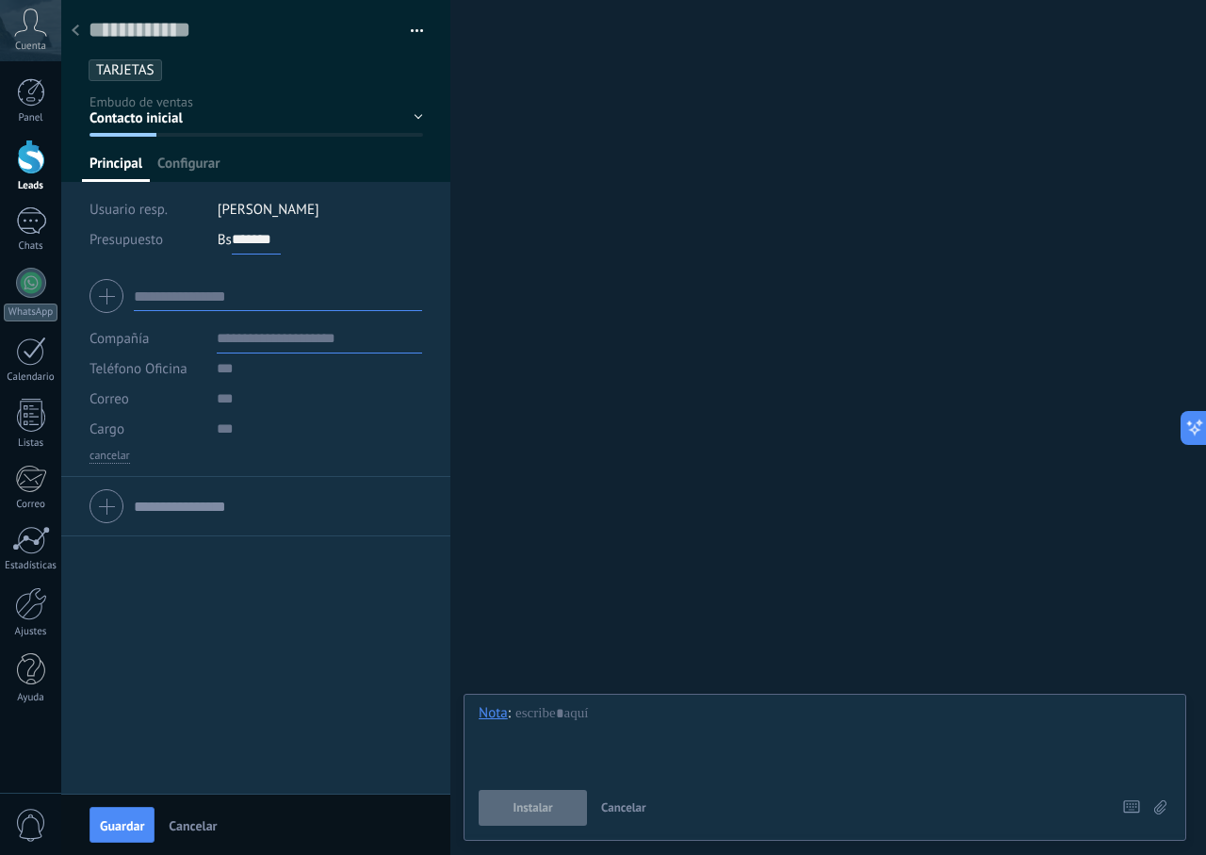
type input "*******"
click at [139, 832] on span "Guardar" at bounding box center [122, 825] width 44 height 13
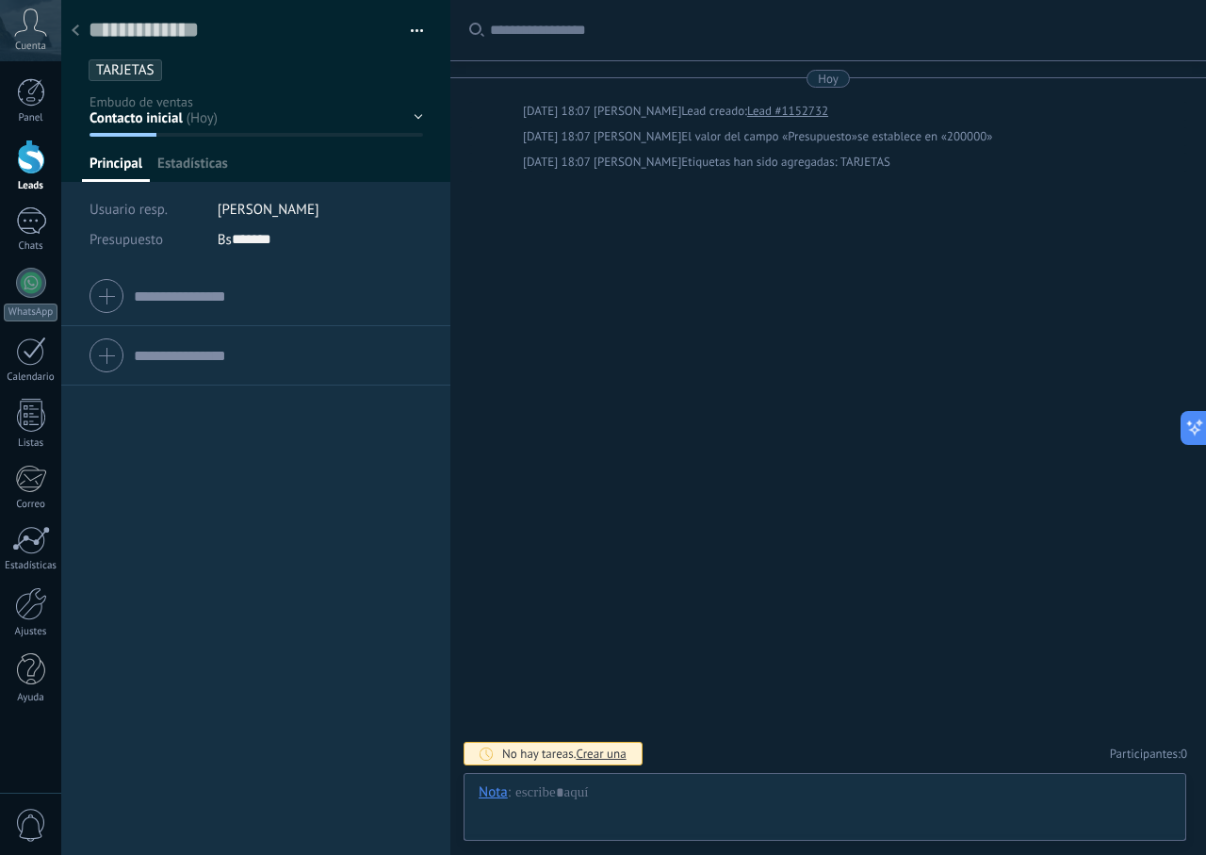
type textarea "**********"
drag, startPoint x: 425, startPoint y: 102, endPoint x: 418, endPoint y: 119, distance: 18.2
click at [424, 105] on div at bounding box center [256, 91] width 390 height 182
click at [0, 0] on div "Contacto inicial Negociación Debate contractual Discusión de contrato Logrado c…" at bounding box center [0, 0] width 0 height 0
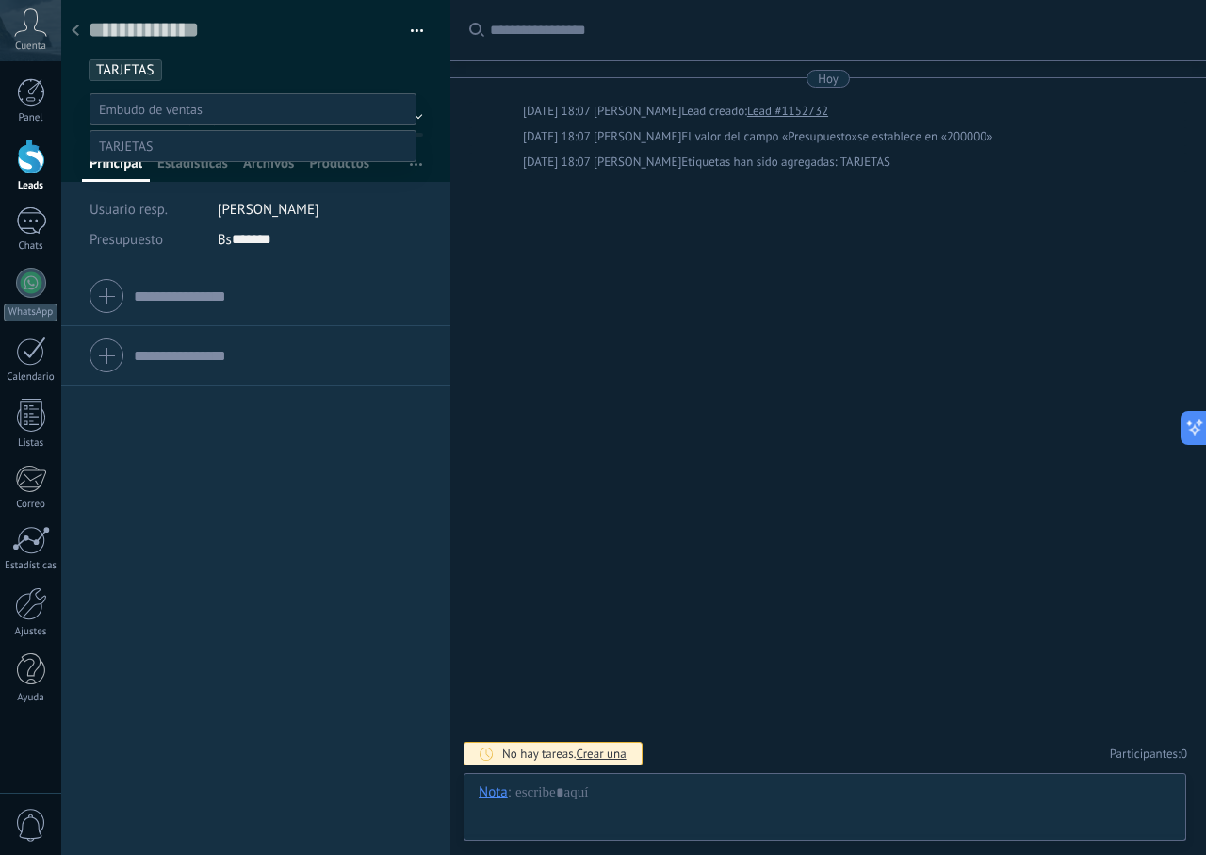
click at [0, 0] on label "Discusión de contrato" at bounding box center [0, 0] width 0 height 0
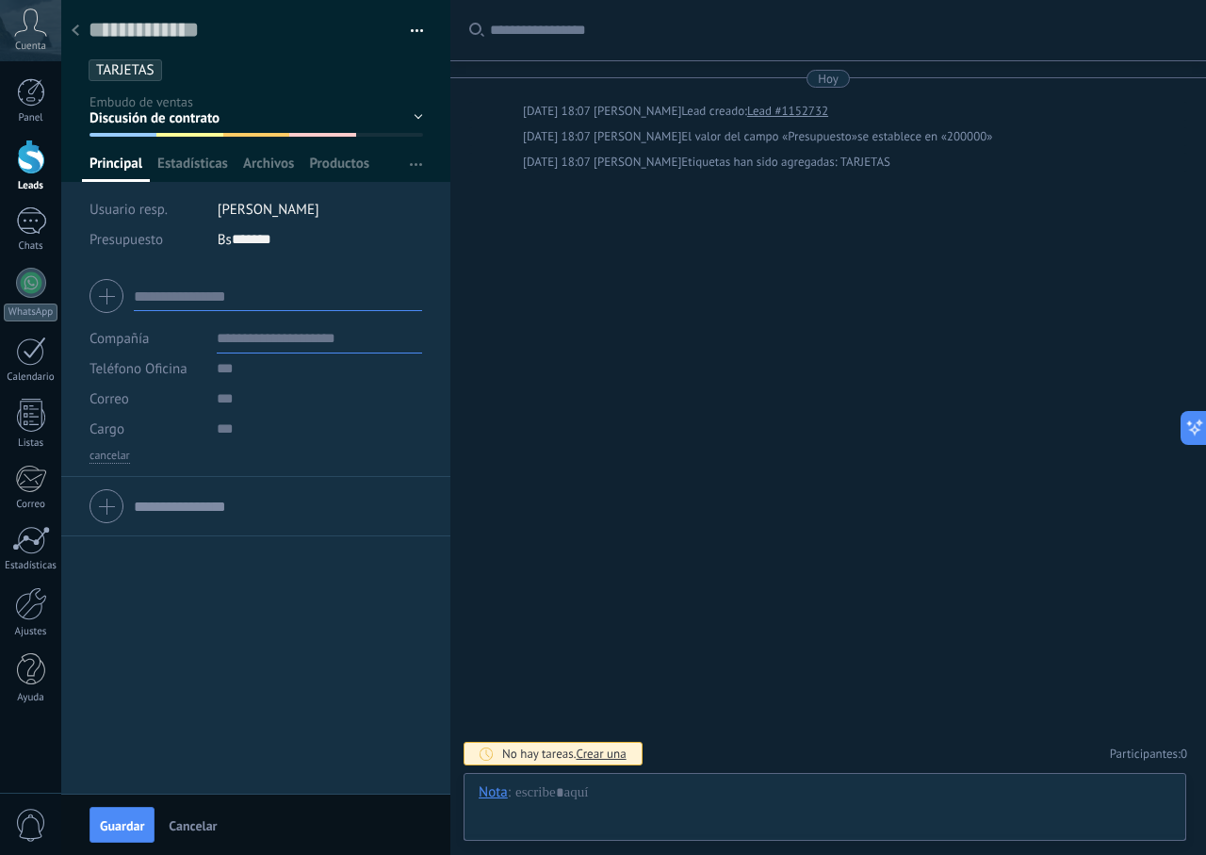
click at [233, 308] on input "text" at bounding box center [278, 296] width 288 height 30
click at [175, 822] on span "Cancelar" at bounding box center [193, 825] width 48 height 13
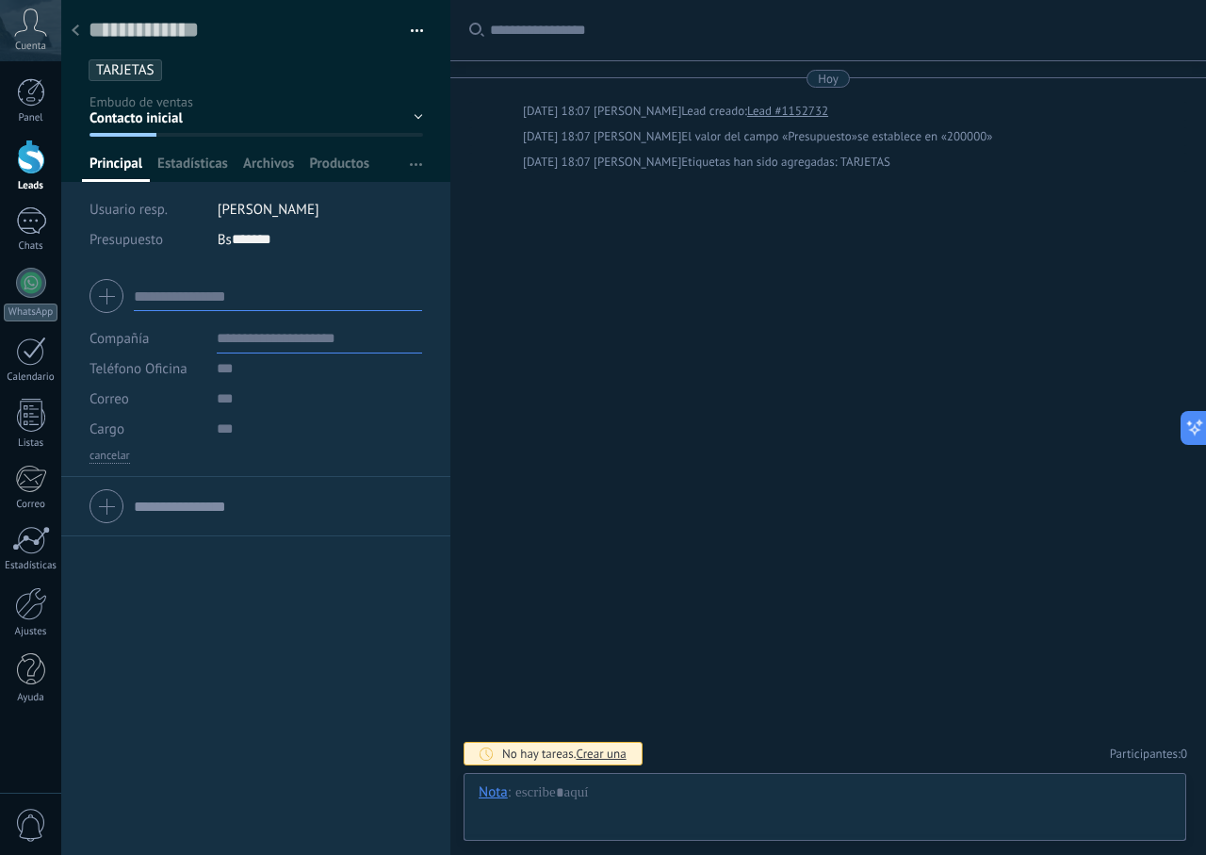
click at [196, 731] on div "Compañía Teléfono Oficina Ofic. directo Celular Fax Casa Otro Teléfono Oficina …" at bounding box center [255, 561] width 389 height 588
drag, startPoint x: 256, startPoint y: 537, endPoint x: 290, endPoint y: 334, distance: 206.3
click at [267, 501] on div "Compañía Teléfono Oficina Ofic. directo Celular Fax Casa Otro Teléfono Oficina …" at bounding box center [255, 561] width 389 height 588
click at [408, 14] on div "Guardar y crear Imprimir Administrar etiquetas Exportar a excel" at bounding box center [256, 40] width 390 height 81
click at [413, 27] on button "button" at bounding box center [410, 31] width 27 height 28
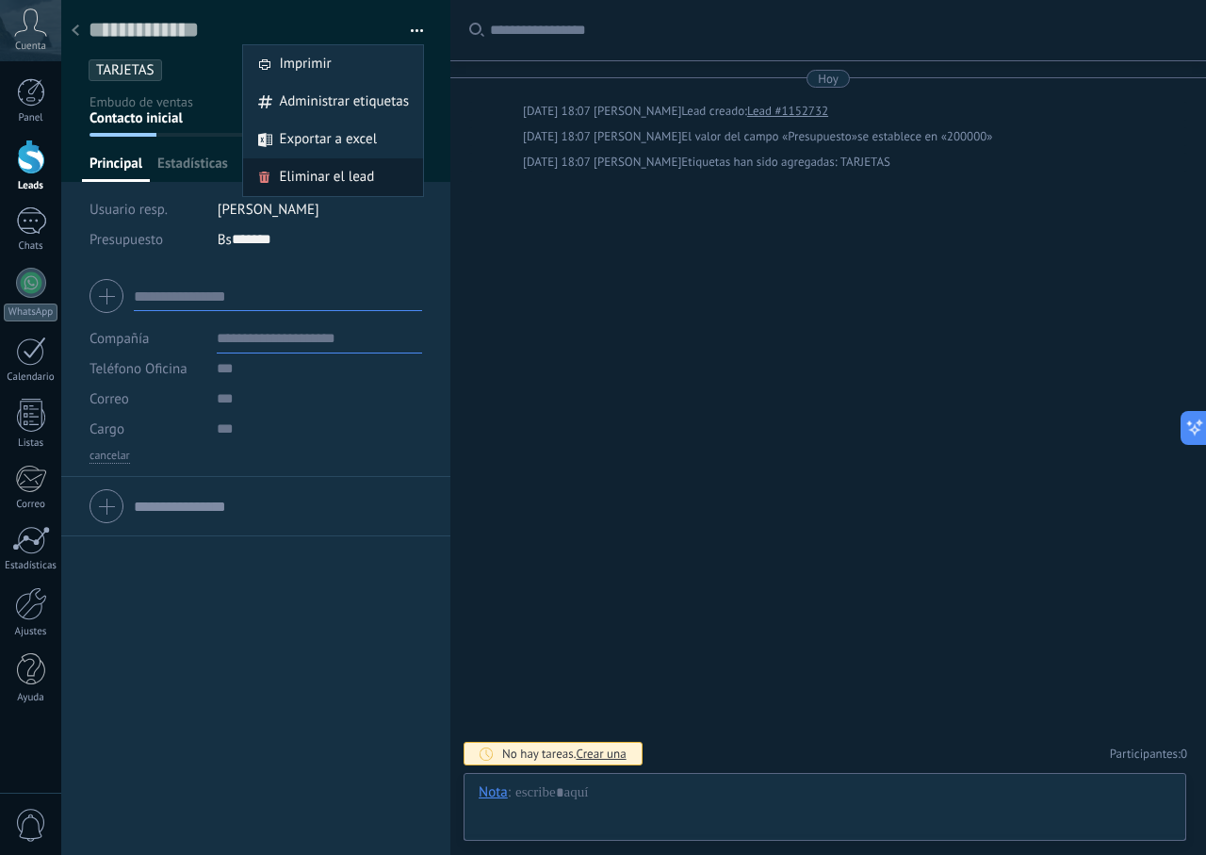
click at [370, 174] on div "Eliminar el lead" at bounding box center [333, 177] width 180 height 38
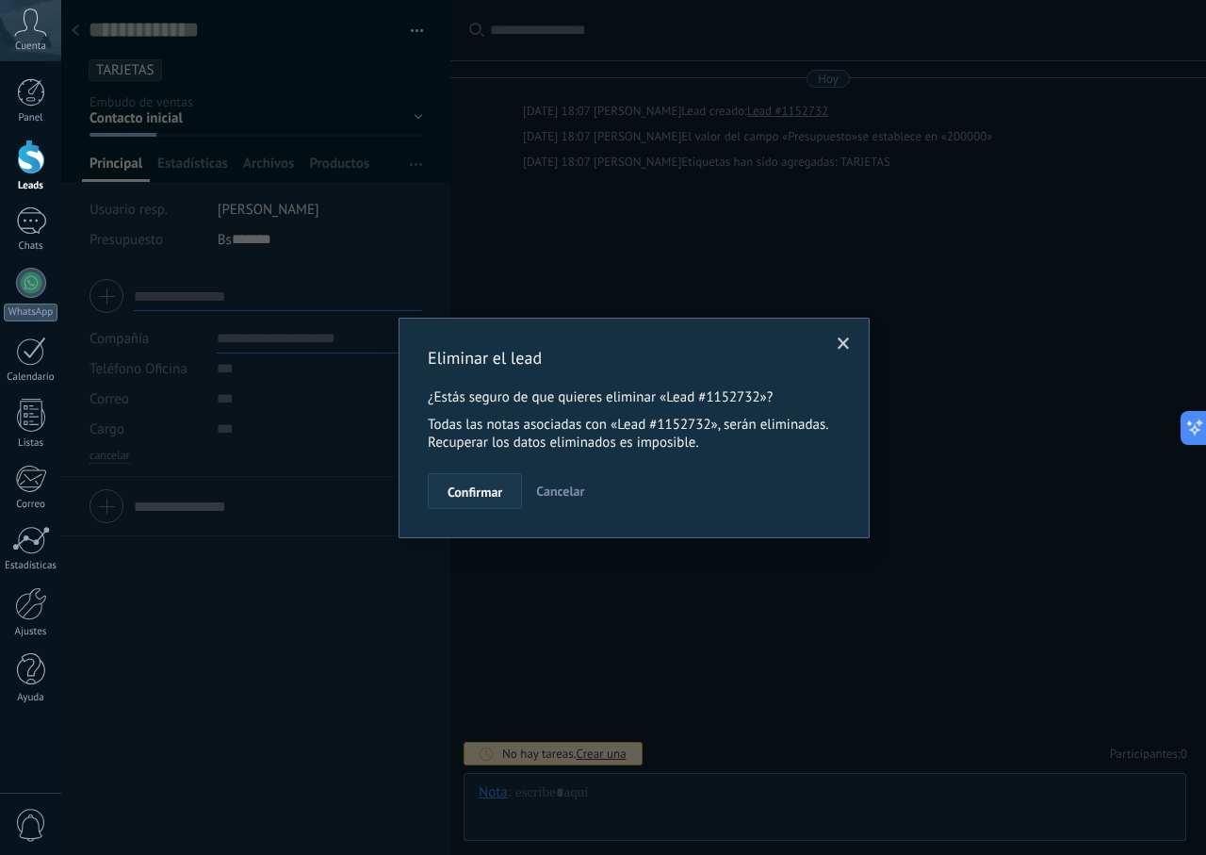
click at [482, 495] on span "Confirmar" at bounding box center [475, 491] width 55 height 13
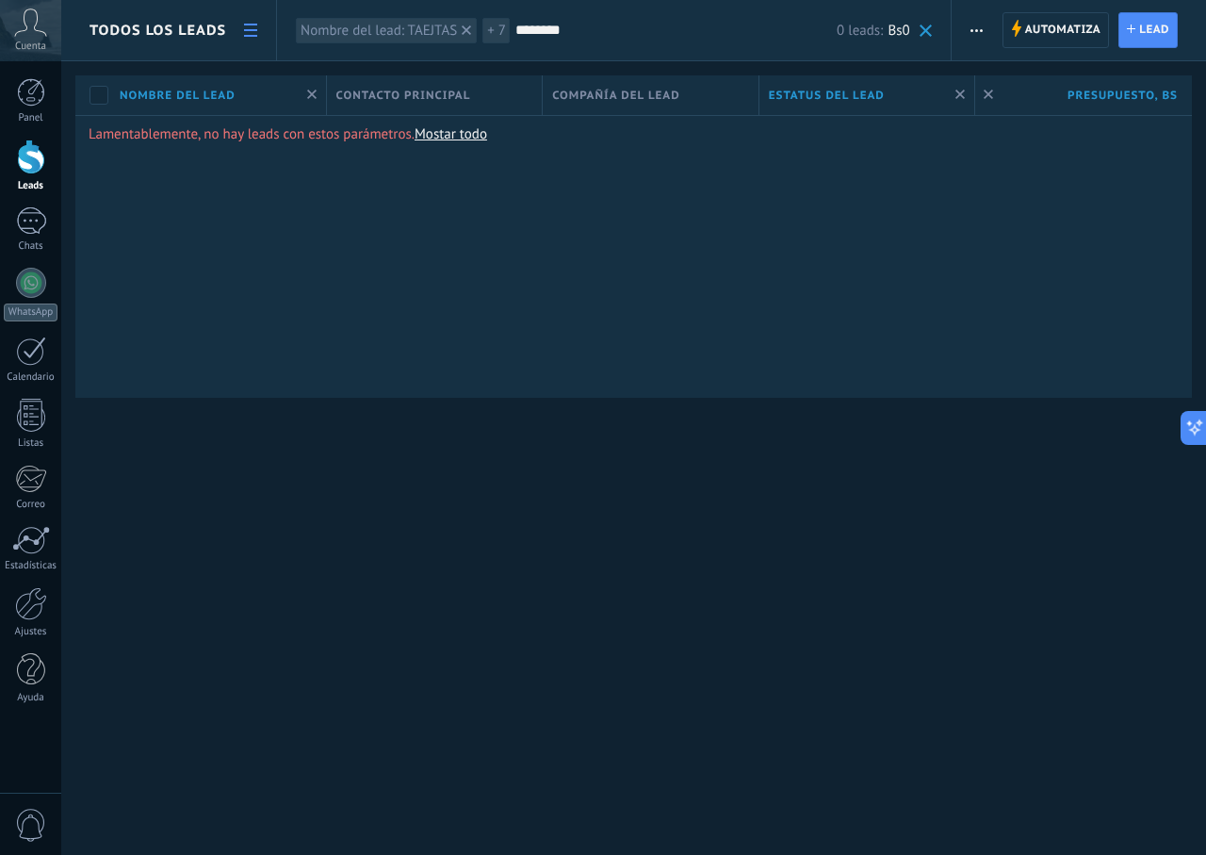
click at [1088, 84] on div "Presupuesto , Bs" at bounding box center [1083, 95] width 217 height 40
click at [901, 88] on div "Estatus del lead" at bounding box center [867, 95] width 216 height 40
click at [631, 81] on div "Compañía del lead" at bounding box center [651, 95] width 216 height 40
click at [622, 106] on div "Compañía del lead" at bounding box center [651, 95] width 216 height 40
click at [629, 99] on span "Compañía del lead" at bounding box center [616, 96] width 128 height 18
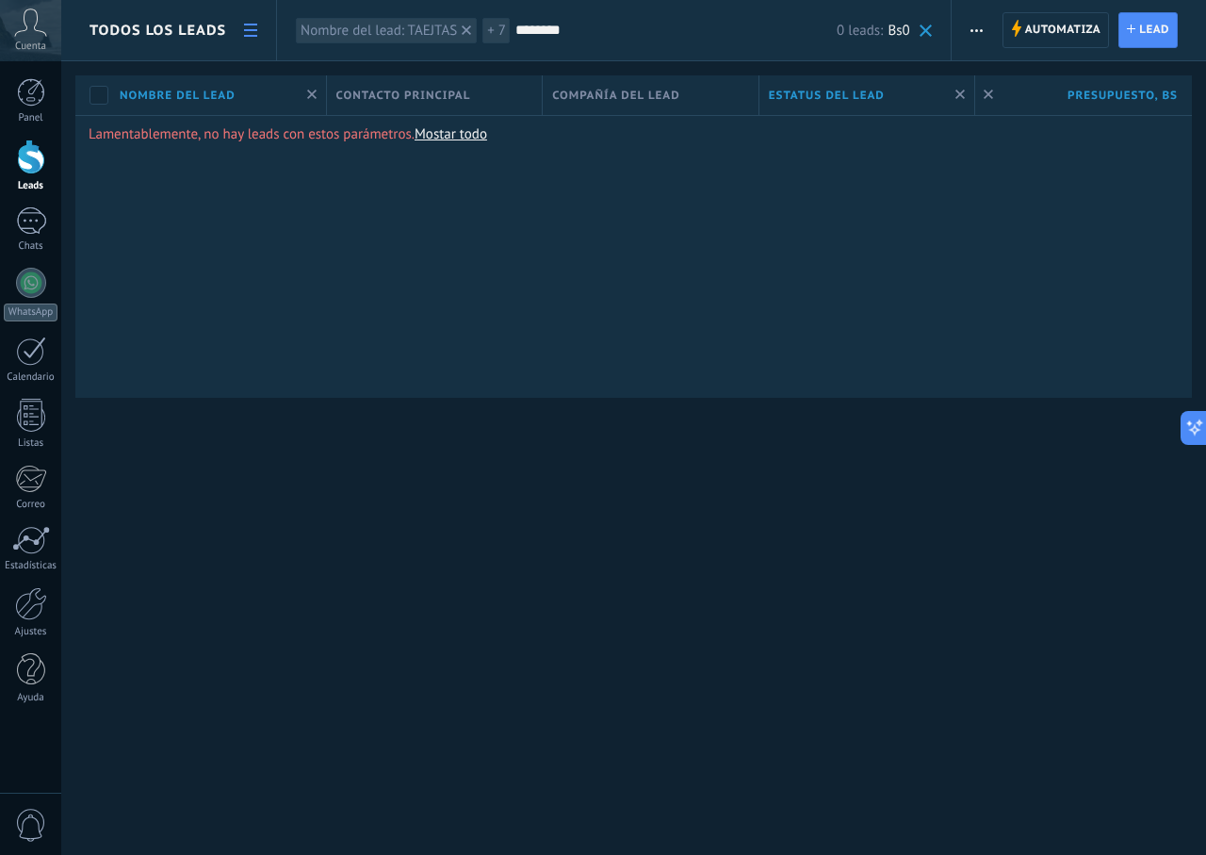
click at [490, 106] on div "Contacto principal" at bounding box center [435, 95] width 216 height 40
click at [444, 228] on div "Filtro Aplicar Cancelar" at bounding box center [444, 182] width 235 height 133
click at [465, 211] on span "Cancelar" at bounding box center [454, 211] width 45 height 16
click at [317, 94] on span at bounding box center [311, 96] width 9 height 18
click at [460, 138] on link "Mostar todo" at bounding box center [451, 134] width 73 height 18
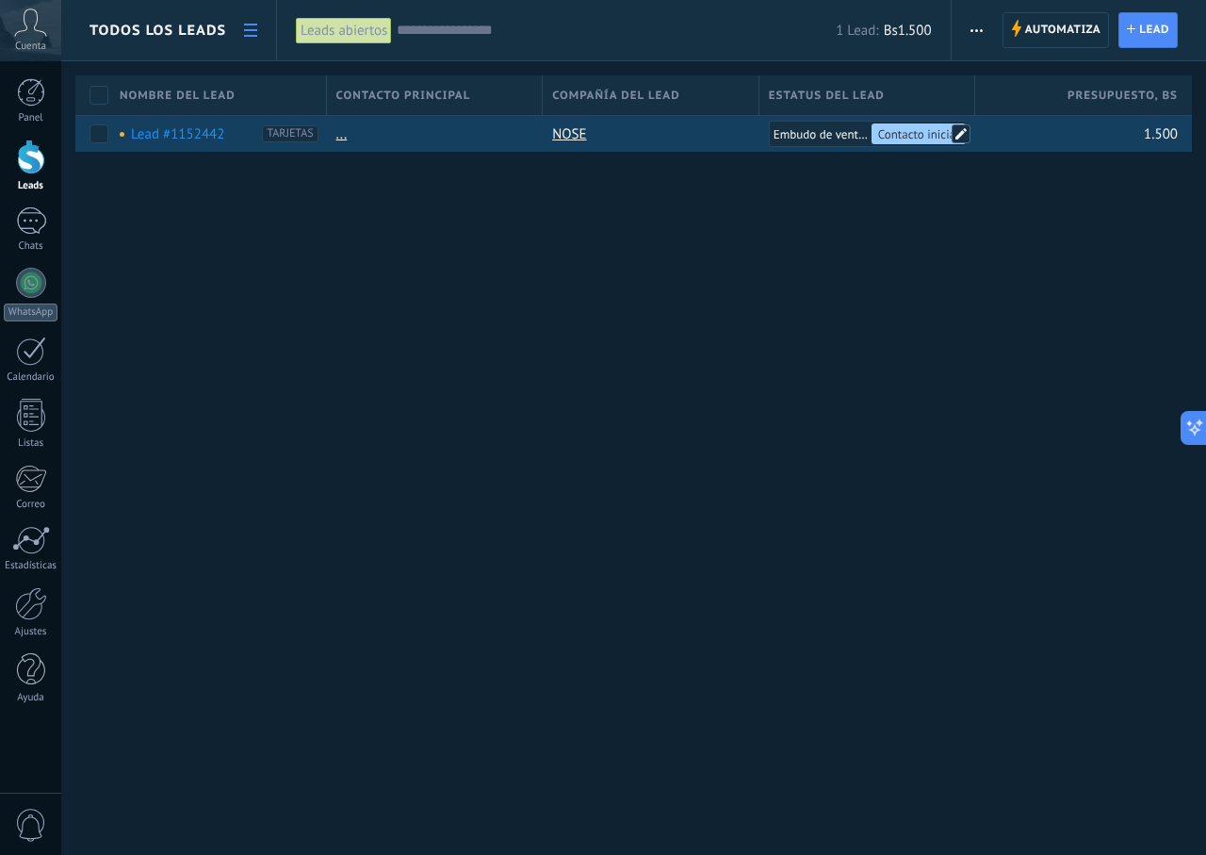
click at [969, 137] on span at bounding box center [961, 133] width 19 height 19
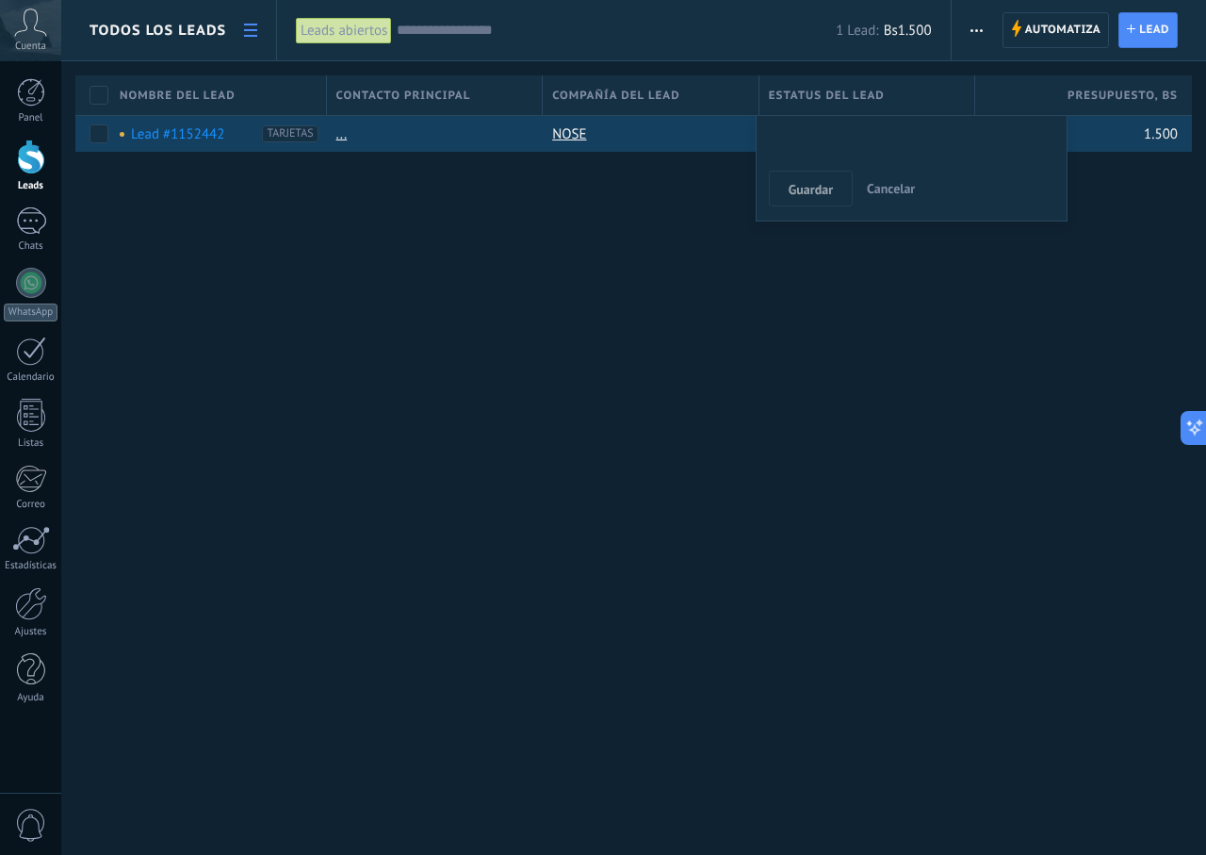
click at [0, 0] on div "Contacto inicial Negociación Debate contractual Discusión de contrato Logrado c…" at bounding box center [0, 0] width 0 height 0
click at [848, 138] on span at bounding box center [826, 143] width 96 height 16
click at [0, 0] on label "Logrado con éxito" at bounding box center [0, 0] width 0 height 0
click at [777, 231] on div "Contacto inicial Negociación Debate contractual Discusión de contrato Logrado c…" at bounding box center [912, 177] width 312 height 125
click at [789, 192] on span "Guardar" at bounding box center [811, 189] width 44 height 13
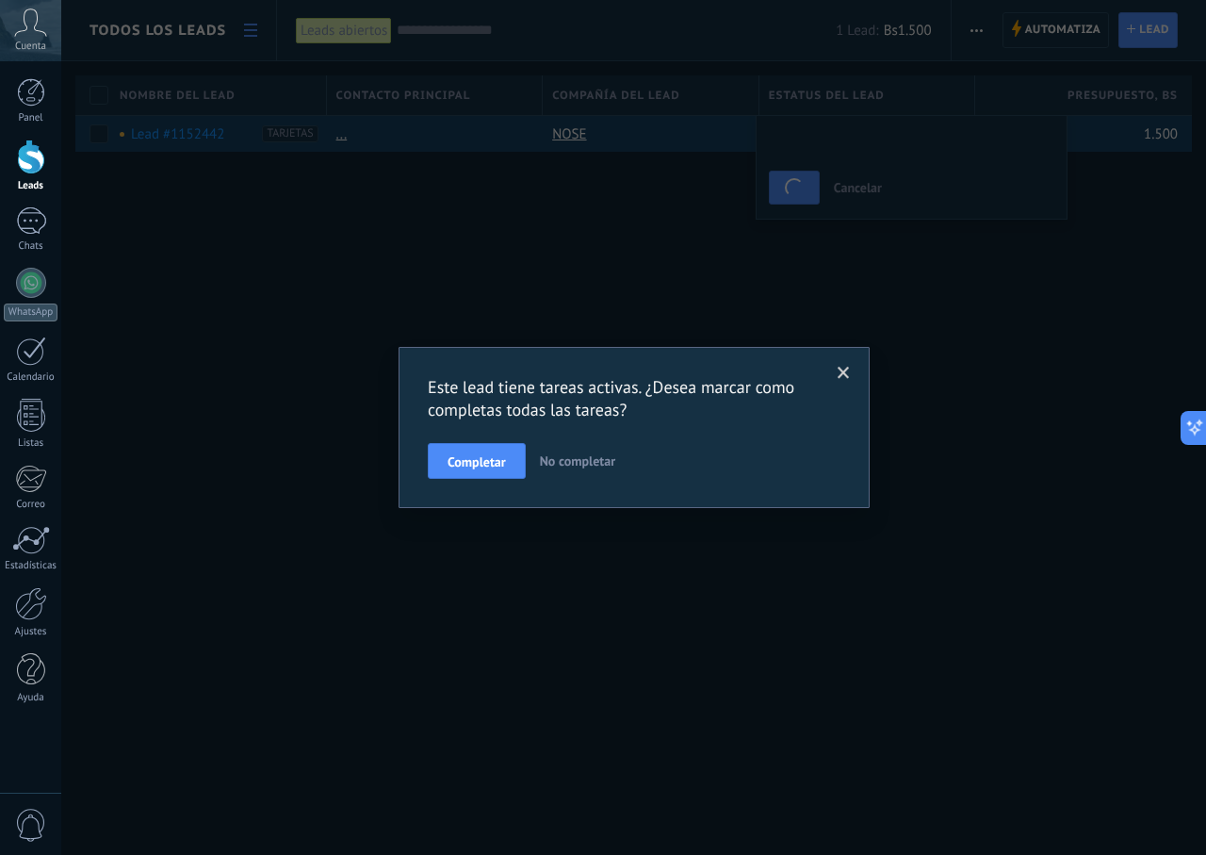
drag, startPoint x: 490, startPoint y: 484, endPoint x: 482, endPoint y: 429, distance: 56.1
click at [486, 471] on div "Este lead tiene tareas activas. ¿Desea marcar como completas todas las tareas? …" at bounding box center [634, 427] width 471 height 161
click at [482, 429] on div "Este lead tiene tareas activas. ¿Desea marcar como completas todas las tareas? …" at bounding box center [634, 427] width 413 height 103
drag, startPoint x: 488, startPoint y: 485, endPoint x: 493, endPoint y: 449, distance: 36.1
click at [488, 468] on div "Este lead tiene tareas activas. ¿Desea marcar como completas todas las tareas? …" at bounding box center [634, 427] width 471 height 161
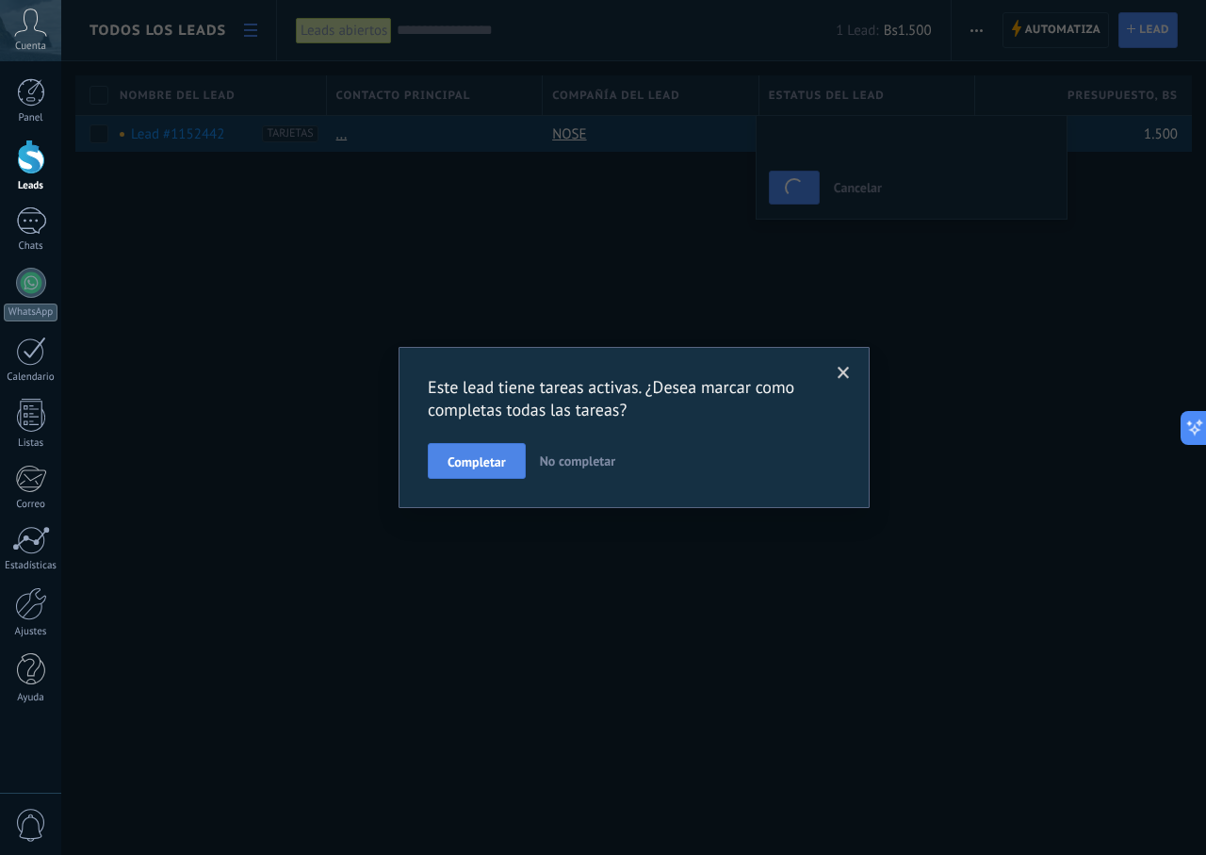
click at [493, 449] on button "Completar" at bounding box center [477, 461] width 98 height 36
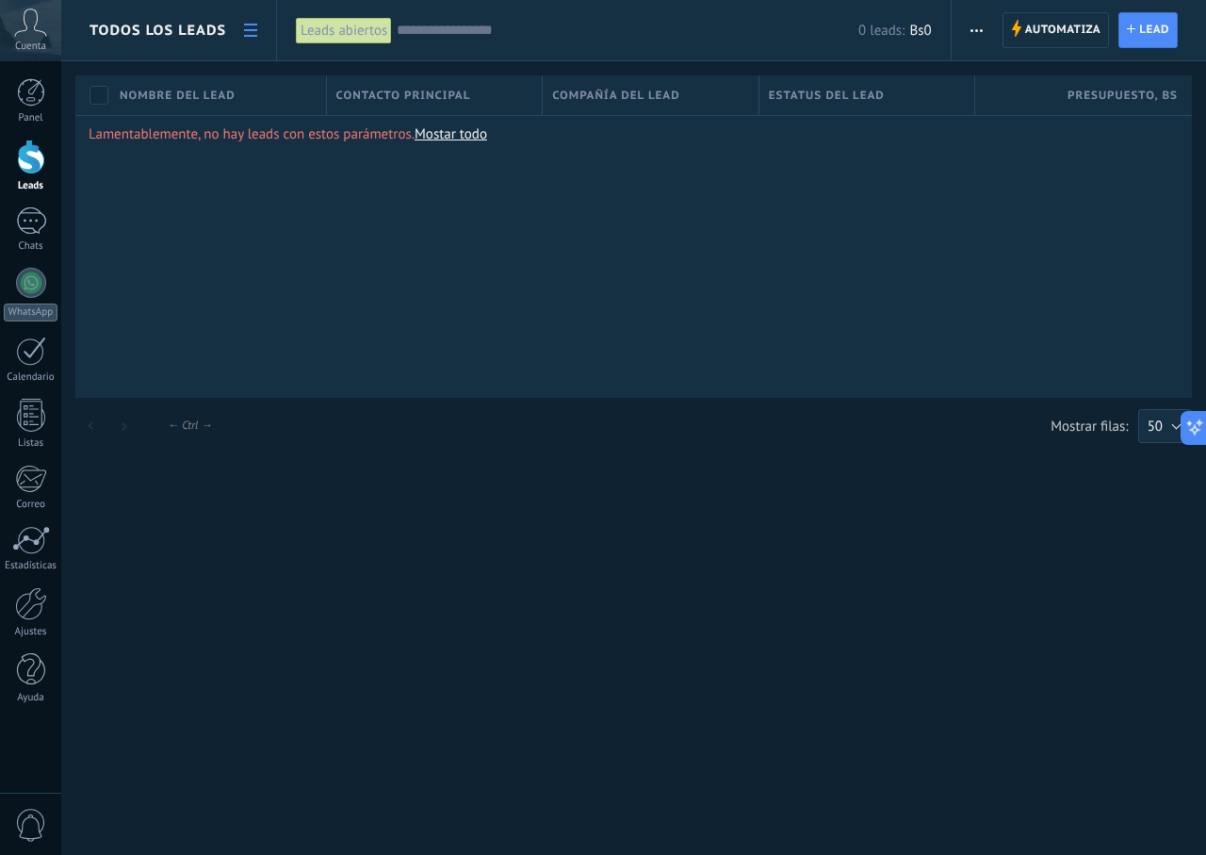
click at [231, 84] on div "Nombre del lead" at bounding box center [218, 95] width 216 height 40
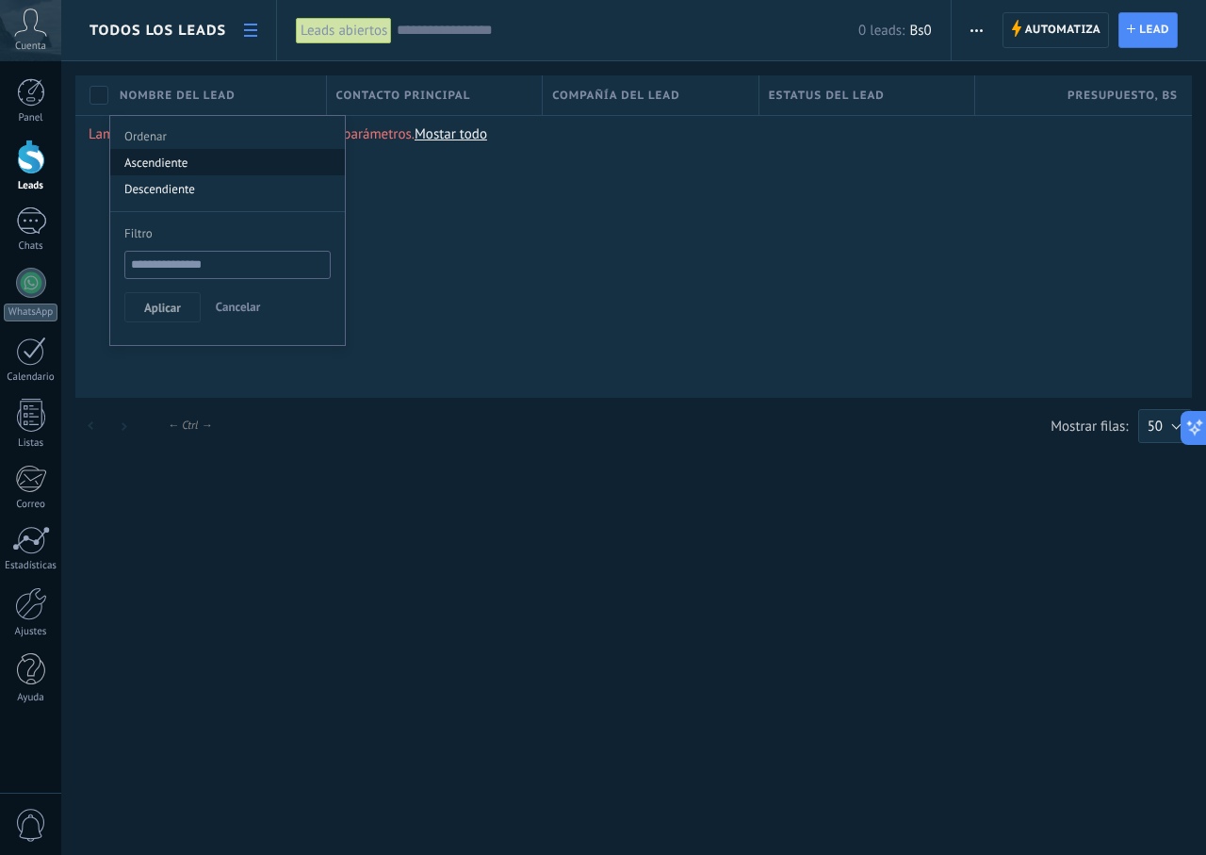
click at [161, 158] on div "Ascendiente" at bounding box center [227, 162] width 235 height 26
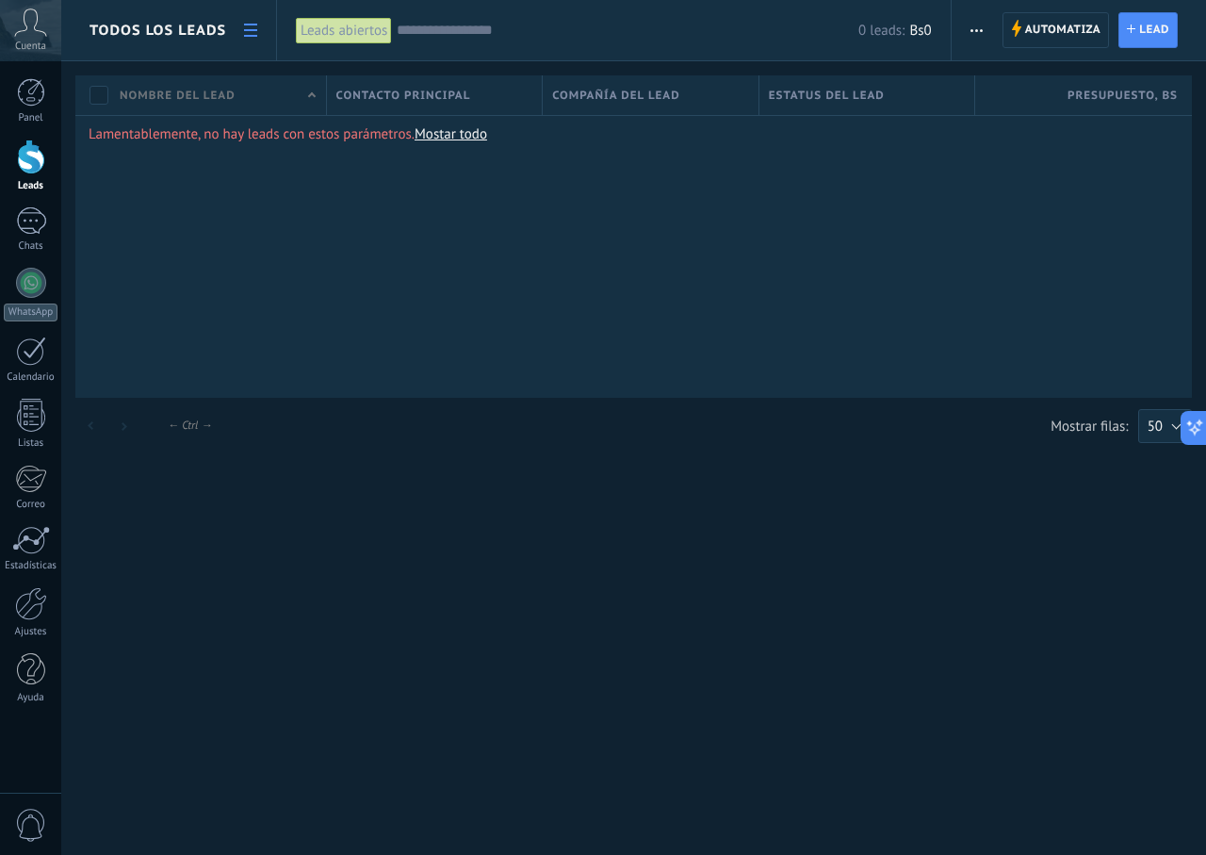
click at [419, 90] on span "Contacto principal" at bounding box center [403, 96] width 135 height 18
click at [578, 111] on div "Compañía del lead" at bounding box center [651, 95] width 216 height 40
click at [622, 102] on span "Compañía del lead" at bounding box center [616, 96] width 128 height 18
click at [671, 88] on span "Compañía del lead" at bounding box center [616, 96] width 128 height 18
click at [812, 95] on span "Estatus del lead" at bounding box center [827, 96] width 116 height 18
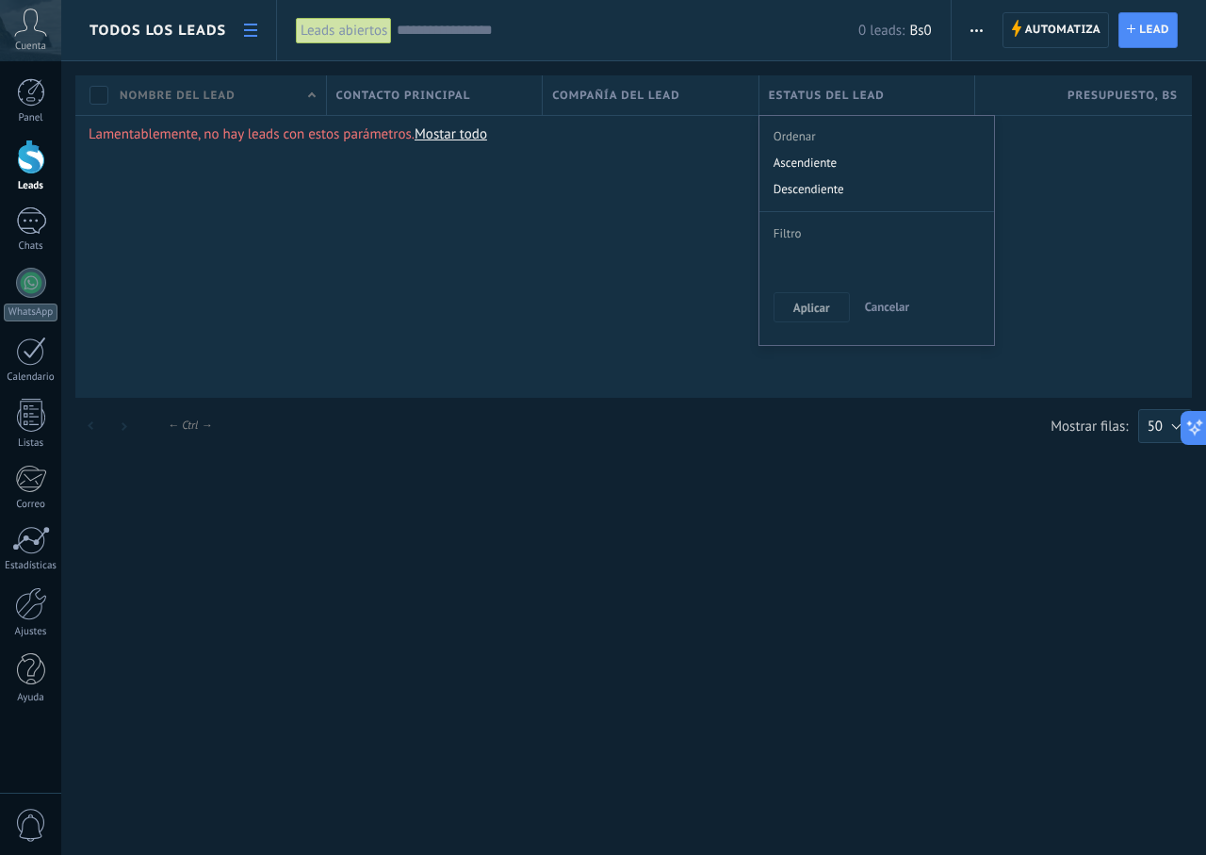
click at [397, 207] on div "Lamentablemente, no hay leads con estos parámetros. Mostar todo" at bounding box center [633, 256] width 1117 height 283
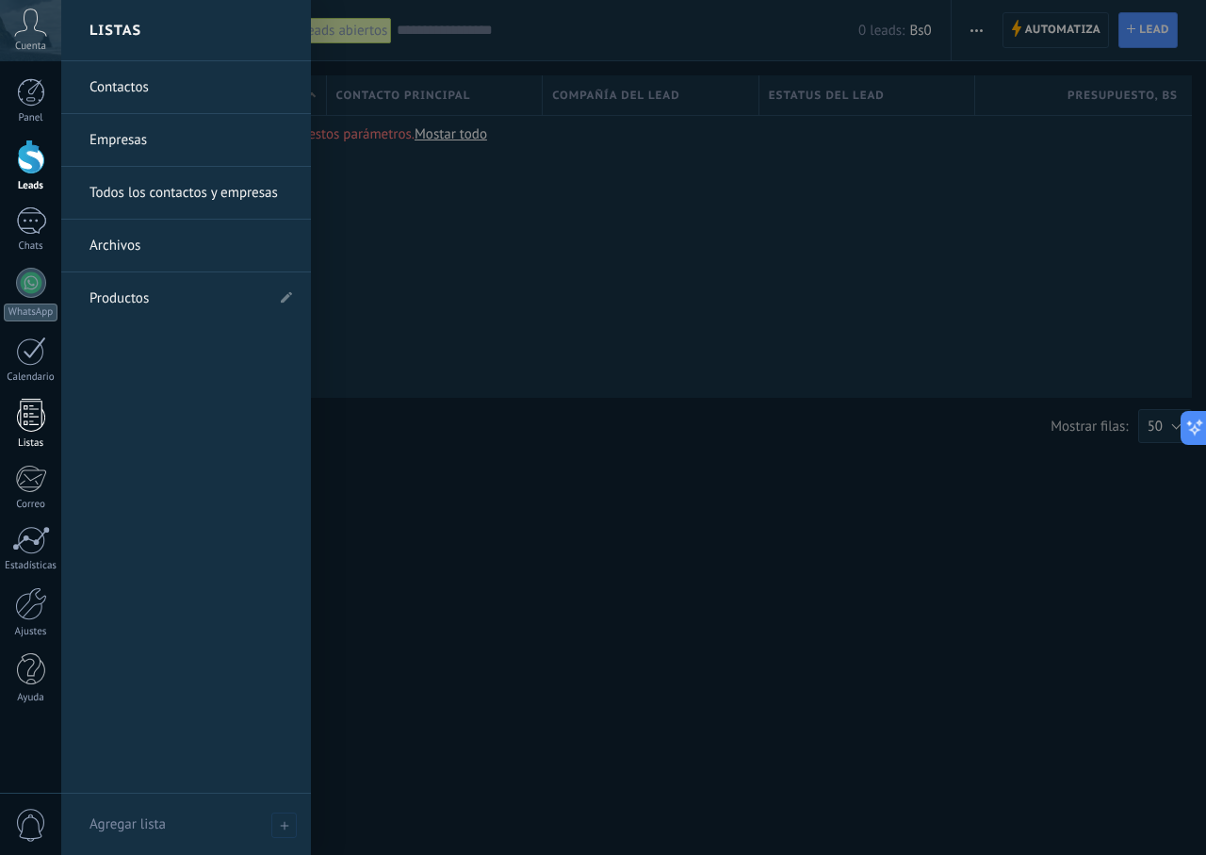
click at [31, 410] on div at bounding box center [31, 415] width 28 height 33
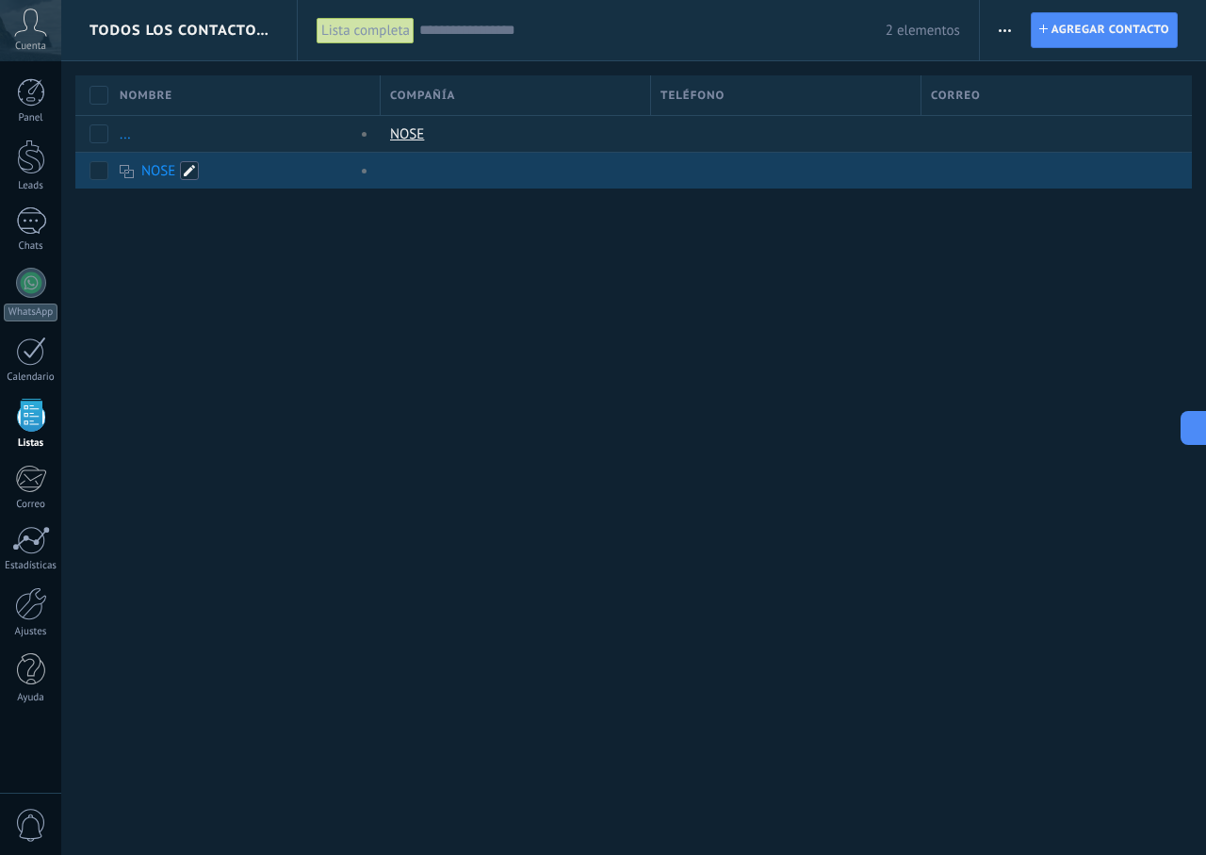
drag, startPoint x: 216, startPoint y: 175, endPoint x: 183, endPoint y: 170, distance: 33.5
click at [183, 170] on span at bounding box center [189, 170] width 19 height 19
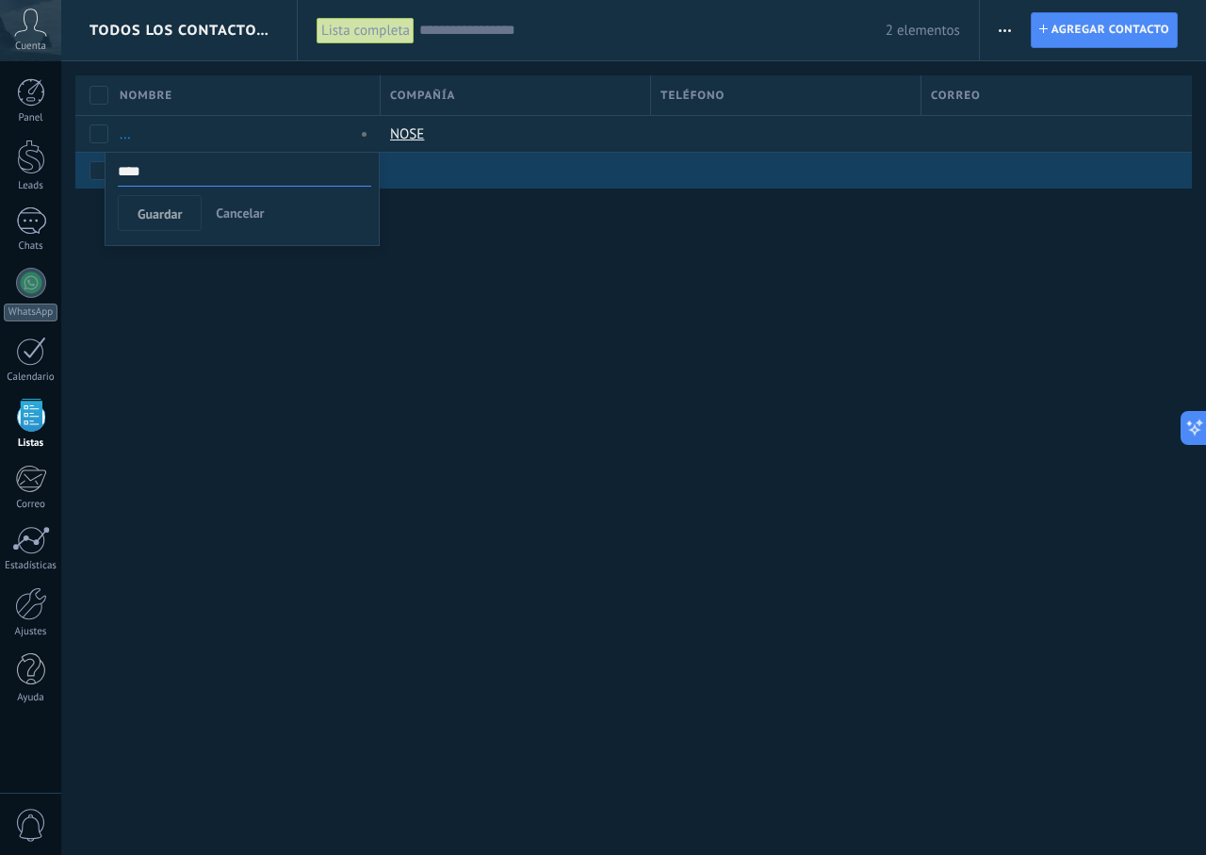
click at [222, 208] on span "Cancelar" at bounding box center [240, 212] width 48 height 17
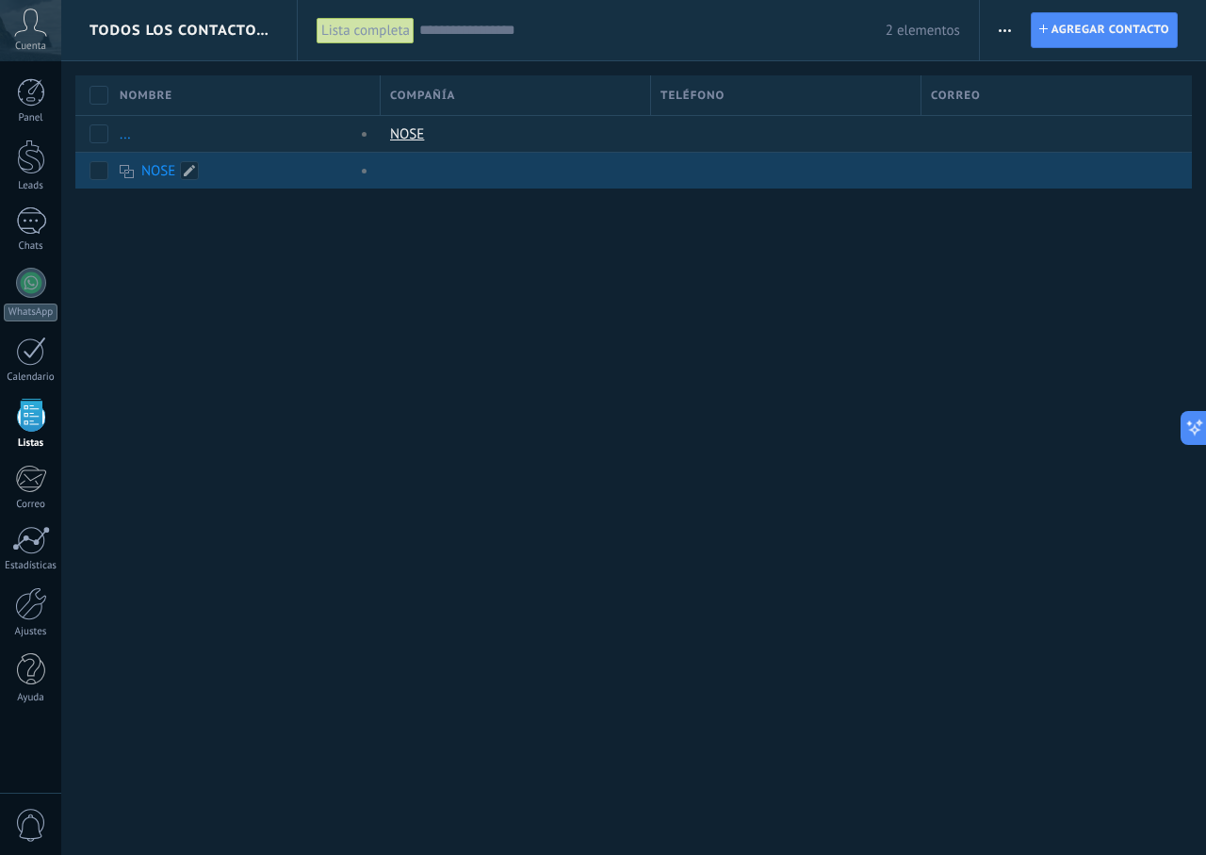
click at [118, 167] on div "NOSE" at bounding box center [240, 171] width 261 height 36
click at [185, 157] on div "NOSE" at bounding box center [240, 171] width 261 height 36
click at [188, 160] on div "NOSE" at bounding box center [240, 171] width 261 height 36
click at [176, 171] on div "NOSE" at bounding box center [234, 170] width 228 height 17
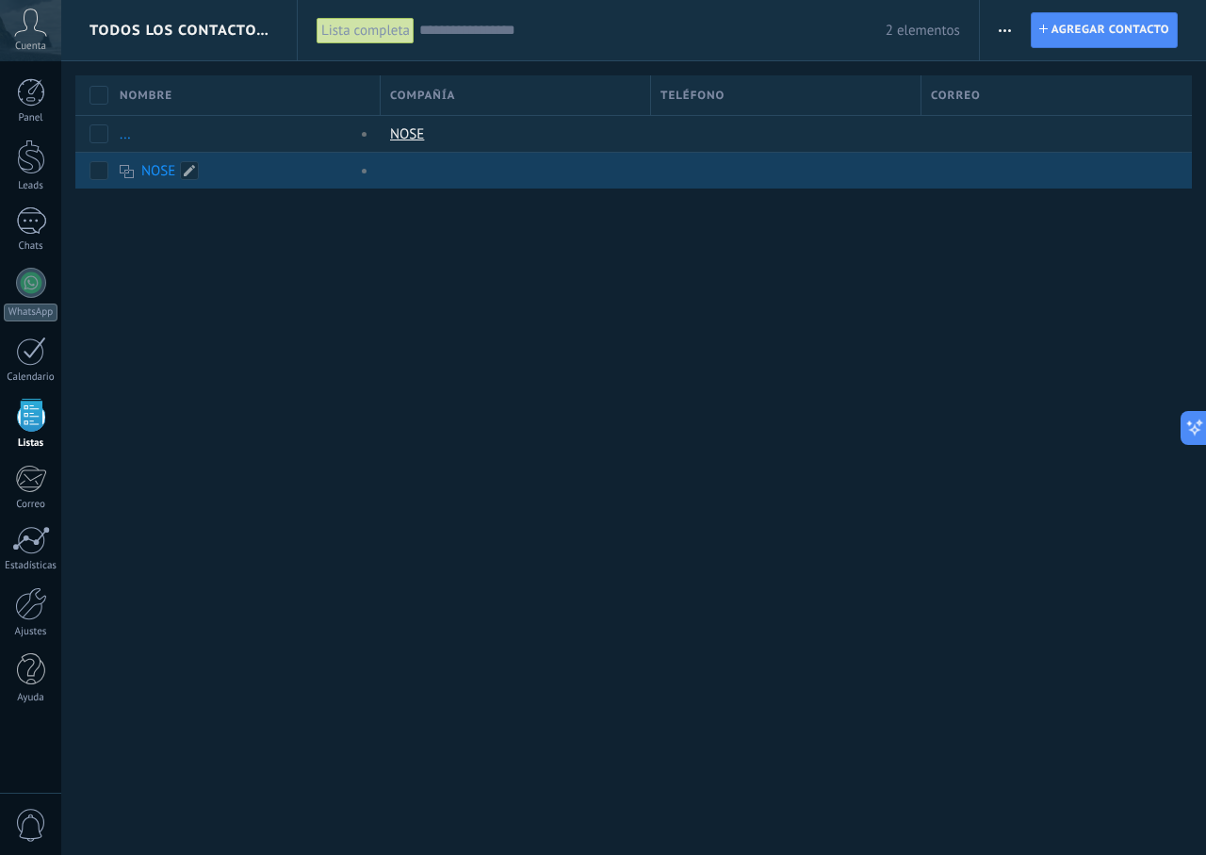
click at [175, 172] on div "NOSE" at bounding box center [234, 170] width 228 height 17
click at [360, 170] on span at bounding box center [360, 170] width 21 height 17
click at [132, 161] on div "NOSE" at bounding box center [240, 171] width 261 height 36
click at [120, 171] on use at bounding box center [127, 171] width 14 height 13
click at [186, 175] on span at bounding box center [189, 170] width 19 height 19
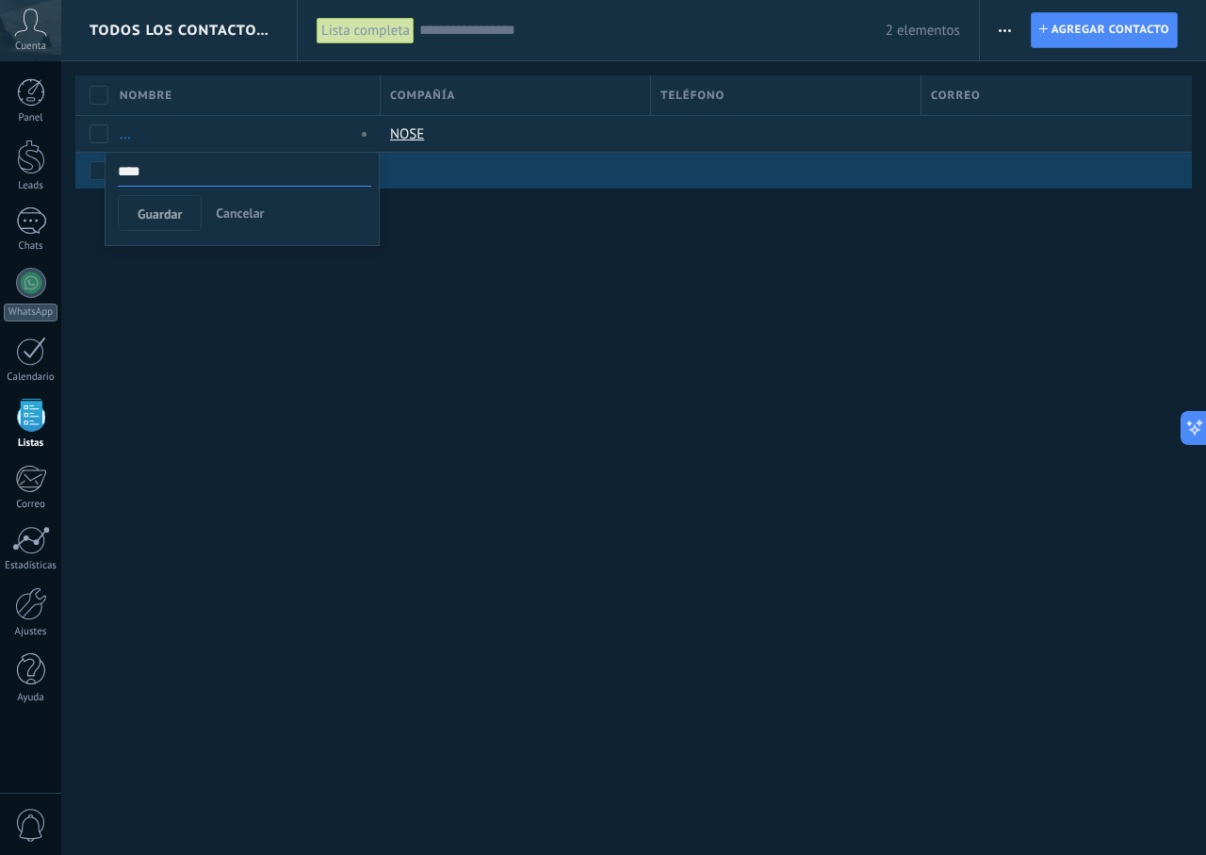
drag, startPoint x: 205, startPoint y: 173, endPoint x: 117, endPoint y: 170, distance: 88.7
click at [117, 170] on div "**** Guardar Cancelar" at bounding box center [242, 199] width 275 height 94
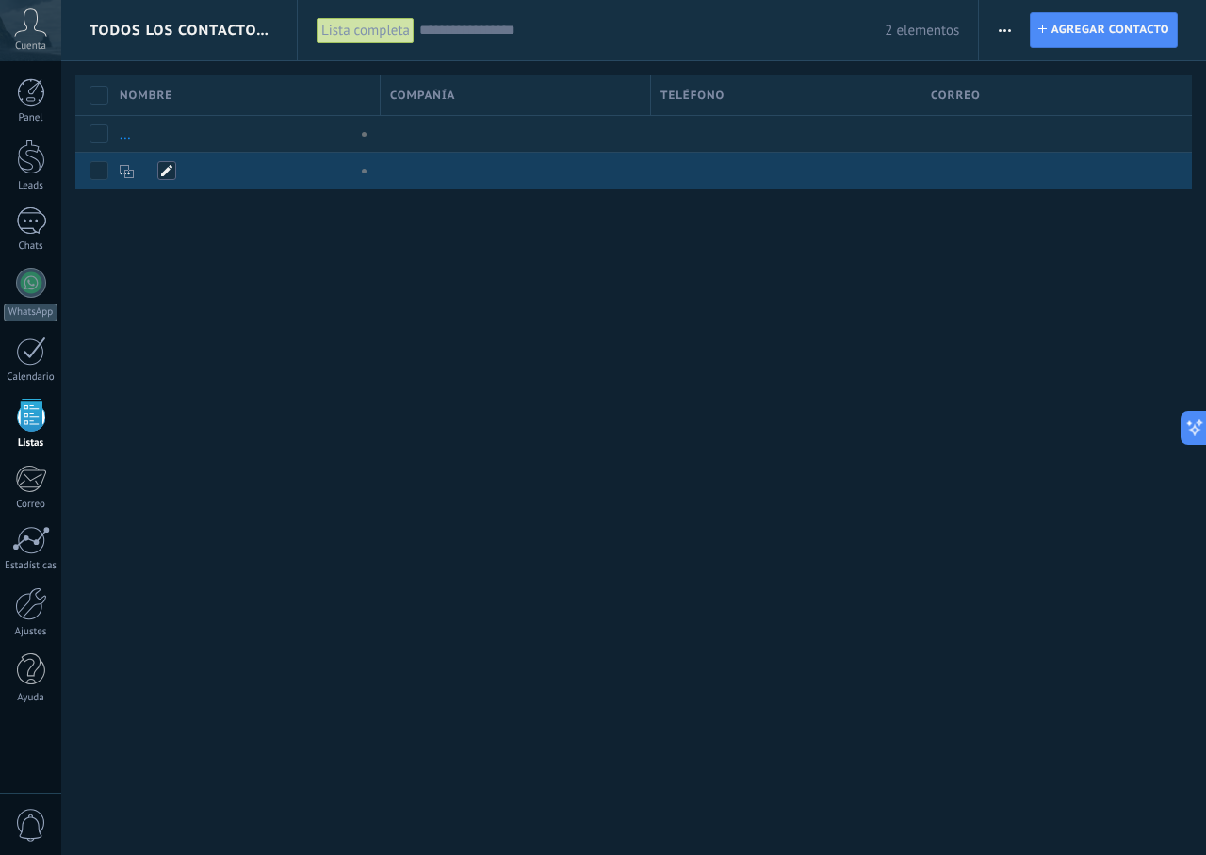
click at [175, 177] on span at bounding box center [166, 170] width 19 height 19
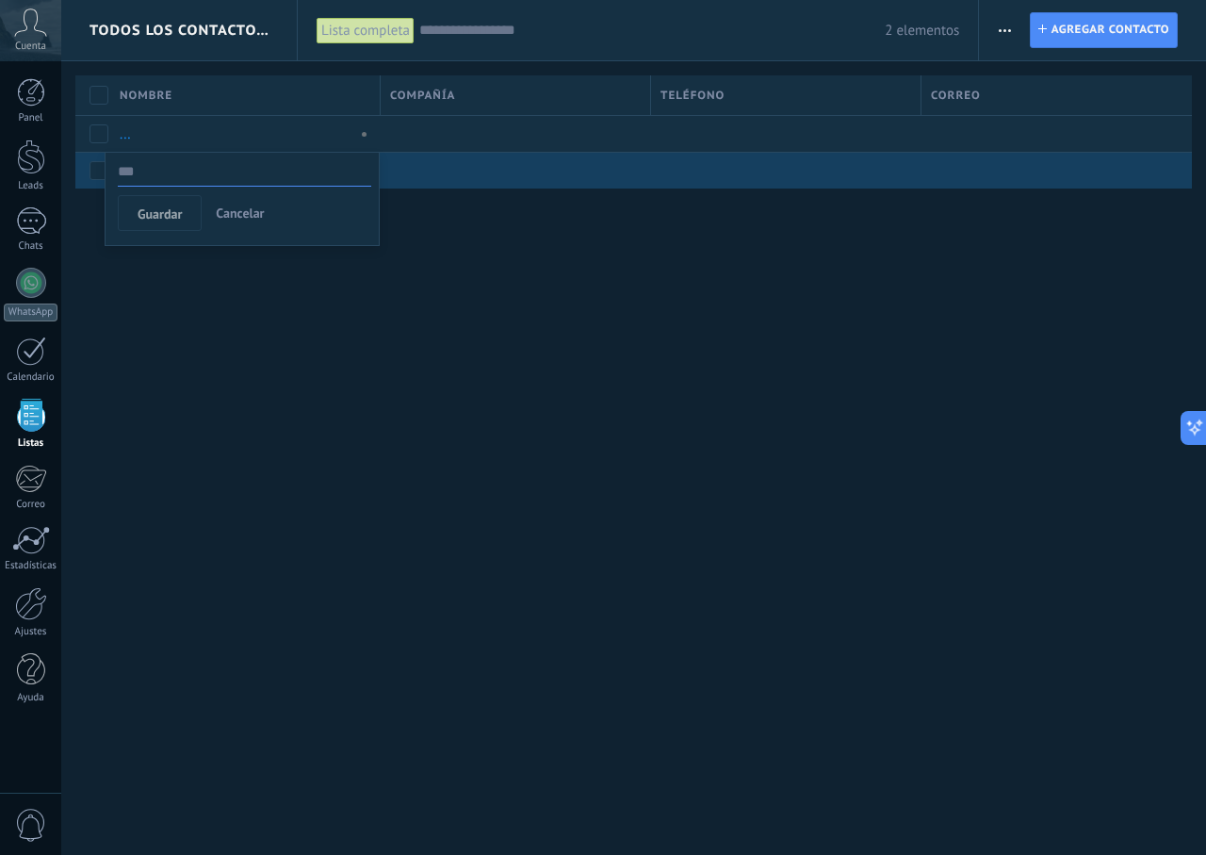
click at [235, 204] on button "Cancelar" at bounding box center [239, 213] width 63 height 36
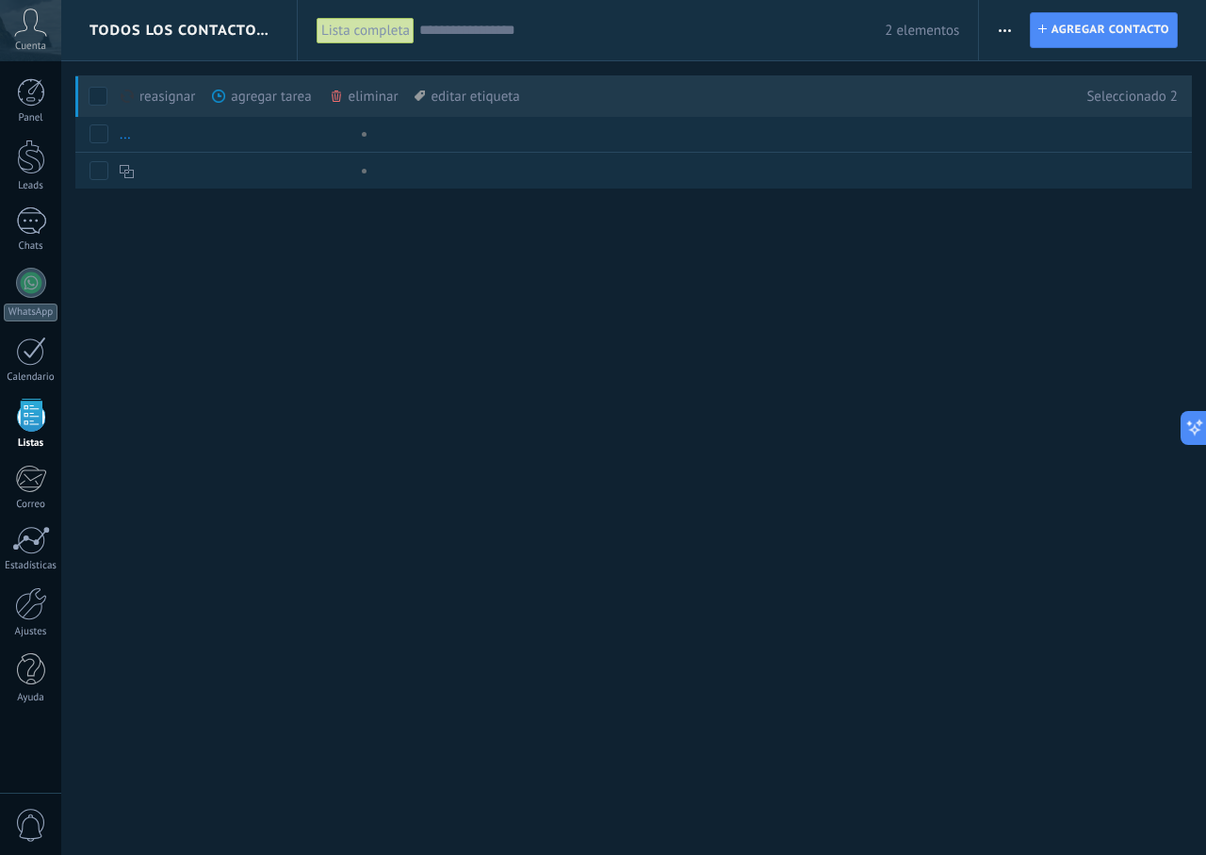
click at [335, 90] on use at bounding box center [336, 95] width 9 height 11
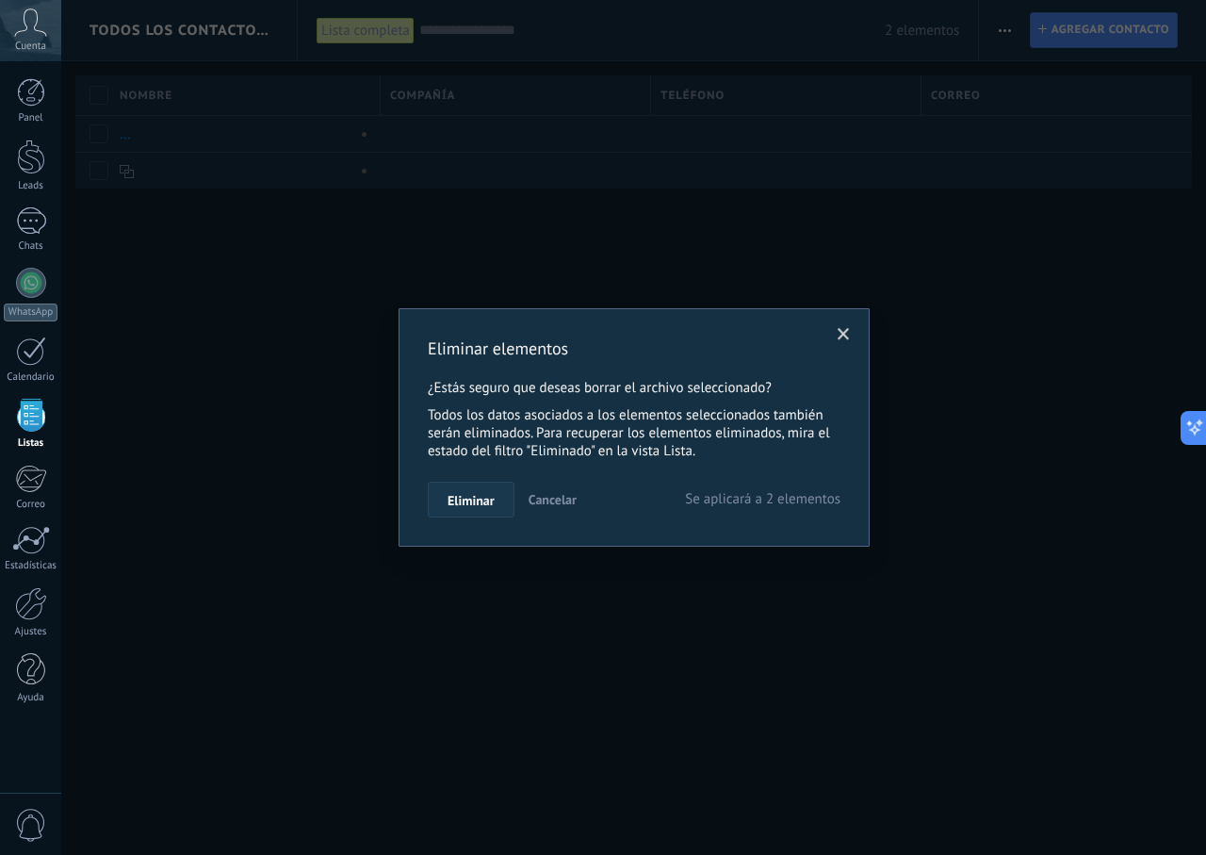
click at [465, 507] on span "Eliminar" at bounding box center [471, 500] width 47 height 13
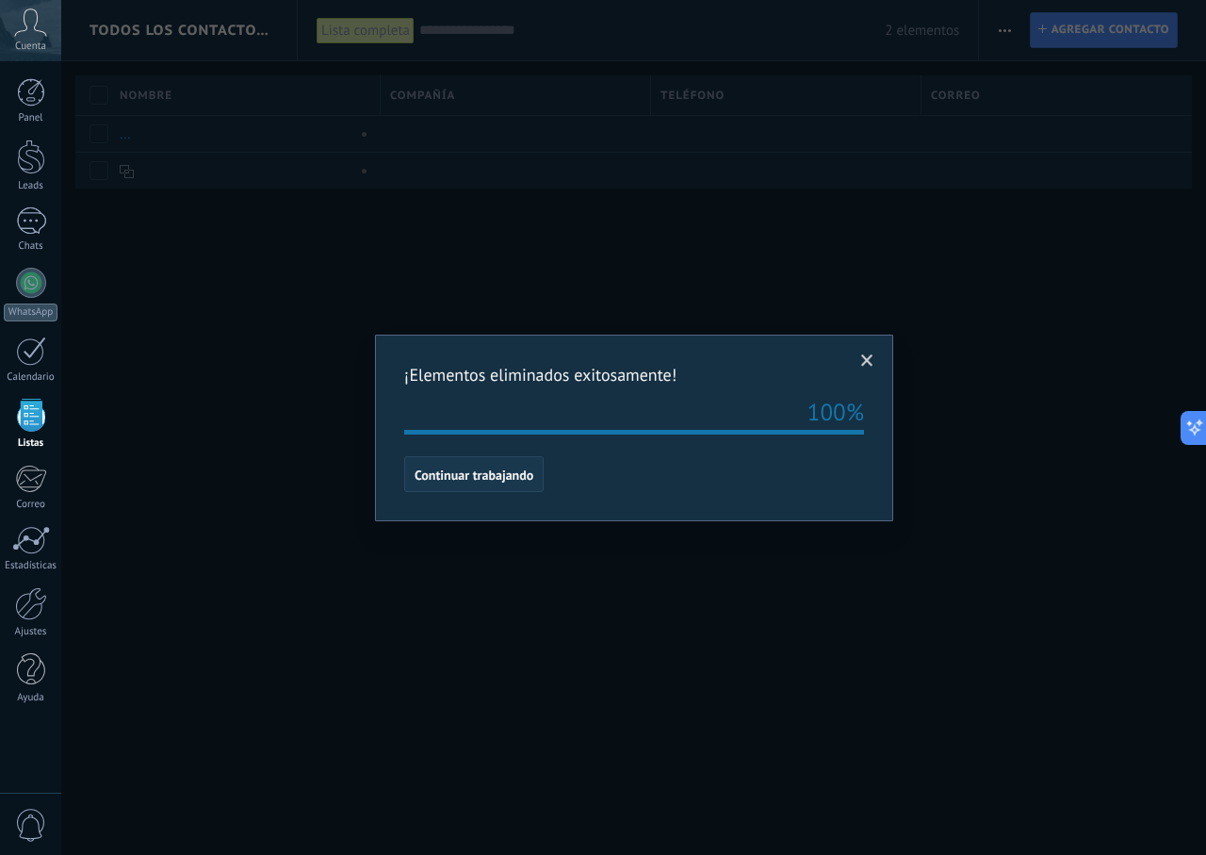
click at [513, 473] on span "Continuar trabajando" at bounding box center [474, 474] width 119 height 13
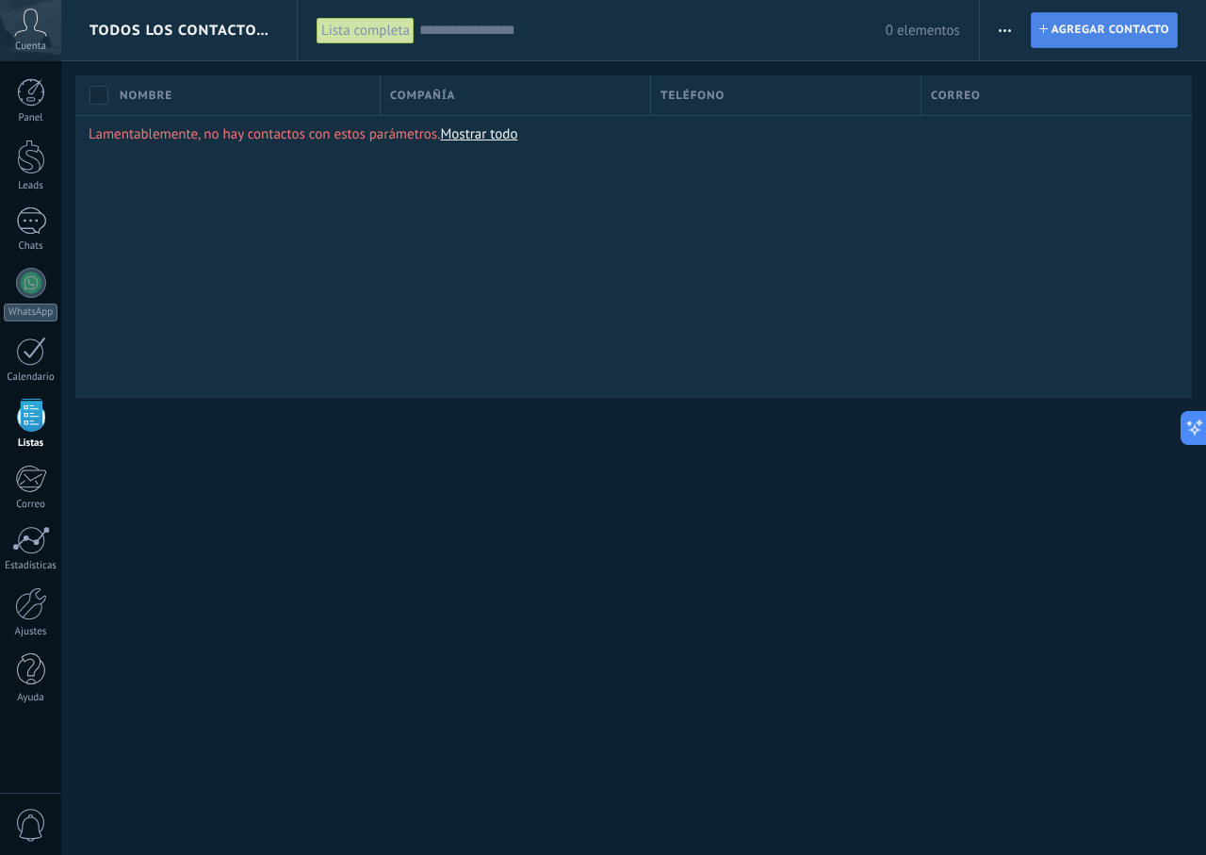
click at [1086, 27] on span "Agregar contacto" at bounding box center [1111, 30] width 118 height 34
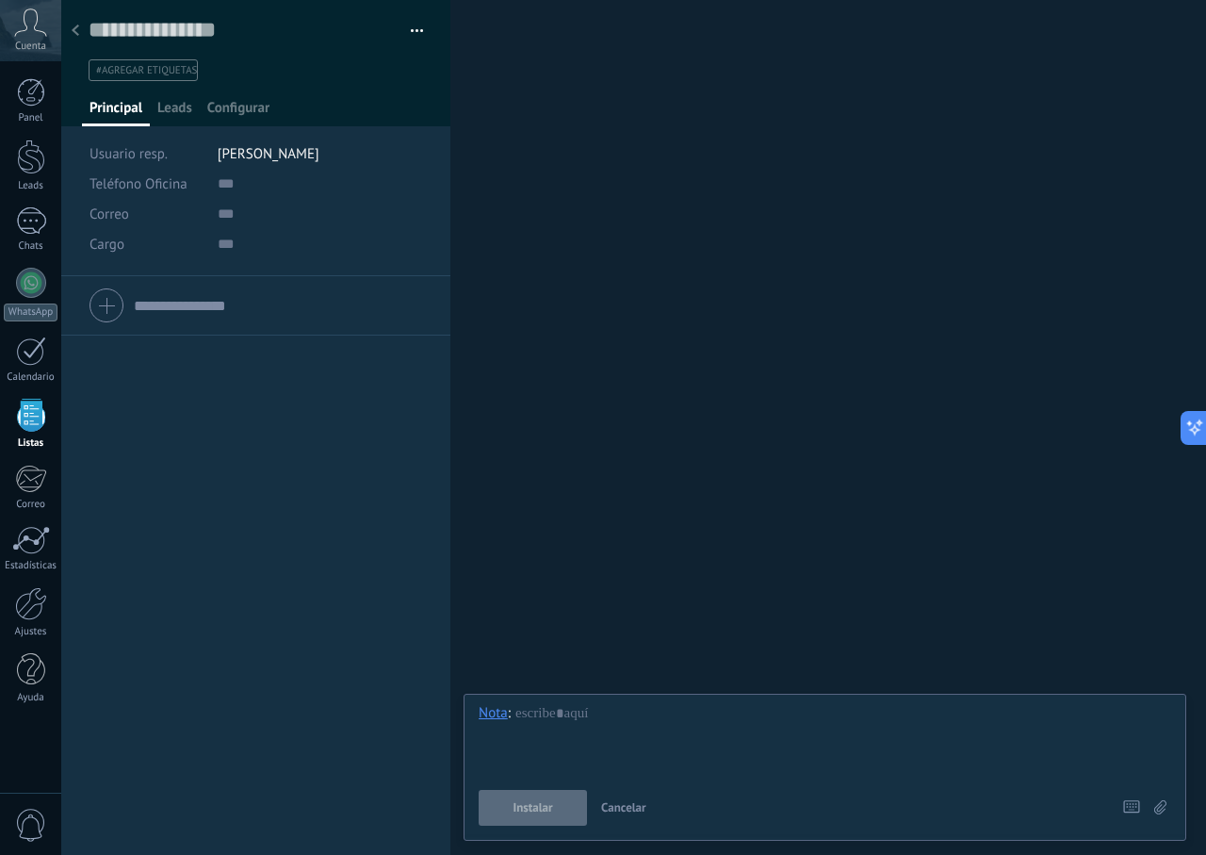
click at [167, 75] on span "#agregar etiquetas" at bounding box center [146, 70] width 101 height 13
click at [307, 177] on input "text" at bounding box center [320, 184] width 205 height 30
click at [167, 105] on span "Leads" at bounding box center [174, 112] width 35 height 27
click at [239, 106] on span "Configurar" at bounding box center [238, 112] width 62 height 27
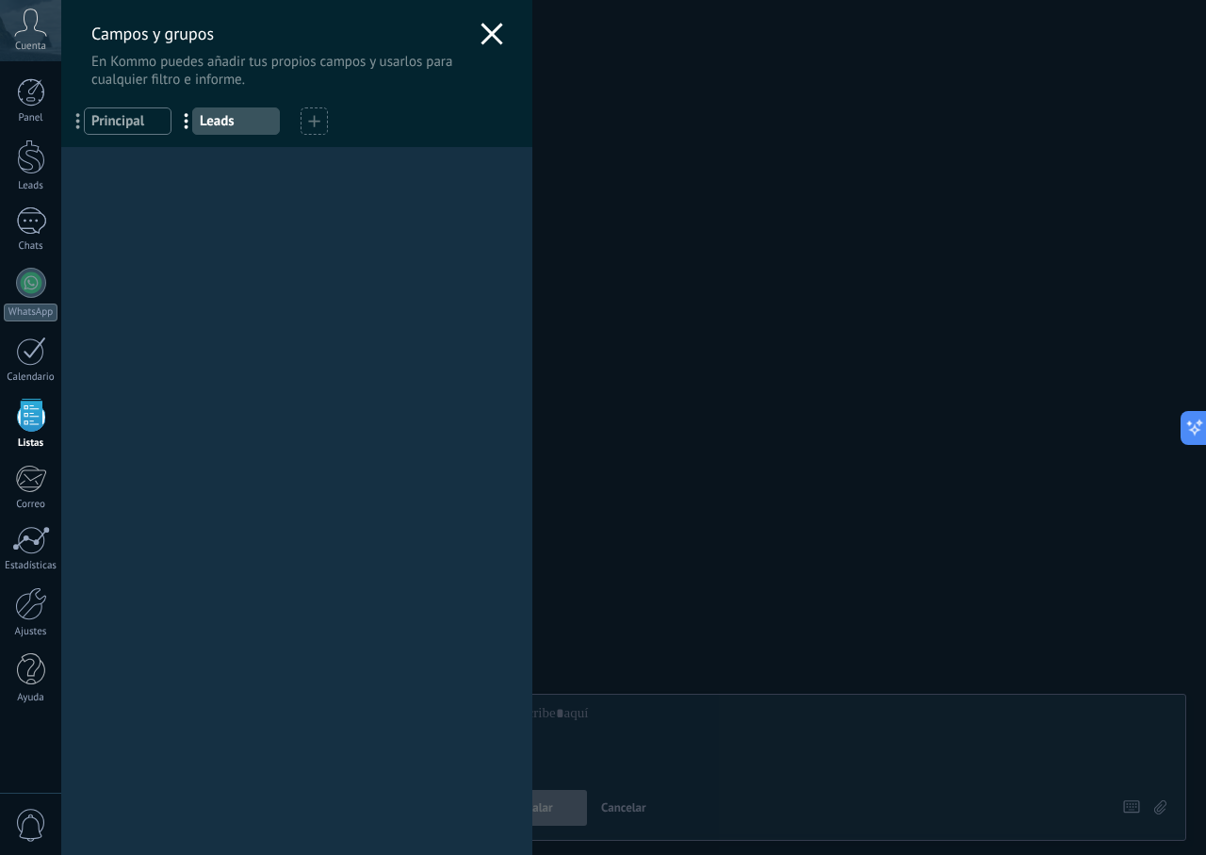
click at [519, 24] on div "Campos y grupos En Kommo puedes añadir tus propios campos y usarlos para cualqu…" at bounding box center [296, 44] width 471 height 89
click at [499, 28] on div "Campos y grupos En Kommo puedes añadir tus propios campos y usarlos para cualqu…" at bounding box center [296, 44] width 471 height 89
click at [489, 31] on use at bounding box center [492, 34] width 22 height 22
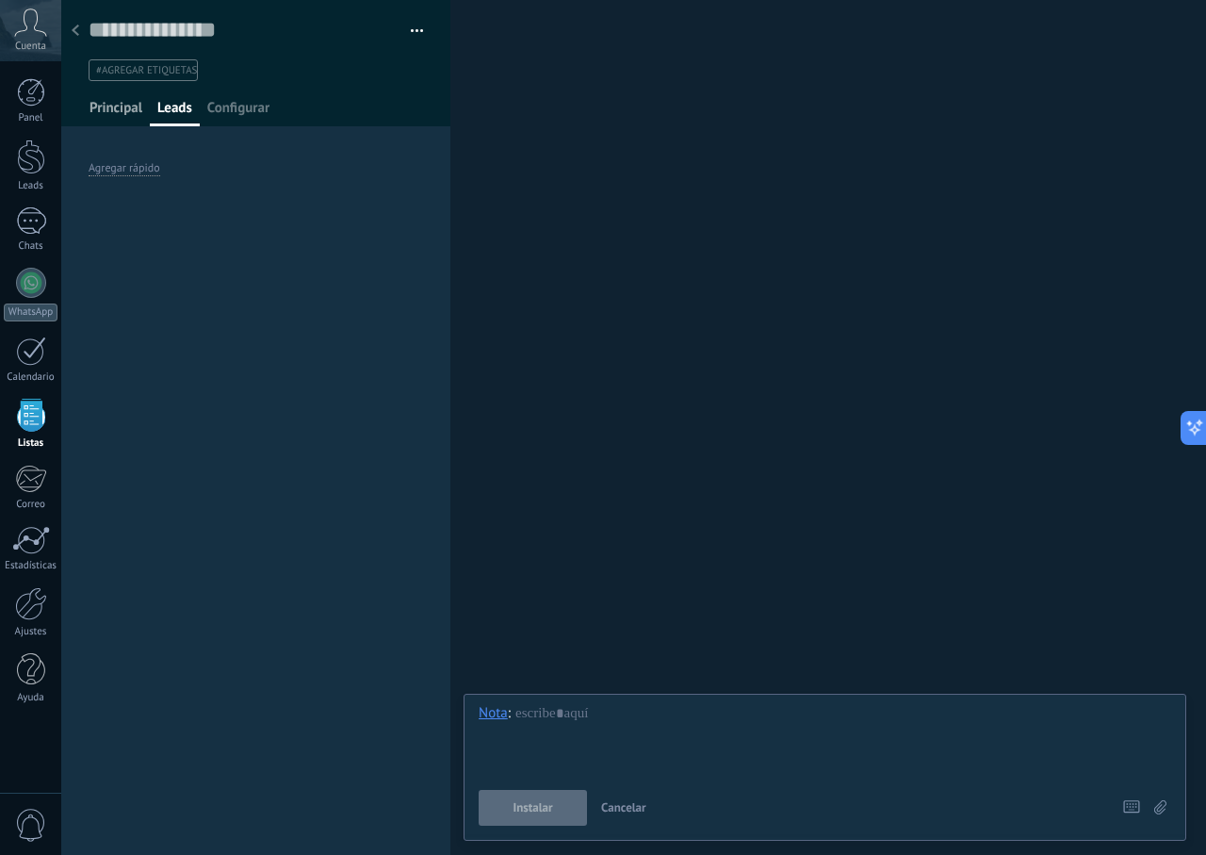
click at [105, 101] on span "Principal" at bounding box center [116, 112] width 53 height 27
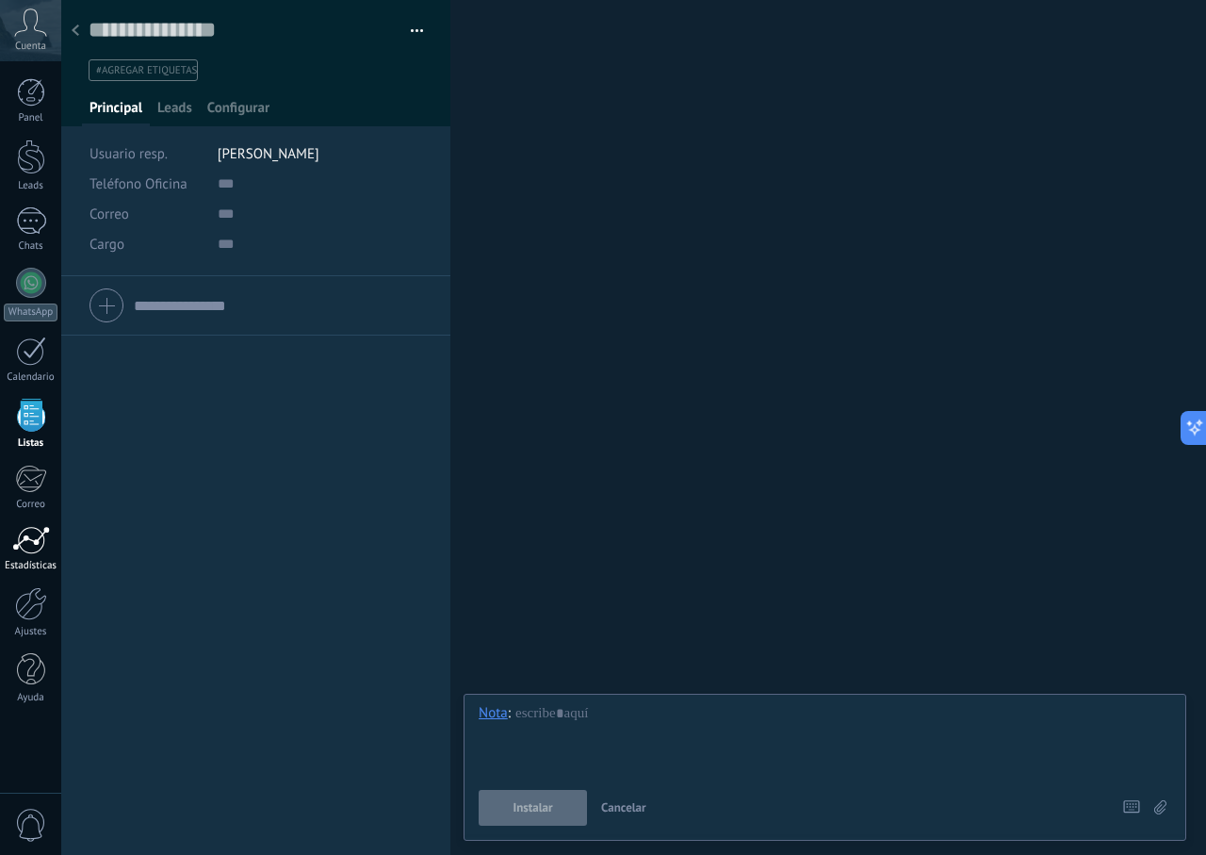
click at [29, 543] on div at bounding box center [31, 540] width 38 height 28
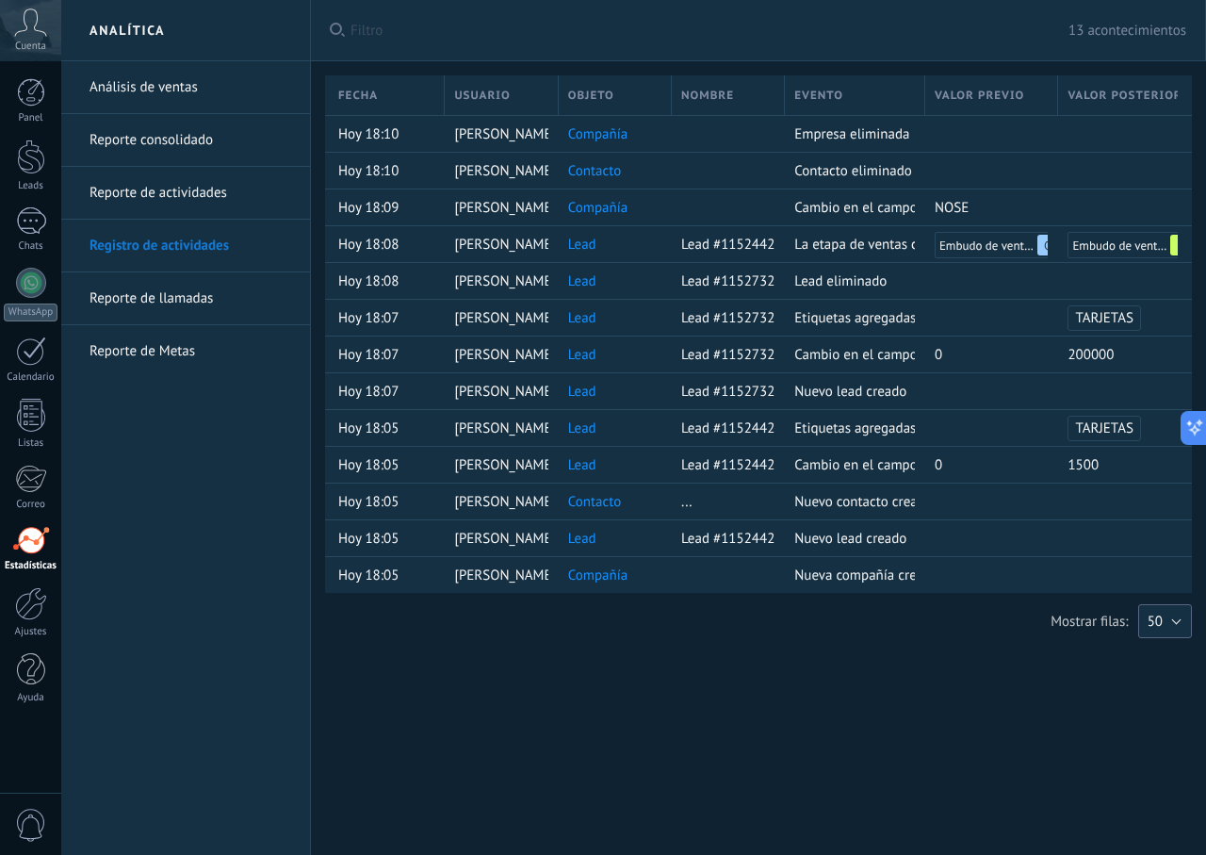
click at [1157, 621] on span "50" at bounding box center [1155, 621] width 15 height 18
click at [1162, 591] on span "100" at bounding box center [1156, 589] width 58 height 18
click at [1076, 619] on p "Mostrar filas:" at bounding box center [1081, 621] width 77 height 18
click at [188, 295] on link "Reporte de llamadas" at bounding box center [191, 298] width 202 height 53
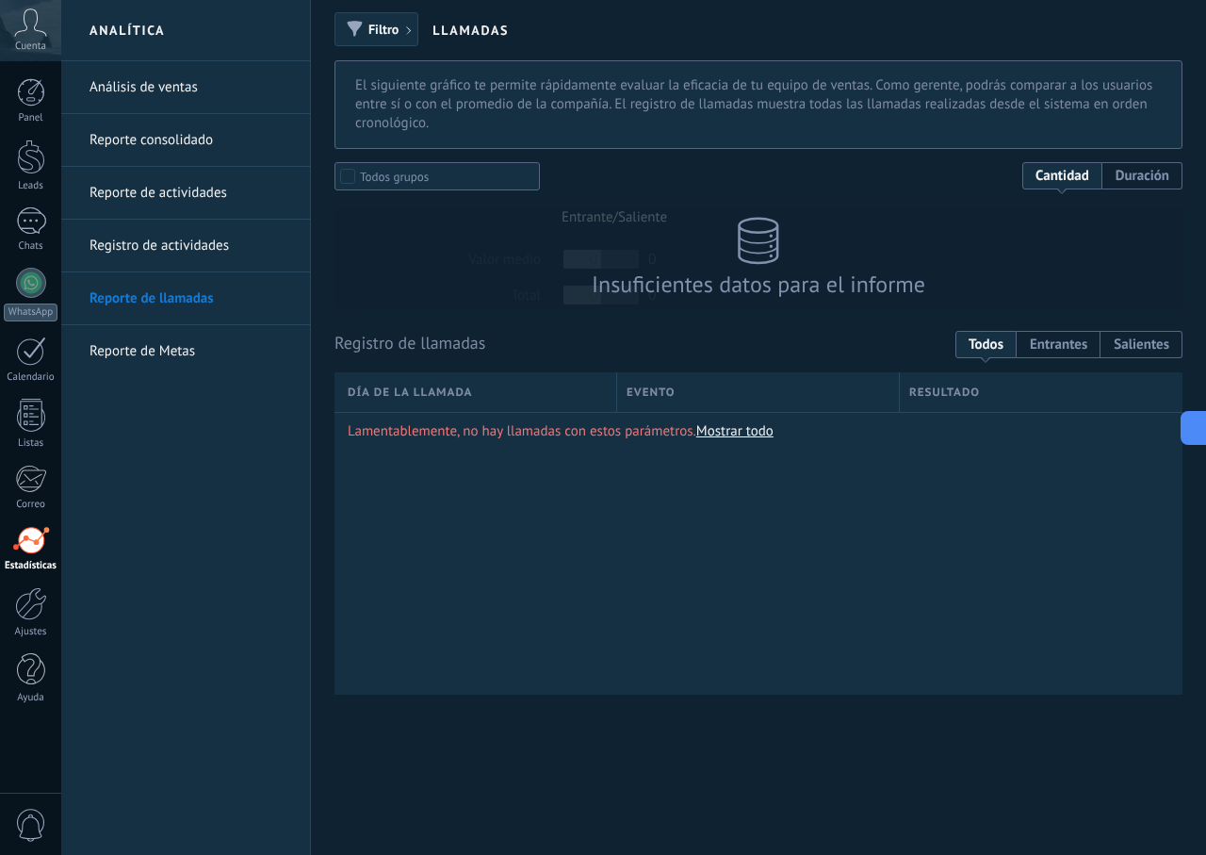
click at [209, 144] on link "Reporte consolidado" at bounding box center [191, 140] width 202 height 53
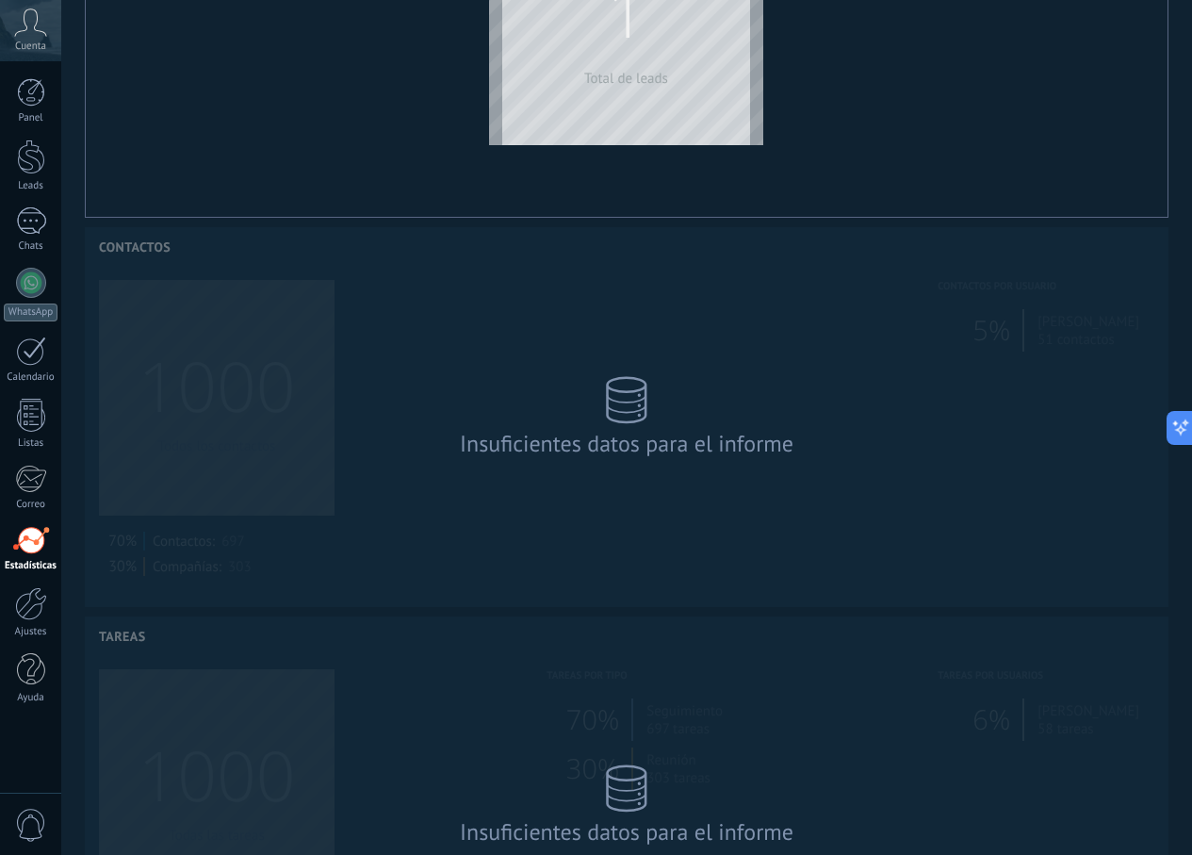
scroll to position [660, 0]
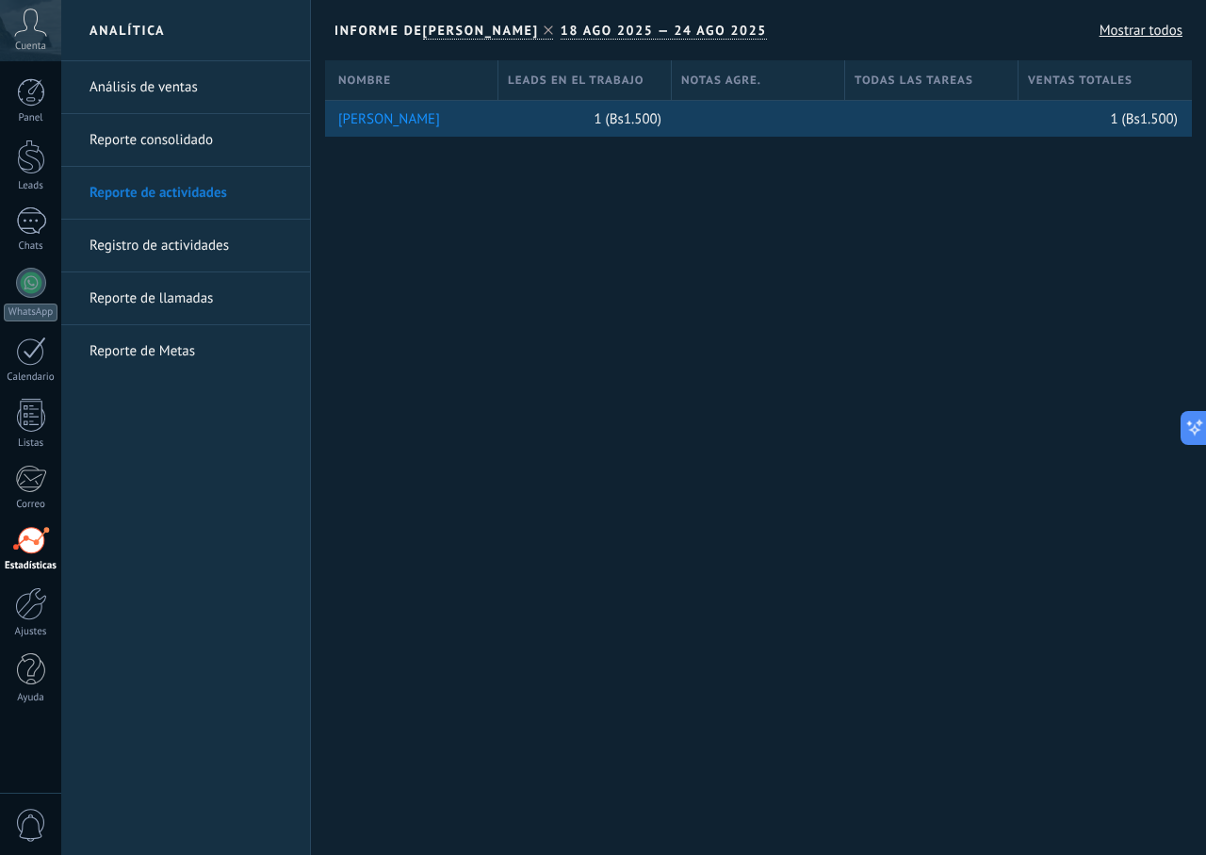
click at [437, 104] on div "[PERSON_NAME]" at bounding box center [413, 119] width 151 height 36
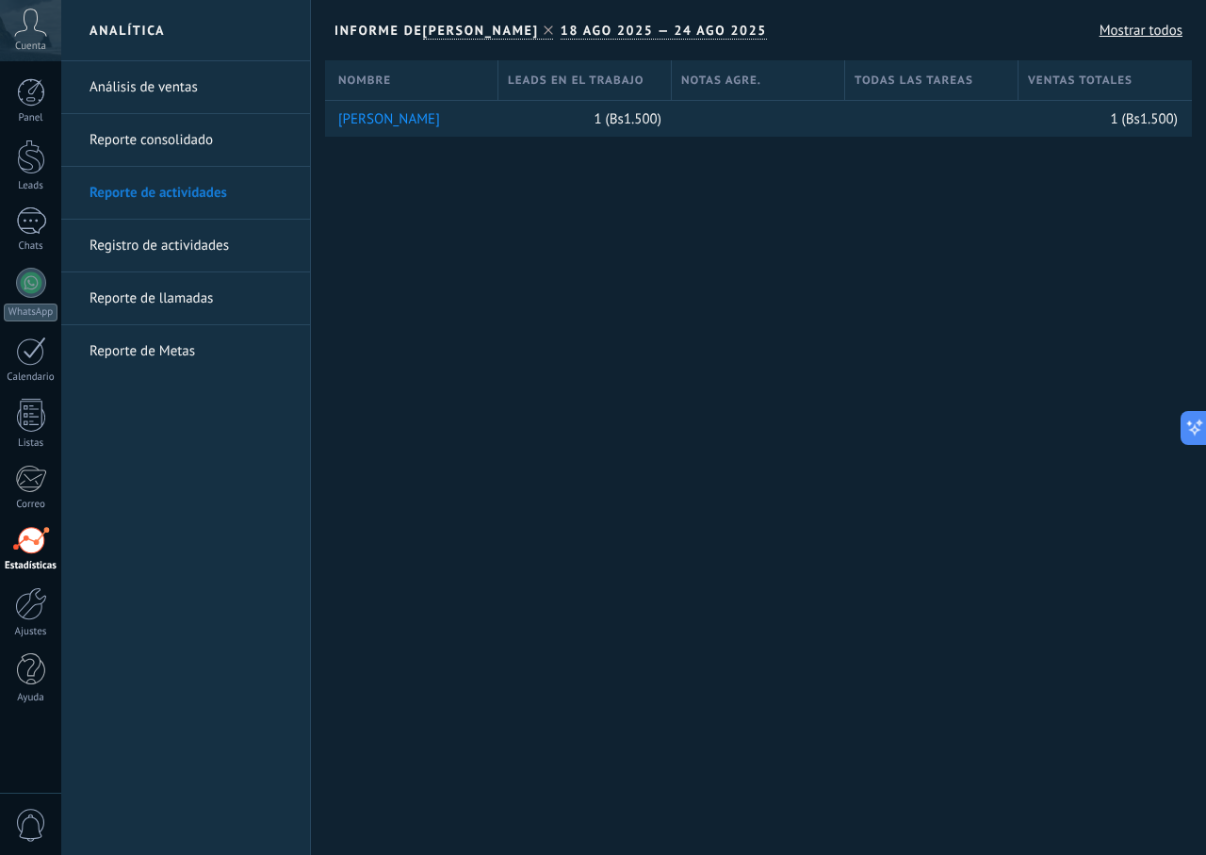
click at [539, 22] on span at bounding box center [548, 30] width 19 height 26
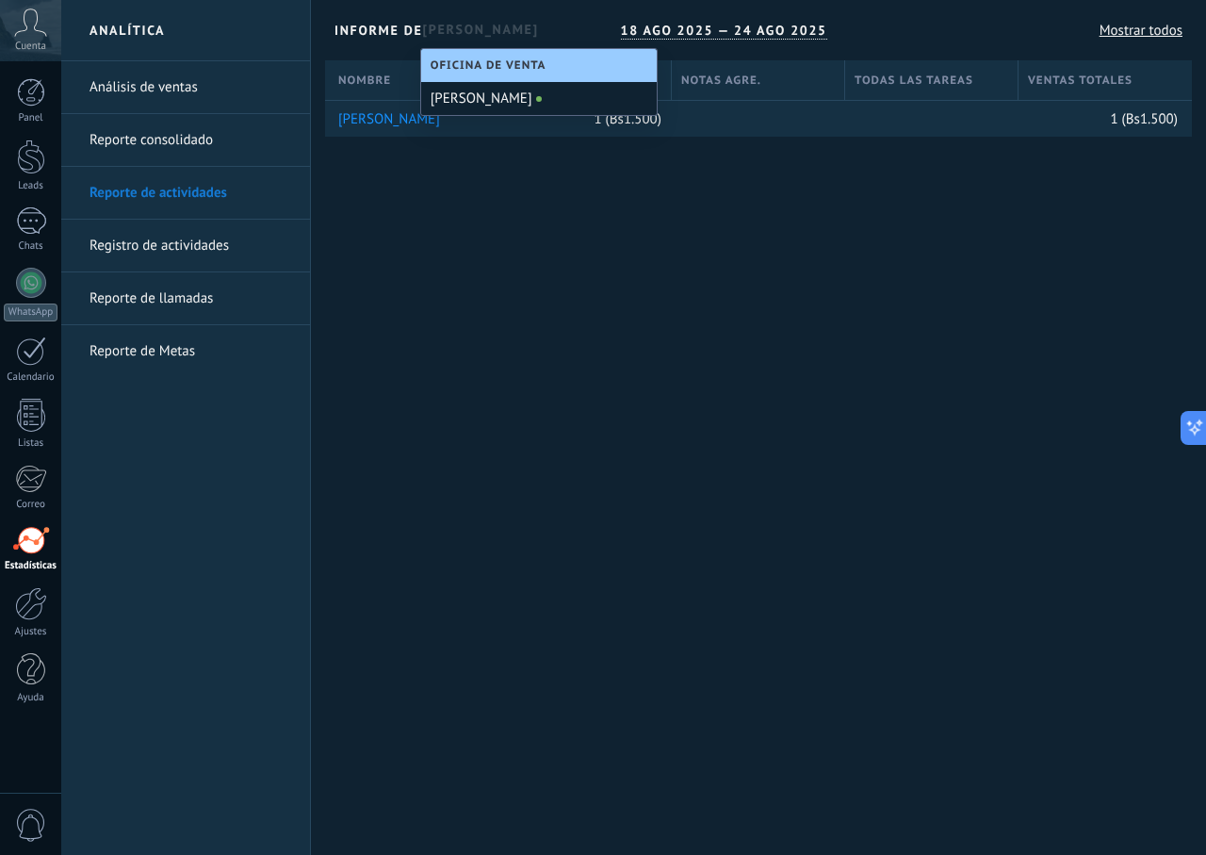
click at [169, 116] on link "Reporte consolidado" at bounding box center [191, 140] width 202 height 53
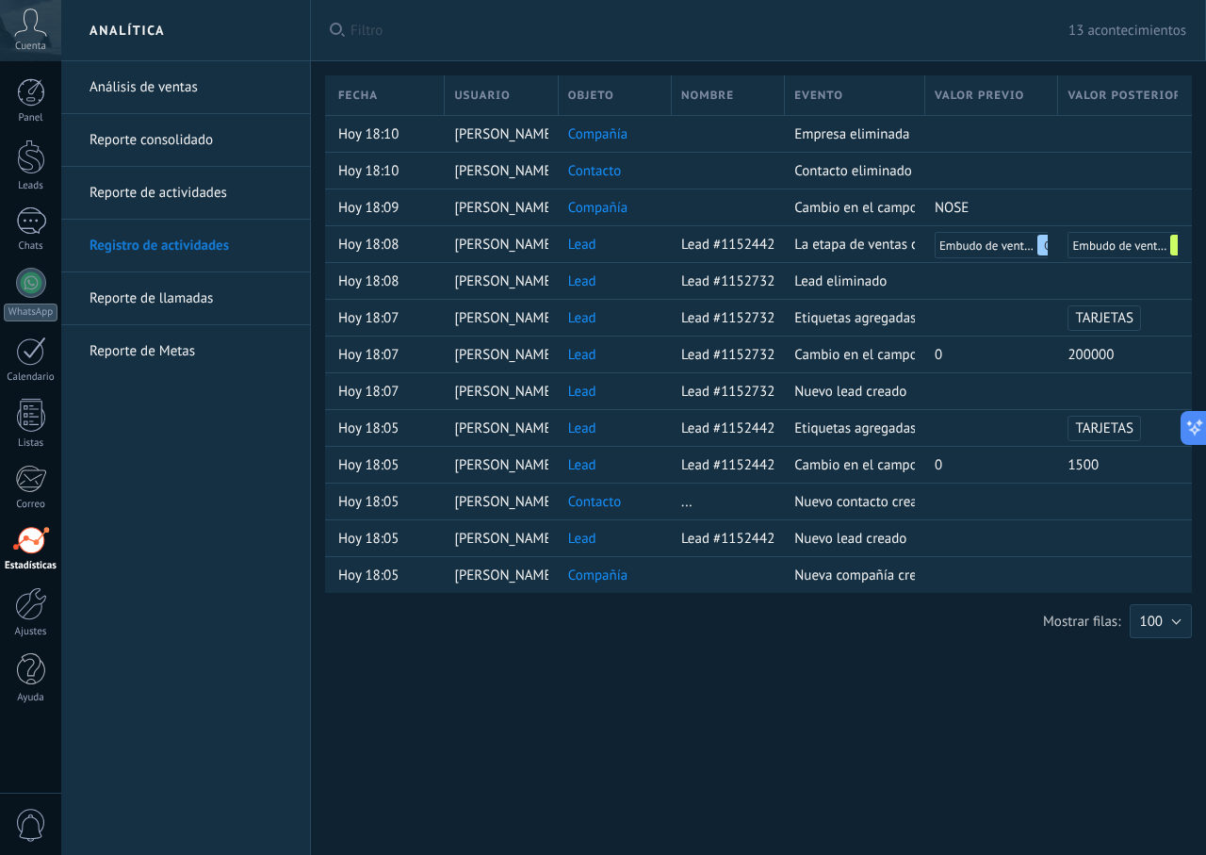
click at [219, 307] on link "Reporte de llamadas" at bounding box center [191, 298] width 202 height 53
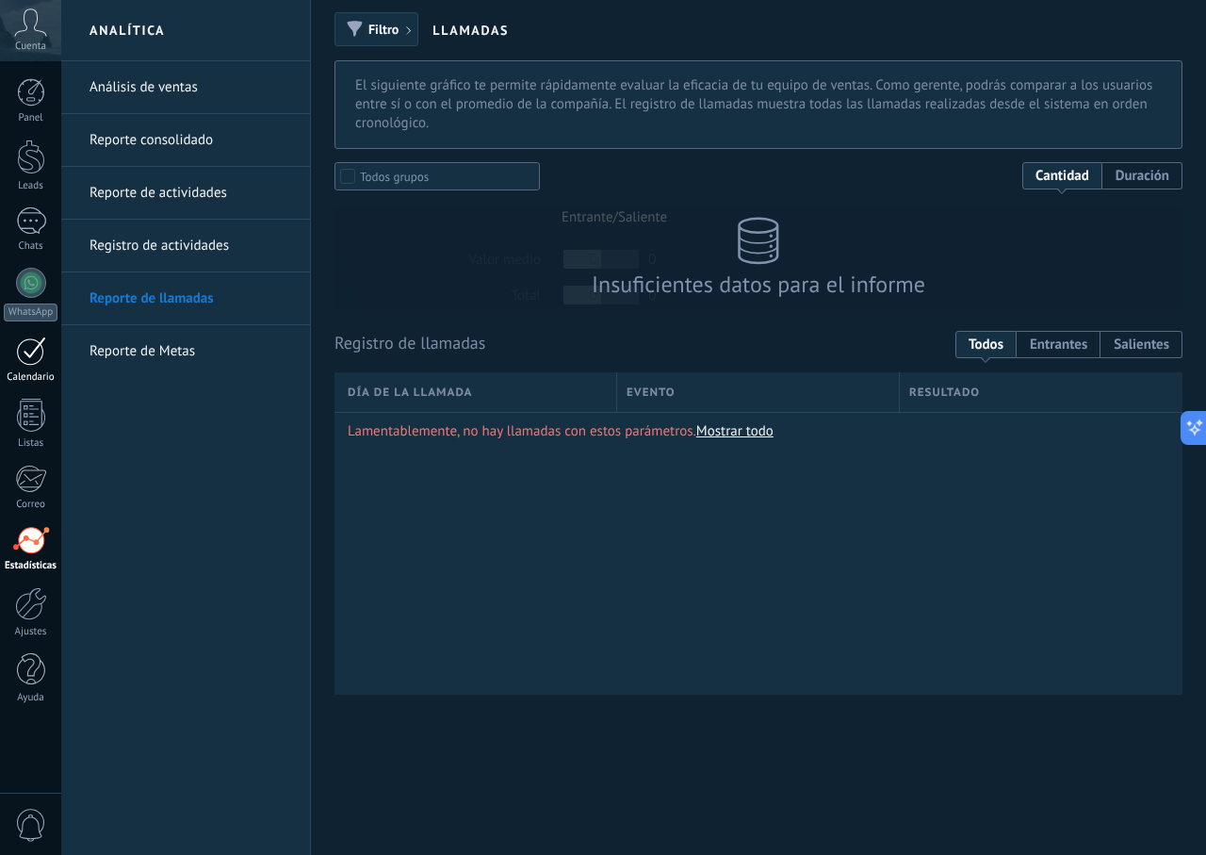
click at [19, 346] on div at bounding box center [31, 350] width 30 height 29
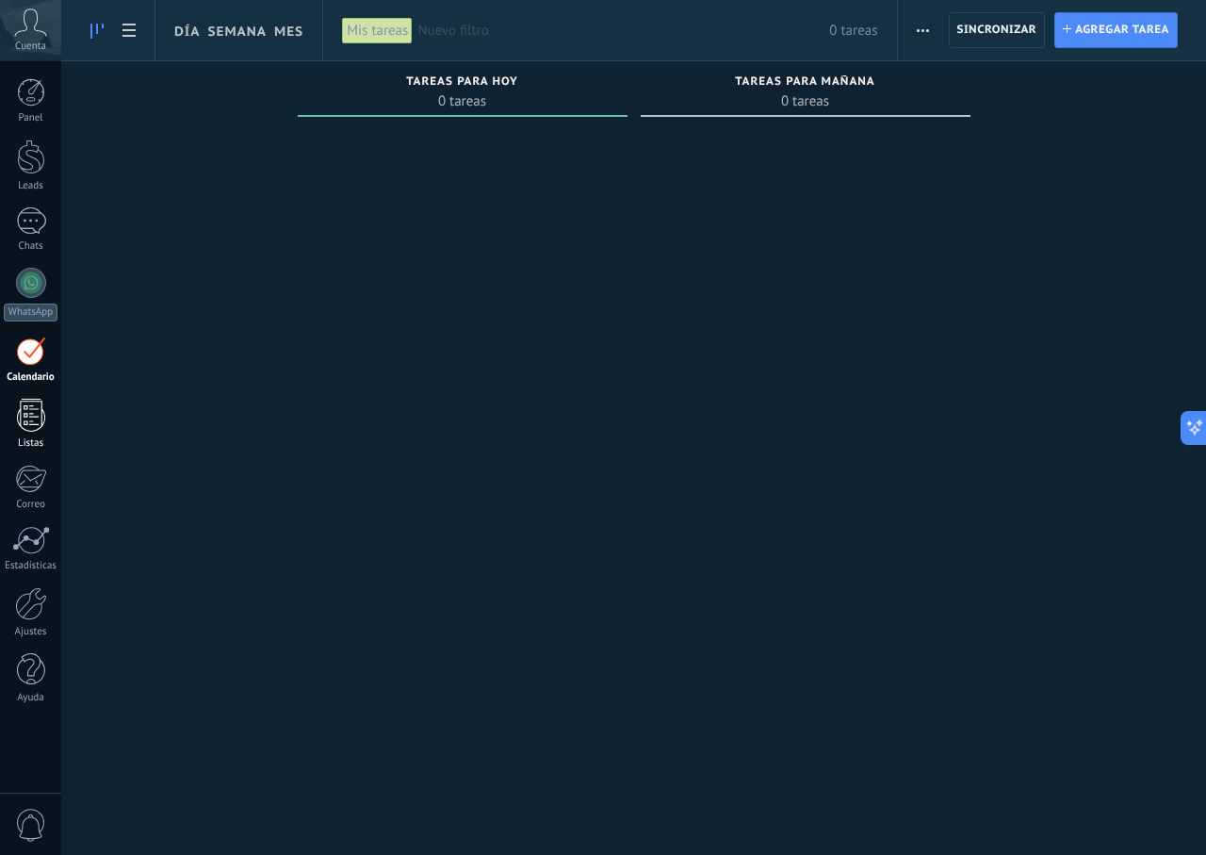
click at [56, 422] on link "Listas" at bounding box center [30, 424] width 61 height 51
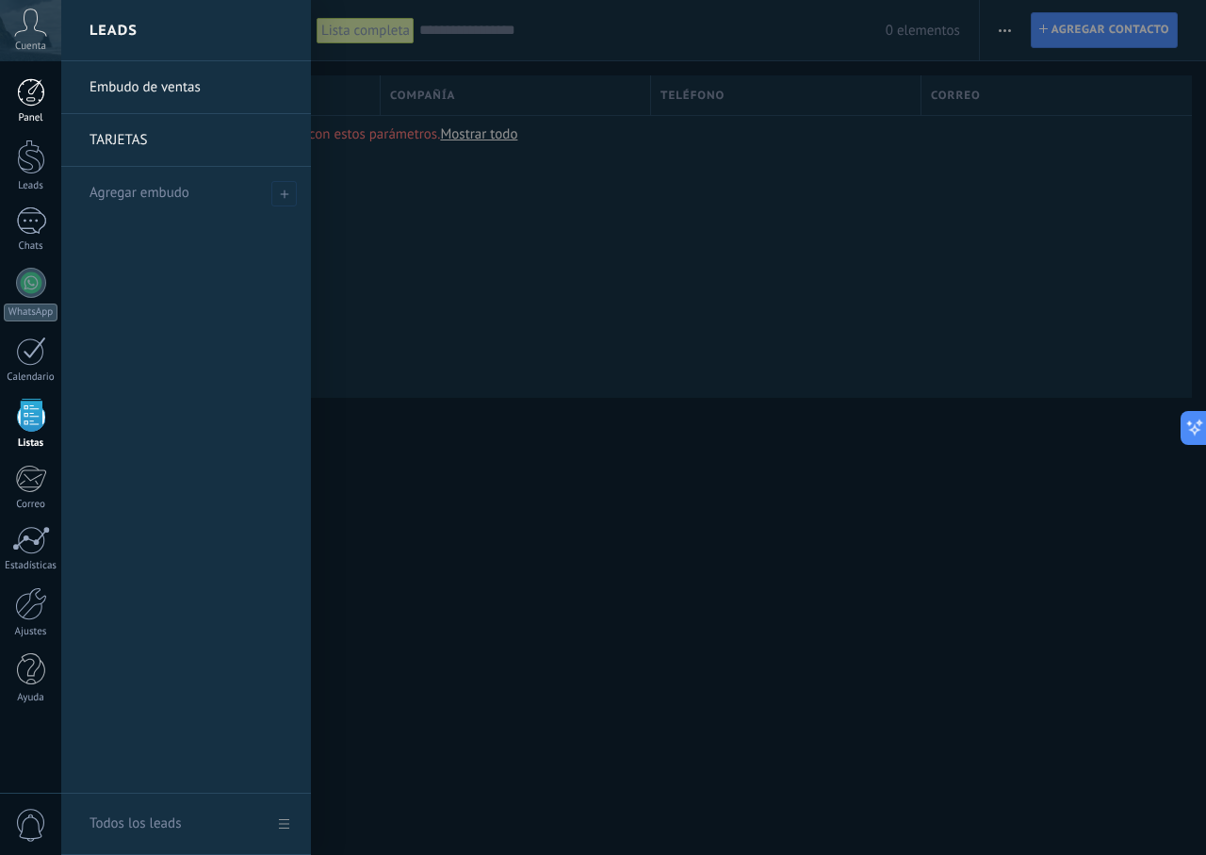
click at [39, 80] on div at bounding box center [31, 92] width 28 height 28
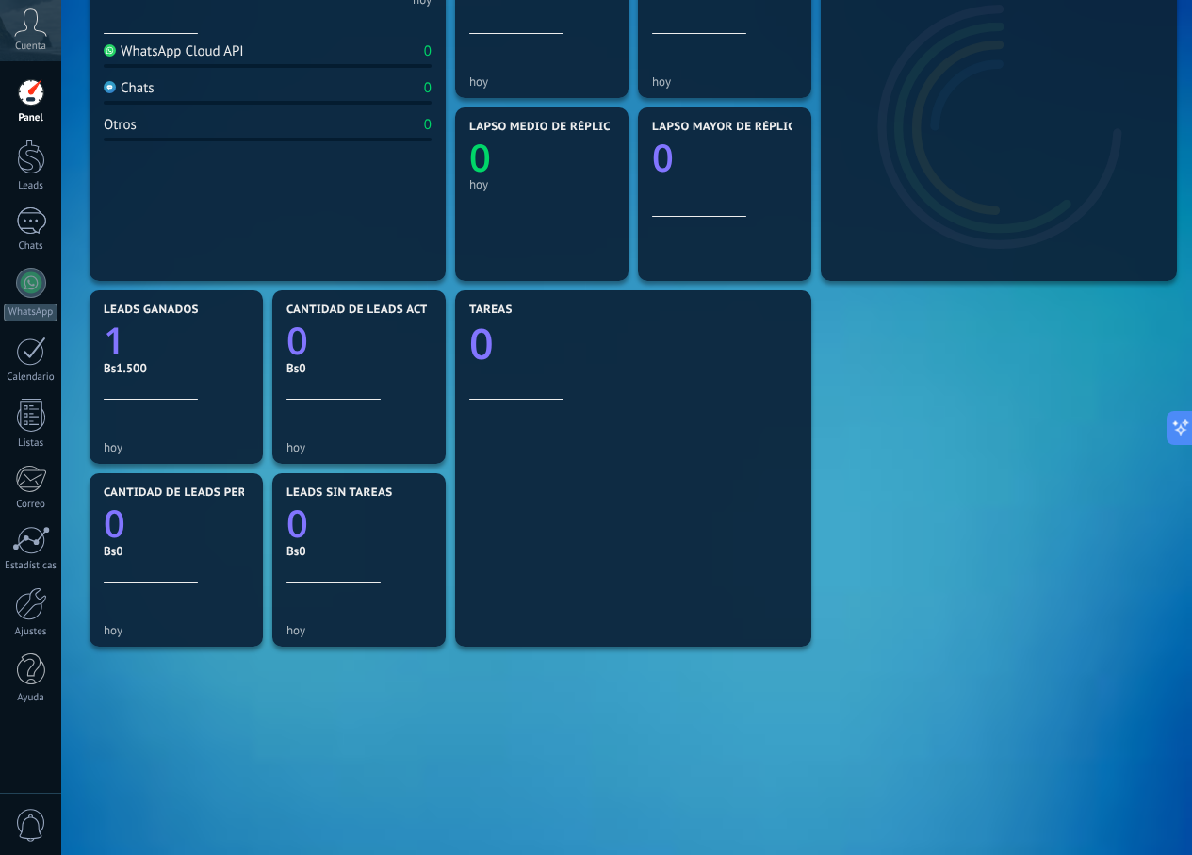
scroll to position [356, 0]
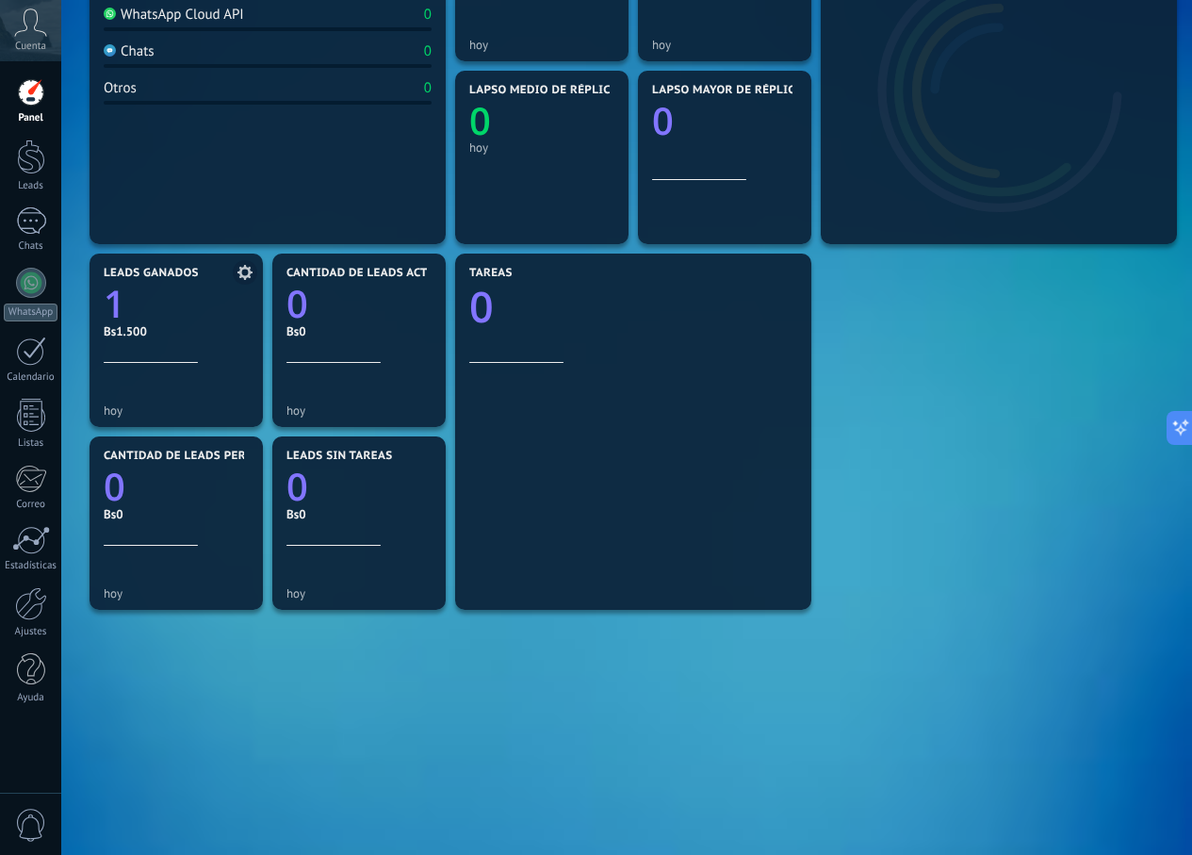
click at [155, 312] on icon "1" at bounding box center [176, 299] width 145 height 38
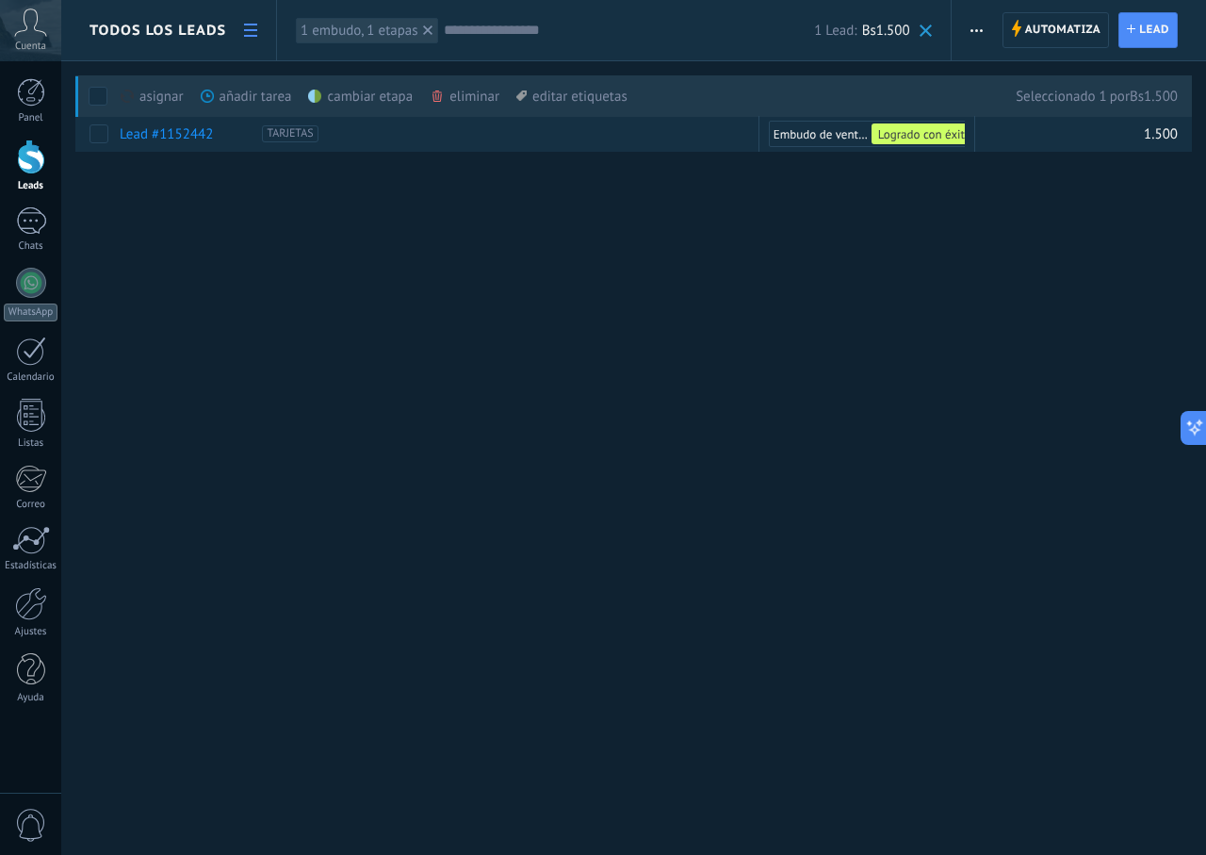
click at [465, 96] on div "eliminar màs" at bounding box center [497, 95] width 134 height 41
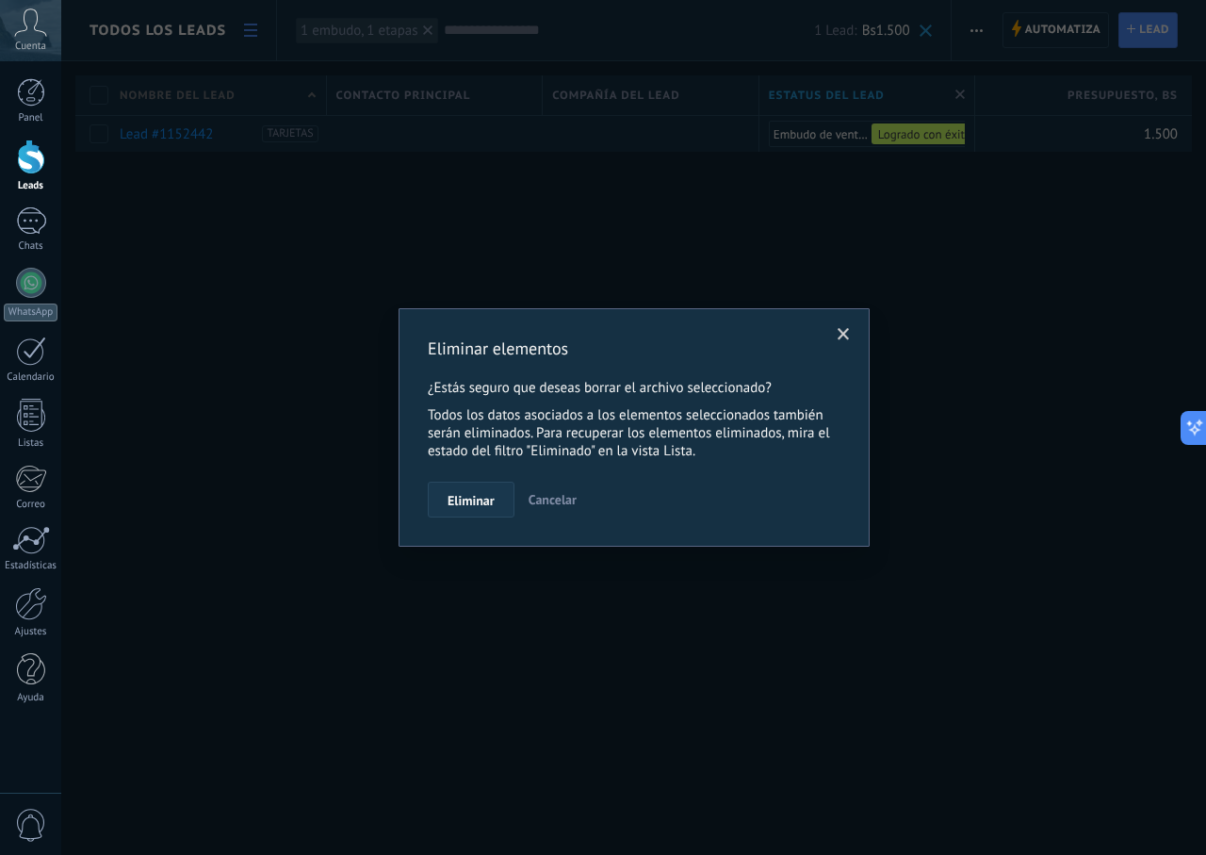
click at [480, 495] on span "Eliminar" at bounding box center [471, 500] width 47 height 13
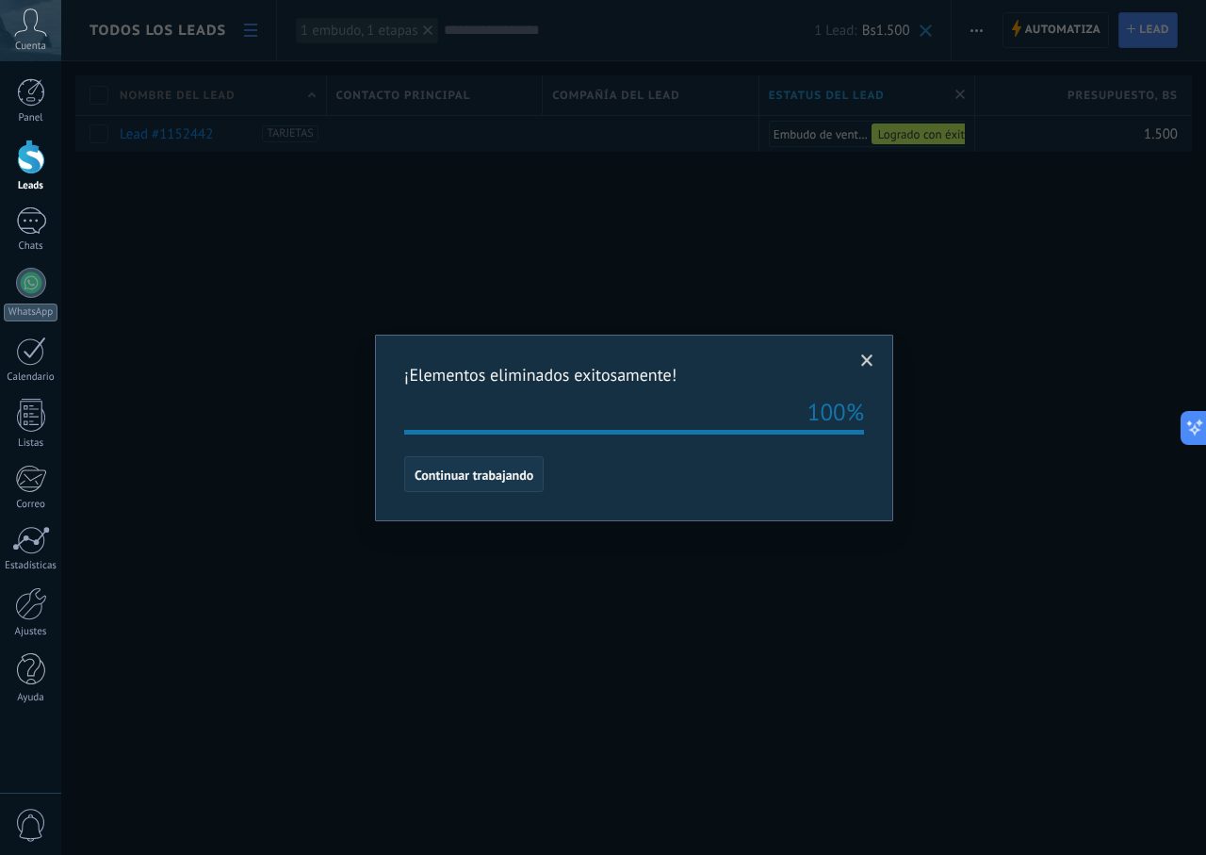
click at [482, 468] on span "Continuar trabajando" at bounding box center [474, 474] width 119 height 13
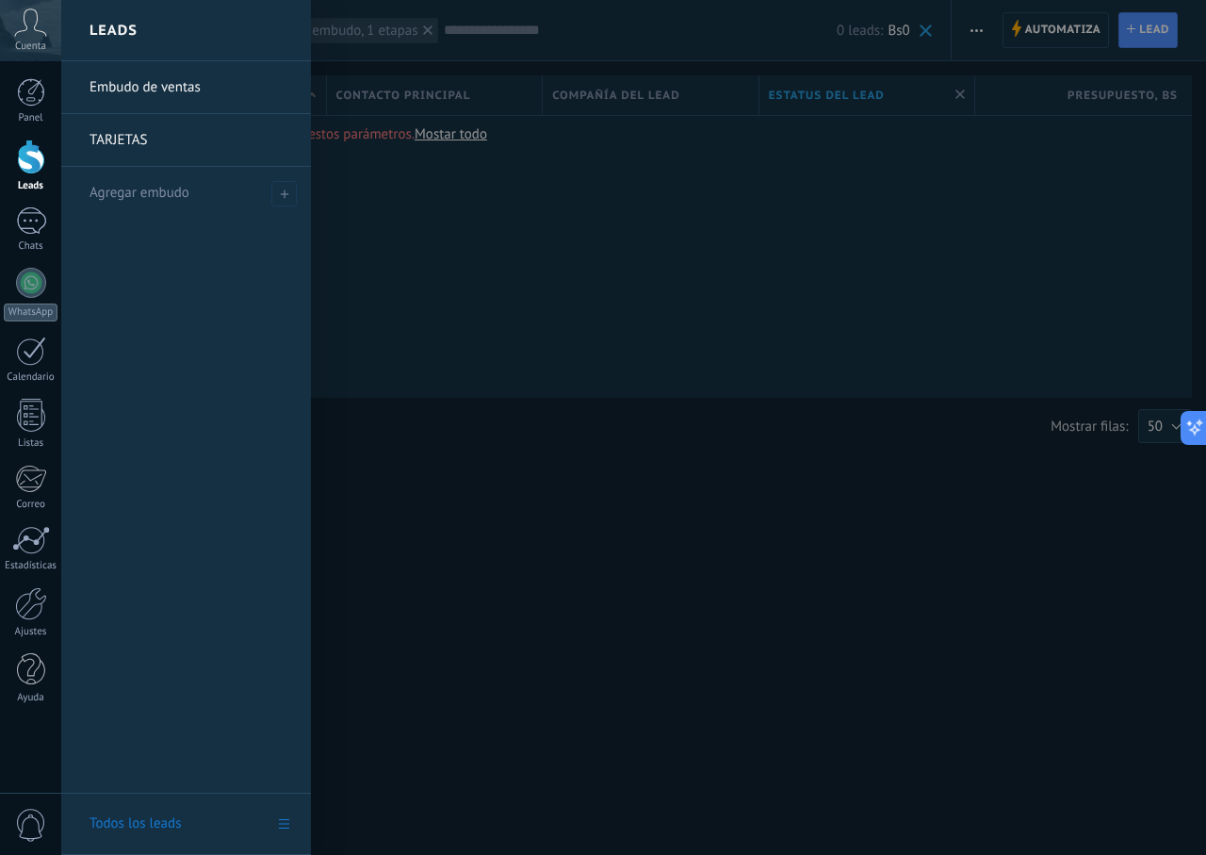
click at [41, 148] on div at bounding box center [31, 156] width 28 height 35
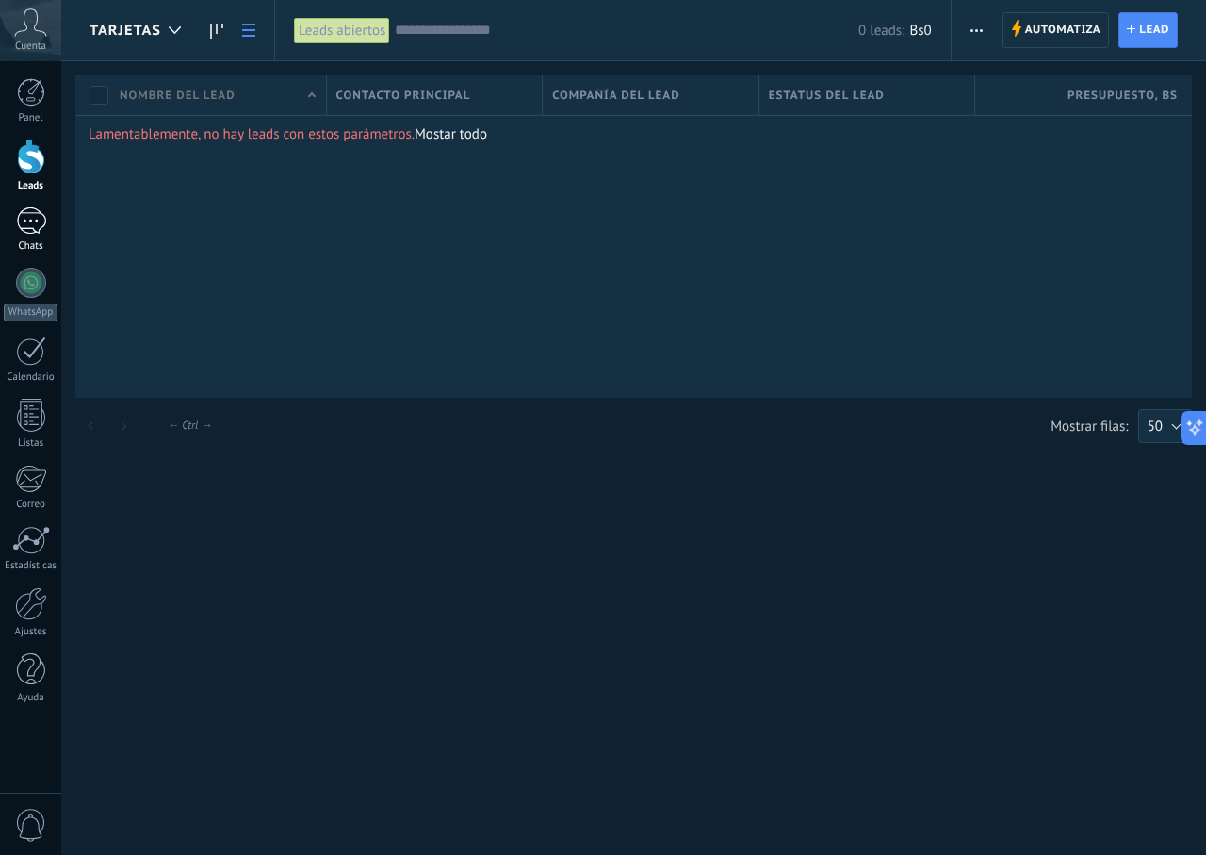
click at [31, 217] on div at bounding box center [31, 220] width 30 height 27
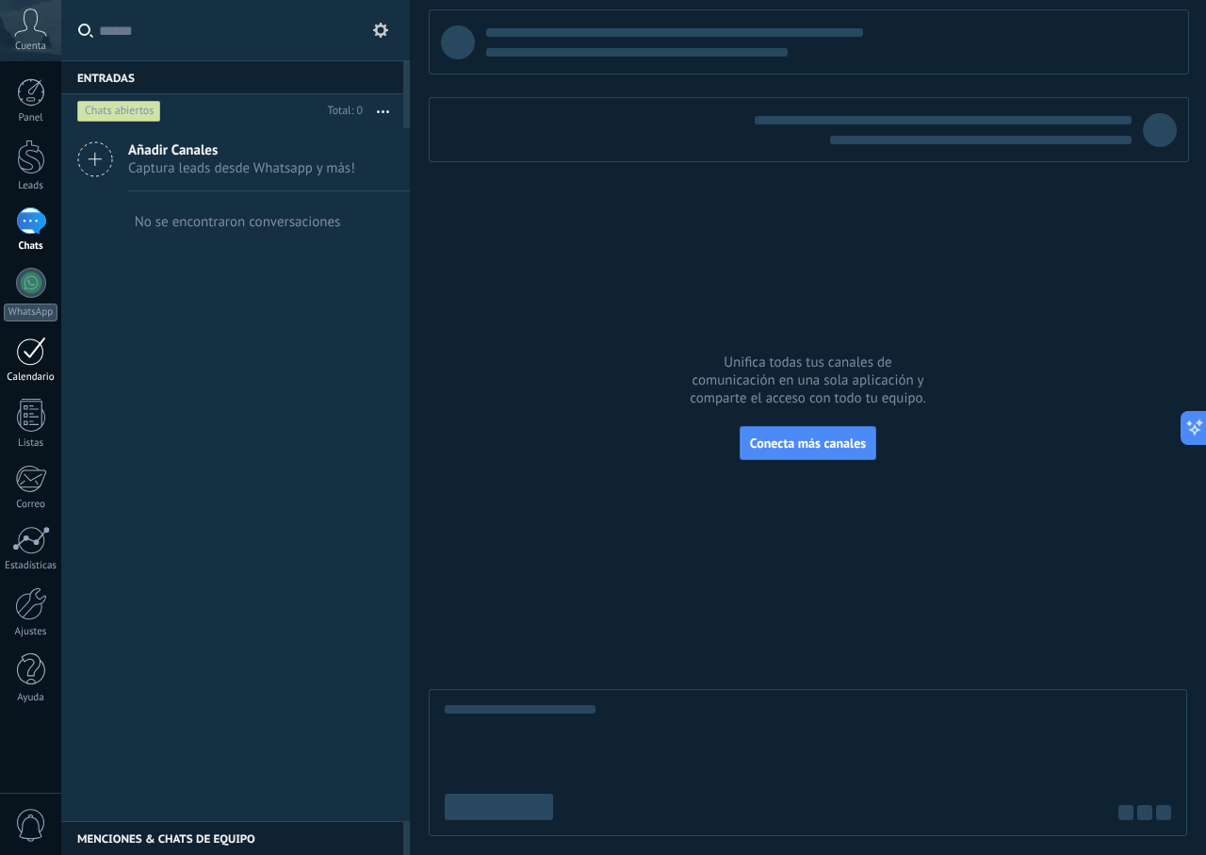
click at [20, 338] on div at bounding box center [31, 350] width 30 height 29
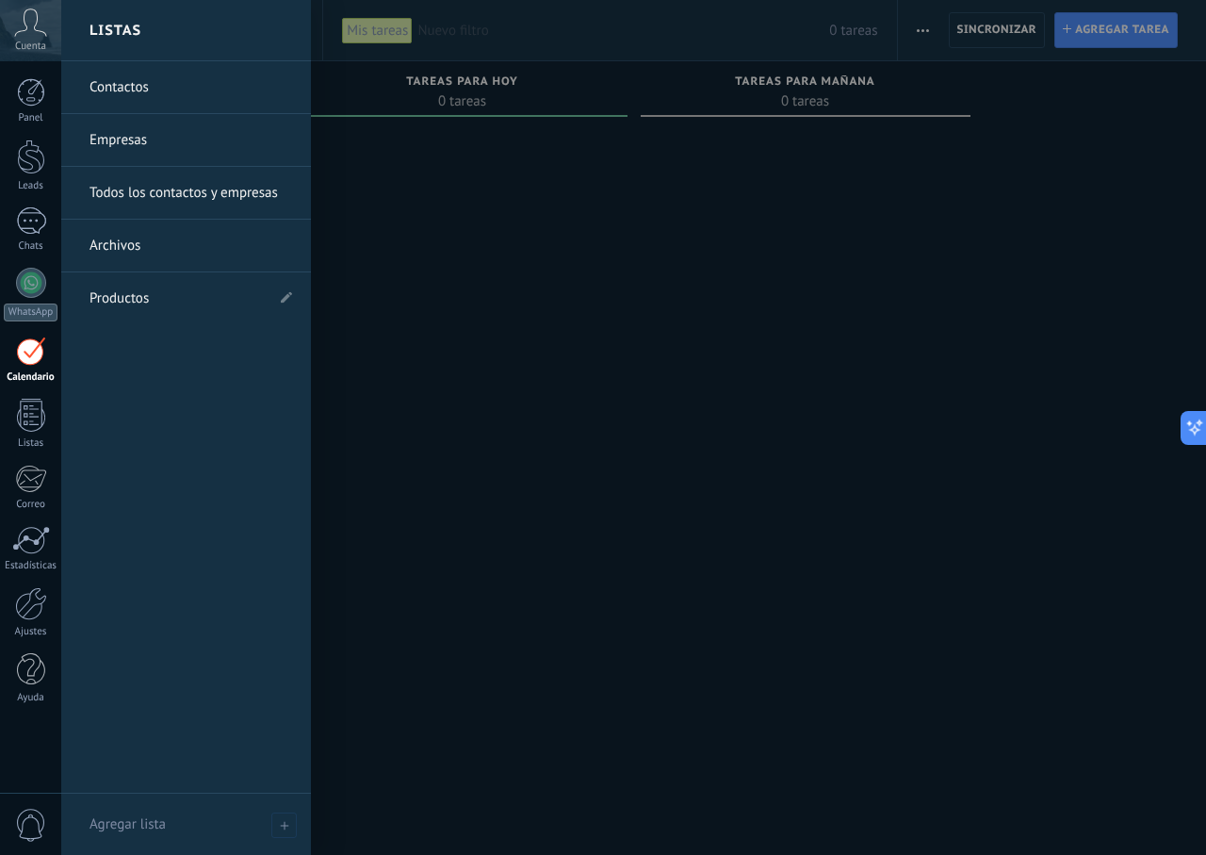
click at [11, 372] on div "Calendario" at bounding box center [31, 377] width 55 height 12
click at [42, 412] on div at bounding box center [31, 415] width 28 height 33
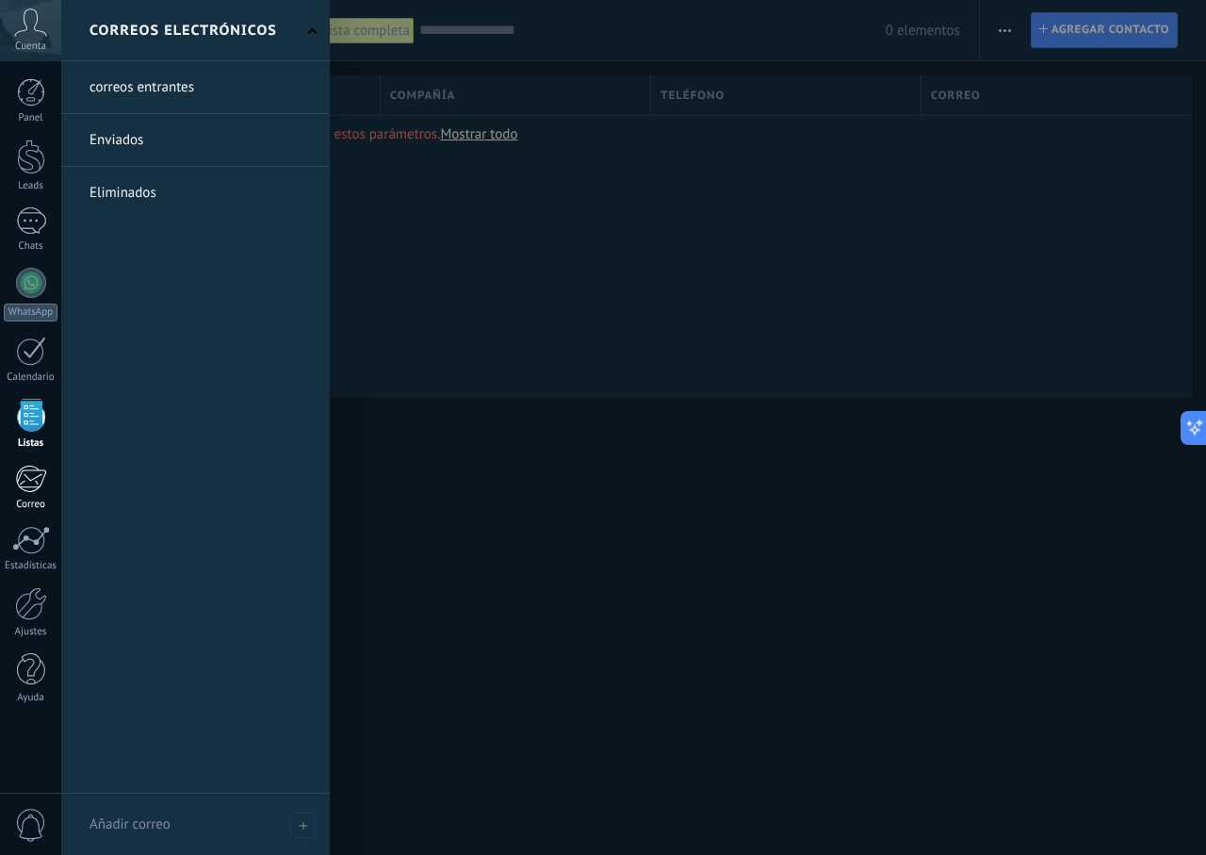
click at [35, 482] on div at bounding box center [30, 479] width 31 height 28
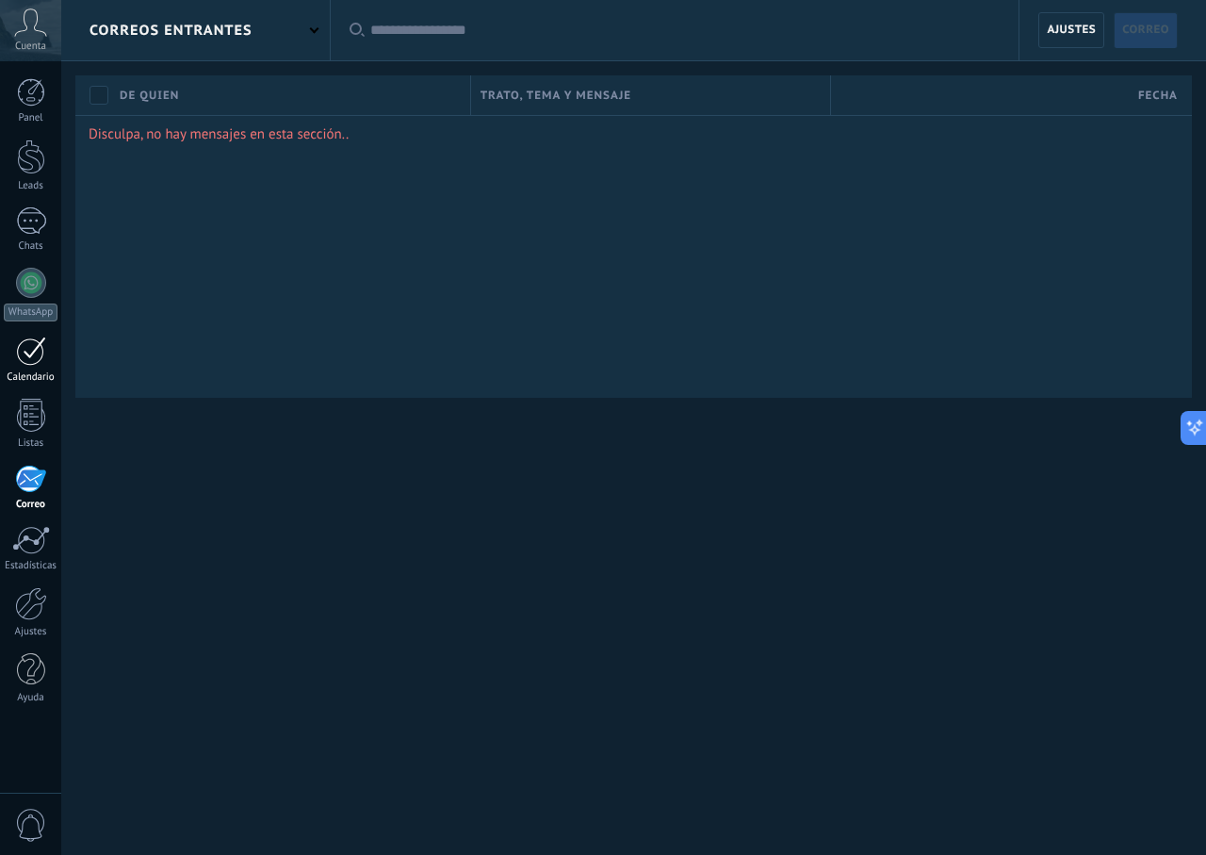
click at [9, 349] on link "Calendario" at bounding box center [30, 359] width 61 height 47
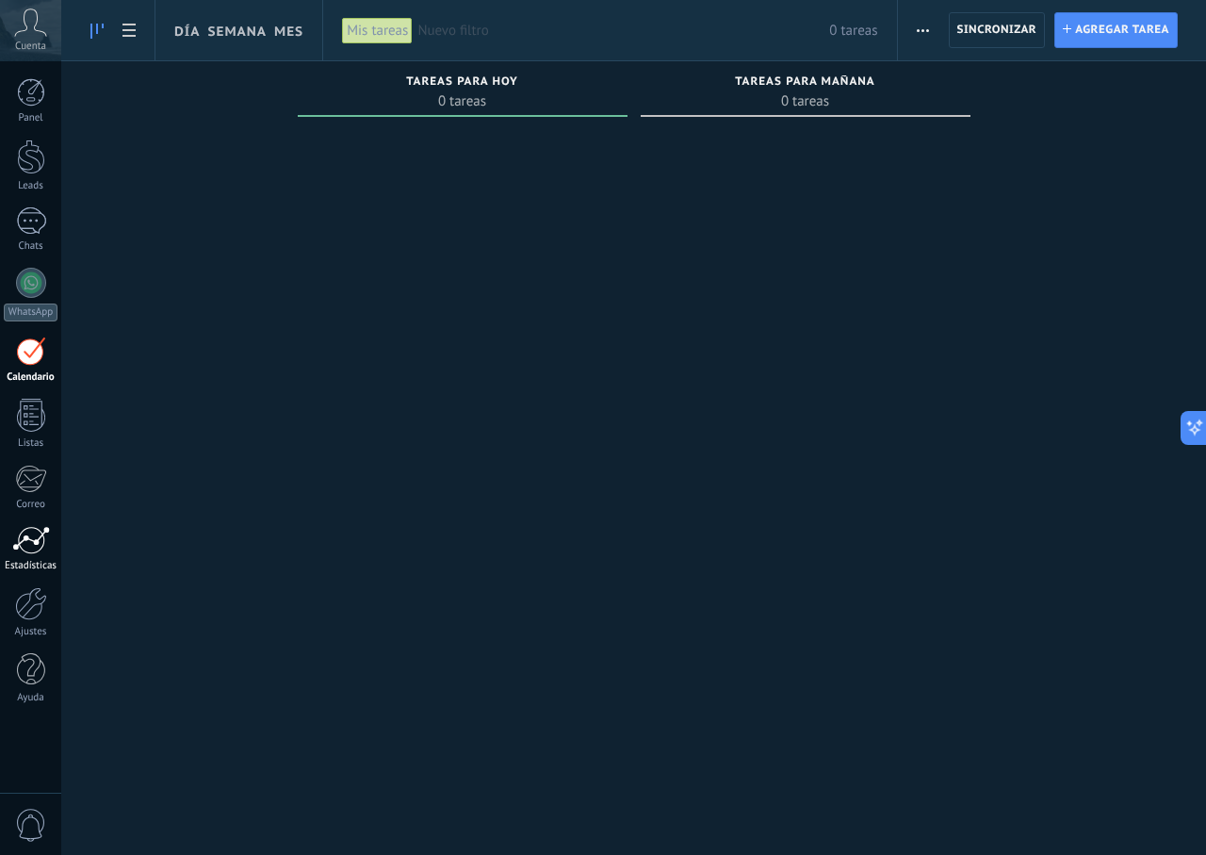
click at [31, 531] on div at bounding box center [31, 540] width 38 height 28
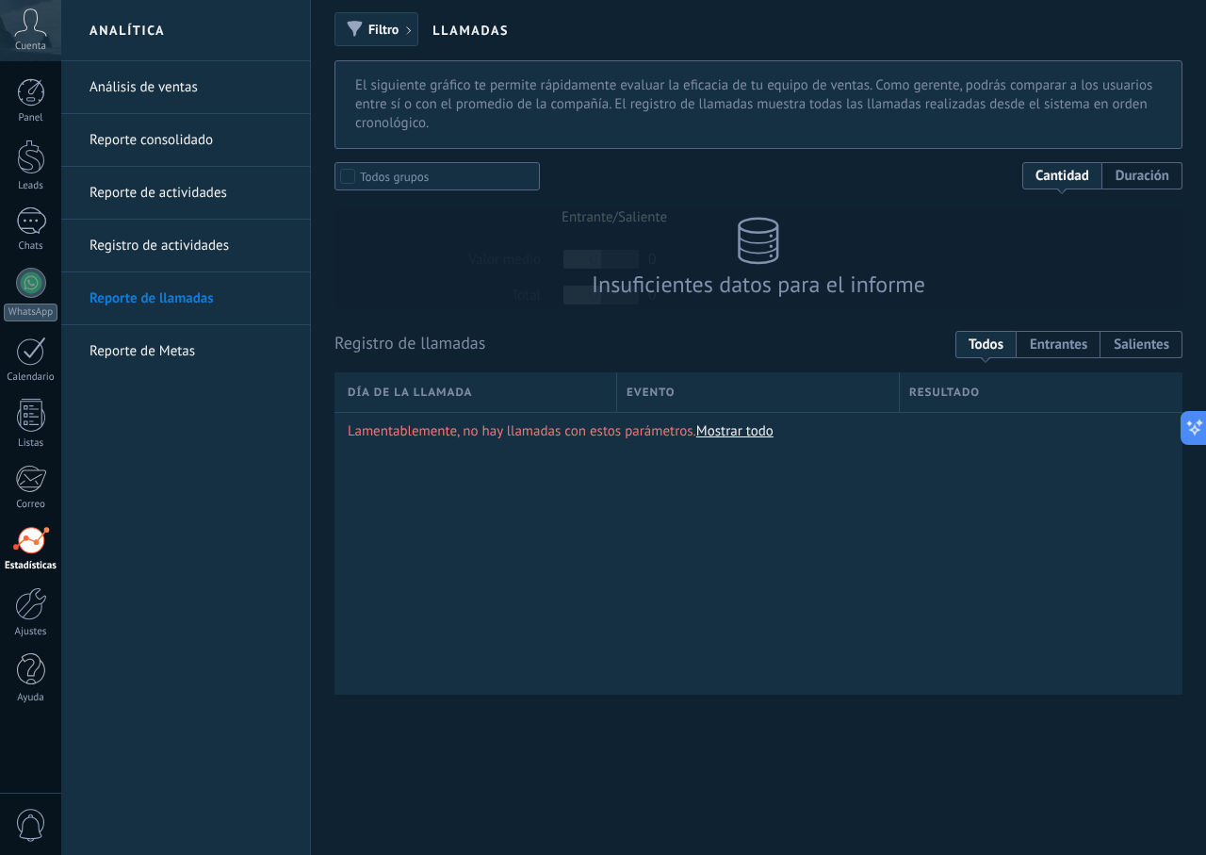
click at [432, 277] on div "Insuficientes datos para el informe" at bounding box center [759, 257] width 848 height 101
click at [49, 612] on link "Ajustes" at bounding box center [30, 612] width 61 height 51
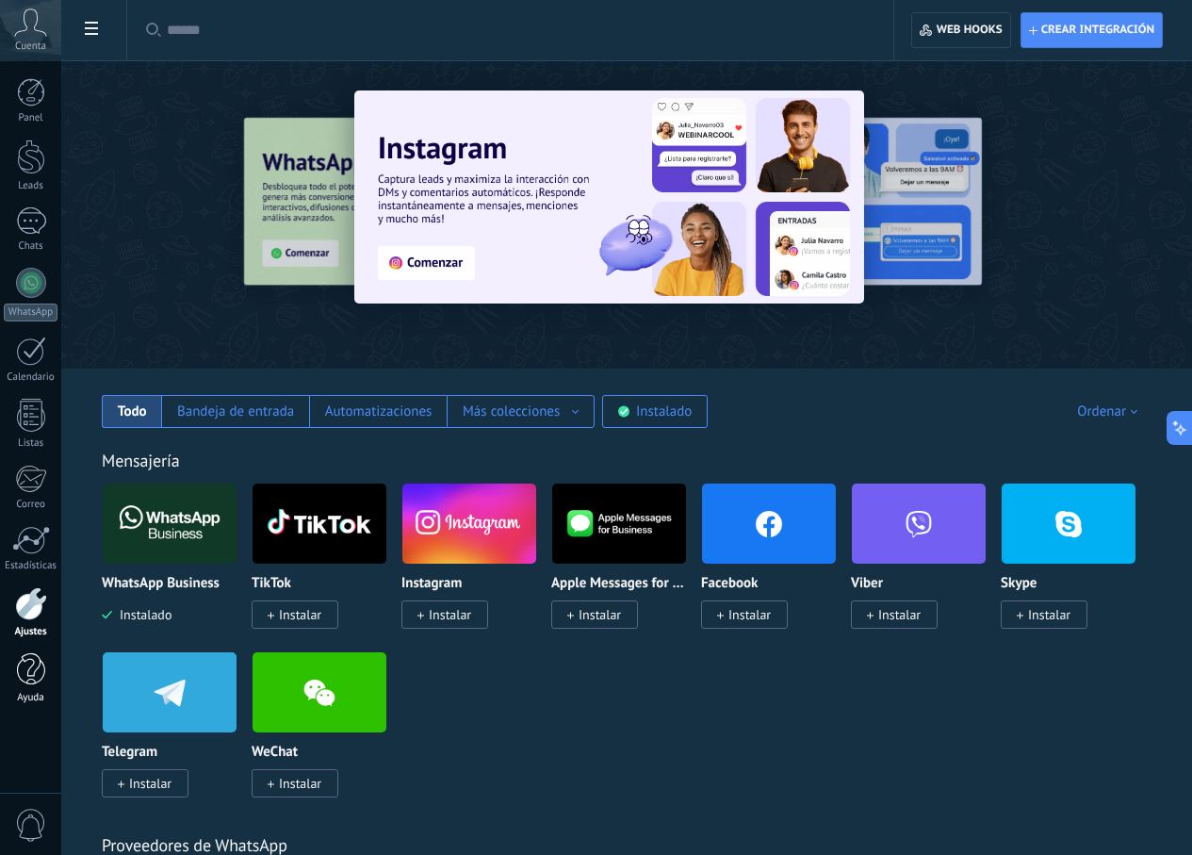
click at [29, 661] on div at bounding box center [31, 669] width 28 height 33
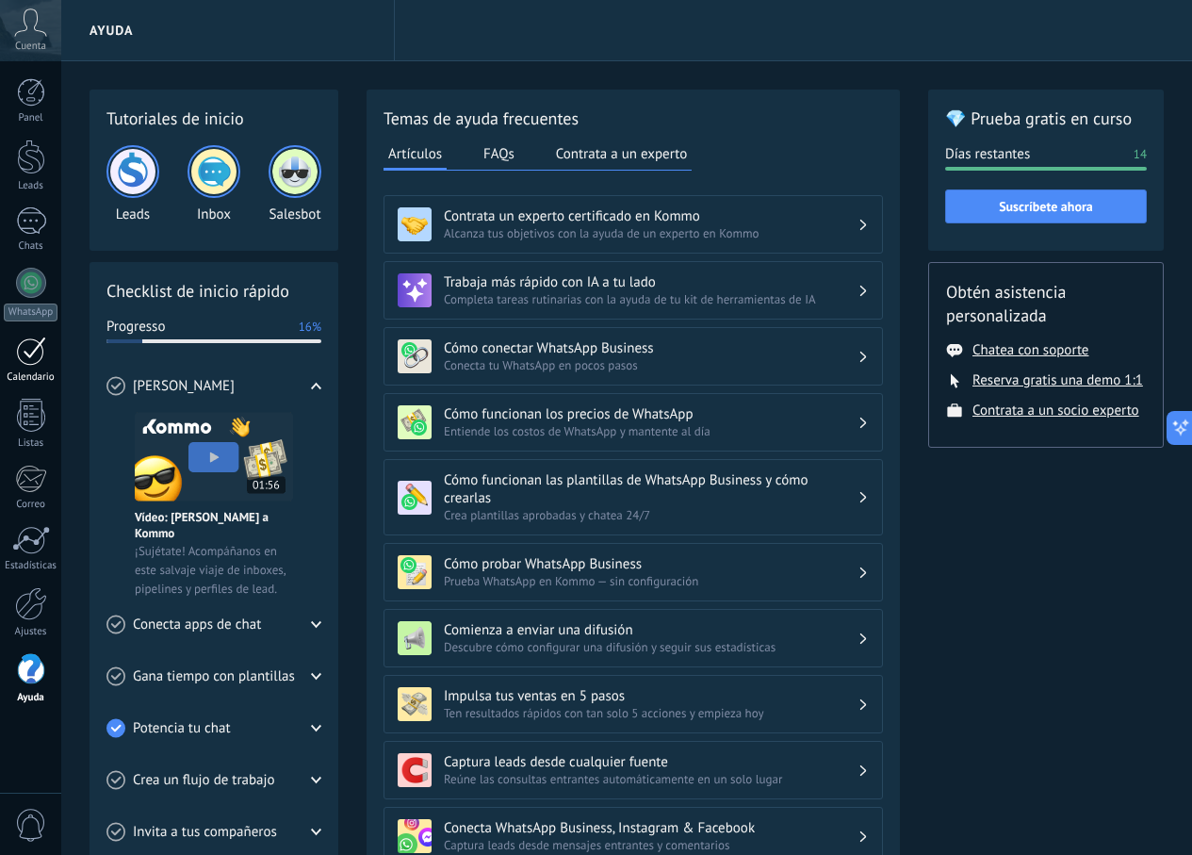
click at [41, 364] on div at bounding box center [31, 350] width 30 height 29
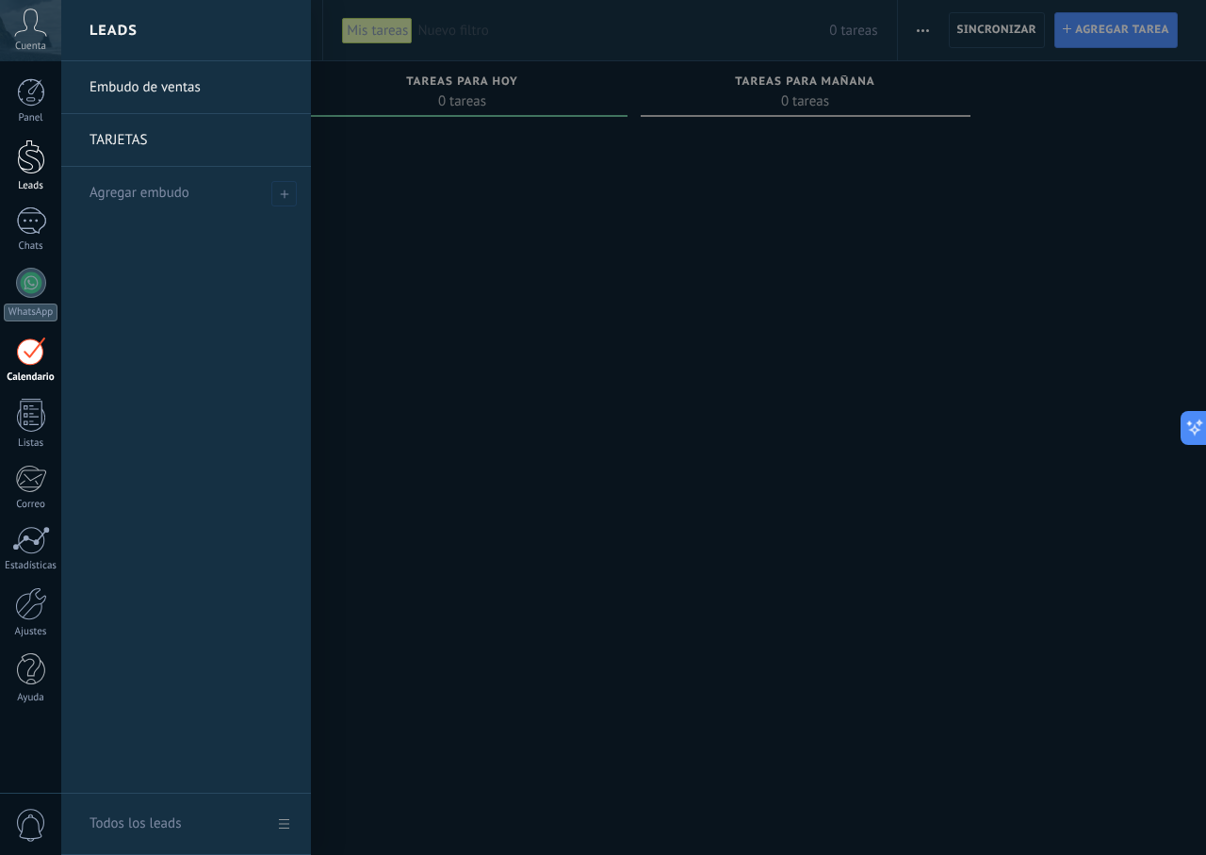
click at [47, 170] on link "Leads" at bounding box center [30, 165] width 61 height 53
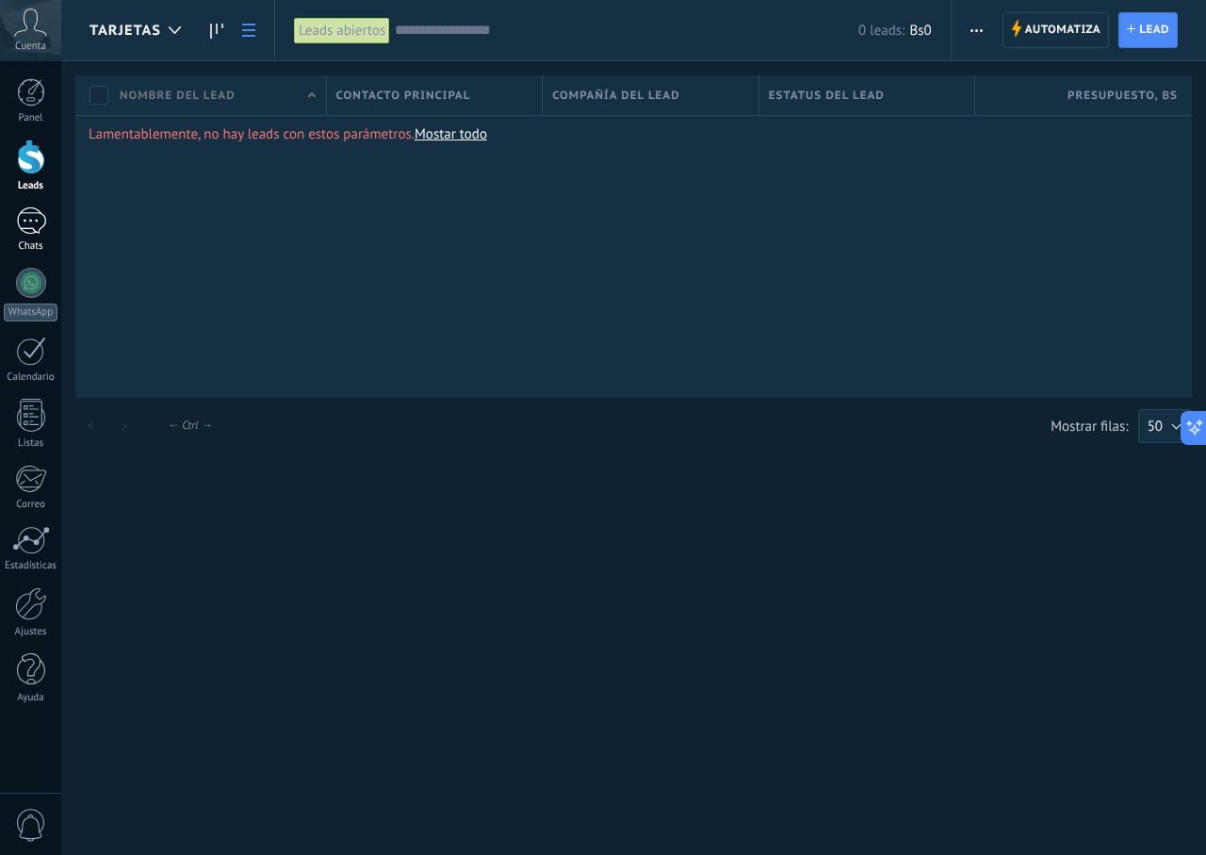
click at [41, 224] on div at bounding box center [31, 220] width 30 height 27
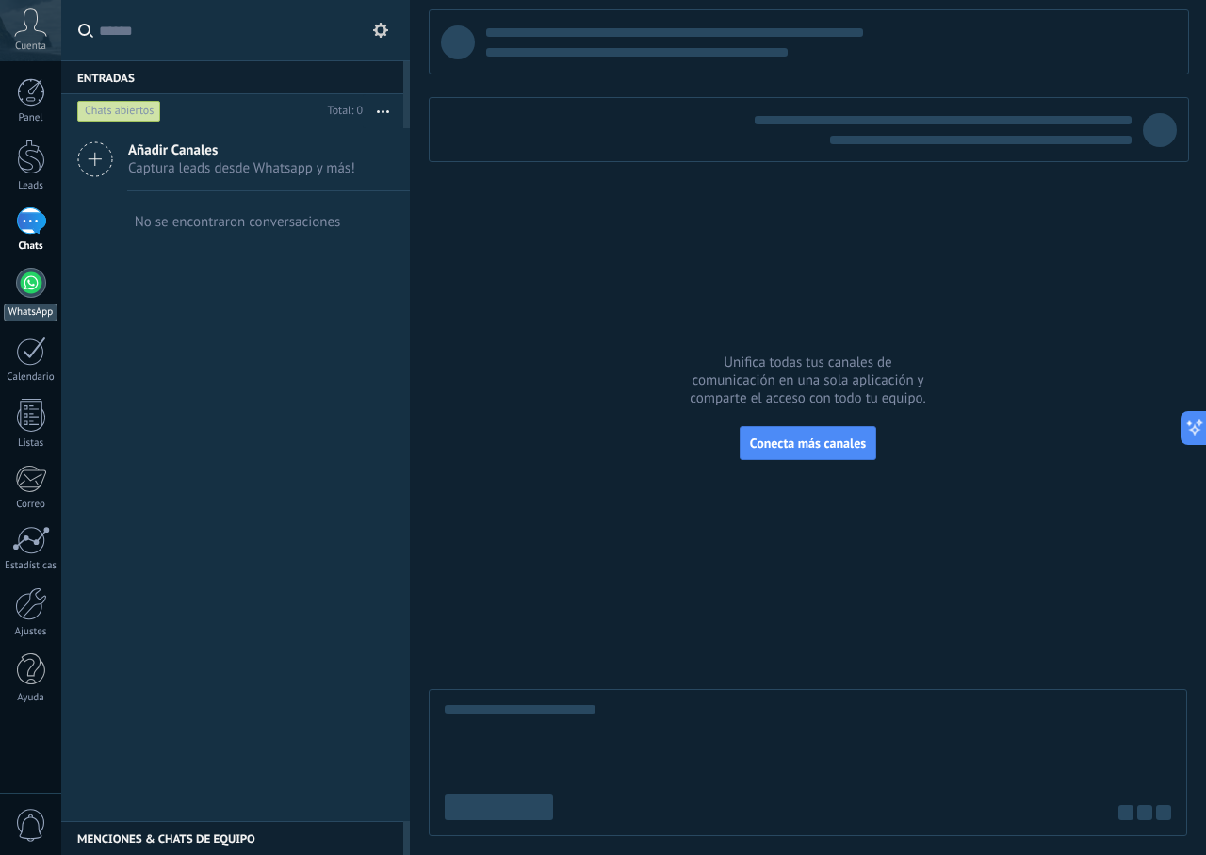
click at [24, 282] on div at bounding box center [31, 283] width 30 height 30
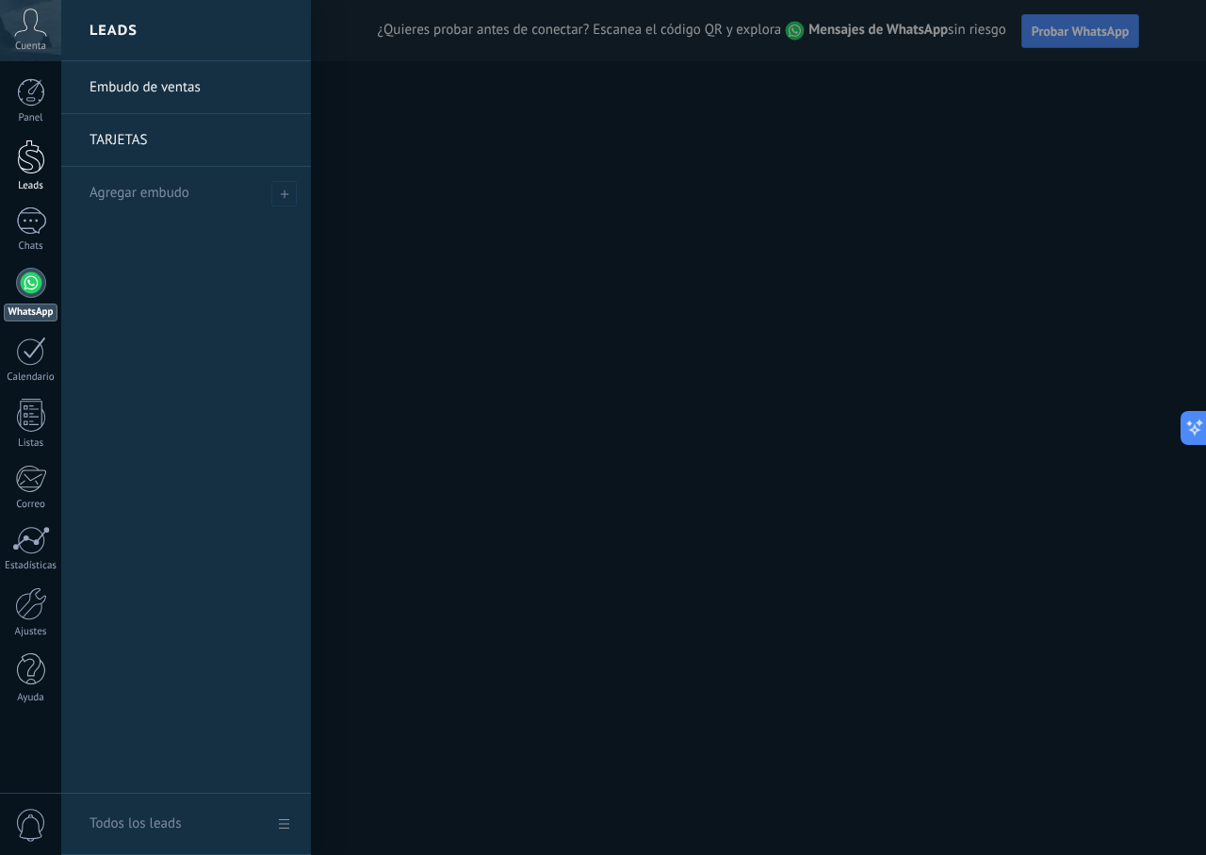
click at [5, 158] on link "Leads" at bounding box center [30, 165] width 61 height 53
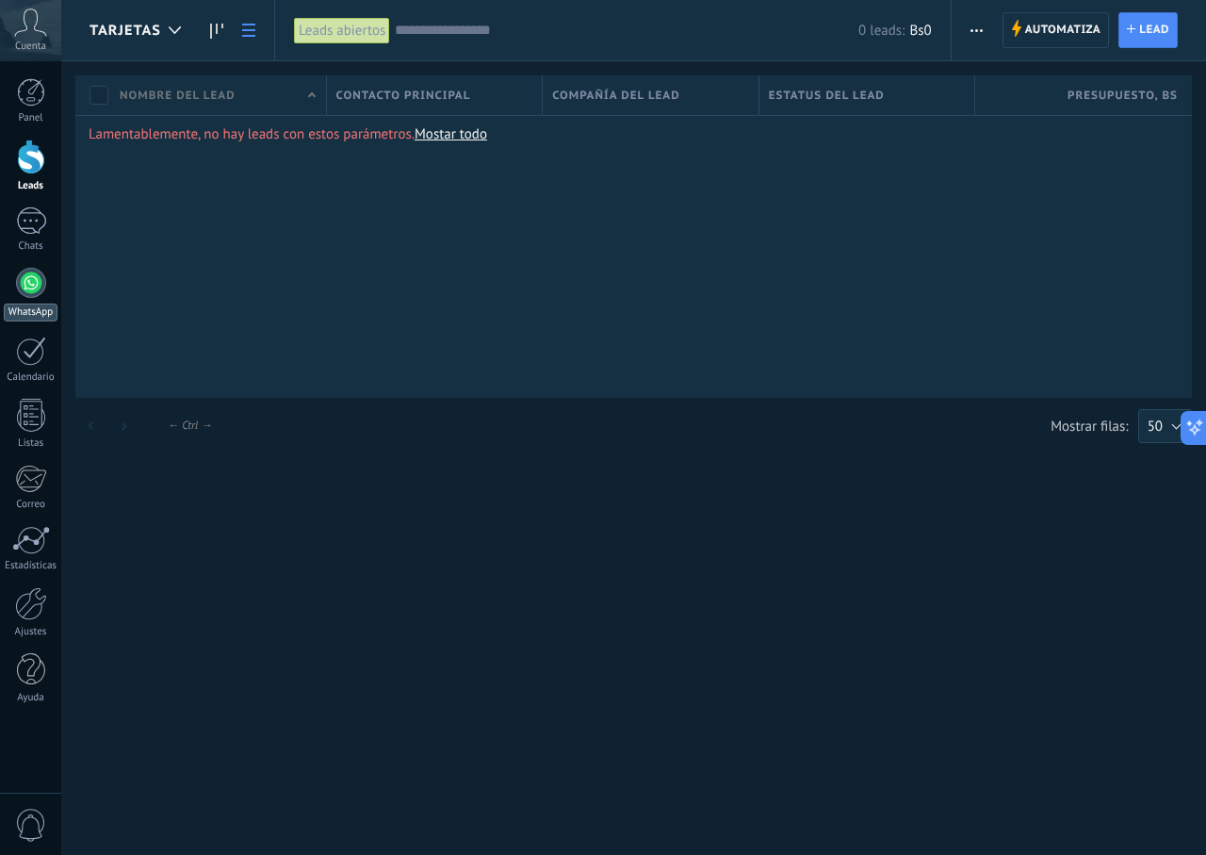
click at [46, 288] on link "WhatsApp" at bounding box center [30, 295] width 61 height 54
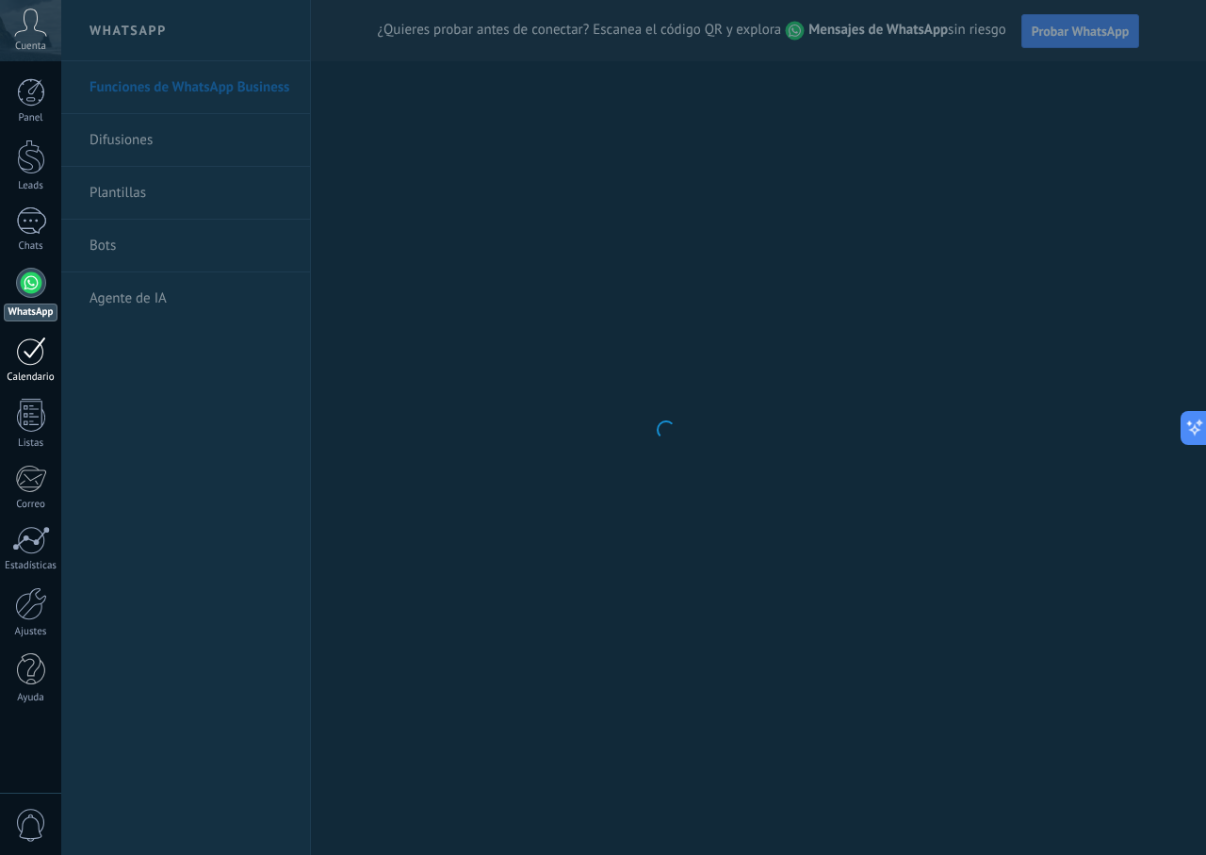
click at [39, 350] on div at bounding box center [31, 350] width 30 height 29
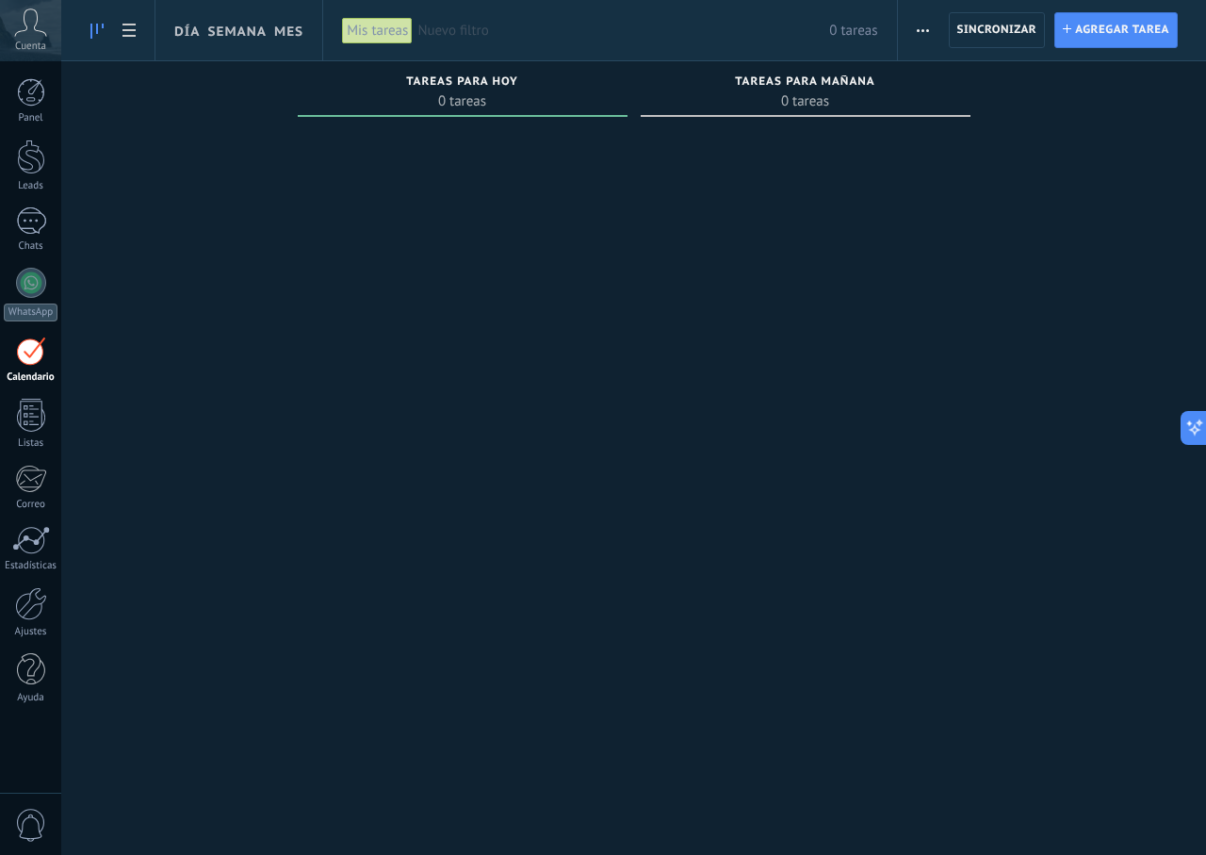
click at [455, 568] on div at bounding box center [463, 428] width 330 height 609
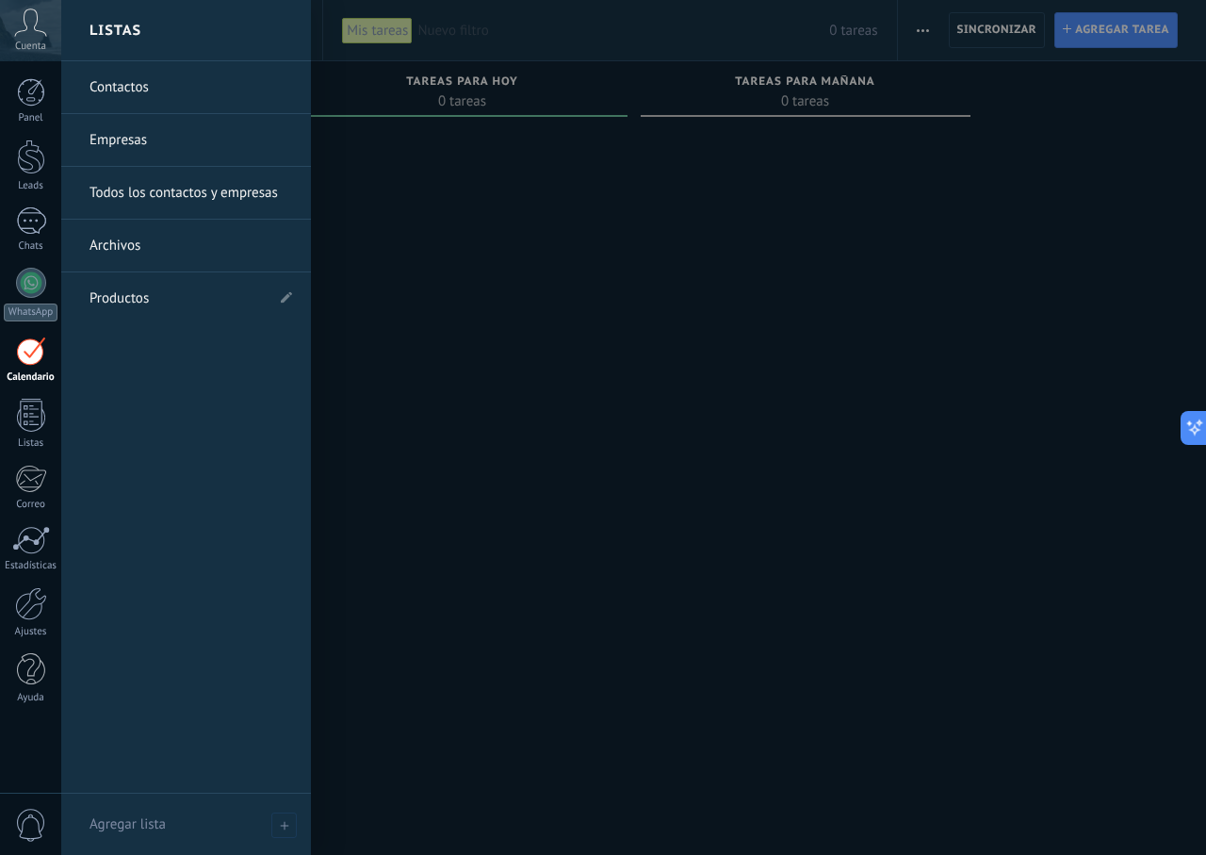
click at [16, 388] on div "Panel Leads Chats WhatsApp Clientes" at bounding box center [30, 400] width 61 height 645
click at [24, 416] on div at bounding box center [31, 415] width 28 height 33
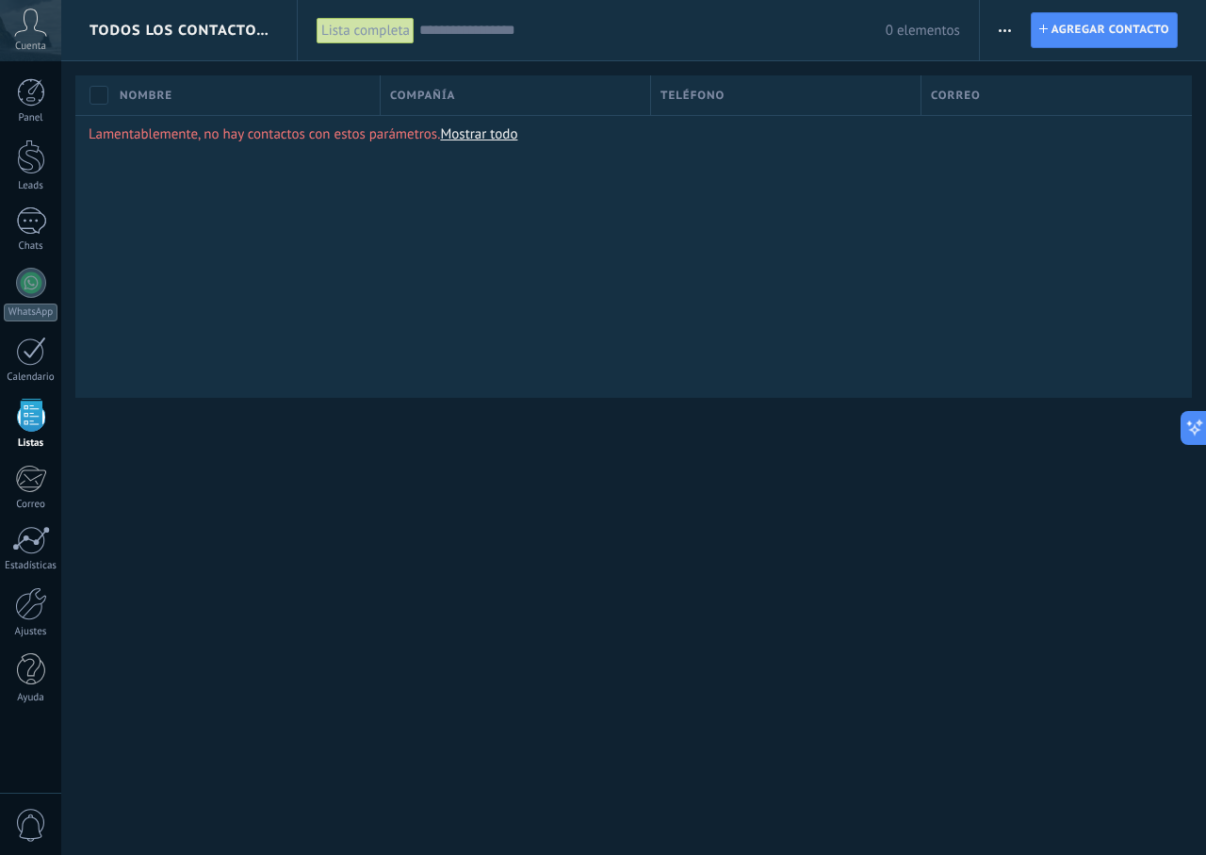
click at [639, 41] on div "0 elementos" at bounding box center [689, 30] width 541 height 60
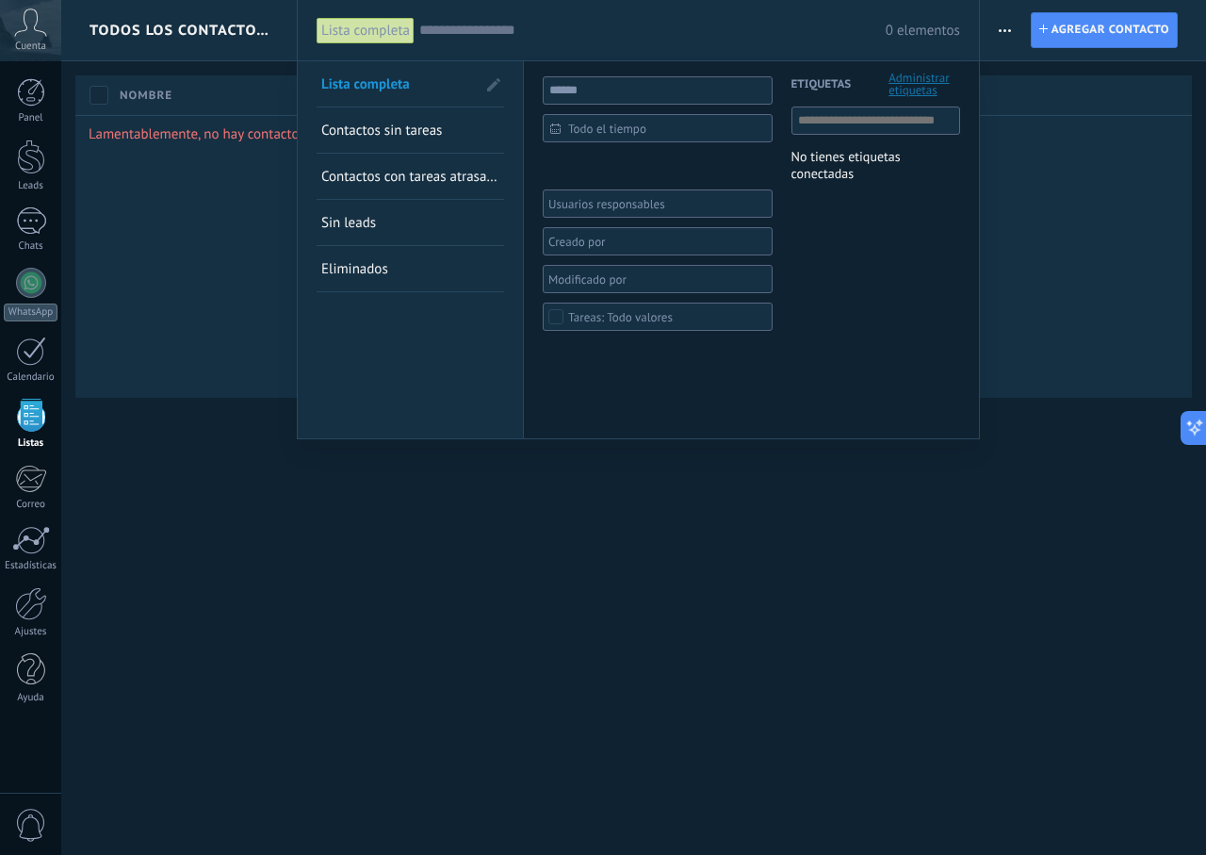
click at [1097, 29] on div at bounding box center [603, 427] width 1206 height 855
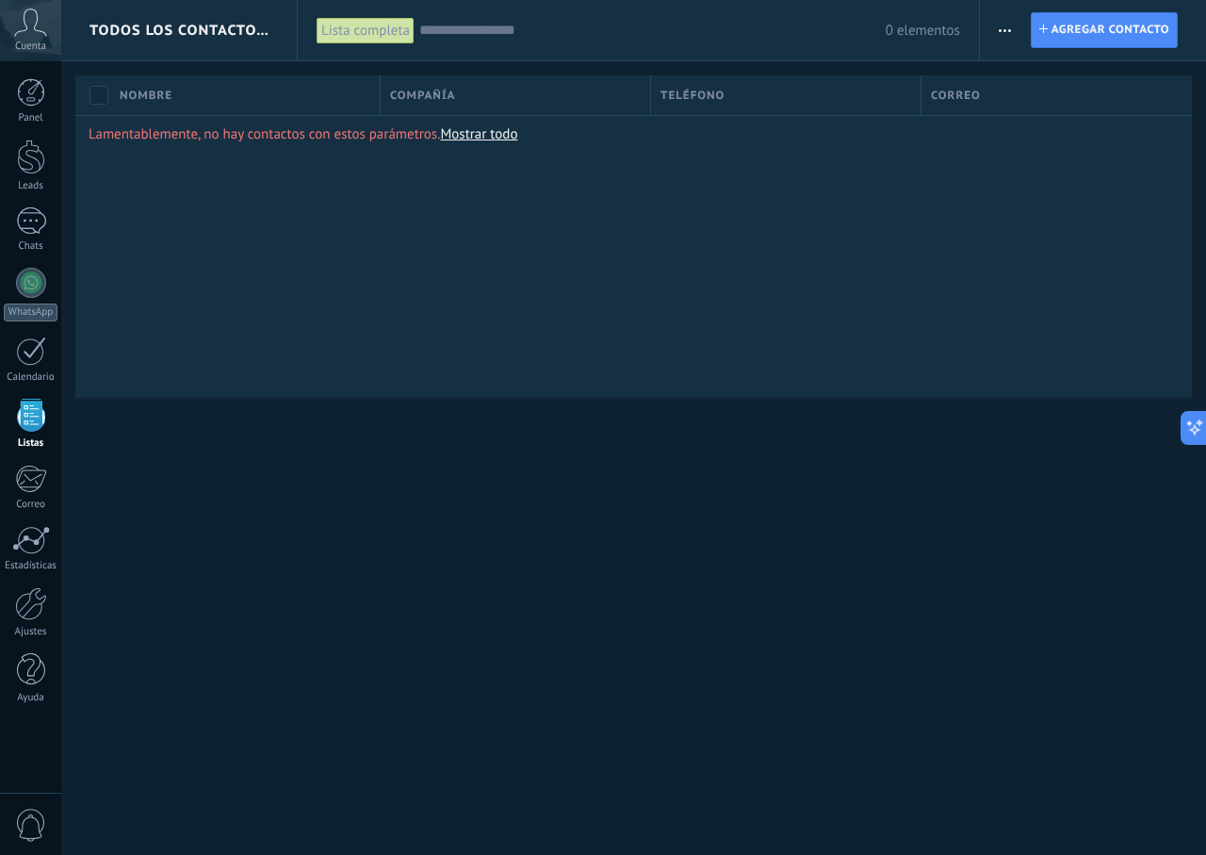
click at [754, 36] on input "text" at bounding box center [652, 31] width 466 height 20
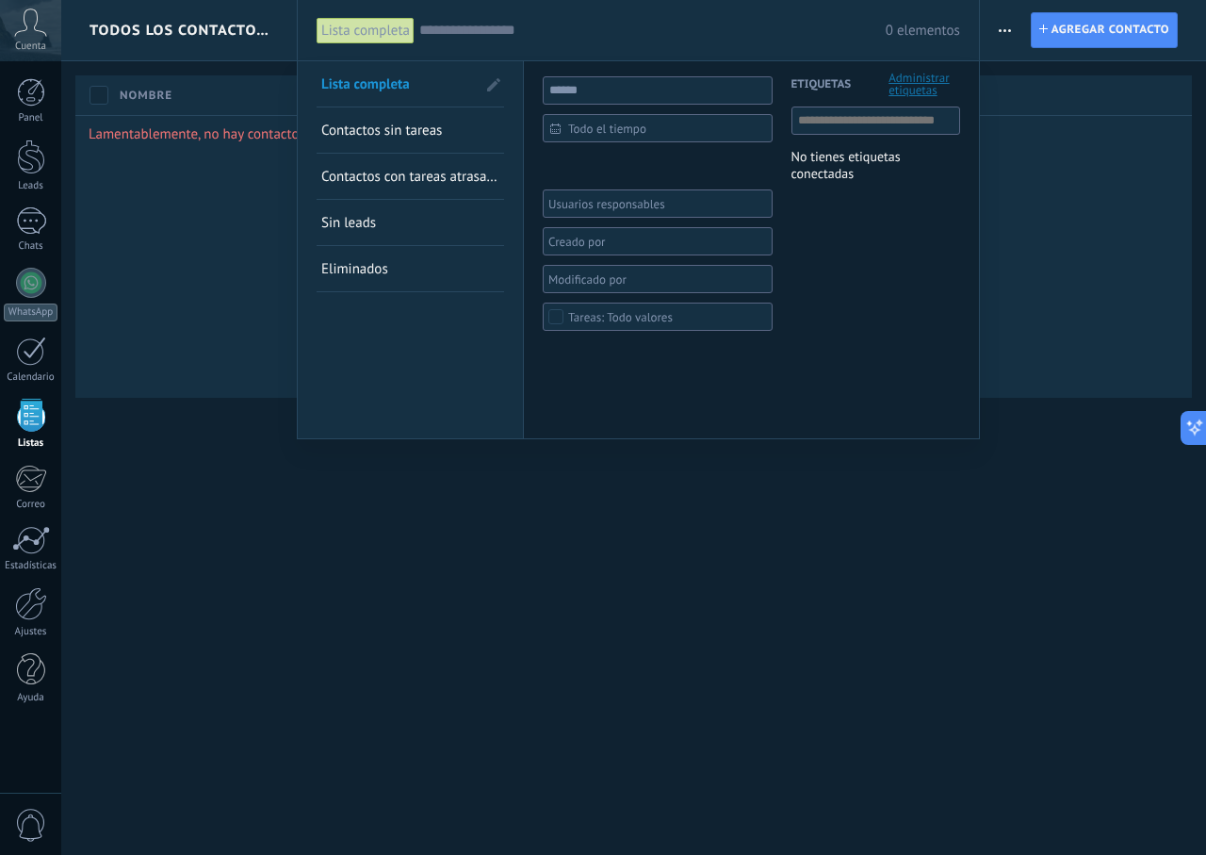
click at [653, 24] on input "text" at bounding box center [652, 31] width 466 height 20
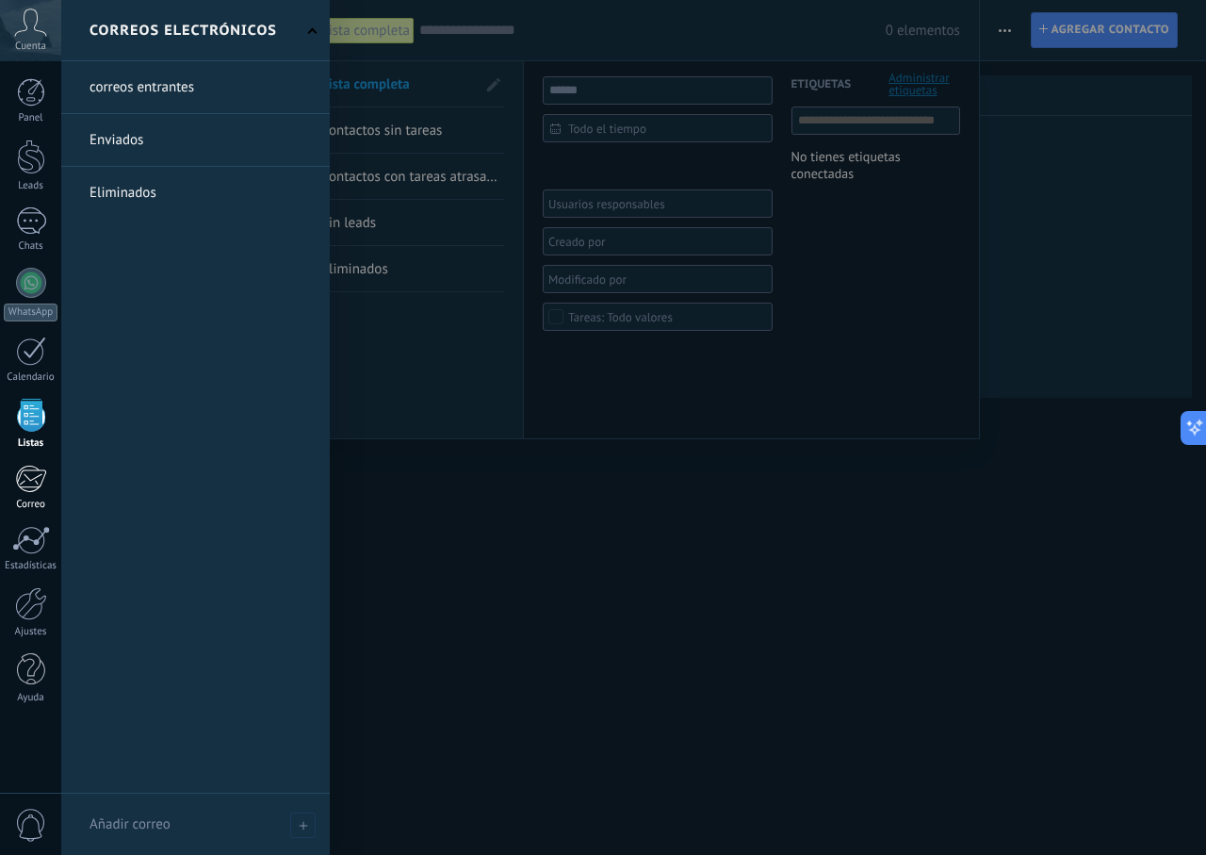
click at [31, 468] on div at bounding box center [30, 479] width 31 height 28
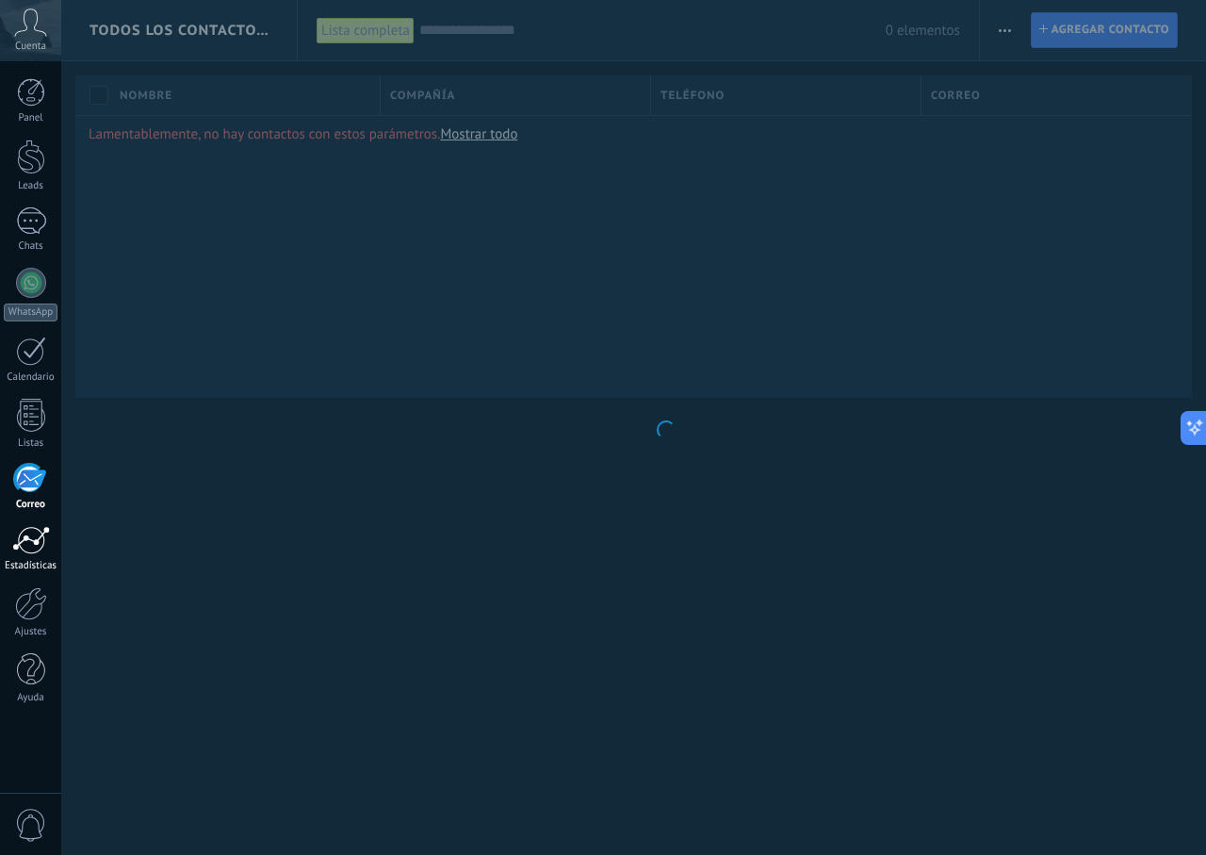
drag, startPoint x: 44, startPoint y: 543, endPoint x: 57, endPoint y: 531, distance: 16.7
click at [43, 542] on div at bounding box center [31, 540] width 38 height 28
